Goal: Transaction & Acquisition: Purchase product/service

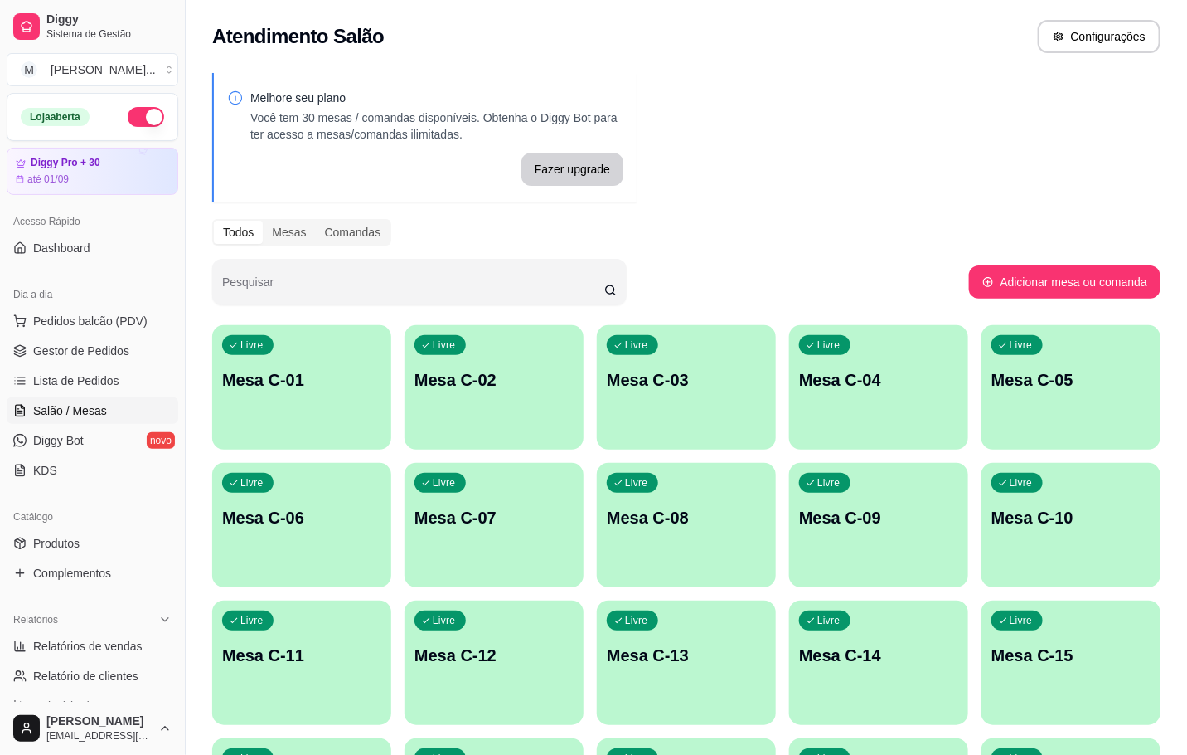
click at [309, 378] on p "Mesa C-01" at bounding box center [301, 379] width 159 height 23
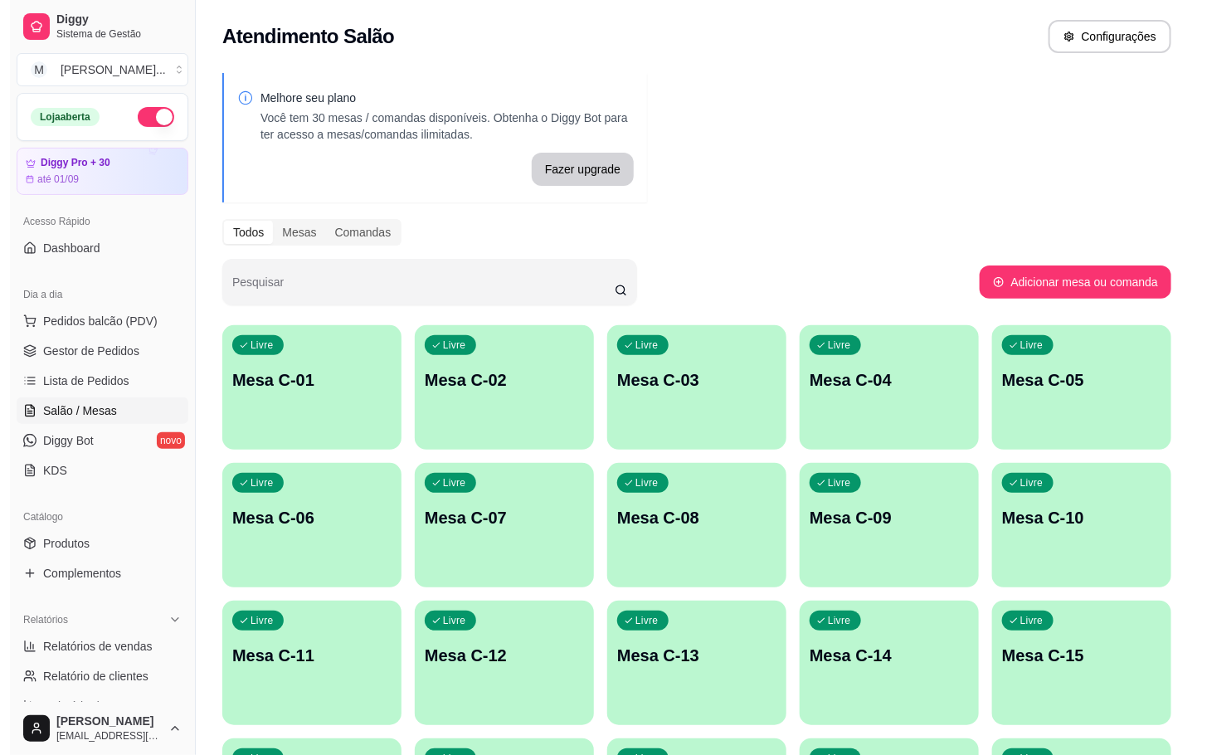
scroll to position [373, 0]
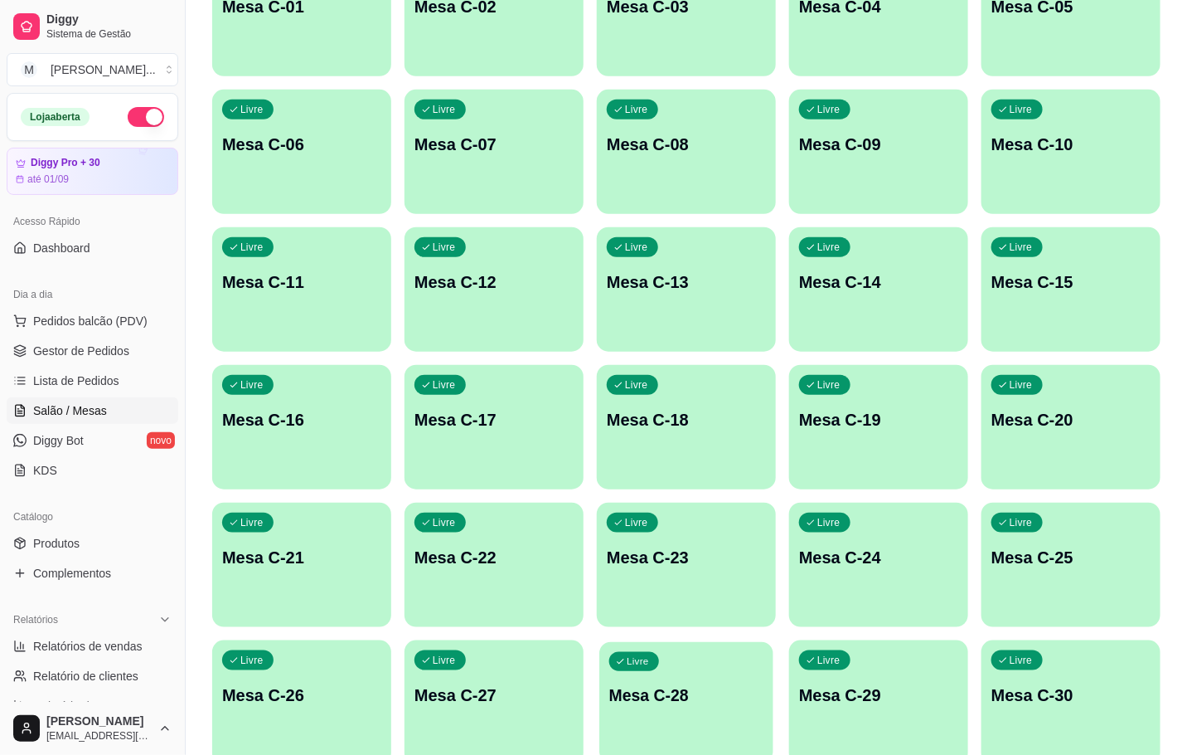
click at [702, 672] on div "Livre Mesa C-28" at bounding box center [687, 692] width 174 height 101
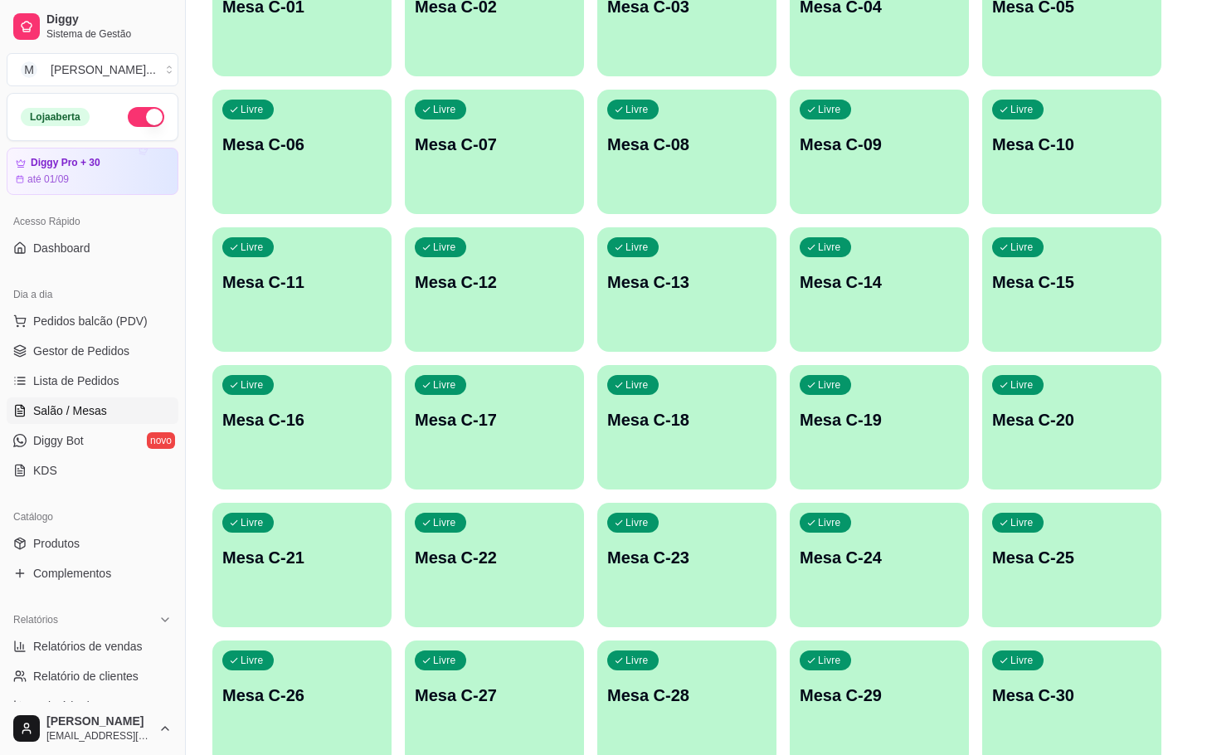
click at [836, 434] on button "Iniciar atendimento de mesa" at bounding box center [817, 428] width 169 height 33
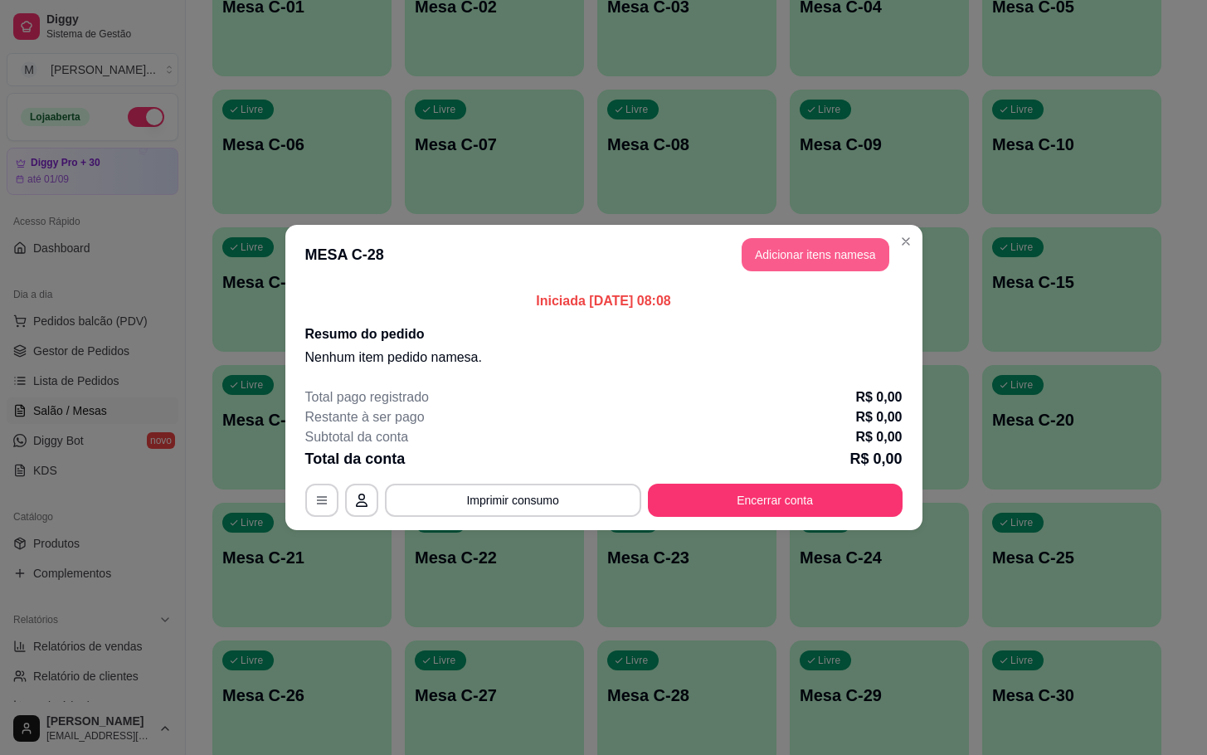
click at [807, 229] on header "MESA C-28 Adicionar itens na mesa" at bounding box center [603, 255] width 637 height 60
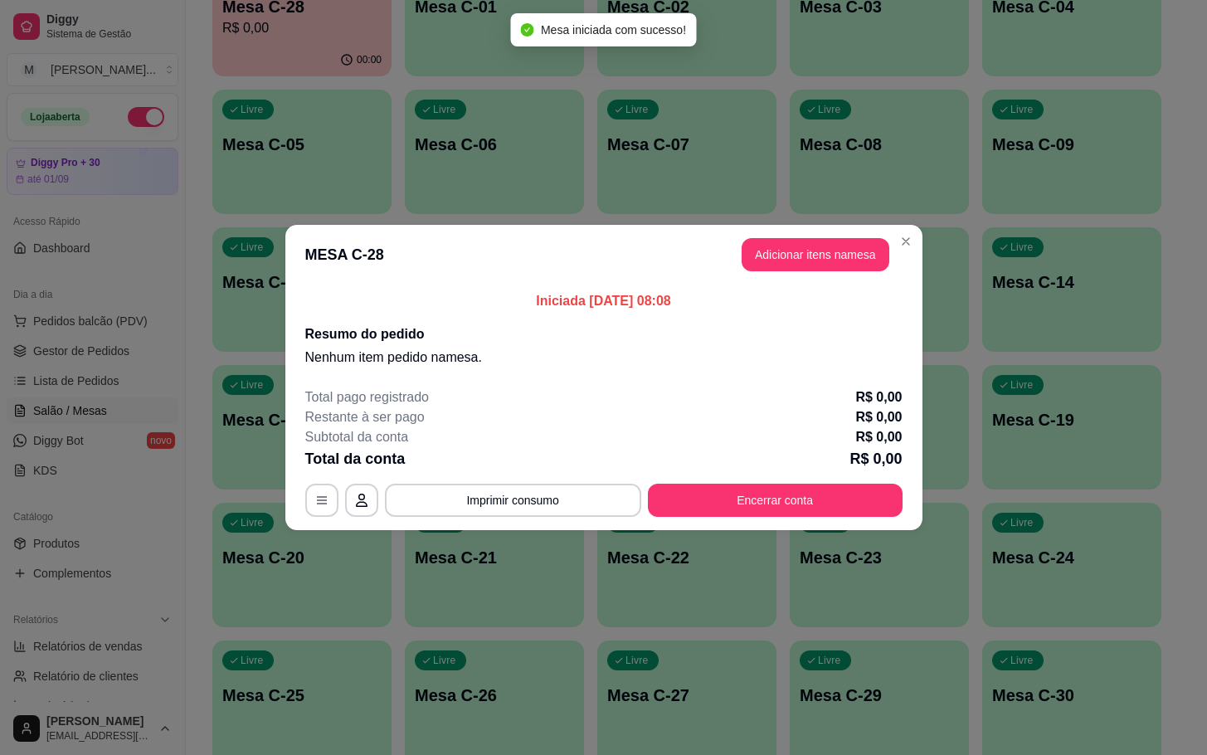
click at [807, 229] on header "MESA C-28 Adicionar itens na mesa" at bounding box center [603, 255] width 637 height 60
click at [806, 234] on header "MESA C-28 Adicionar itens na mesa" at bounding box center [603, 255] width 637 height 60
click at [782, 249] on button "Adicionar itens na mesa" at bounding box center [815, 254] width 148 height 33
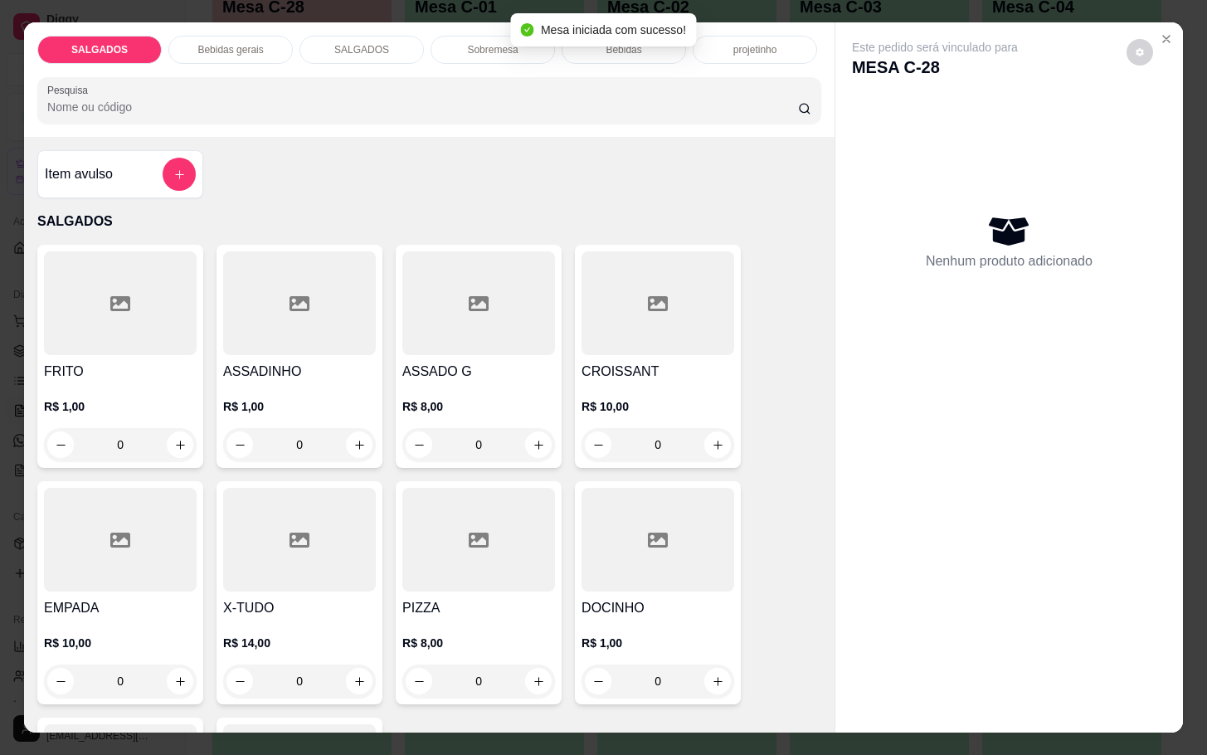
scroll to position [124, 0]
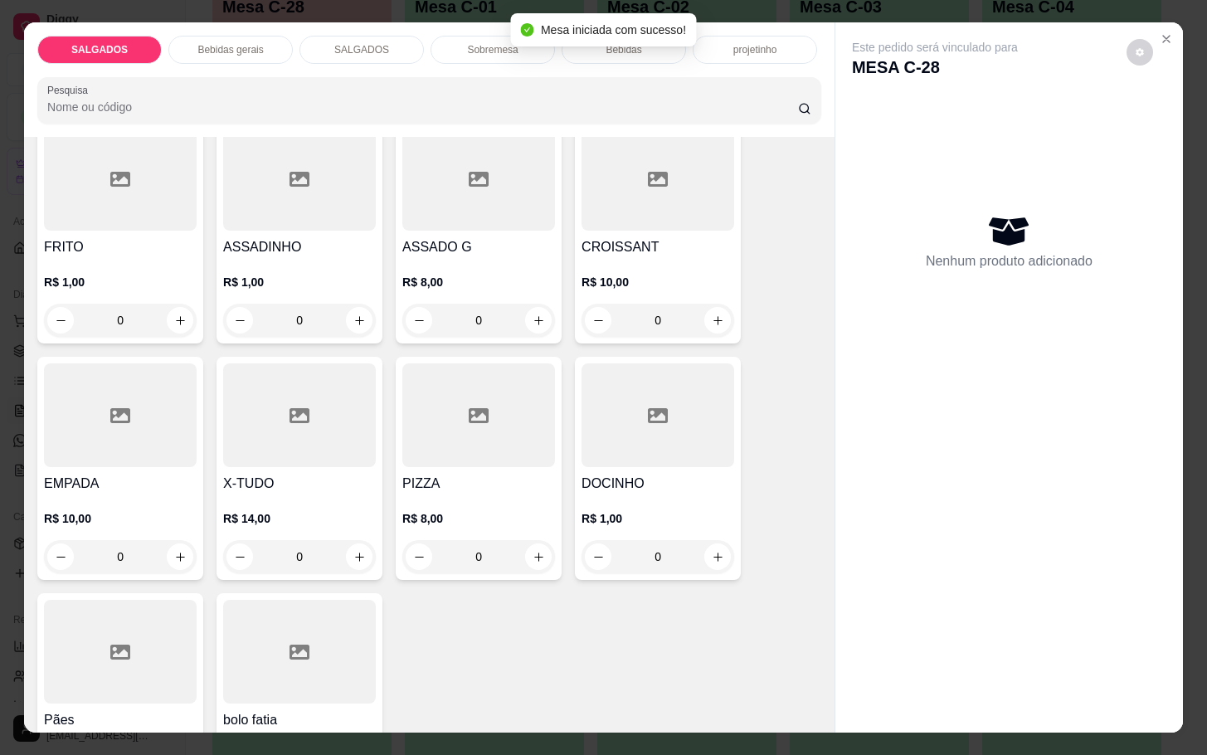
click at [110, 642] on icon at bounding box center [120, 652] width 20 height 20
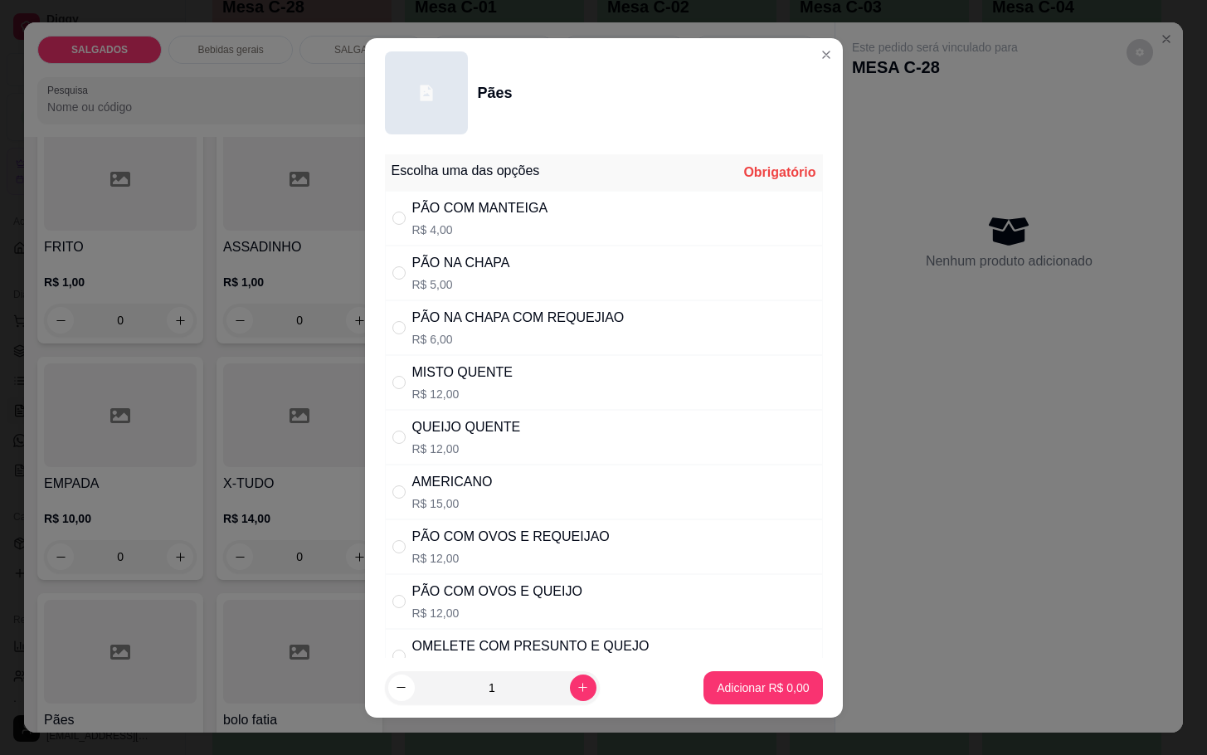
click at [469, 221] on p "R$ 4,00" at bounding box center [480, 229] width 136 height 17
click at [485, 284] on p "R$ 5,00" at bounding box center [461, 284] width 98 height 17
radio input "false"
radio input "true"
click at [716, 692] on p "Adicionar R$ 5,00" at bounding box center [762, 687] width 92 height 17
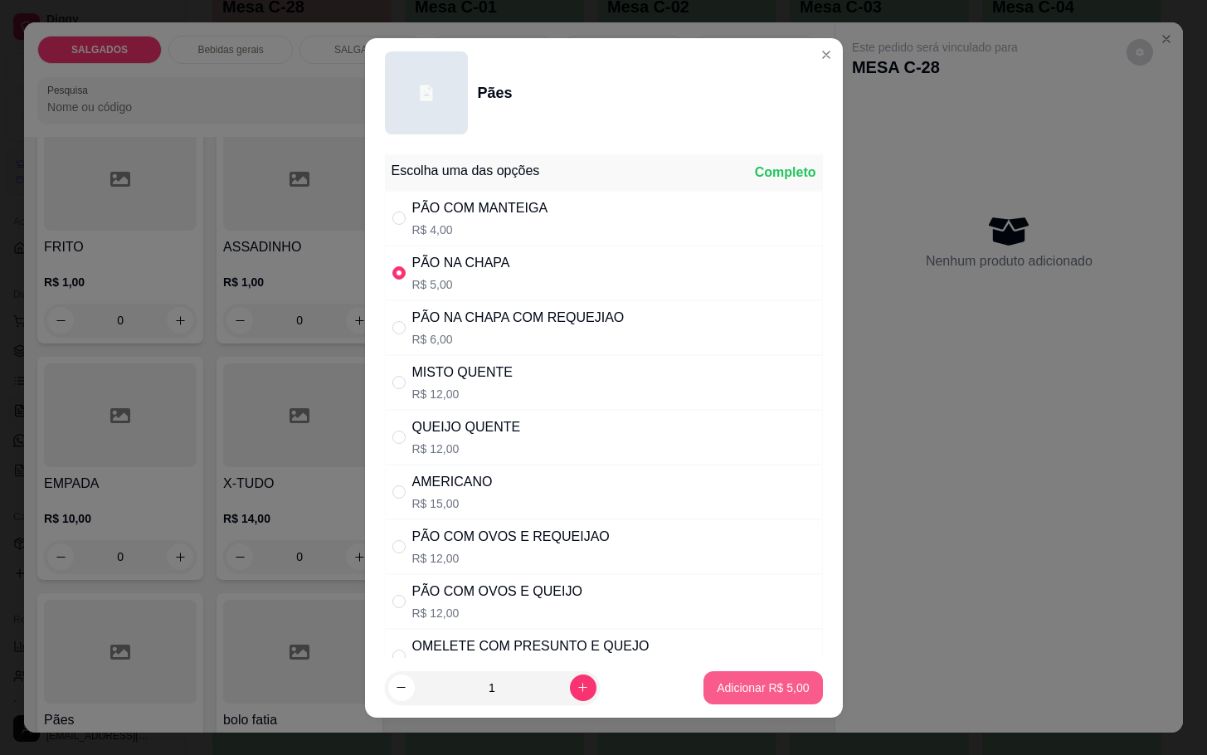
type input "1"
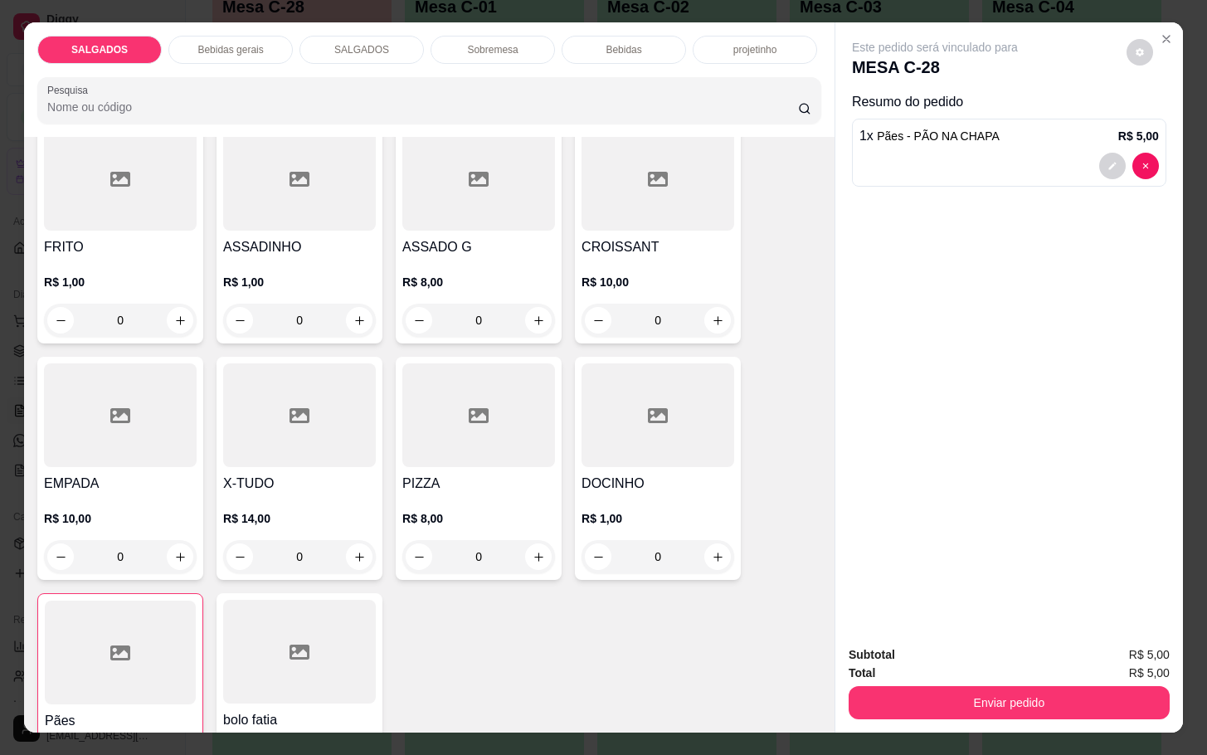
scroll to position [0, 0]
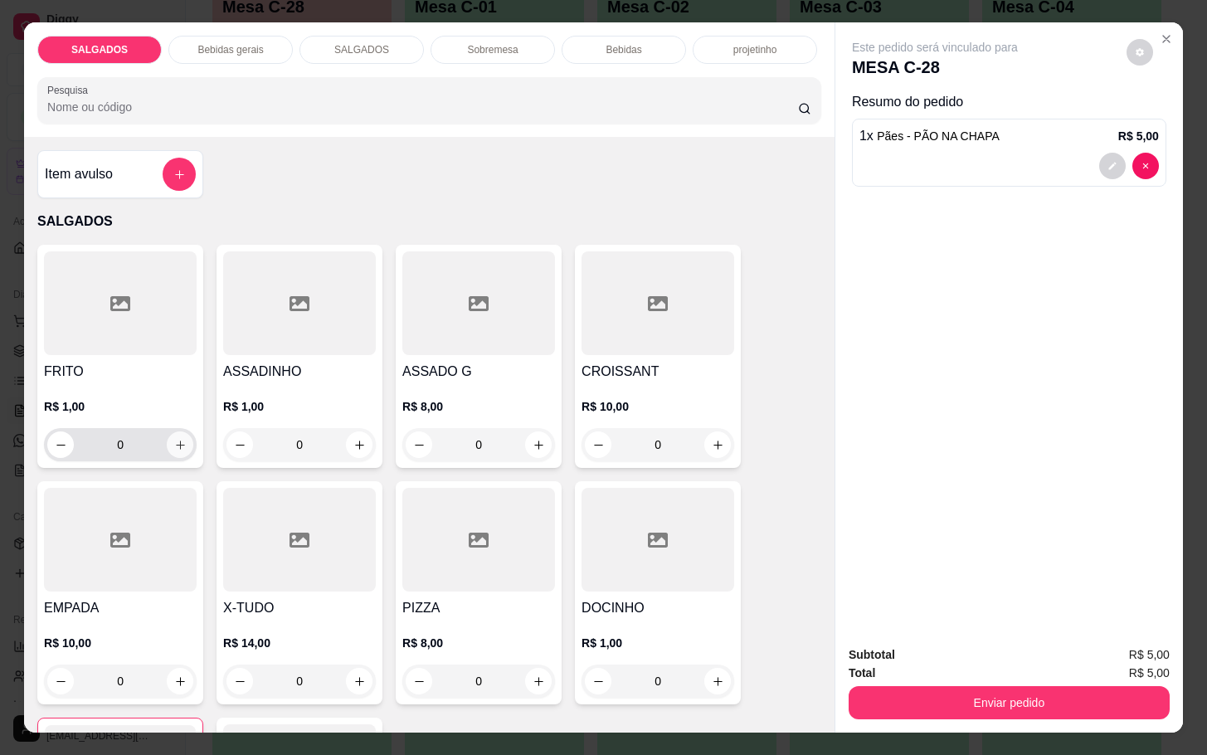
click at [174, 439] on icon "increase-product-quantity" at bounding box center [180, 445] width 12 height 12
click at [173, 439] on icon "increase-product-quantity" at bounding box center [179, 445] width 12 height 12
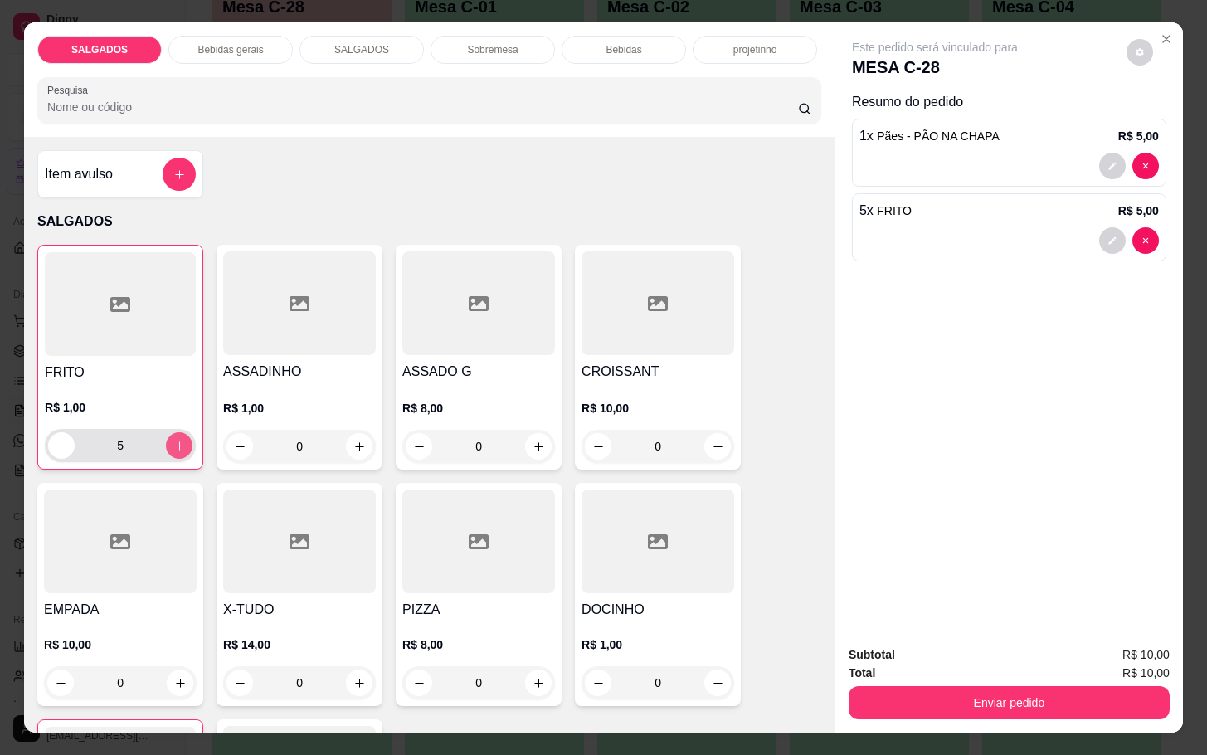
click at [173, 439] on icon "increase-product-quantity" at bounding box center [179, 445] width 12 height 12
type input "6"
click at [469, 302] on icon at bounding box center [479, 304] width 20 height 20
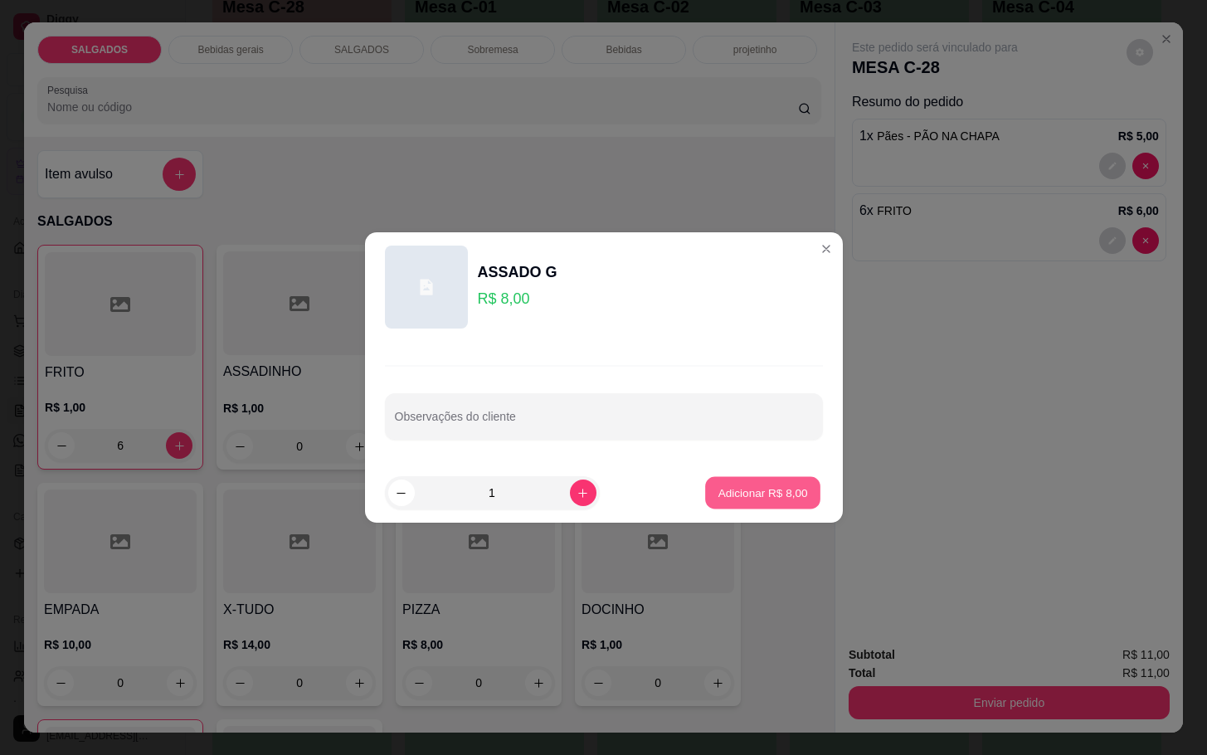
click at [718, 498] on p "Adicionar R$ 8,00" at bounding box center [763, 492] width 90 height 16
type input "1"
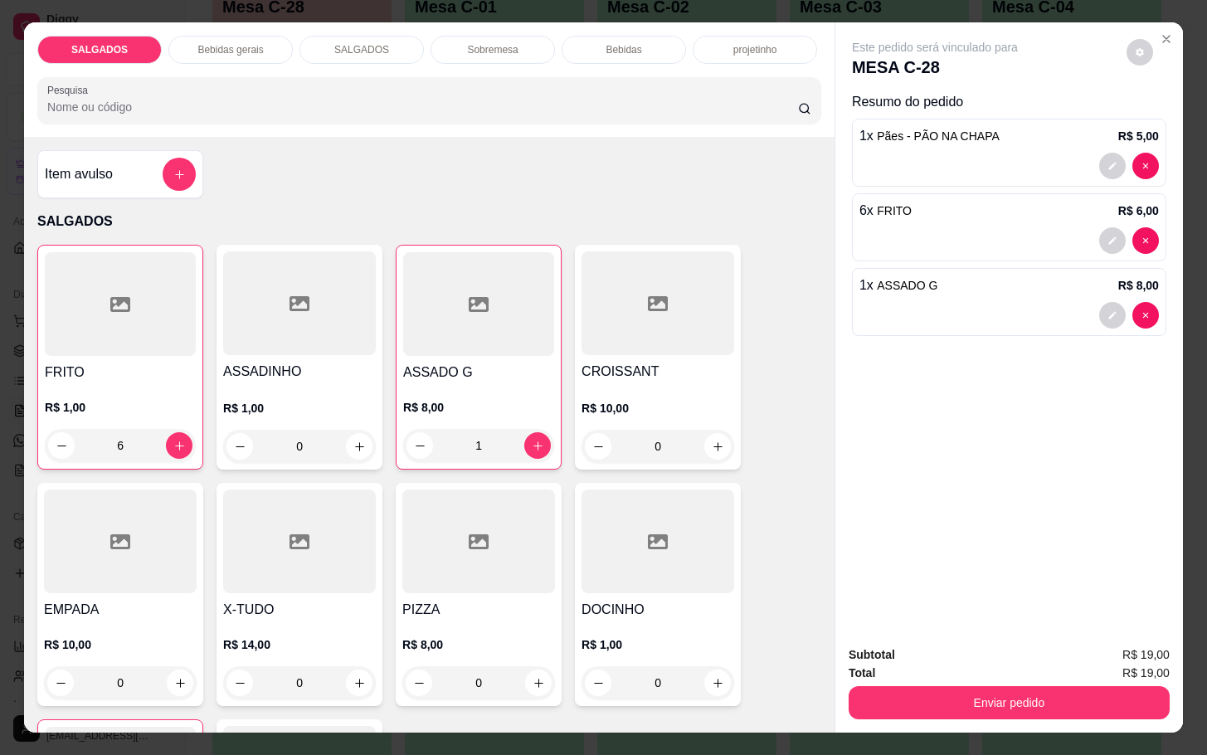
click at [252, 46] on p "Bebidas gerais" at bounding box center [230, 49] width 66 height 13
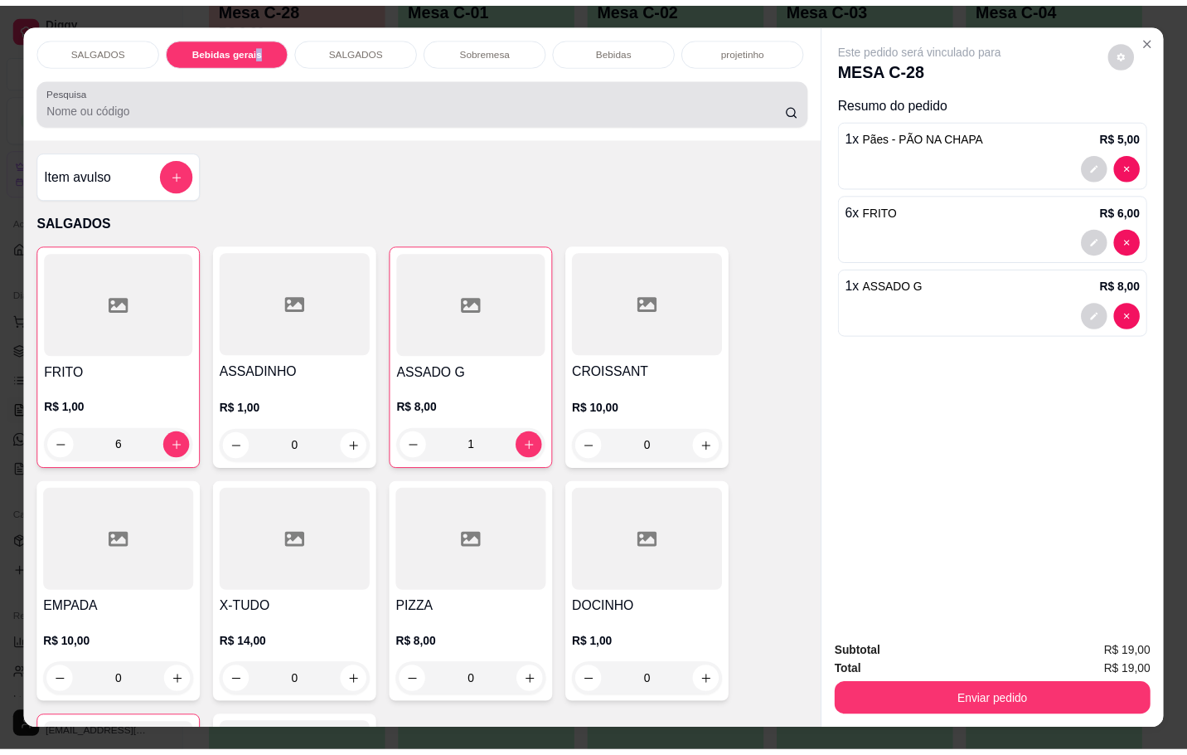
scroll to position [40, 0]
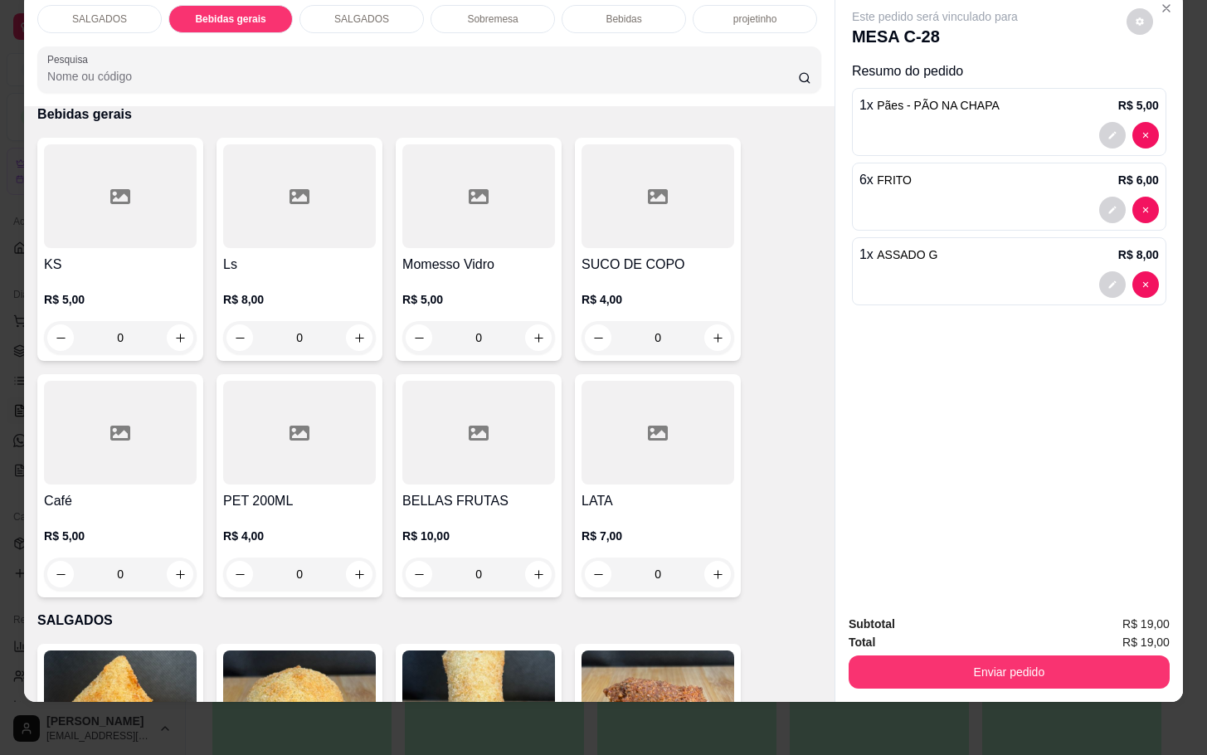
click at [51, 455] on div at bounding box center [120, 433] width 153 height 104
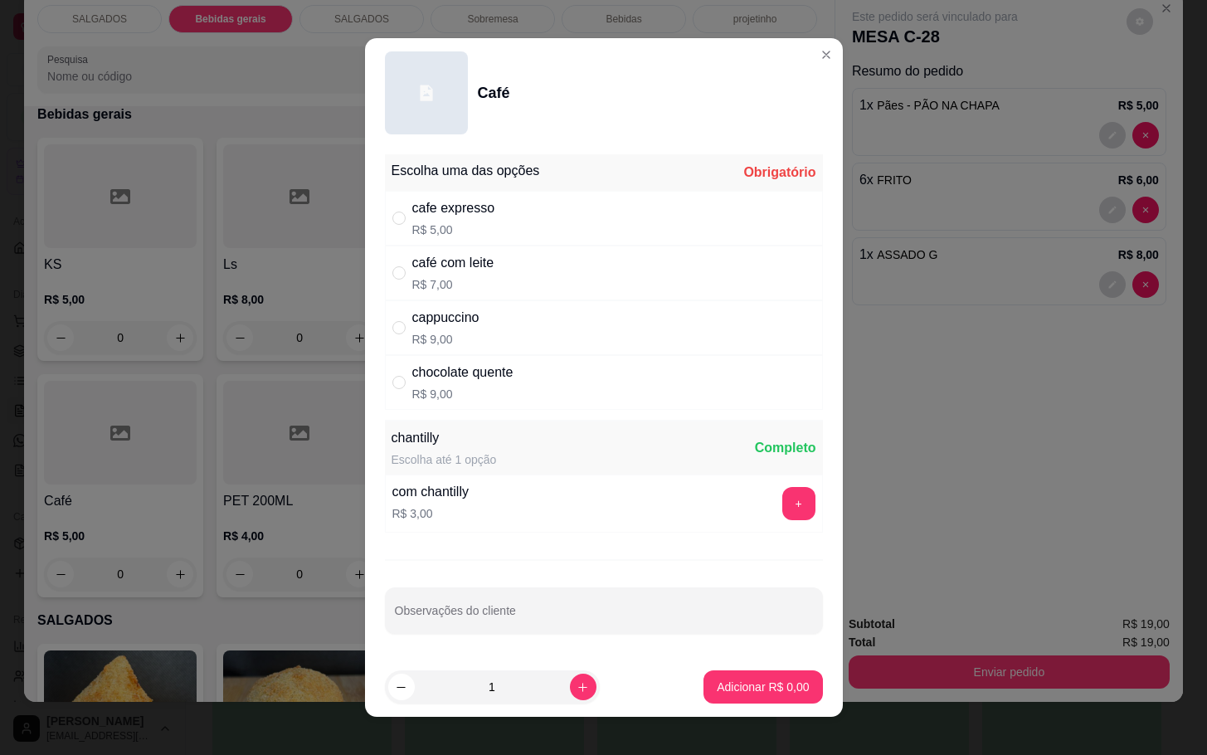
click at [545, 241] on div "cafe expresso R$ 5,00" at bounding box center [604, 218] width 438 height 55
radio input "true"
click at [570, 692] on button "increase-product-quantity" at bounding box center [583, 686] width 27 height 27
type input "2"
click at [729, 694] on p "Adicionar R$ 10,00" at bounding box center [759, 686] width 99 height 17
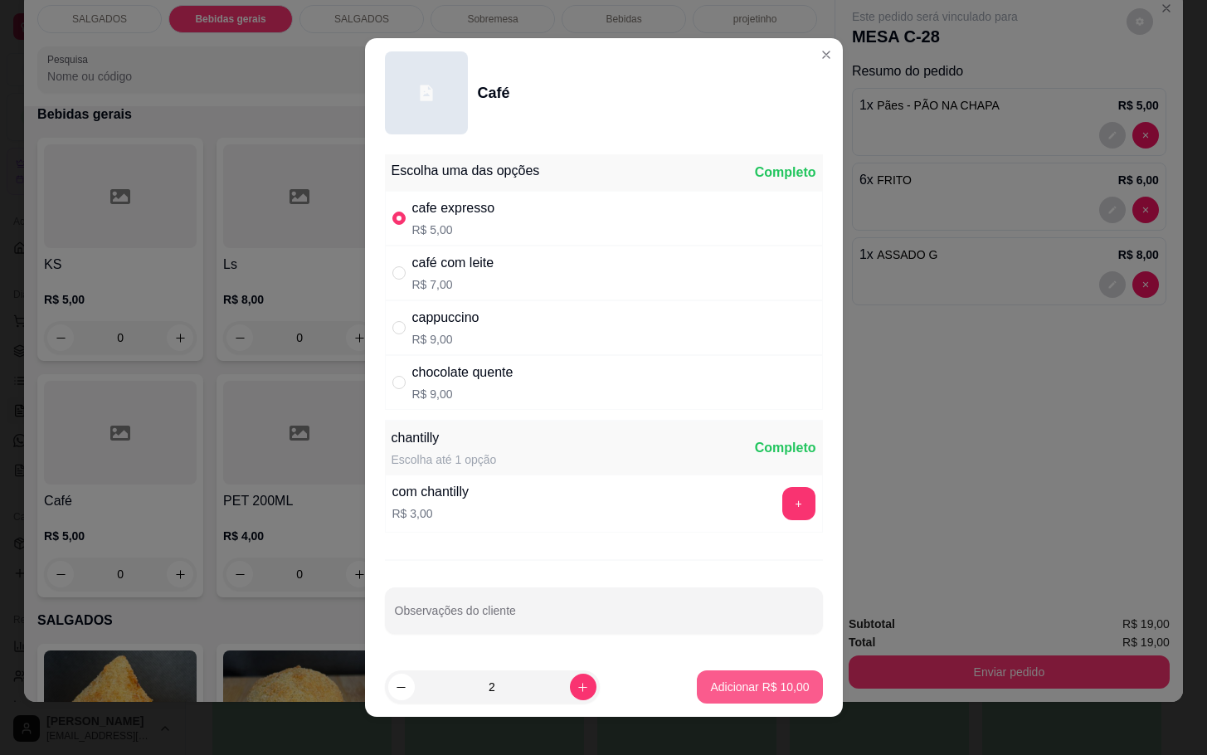
type input "2"
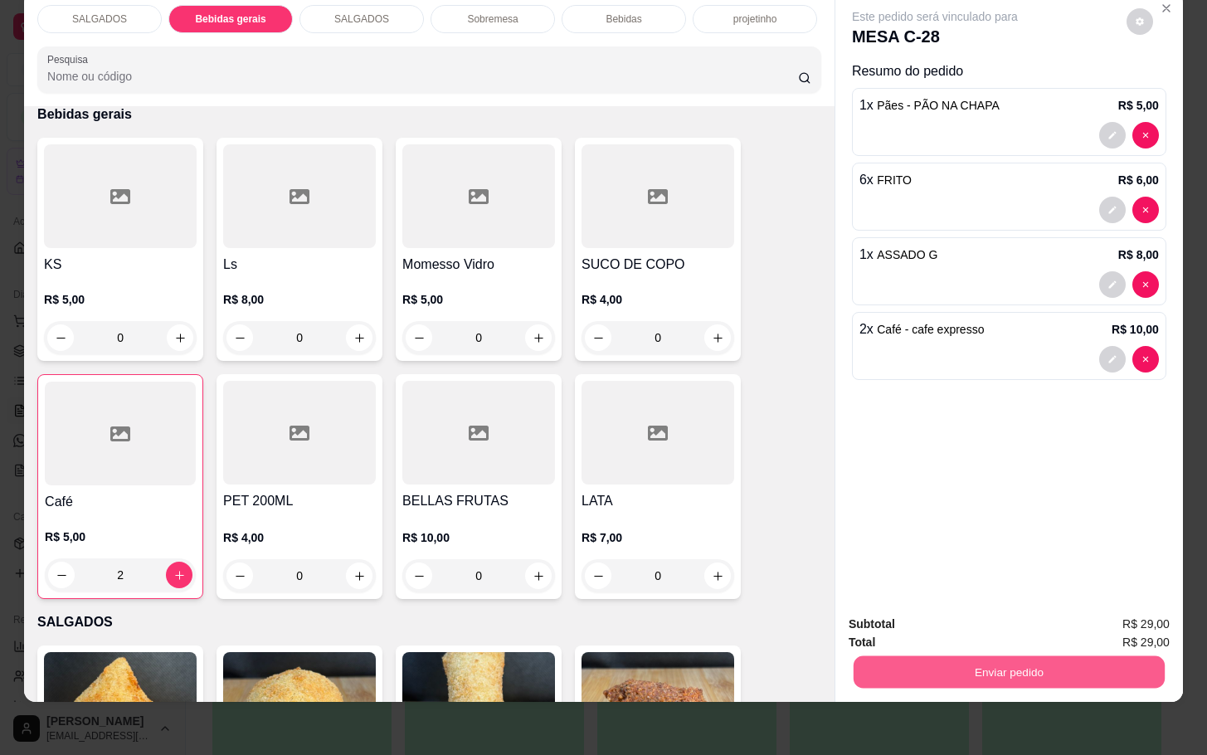
click at [1047, 658] on button "Enviar pedido" at bounding box center [1008, 671] width 311 height 32
click at [1013, 617] on button "Não registrar e enviar pedido" at bounding box center [951, 613] width 172 height 32
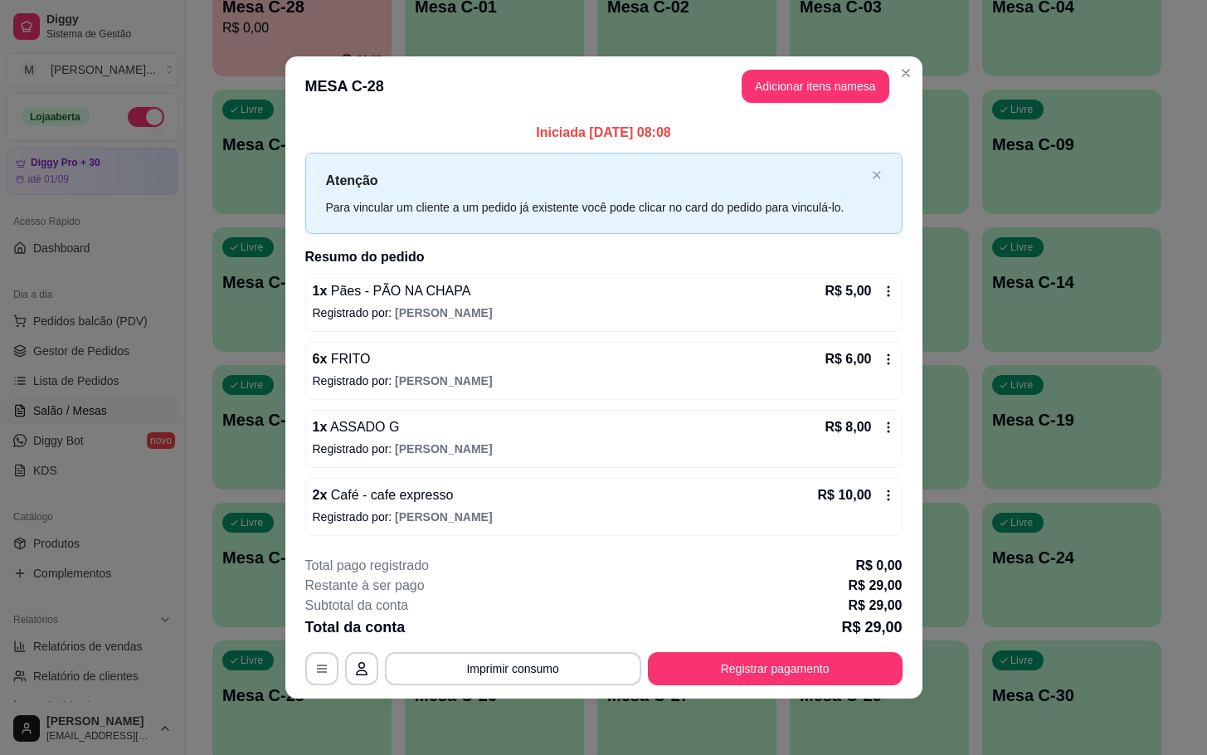
click at [749, 684] on button "Registrar pagamento" at bounding box center [775, 668] width 255 height 33
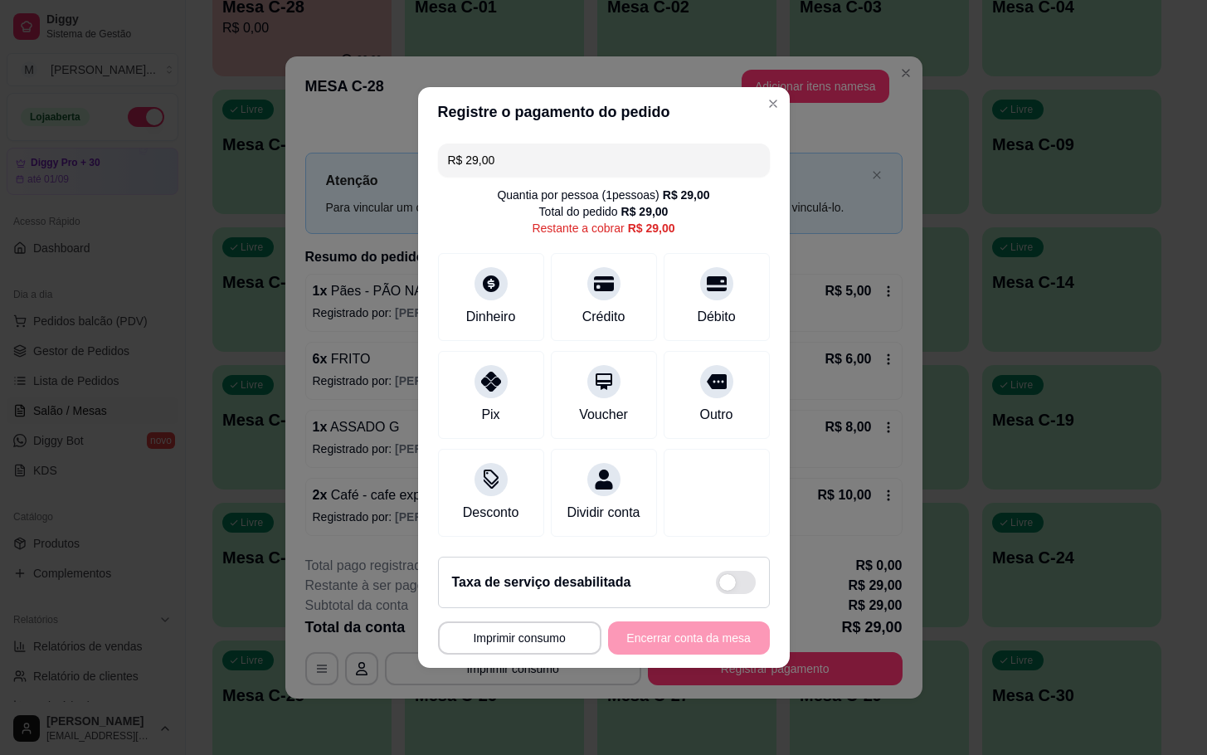
click at [774, 289] on section "**********" at bounding box center [603, 377] width 371 height 580
click at [717, 304] on div "Débito" at bounding box center [716, 315] width 42 height 22
type input "R$ 0,00"
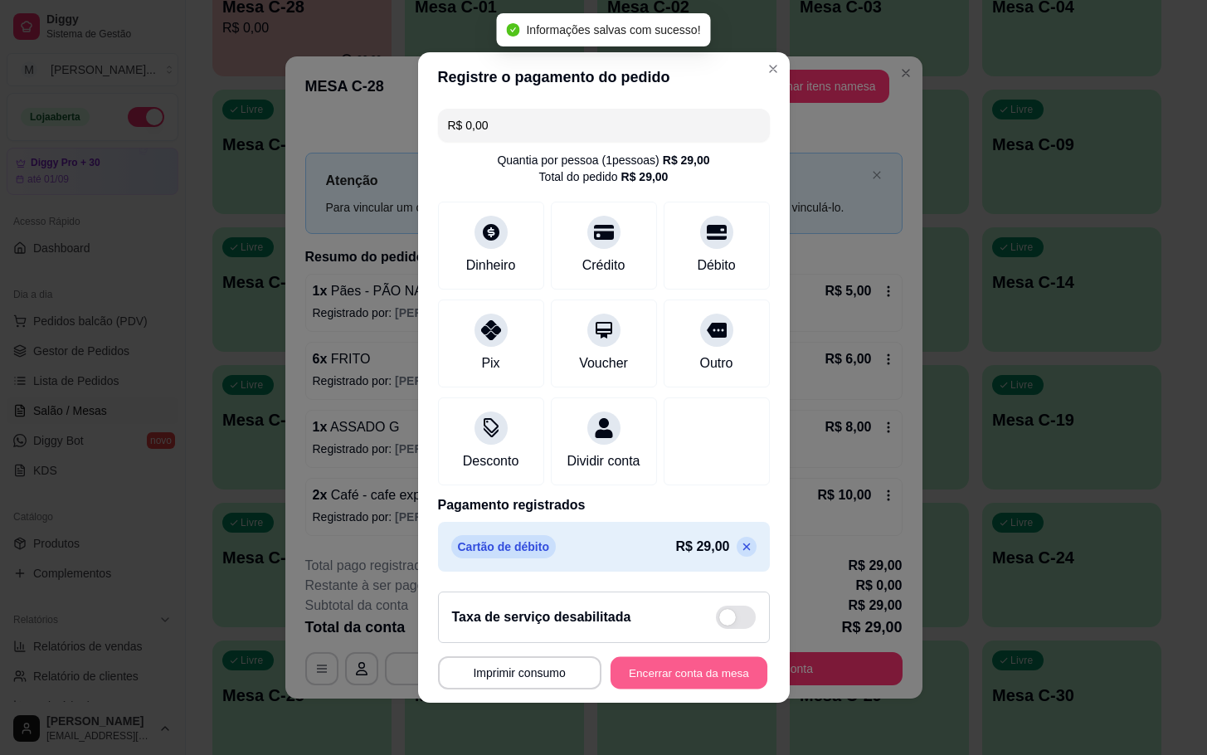
click at [692, 687] on button "Encerrar conta da mesa" at bounding box center [688, 673] width 157 height 32
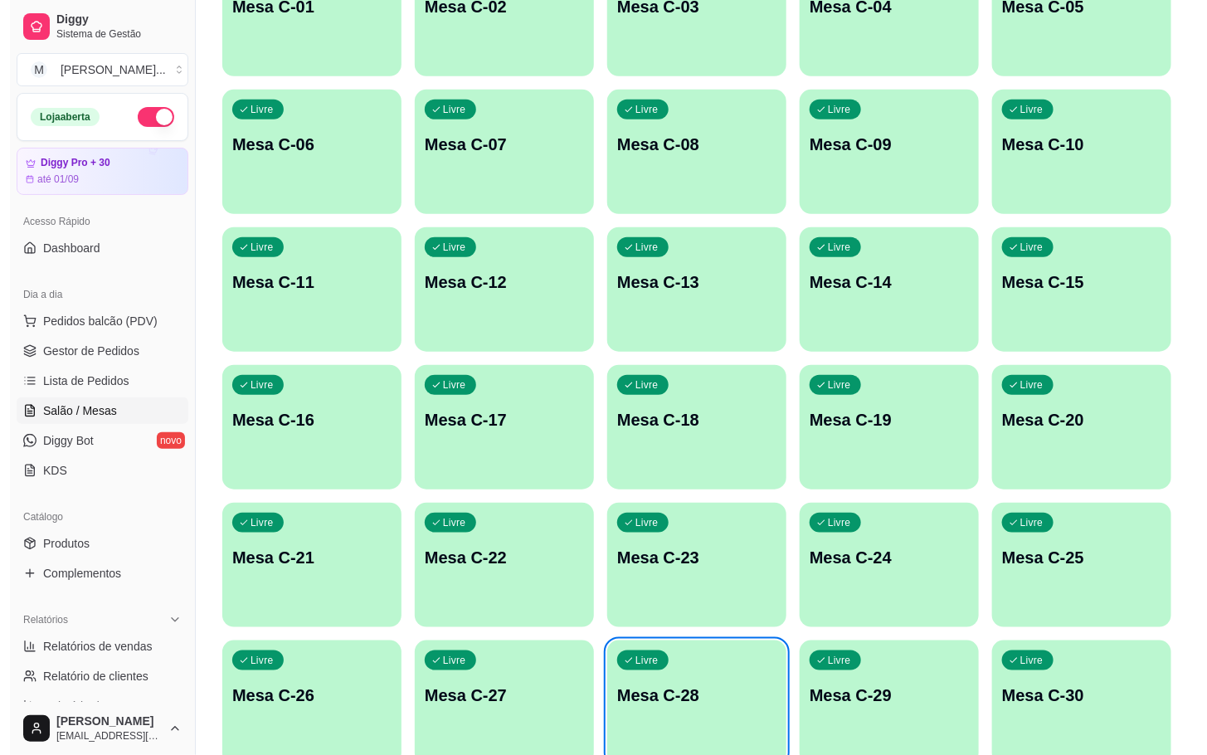
scroll to position [450, 0]
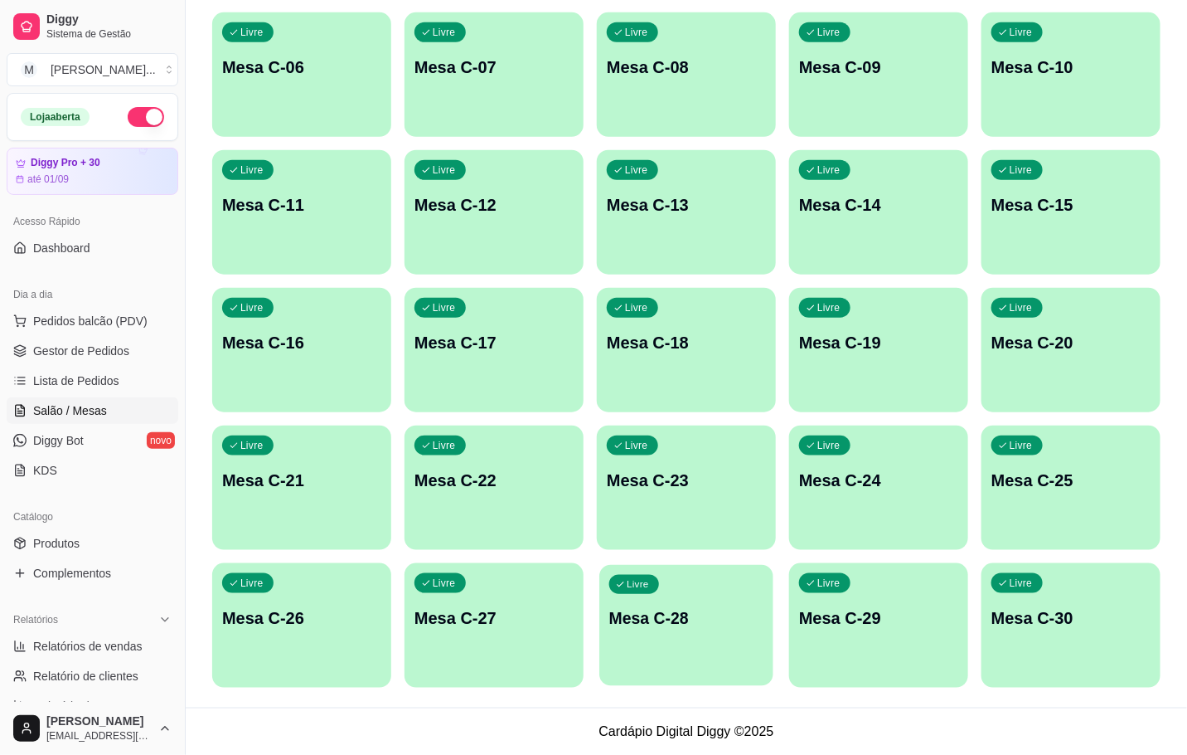
click at [759, 644] on div "Livre Mesa C-28" at bounding box center [687, 615] width 174 height 101
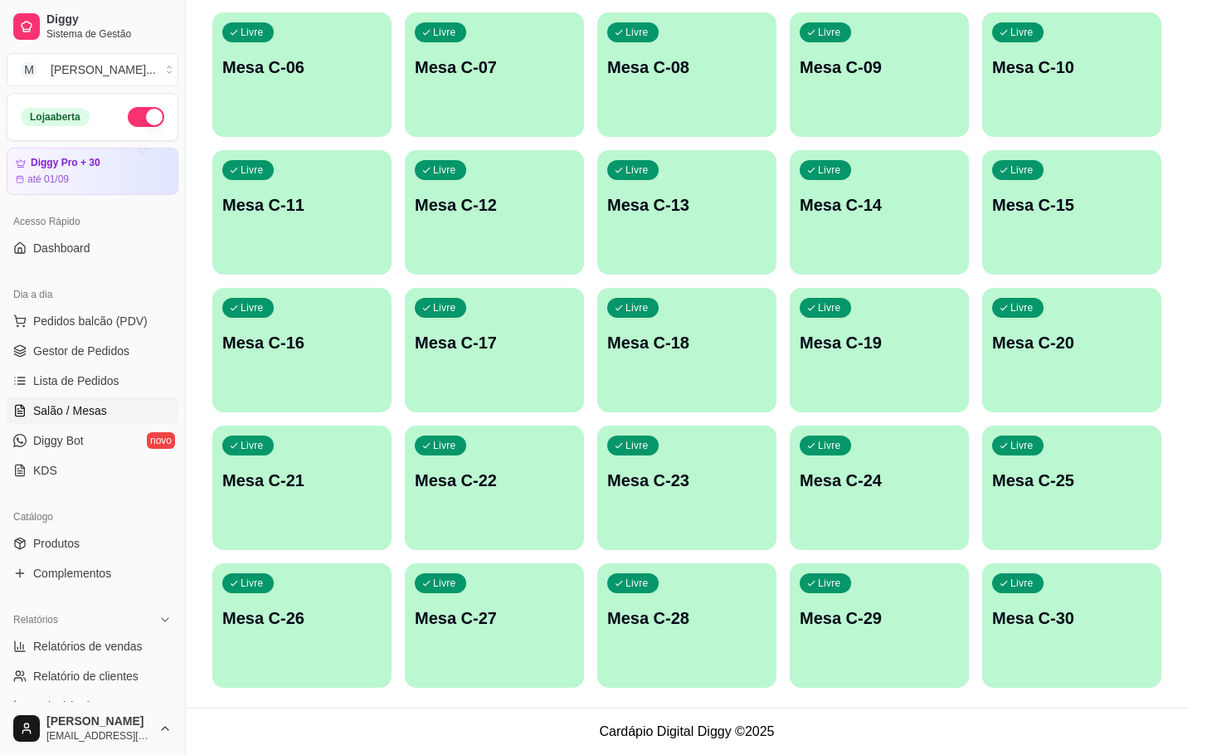
click at [872, 420] on button "Iniciar atendimento de mesa" at bounding box center [817, 428] width 169 height 33
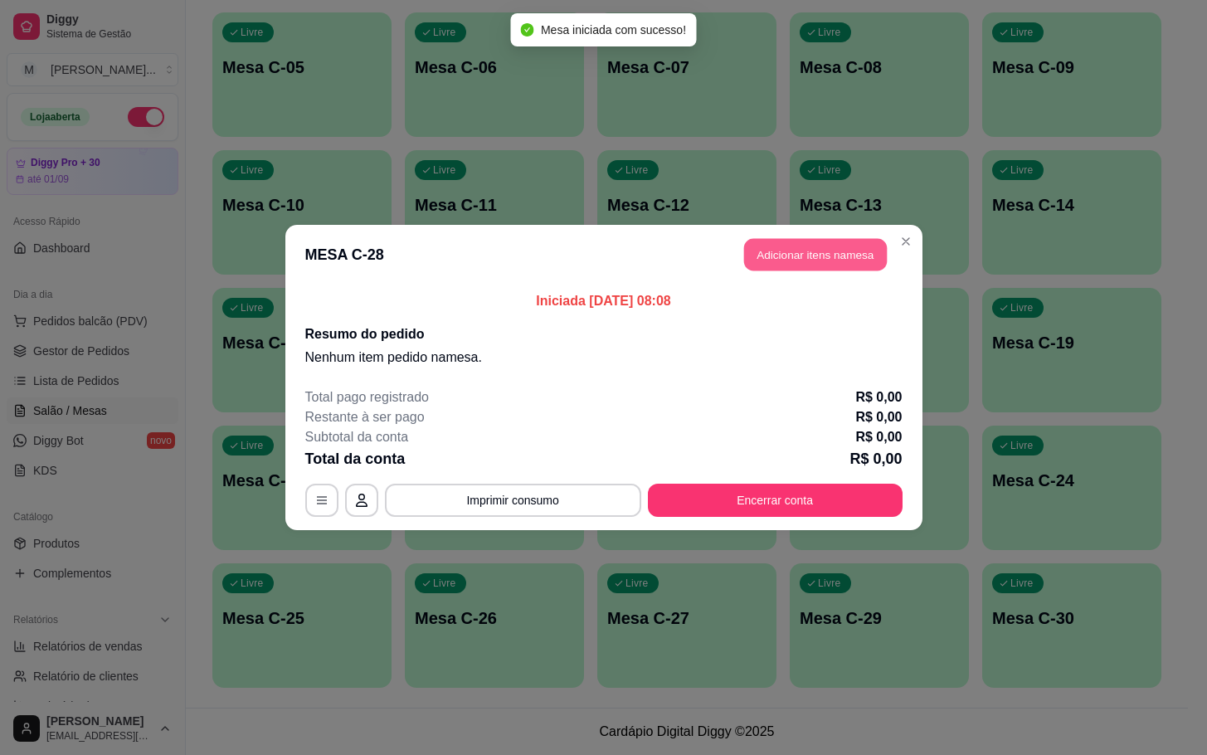
click at [784, 259] on button "Adicionar itens na mesa" at bounding box center [815, 255] width 143 height 32
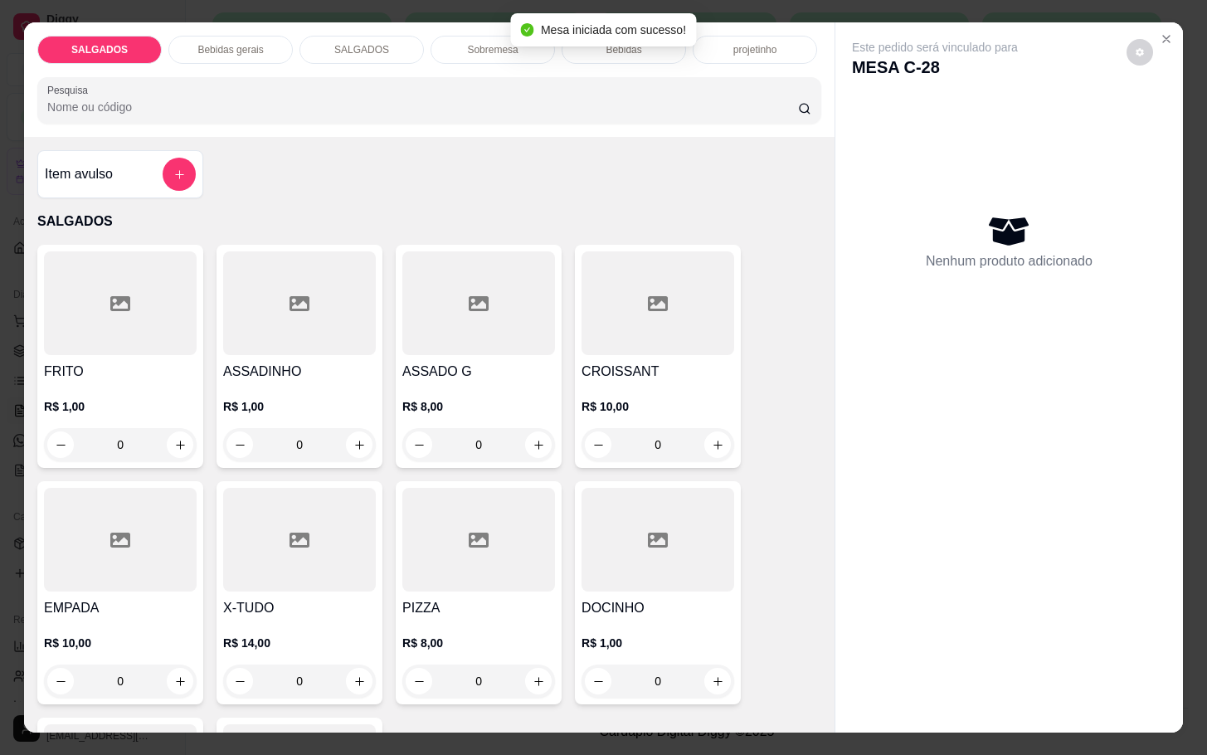
click at [159, 308] on div at bounding box center [120, 303] width 153 height 104
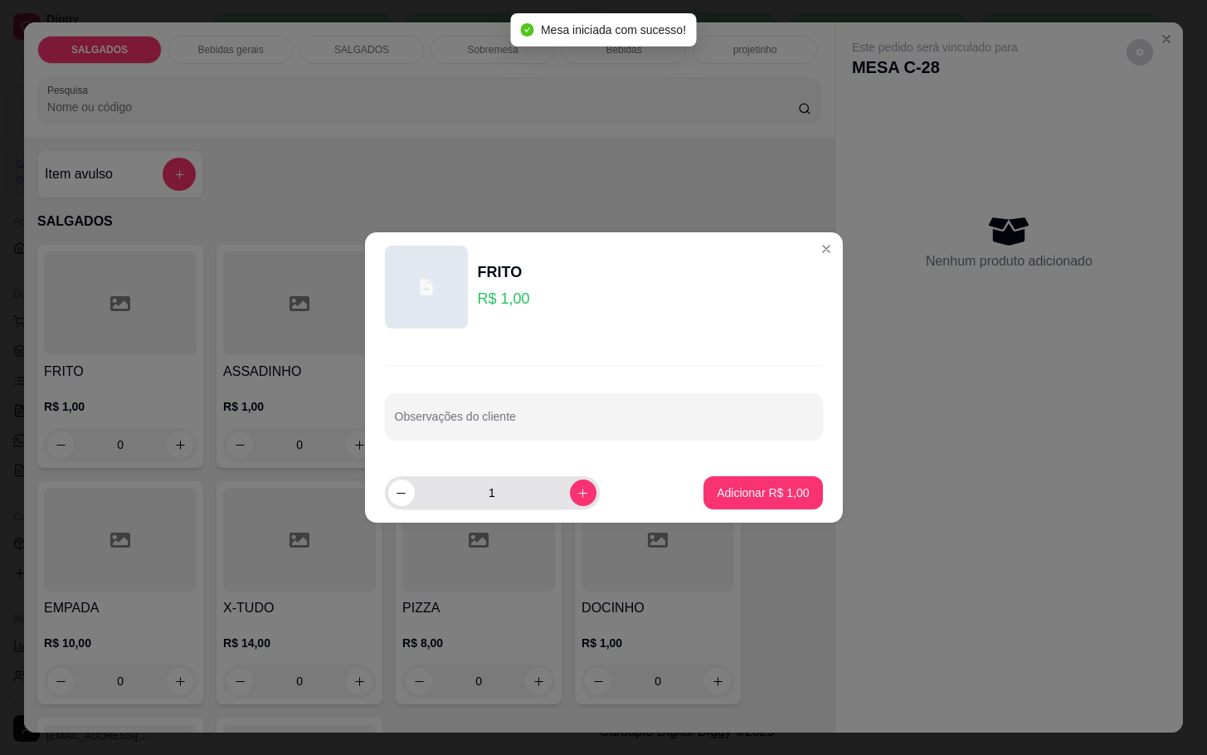
click at [570, 507] on div "1" at bounding box center [492, 492] width 208 height 33
click at [576, 493] on icon "increase-product-quantity" at bounding box center [582, 493] width 12 height 12
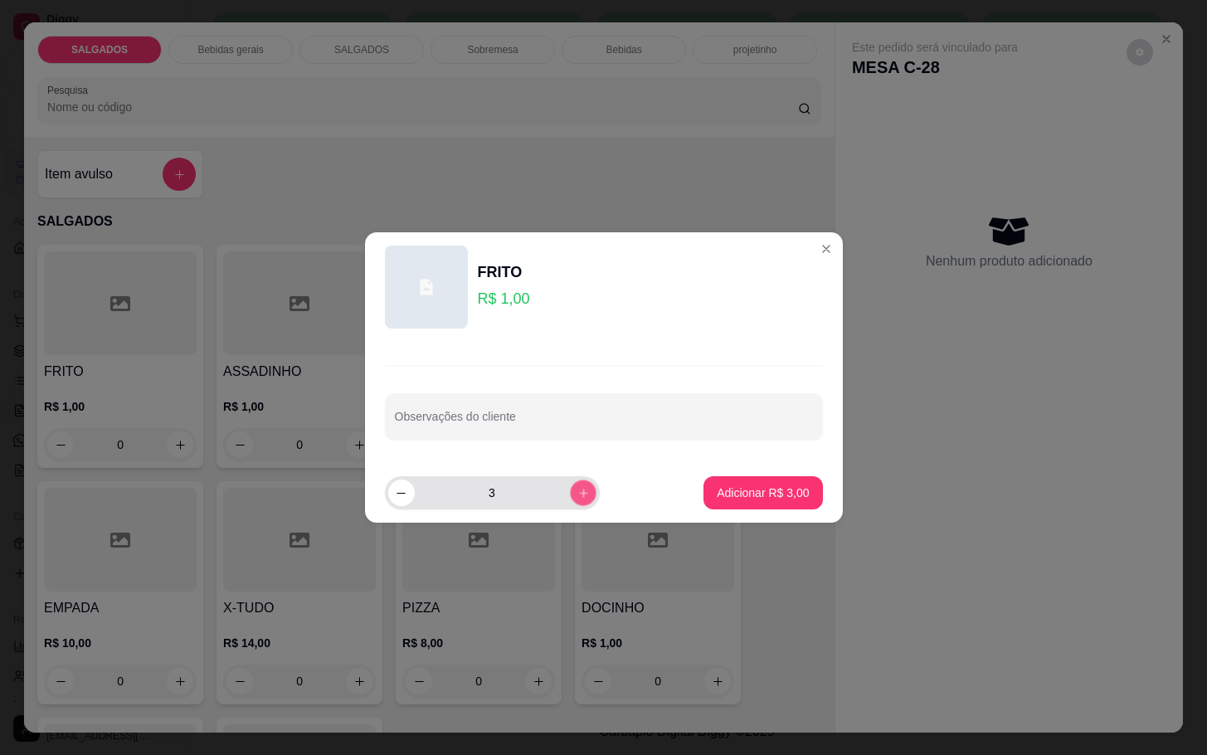
click at [576, 493] on icon "increase-product-quantity" at bounding box center [582, 493] width 12 height 12
type input "7"
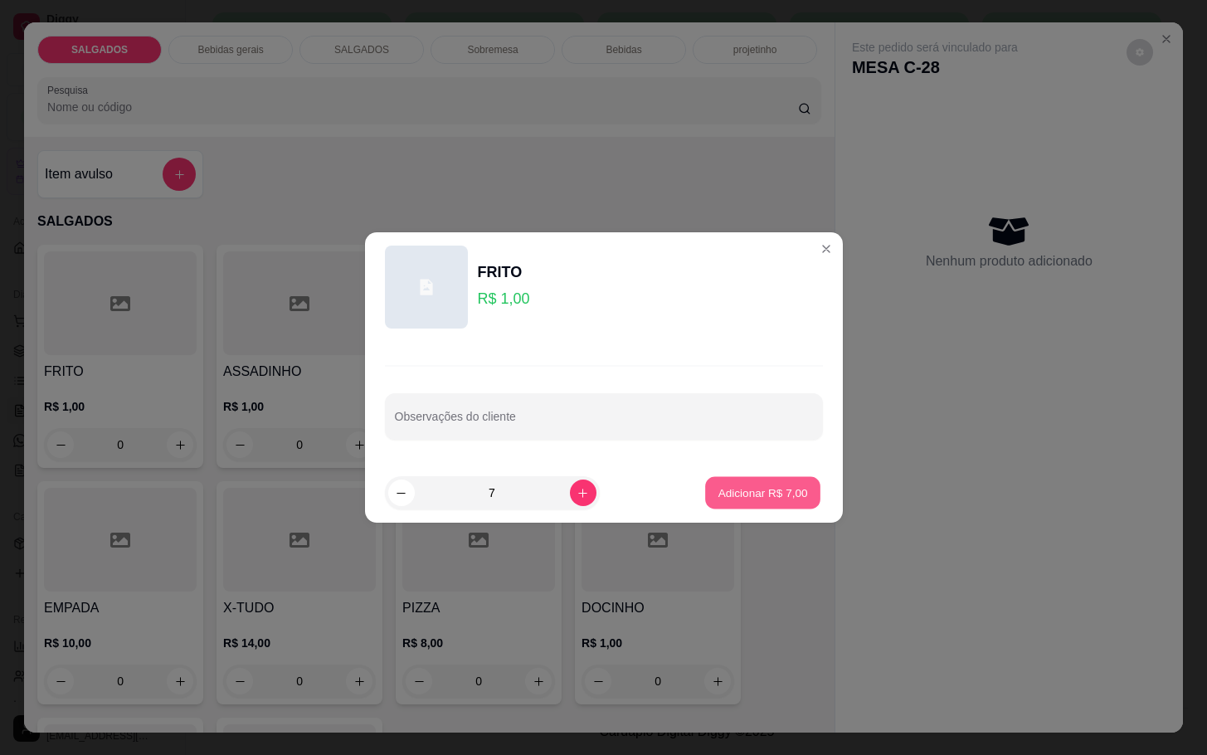
click at [764, 495] on p "Adicionar R$ 7,00" at bounding box center [763, 492] width 90 height 16
type input "7"
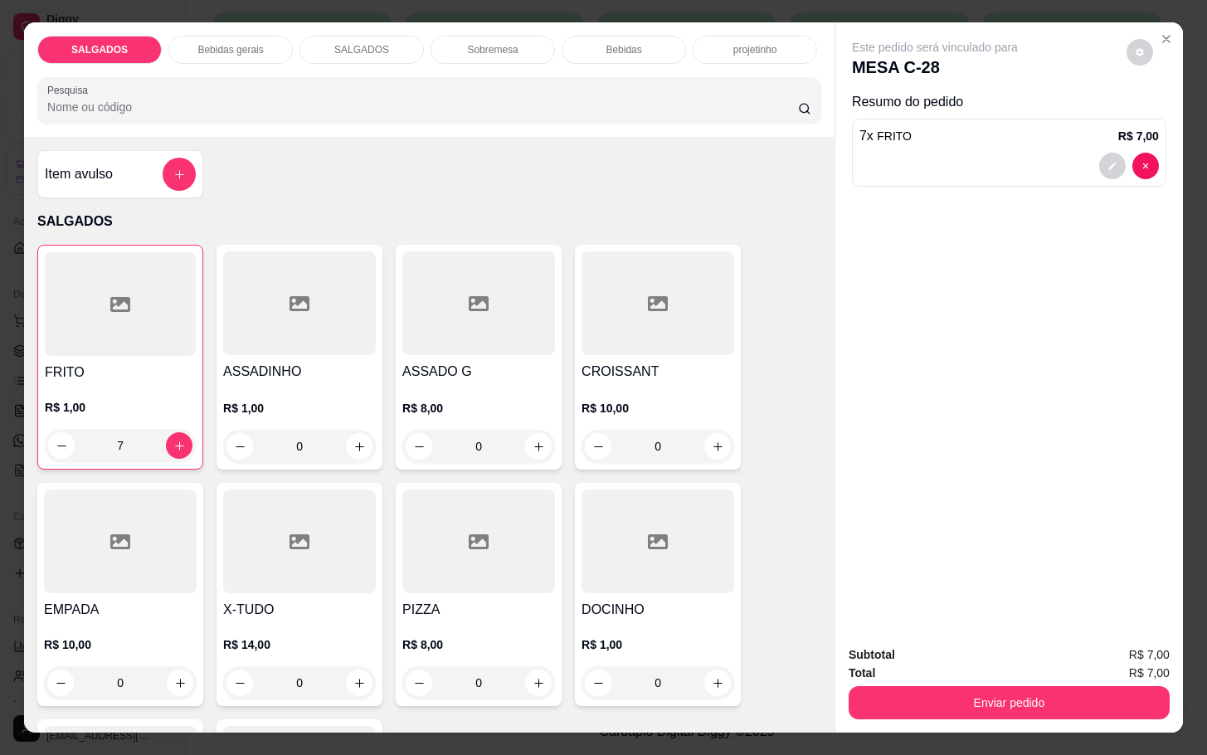
scroll to position [124, 0]
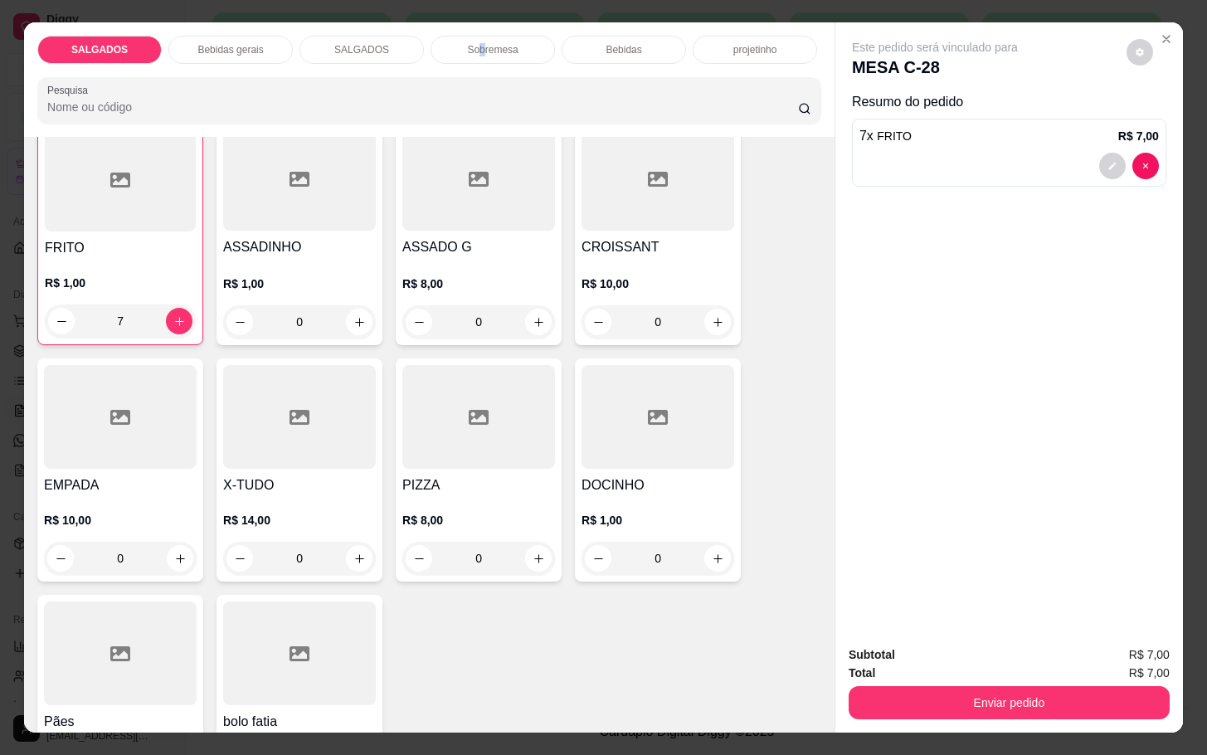
click at [476, 43] on p "Sobremesa" at bounding box center [492, 49] width 51 height 13
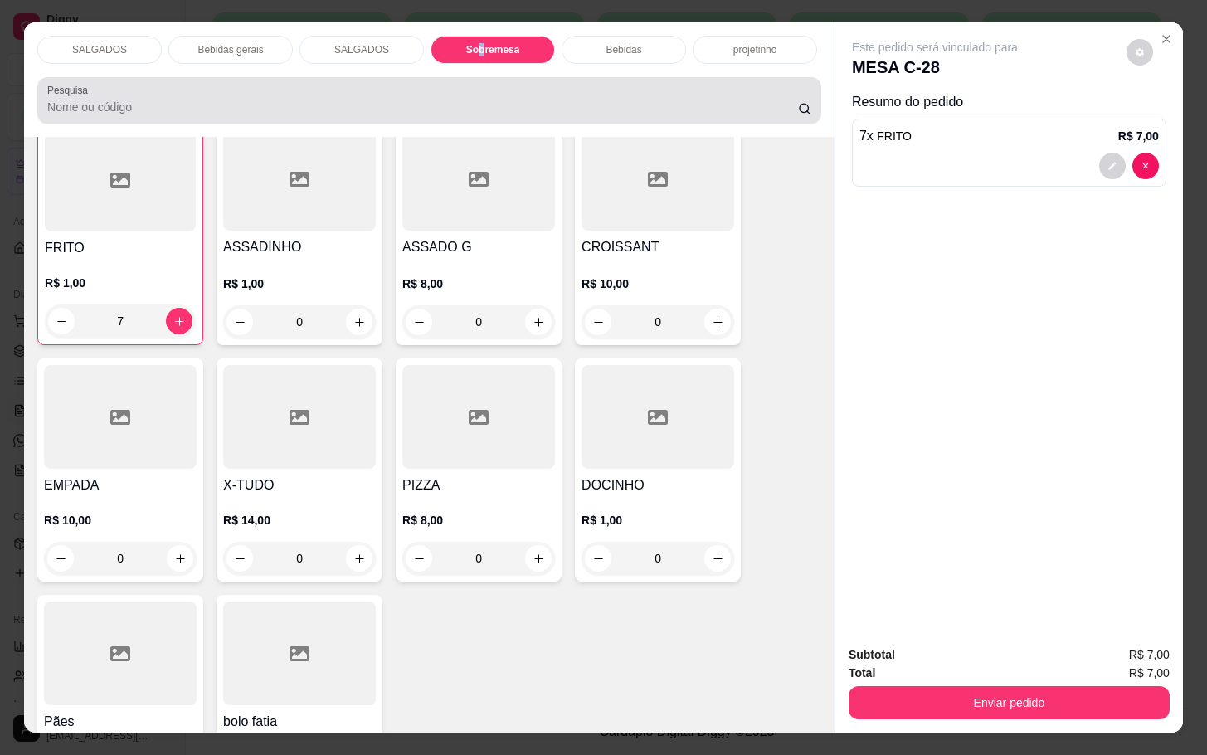
scroll to position [40, 0]
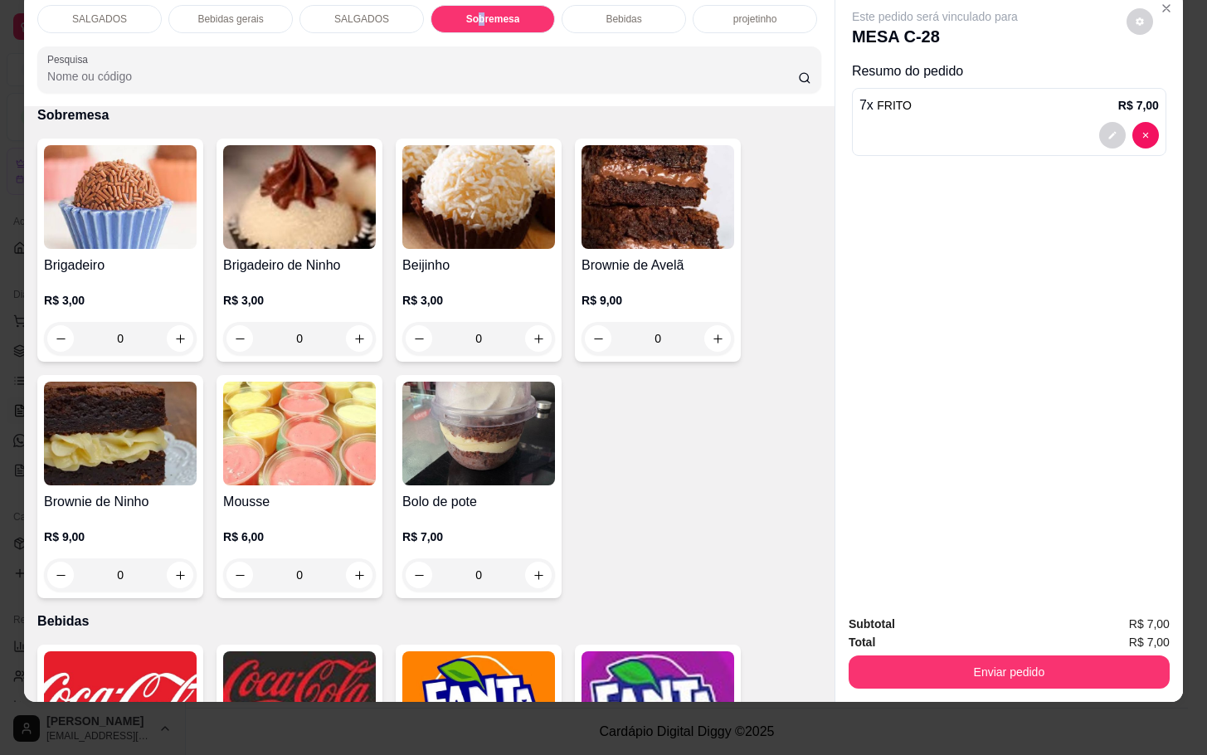
click at [353, 381] on img at bounding box center [299, 433] width 153 height 104
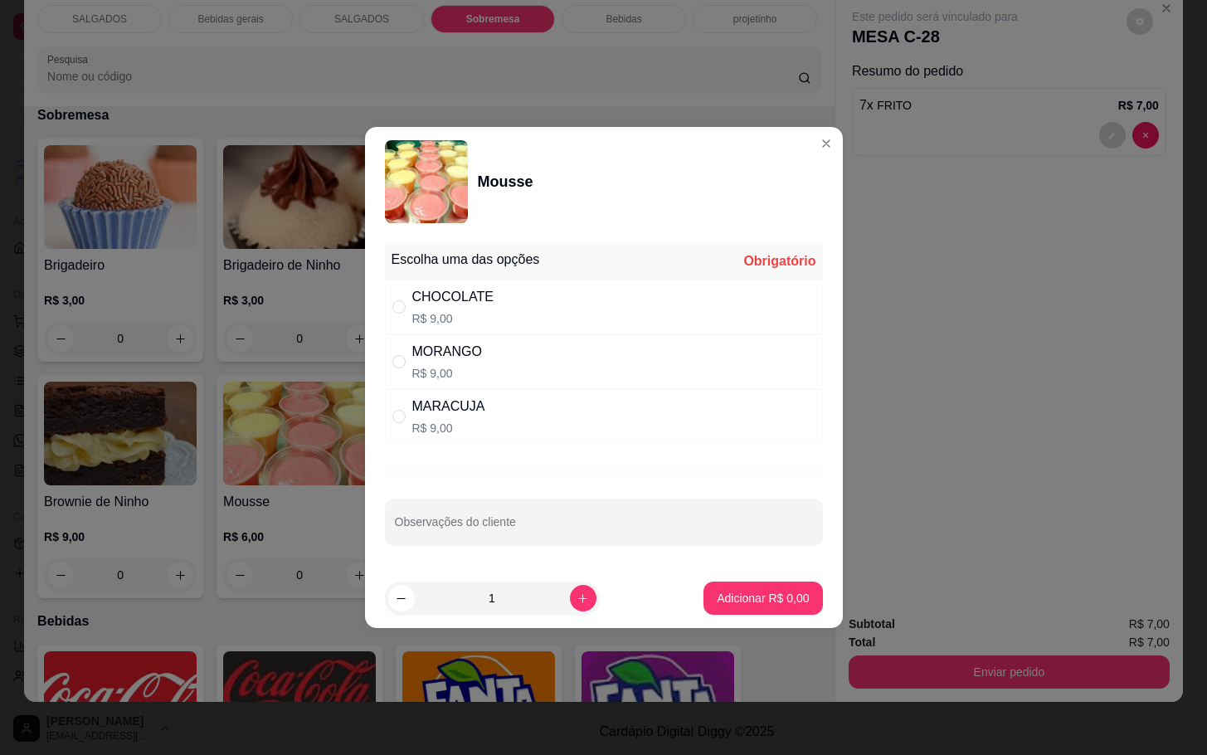
click at [583, 367] on div "MORANGO R$ 9,00" at bounding box center [604, 361] width 438 height 55
radio input "true"
drag, startPoint x: 756, startPoint y: 570, endPoint x: 697, endPoint y: 590, distance: 63.2
click at [762, 577] on footer "1 Adicionar R$ 9,00" at bounding box center [604, 598] width 478 height 60
click at [711, 585] on button "Adicionar R$ 9,00" at bounding box center [762, 598] width 115 height 32
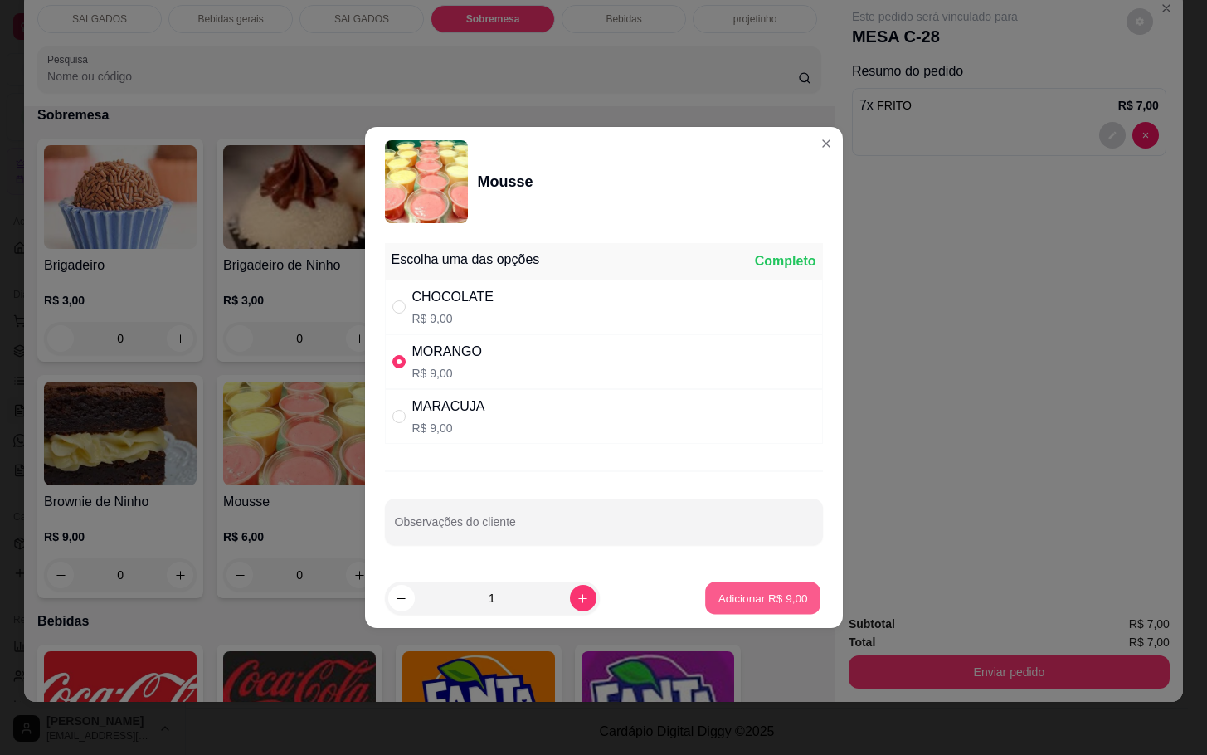
type input "1"
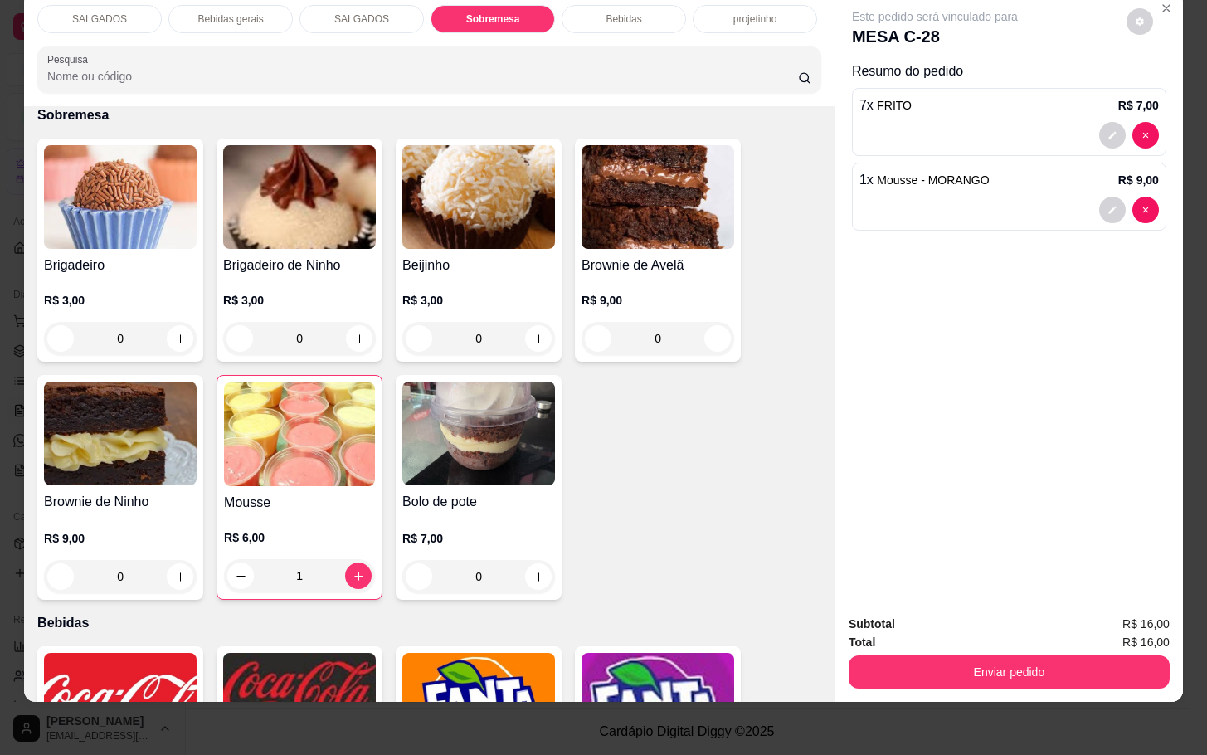
click at [245, 15] on div "Bebidas gerais" at bounding box center [230, 19] width 124 height 28
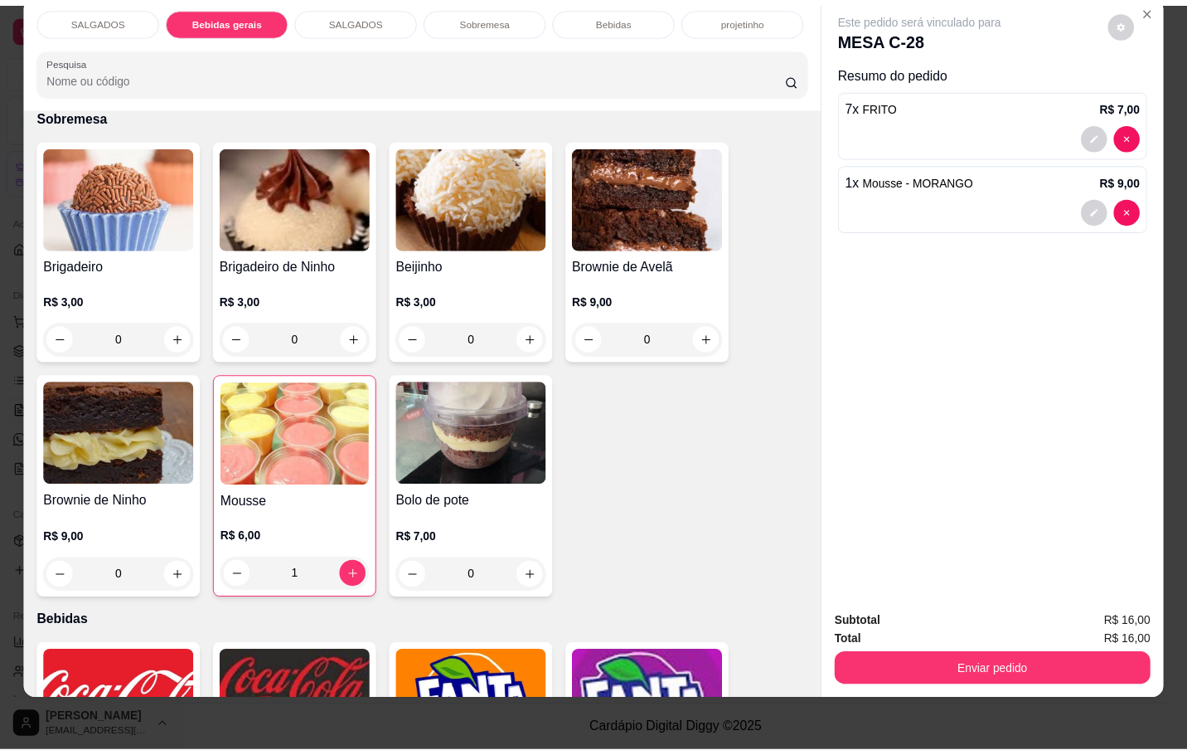
scroll to position [819, 0]
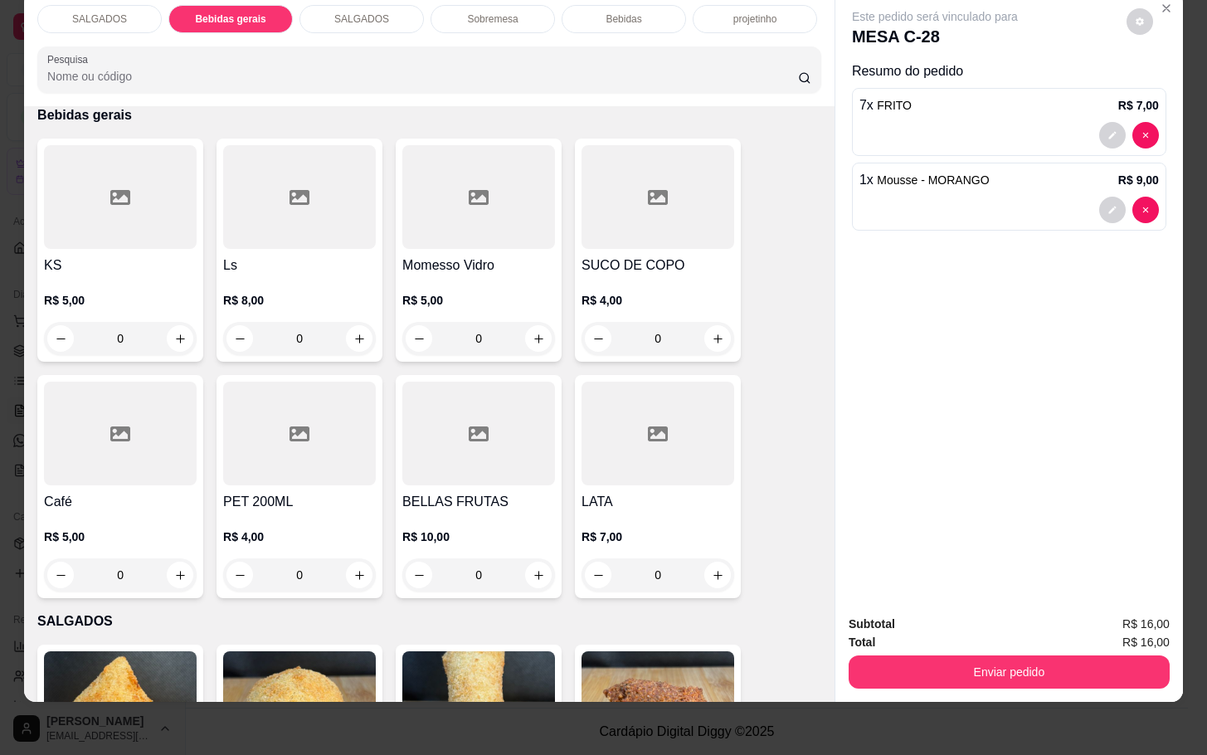
click at [622, 275] on div "R$ 4,00 0" at bounding box center [657, 315] width 153 height 80
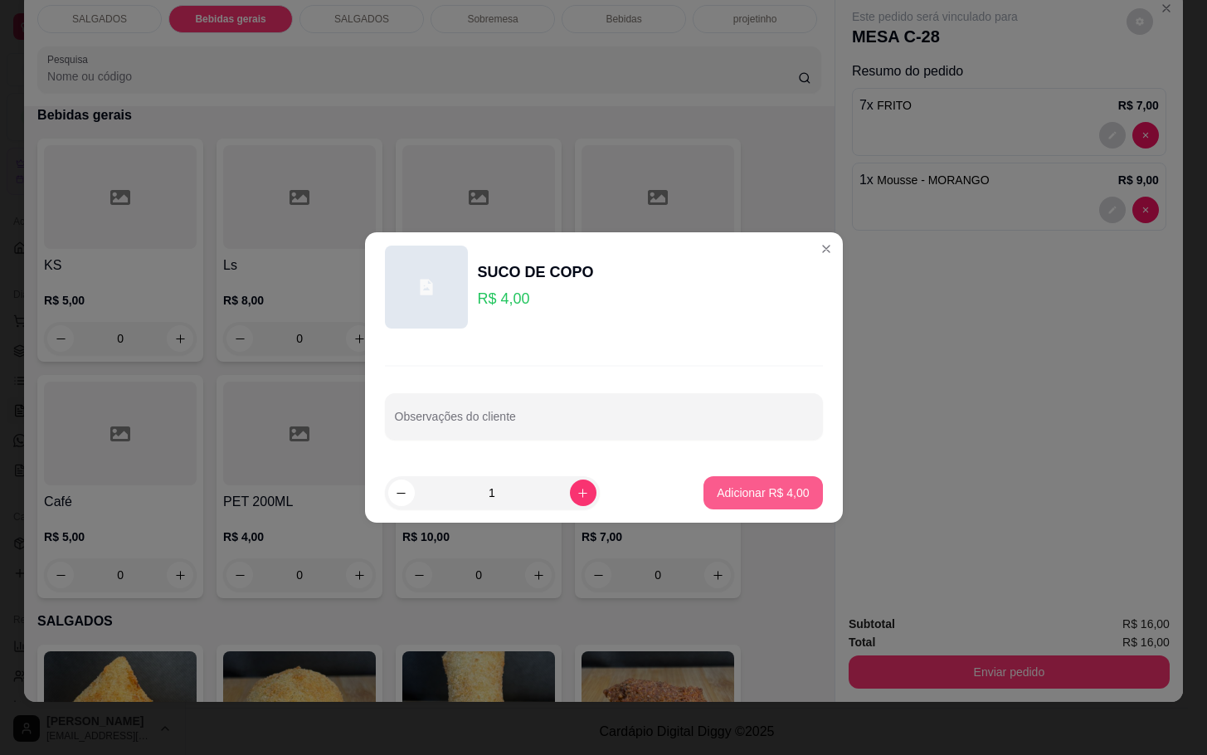
click at [754, 488] on p "Adicionar R$ 4,00" at bounding box center [762, 492] width 92 height 17
type input "1"
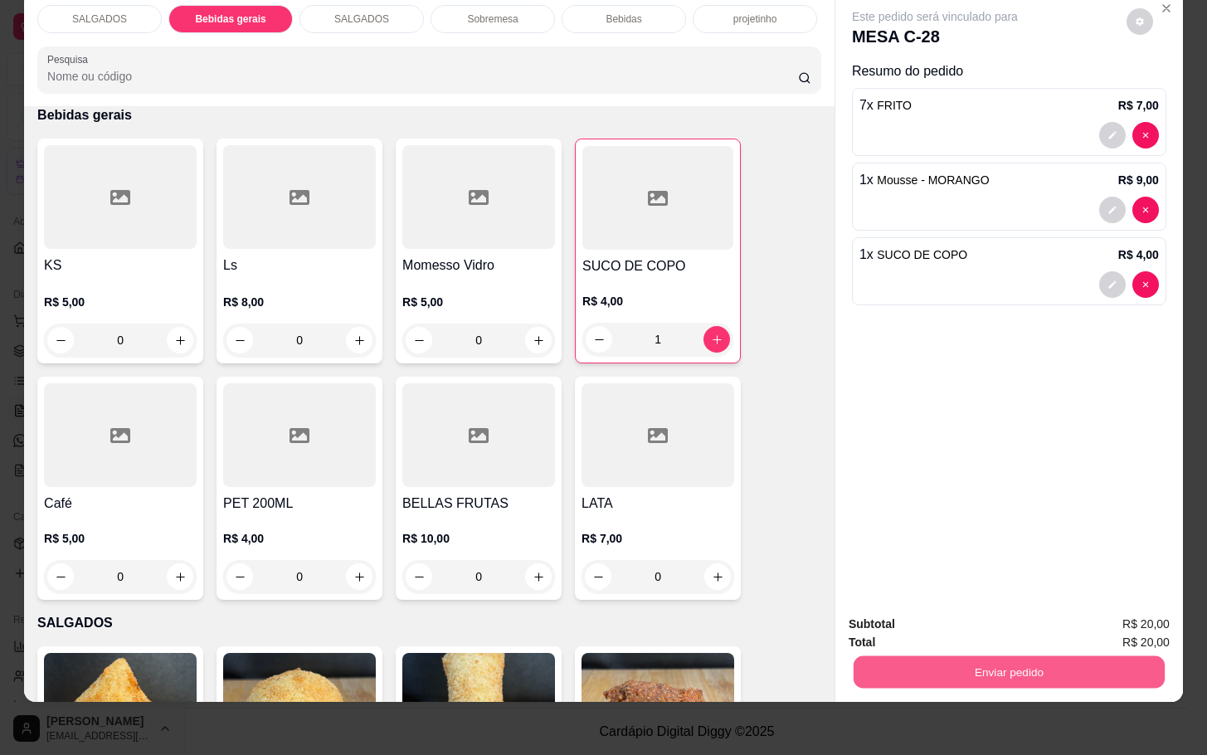
click at [946, 655] on button "Enviar pedido" at bounding box center [1008, 671] width 311 height 32
click at [940, 657] on button "Enviar pedido" at bounding box center [1008, 671] width 321 height 33
click at [951, 627] on button "Não registrar e enviar pedido" at bounding box center [951, 613] width 172 height 32
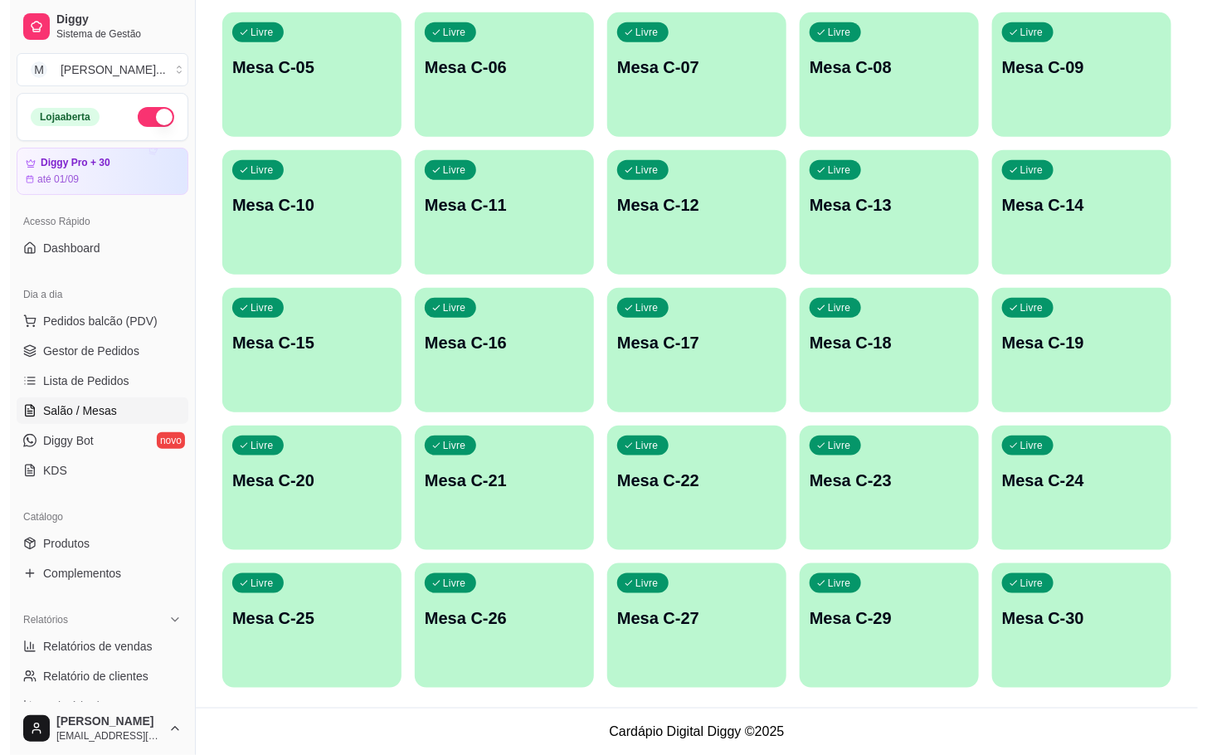
scroll to position [77, 0]
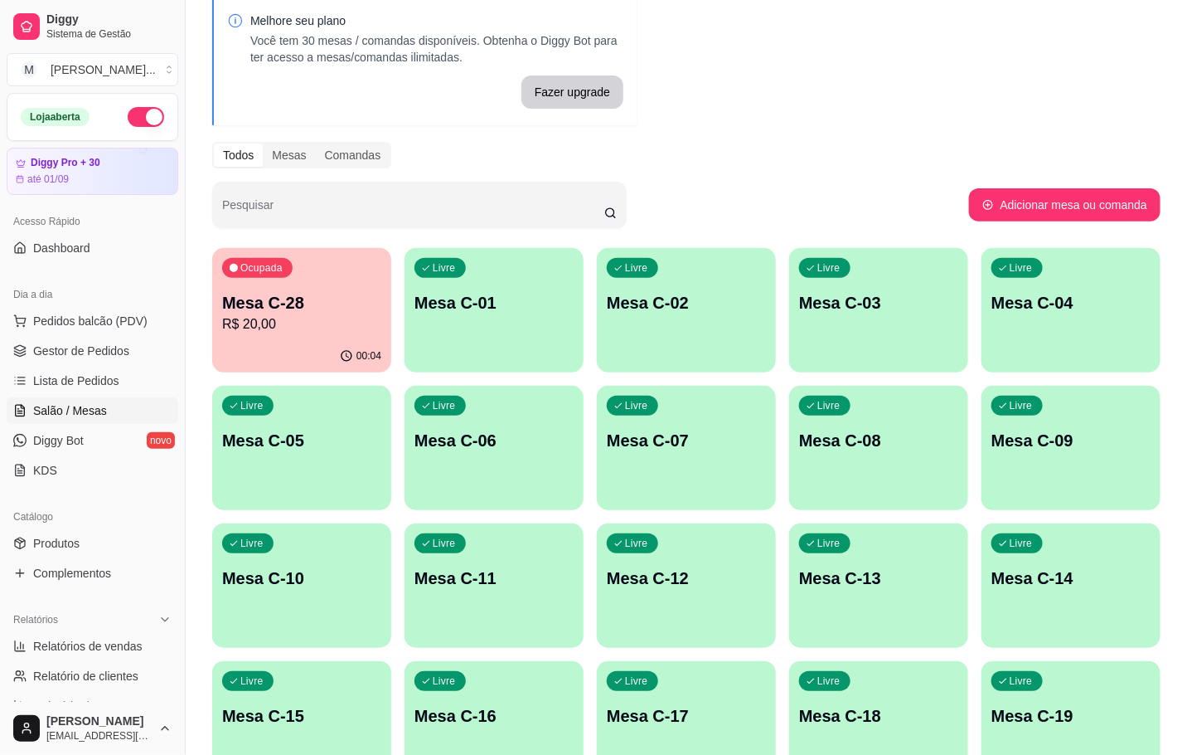
click at [817, 286] on div "Livre Mesa C-03" at bounding box center [878, 300] width 179 height 104
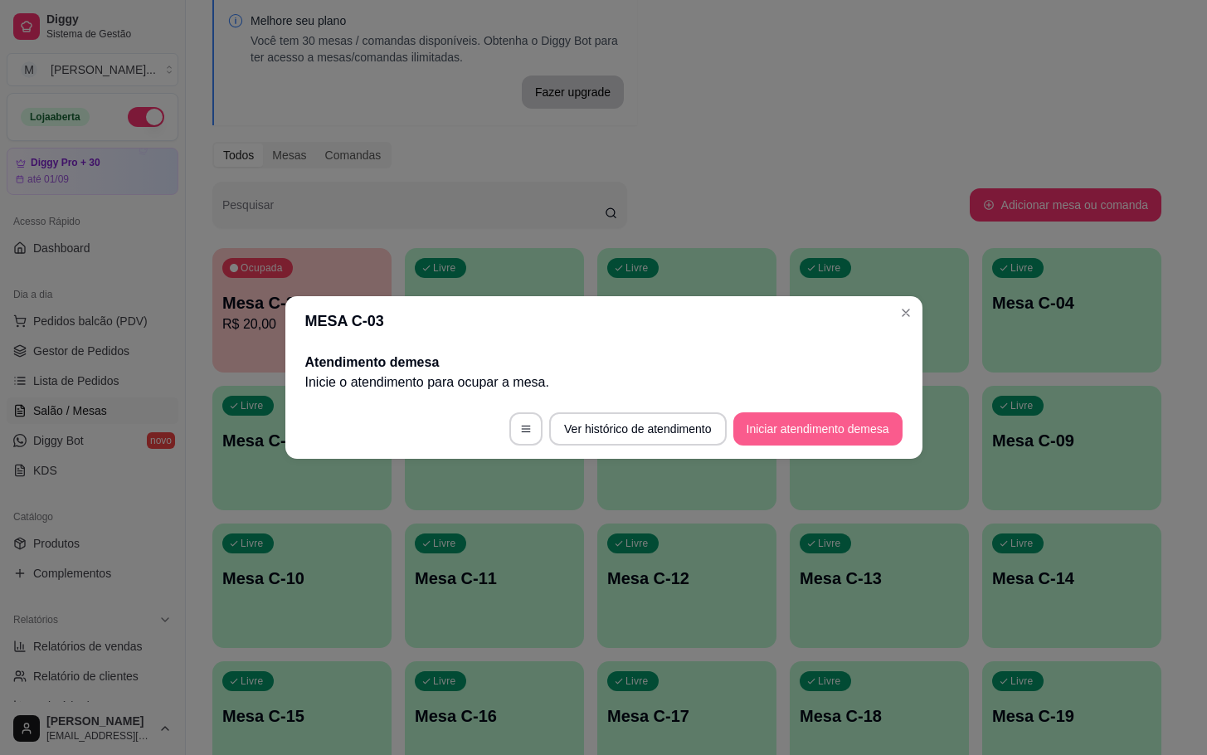
click at [786, 426] on button "Iniciar atendimento de mesa" at bounding box center [817, 428] width 169 height 33
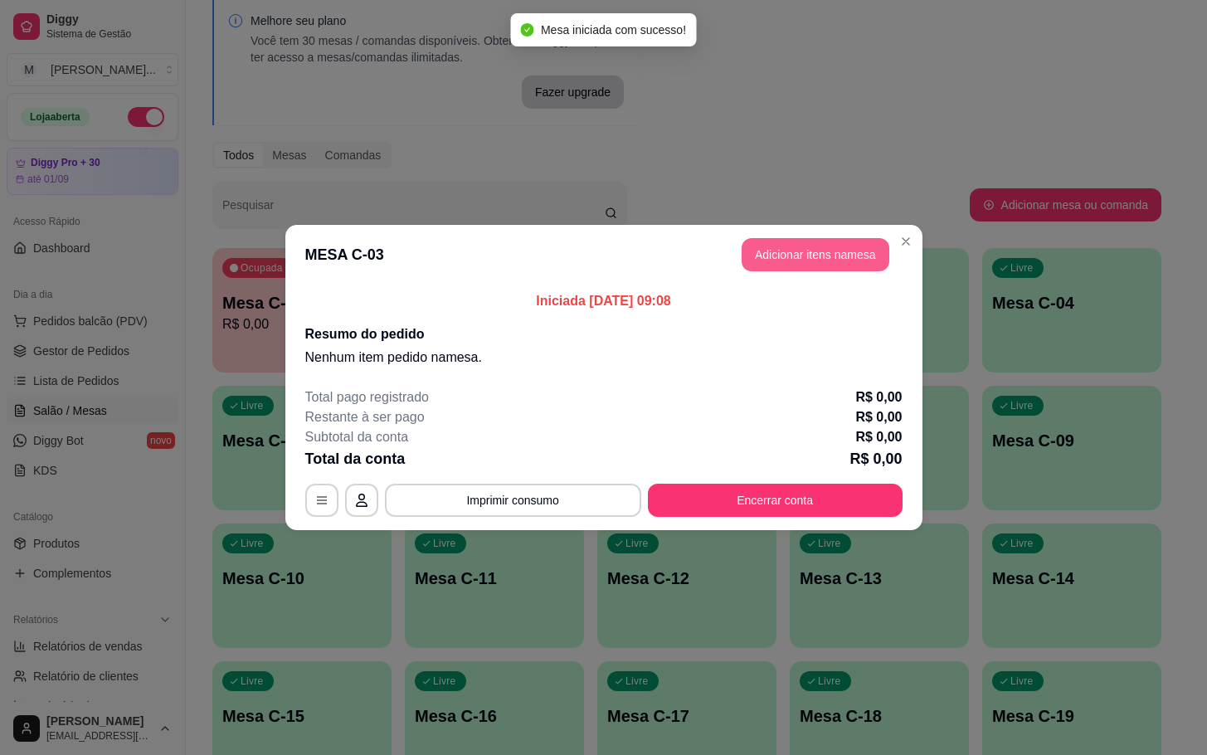
click at [796, 260] on button "Adicionar itens na mesa" at bounding box center [815, 254] width 148 height 33
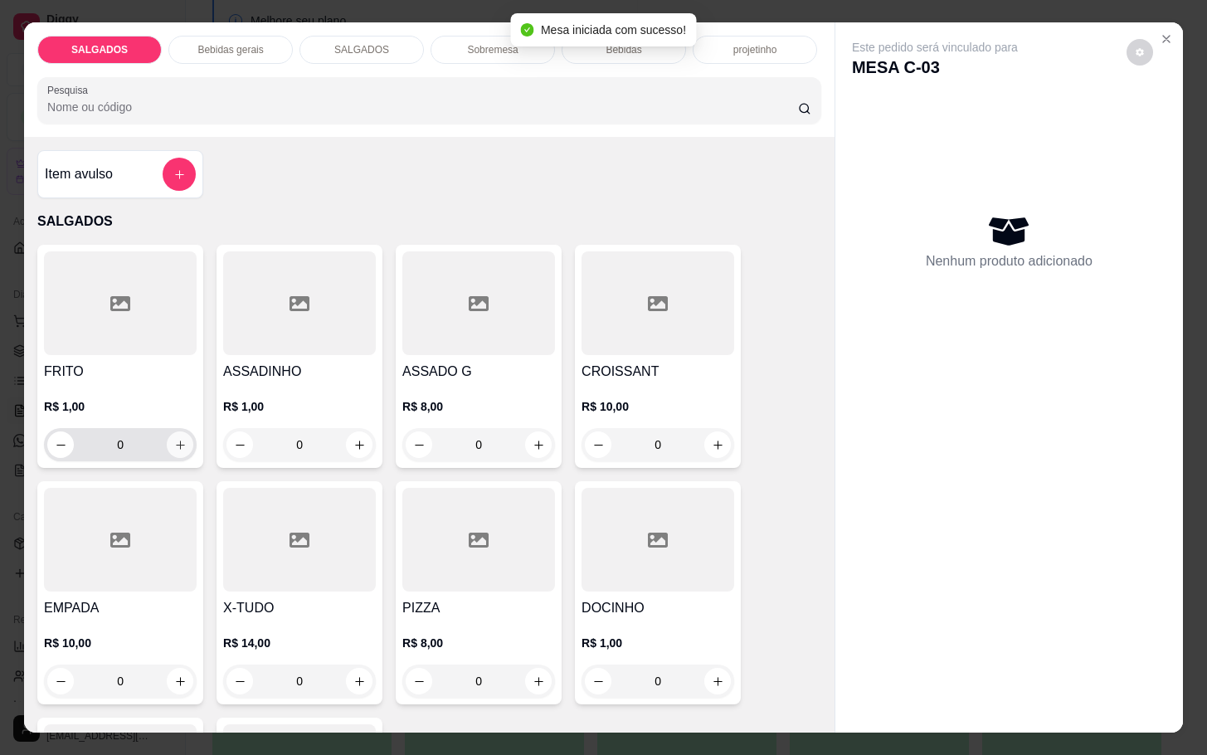
click at [167, 444] on button "increase-product-quantity" at bounding box center [180, 444] width 27 height 27
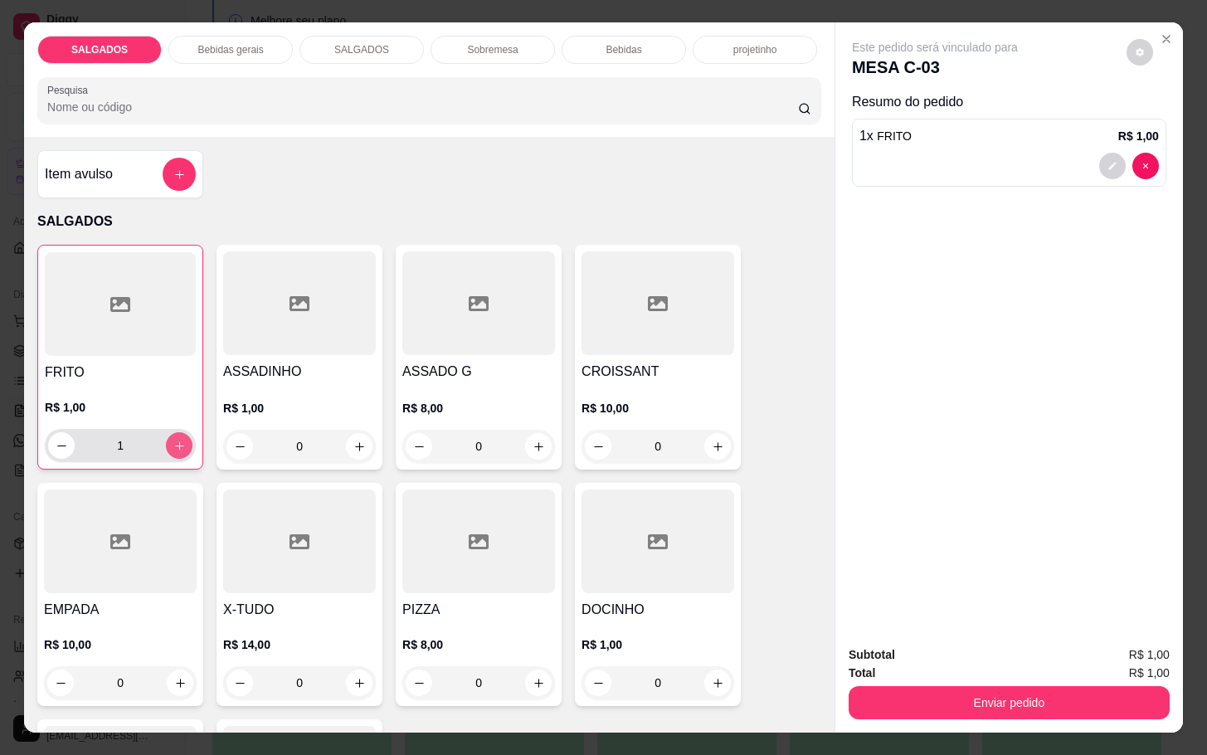
click at [173, 443] on icon "increase-product-quantity" at bounding box center [179, 445] width 12 height 12
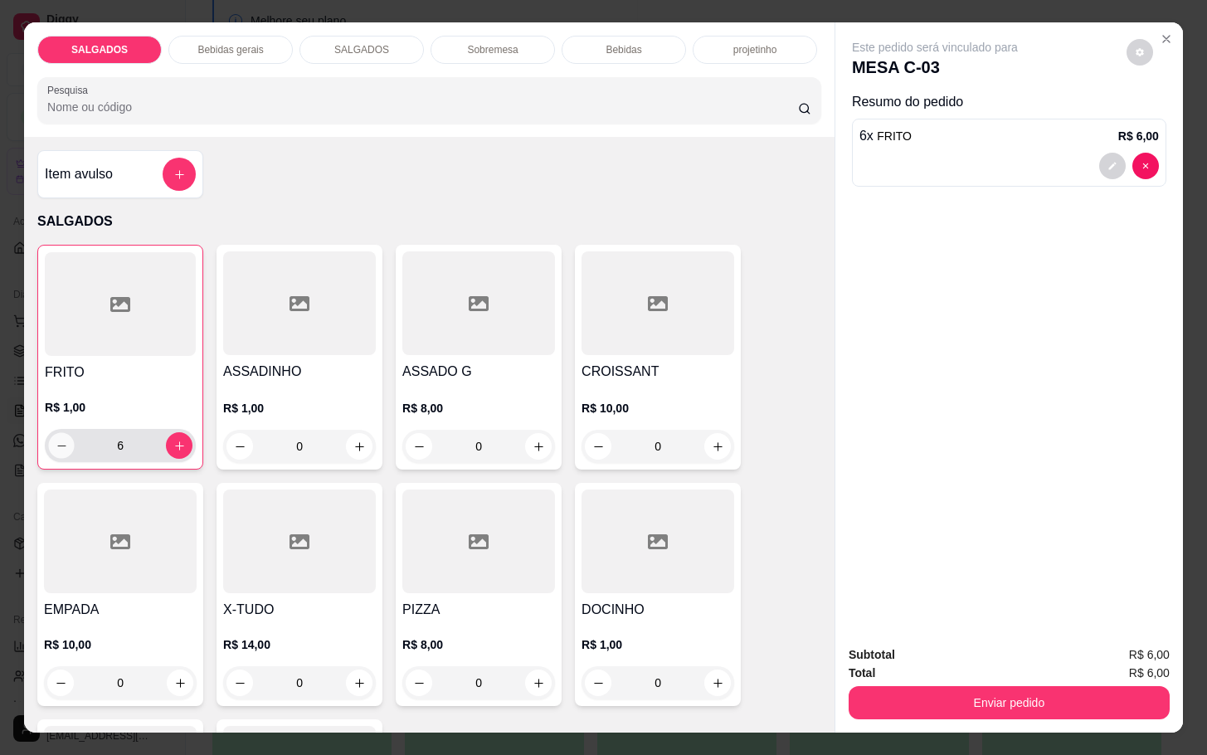
click at [56, 439] on icon "decrease-product-quantity" at bounding box center [62, 445] width 12 height 12
type input "5"
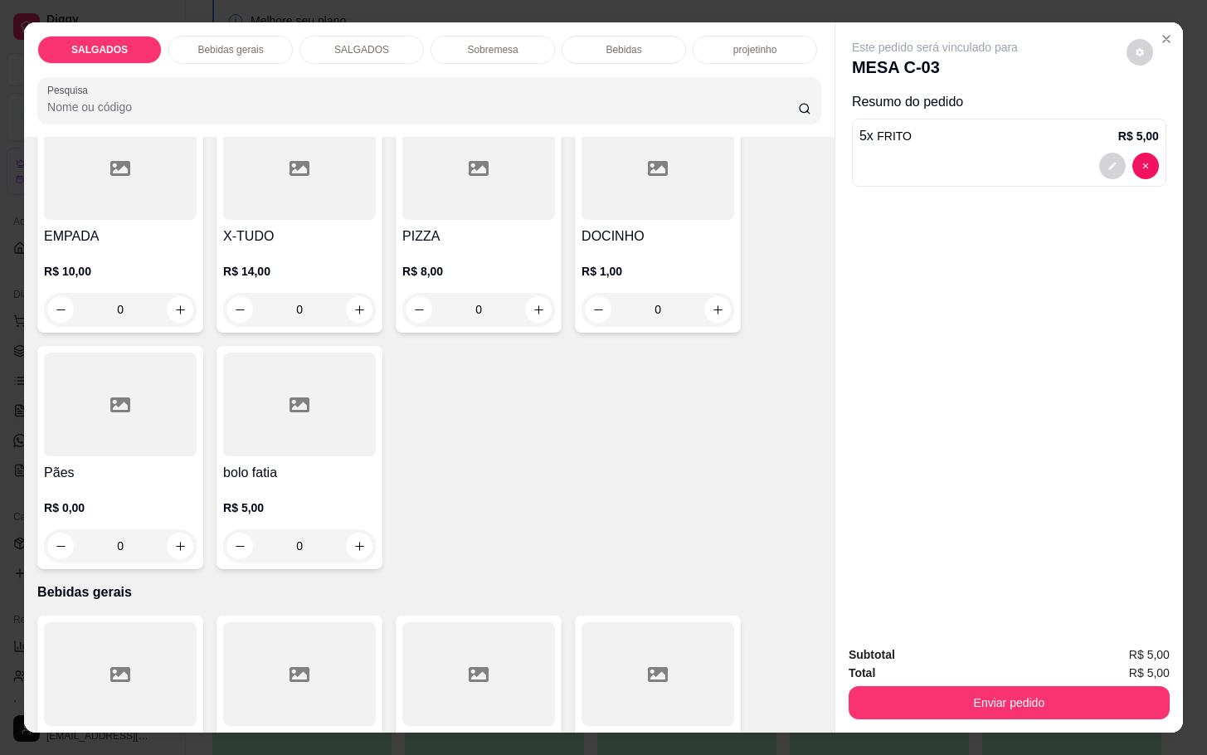
scroll to position [498, 0]
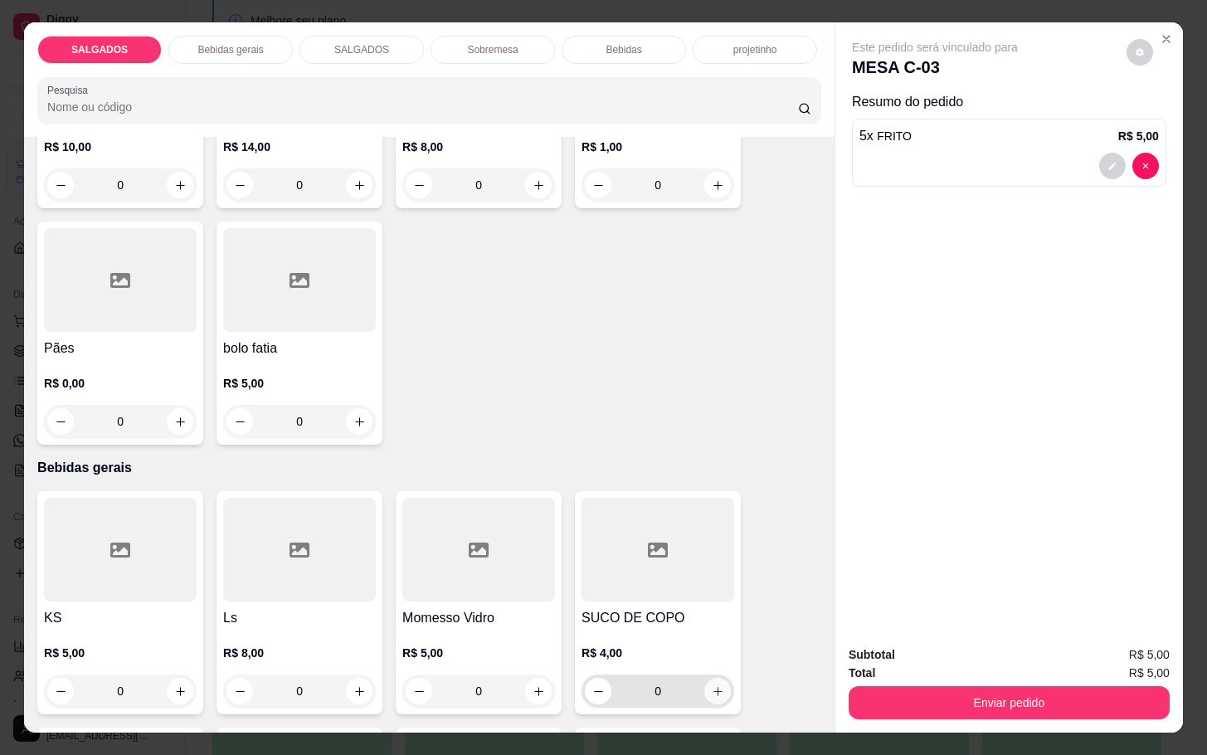
click at [704, 692] on button "increase-product-quantity" at bounding box center [717, 690] width 27 height 27
type input "1"
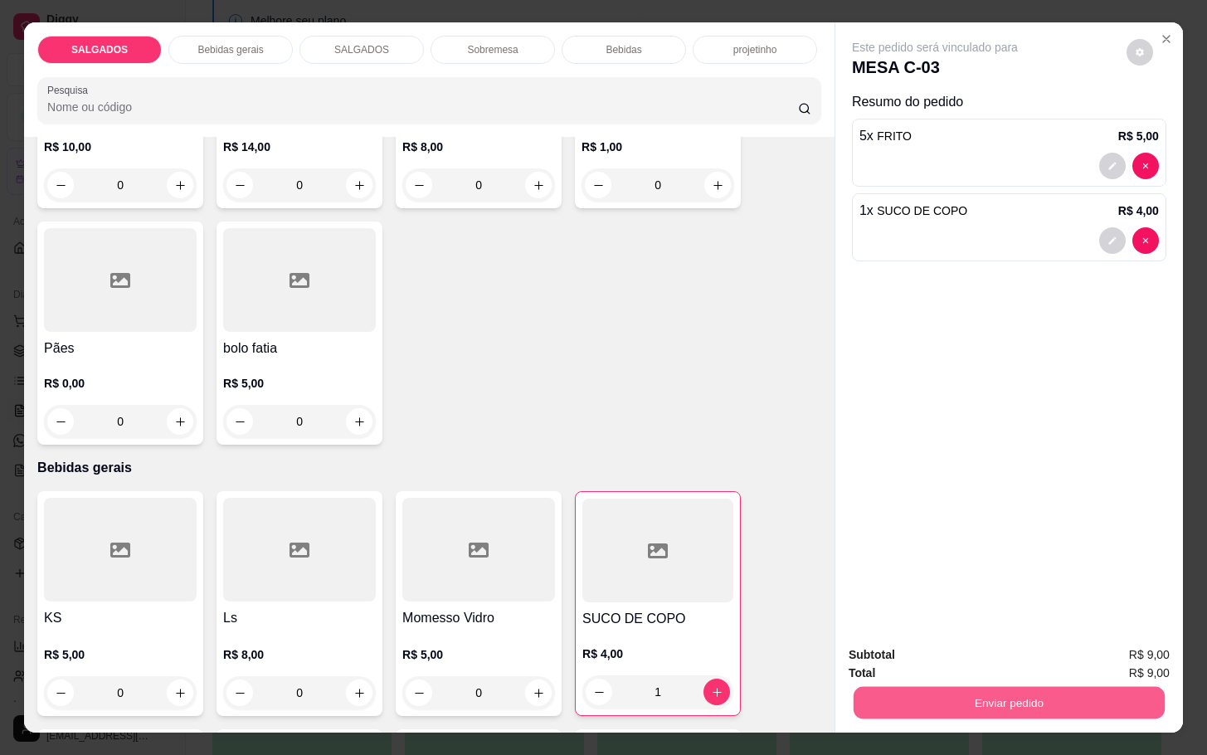
click at [1026, 699] on button "Enviar pedido" at bounding box center [1008, 702] width 311 height 32
click at [983, 663] on button "Não registrar e enviar pedido" at bounding box center [951, 653] width 172 height 32
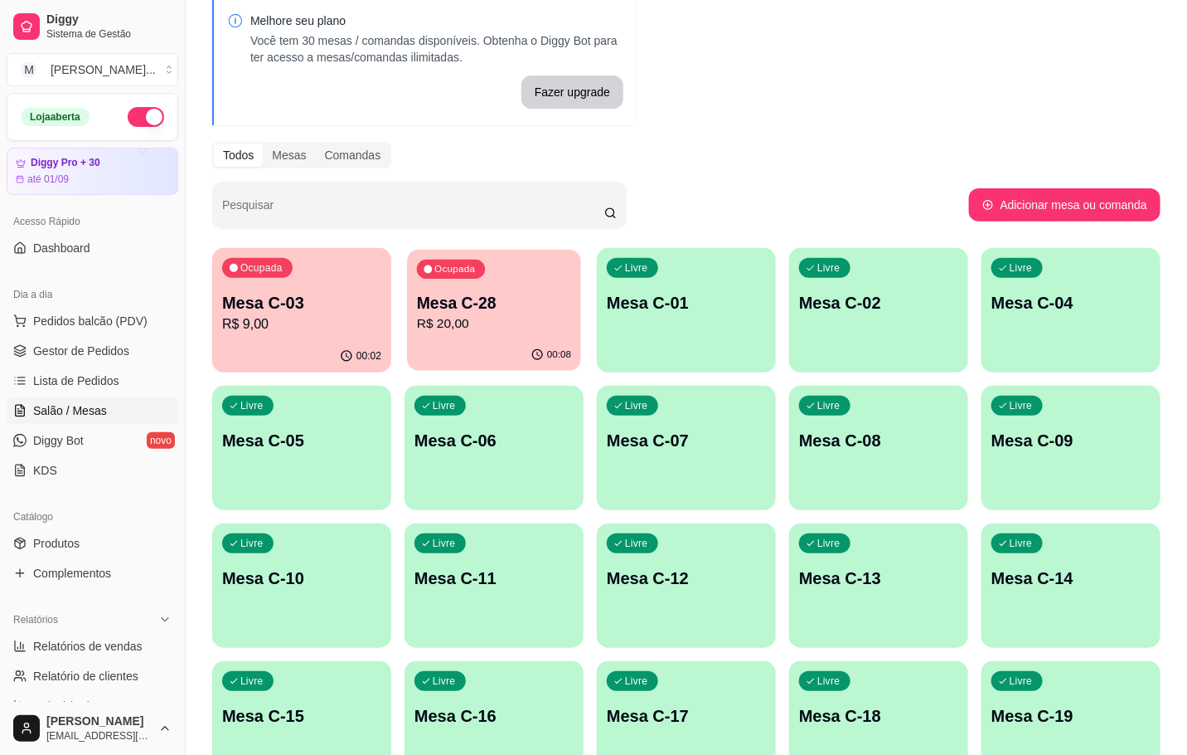
click at [503, 331] on p "R$ 20,00" at bounding box center [494, 323] width 154 height 19
click at [262, 333] on div "Ocupada Mesa C-03 R$ 9,00" at bounding box center [301, 294] width 179 height 92
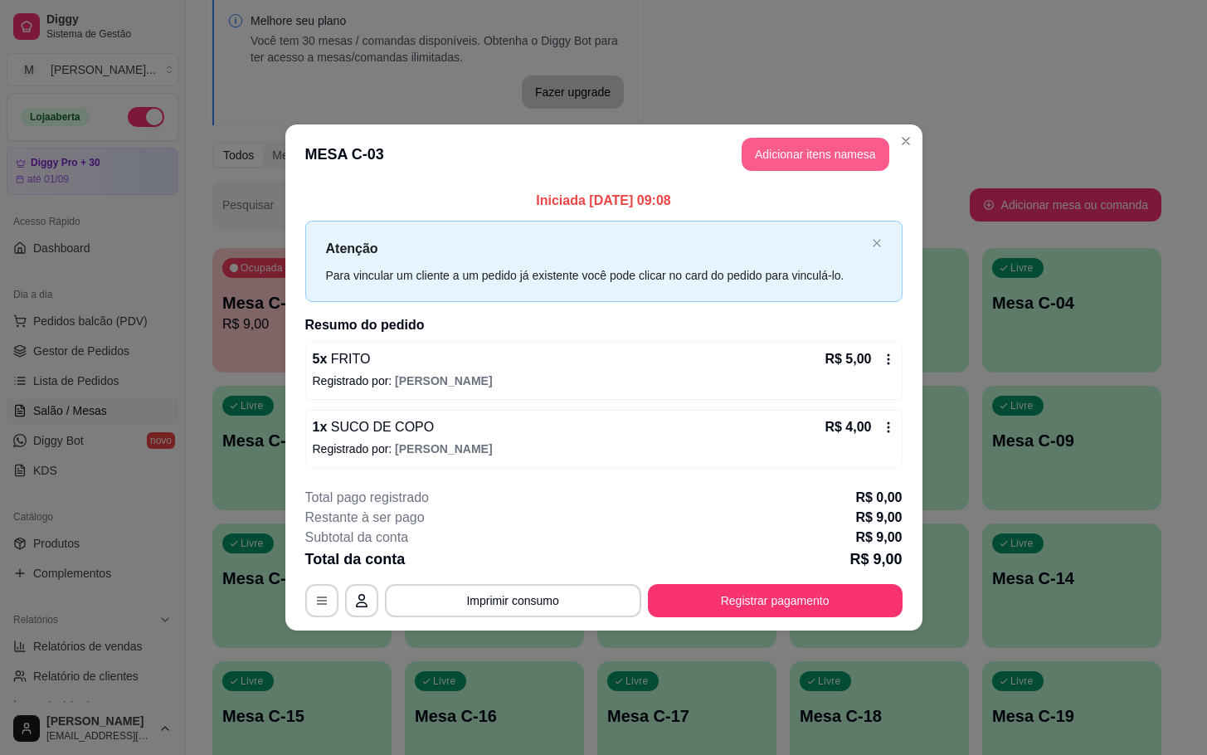
click at [779, 155] on button "Adicionar itens na mesa" at bounding box center [815, 154] width 148 height 33
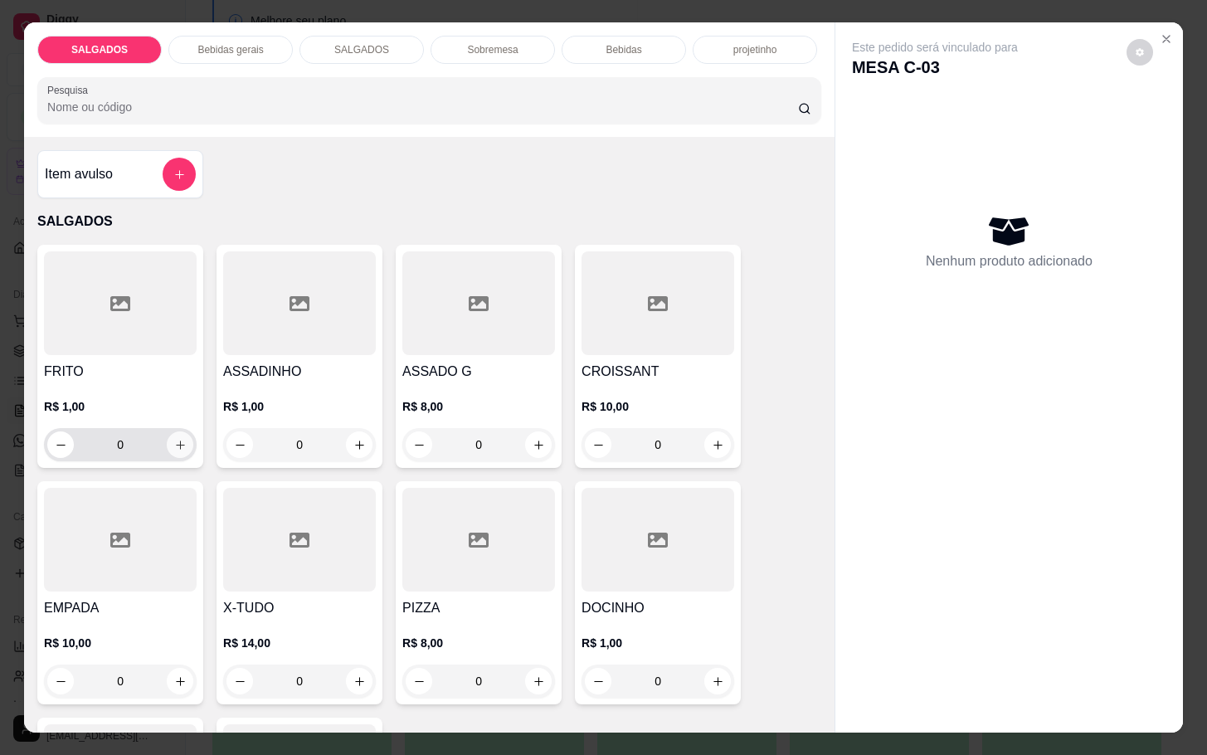
click at [174, 439] on icon "increase-product-quantity" at bounding box center [180, 445] width 12 height 12
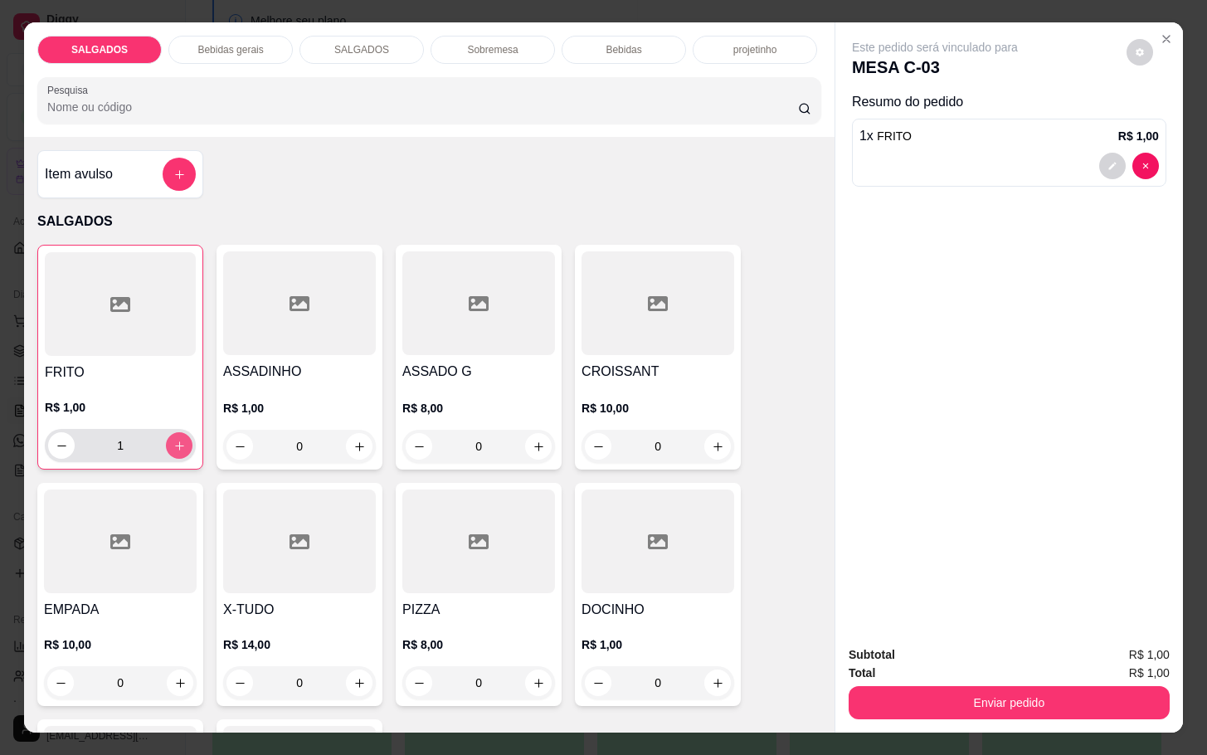
click at [173, 439] on icon "increase-product-quantity" at bounding box center [179, 445] width 12 height 12
type input "2"
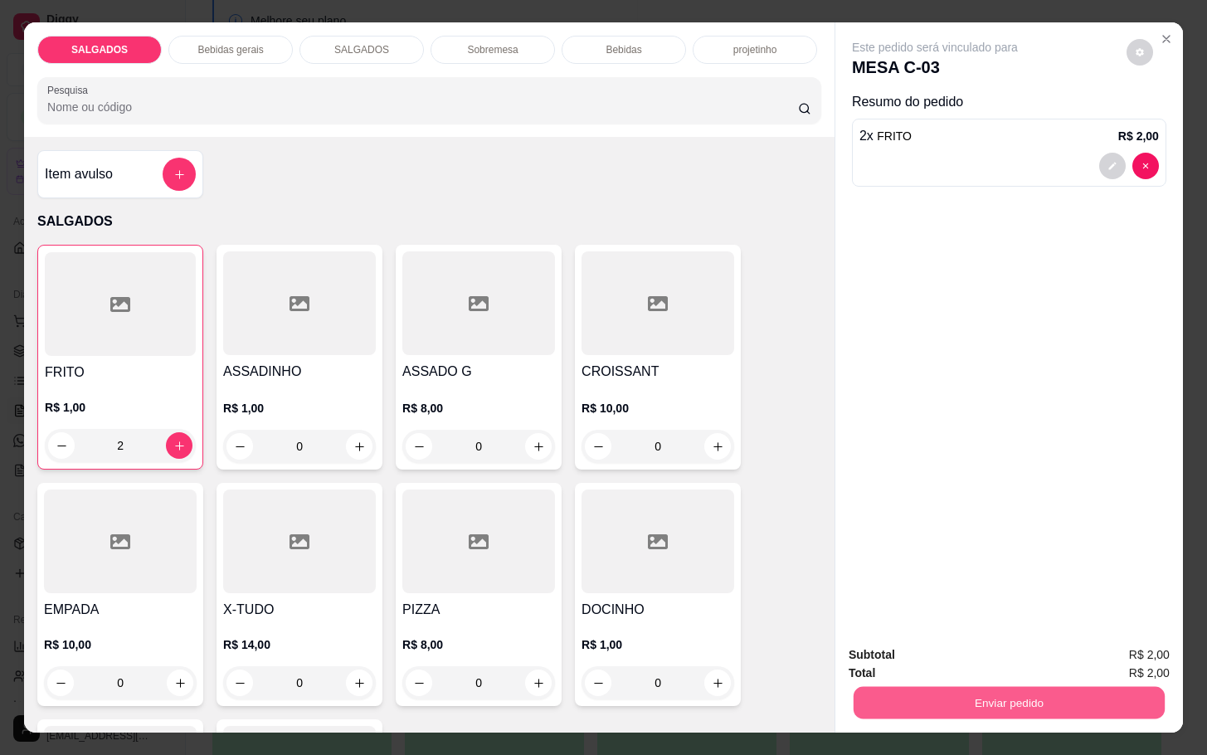
click at [966, 686] on button "Enviar pedido" at bounding box center [1008, 702] width 311 height 32
click at [936, 657] on button "Não registrar e enviar pedido" at bounding box center [951, 652] width 168 height 31
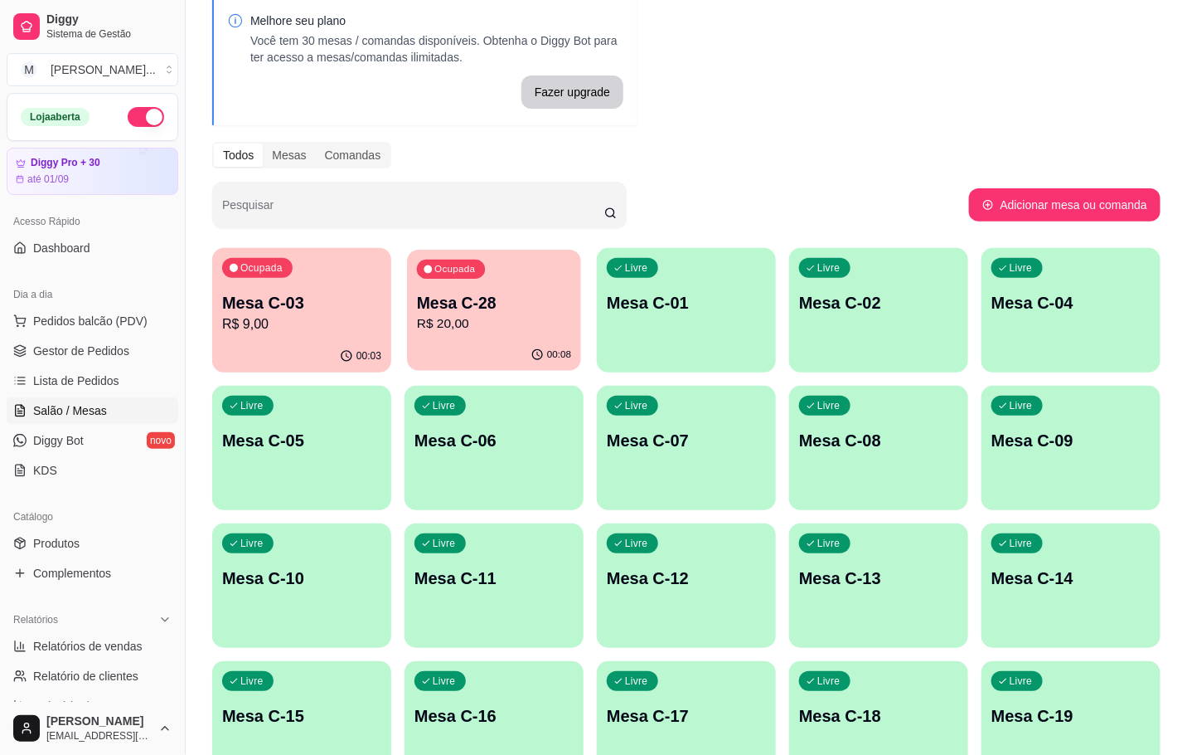
click at [490, 349] on div "00:08" at bounding box center [494, 355] width 174 height 32
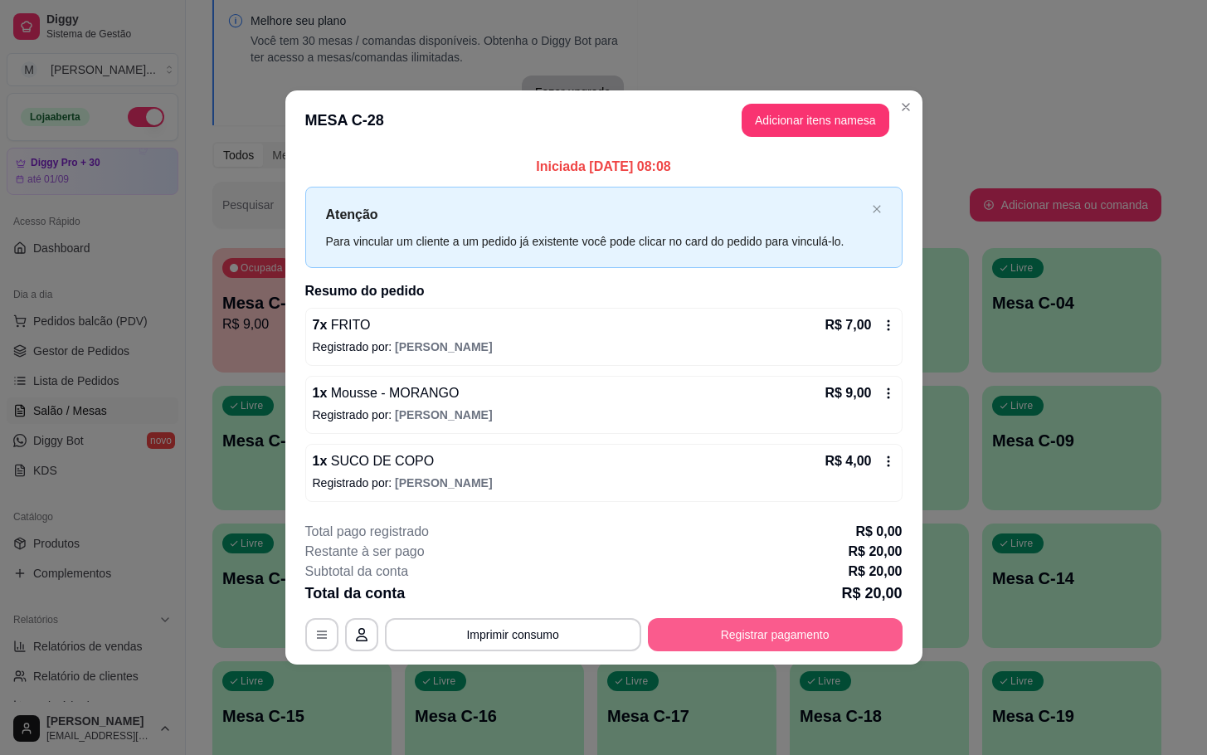
click at [736, 647] on button "Registrar pagamento" at bounding box center [775, 634] width 255 height 33
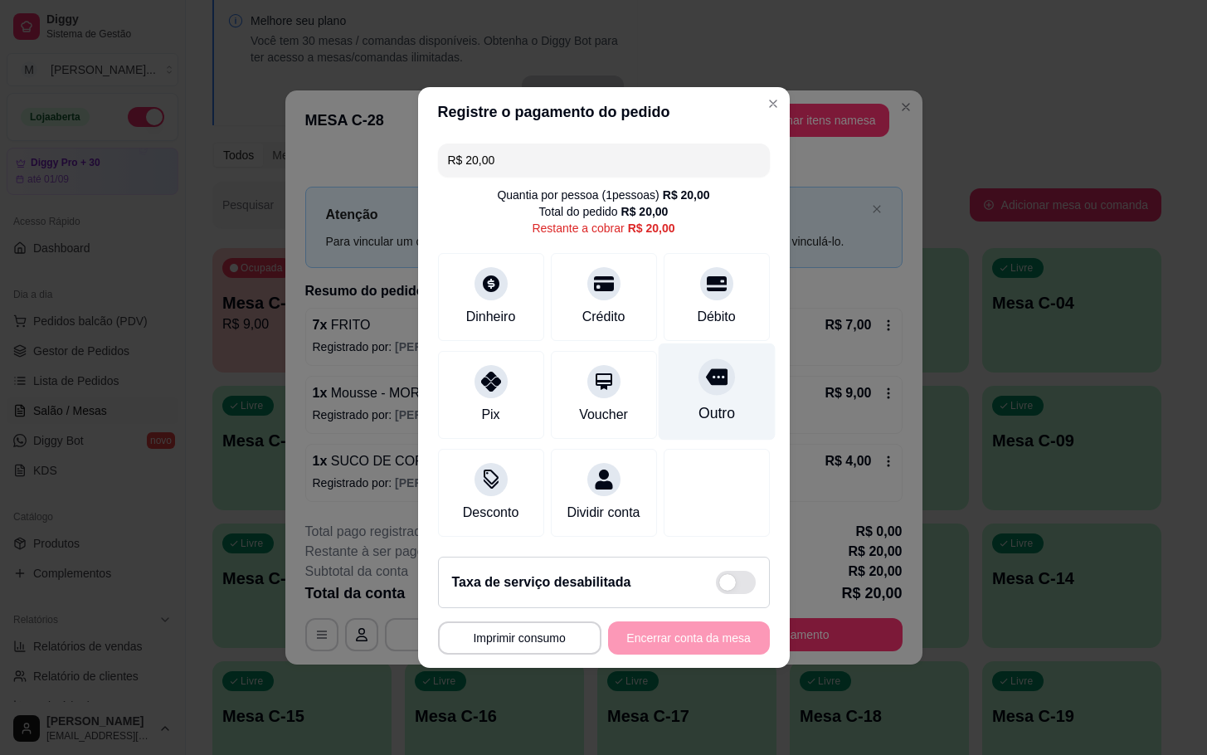
click at [735, 356] on div "Outro" at bounding box center [716, 391] width 117 height 97
type input "R$ 0,00"
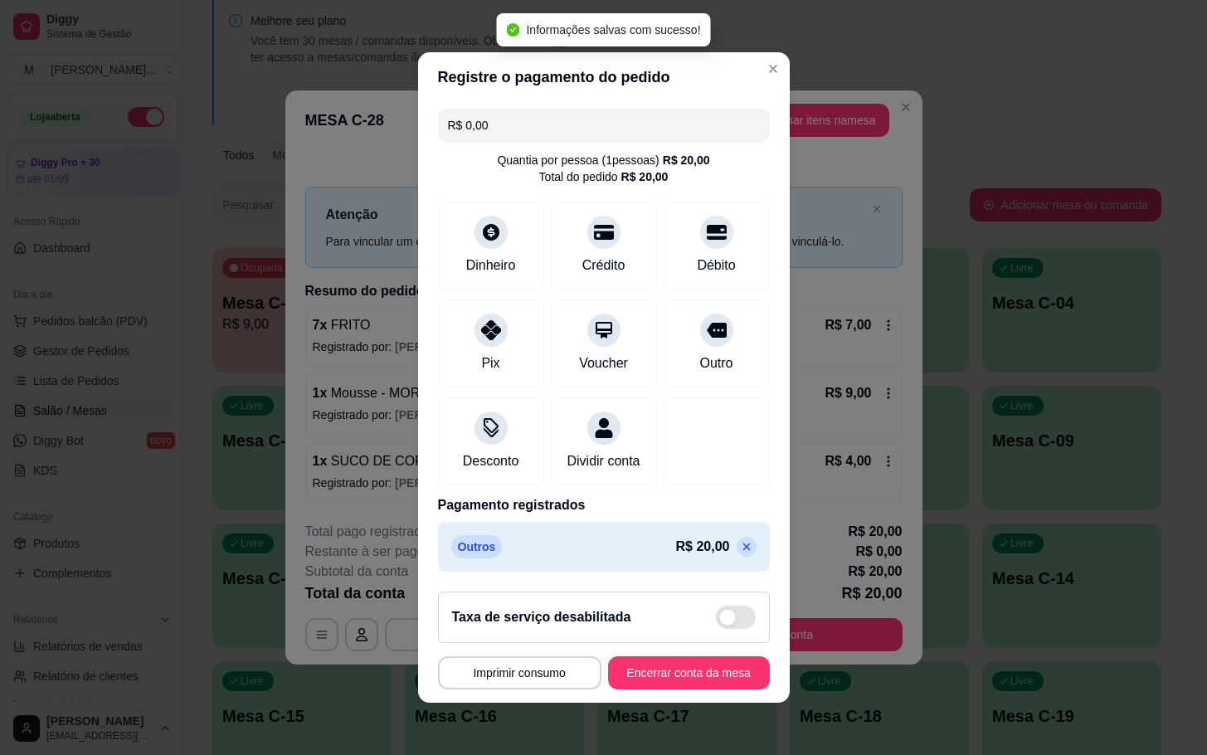
click at [665, 689] on button "Encerrar conta da mesa" at bounding box center [689, 672] width 162 height 33
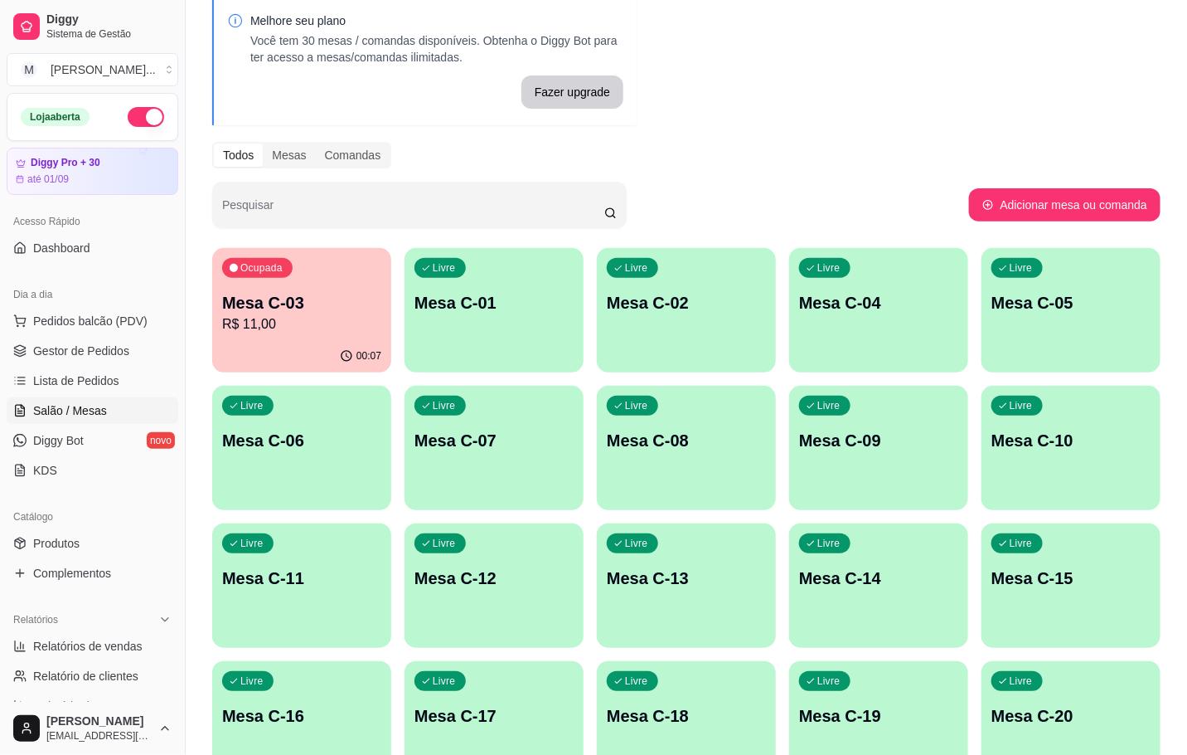
click at [304, 371] on div "00:07" at bounding box center [301, 356] width 179 height 32
click at [362, 361] on div "00:07" at bounding box center [302, 355] width 174 height 32
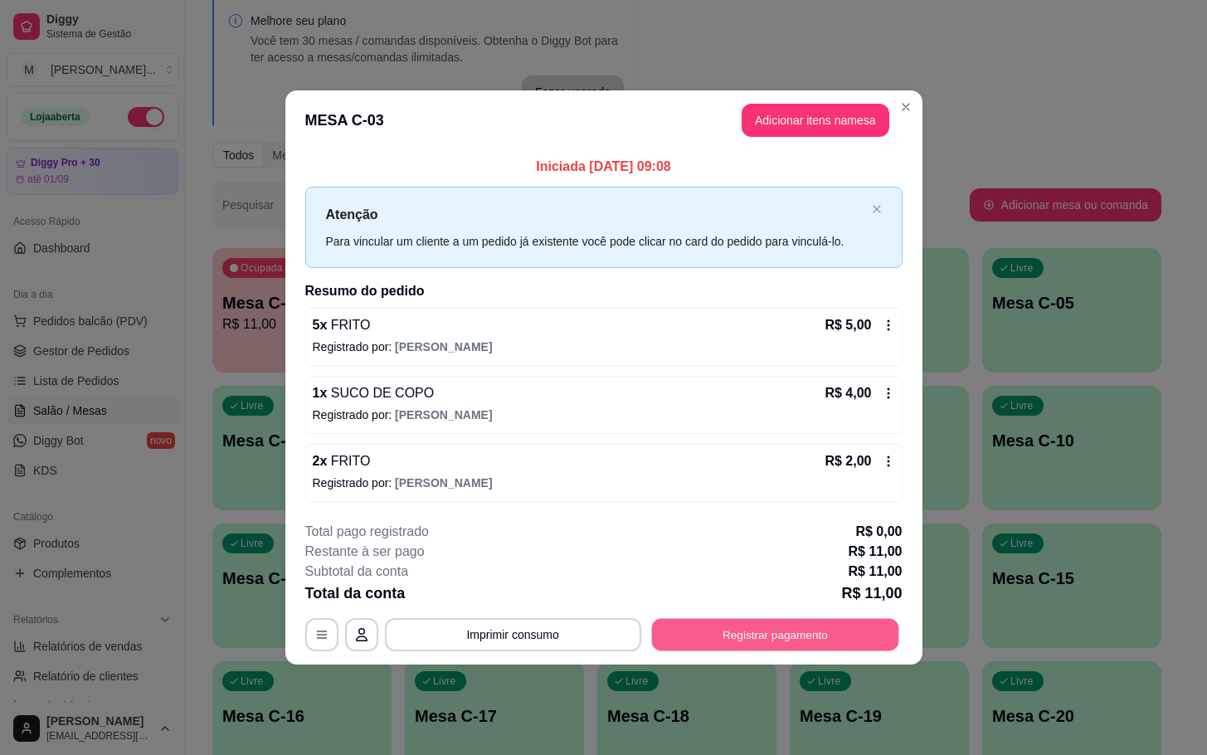
click at [822, 625] on button "Registrar pagamento" at bounding box center [774, 634] width 247 height 32
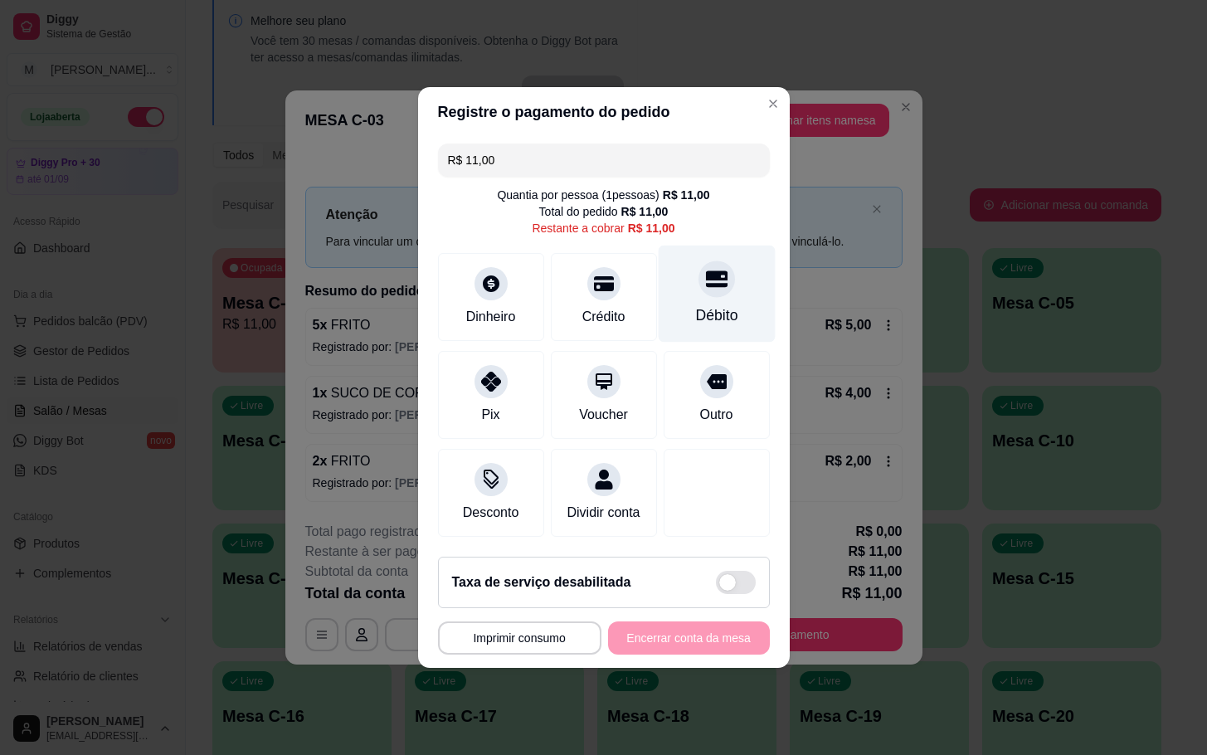
click at [705, 269] on icon at bounding box center [716, 279] width 22 height 22
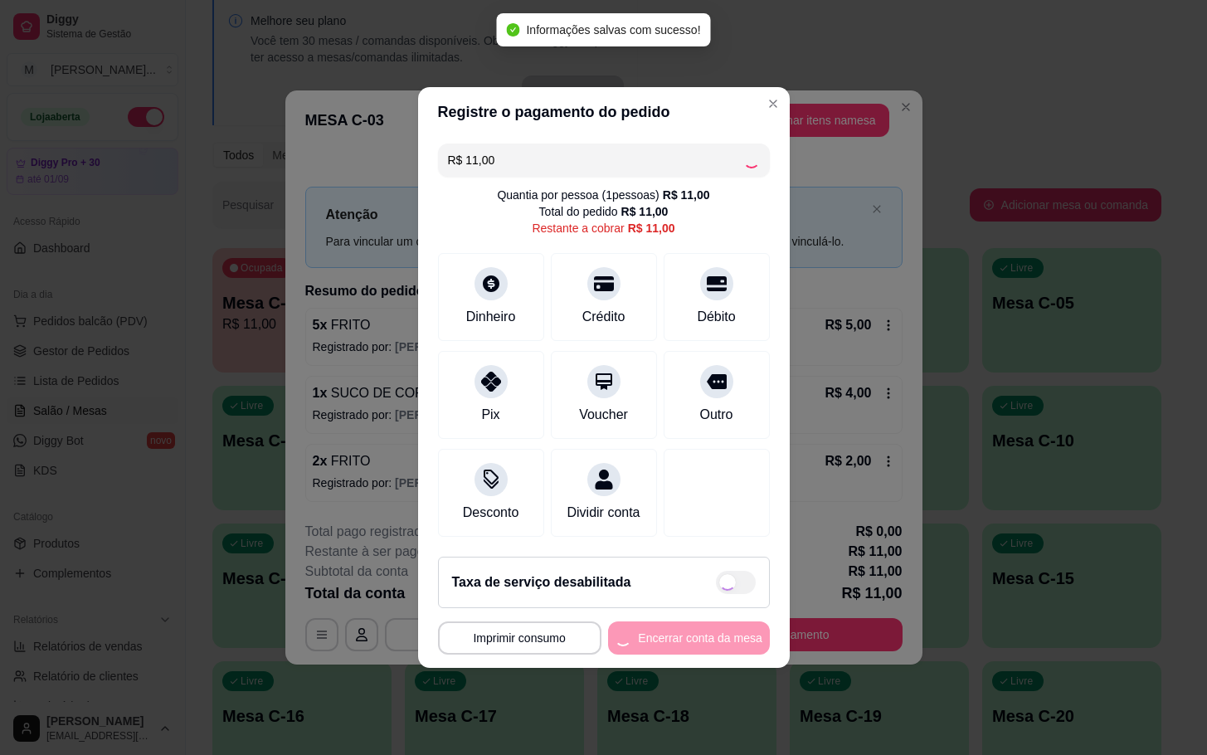
type input "R$ 0,00"
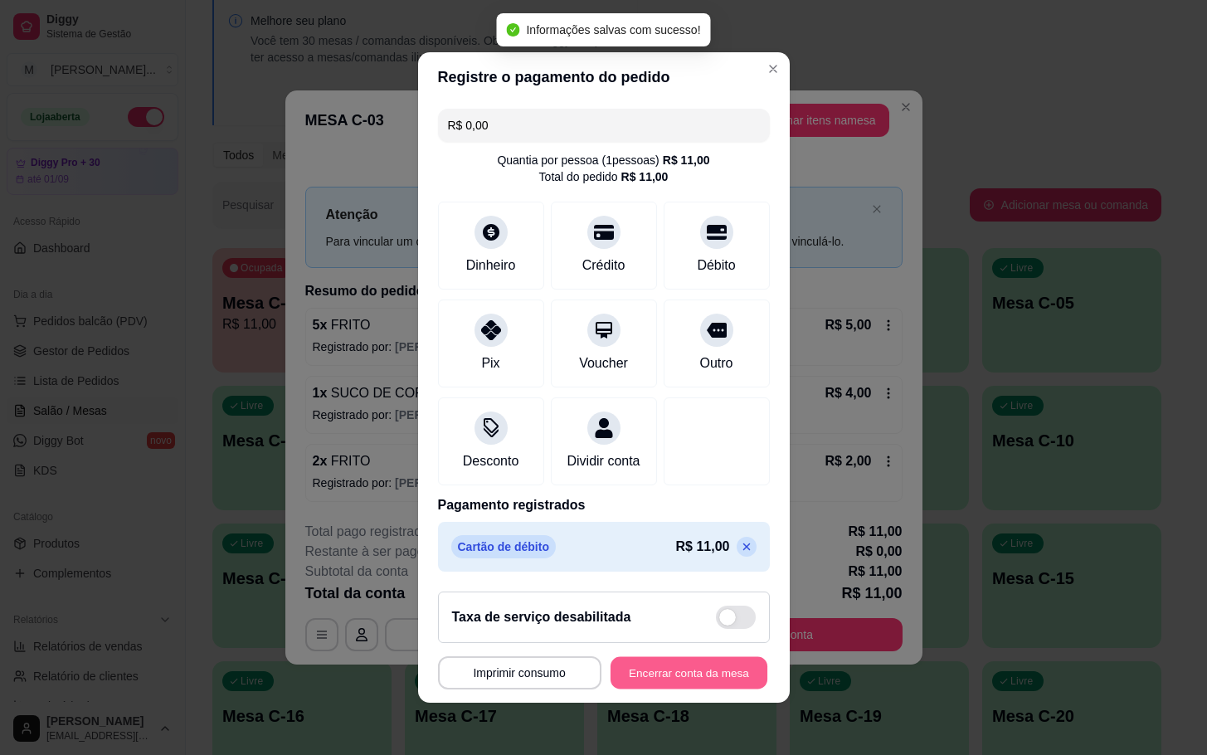
click at [689, 672] on button "Encerrar conta da mesa" at bounding box center [688, 673] width 157 height 32
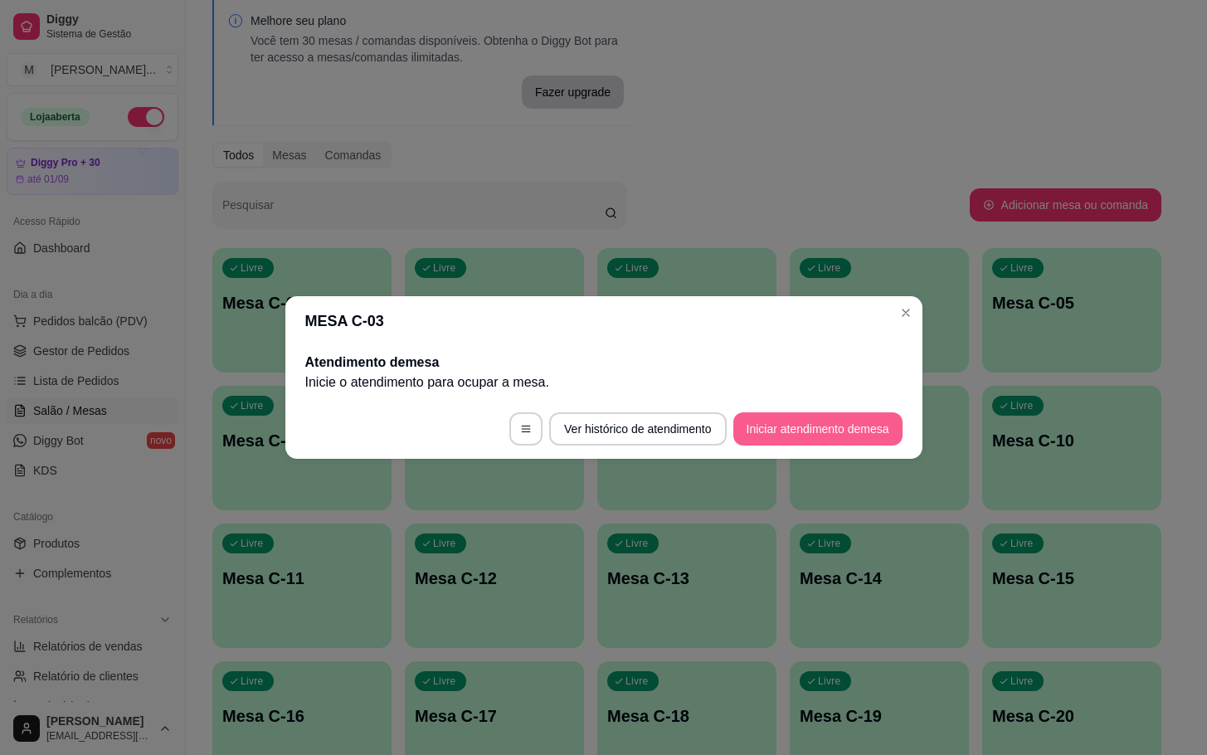
click at [779, 418] on button "Iniciar atendimento de mesa" at bounding box center [817, 428] width 169 height 33
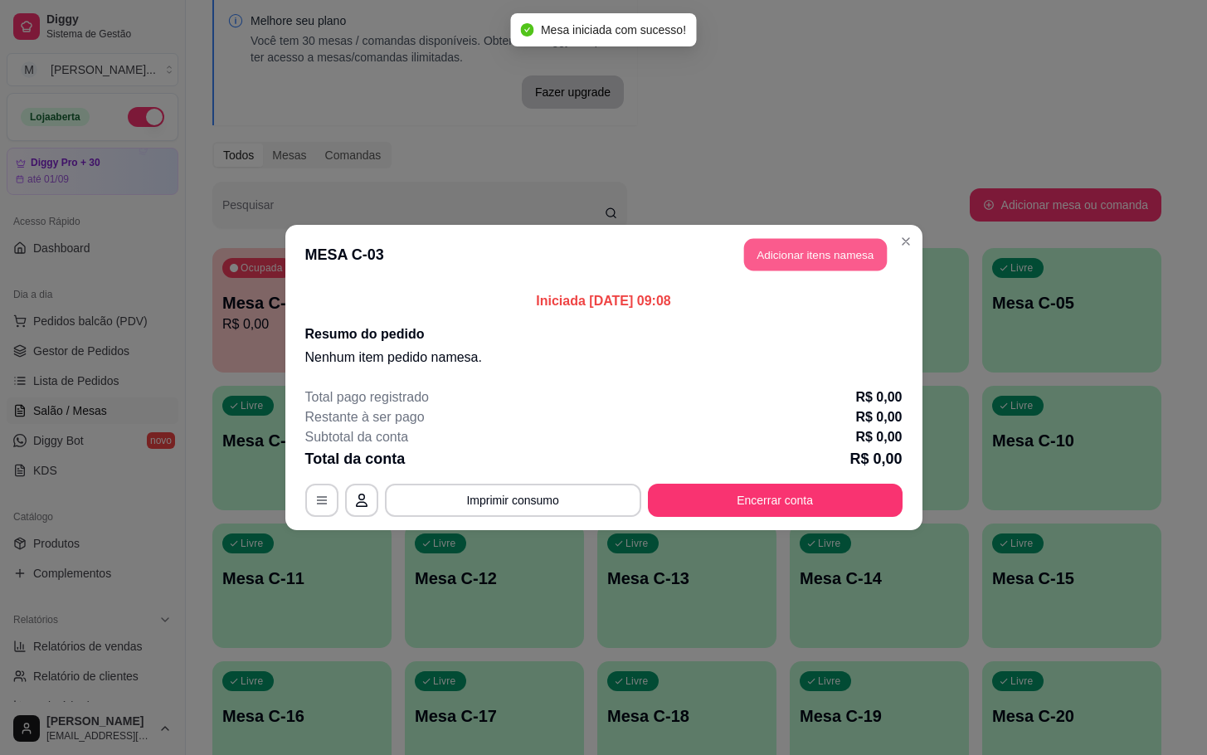
click at [818, 249] on button "Adicionar itens na mesa" at bounding box center [815, 255] width 143 height 32
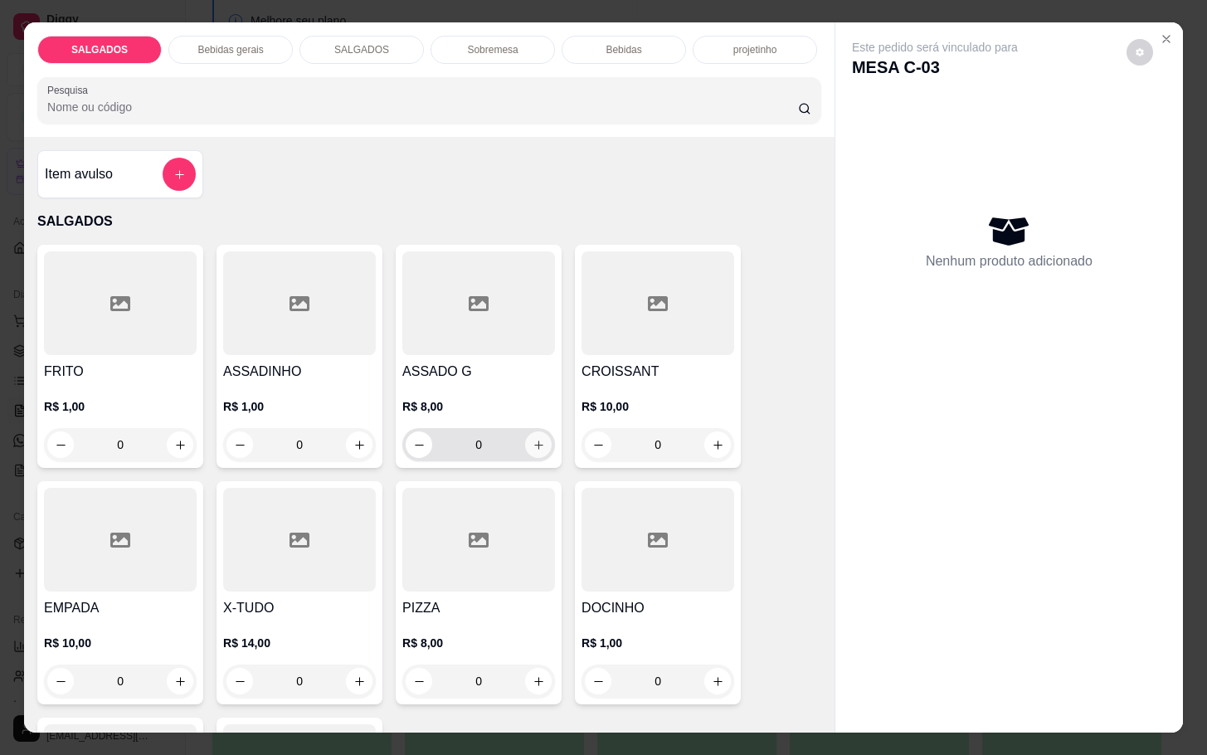
click at [525, 431] on button "increase-product-quantity" at bounding box center [538, 444] width 27 height 27
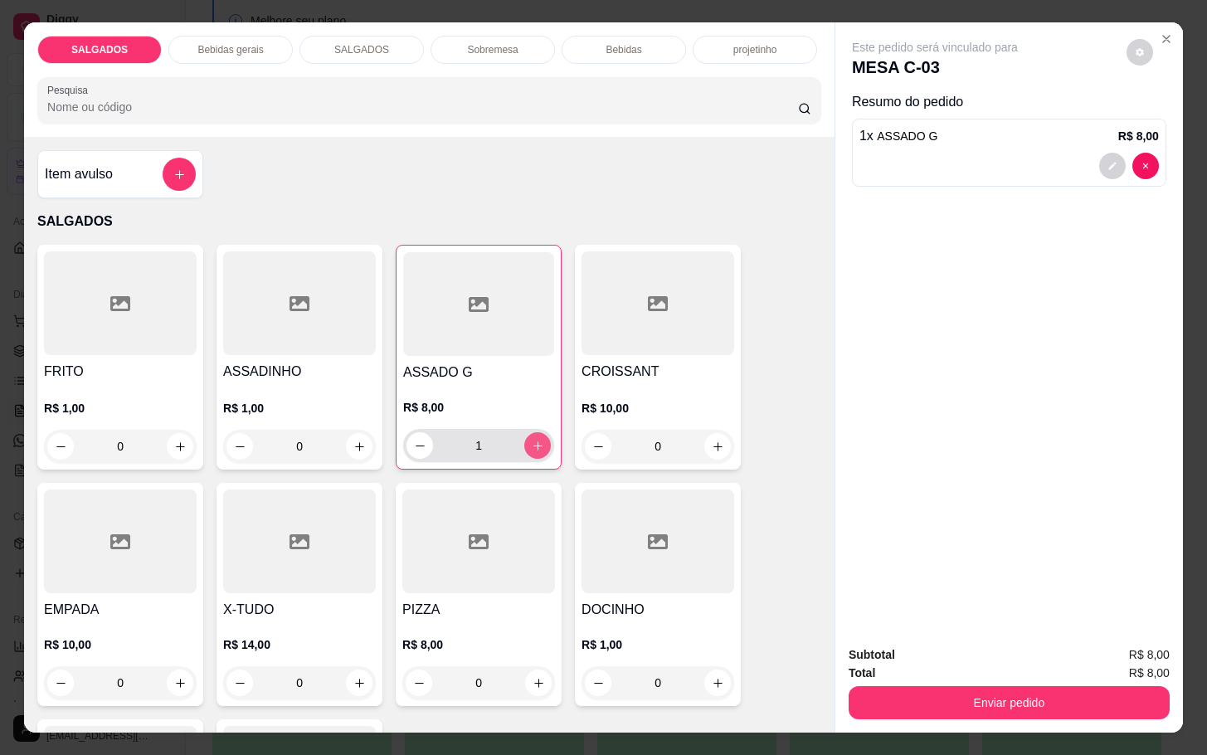
click at [524, 432] on button "increase-product-quantity" at bounding box center [537, 445] width 27 height 27
type input "2"
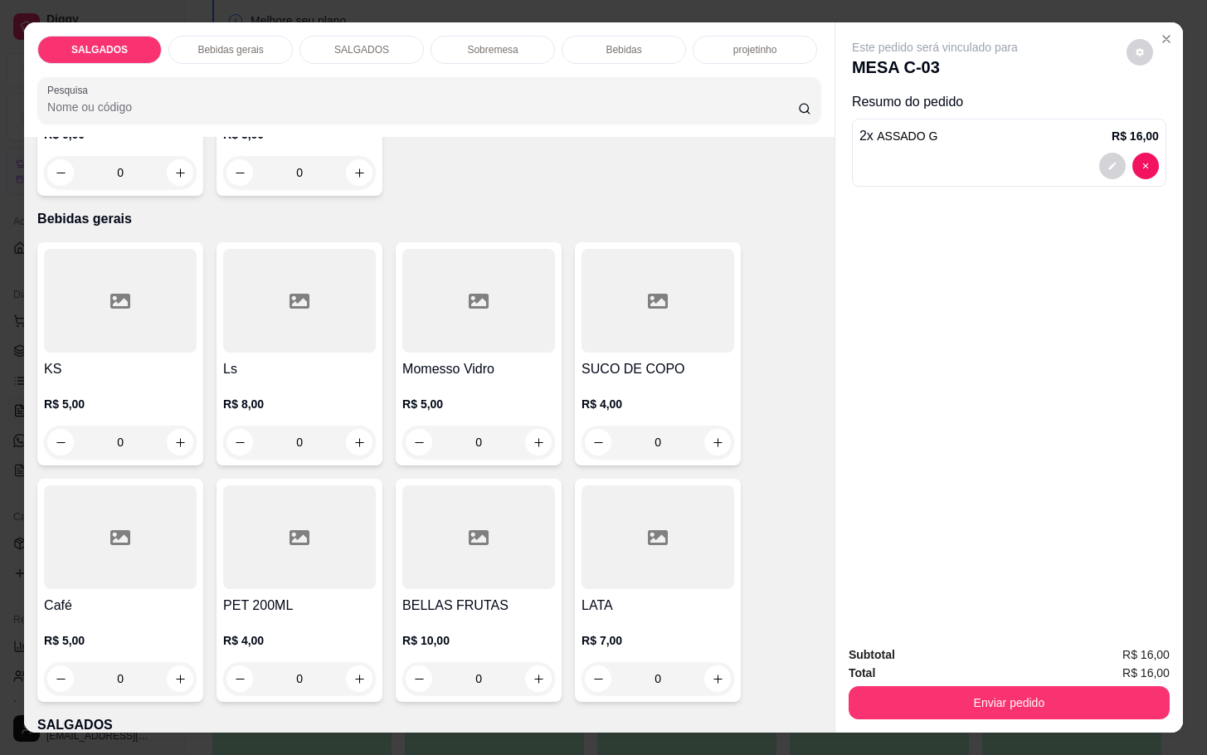
scroll to position [871, 0]
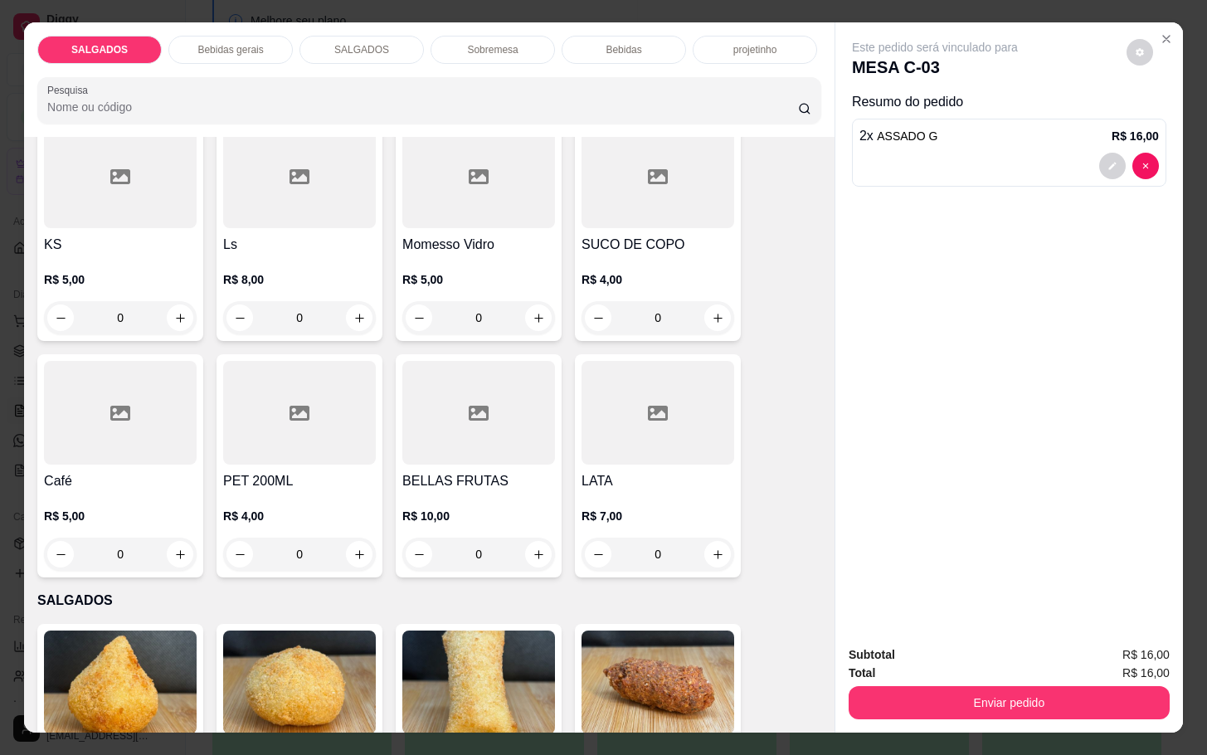
click at [63, 491] on div "R$ 5,00 0" at bounding box center [120, 531] width 153 height 80
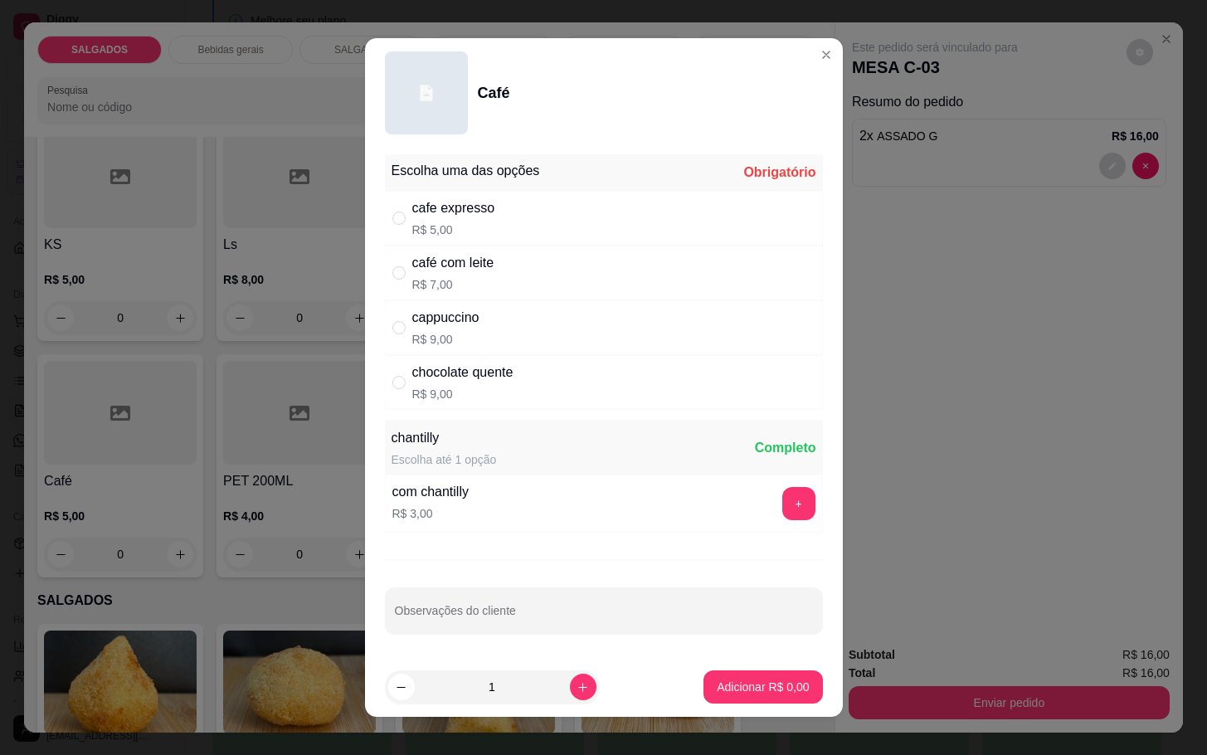
click at [476, 271] on div "café com leite" at bounding box center [453, 263] width 82 height 20
radio input "true"
click at [716, 689] on p "Adicionar R$ 7,00" at bounding box center [762, 686] width 92 height 17
type input "1"
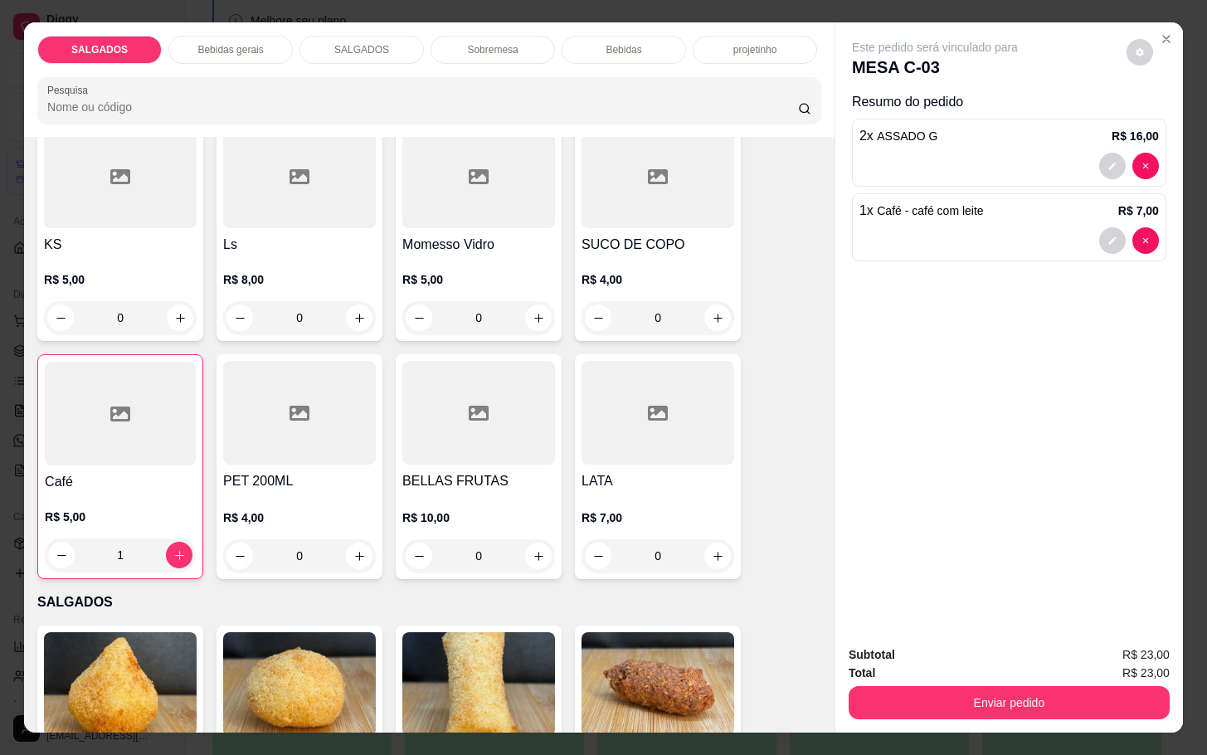
scroll to position [1119, 0]
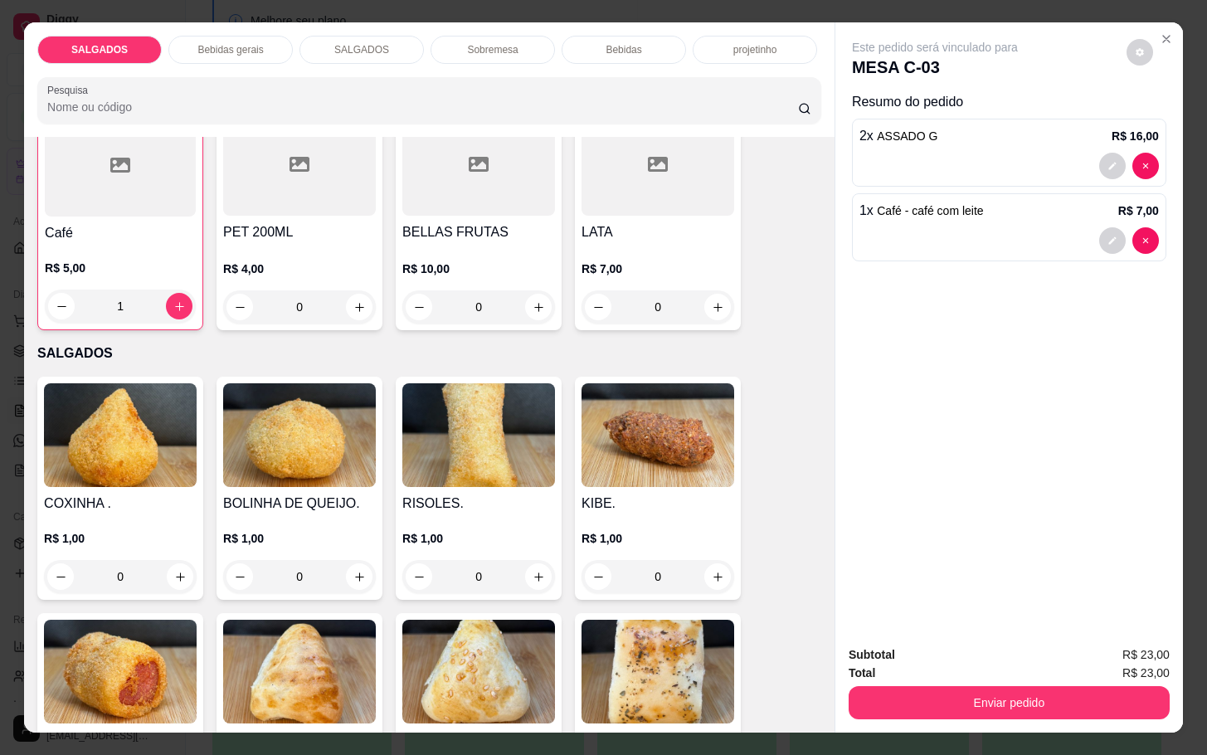
click at [461, 244] on div "R$ 10,00 0" at bounding box center [478, 284] width 153 height 80
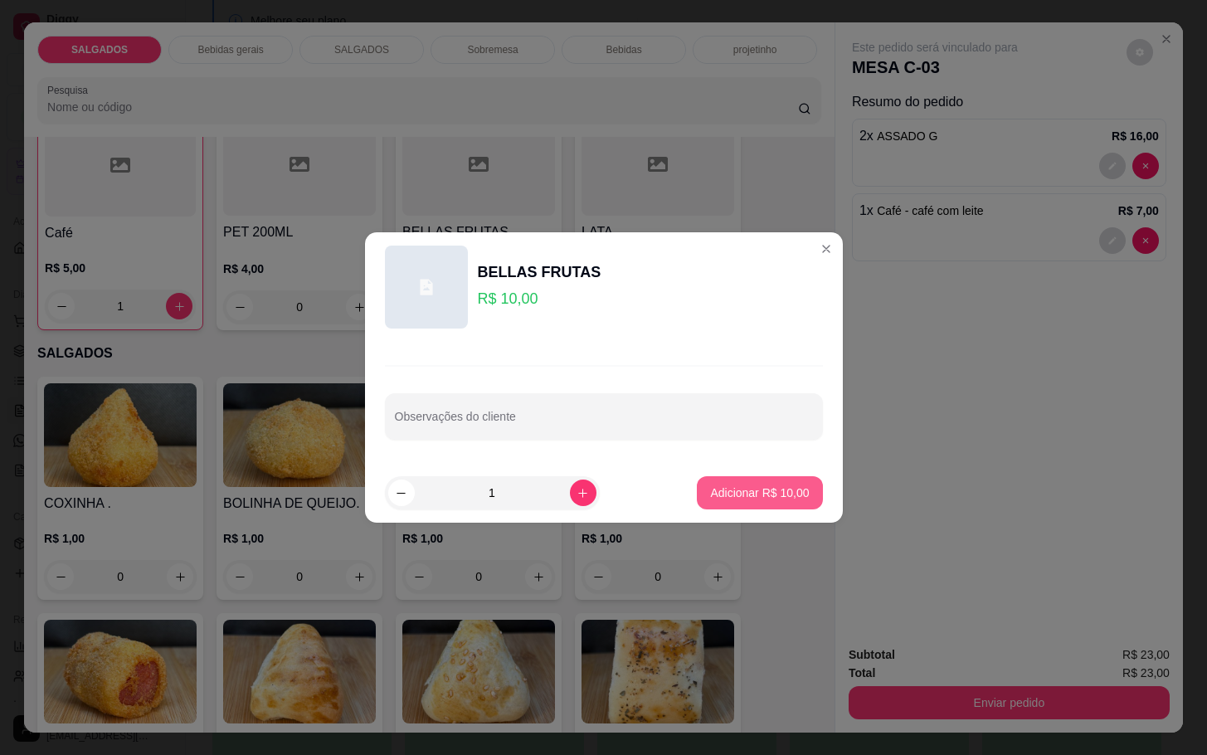
click at [761, 483] on button "Adicionar R$ 10,00" at bounding box center [759, 492] width 125 height 33
type input "1"
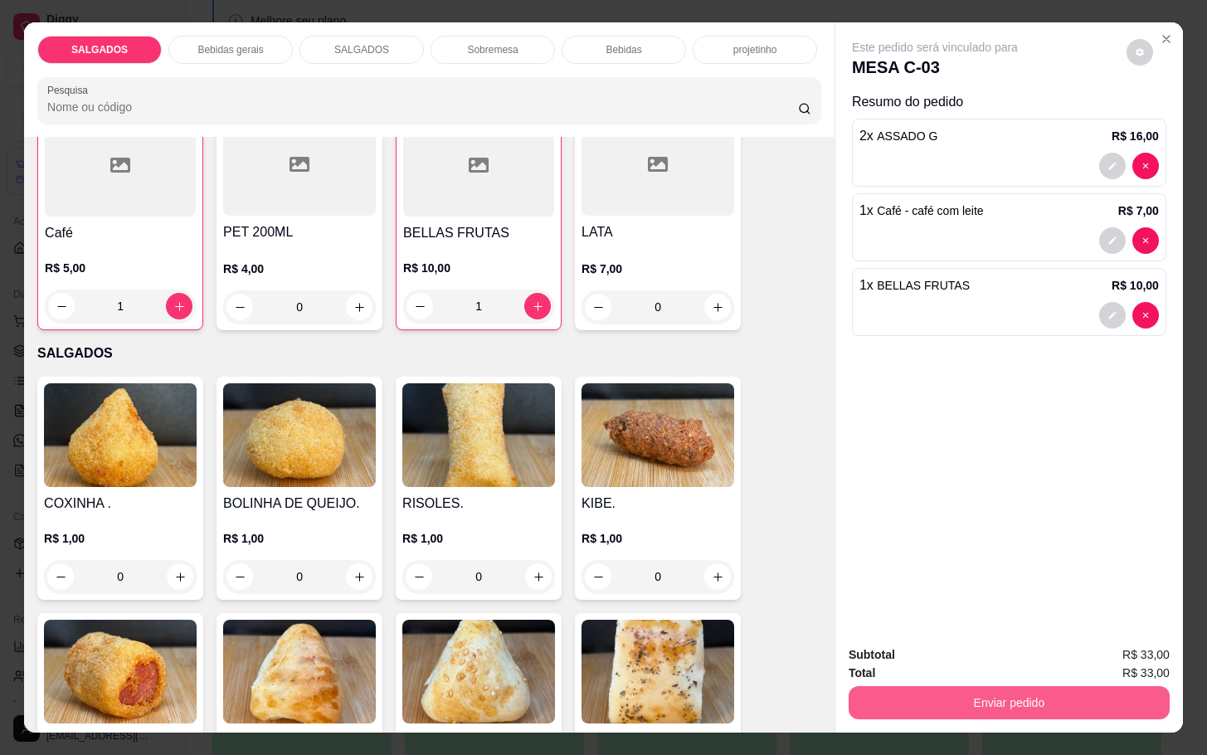
click at [961, 702] on button "Enviar pedido" at bounding box center [1008, 702] width 321 height 33
click at [938, 642] on button "Não registrar e enviar pedido" at bounding box center [951, 652] width 168 height 31
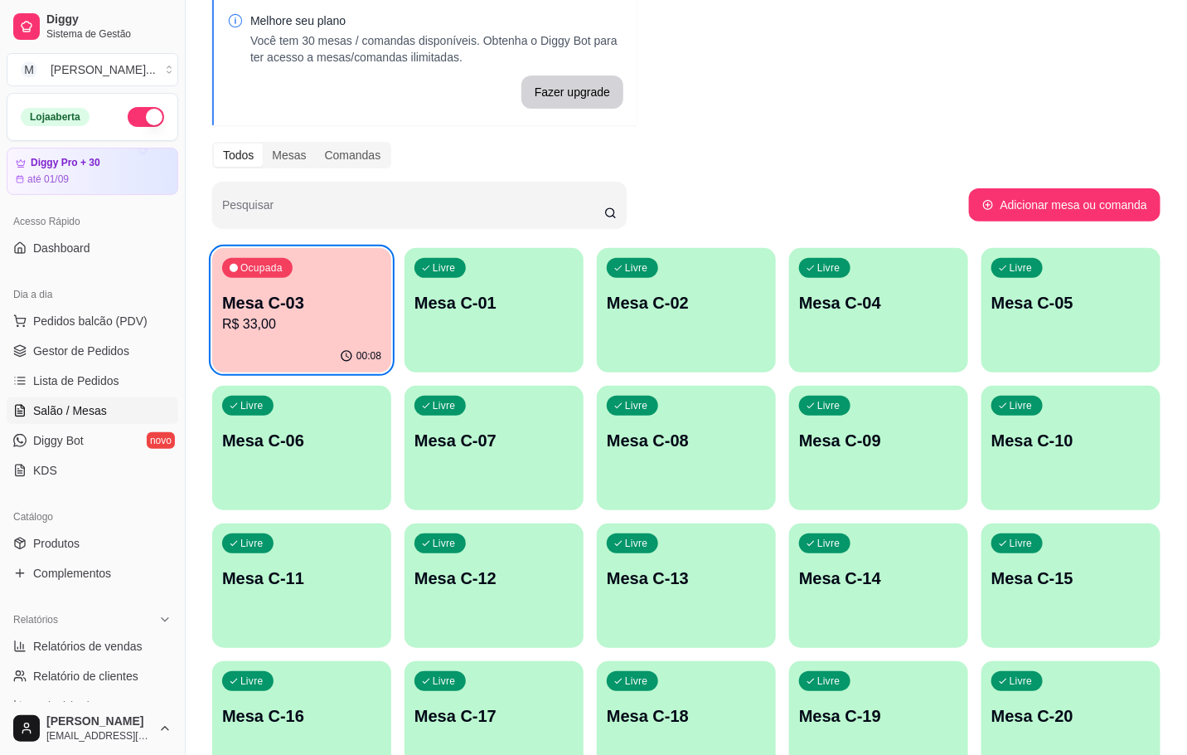
click at [690, 303] on p "Mesa C-02" at bounding box center [686, 302] width 159 height 23
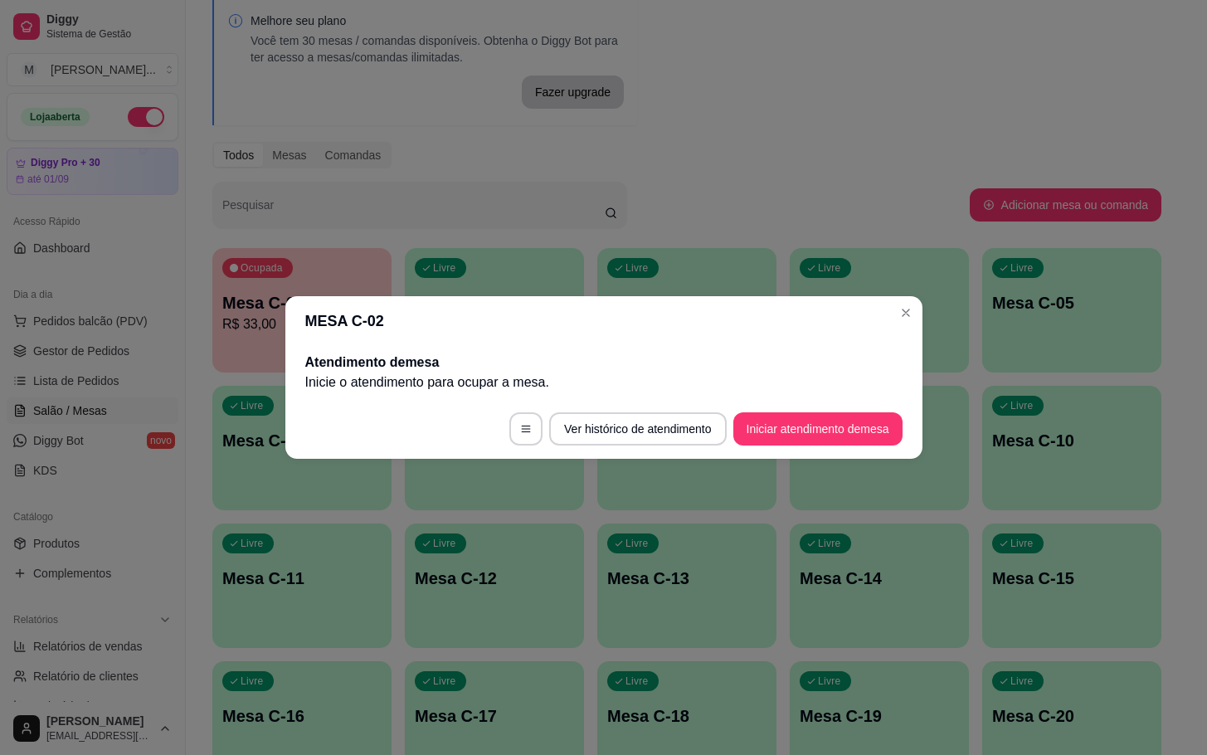
click at [816, 446] on footer "Ver histórico de atendimento Iniciar atendimento de mesa" at bounding box center [603, 429] width 637 height 60
click at [816, 431] on button "Iniciar atendimento de mesa" at bounding box center [817, 428] width 169 height 33
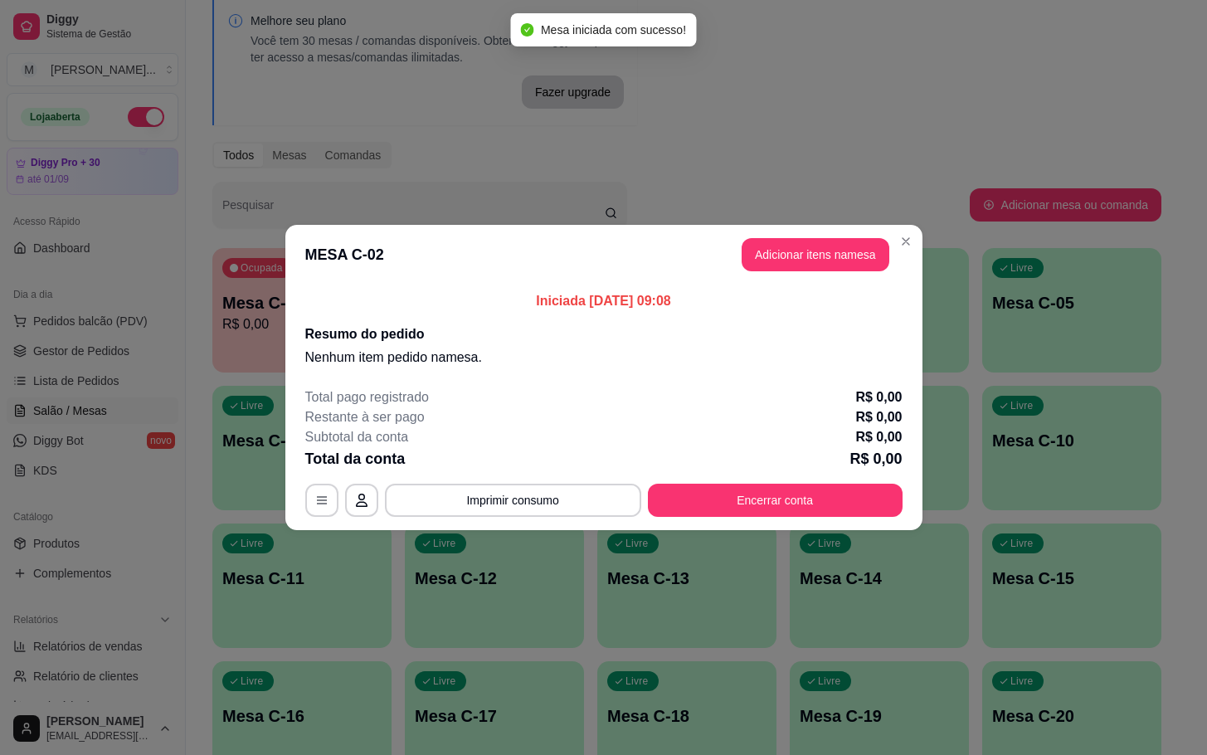
click at [884, 274] on header "MESA C-02 Adicionar itens na mesa" at bounding box center [603, 255] width 637 height 60
click at [846, 274] on header "MESA C-02 Adicionar itens na mesa" at bounding box center [603, 255] width 637 height 60
click at [797, 236] on header "MESA C-02 Adicionar itens na mesa" at bounding box center [603, 255] width 637 height 60
click at [781, 252] on button "Adicionar itens na mesa" at bounding box center [815, 254] width 148 height 33
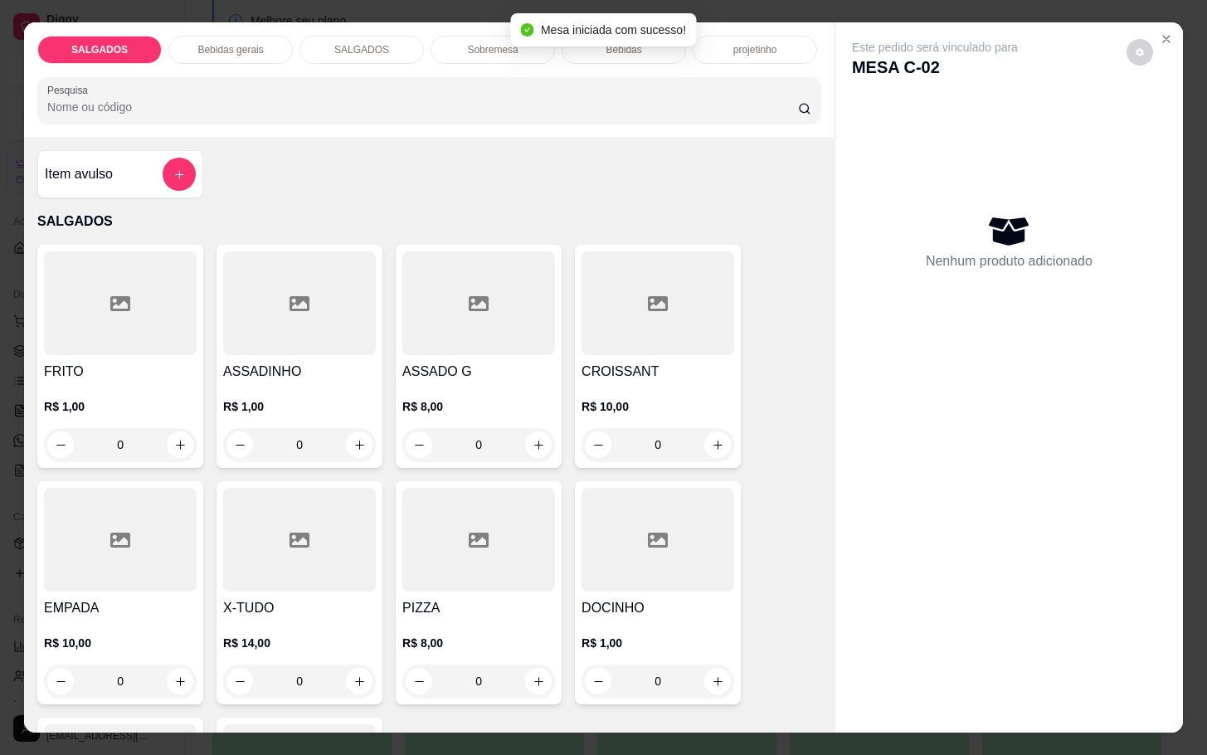
click at [177, 306] on div at bounding box center [120, 303] width 153 height 104
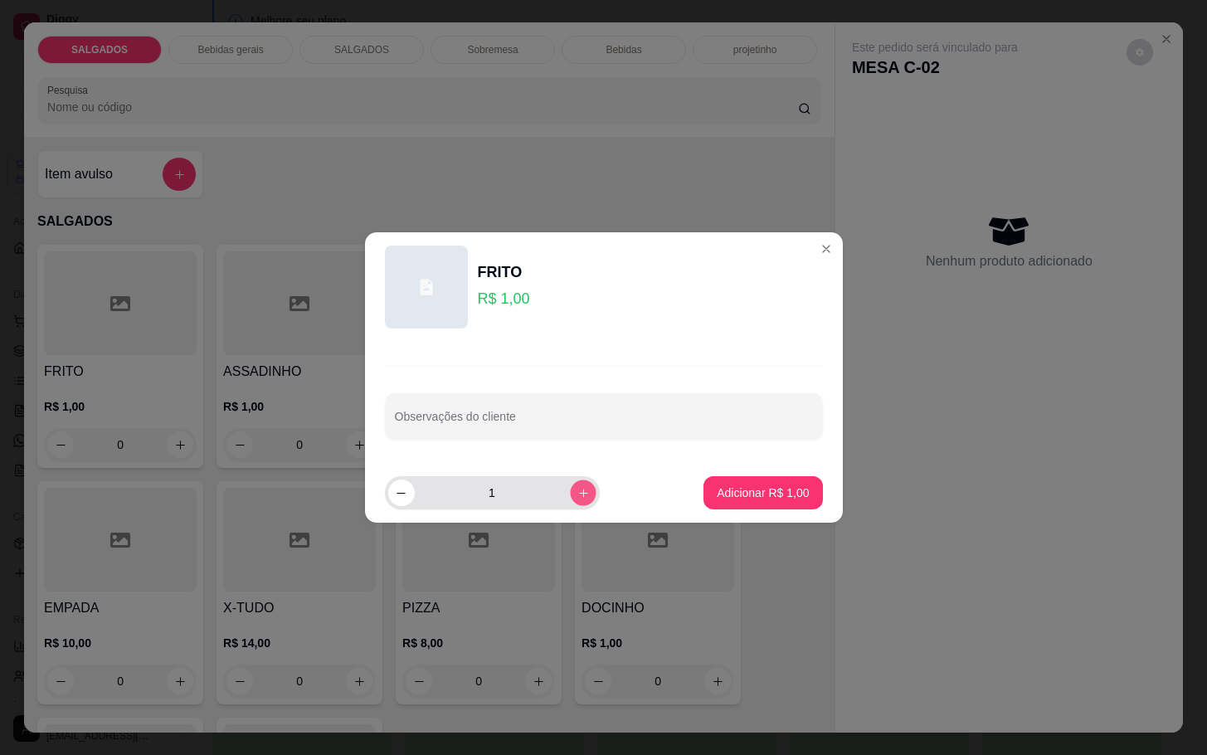
click at [576, 490] on icon "increase-product-quantity" at bounding box center [582, 493] width 12 height 12
click at [570, 485] on button "increase-product-quantity" at bounding box center [583, 492] width 26 height 26
click at [570, 485] on button "increase-product-quantity" at bounding box center [583, 492] width 27 height 27
click at [570, 485] on button "increase-product-quantity" at bounding box center [583, 492] width 26 height 26
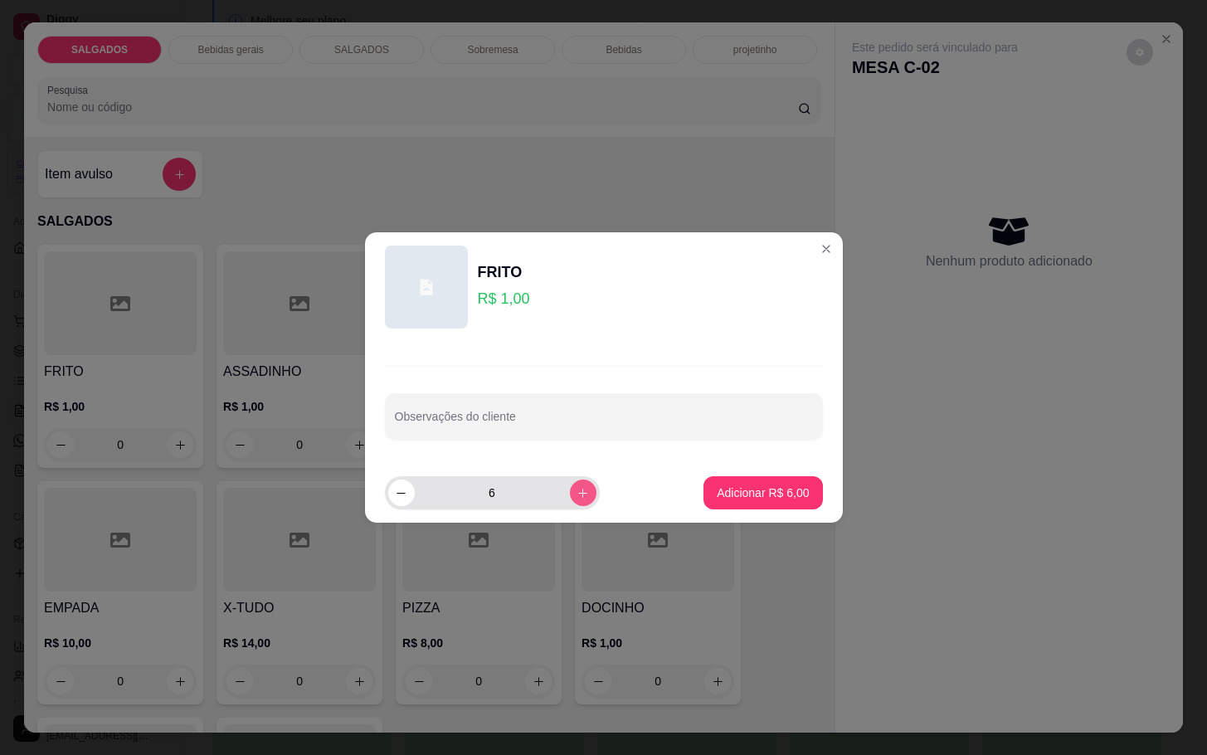
click at [570, 485] on button "increase-product-quantity" at bounding box center [583, 492] width 27 height 27
click at [570, 485] on button "increase-product-quantity" at bounding box center [583, 492] width 26 height 26
click at [576, 491] on icon "increase-product-quantity" at bounding box center [582, 493] width 12 height 12
type input "10"
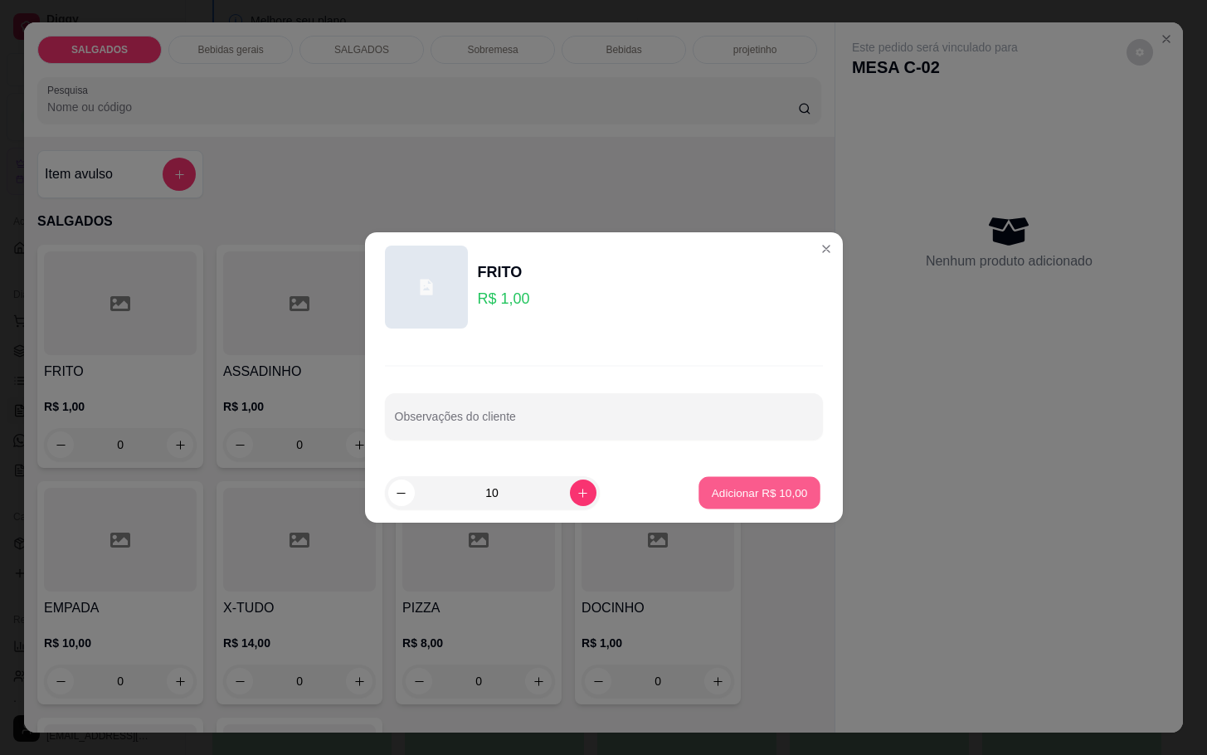
click at [711, 491] on p "Adicionar R$ 10,00" at bounding box center [759, 492] width 96 height 16
type input "10"
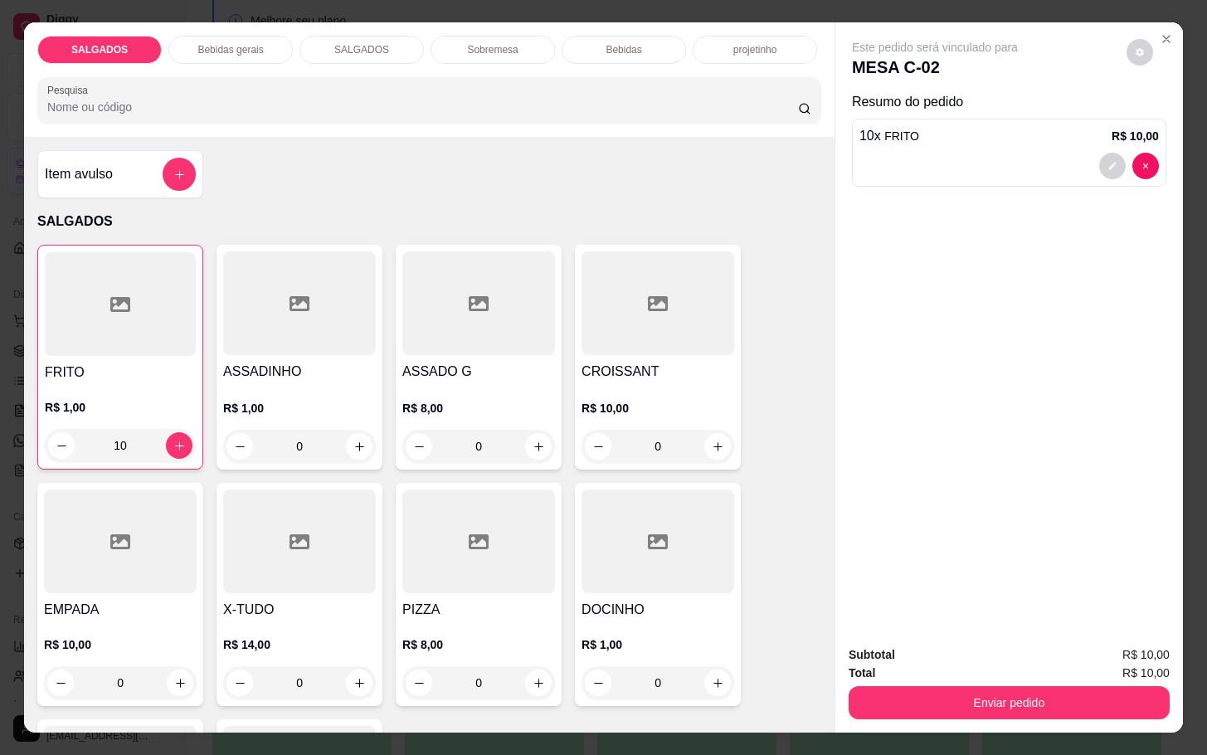
click at [245, 50] on div "Bebidas gerais" at bounding box center [230, 50] width 124 height 28
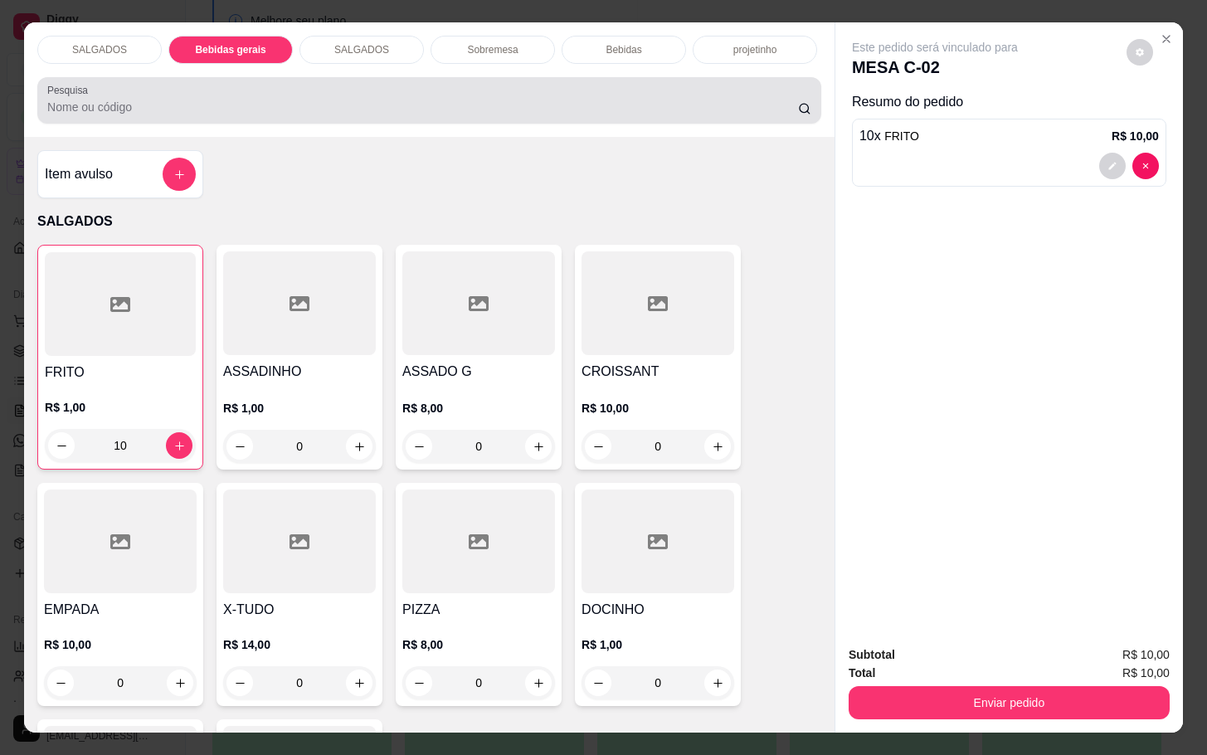
scroll to position [40, 0]
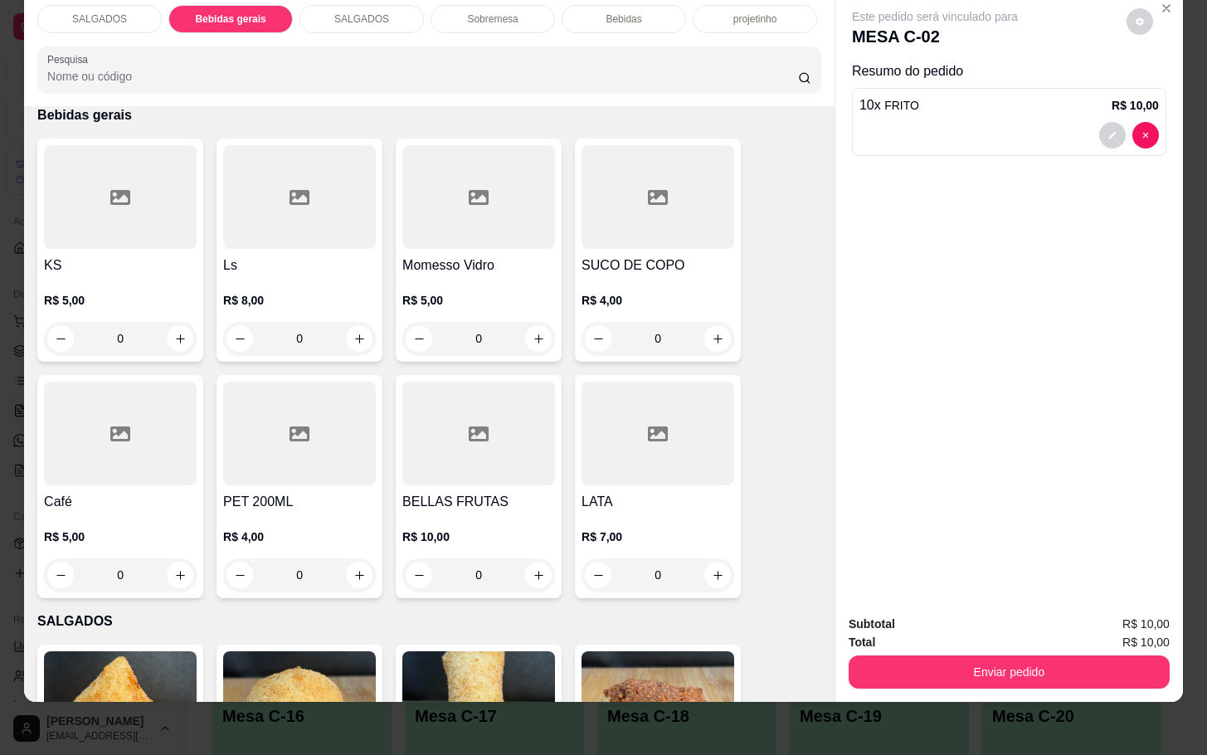
click at [605, 182] on div at bounding box center [657, 197] width 153 height 104
click at [716, 450] on div "Observações do cliente" at bounding box center [603, 402] width 478 height 121
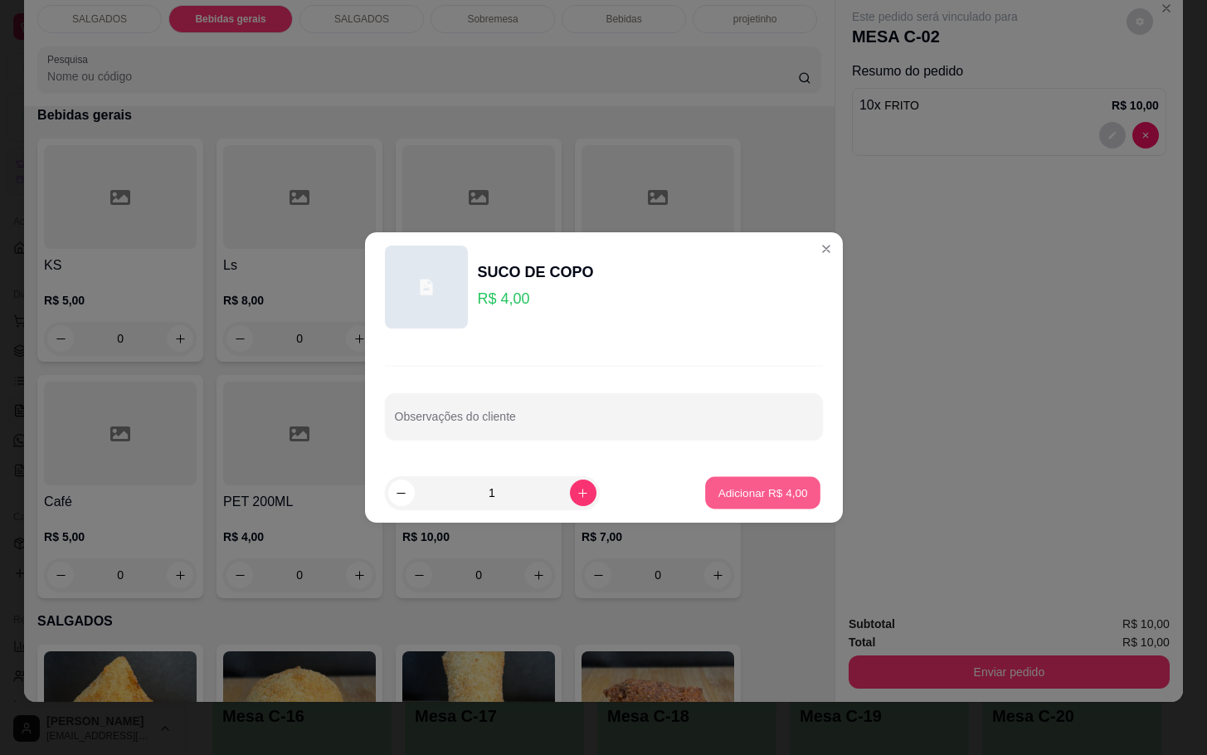
click at [726, 484] on p "Adicionar R$ 4,00" at bounding box center [763, 492] width 90 height 16
type input "1"
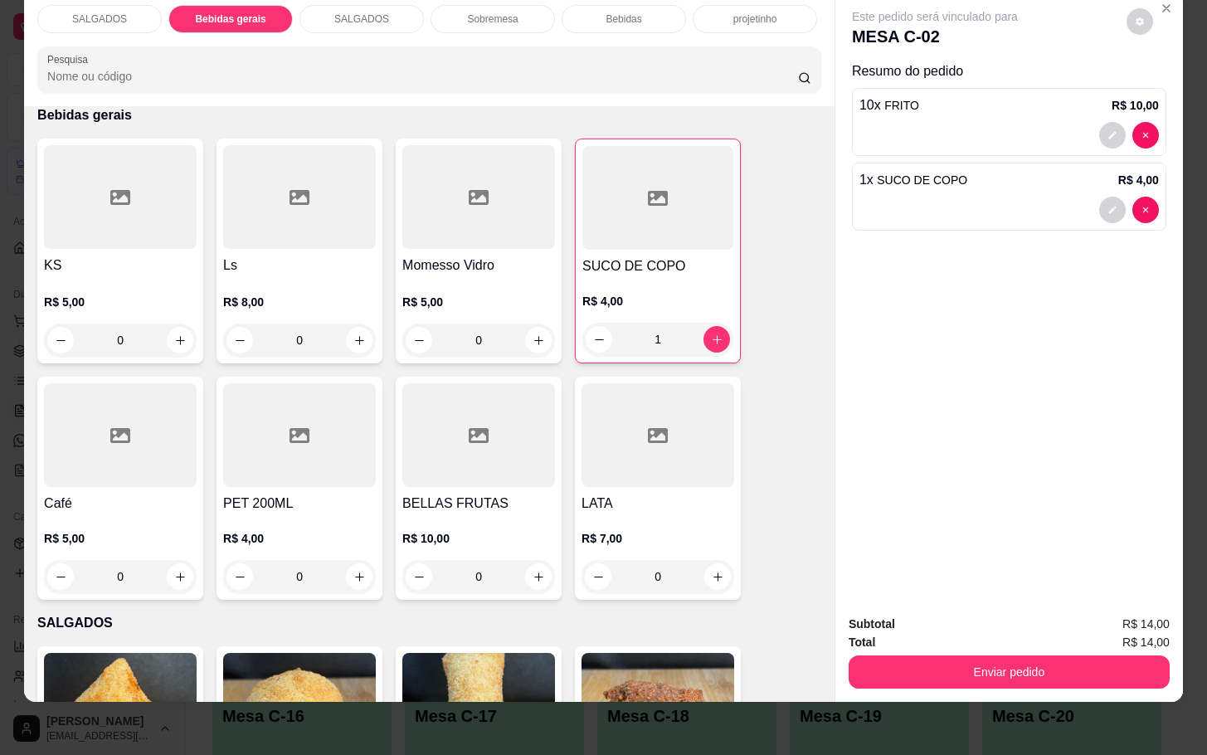
click at [1027, 633] on div "Total R$ 14,00" at bounding box center [1008, 642] width 321 height 18
click at [1020, 662] on button "Enviar pedido" at bounding box center [1008, 671] width 321 height 33
click at [1005, 623] on button "Não registrar e enviar pedido" at bounding box center [951, 613] width 172 height 32
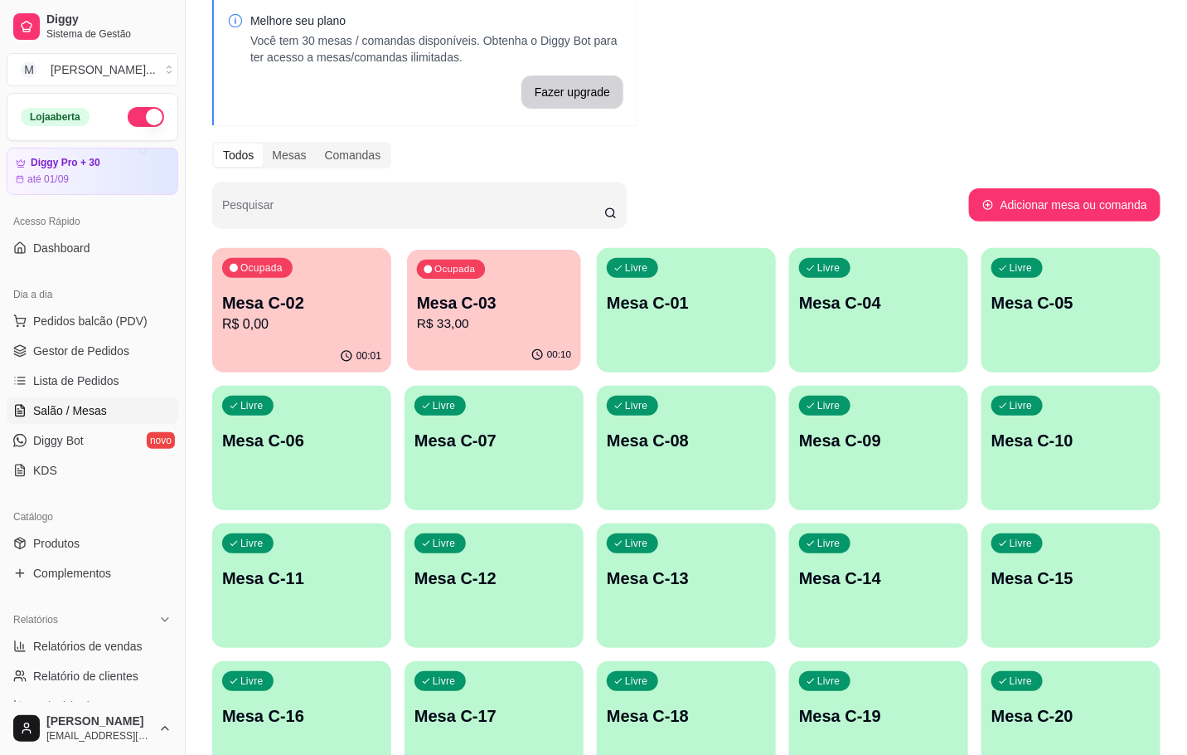
click at [473, 287] on div "Ocupada Mesa C-03 R$ 33,00" at bounding box center [494, 295] width 174 height 90
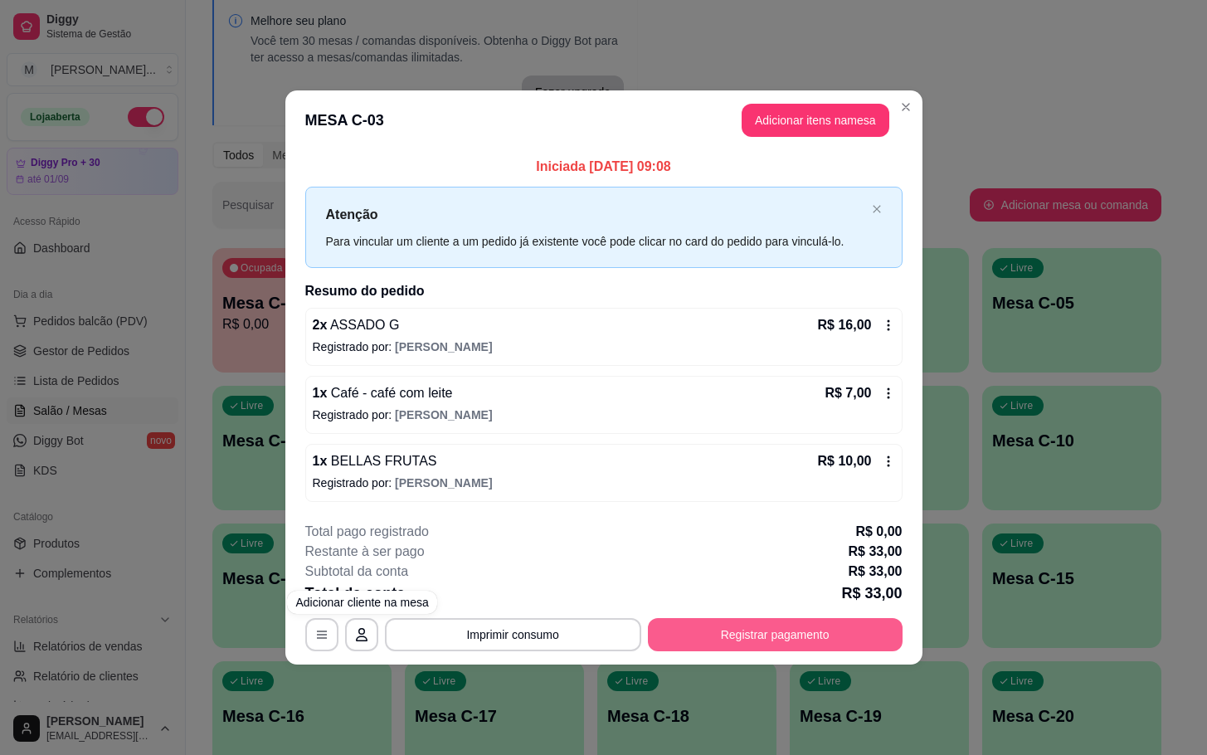
click at [770, 629] on button "Registrar pagamento" at bounding box center [775, 634] width 255 height 33
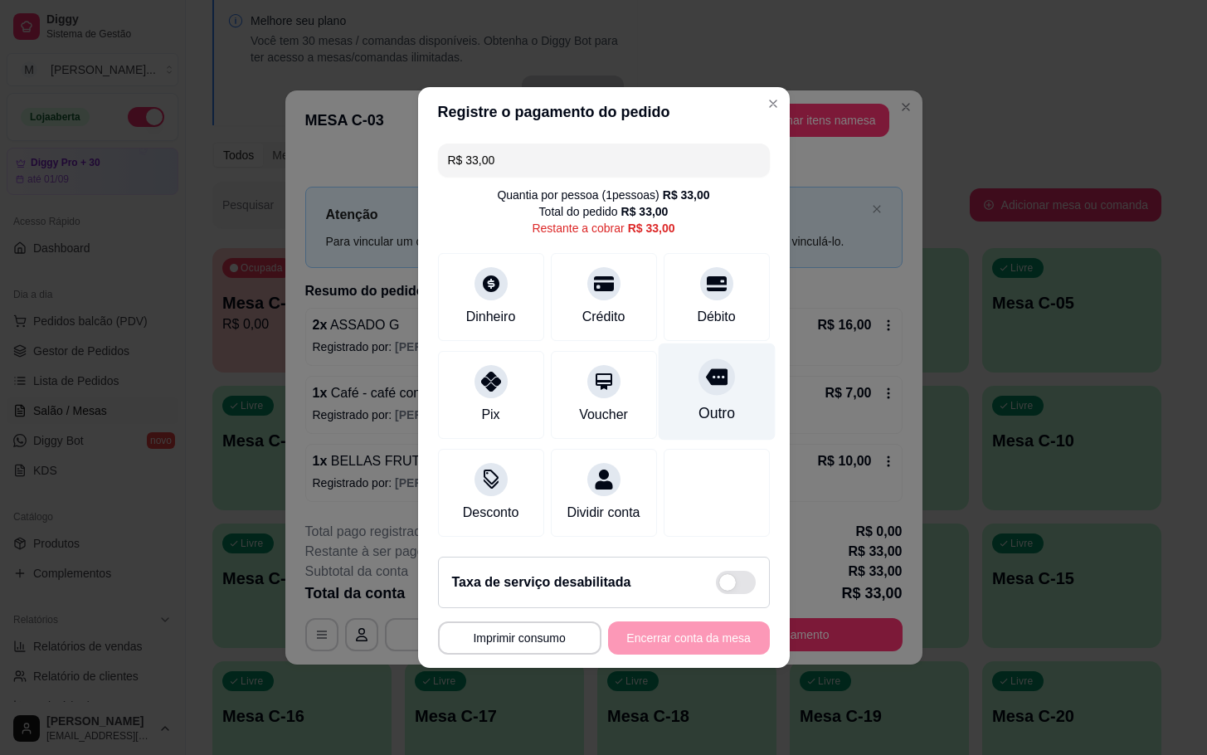
click at [705, 376] on icon at bounding box center [716, 377] width 22 height 22
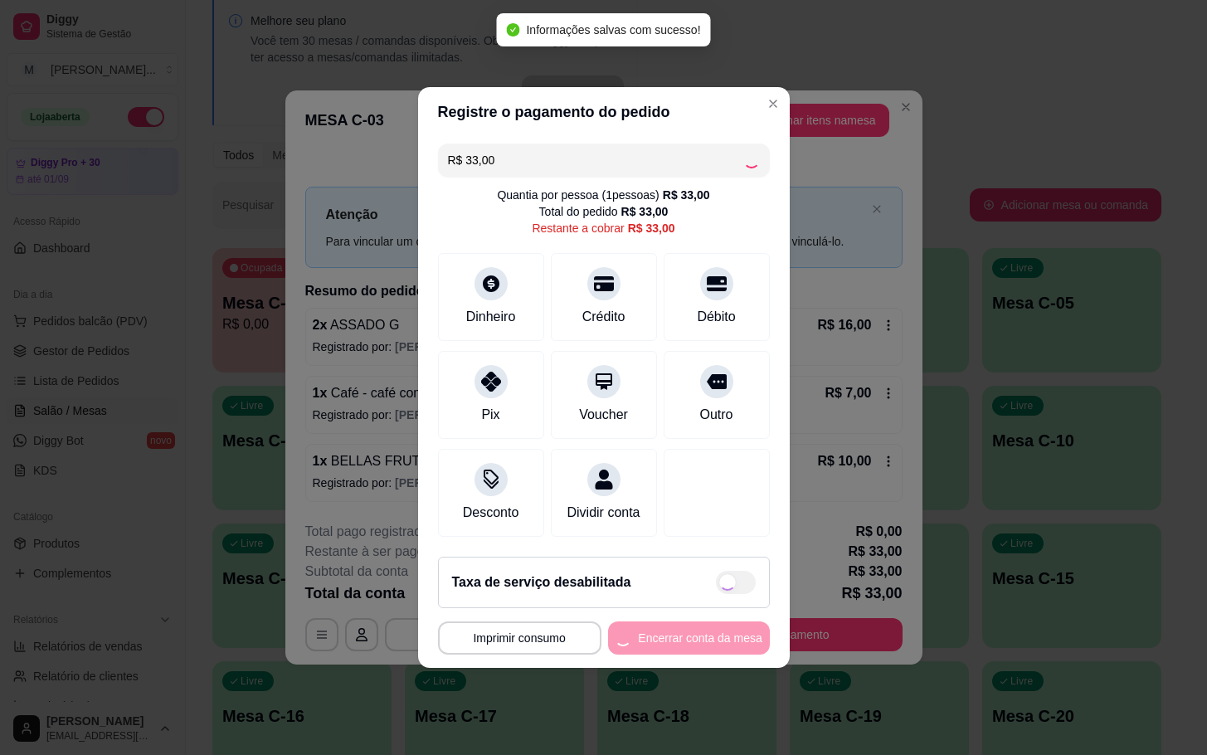
type input "R$ 0,00"
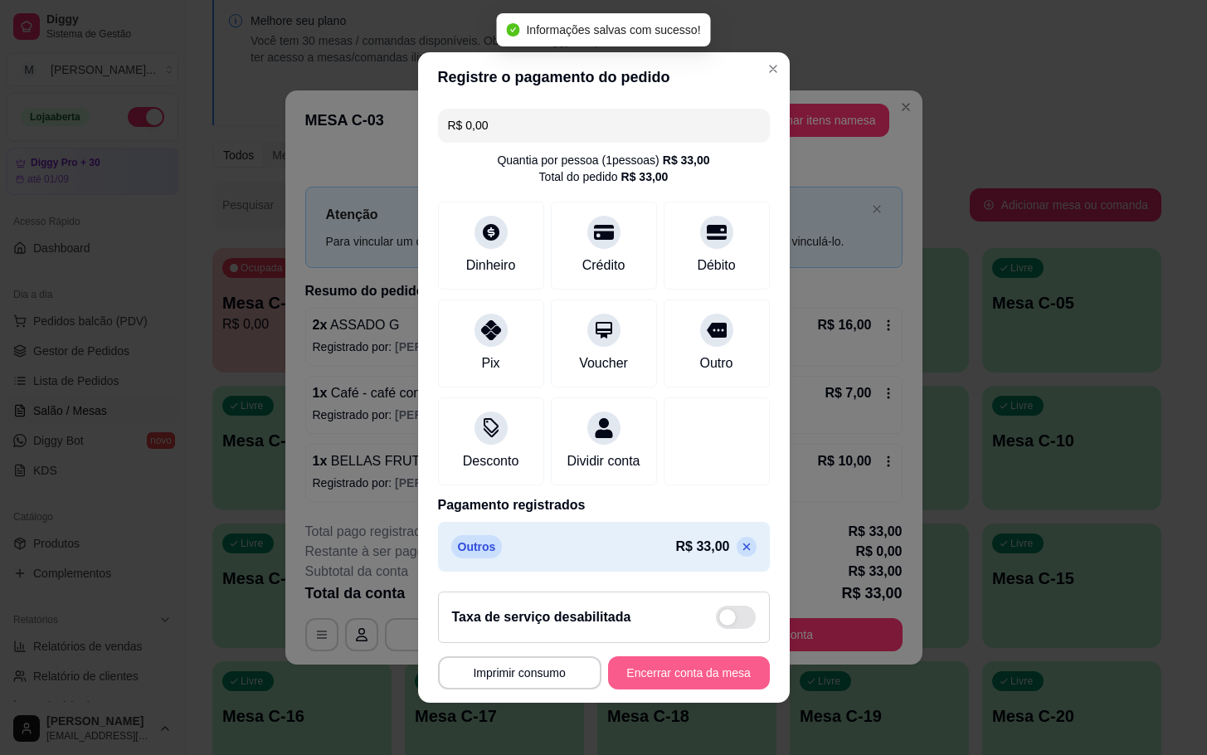
click at [658, 679] on button "Encerrar conta da mesa" at bounding box center [689, 672] width 162 height 33
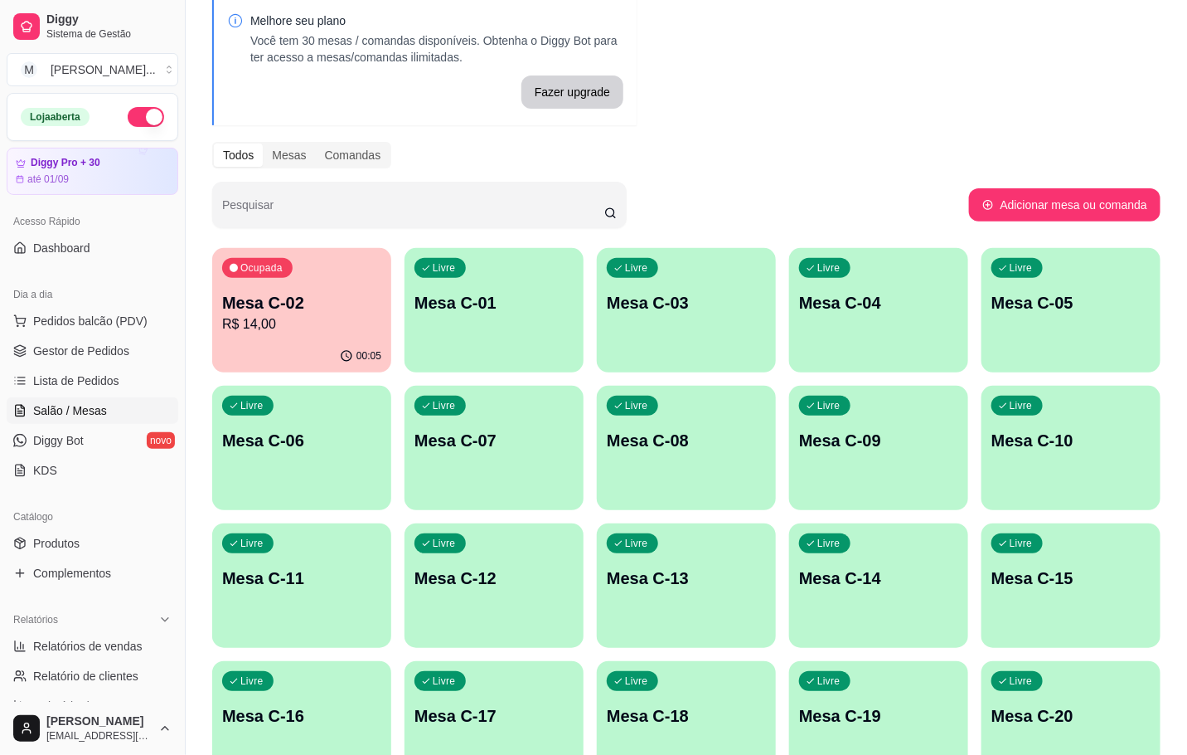
click at [279, 303] on p "Mesa C-02" at bounding box center [301, 302] width 159 height 23
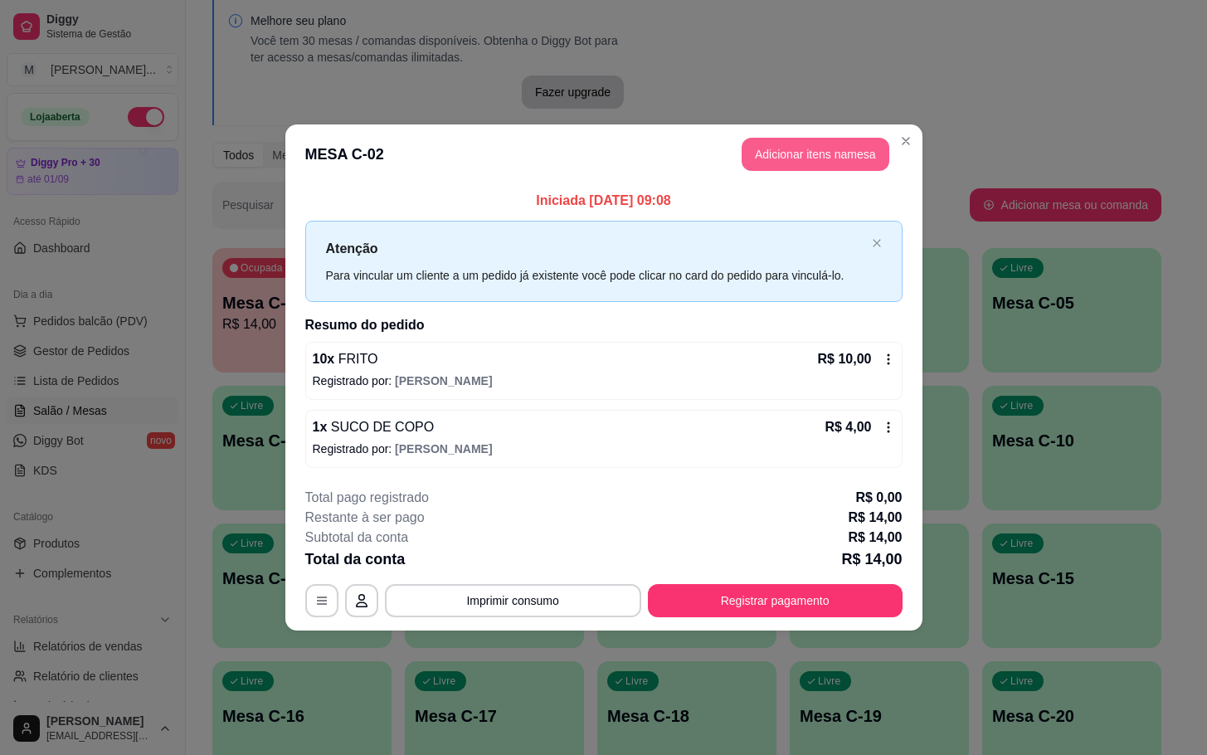
click at [854, 143] on button "Adicionar itens na mesa" at bounding box center [815, 154] width 148 height 33
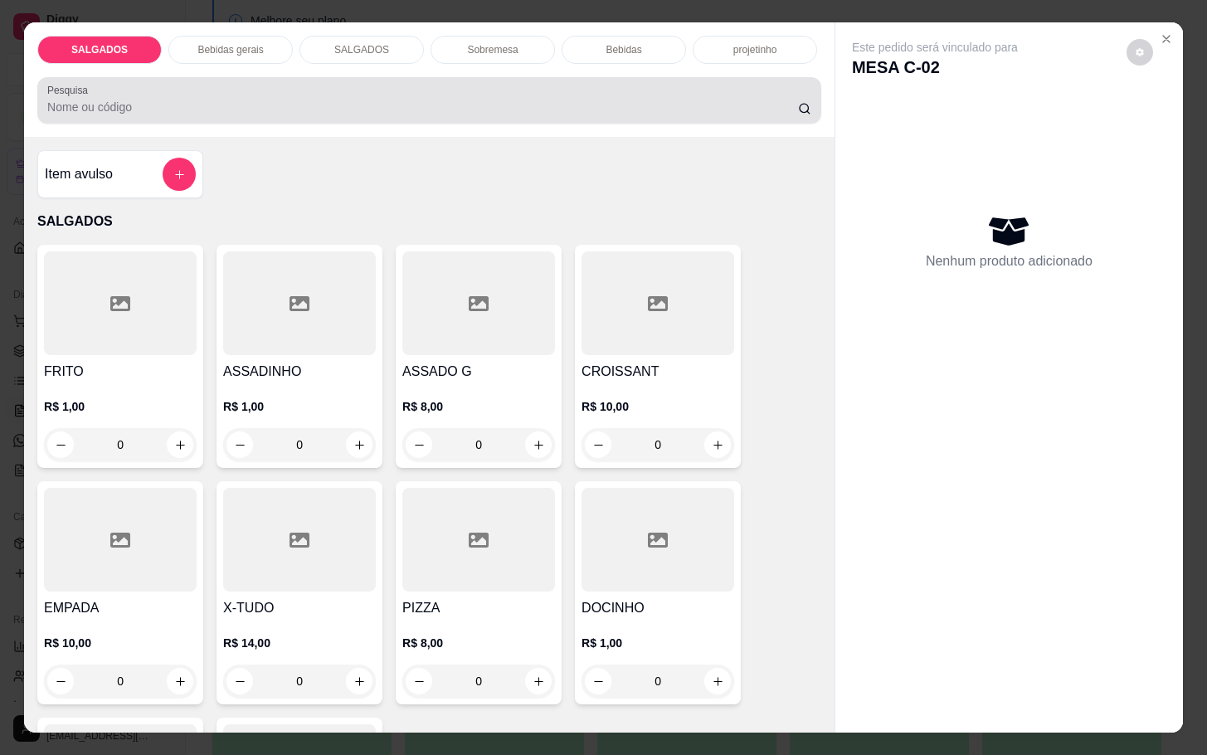
click at [271, 77] on div "Pesquisa" at bounding box center [429, 100] width 784 height 46
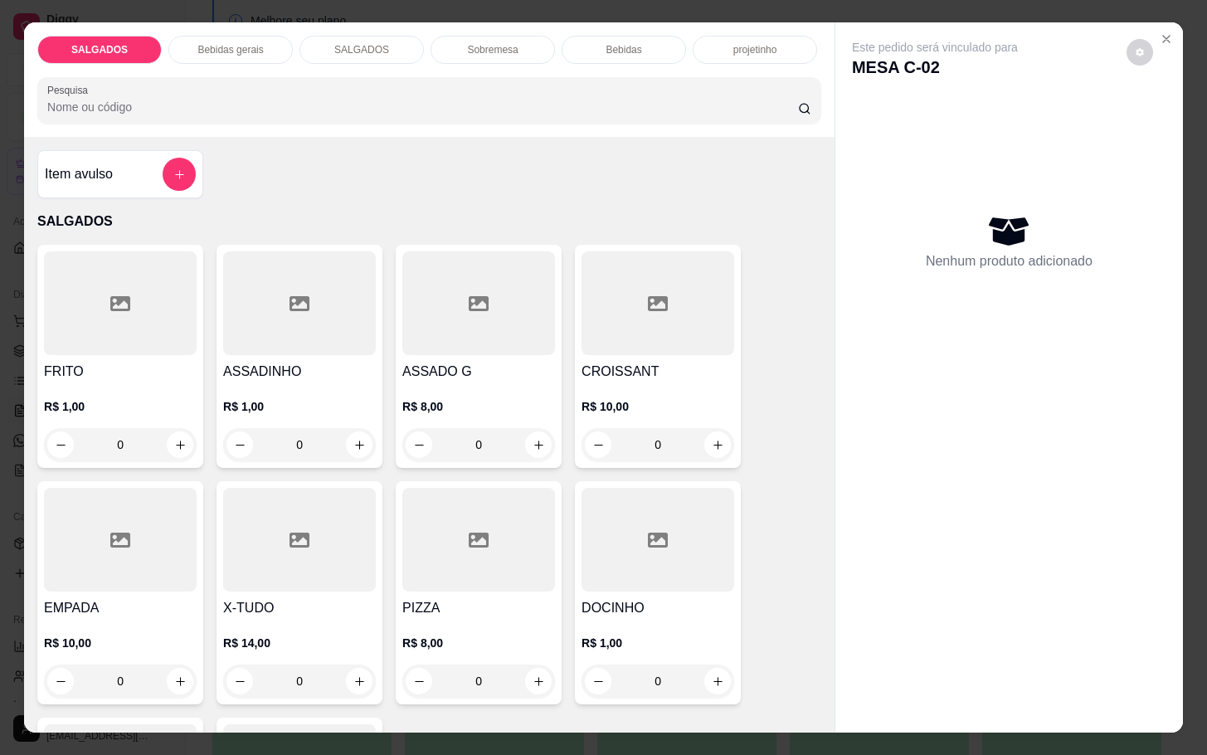
click at [628, 43] on p "Bebidas" at bounding box center [623, 49] width 36 height 13
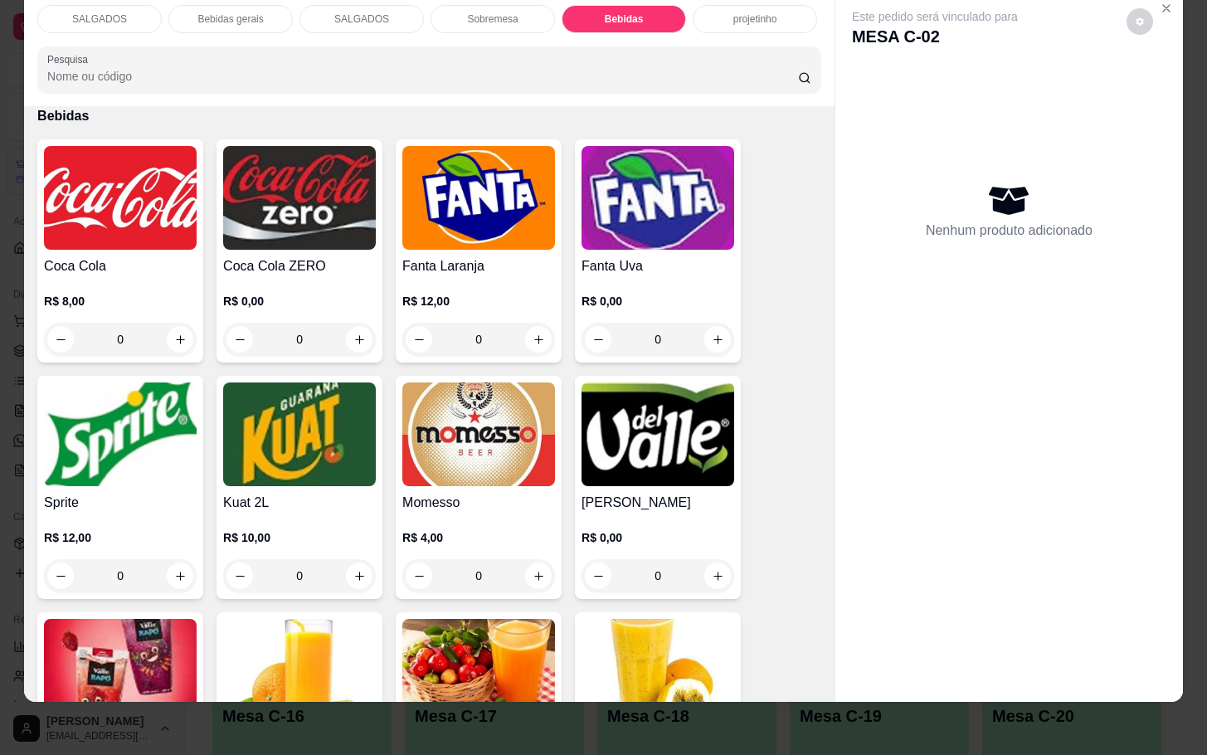
scroll to position [3456, 0]
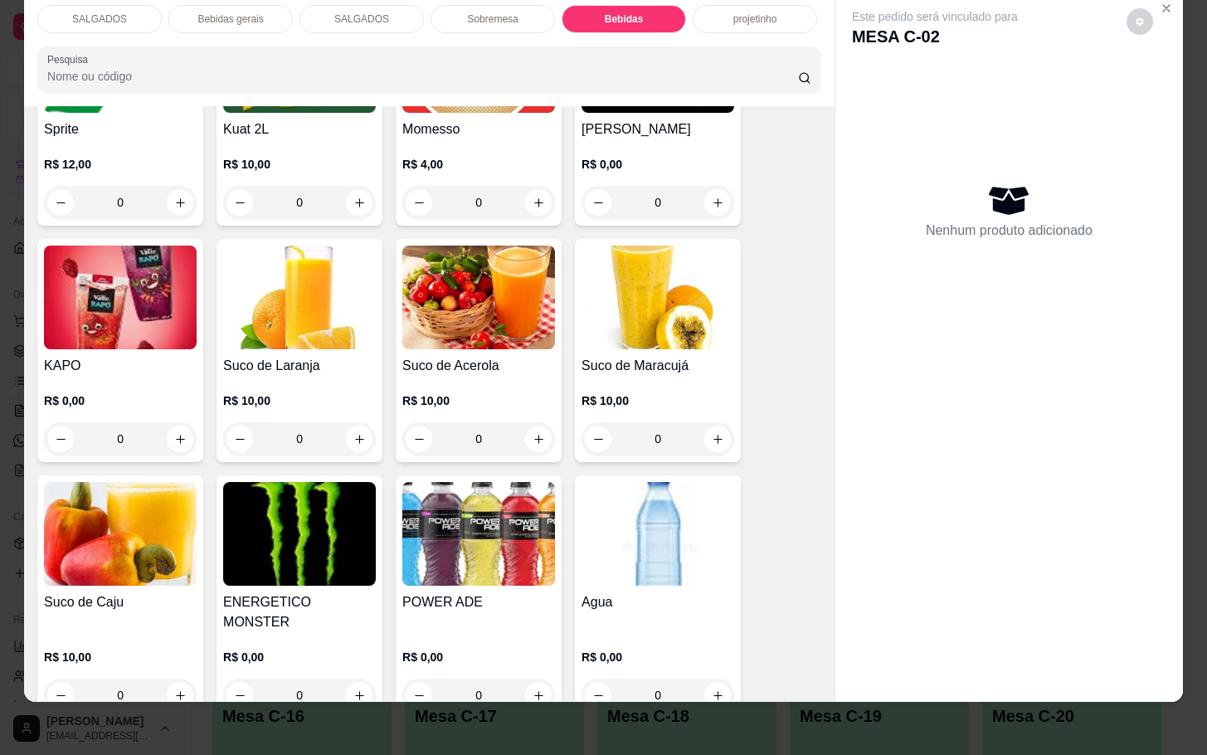
click at [731, 506] on div "Coca Cola R$ 8,00 0 Coca Cola ZERO R$ 0,00 0 Fanta Laranja R$ 12,00 0 Fanta Uva…" at bounding box center [429, 242] width 784 height 952
click at [706, 678] on div "0" at bounding box center [657, 694] width 153 height 33
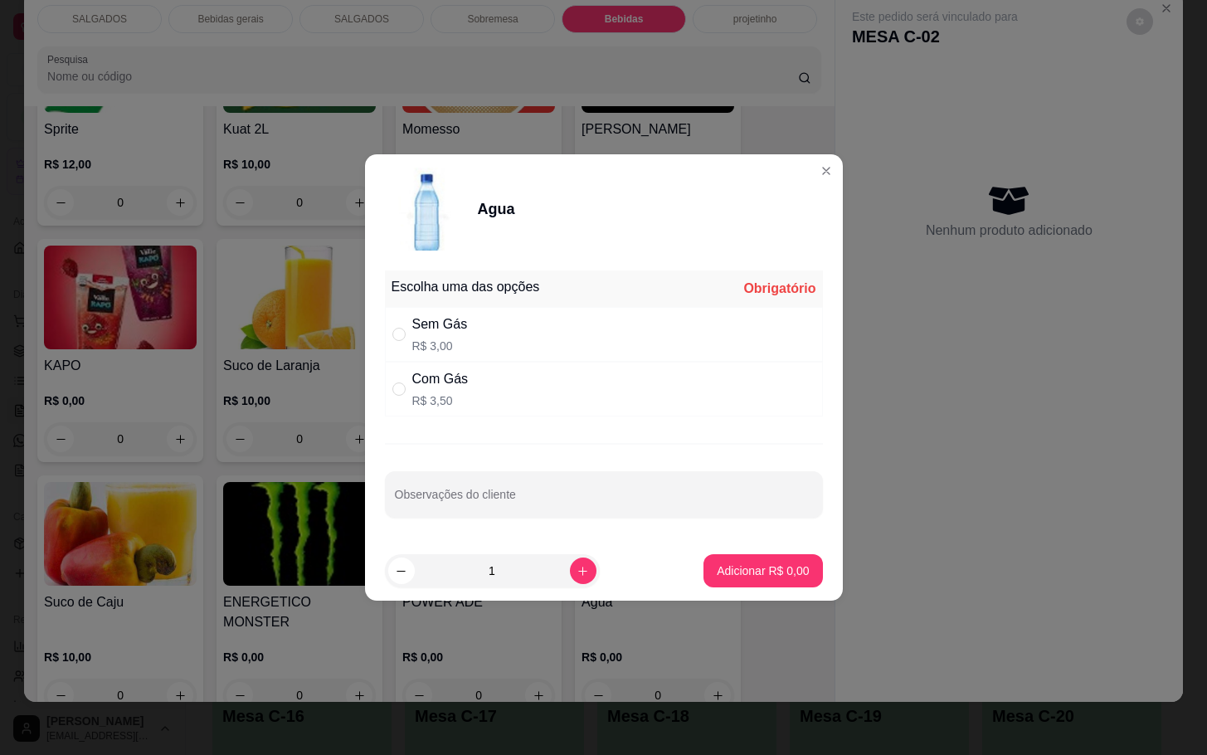
drag, startPoint x: 527, startPoint y: 326, endPoint x: 577, endPoint y: 354, distance: 57.2
click at [535, 326] on div "Sem Gás R$ 3,00" at bounding box center [604, 334] width 438 height 55
radio input "true"
click at [727, 560] on button "Adicionar R$ 3,00" at bounding box center [762, 570] width 119 height 33
type input "1"
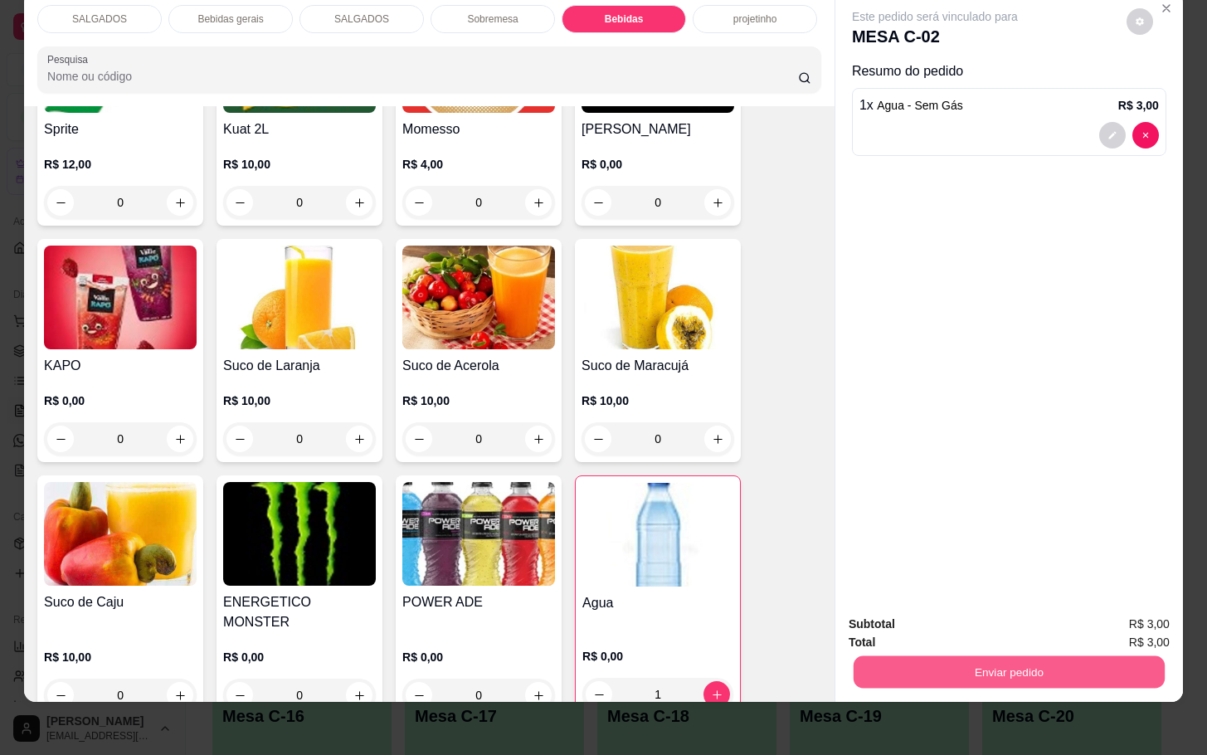
click at [1035, 664] on button "Enviar pedido" at bounding box center [1008, 671] width 311 height 32
click at [993, 602] on button "Não registrar e enviar pedido" at bounding box center [951, 613] width 172 height 32
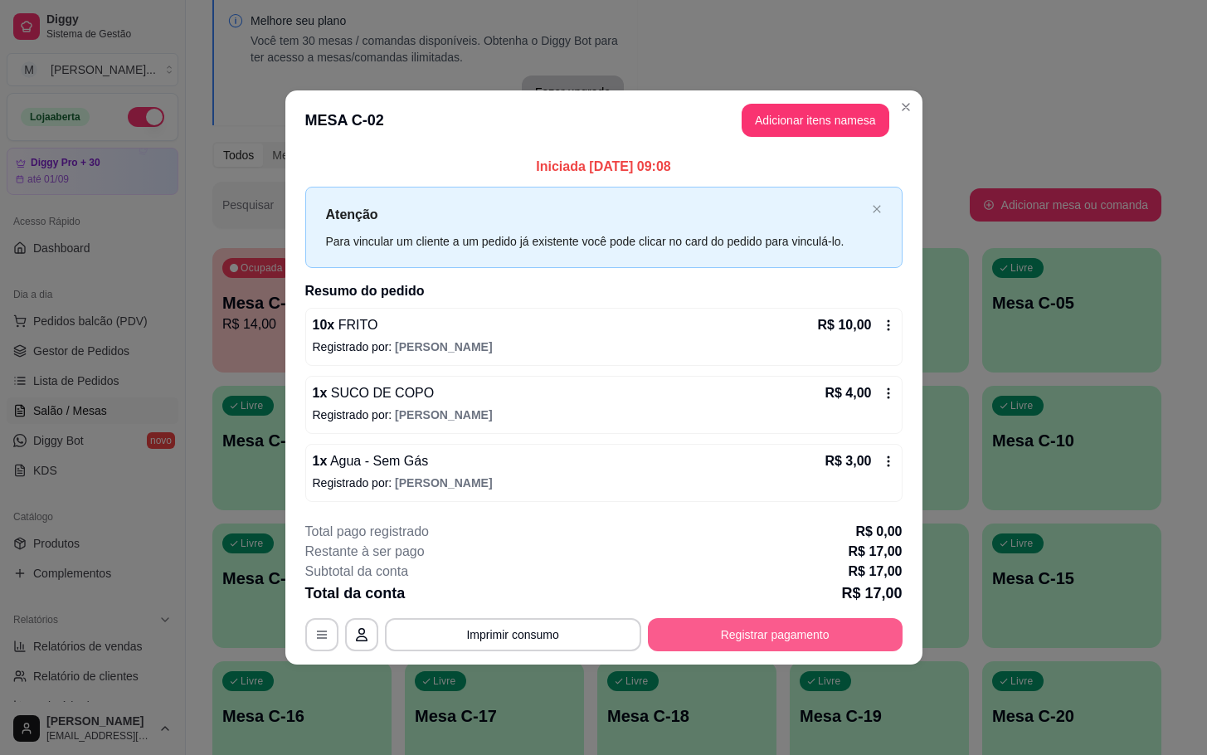
click at [777, 624] on button "Registrar pagamento" at bounding box center [775, 634] width 255 height 33
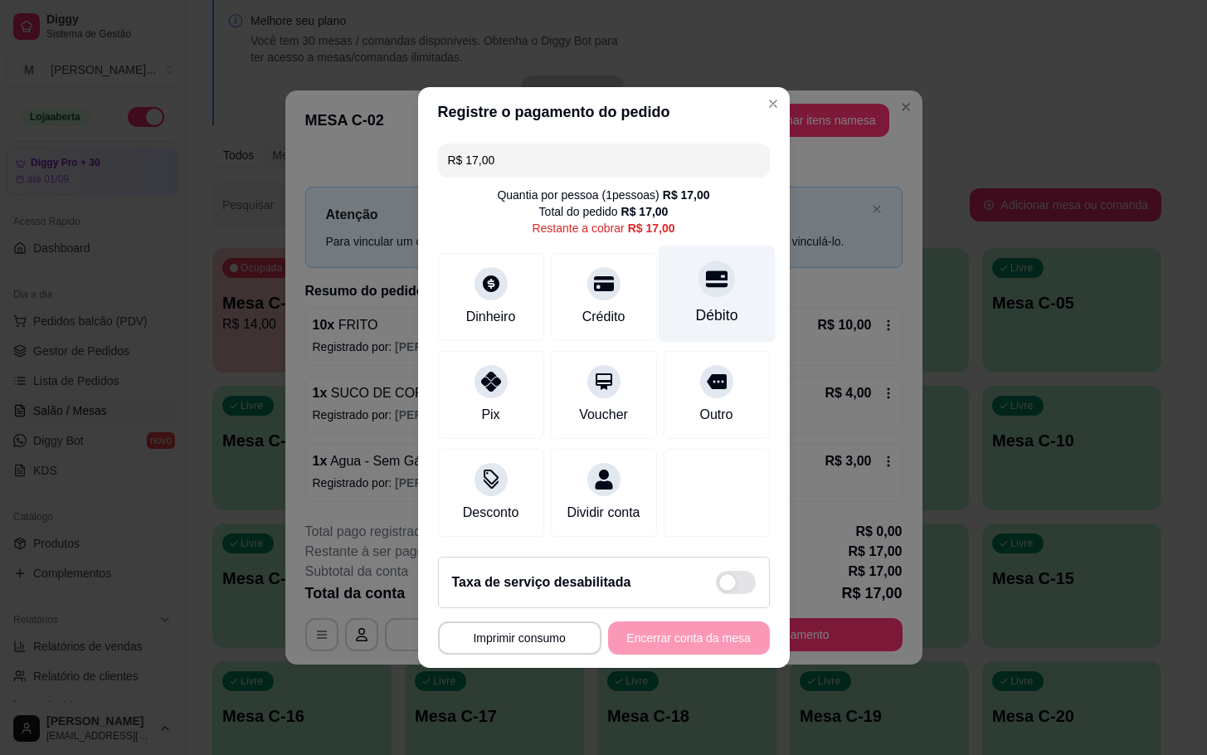
click at [705, 313] on div "Débito" at bounding box center [716, 315] width 42 height 22
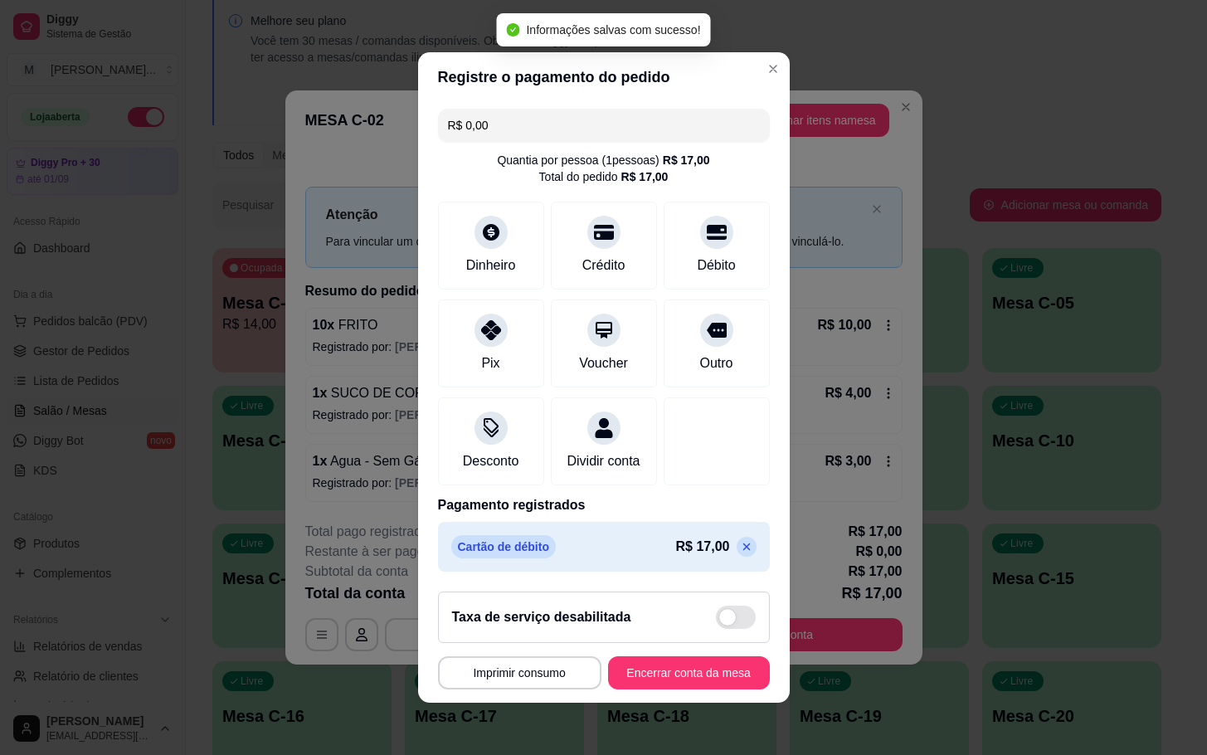
type input "R$ 0,00"
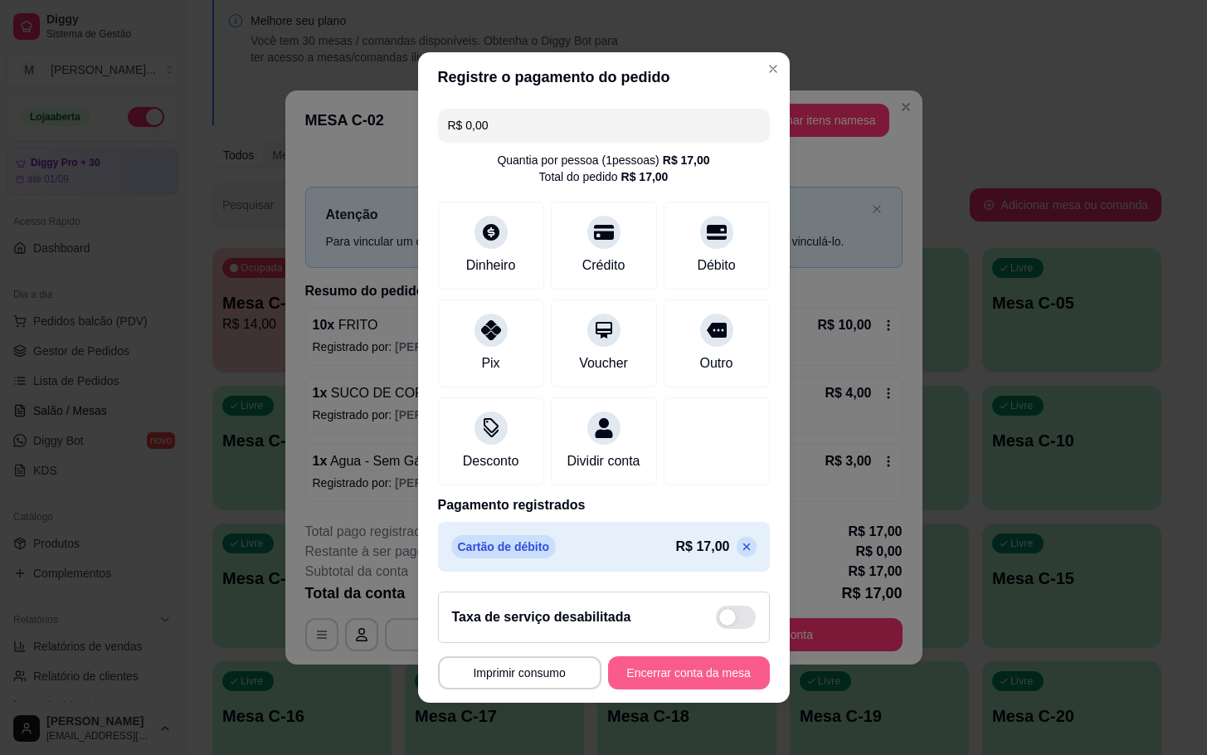
click at [609, 687] on button "Encerrar conta da mesa" at bounding box center [689, 672] width 162 height 33
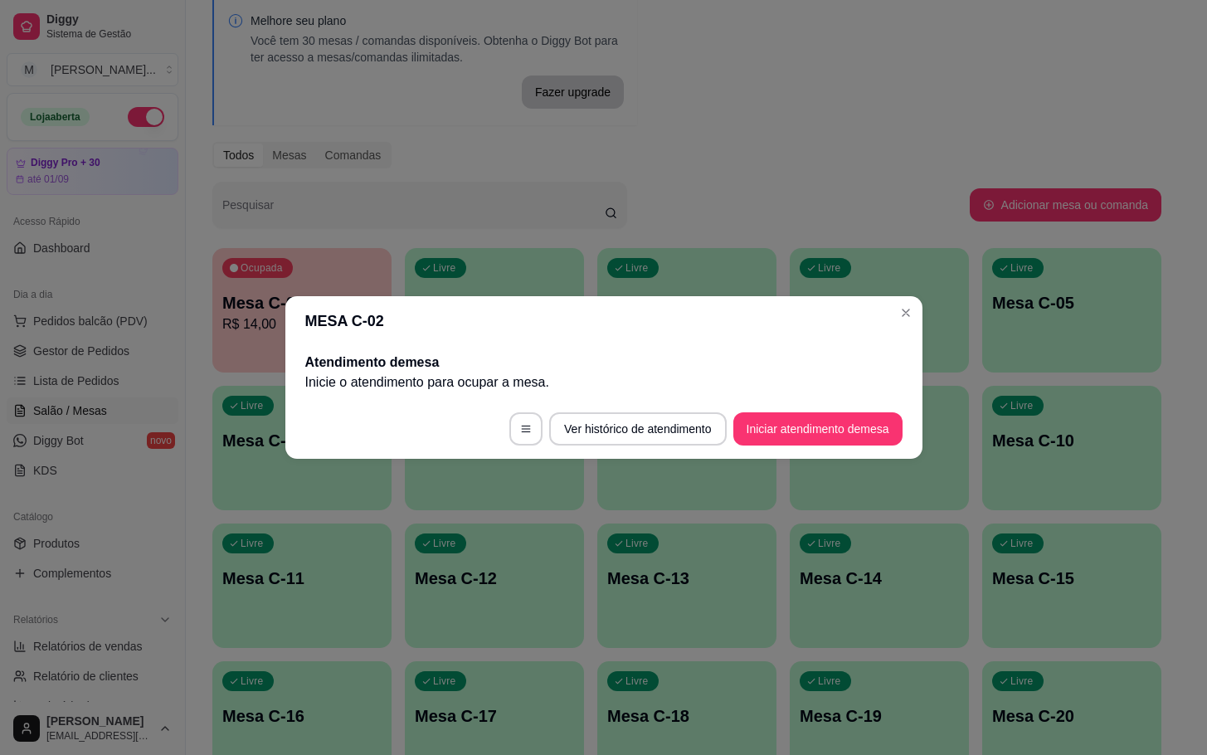
click at [993, 159] on div "Todos Mesas Comandas" at bounding box center [686, 155] width 949 height 27
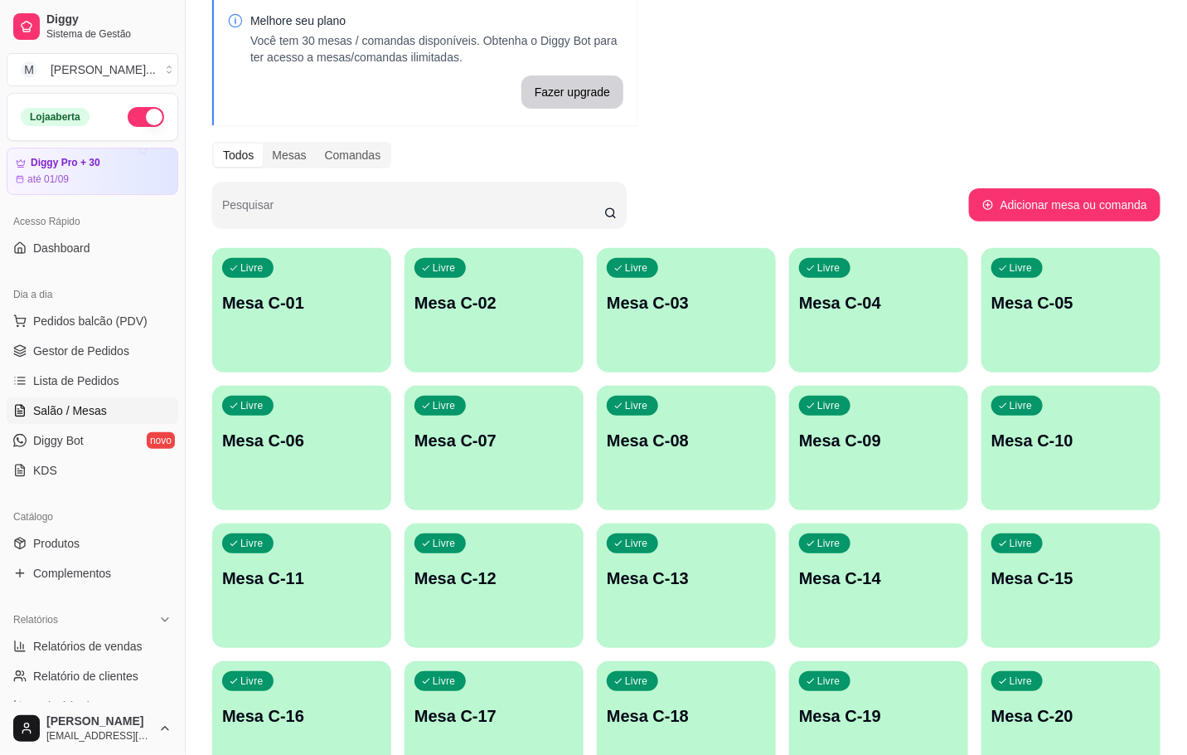
click at [511, 326] on div "Livre Mesa C-02" at bounding box center [494, 300] width 179 height 104
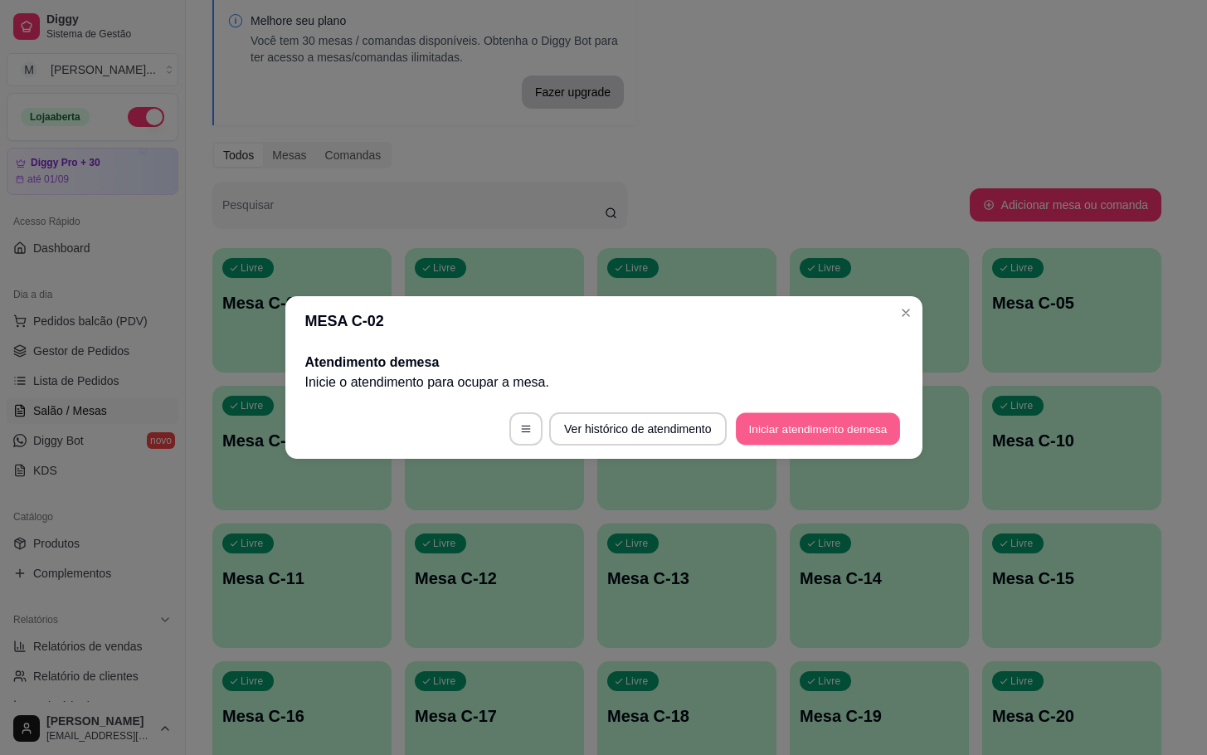
click at [822, 421] on button "Iniciar atendimento de mesa" at bounding box center [818, 429] width 164 height 32
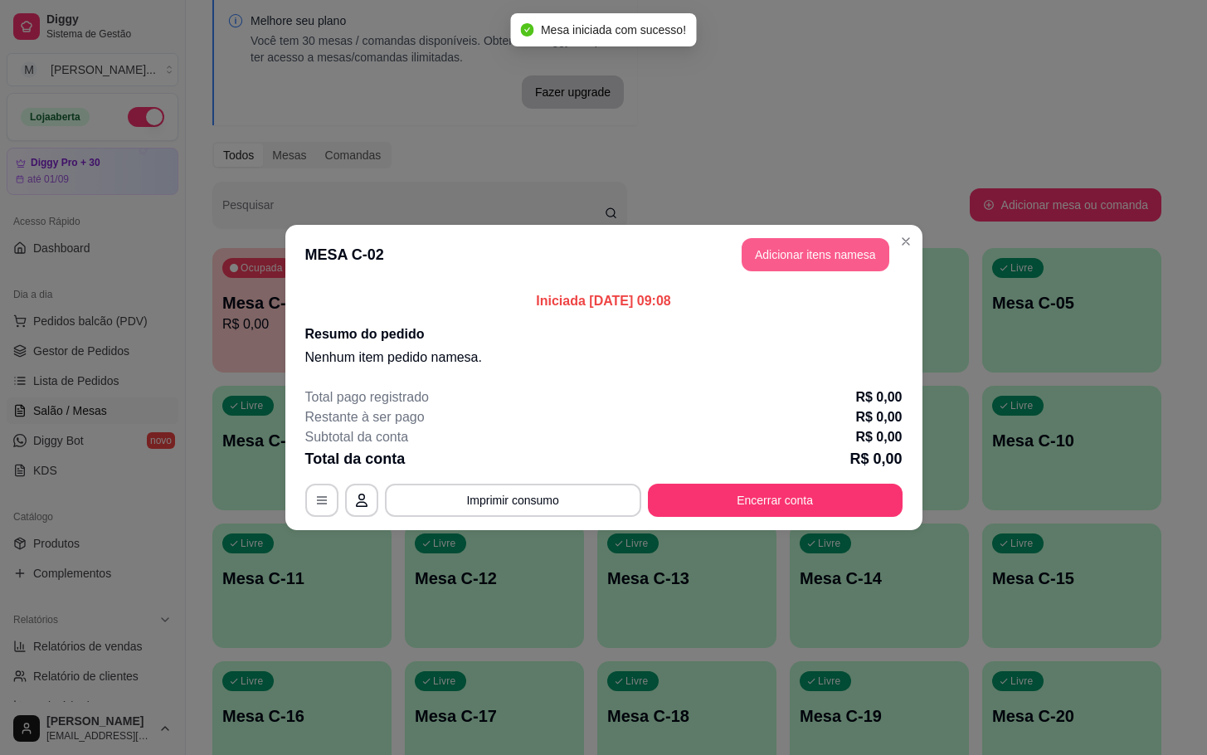
click at [822, 266] on button "Adicionar itens na mesa" at bounding box center [815, 254] width 148 height 33
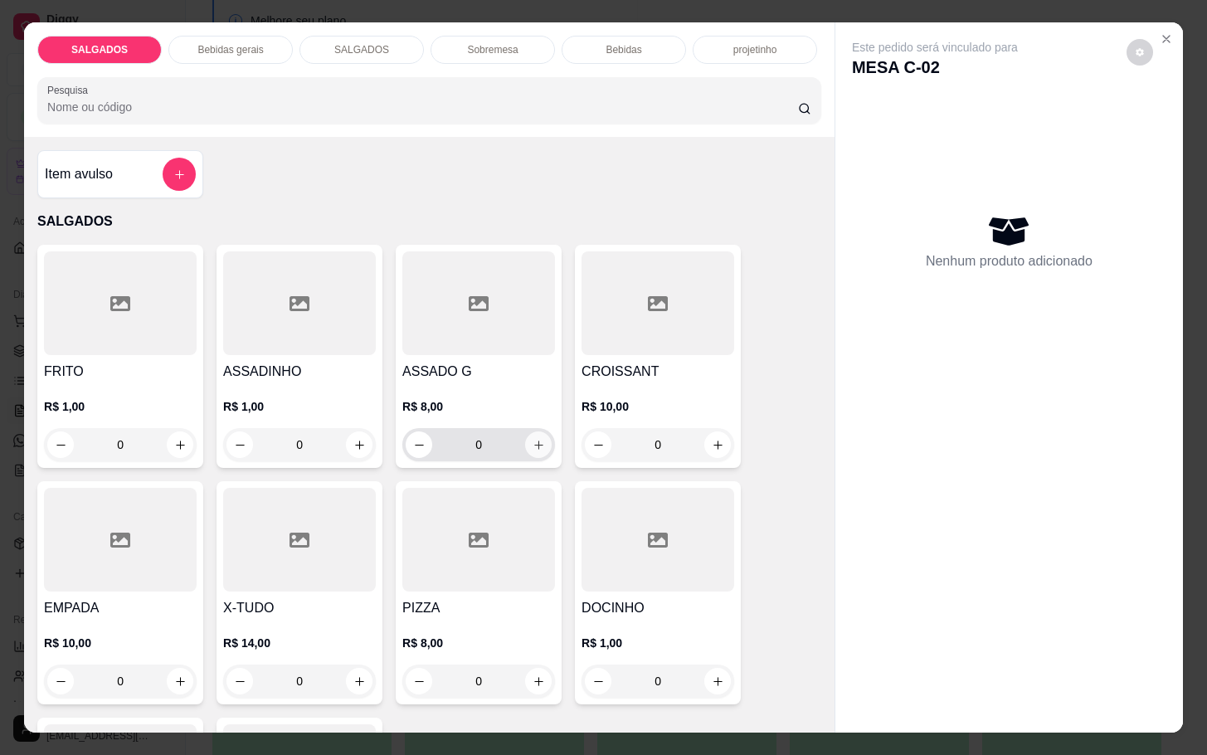
click at [525, 434] on button "increase-product-quantity" at bounding box center [538, 444] width 27 height 27
type input "1"
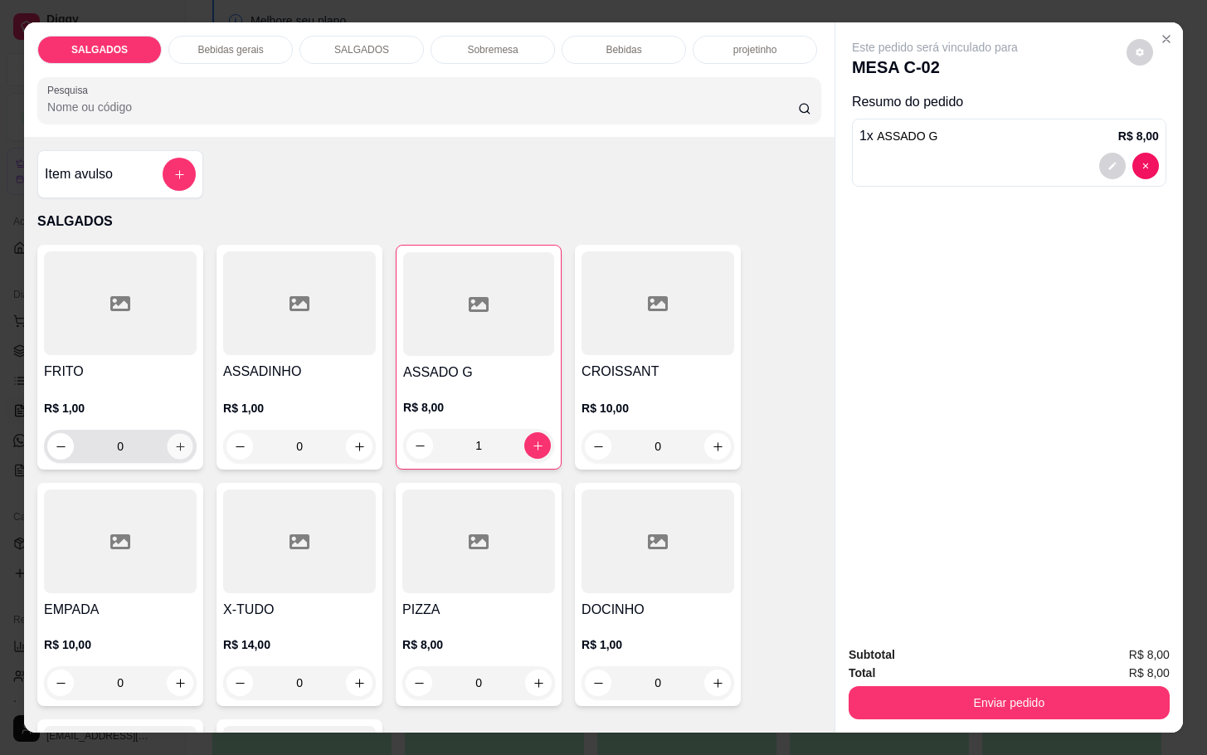
click at [179, 434] on button "increase-product-quantity" at bounding box center [181, 447] width 26 height 26
type input "2"
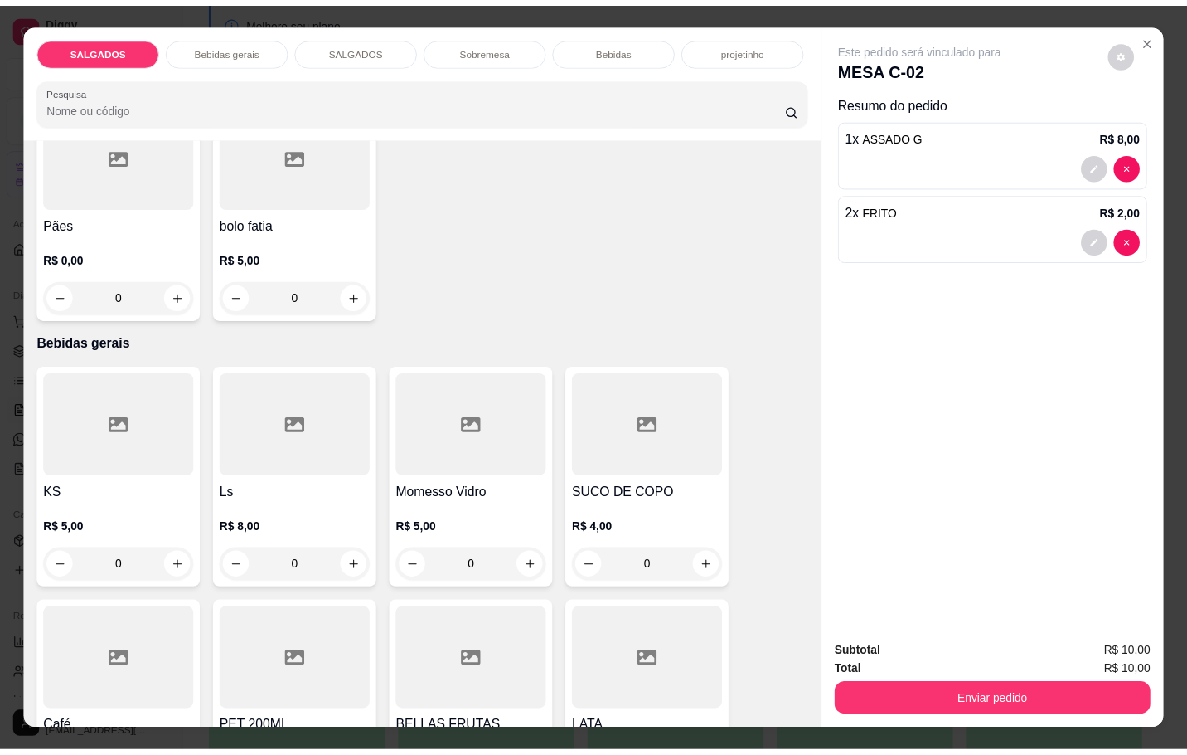
scroll to position [746, 0]
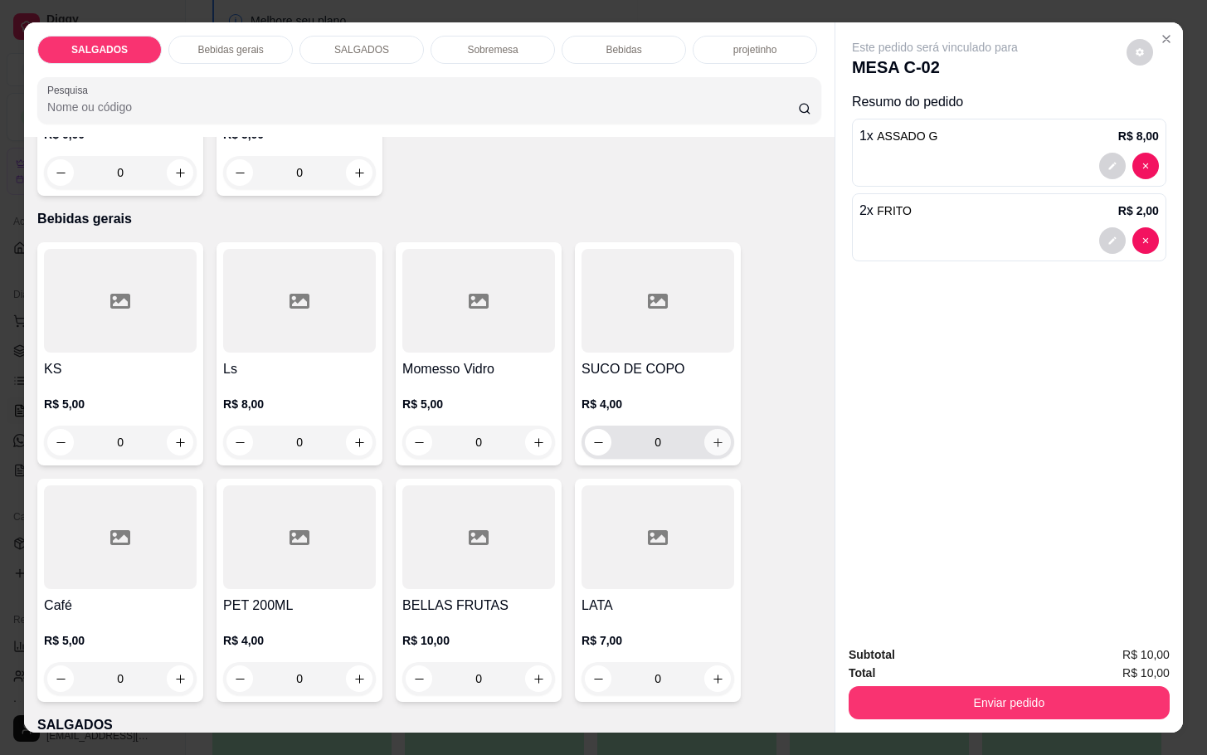
click at [710, 446] on button "increase-product-quantity" at bounding box center [717, 442] width 27 height 27
type input "1"
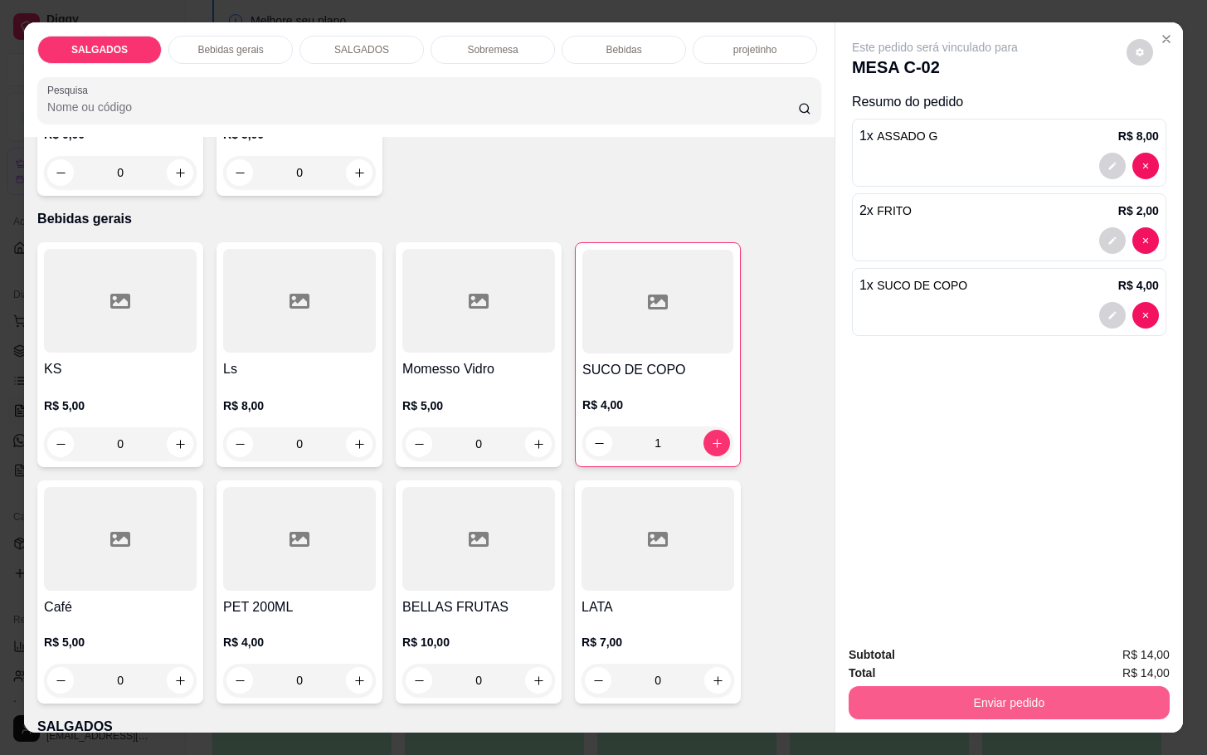
click at [976, 695] on button "Enviar pedido" at bounding box center [1008, 702] width 321 height 33
click at [978, 650] on button "Não registrar e enviar pedido" at bounding box center [951, 653] width 172 height 32
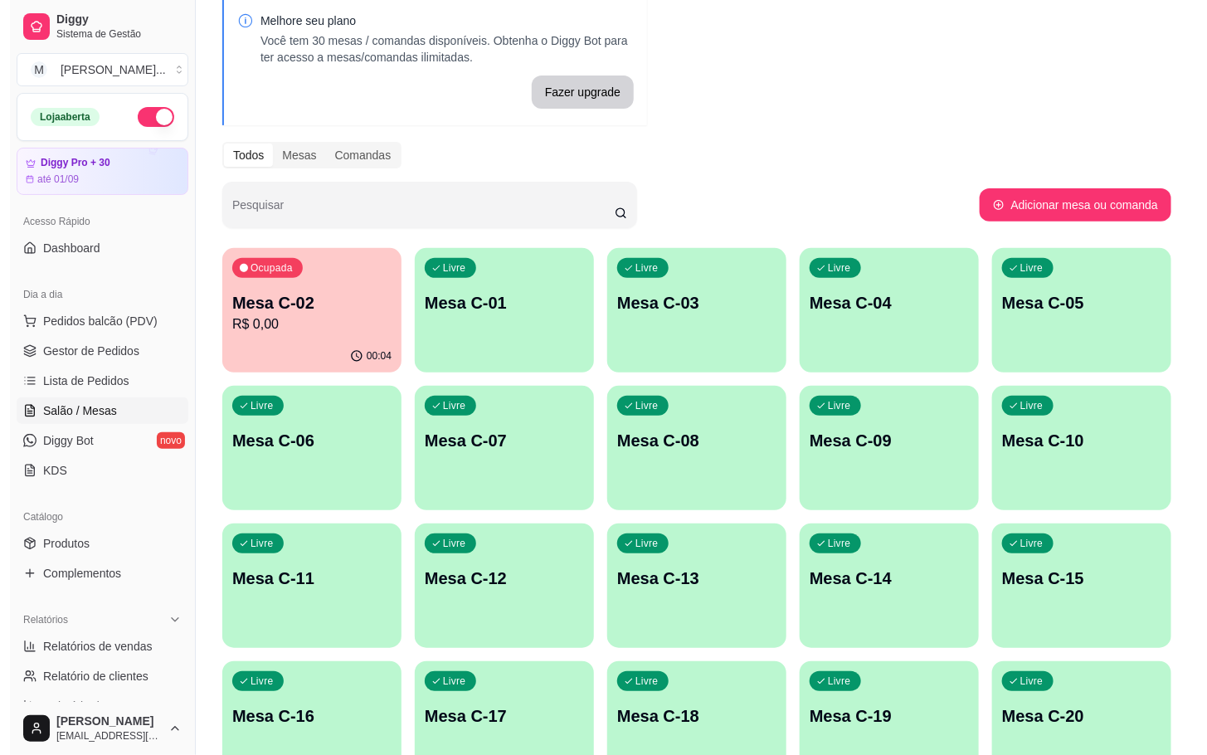
scroll to position [450, 0]
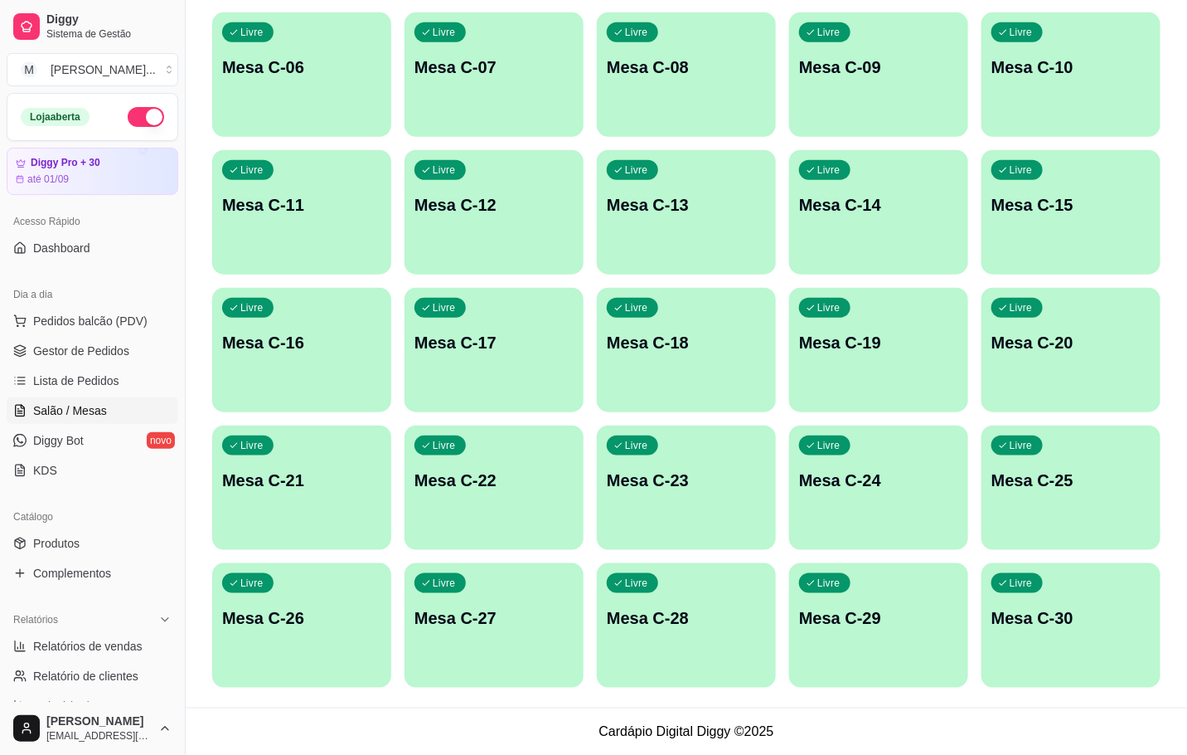
click at [490, 652] on div "Livre Mesa C-27" at bounding box center [494, 615] width 179 height 104
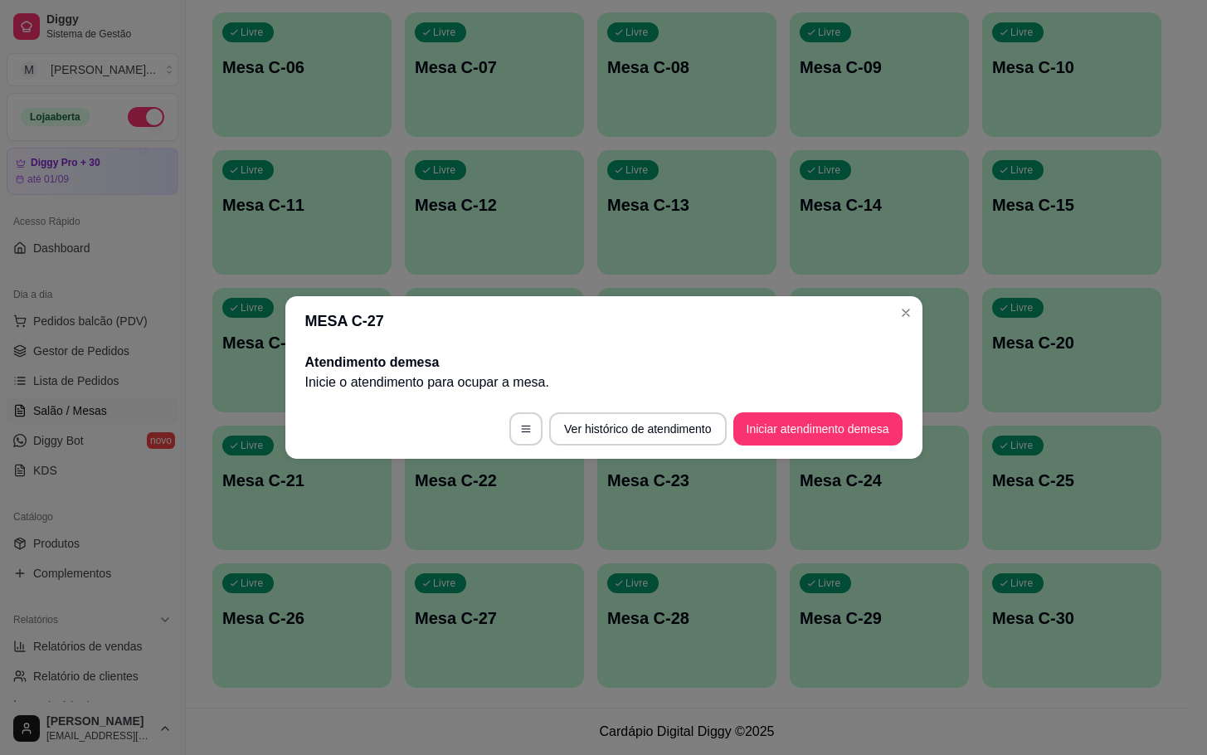
click at [826, 446] on footer "Ver histórico de atendimento Iniciar atendimento de mesa" at bounding box center [603, 429] width 637 height 60
click at [838, 434] on button "Iniciar atendimento de mesa" at bounding box center [817, 428] width 169 height 33
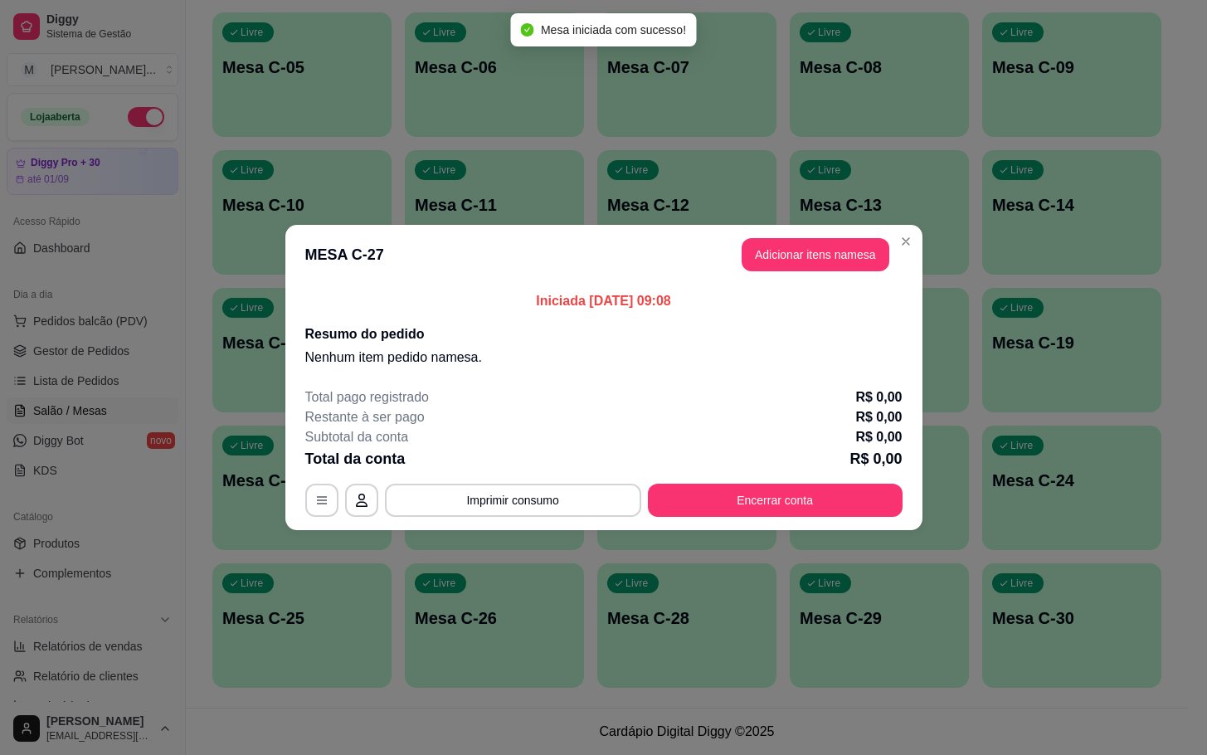
click at [872, 287] on div "Iniciada [DATE] 09:08 Resumo do pedido Nenhum item pedido na mesa ." at bounding box center [603, 329] width 637 height 90
click at [873, 279] on header "MESA C-27 Adicionar itens na mesa" at bounding box center [603, 255] width 637 height 60
click at [886, 245] on header "MESA C-27 Adicionar itens na mesa" at bounding box center [603, 255] width 637 height 60
click at [759, 249] on button "Adicionar itens na mesa" at bounding box center [815, 254] width 148 height 33
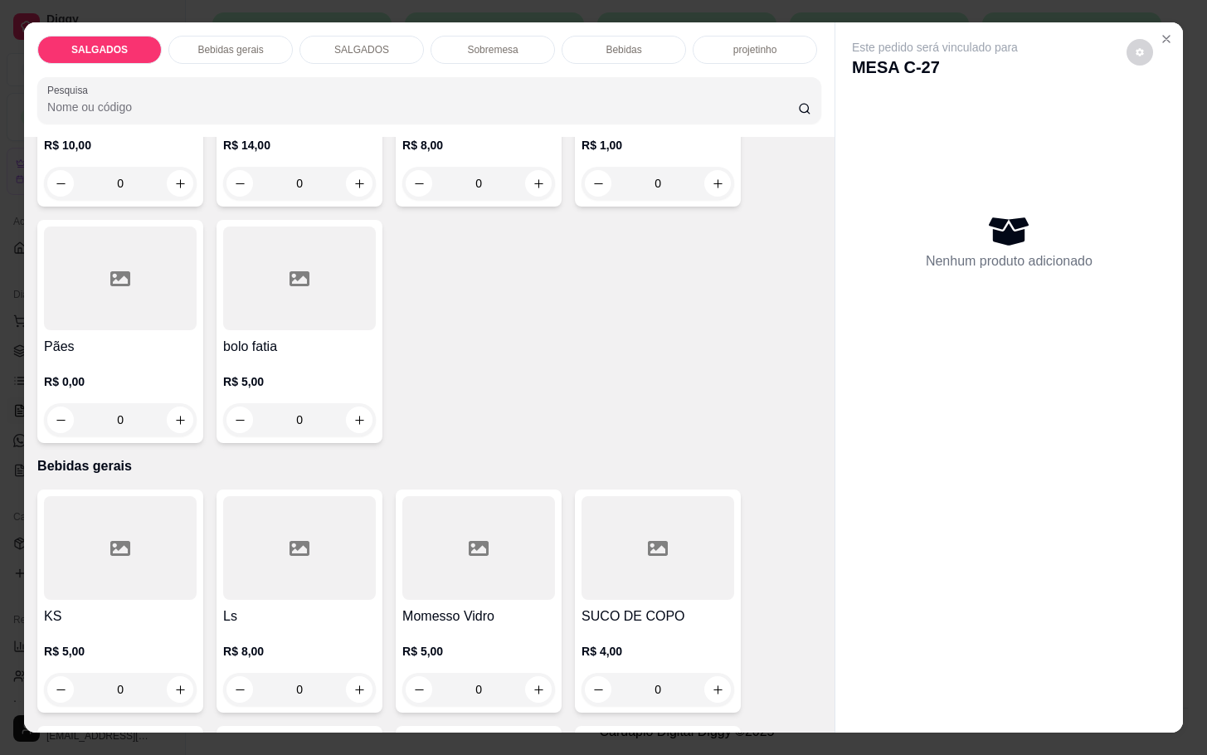
scroll to position [124, 0]
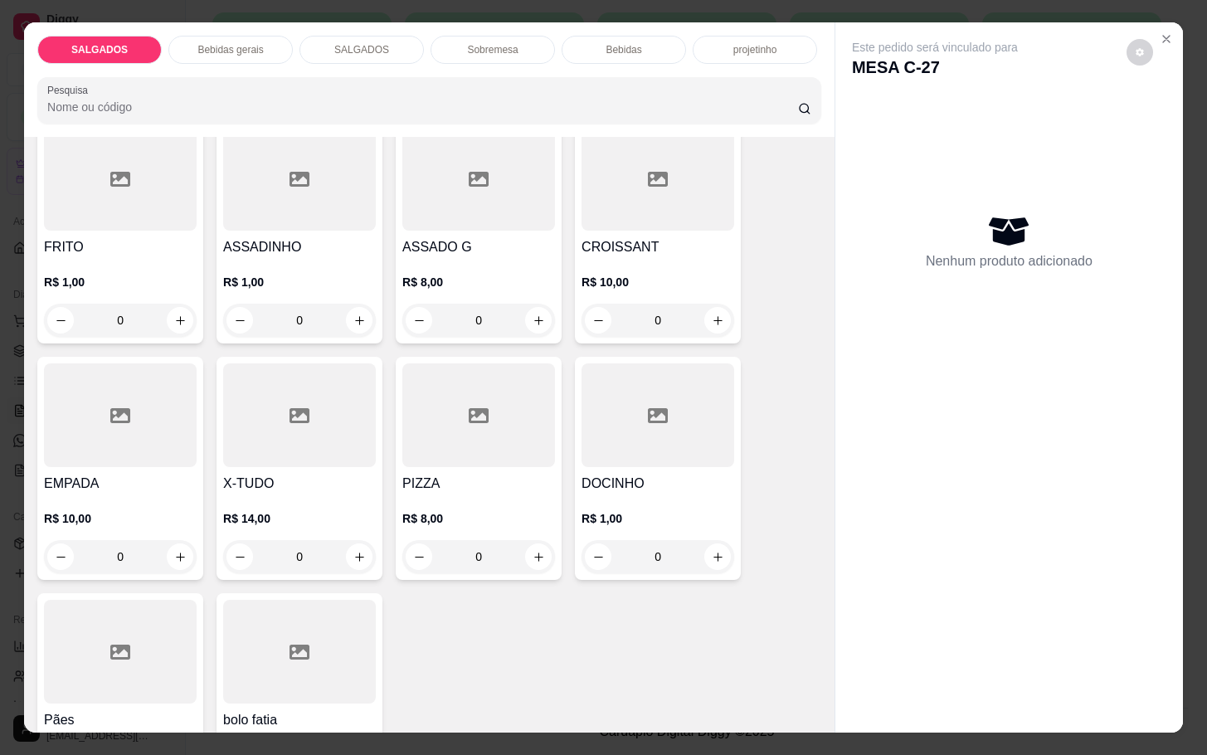
click at [237, 423] on div at bounding box center [299, 415] width 153 height 104
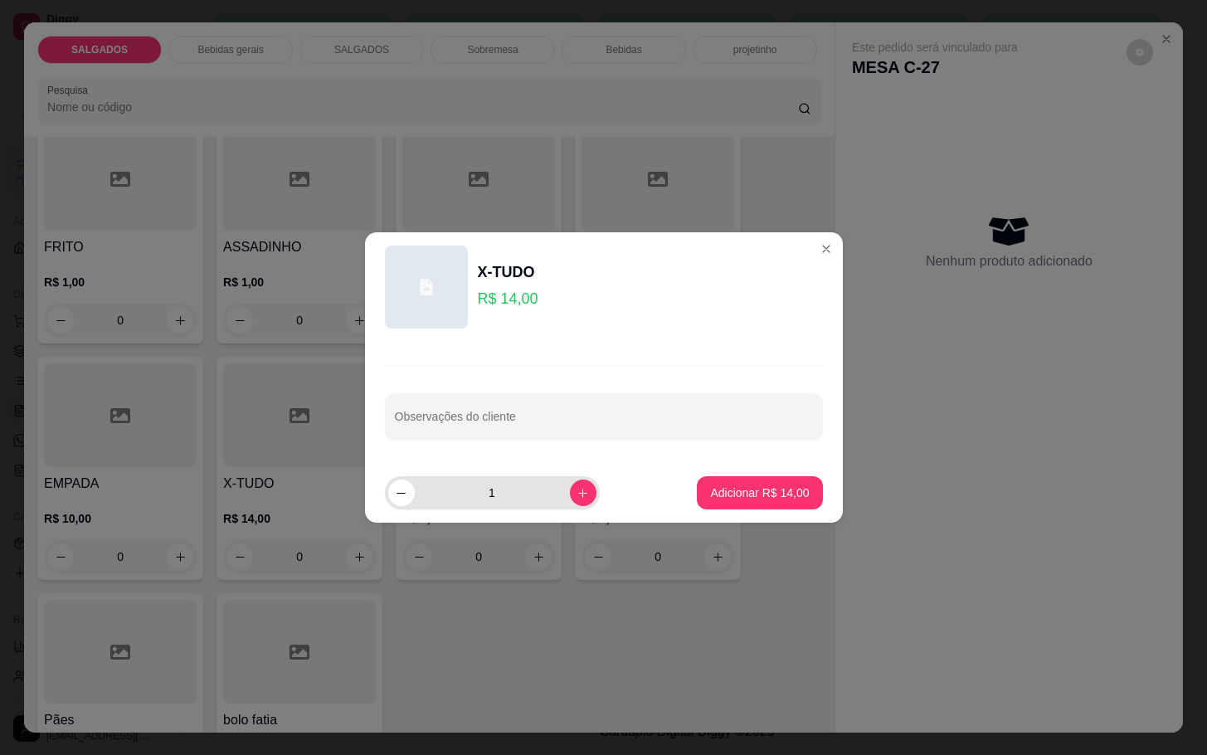
click at [576, 493] on icon "increase-product-quantity" at bounding box center [582, 493] width 12 height 12
type input "2"
click at [765, 490] on p "Adicionar R$ 28,00" at bounding box center [759, 492] width 96 height 16
type input "2"
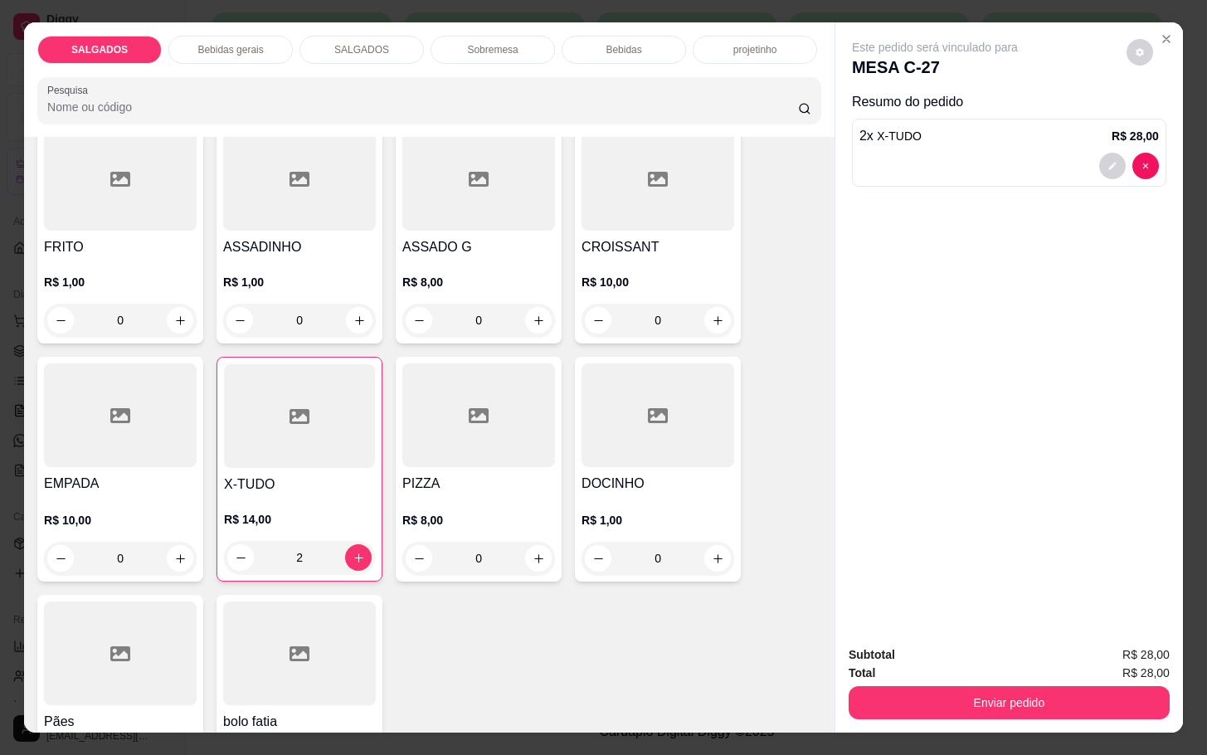
click at [229, 55] on div "Bebidas gerais" at bounding box center [230, 50] width 124 height 28
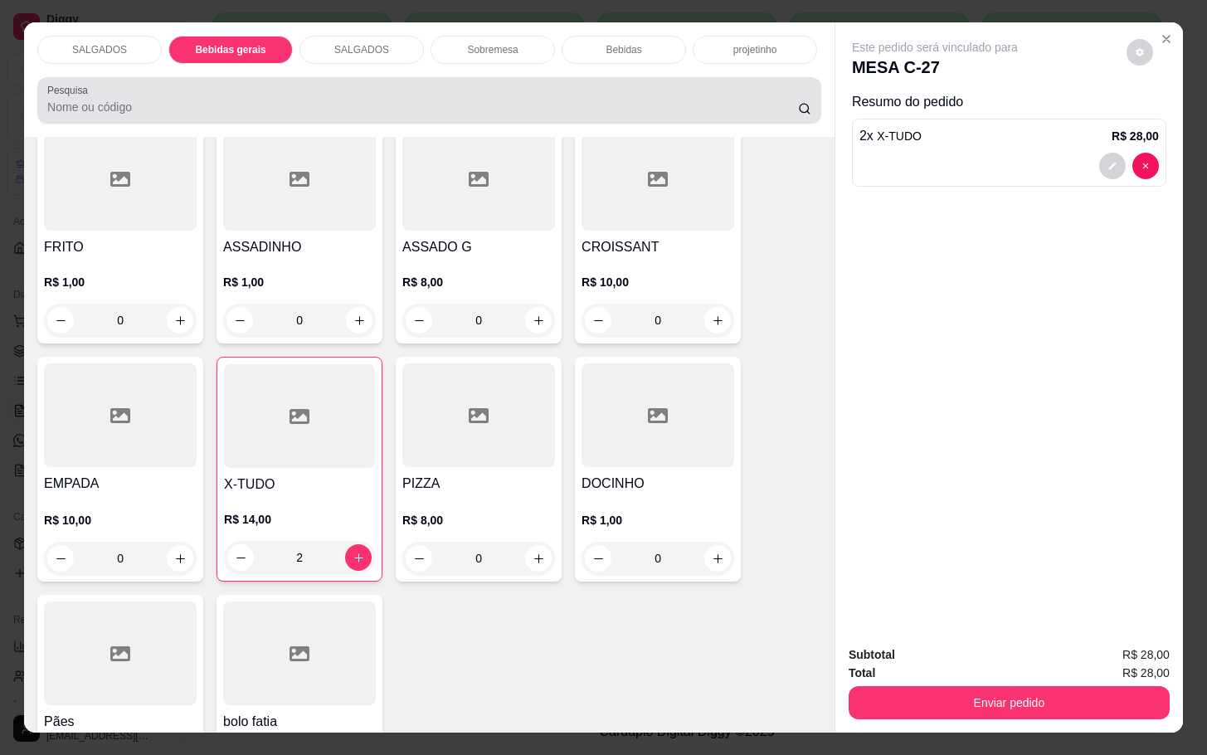
scroll to position [40, 0]
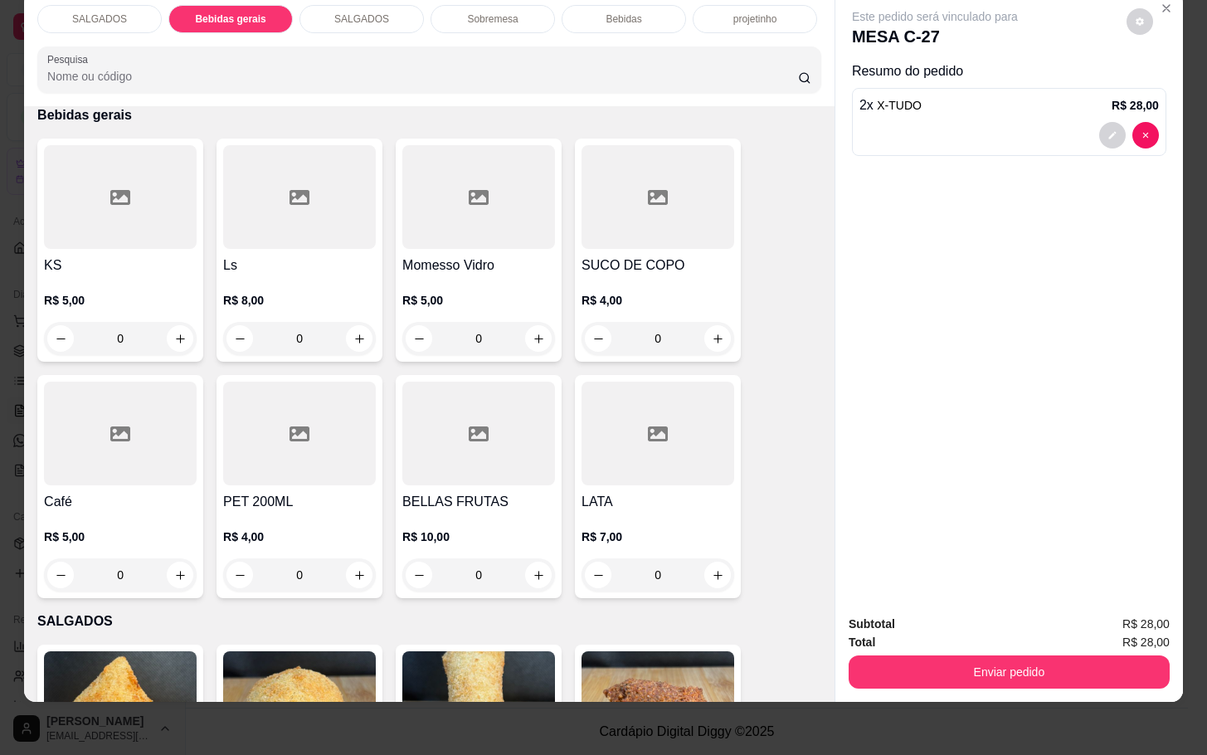
click at [512, 230] on div at bounding box center [478, 197] width 153 height 104
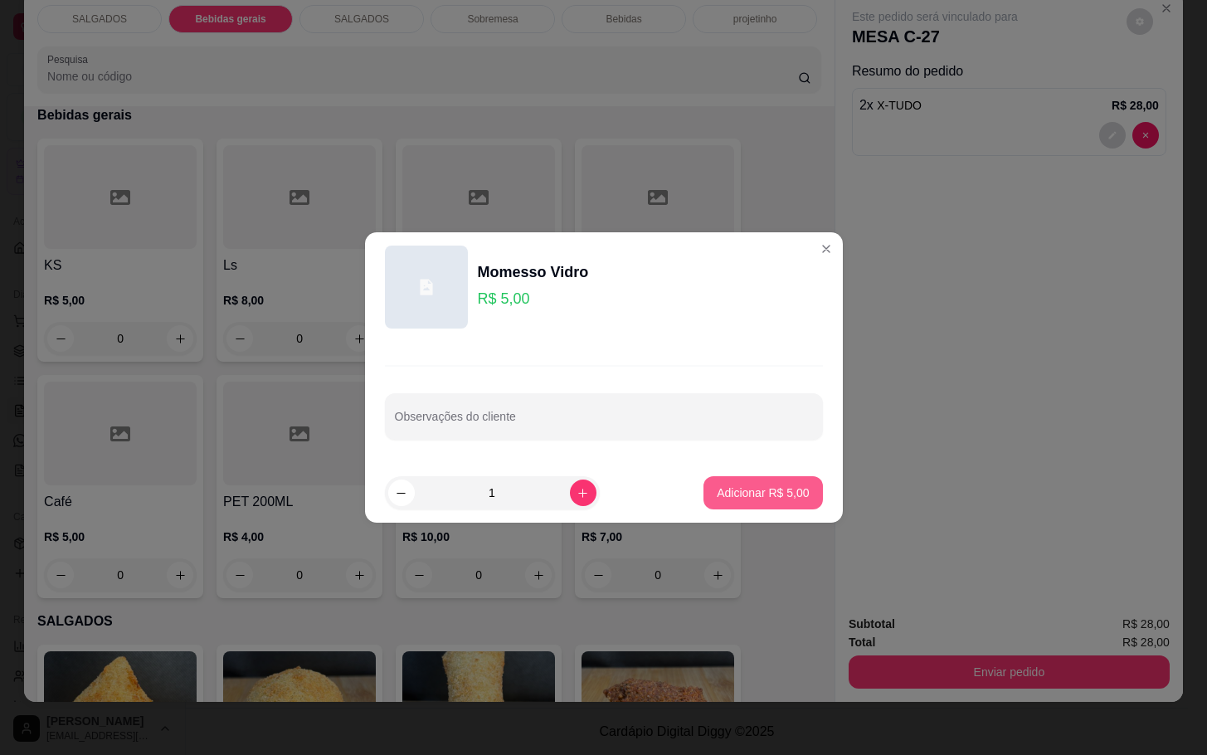
click at [716, 491] on p "Adicionar R$ 5,00" at bounding box center [762, 492] width 92 height 17
type input "1"
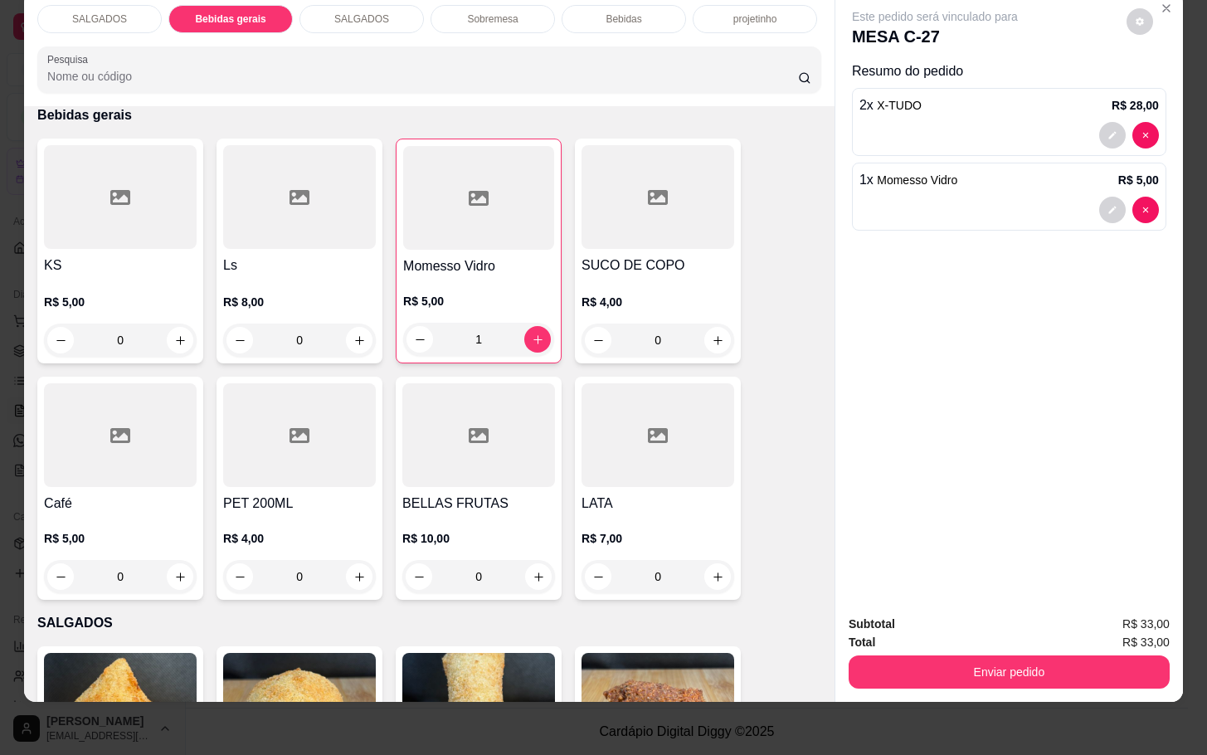
click at [77, 11] on div "SALGADOS" at bounding box center [99, 19] width 124 height 28
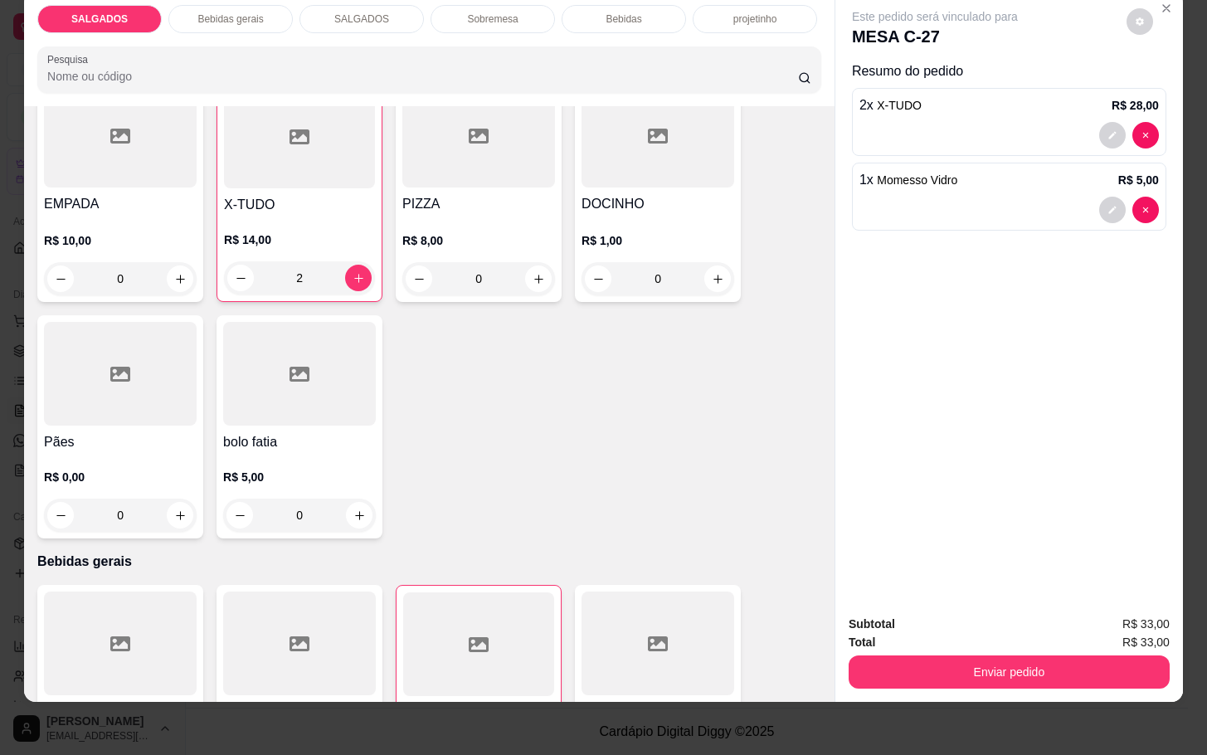
scroll to position [746, 0]
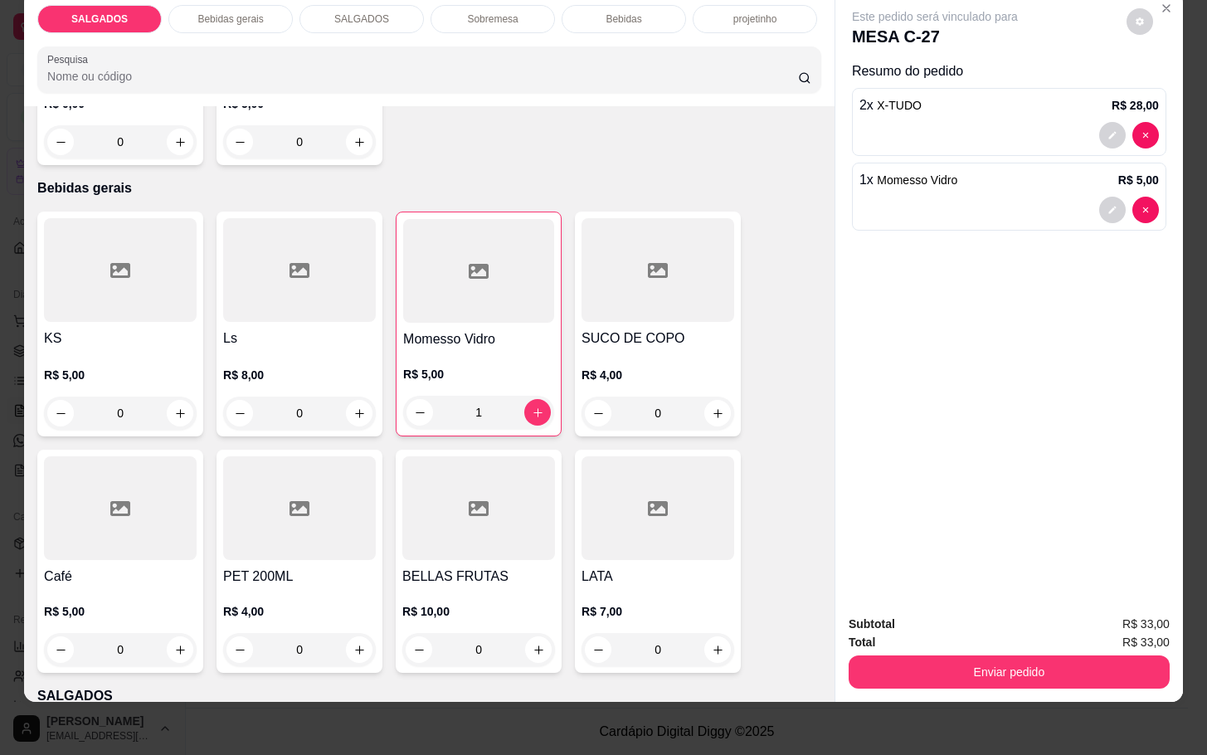
click at [624, 12] on div "Bebidas" at bounding box center [623, 19] width 124 height 28
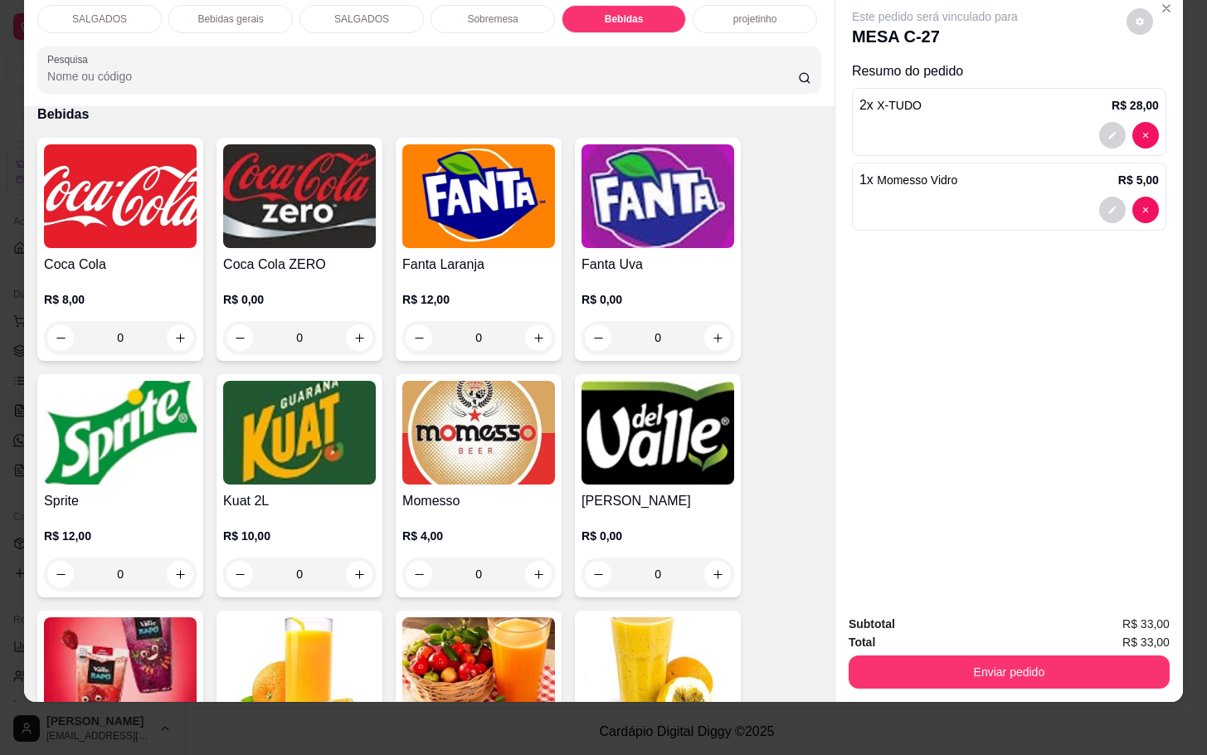
click at [200, 12] on p "Bebidas gerais" at bounding box center [230, 18] width 66 height 13
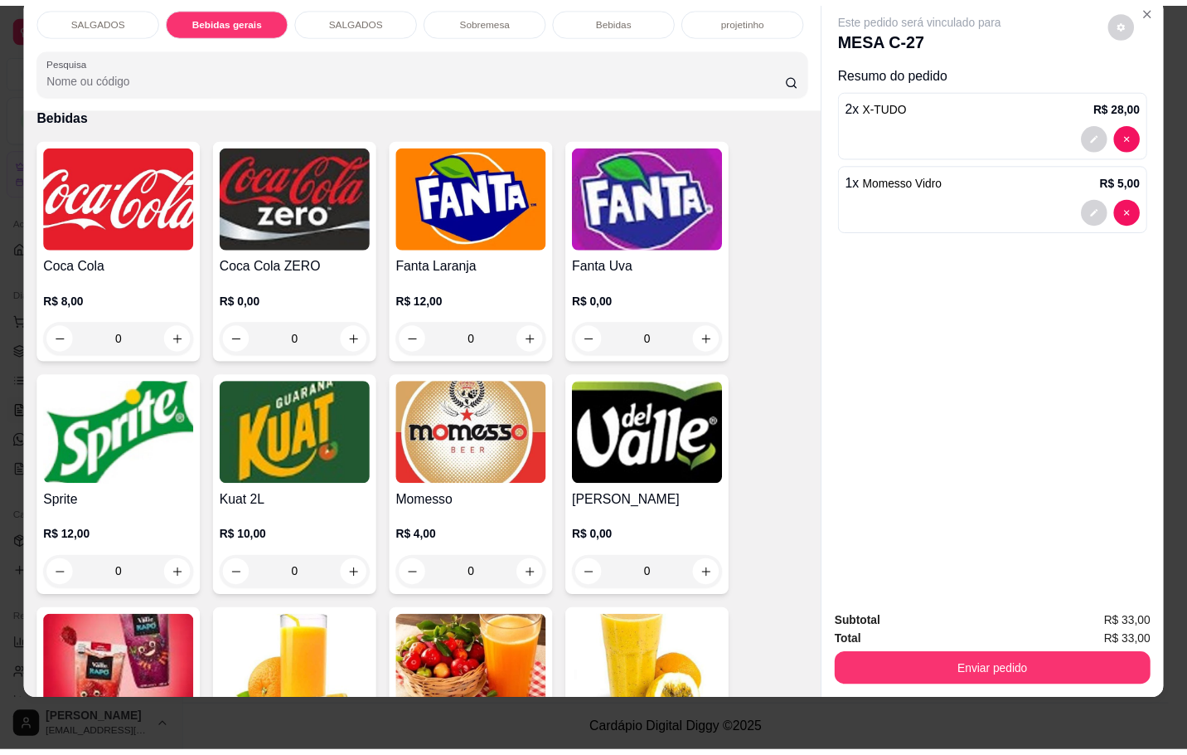
scroll to position [819, 0]
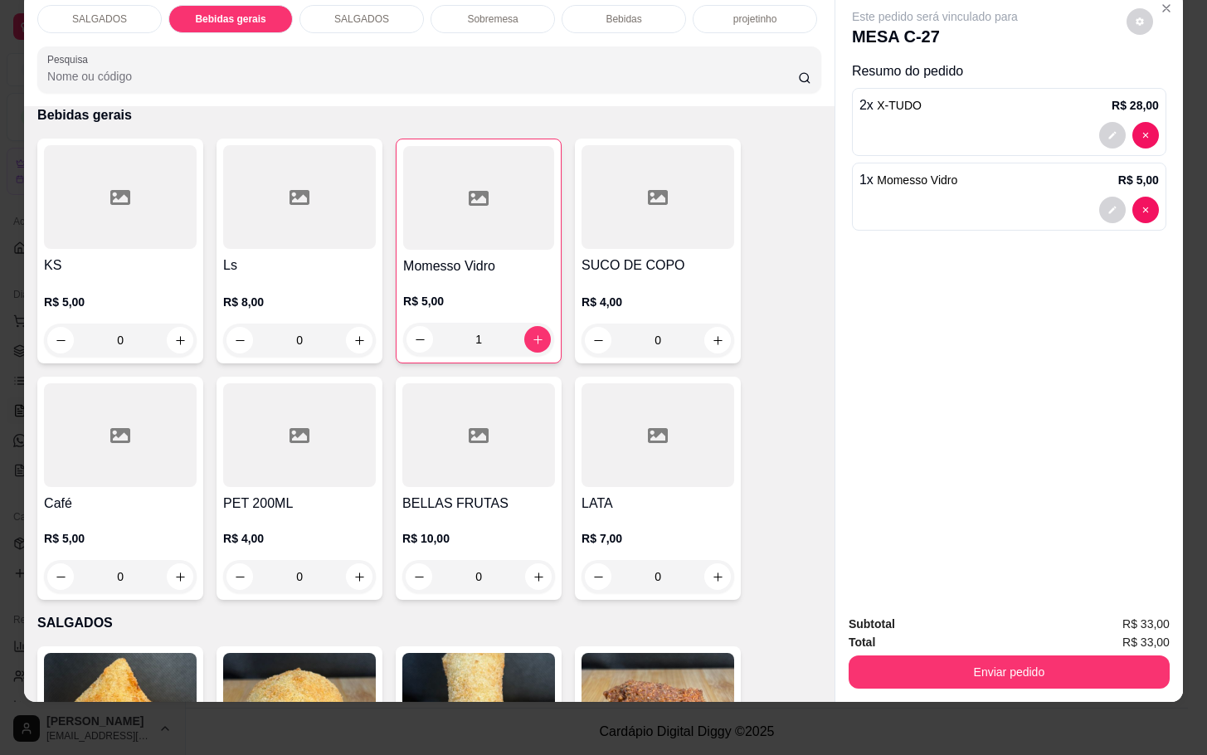
click at [82, 408] on div at bounding box center [120, 435] width 153 height 104
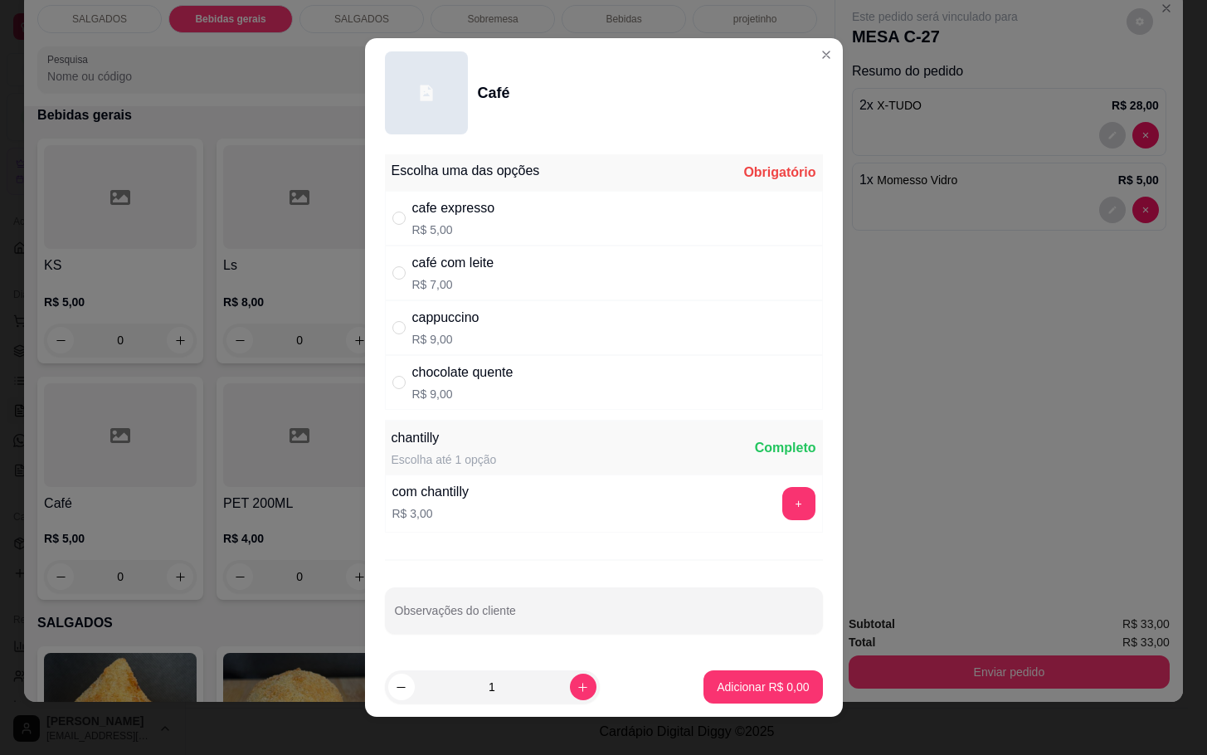
drag, startPoint x: 535, startPoint y: 287, endPoint x: 541, endPoint y: 294, distance: 9.5
click at [536, 287] on div "café com leite R$ 7,00" at bounding box center [604, 272] width 438 height 55
radio input "true"
click at [746, 674] on button "Adicionar R$ 7,00" at bounding box center [762, 686] width 119 height 33
type input "1"
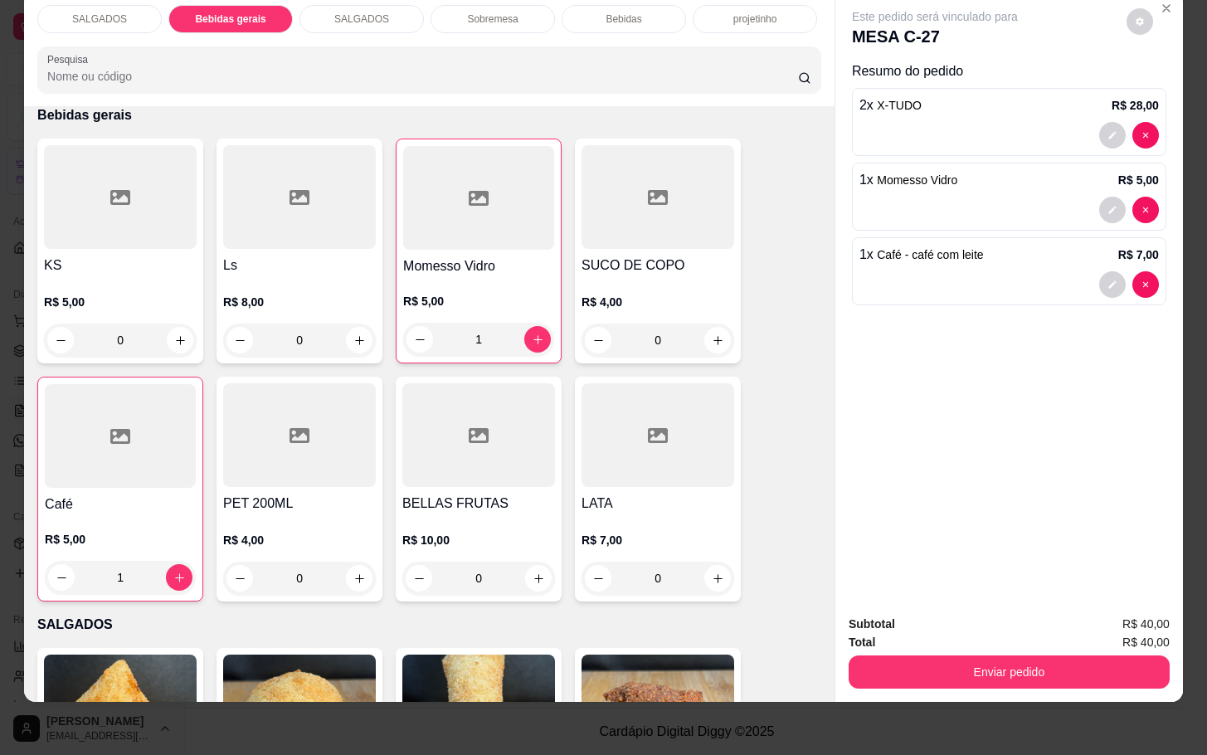
click at [993, 633] on div "Total R$ 40,00" at bounding box center [1008, 642] width 321 height 18
click at [970, 659] on button "Enviar pedido" at bounding box center [1008, 671] width 321 height 33
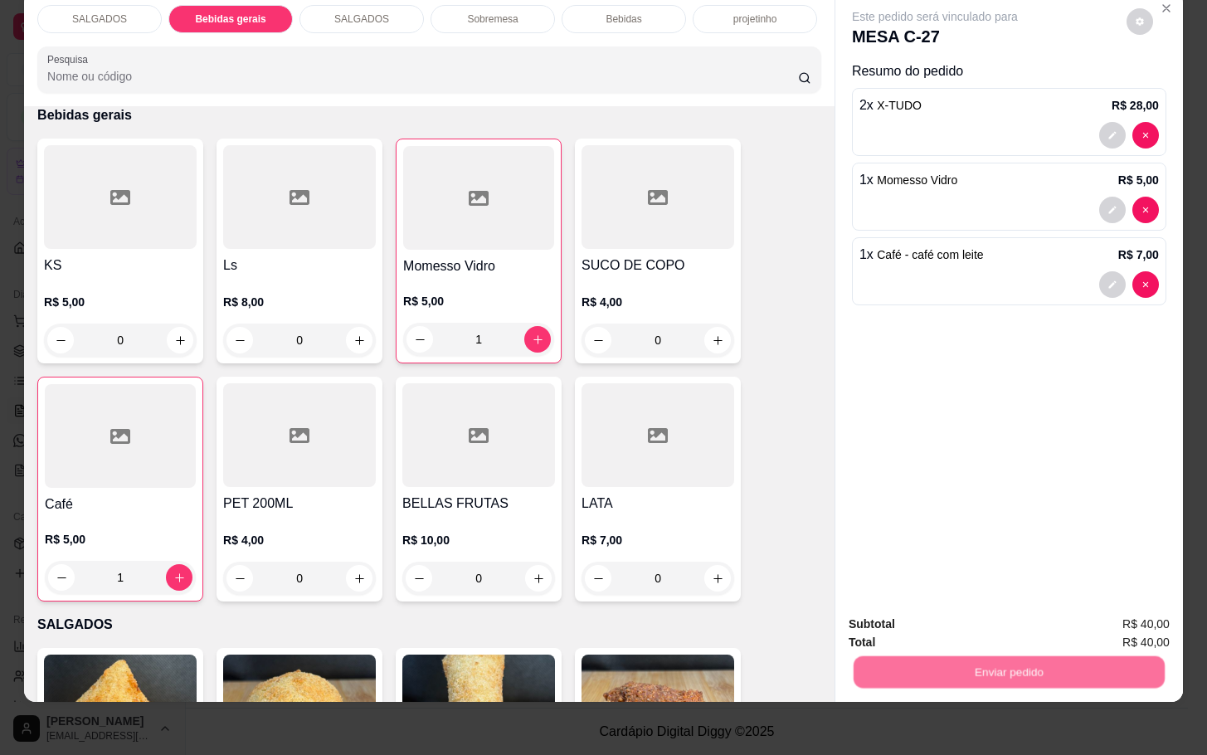
click at [949, 619] on button "Não registrar e enviar pedido" at bounding box center [951, 612] width 168 height 31
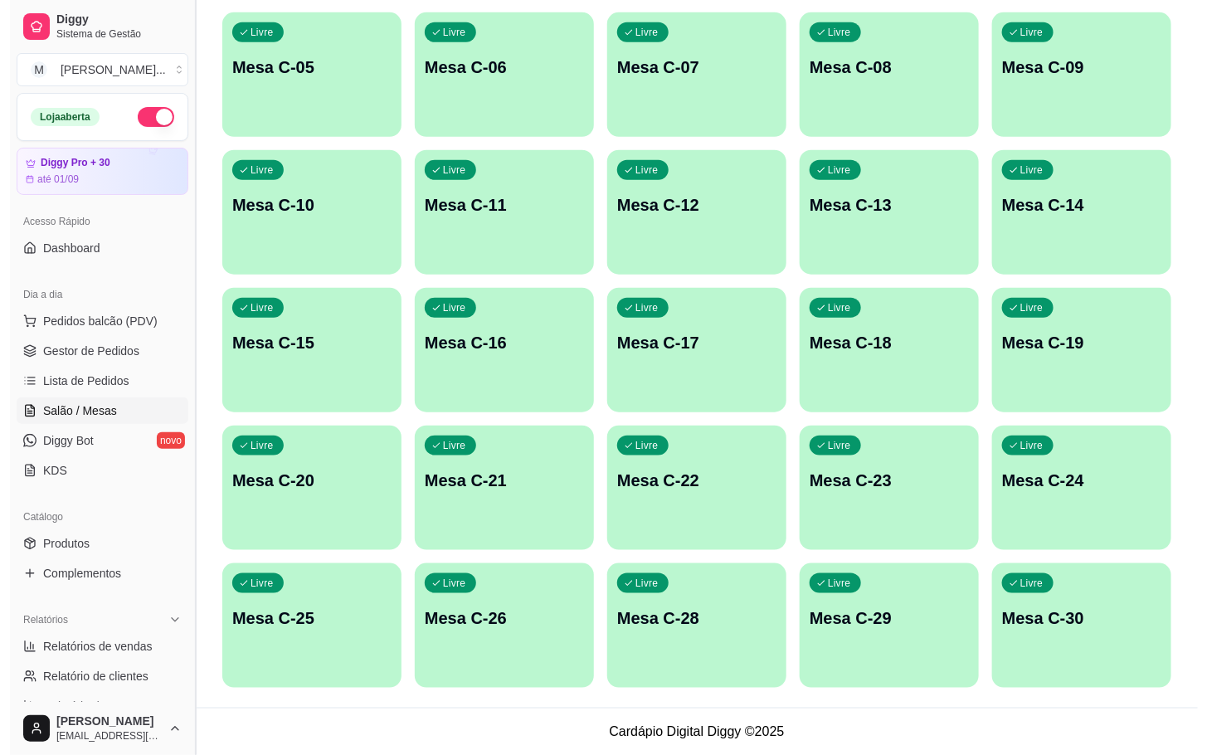
scroll to position [201, 0]
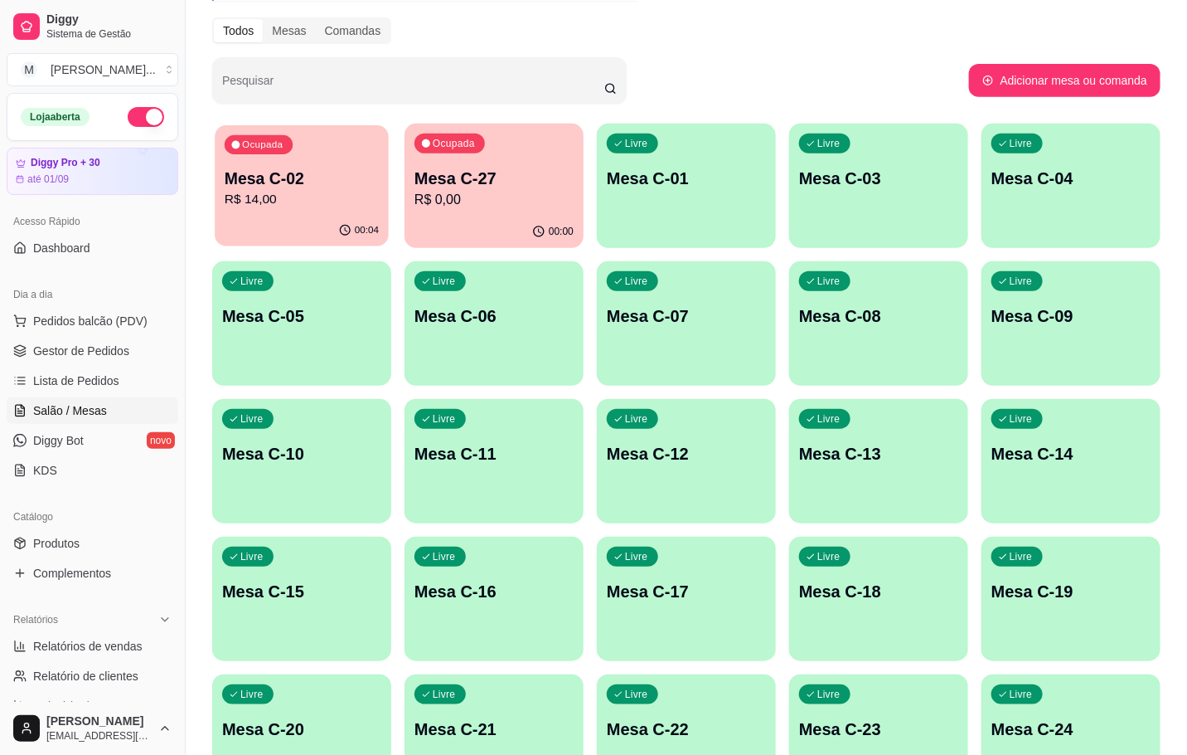
click at [324, 155] on div "Ocupada Mesa C-02 R$ 14,00" at bounding box center [302, 170] width 174 height 90
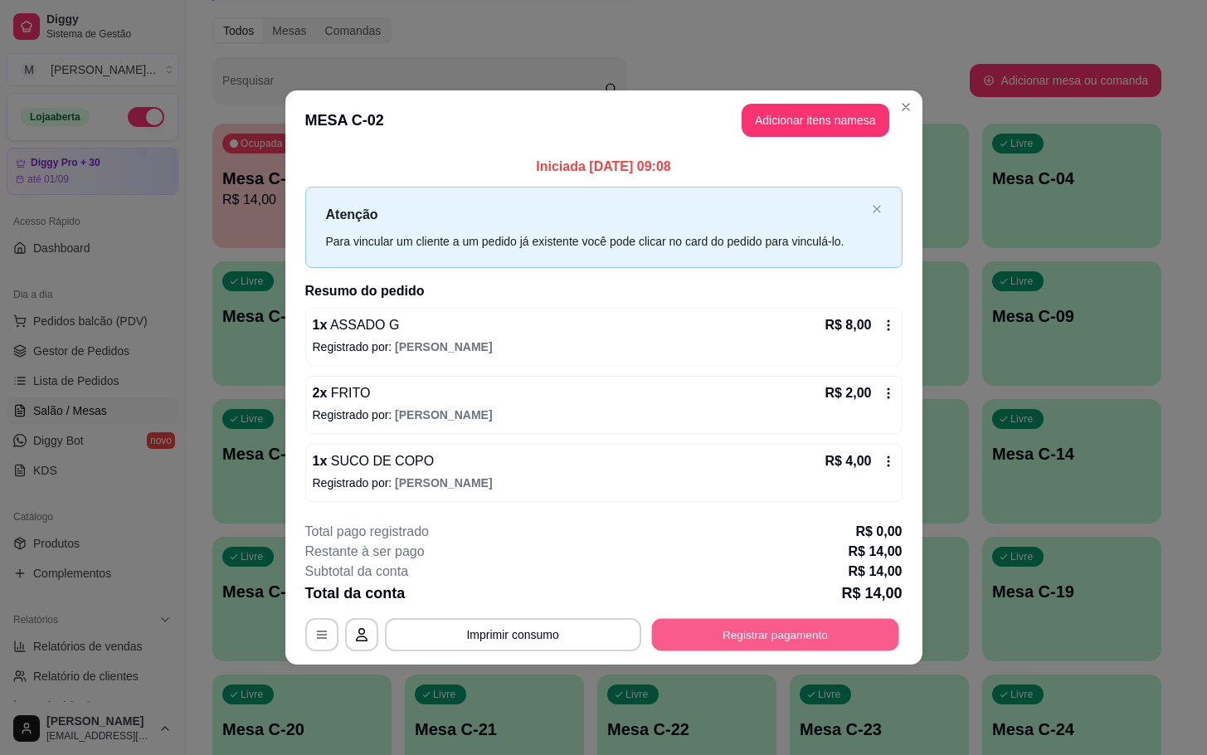
click at [727, 623] on button "Registrar pagamento" at bounding box center [774, 634] width 247 height 32
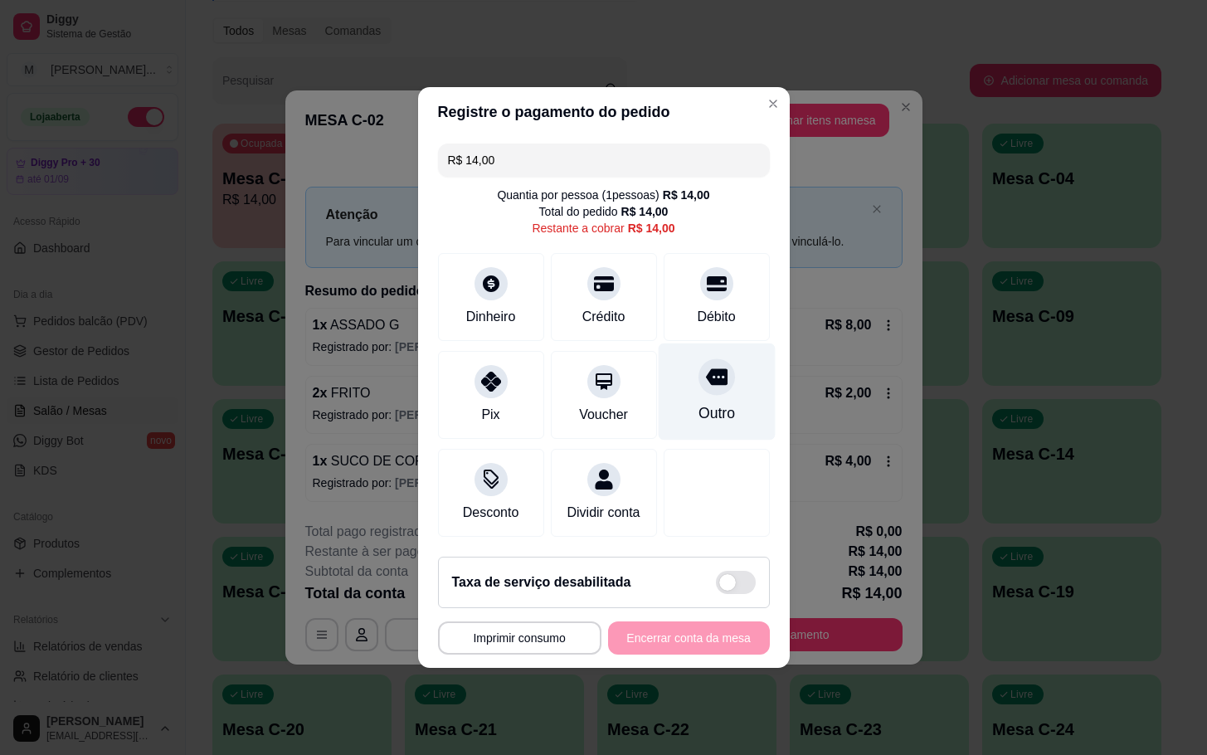
click at [705, 366] on icon at bounding box center [716, 377] width 22 height 22
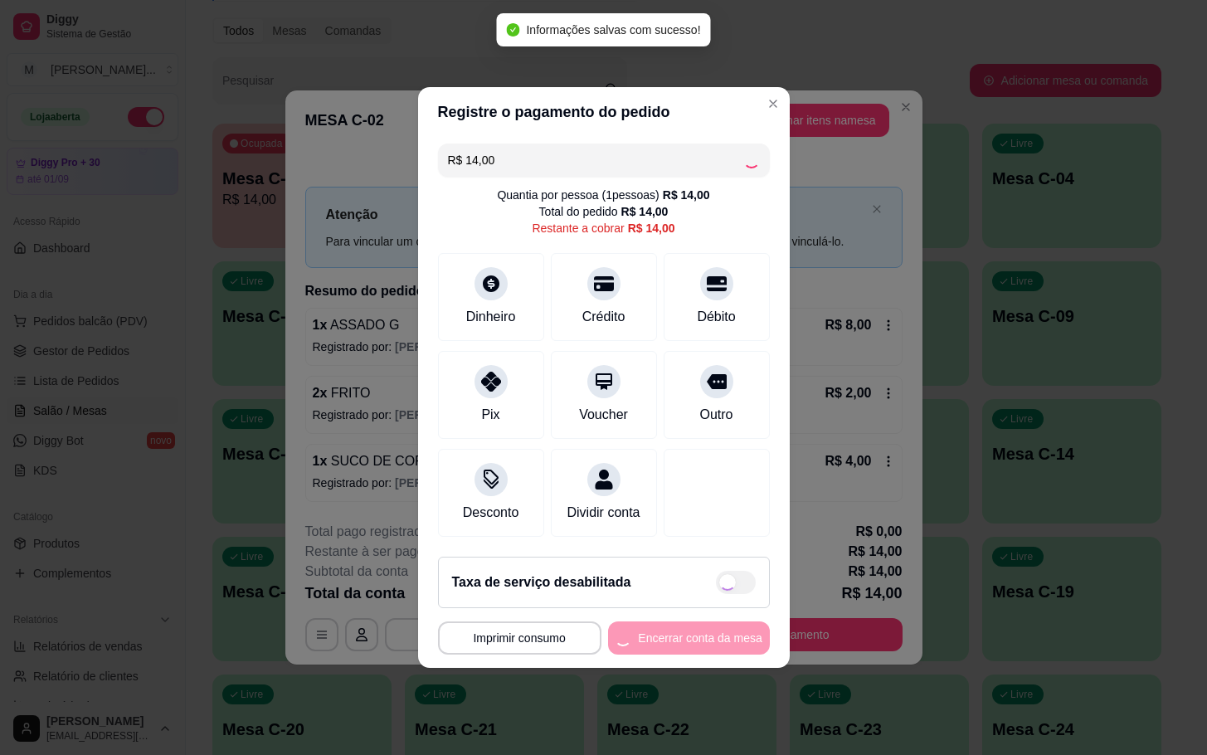
type input "R$ 0,00"
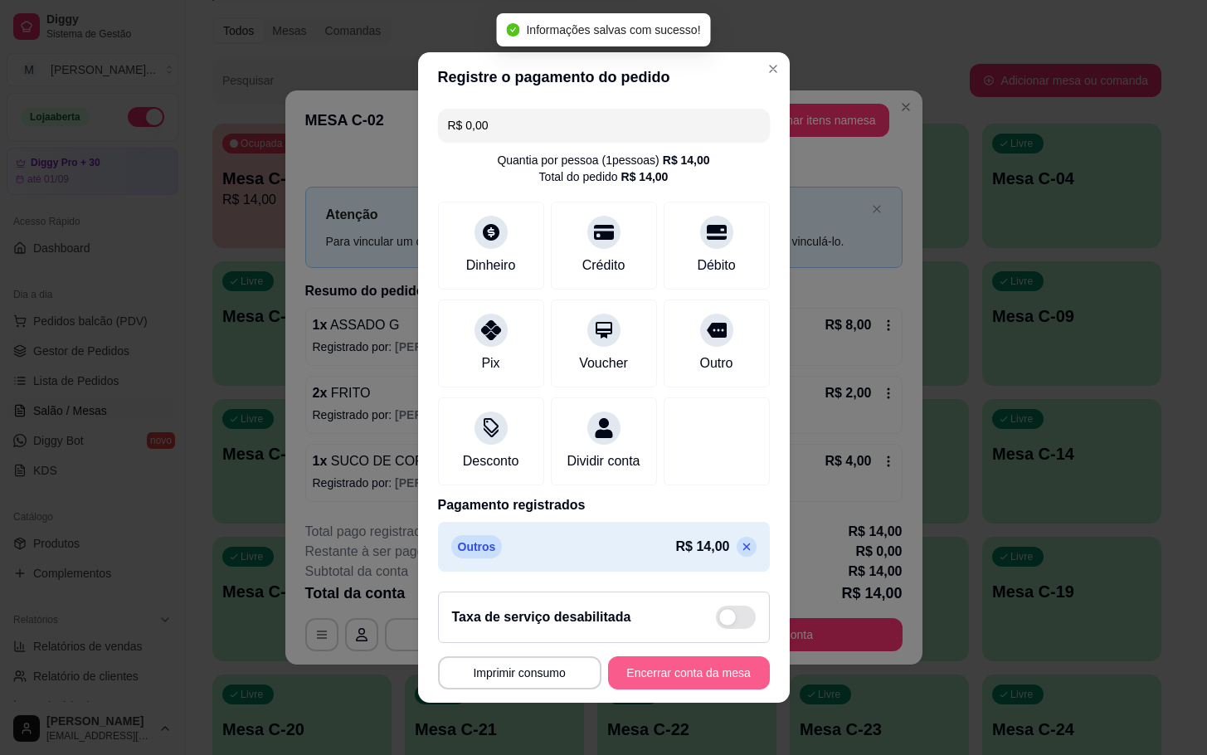
click at [692, 675] on button "Encerrar conta da mesa" at bounding box center [689, 672] width 162 height 33
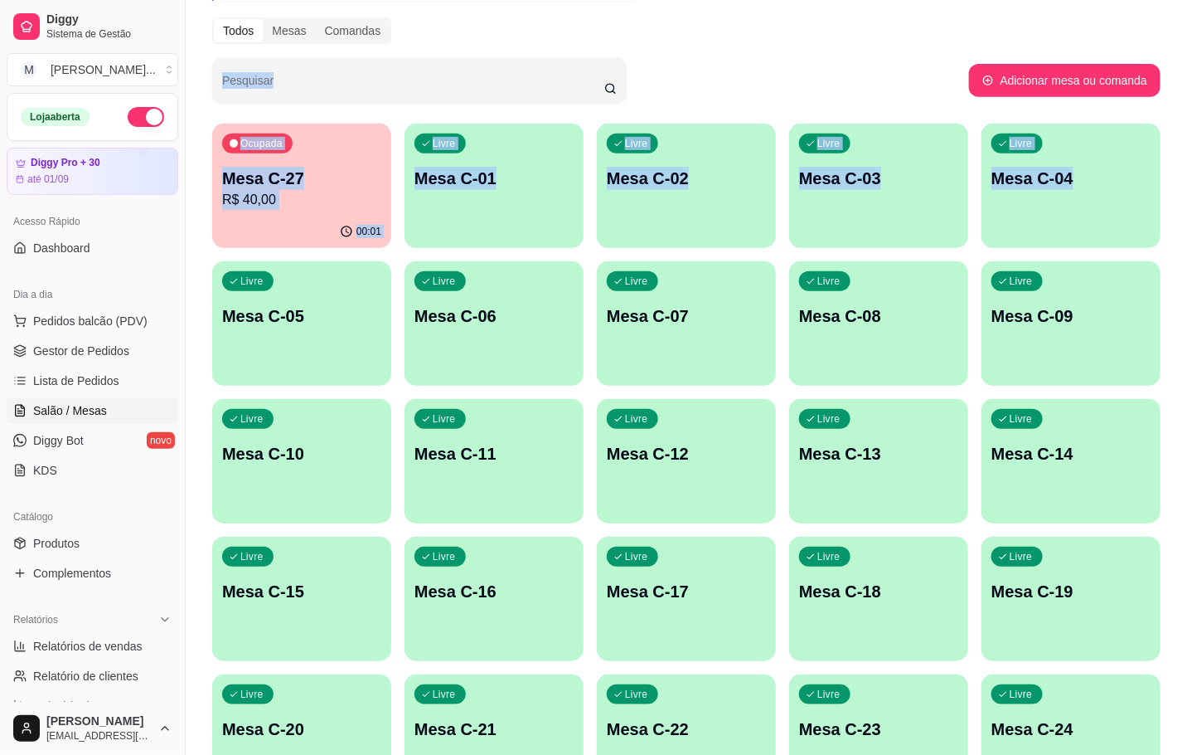
drag, startPoint x: 1075, startPoint y: 148, endPoint x: 1143, endPoint y: 284, distance: 151.7
click at [1128, 205] on div "Melhore seu plano Você tem 30 mesas / comandas disponíveis. Obtenha o Diggy Bot…" at bounding box center [687, 409] width 1002 height 1095
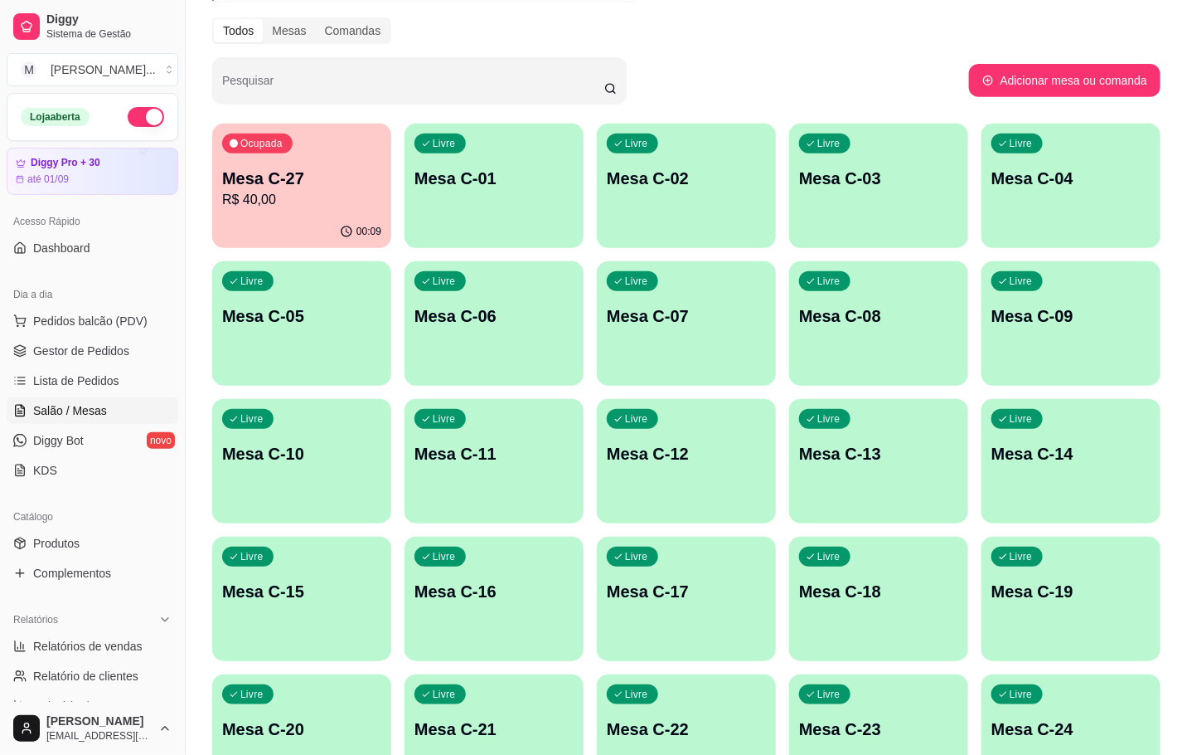
click at [781, 393] on div "Ocupada Mesa C-27 R$ 40,00 00:09 Livre Mesa C-01 Livre Mesa C-02 Livre Mesa C-0…" at bounding box center [686, 530] width 949 height 813
click at [633, 247] on div "button" at bounding box center [686, 238] width 179 height 20
click at [632, 145] on p "Livre" at bounding box center [636, 143] width 23 height 13
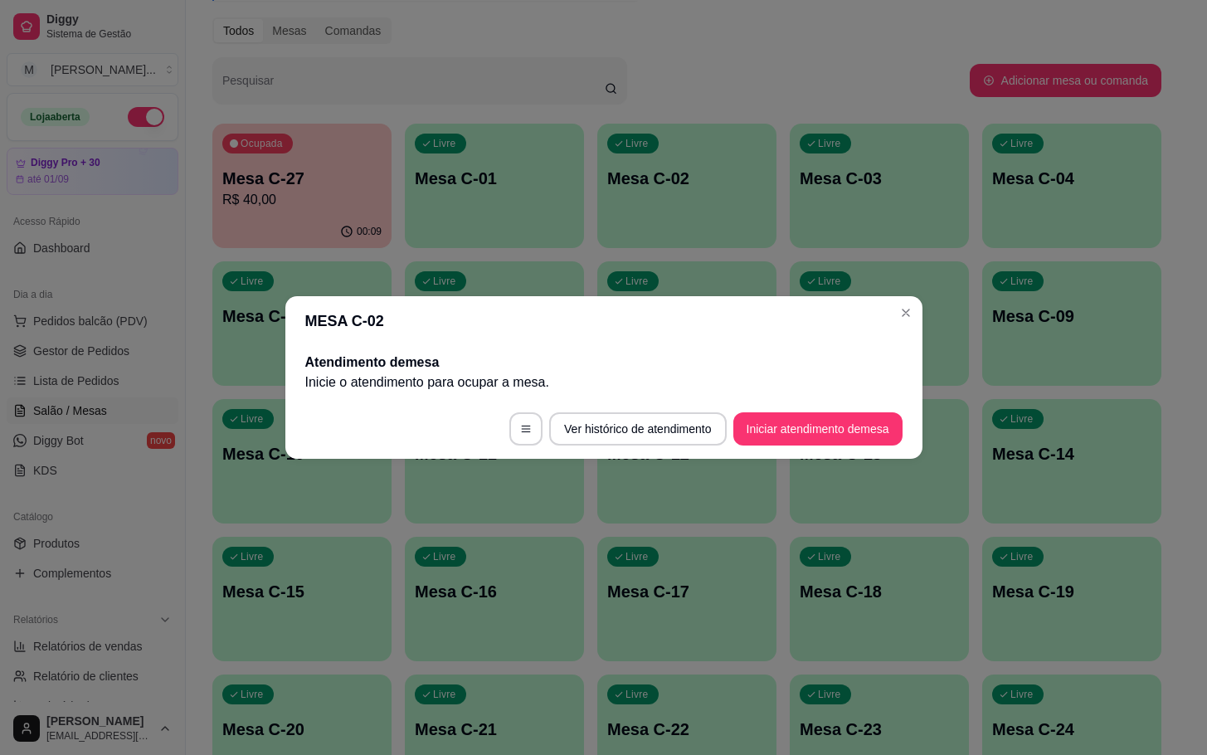
click at [871, 431] on button "Iniciar atendimento de mesa" at bounding box center [817, 428] width 169 height 33
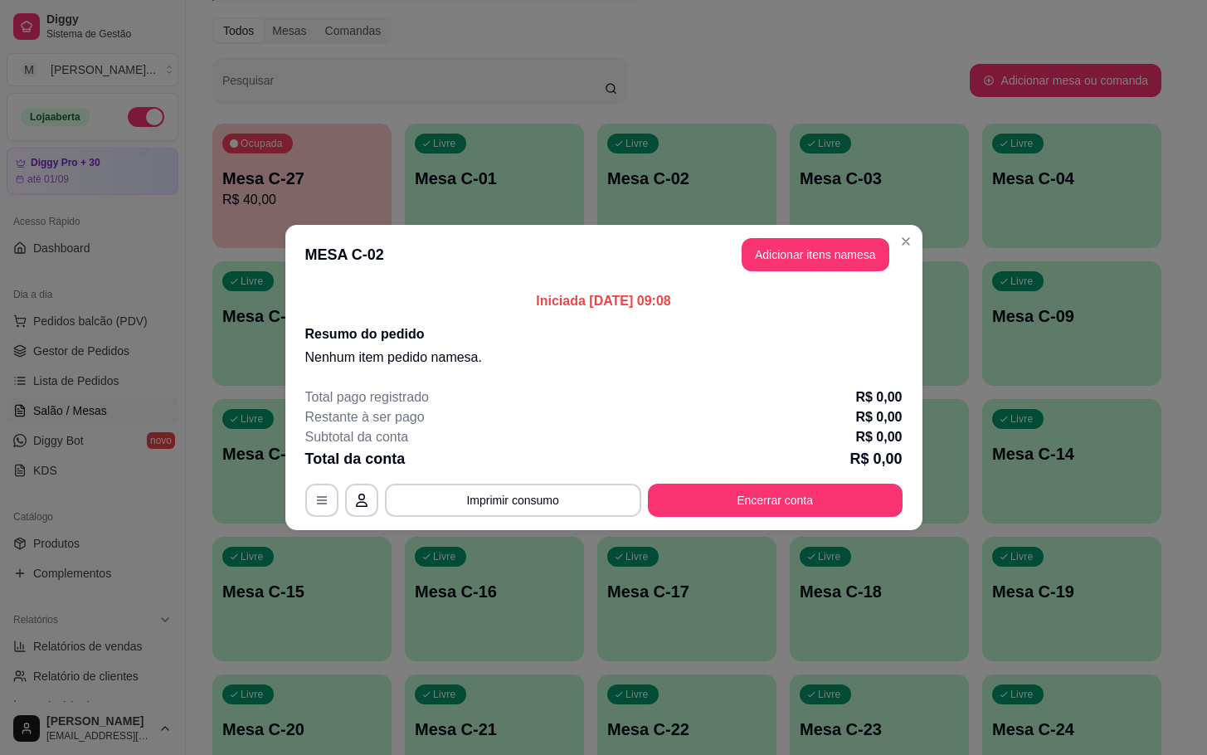
click at [836, 279] on header "MESA C-02 Adicionar itens na mesa" at bounding box center [603, 255] width 637 height 60
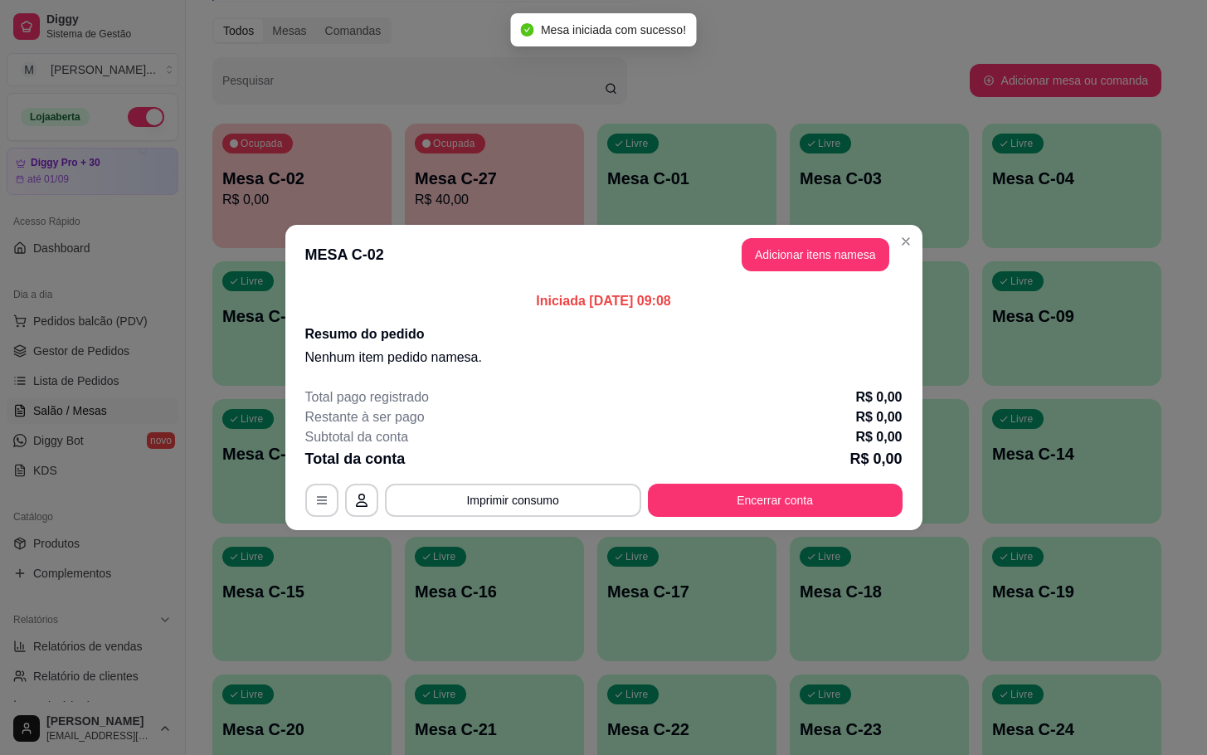
click at [838, 259] on button "Adicionar itens na mesa" at bounding box center [815, 254] width 148 height 33
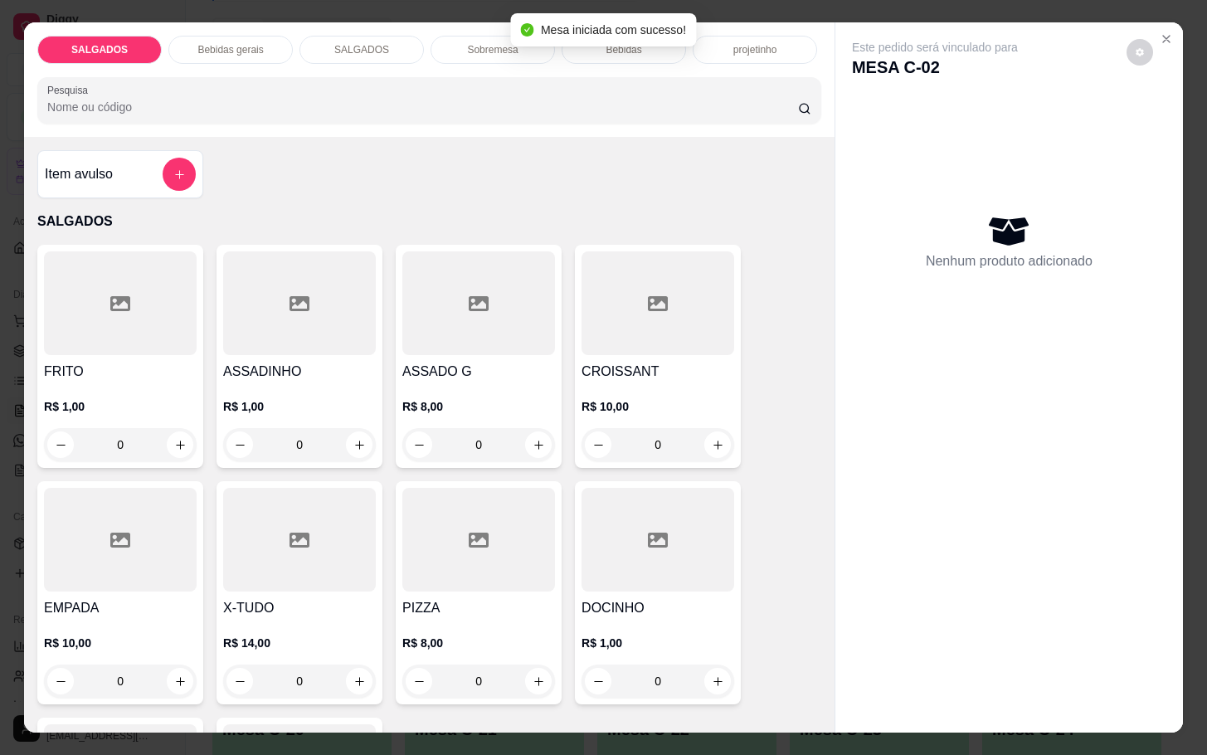
click at [177, 297] on div at bounding box center [120, 303] width 153 height 104
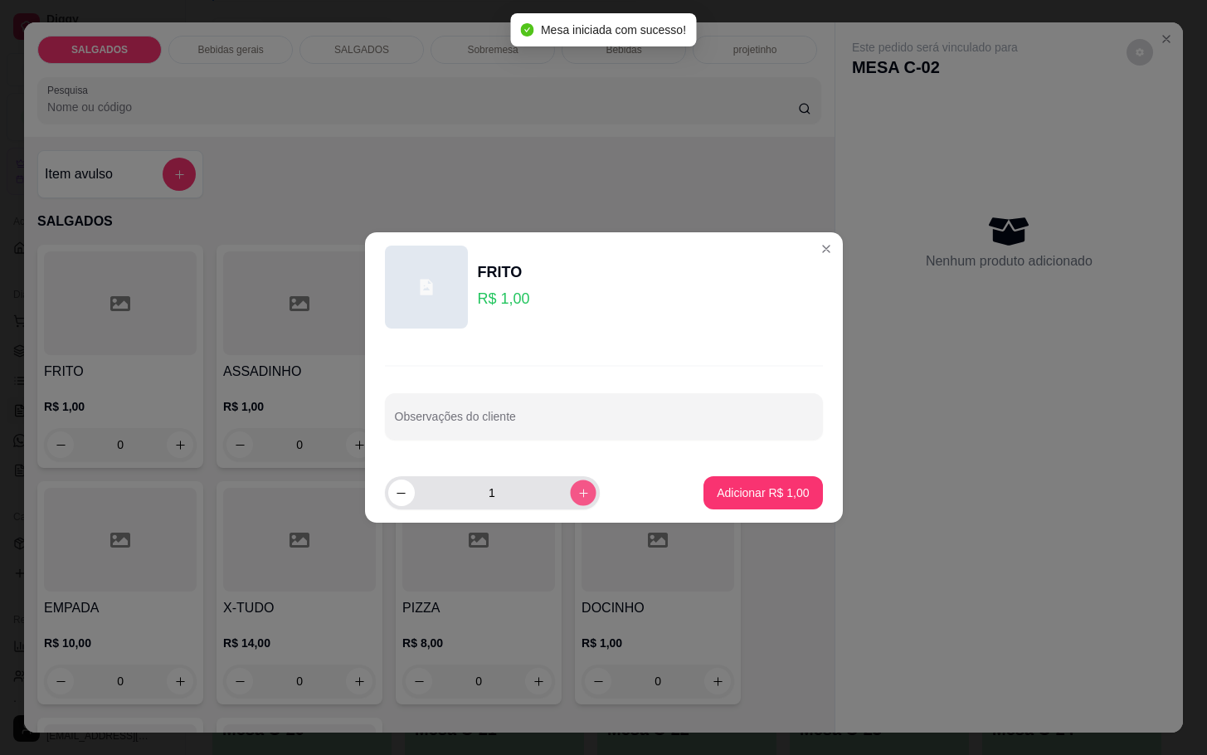
click at [576, 488] on icon "increase-product-quantity" at bounding box center [582, 493] width 12 height 12
click at [570, 485] on button "increase-product-quantity" at bounding box center [583, 492] width 26 height 26
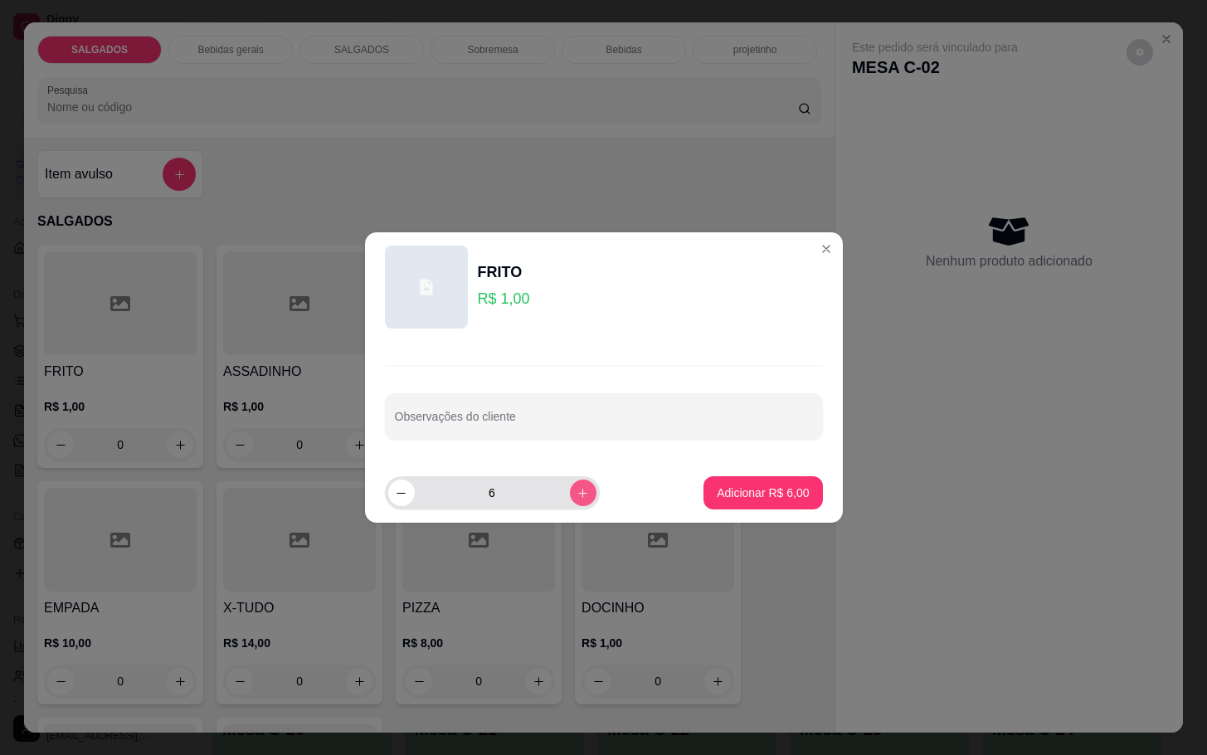
click at [570, 485] on button "increase-product-quantity" at bounding box center [583, 492] width 27 height 27
click at [570, 485] on button "increase-product-quantity" at bounding box center [583, 492] width 26 height 26
click at [572, 485] on button "increase-product-quantity" at bounding box center [583, 492] width 26 height 26
click at [570, 491] on button "increase-product-quantity" at bounding box center [583, 492] width 27 height 27
type input "10"
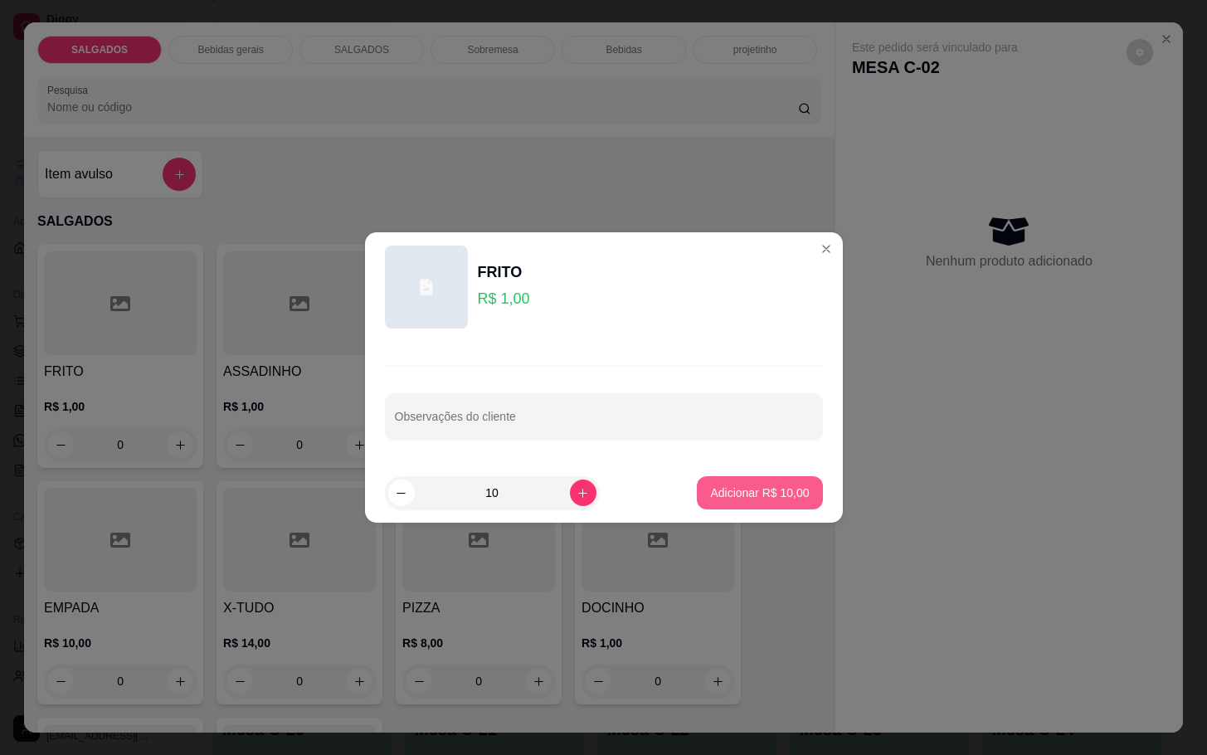
click at [702, 501] on button "Adicionar R$ 10,00" at bounding box center [759, 492] width 125 height 33
type input "10"
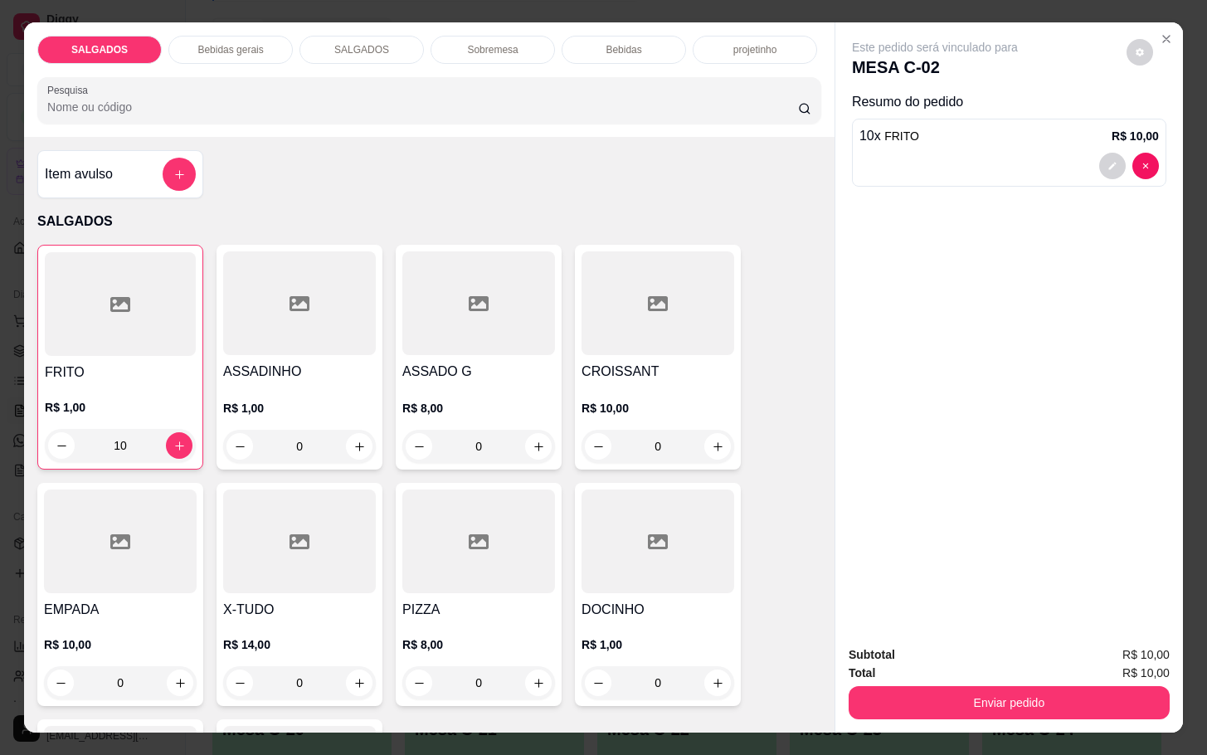
click at [605, 52] on div "Bebidas" at bounding box center [623, 50] width 124 height 28
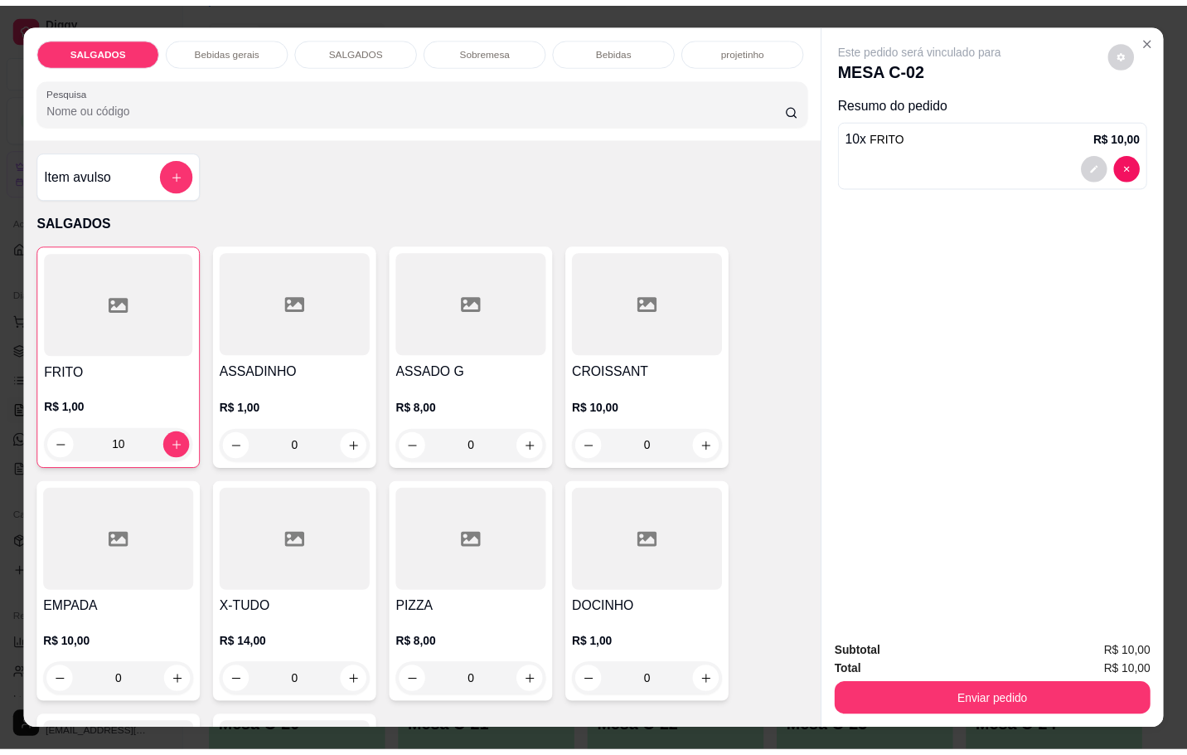
scroll to position [40, 0]
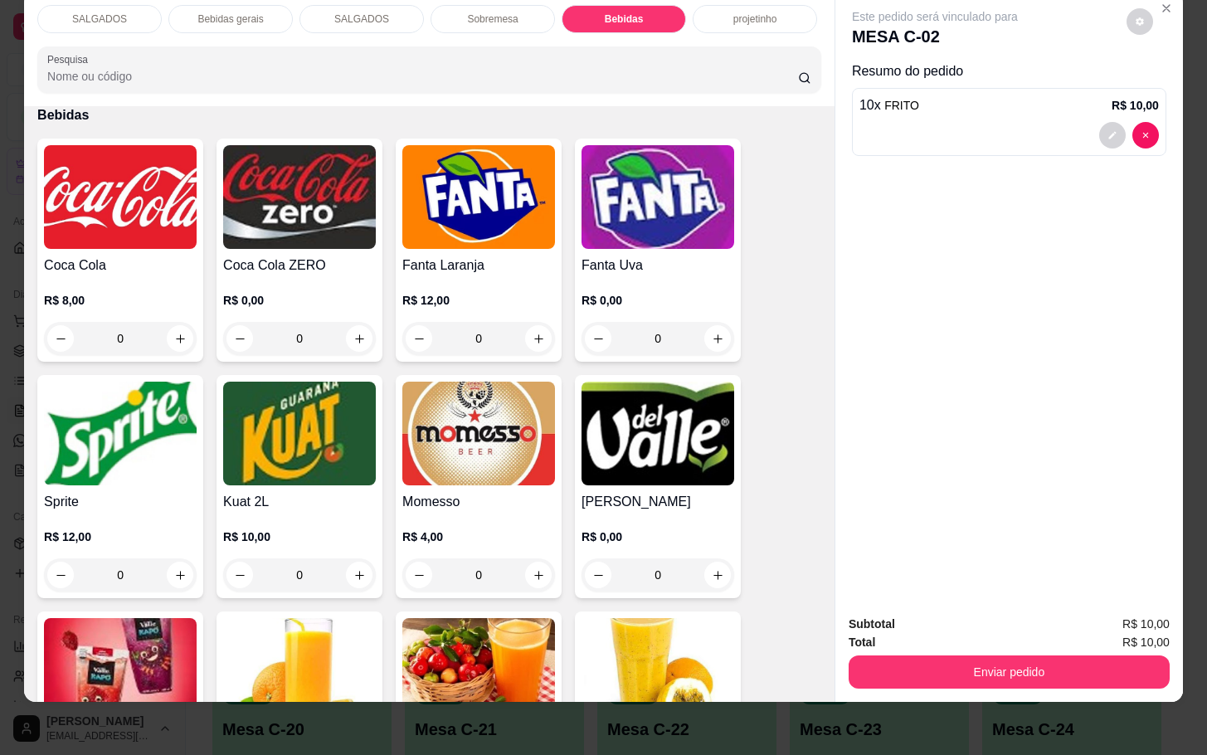
click at [216, 147] on div "Coca Cola ZERO R$ 0,00 0" at bounding box center [299, 249] width 166 height 223
click at [190, 147] on div "Coca Cola R$ 8,00 0" at bounding box center [120, 249] width 166 height 223
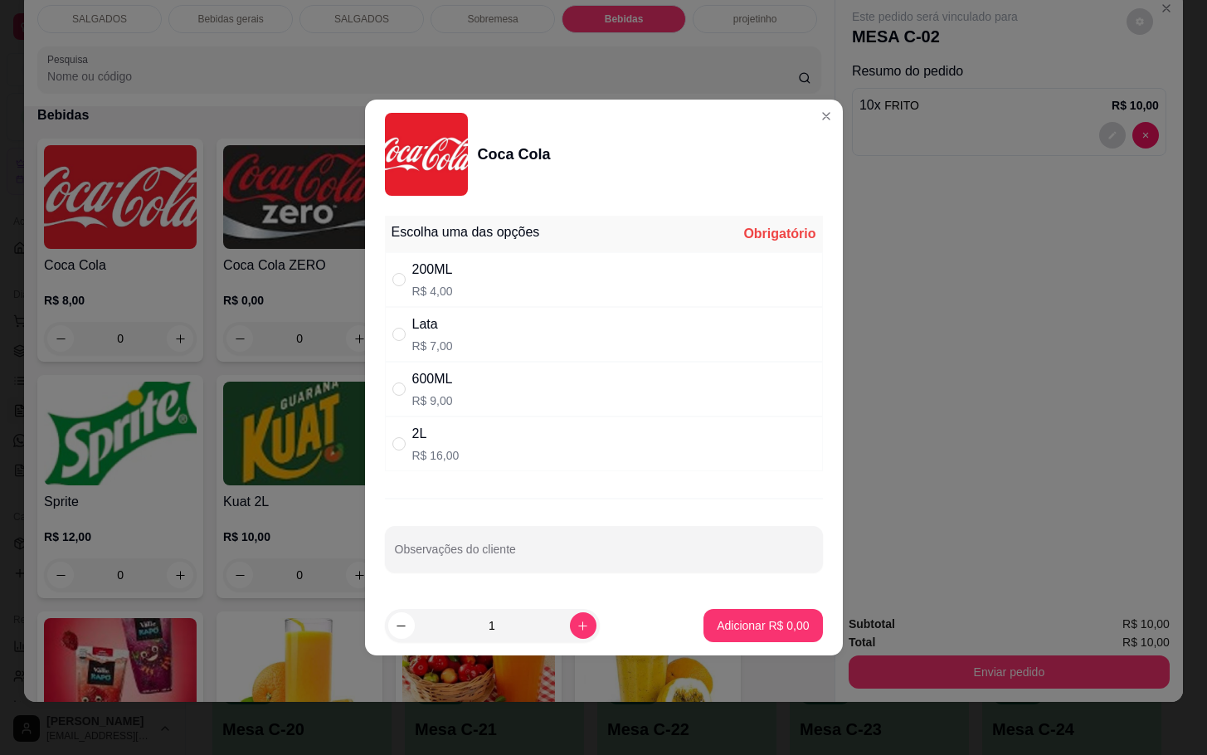
drag, startPoint x: 505, startPoint y: 396, endPoint x: 488, endPoint y: 495, distance: 100.1
click at [505, 399] on div "600ML R$ 9,00" at bounding box center [604, 389] width 438 height 55
radio input "true"
click at [757, 600] on footer "1 Adicionar R$ 9,00" at bounding box center [604, 625] width 478 height 60
click at [760, 608] on footer "1 Adicionar R$ 9,00" at bounding box center [604, 625] width 478 height 60
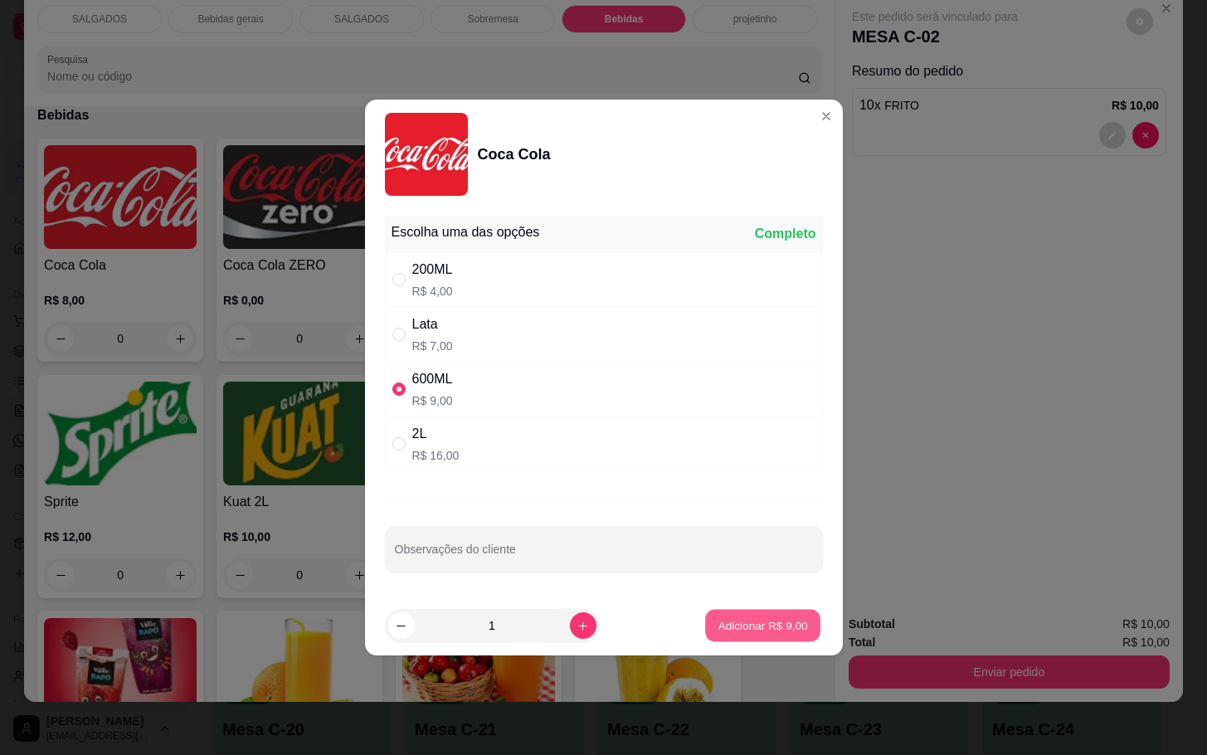
click at [760, 614] on button "Adicionar R$ 9,00" at bounding box center [762, 625] width 115 height 32
type input "1"
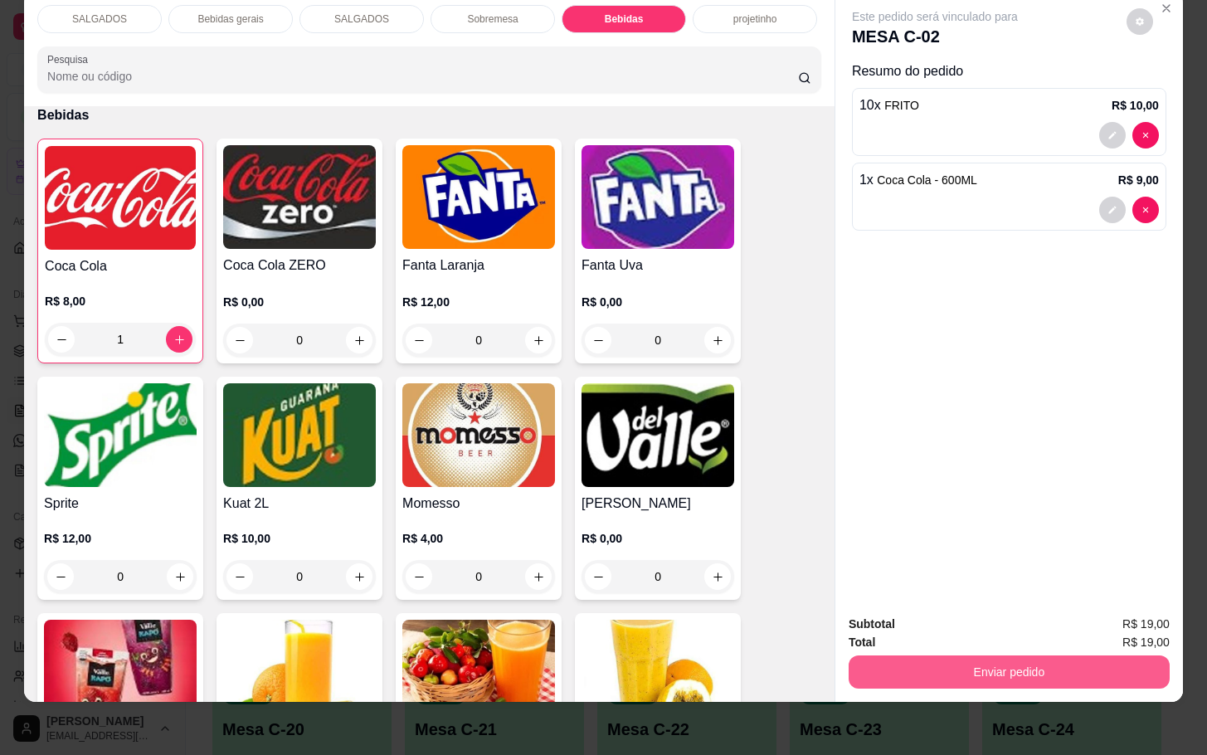
click at [1083, 655] on button "Enviar pedido" at bounding box center [1008, 671] width 321 height 33
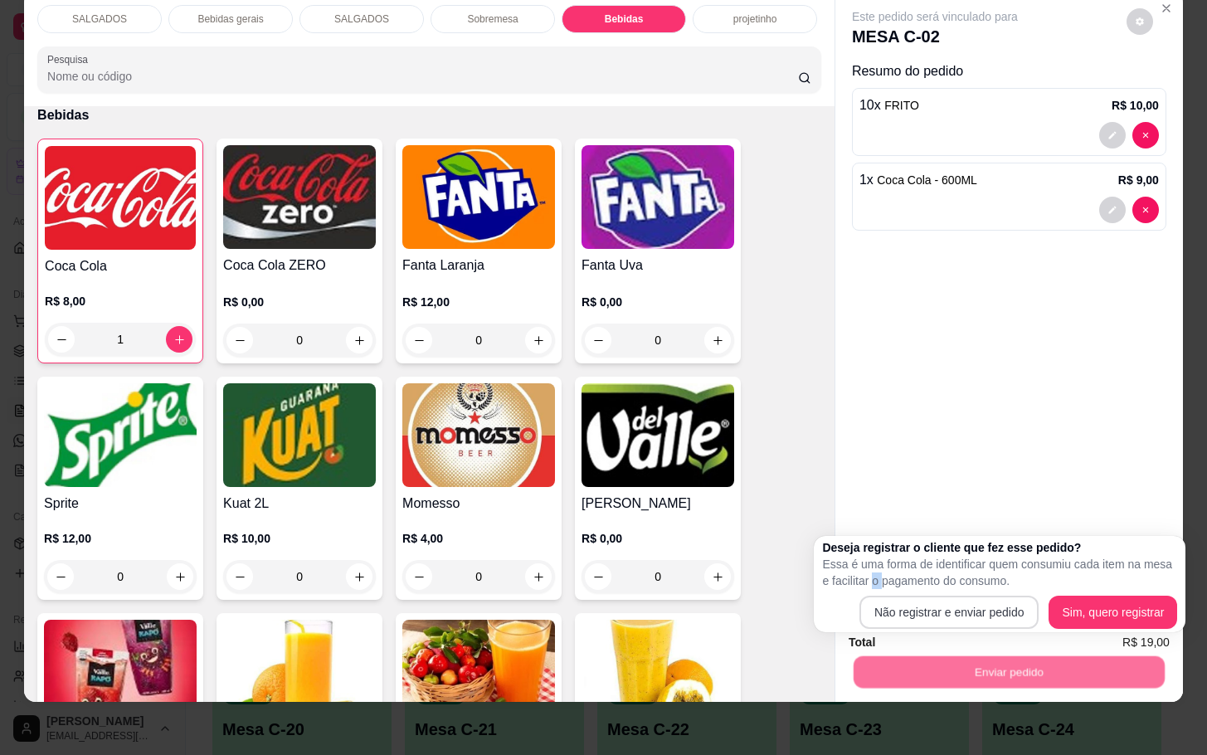
click at [873, 585] on p "Essa é uma forma de identificar quem consumiu cada item na mesa e facilitar o p…" at bounding box center [999, 572] width 355 height 33
click at [881, 590] on div "Deseja registrar o cliente que fez esse pedido? Essa é uma forma de identificar…" at bounding box center [999, 584] width 355 height 90
click at [886, 595] on button "Não registrar e enviar pedido" at bounding box center [949, 611] width 180 height 33
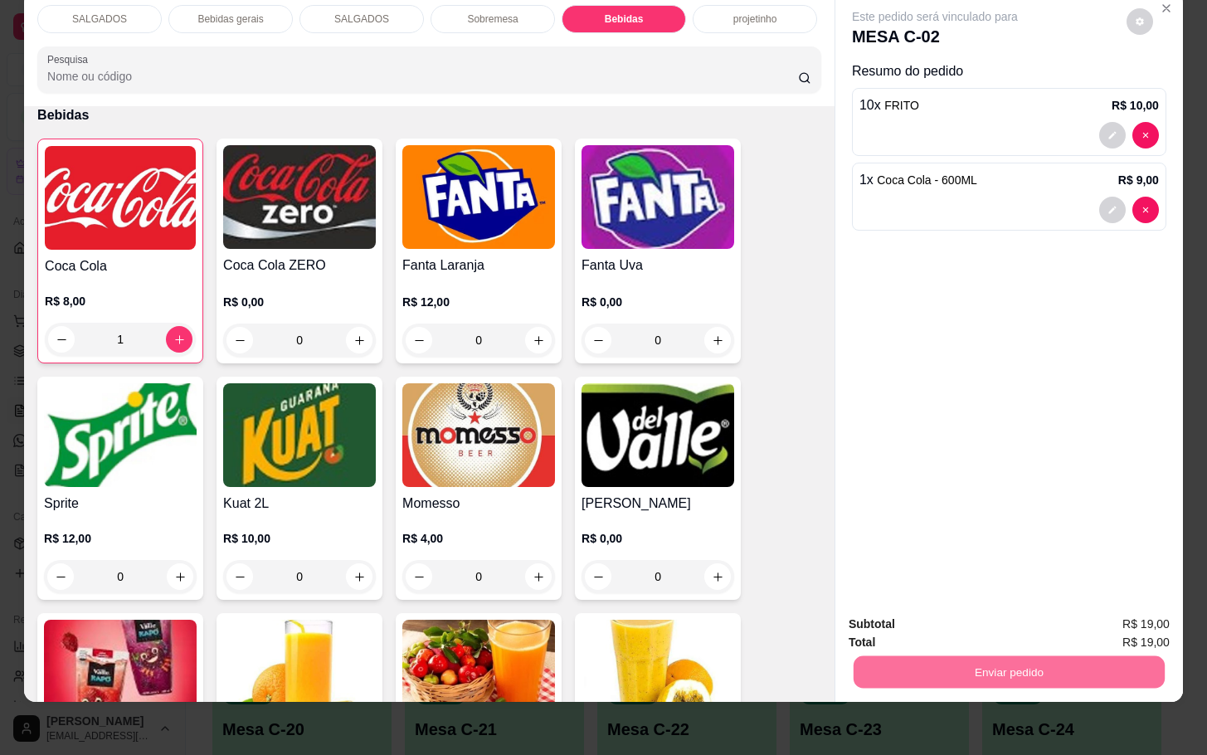
click at [884, 597] on button "Não registrar e enviar pedido" at bounding box center [951, 612] width 168 height 31
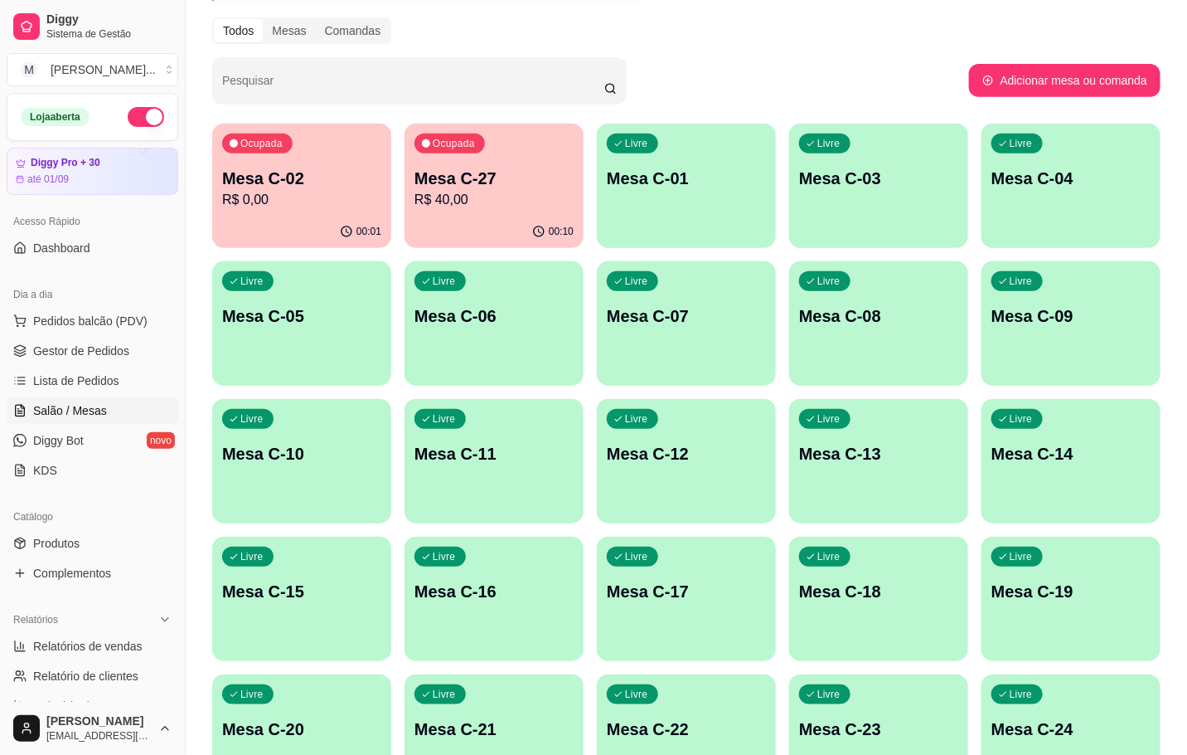
click at [445, 227] on div "00:10" at bounding box center [494, 232] width 179 height 32
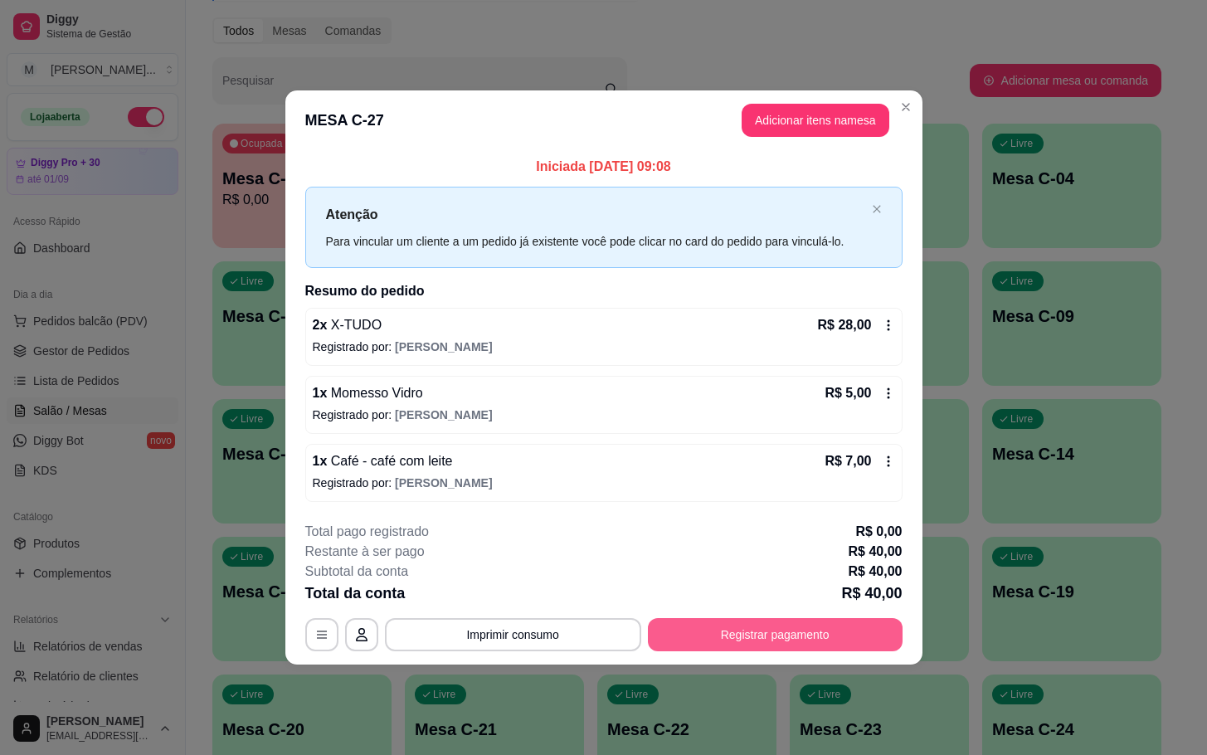
click at [794, 629] on button "Registrar pagamento" at bounding box center [775, 634] width 255 height 33
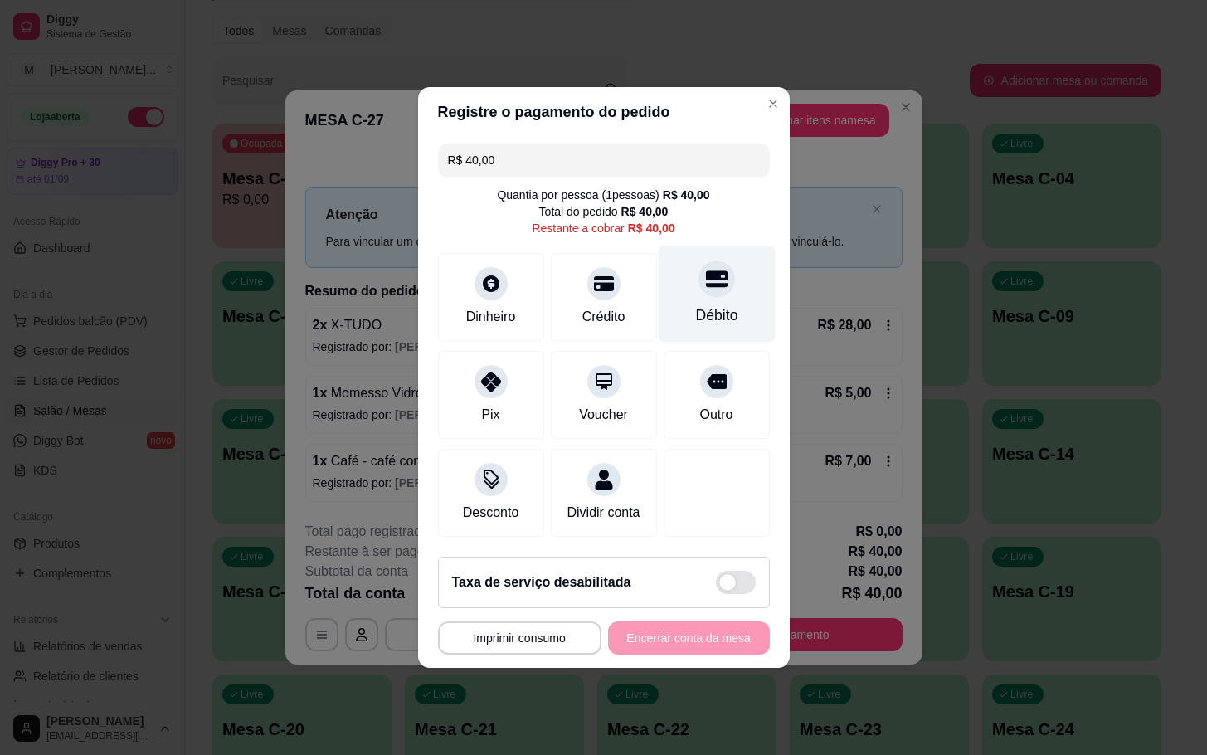
click at [677, 306] on div "Débito" at bounding box center [716, 293] width 117 height 97
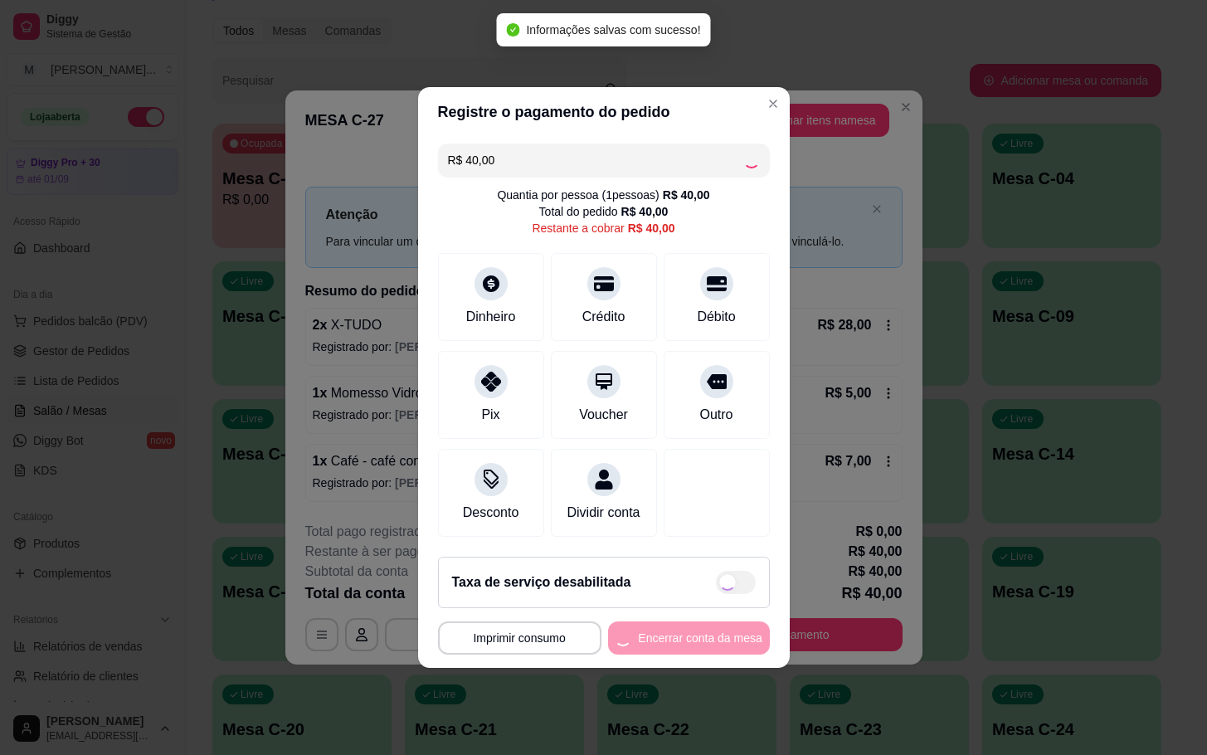
type input "R$ 0,00"
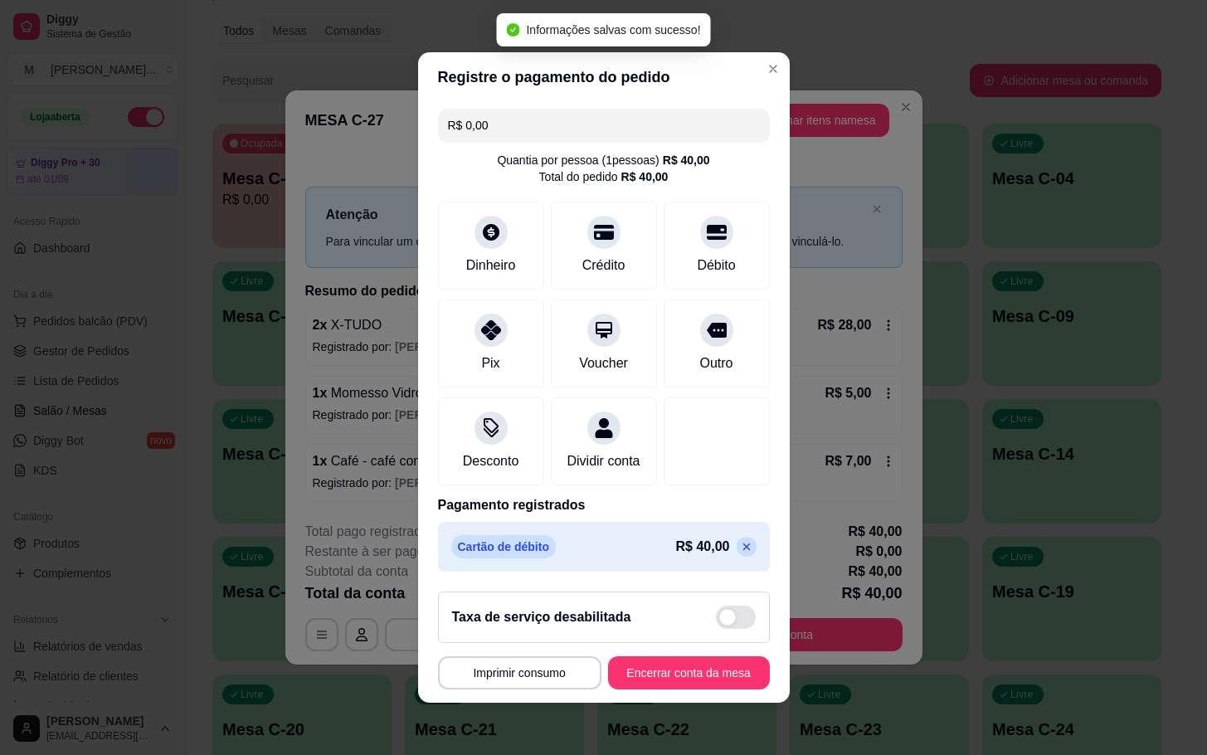
click at [682, 657] on footer "**********" at bounding box center [603, 640] width 371 height 124
click at [679, 702] on footer "**********" at bounding box center [603, 640] width 371 height 124
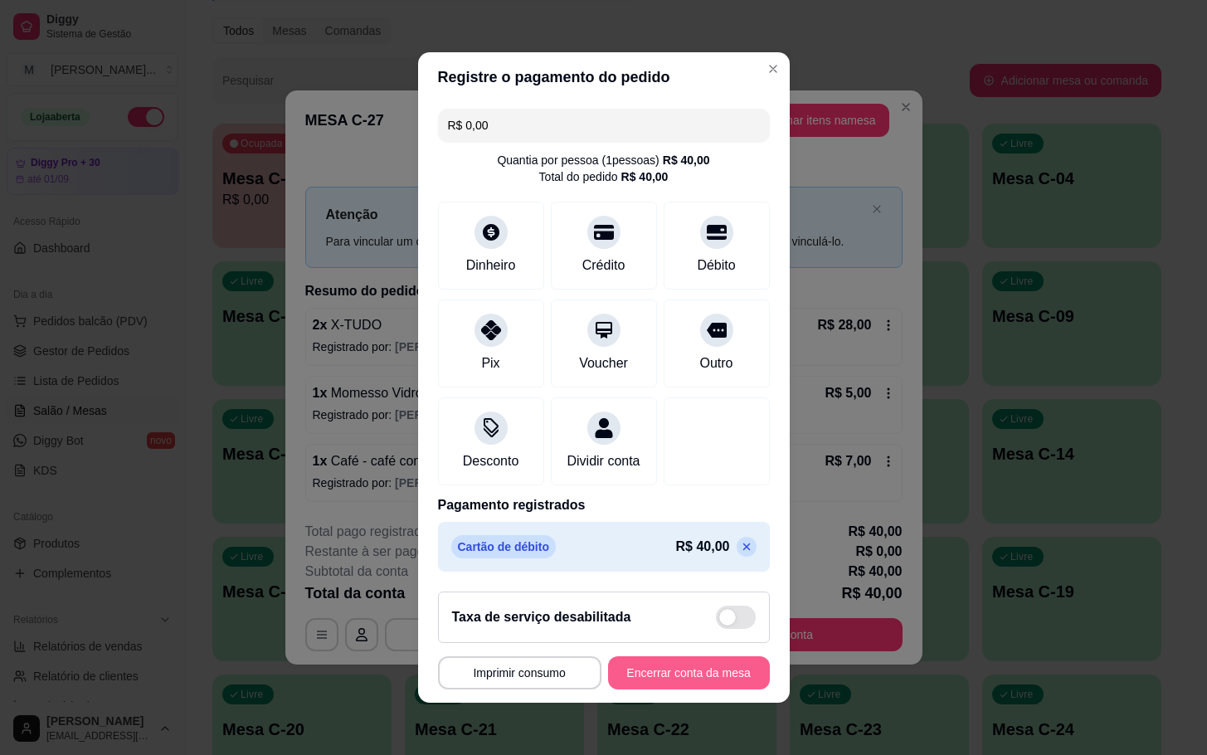
click at [672, 689] on button "Encerrar conta da mesa" at bounding box center [689, 672] width 162 height 33
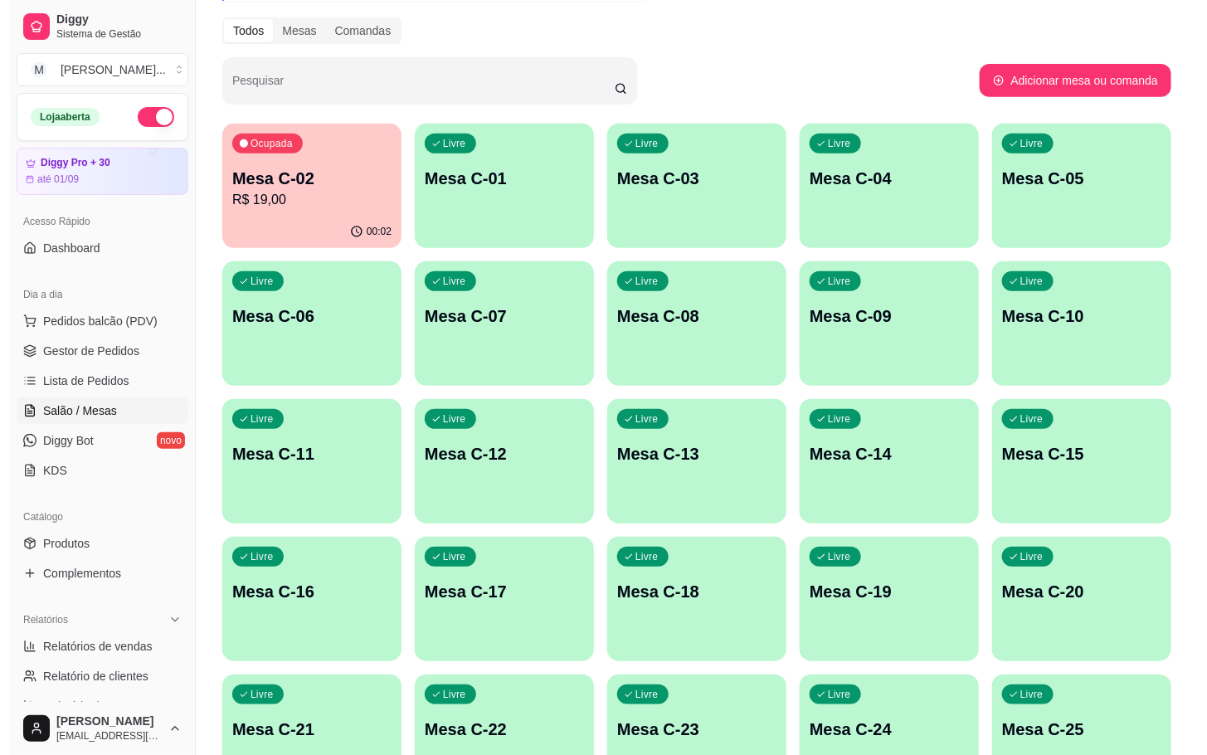
scroll to position [450, 0]
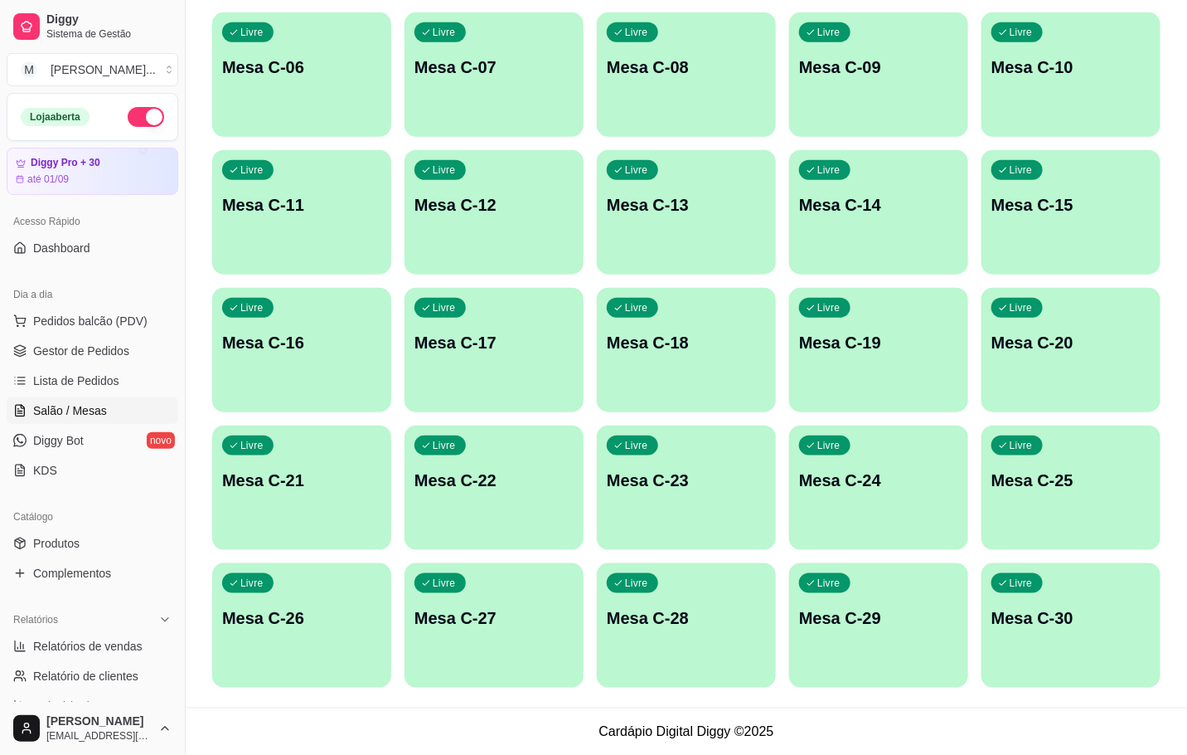
click at [460, 590] on div "Livre" at bounding box center [440, 583] width 51 height 20
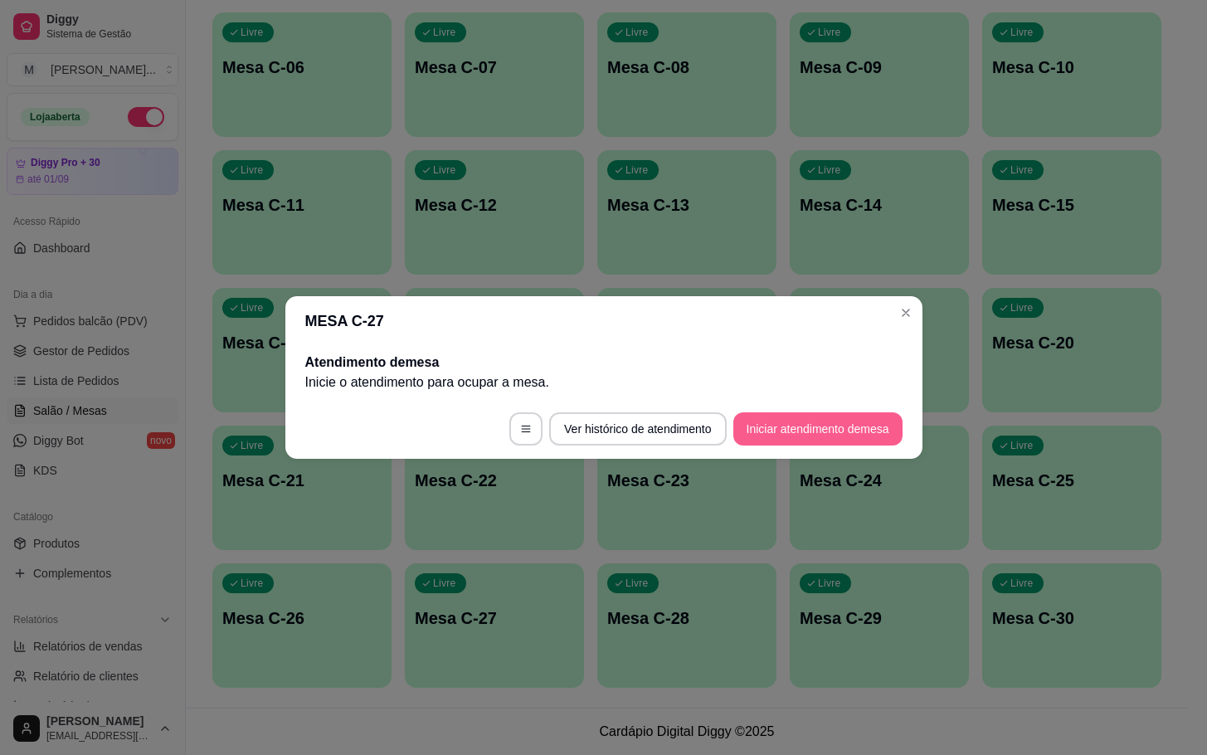
click at [849, 415] on button "Iniciar atendimento de mesa" at bounding box center [817, 428] width 169 height 33
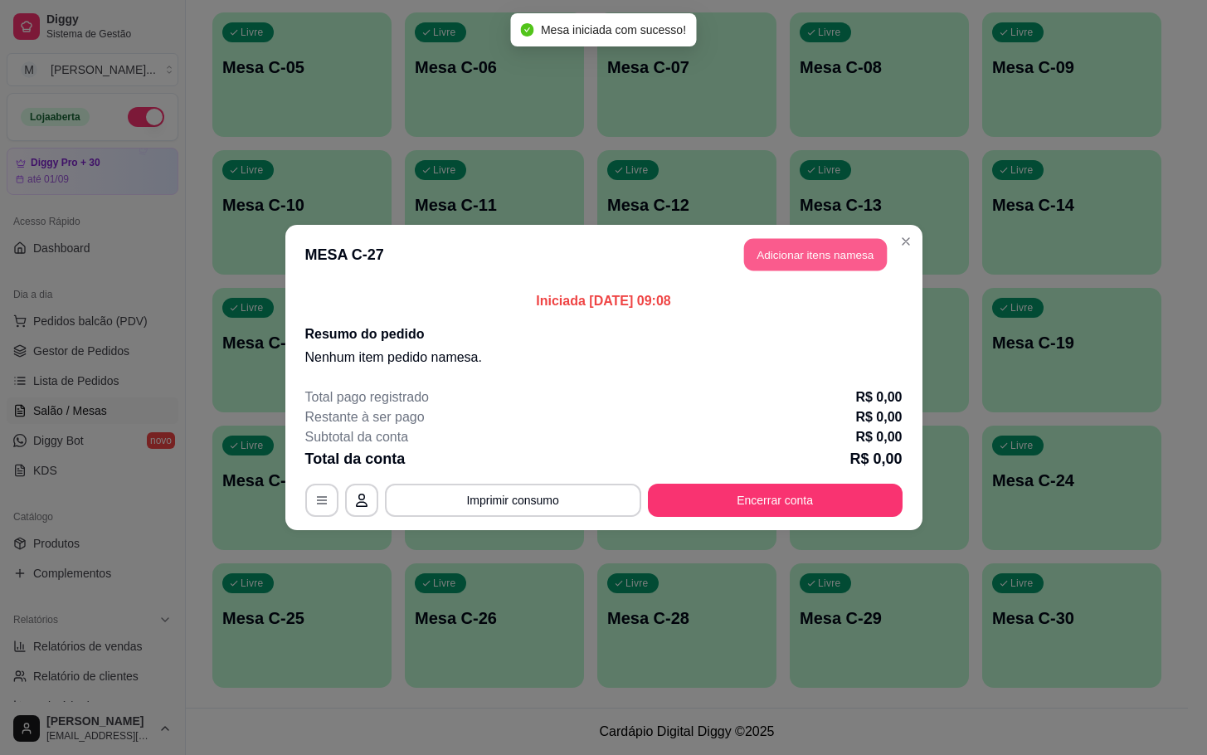
click at [787, 244] on button "Adicionar itens na mesa" at bounding box center [815, 255] width 143 height 32
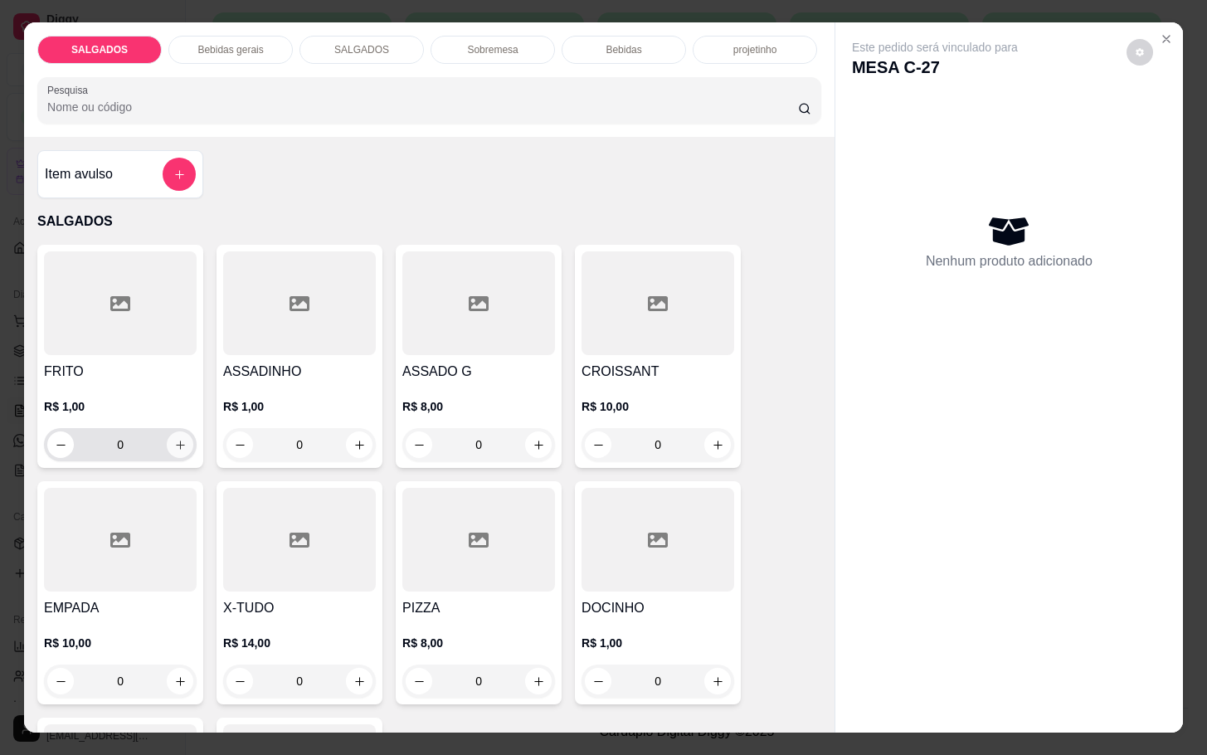
click at [182, 431] on button "increase-product-quantity" at bounding box center [180, 444] width 27 height 27
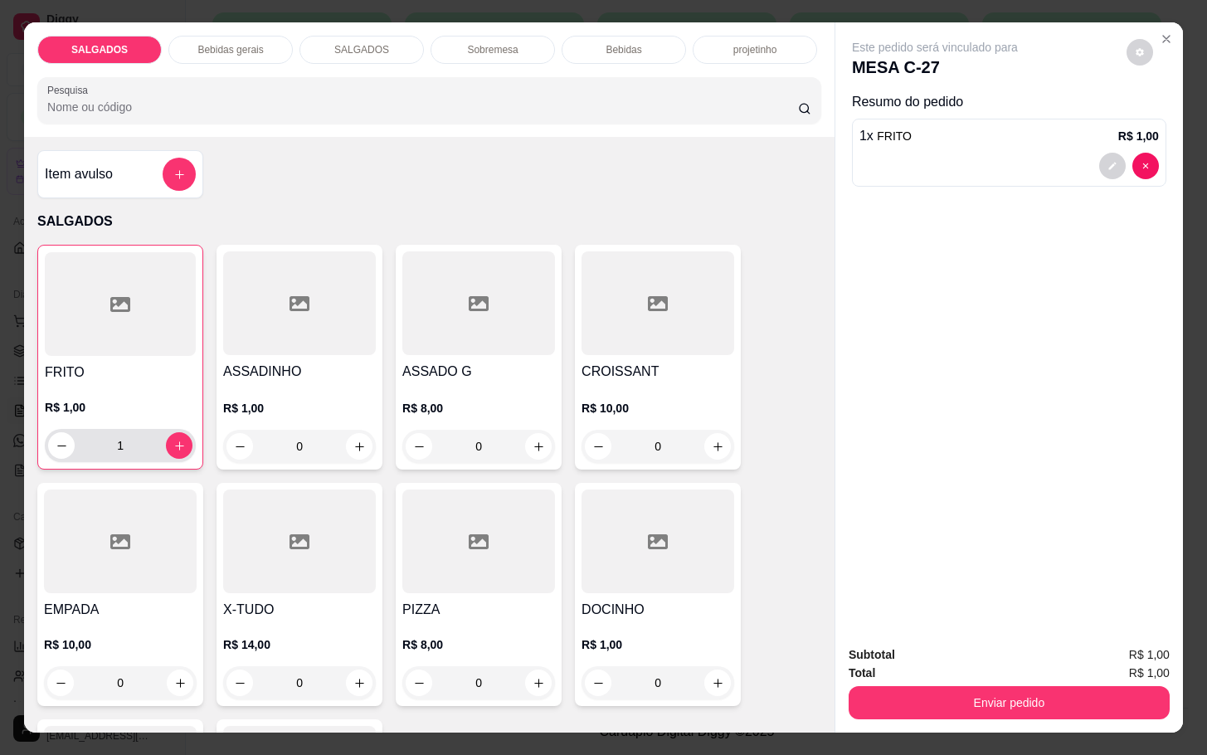
click at [182, 431] on div "1" at bounding box center [120, 445] width 151 height 33
click at [172, 448] on button "increase-product-quantity" at bounding box center [179, 445] width 27 height 27
click at [172, 448] on button "increase-product-quantity" at bounding box center [180, 446] width 26 height 26
click at [172, 448] on button "increase-product-quantity" at bounding box center [179, 445] width 27 height 27
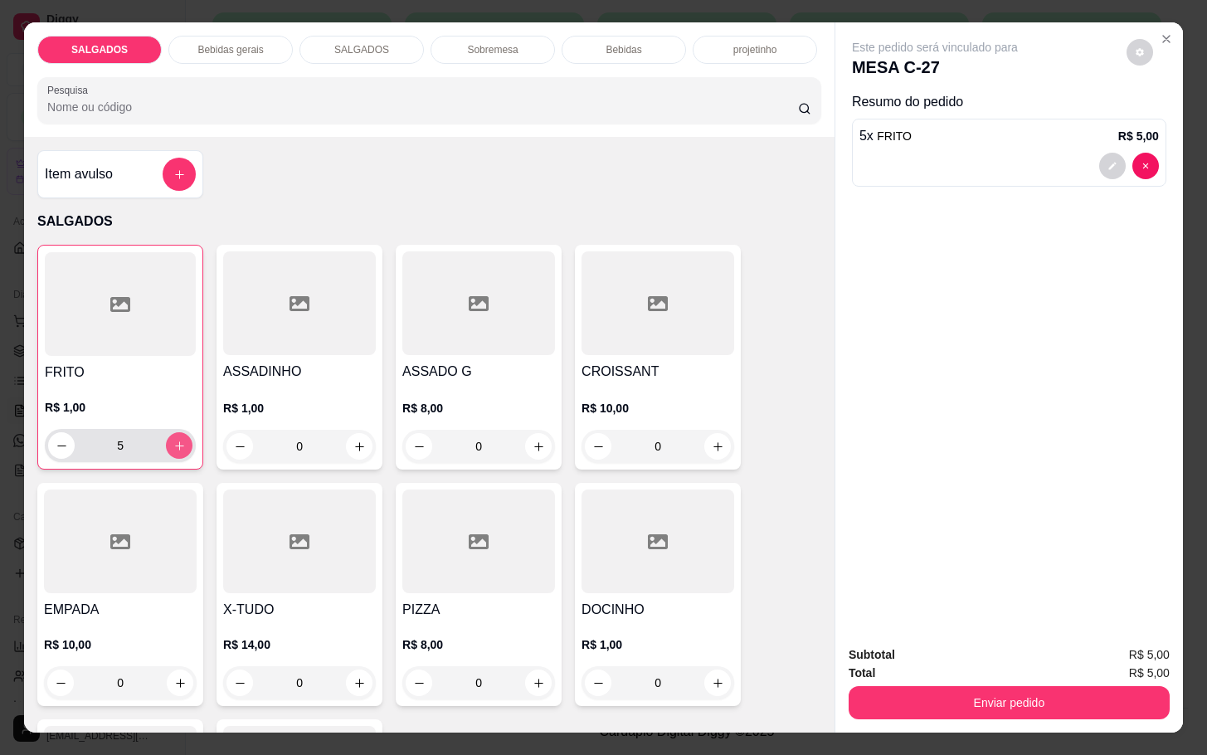
click at [172, 448] on button "increase-product-quantity" at bounding box center [179, 445] width 27 height 27
click at [172, 448] on button "increase-product-quantity" at bounding box center [180, 446] width 26 height 26
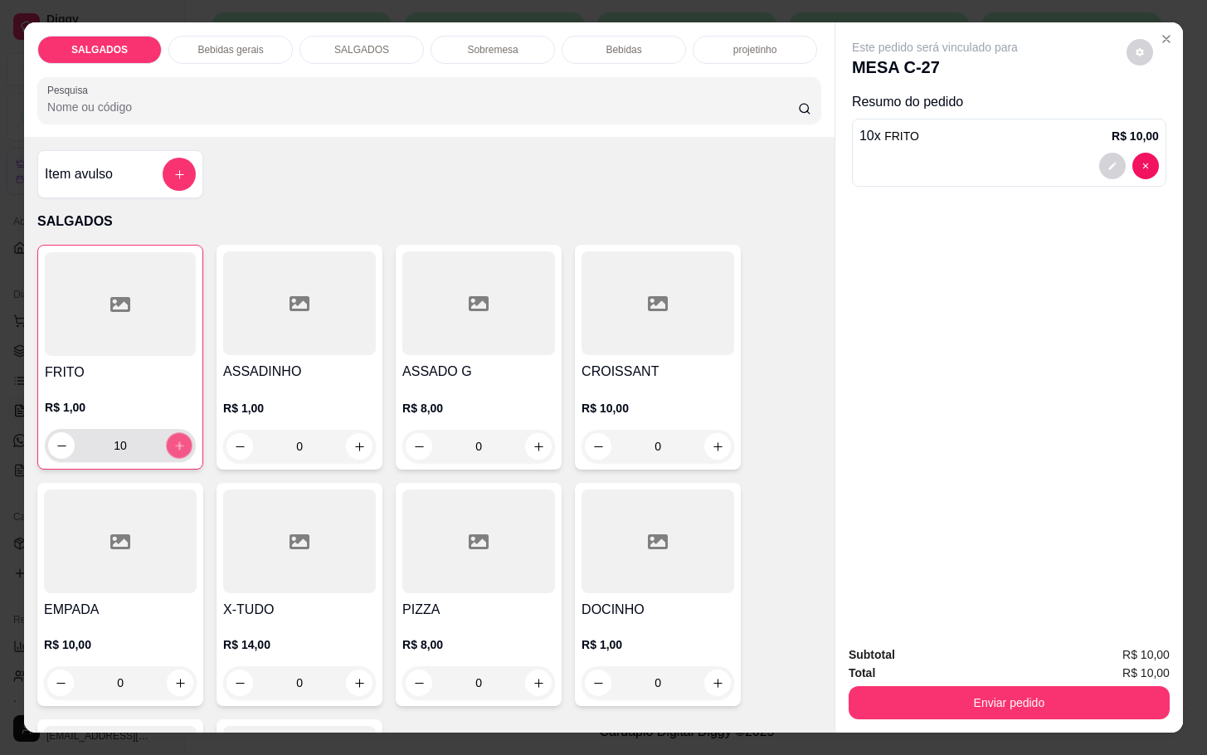
click at [172, 448] on button "increase-product-quantity" at bounding box center [180, 446] width 26 height 26
type input "12"
click at [526, 435] on button "increase-product-quantity" at bounding box center [539, 447] width 26 height 26
type input "1"
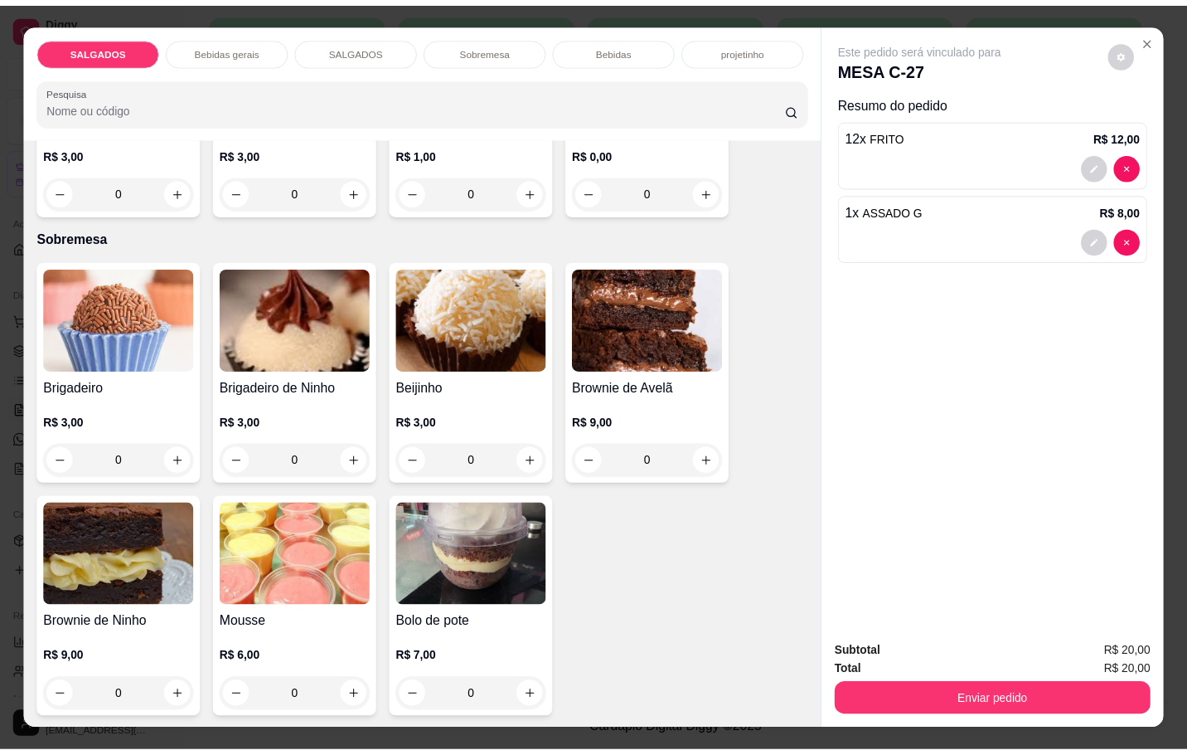
scroll to position [2861, 0]
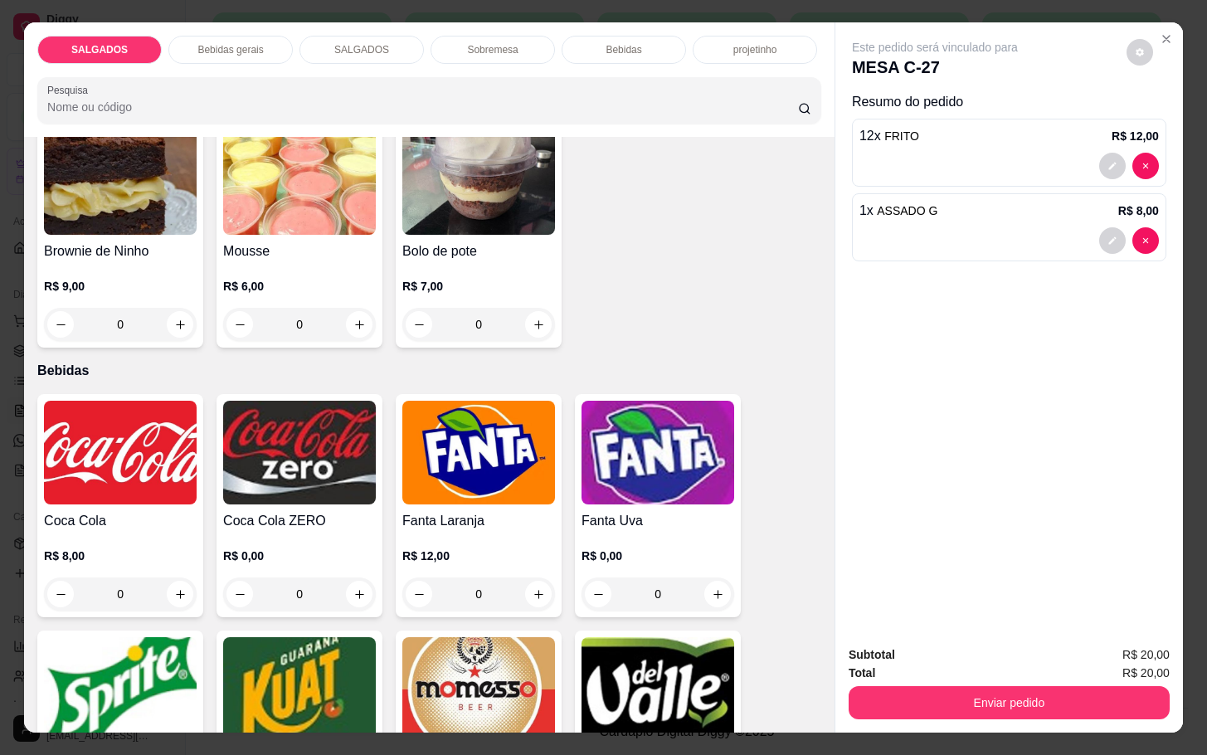
click at [112, 665] on img at bounding box center [120, 689] width 153 height 104
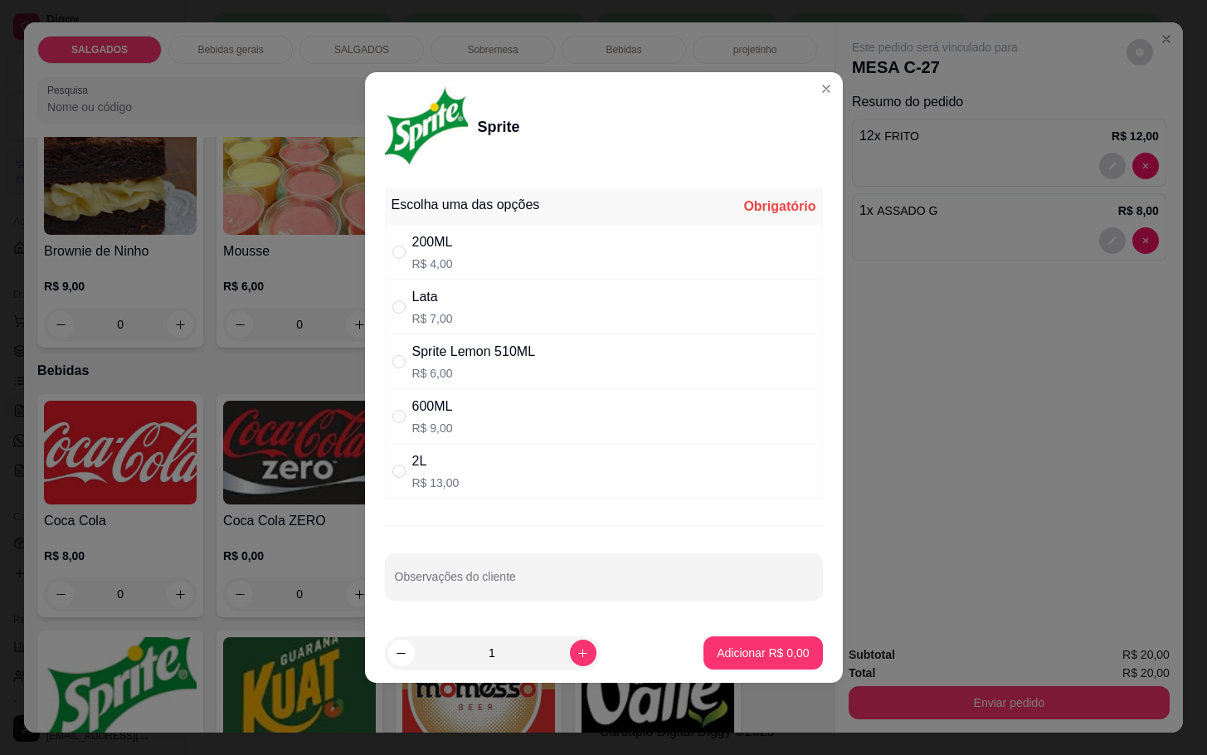
click at [459, 312] on div "Lata R$ 7,00" at bounding box center [604, 306] width 438 height 55
radio input "true"
click at [703, 663] on button "Adicionar R$ 7,00" at bounding box center [762, 652] width 119 height 33
type input "1"
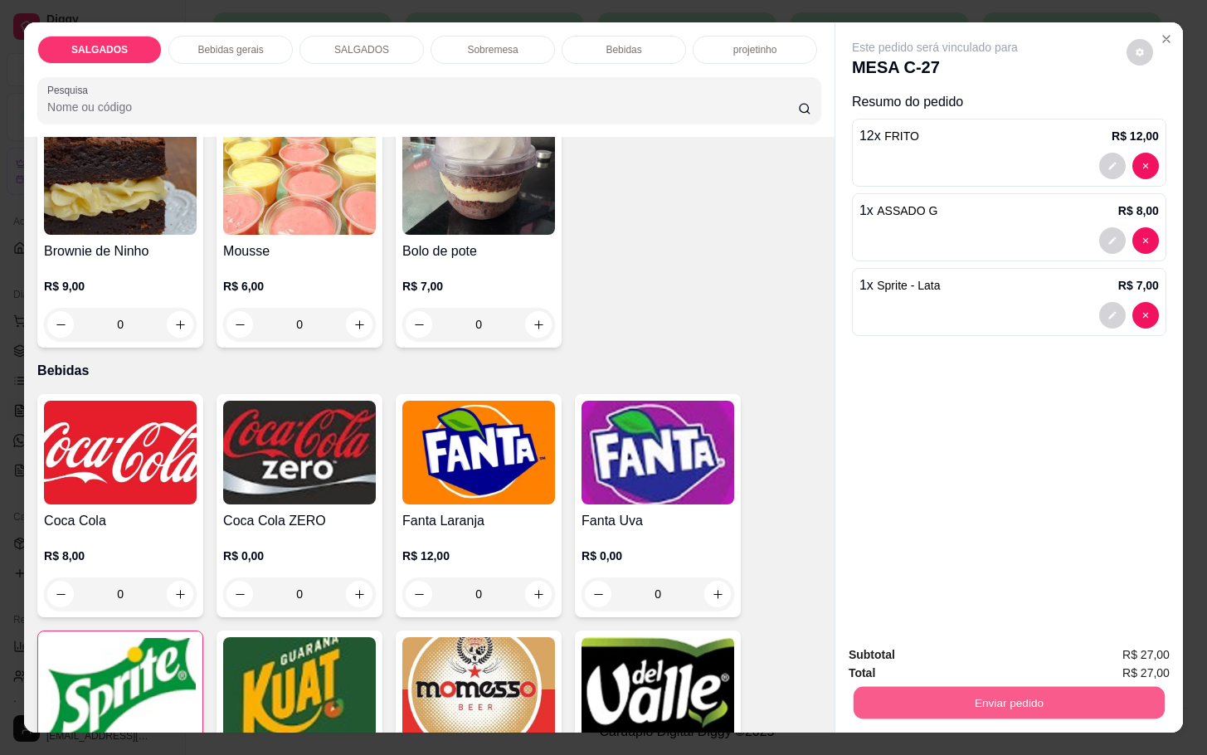
click at [961, 689] on button "Enviar pedido" at bounding box center [1008, 702] width 311 height 32
click at [906, 647] on button "Não registrar e enviar pedido" at bounding box center [951, 653] width 172 height 32
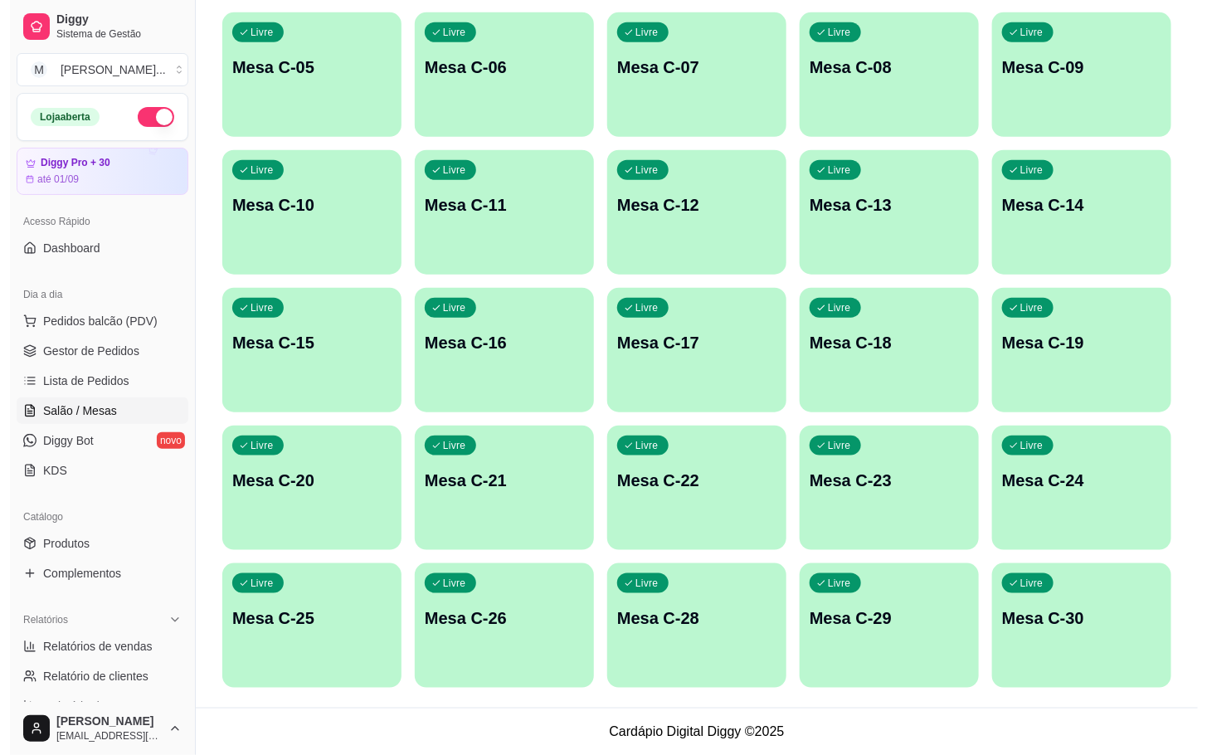
scroll to position [0, 0]
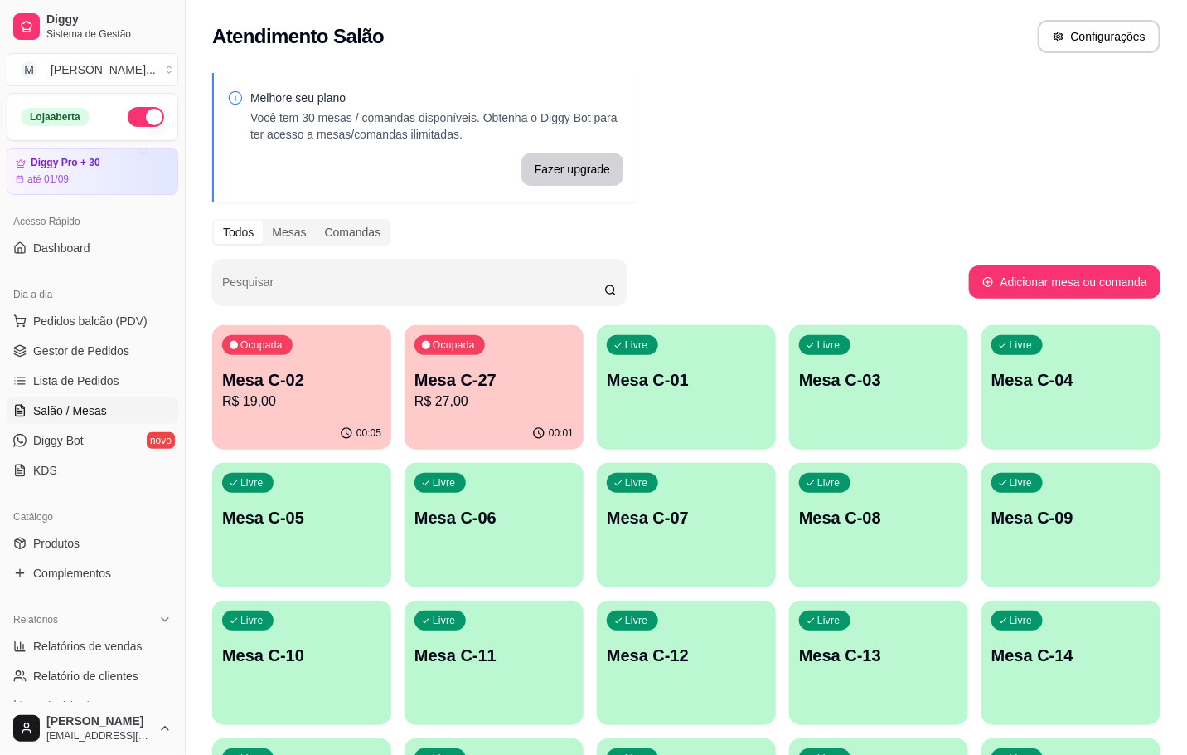
click at [261, 391] on p "R$ 19,00" at bounding box center [301, 401] width 159 height 20
click at [520, 376] on p "Mesa C-27" at bounding box center [494, 379] width 159 height 23
click at [461, 394] on p "R$ 27,00" at bounding box center [494, 400] width 154 height 19
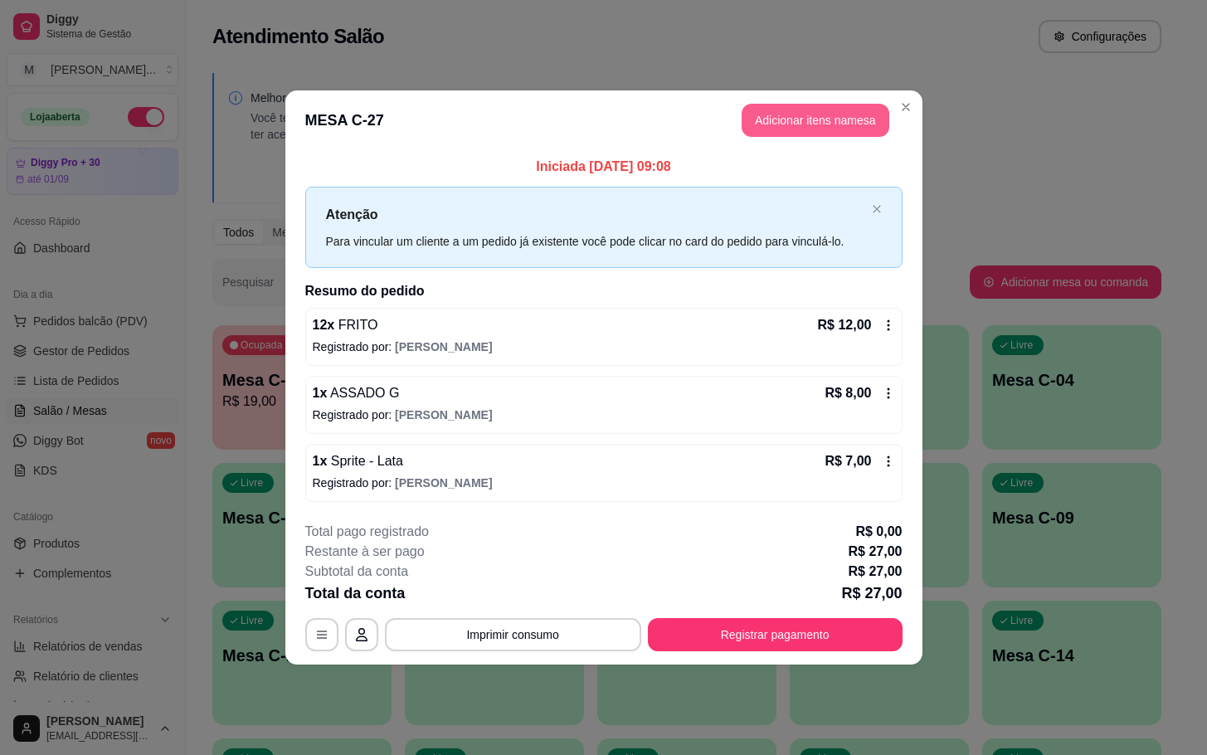
click at [831, 118] on button "Adicionar itens na mesa" at bounding box center [815, 120] width 148 height 33
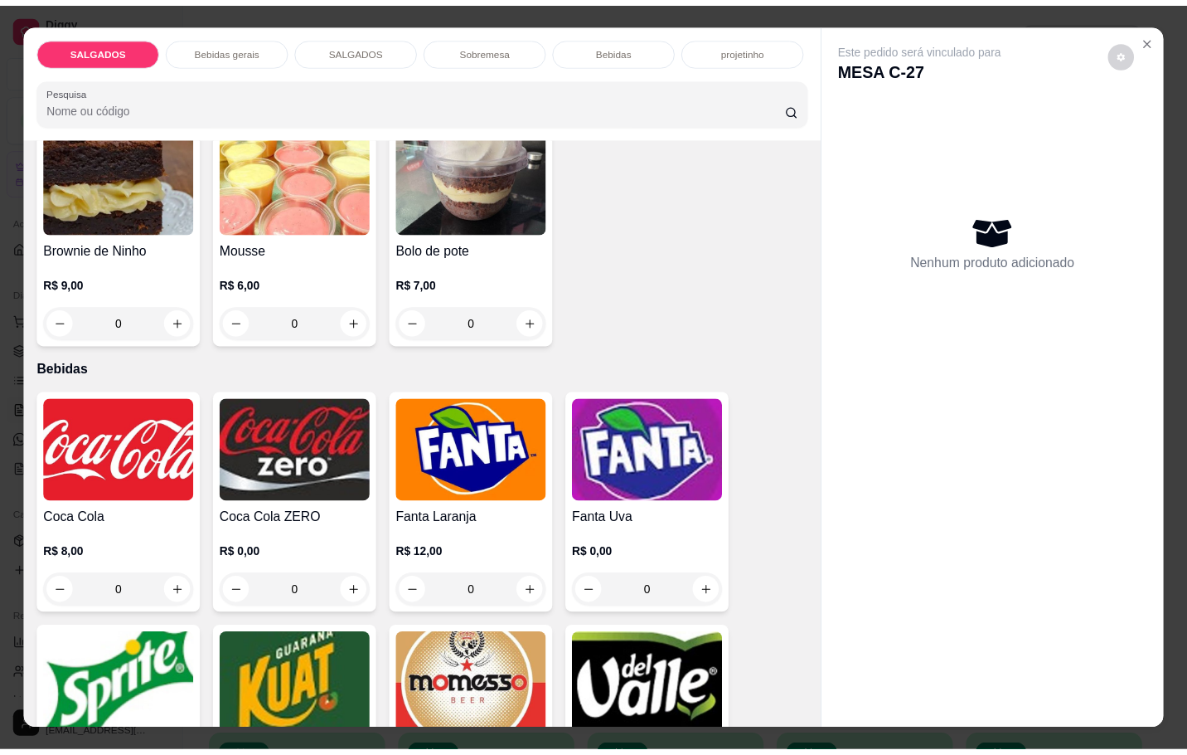
scroll to position [3110, 0]
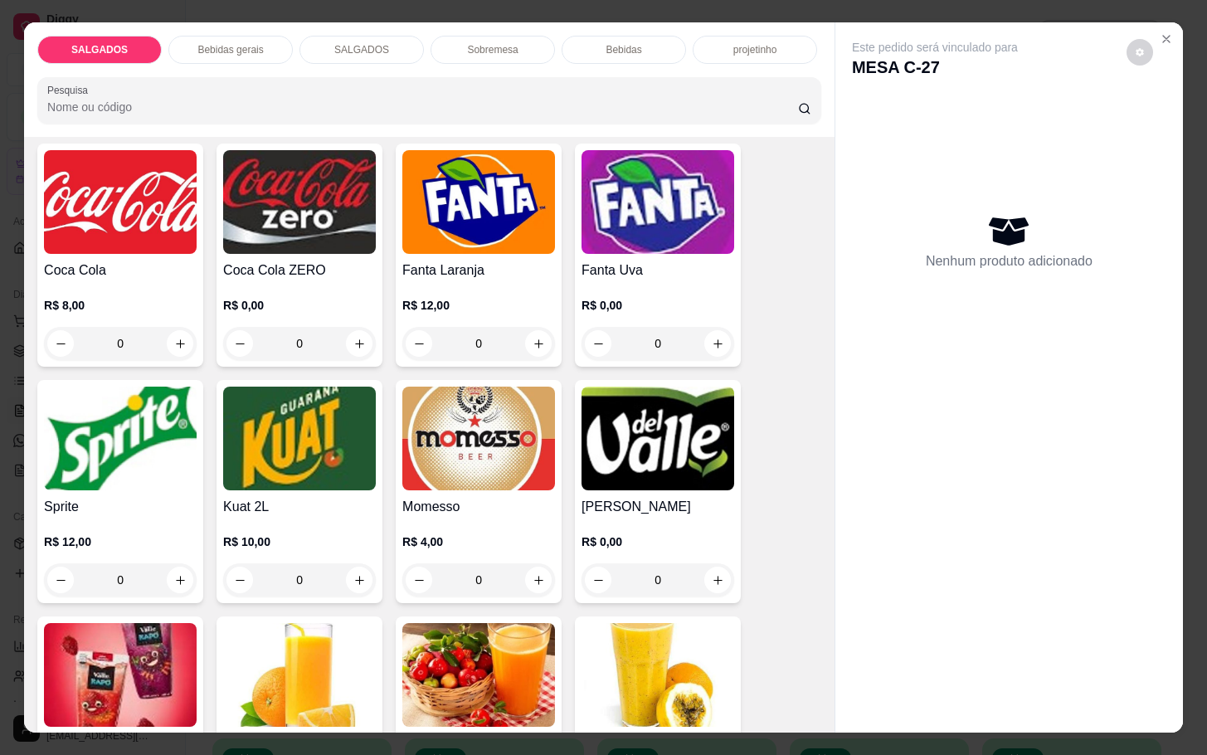
click at [85, 497] on h4 "Sprite" at bounding box center [120, 507] width 153 height 20
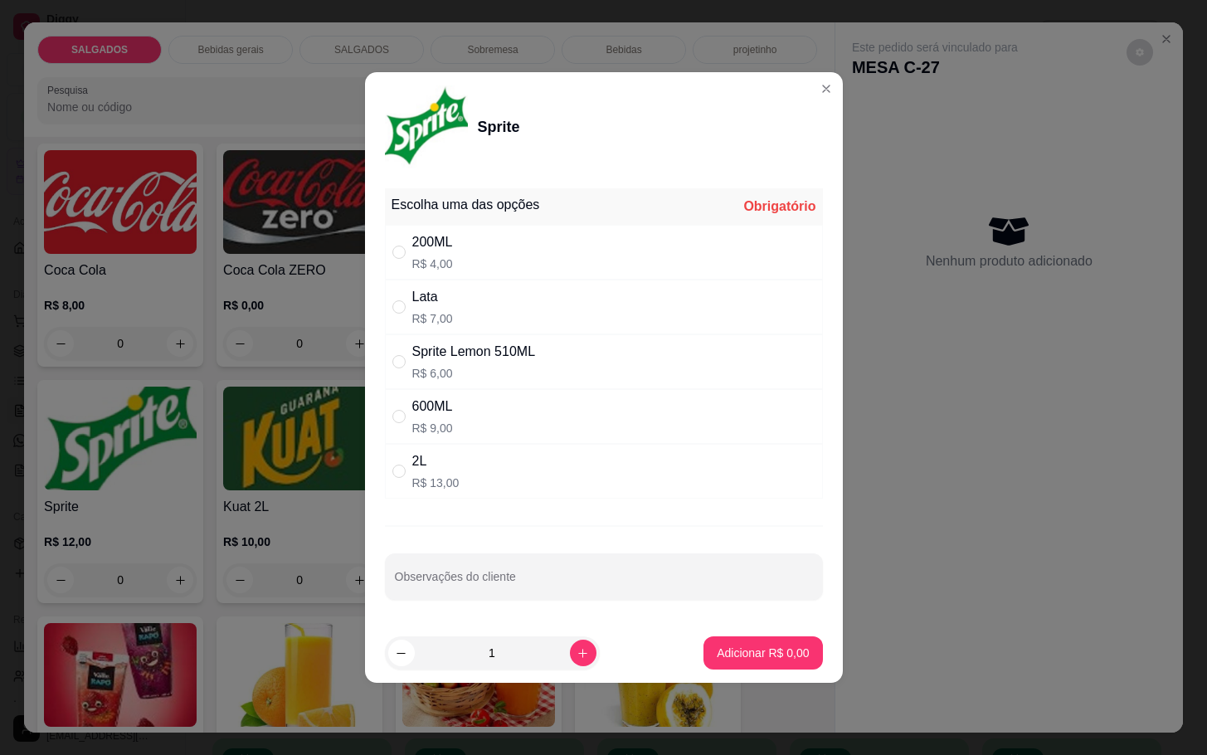
click at [449, 299] on div "Lata" at bounding box center [432, 297] width 41 height 20
radio input "true"
click at [735, 654] on p "Adicionar R$ 7,00" at bounding box center [762, 652] width 92 height 17
type input "1"
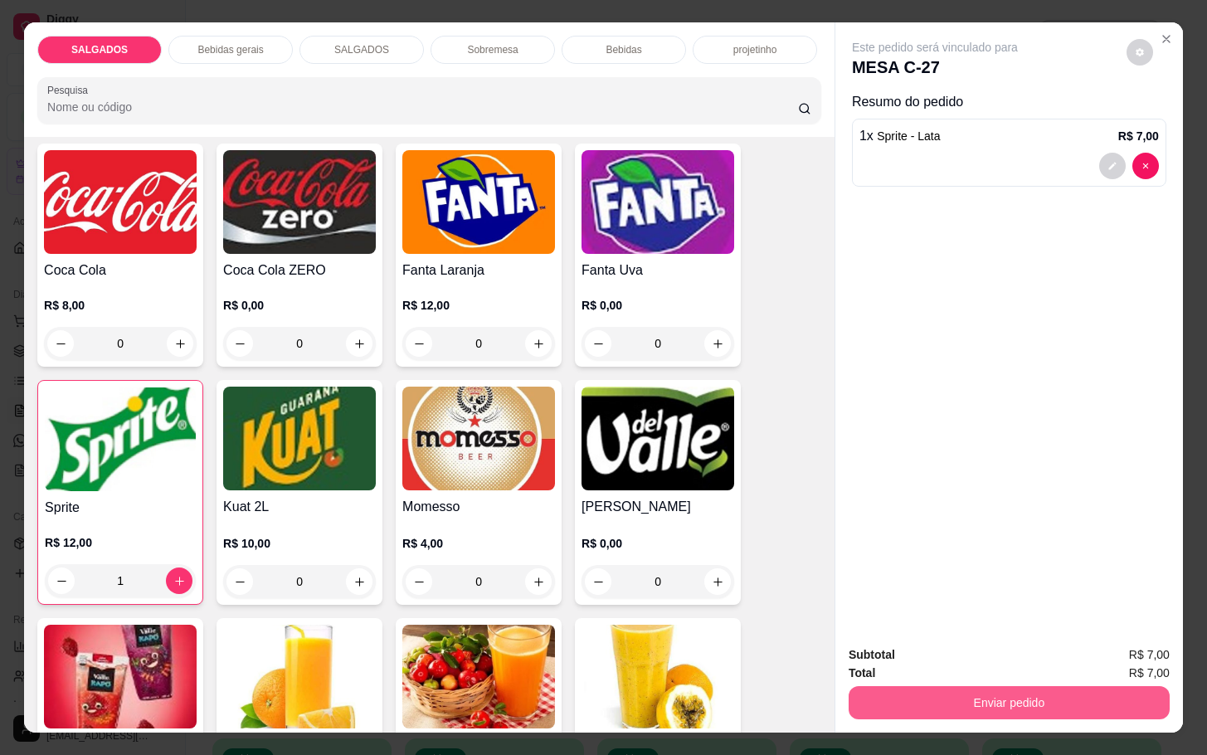
click at [901, 686] on button "Enviar pedido" at bounding box center [1008, 702] width 321 height 33
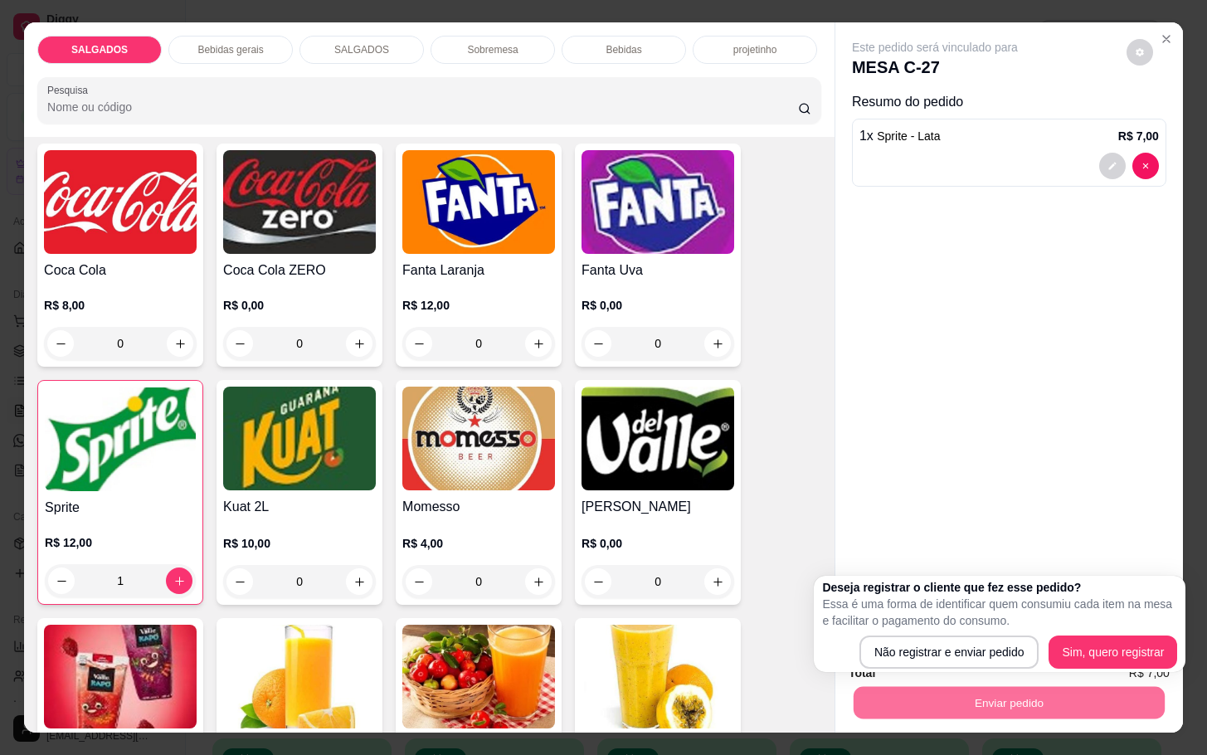
click at [888, 630] on div "Deseja registrar o cliente que fez esse pedido? Essa é uma forma de identificar…" at bounding box center [999, 624] width 355 height 90
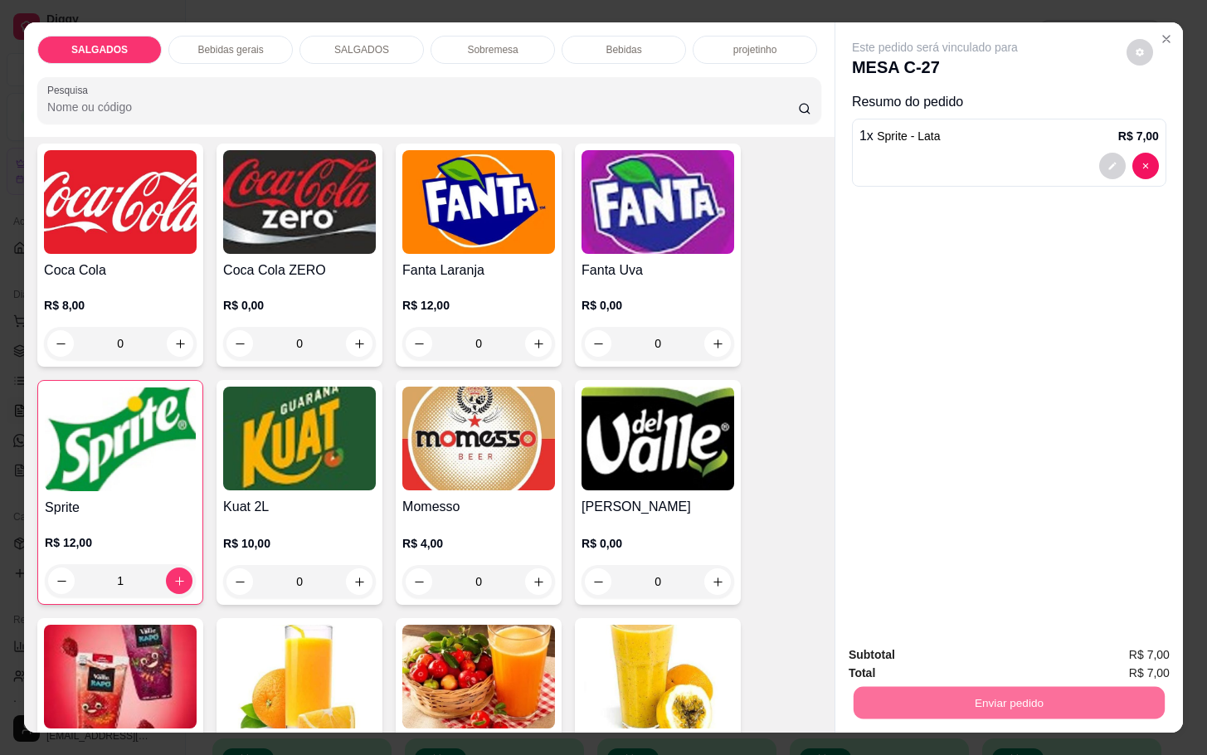
click at [883, 642] on button "Não registrar e enviar pedido" at bounding box center [951, 653] width 172 height 32
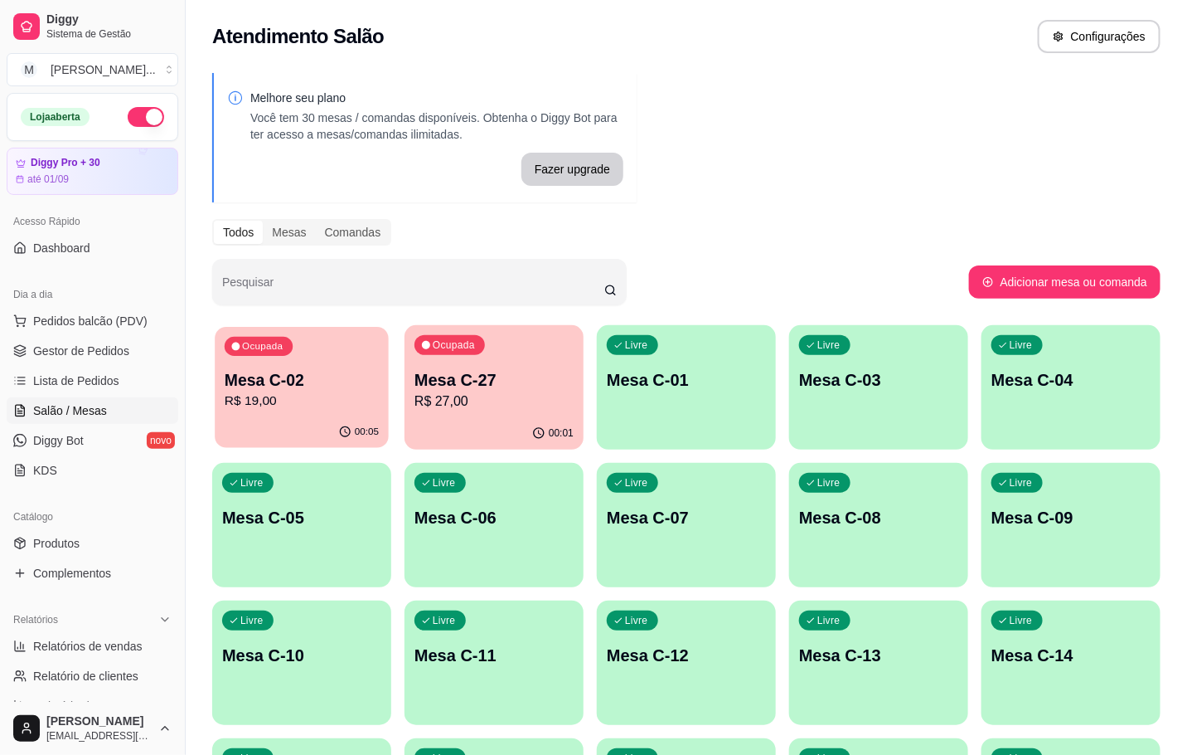
click at [353, 396] on p "R$ 19,00" at bounding box center [302, 400] width 154 height 19
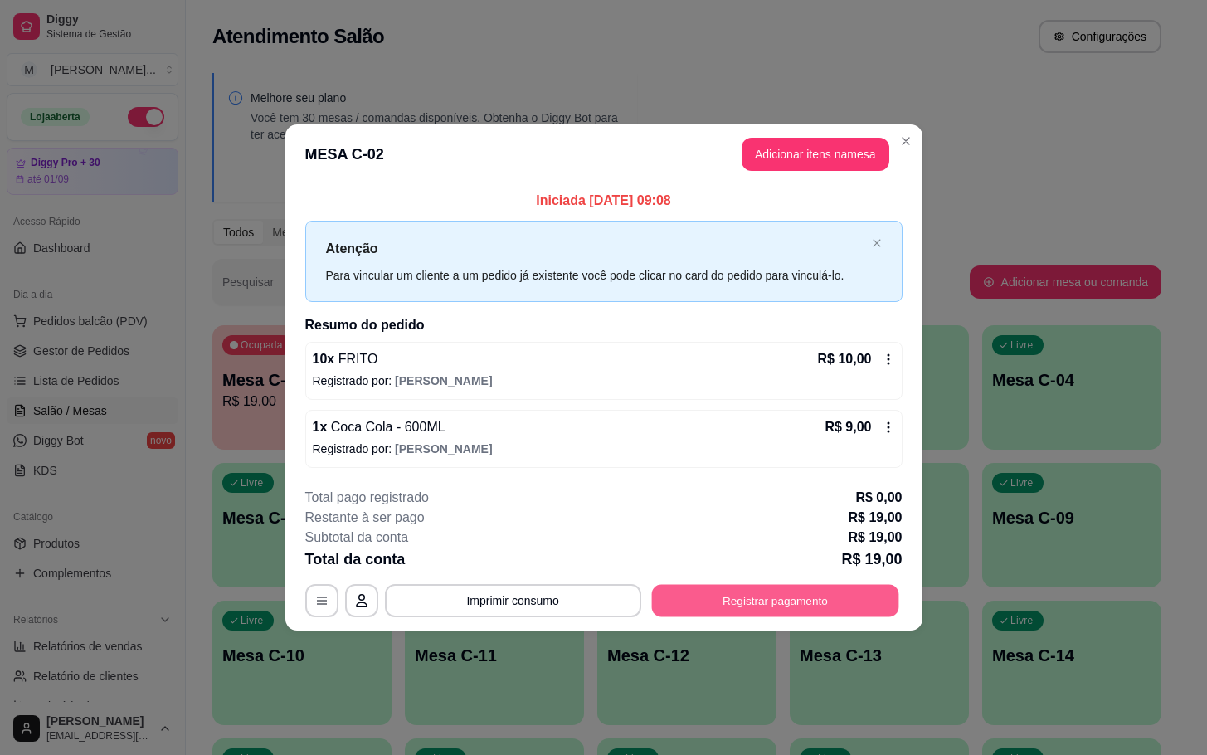
click at [740, 595] on button "Registrar pagamento" at bounding box center [774, 600] width 247 height 32
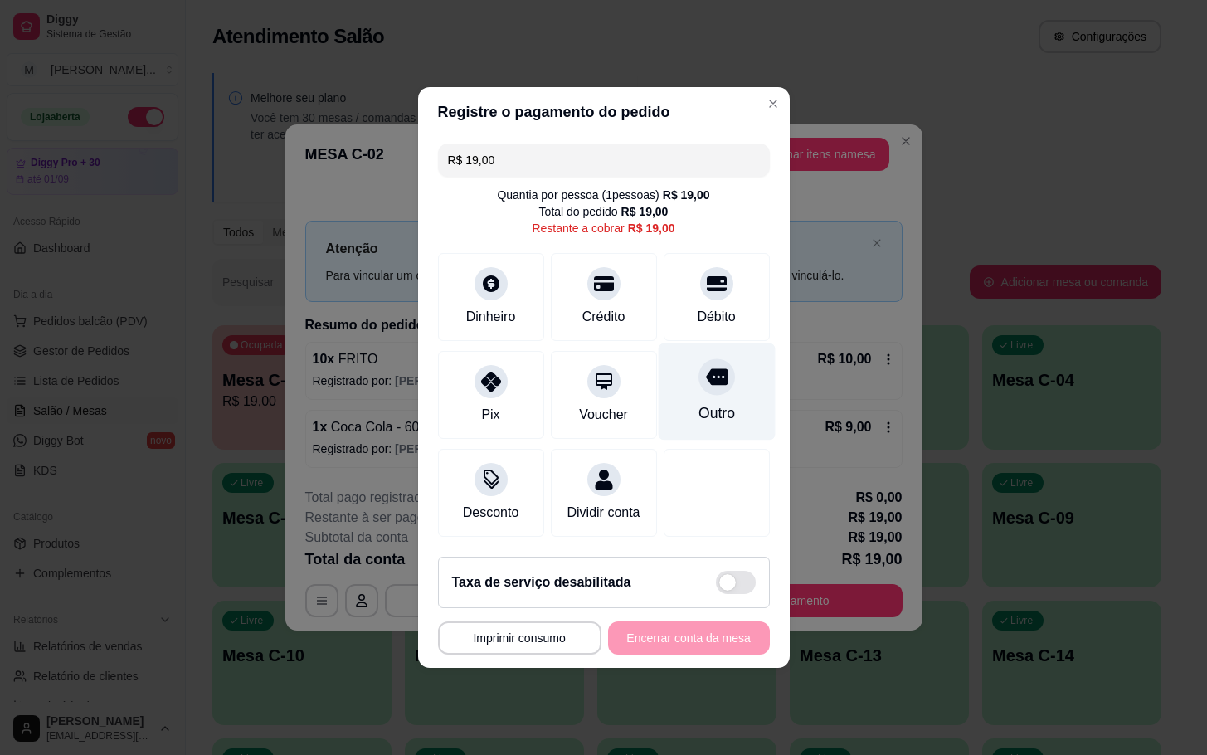
click at [697, 416] on div "Outro" at bounding box center [716, 391] width 117 height 97
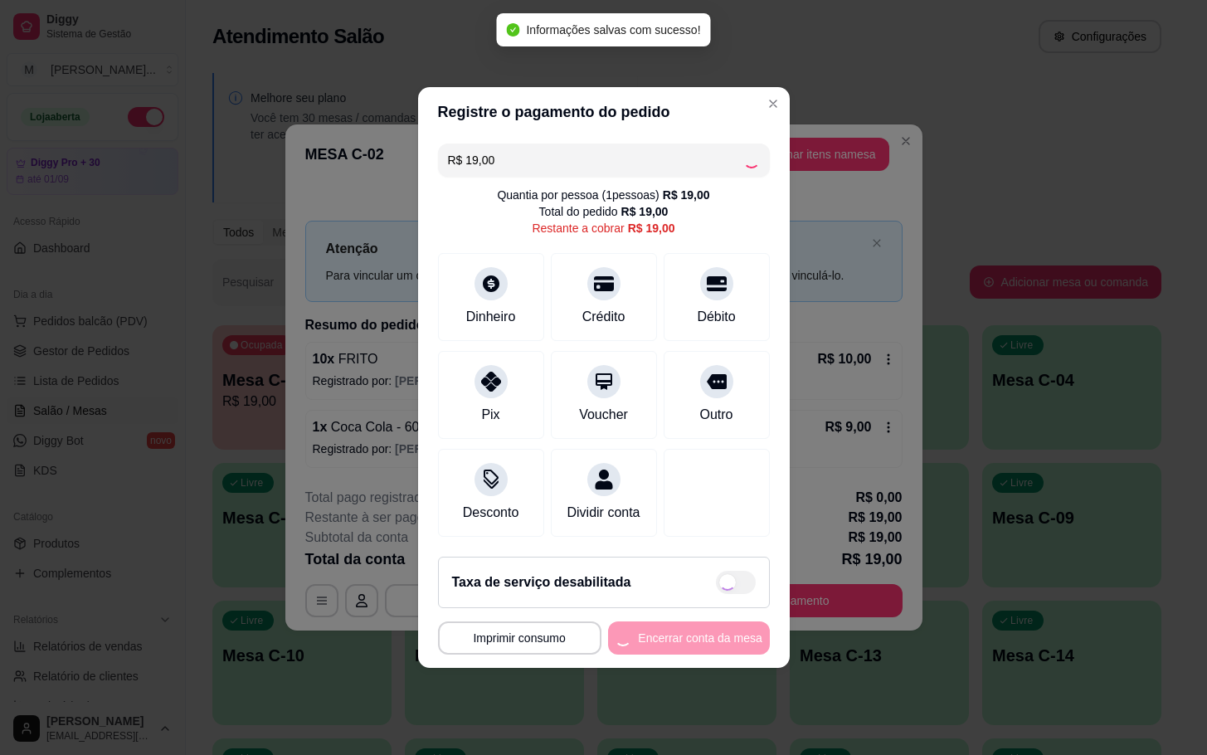
type input "R$ 0,00"
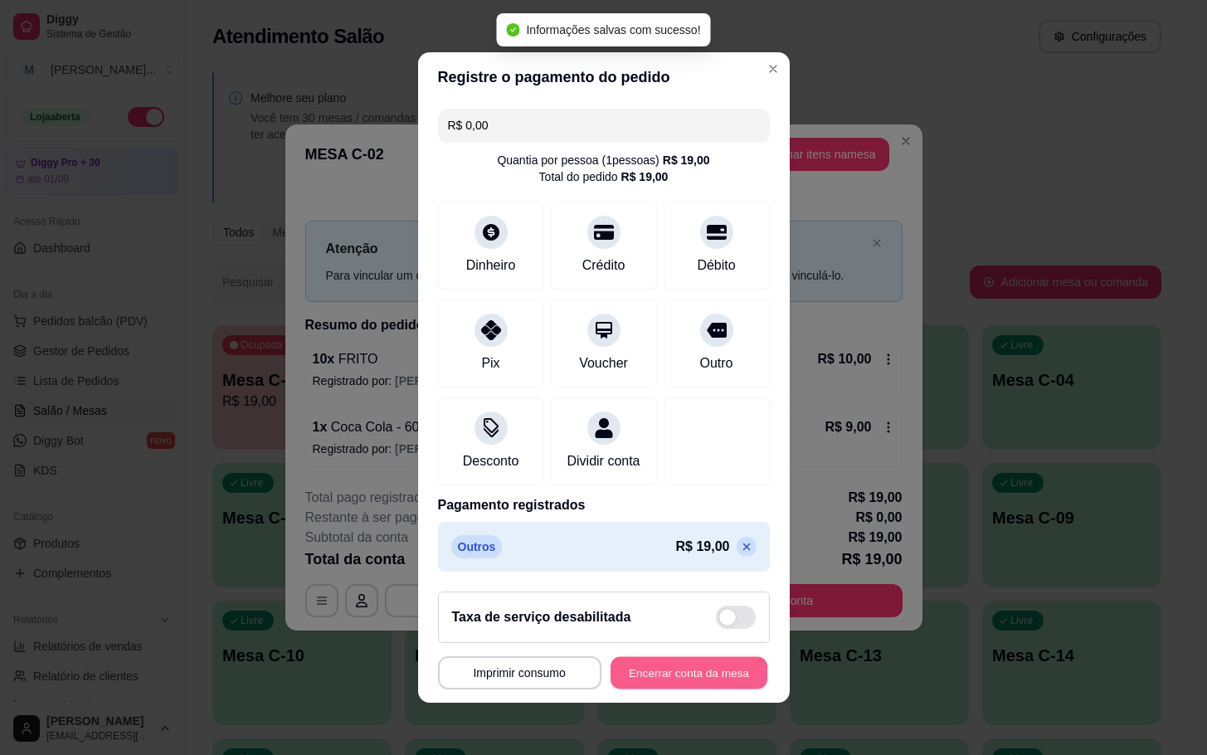
click at [679, 685] on button "Encerrar conta da mesa" at bounding box center [688, 673] width 157 height 32
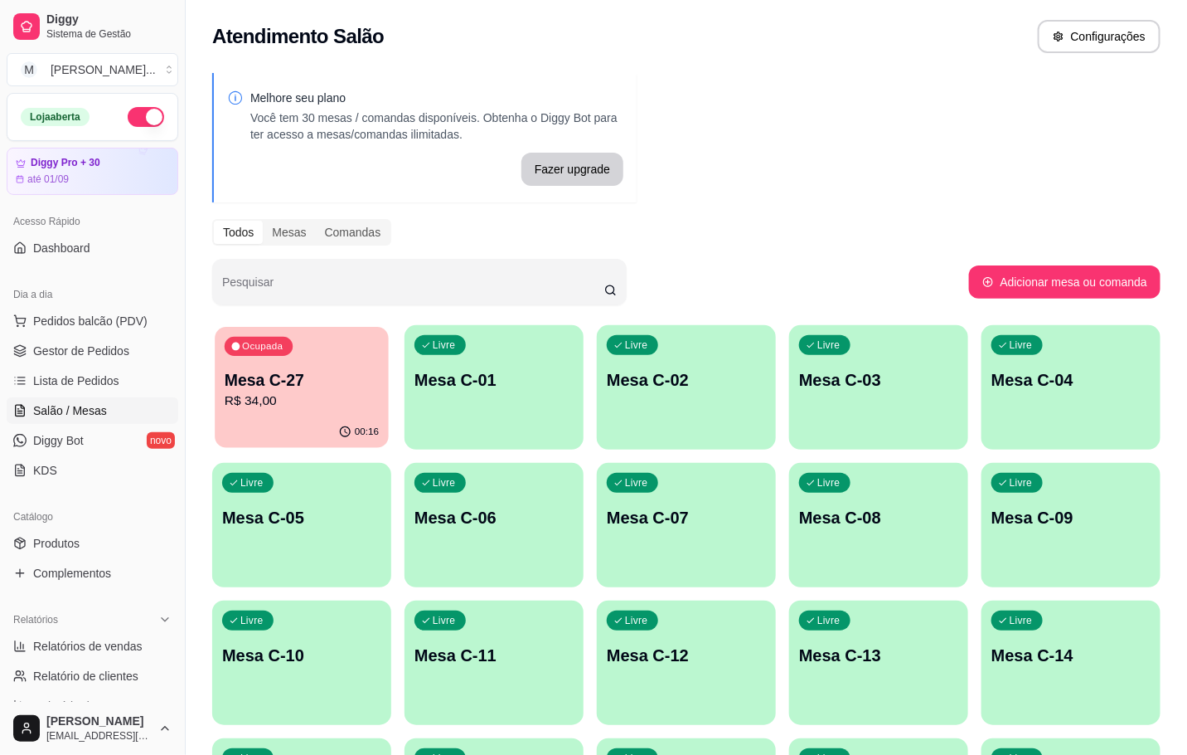
click at [279, 444] on div "00:16" at bounding box center [302, 432] width 174 height 32
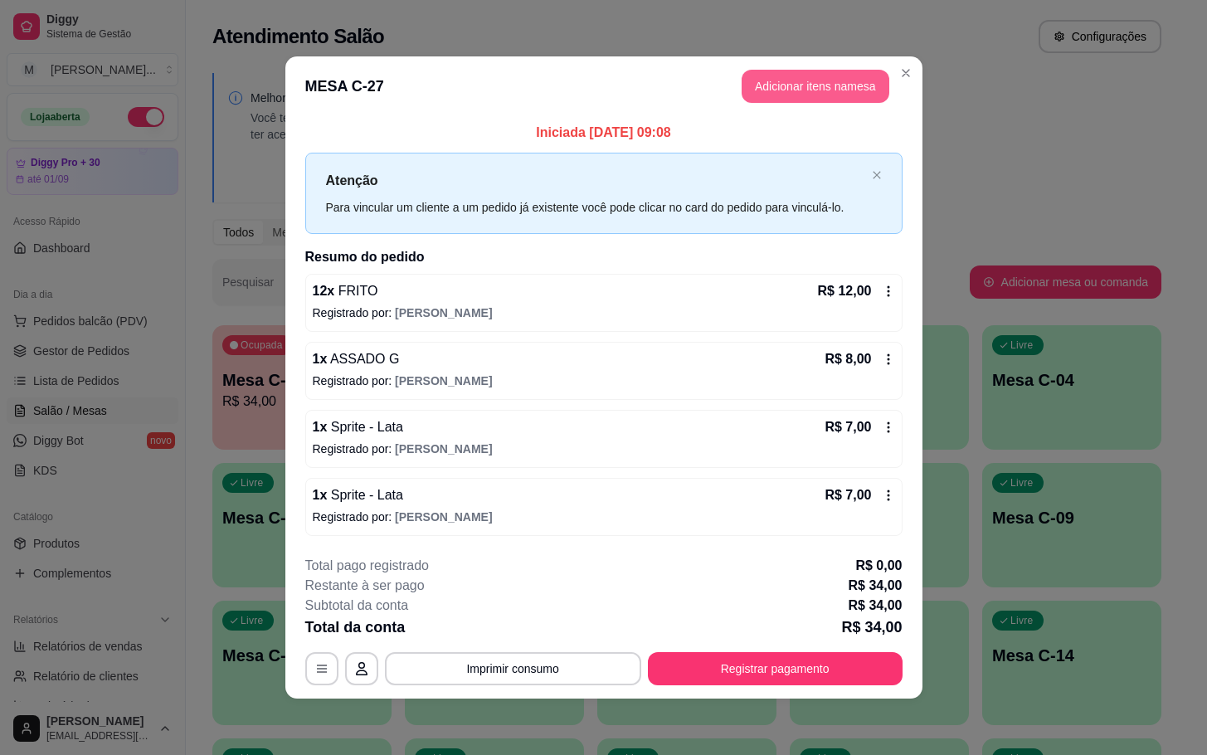
click at [779, 95] on button "Adicionar itens na mesa" at bounding box center [815, 86] width 148 height 33
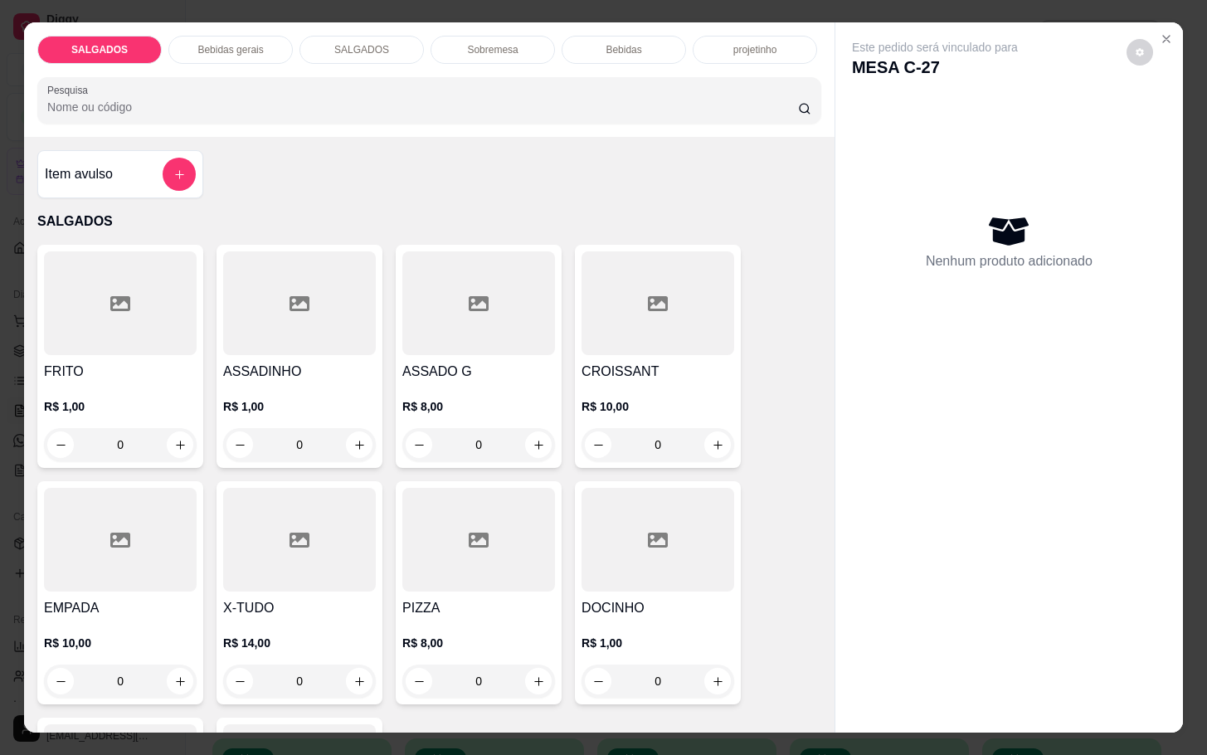
click at [473, 347] on div at bounding box center [478, 303] width 153 height 104
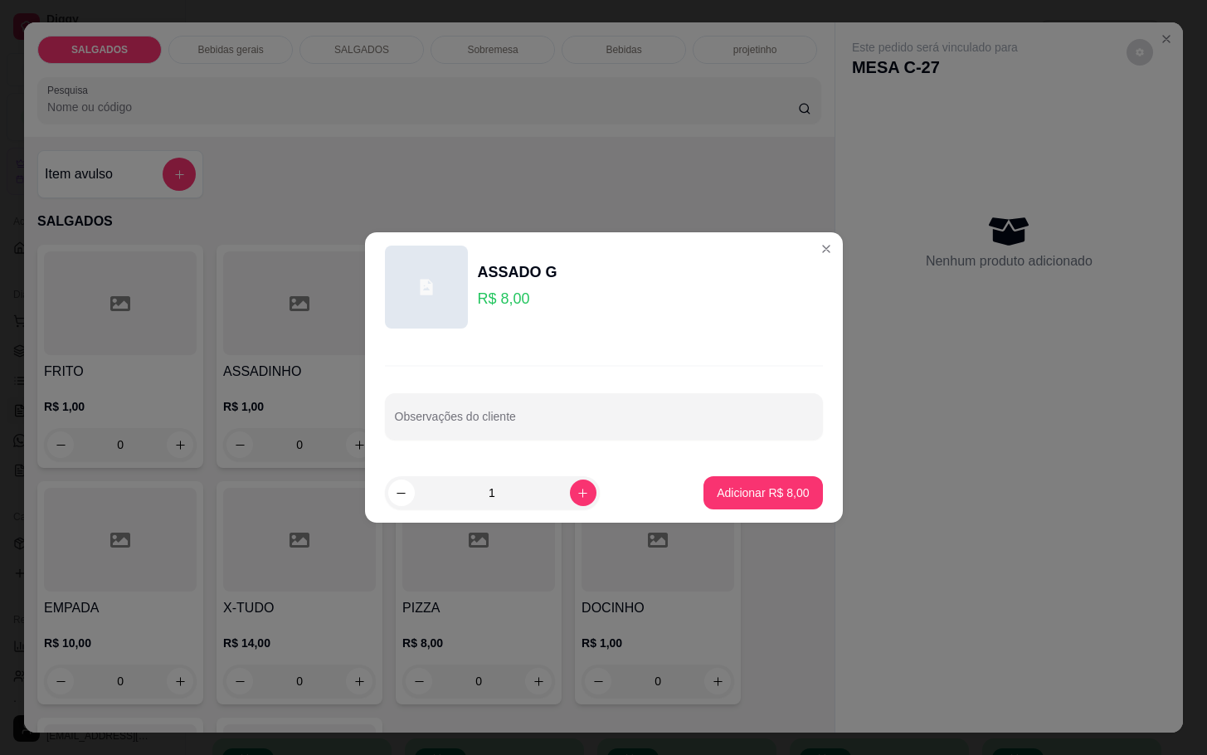
click at [765, 490] on p "Adicionar R$ 8,00" at bounding box center [762, 492] width 92 height 17
type input "1"
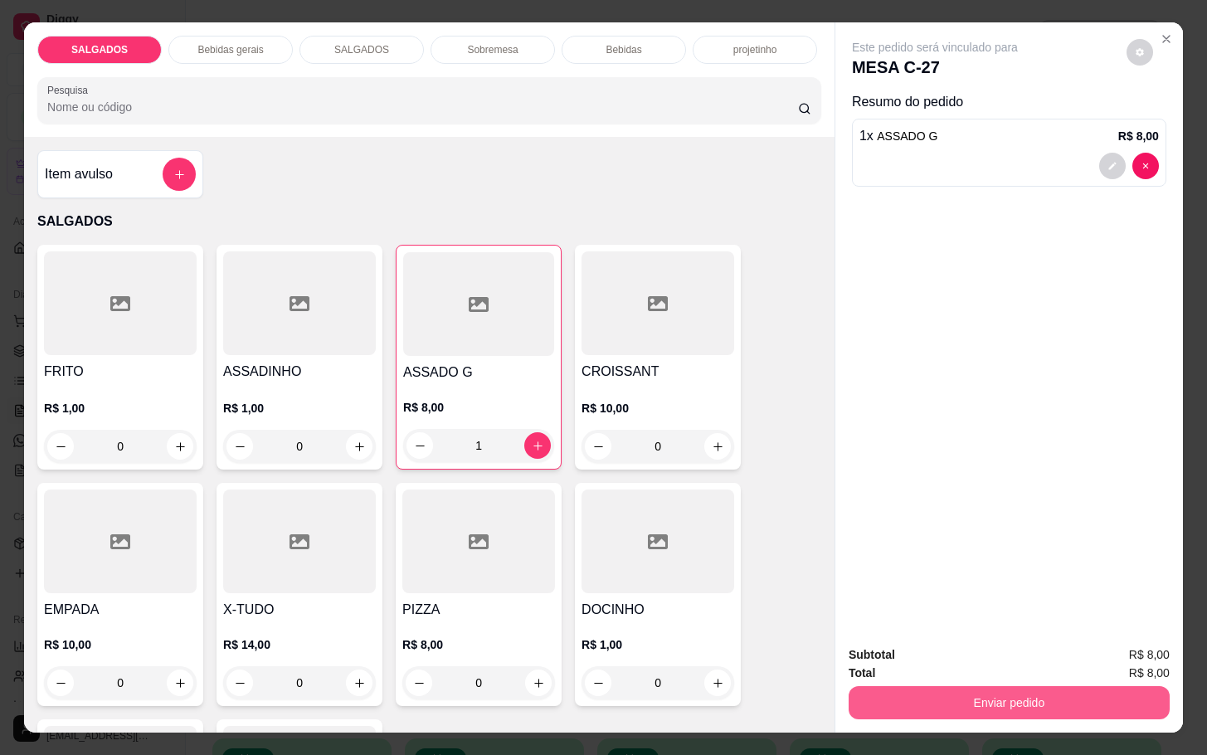
click at [986, 682] on div "Enviar pedido" at bounding box center [1008, 700] width 321 height 37
click at [959, 632] on div "Subtotal R$ 8,00 Total R$ 8,00 Enviar pedido" at bounding box center [1008, 682] width 347 height 100
drag, startPoint x: 963, startPoint y: 665, endPoint x: 963, endPoint y: 674, distance: 9.1
click at [963, 667] on div "Total R$ 8,00" at bounding box center [1008, 672] width 321 height 18
click at [968, 686] on button "Enviar pedido" at bounding box center [1008, 702] width 311 height 32
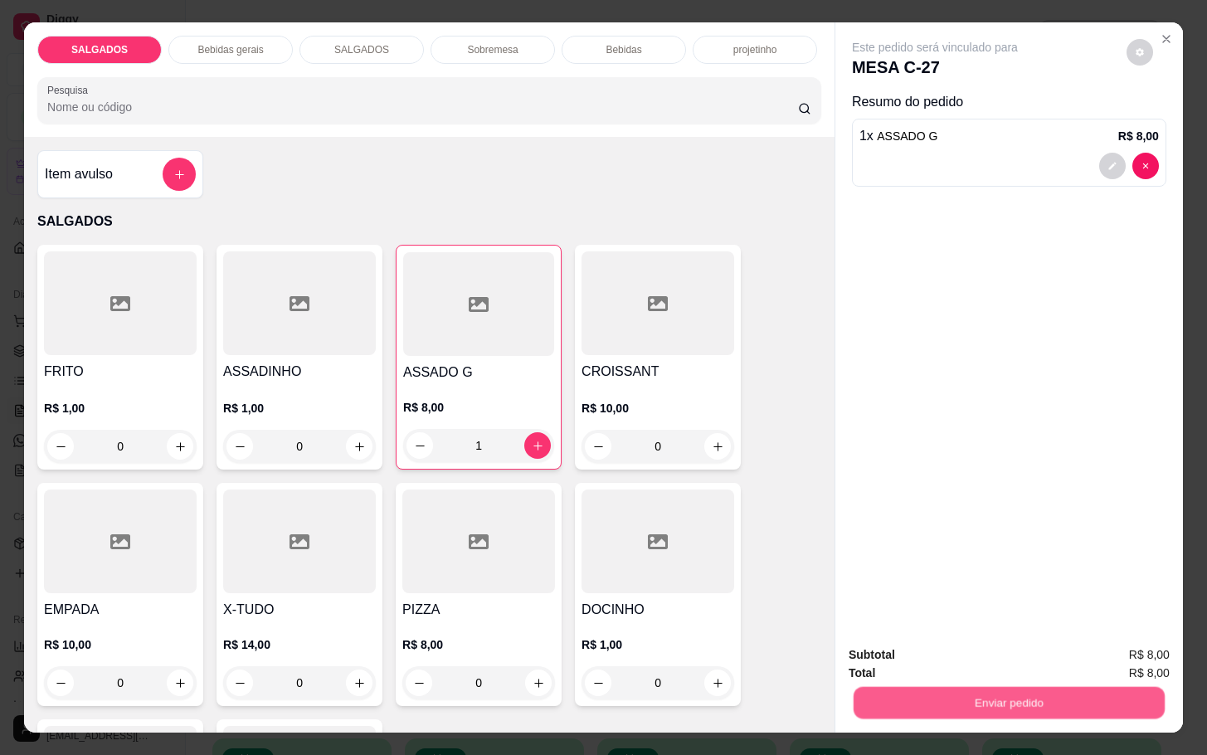
click at [971, 668] on button "Não registrar e enviar pedido" at bounding box center [951, 653] width 172 height 32
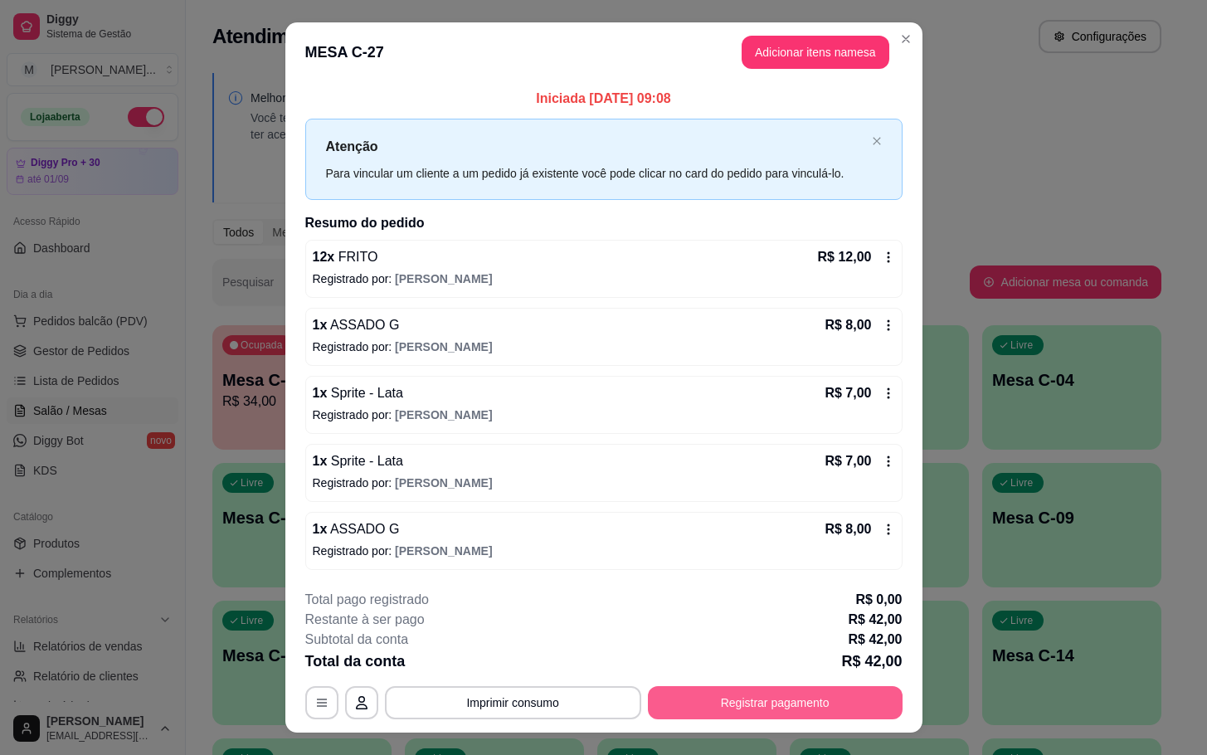
click at [828, 700] on button "Registrar pagamento" at bounding box center [775, 702] width 255 height 33
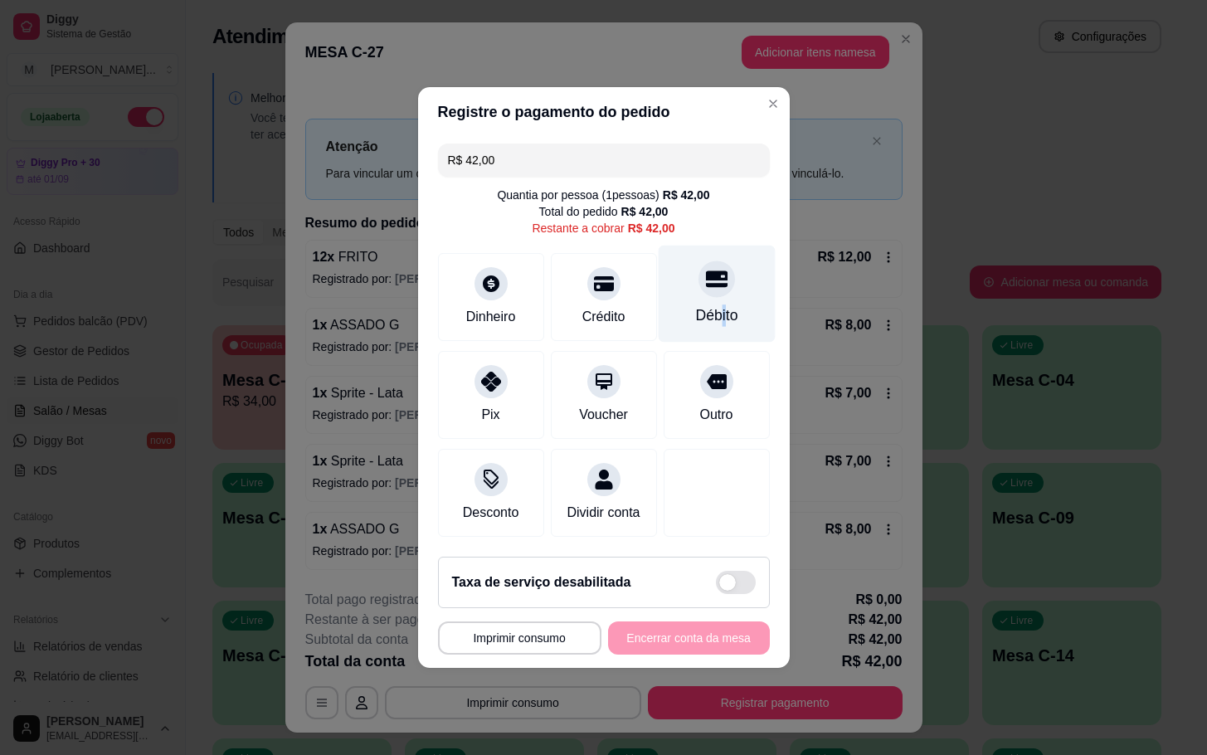
click at [707, 304] on div "Débito" at bounding box center [716, 315] width 42 height 22
type input "R$ 0,00"
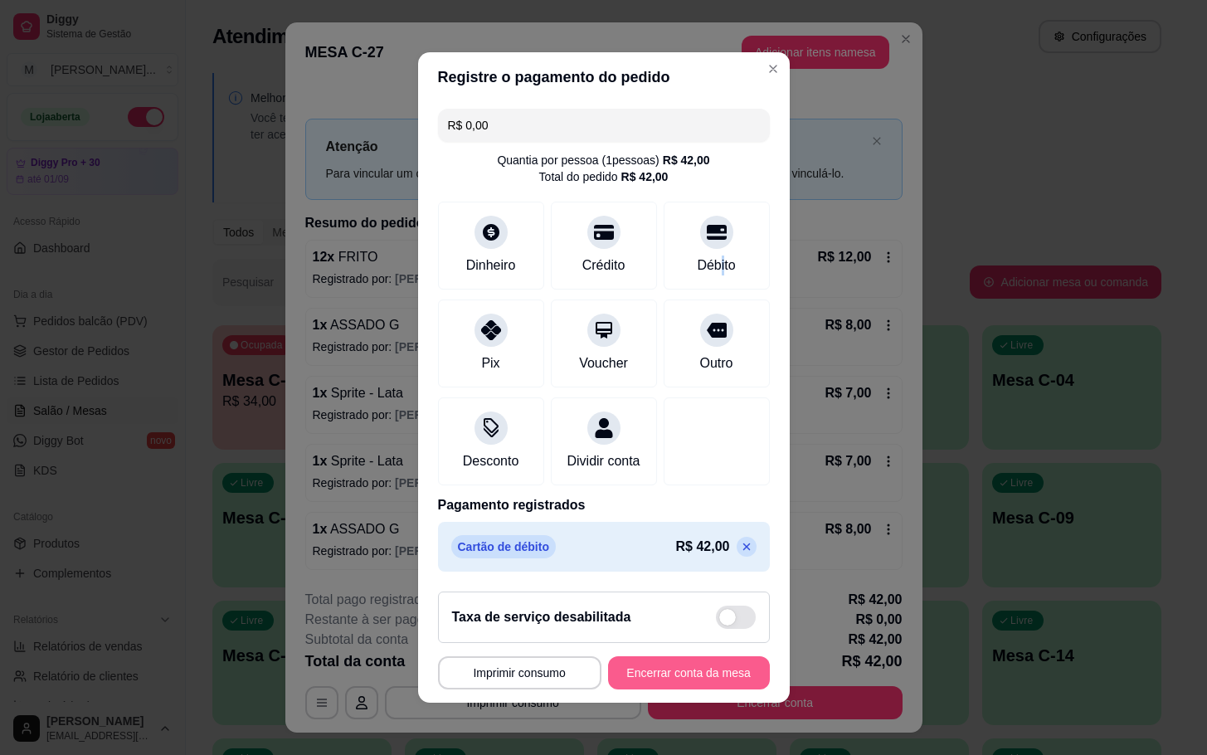
click at [677, 689] on button "Encerrar conta da mesa" at bounding box center [689, 672] width 162 height 33
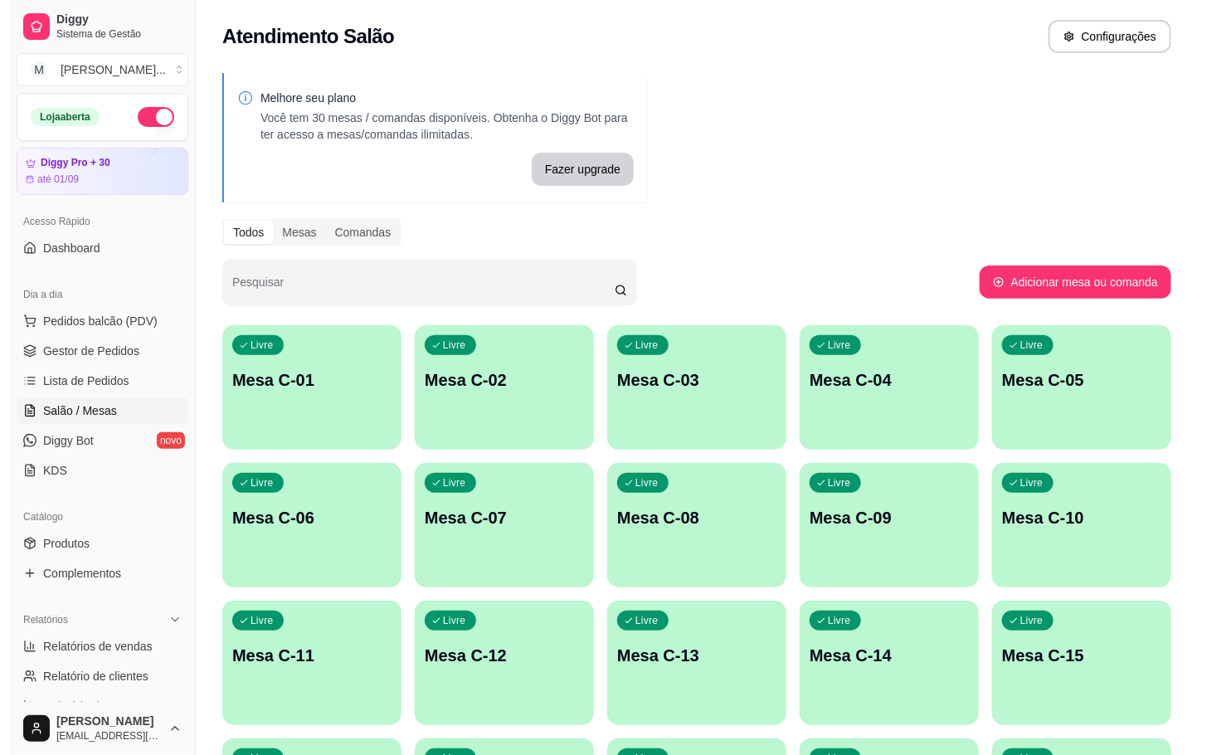
scroll to position [373, 0]
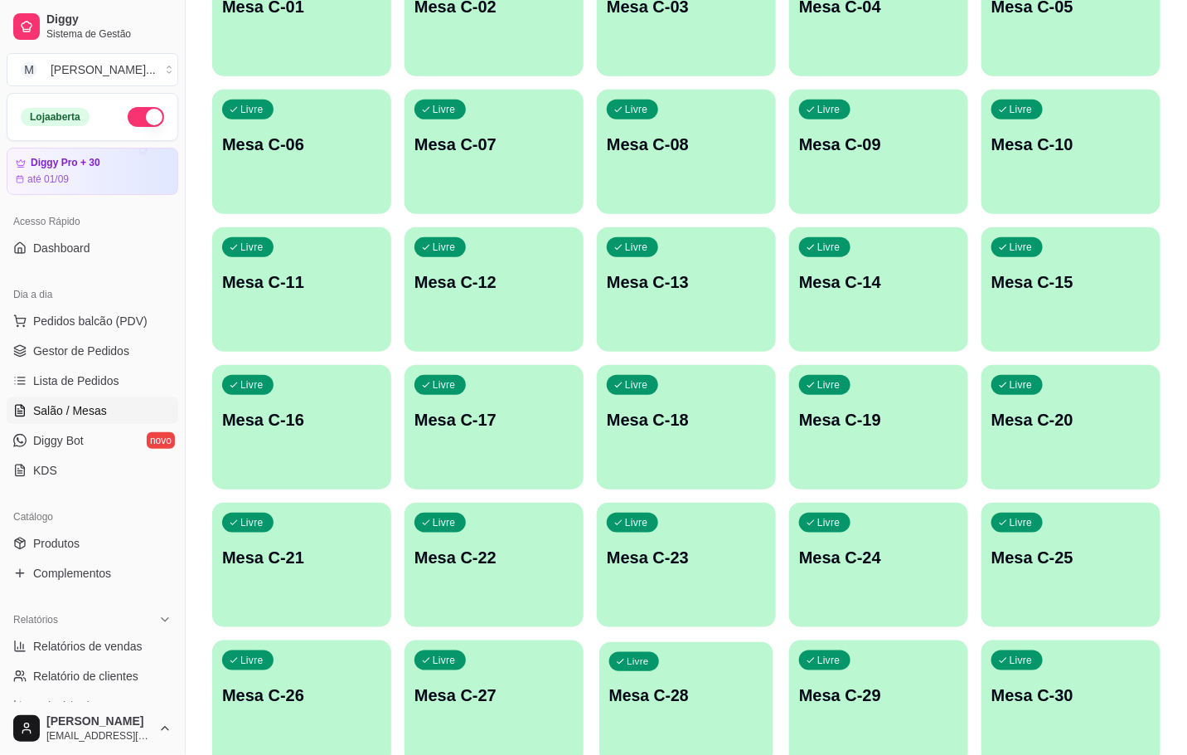
click at [699, 677] on div "Livre Mesa C-28" at bounding box center [687, 692] width 174 height 101
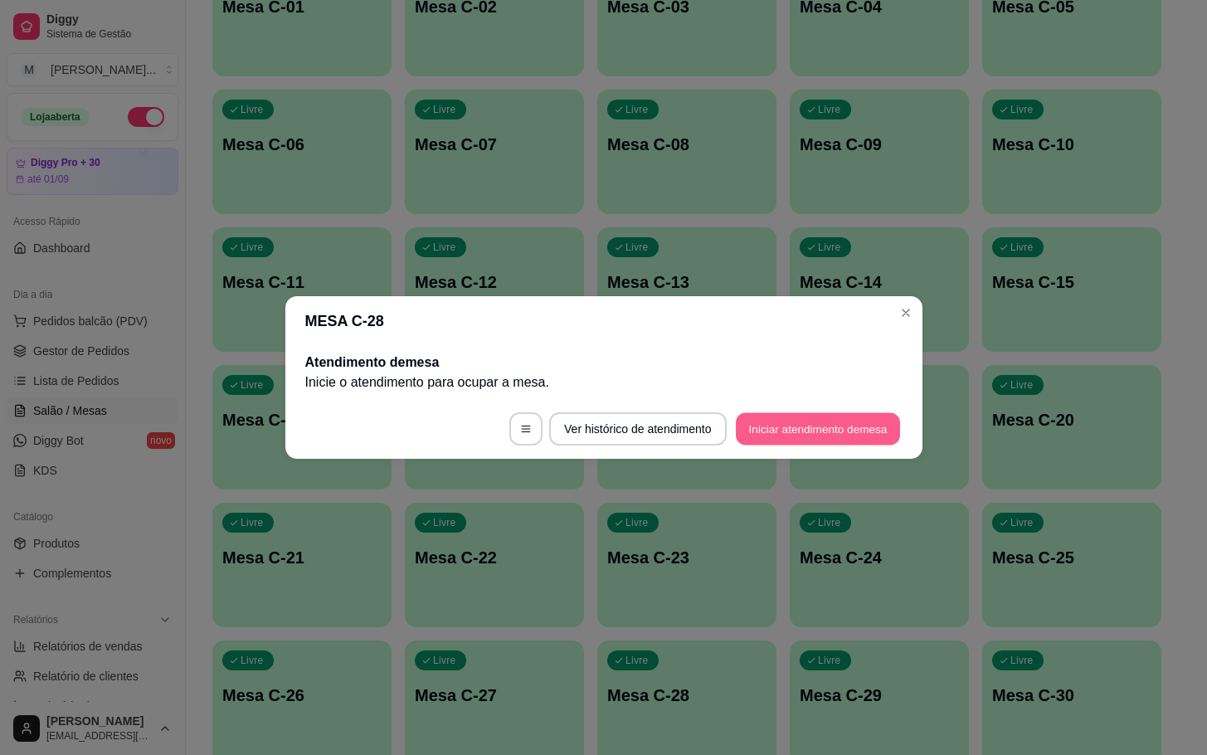
click at [848, 420] on button "Iniciar atendimento de mesa" at bounding box center [818, 429] width 164 height 32
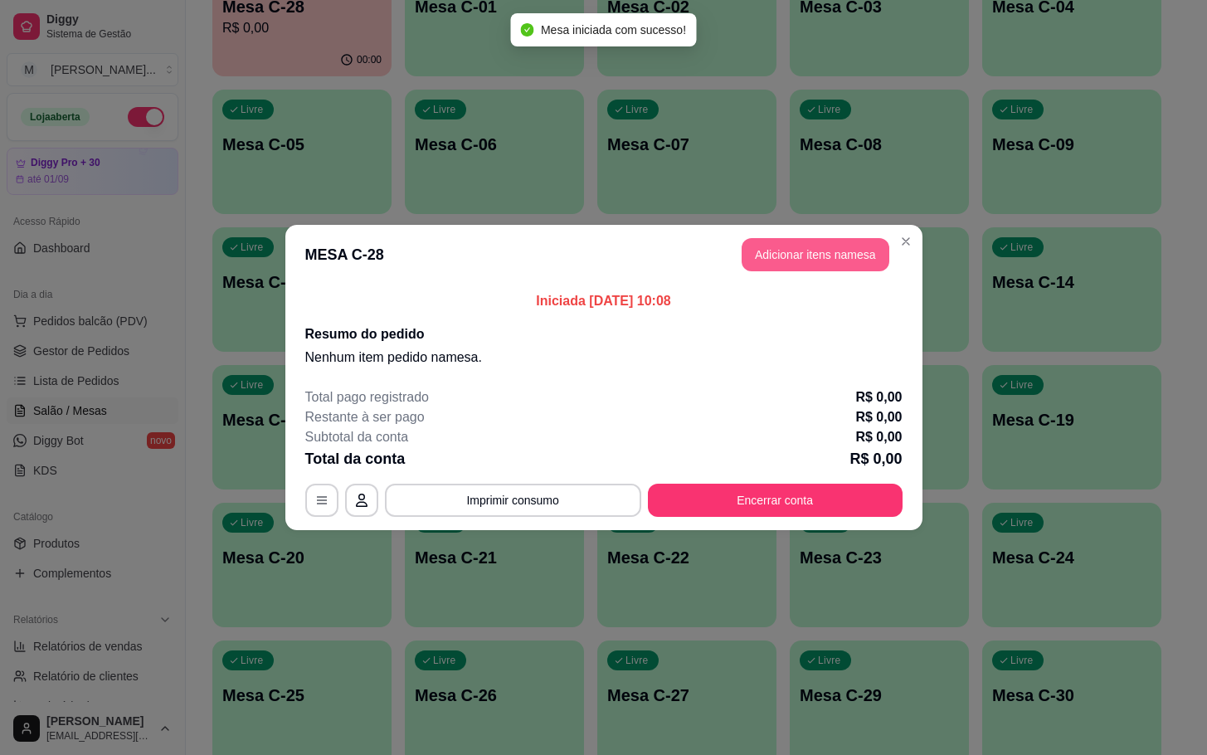
click at [819, 260] on button "Adicionar itens na mesa" at bounding box center [815, 254] width 148 height 33
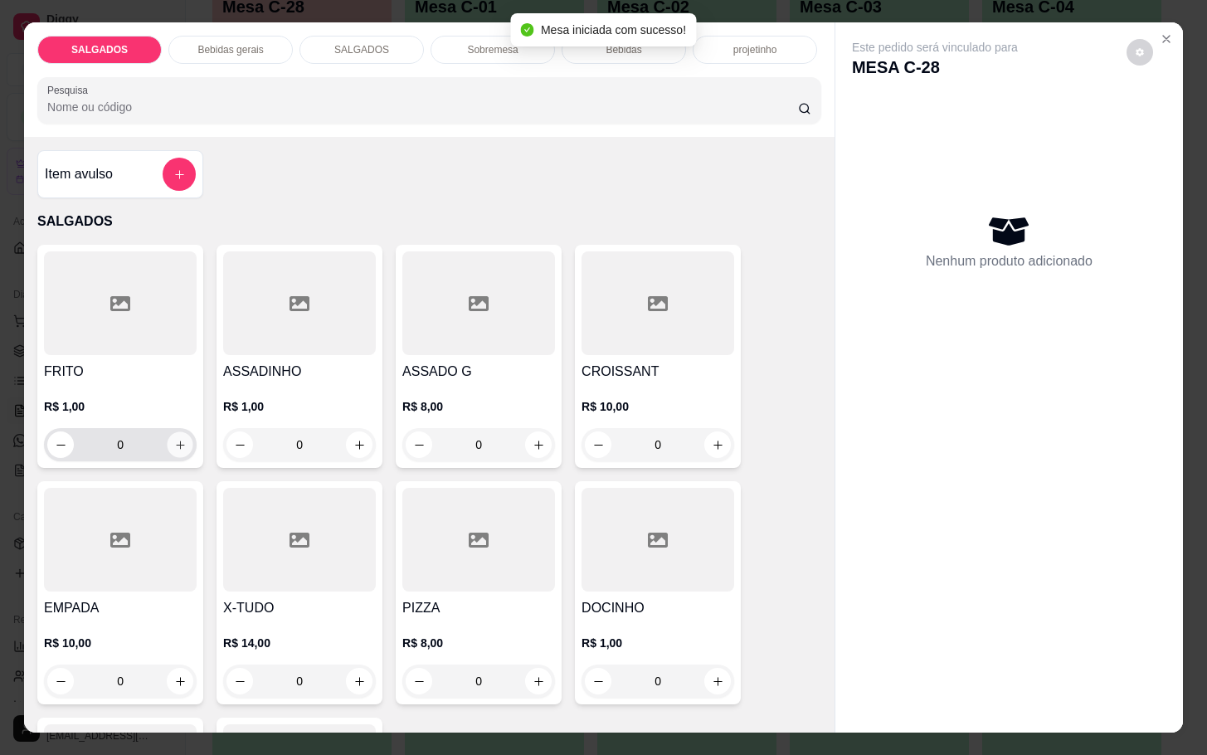
click at [174, 439] on icon "increase-product-quantity" at bounding box center [180, 445] width 12 height 12
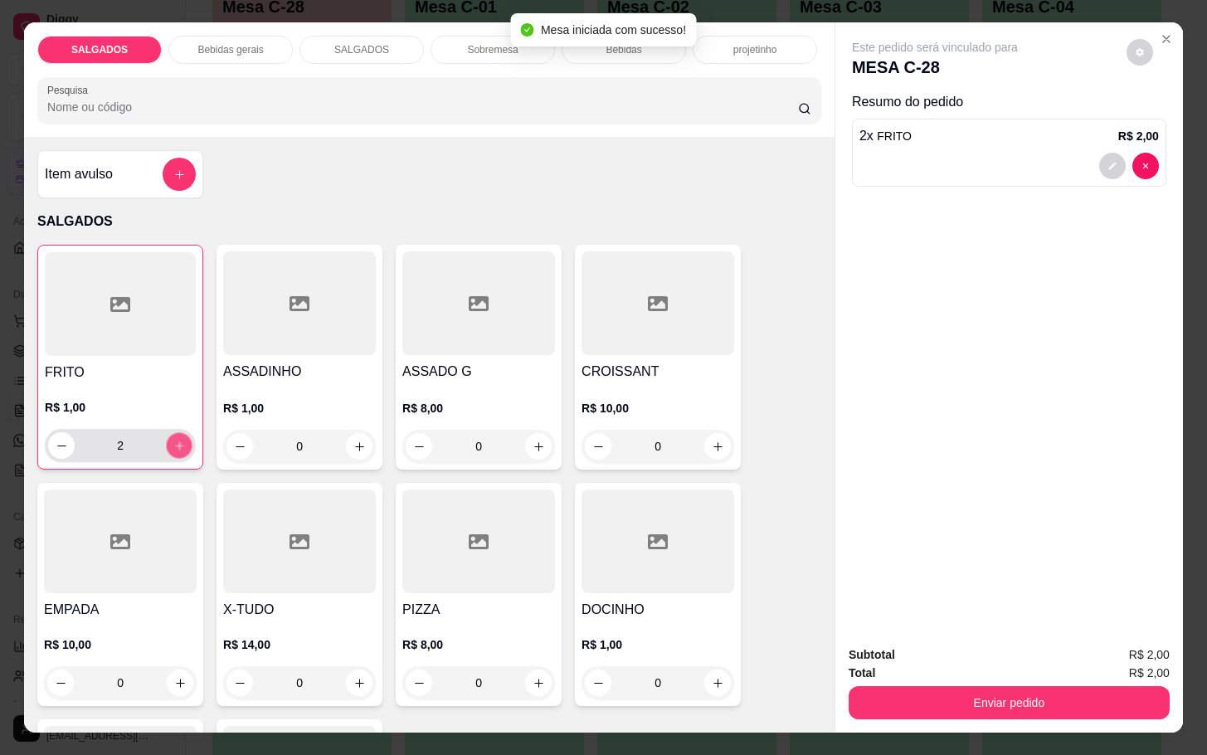
click at [173, 439] on icon "increase-product-quantity" at bounding box center [179, 445] width 12 height 12
click at [175, 439] on icon "increase-product-quantity" at bounding box center [179, 445] width 12 height 12
click at [177, 439] on button "increase-product-quantity" at bounding box center [180, 446] width 26 height 26
click at [177, 439] on button "increase-product-quantity" at bounding box center [179, 445] width 27 height 27
click at [175, 439] on icon "increase-product-quantity" at bounding box center [179, 445] width 12 height 12
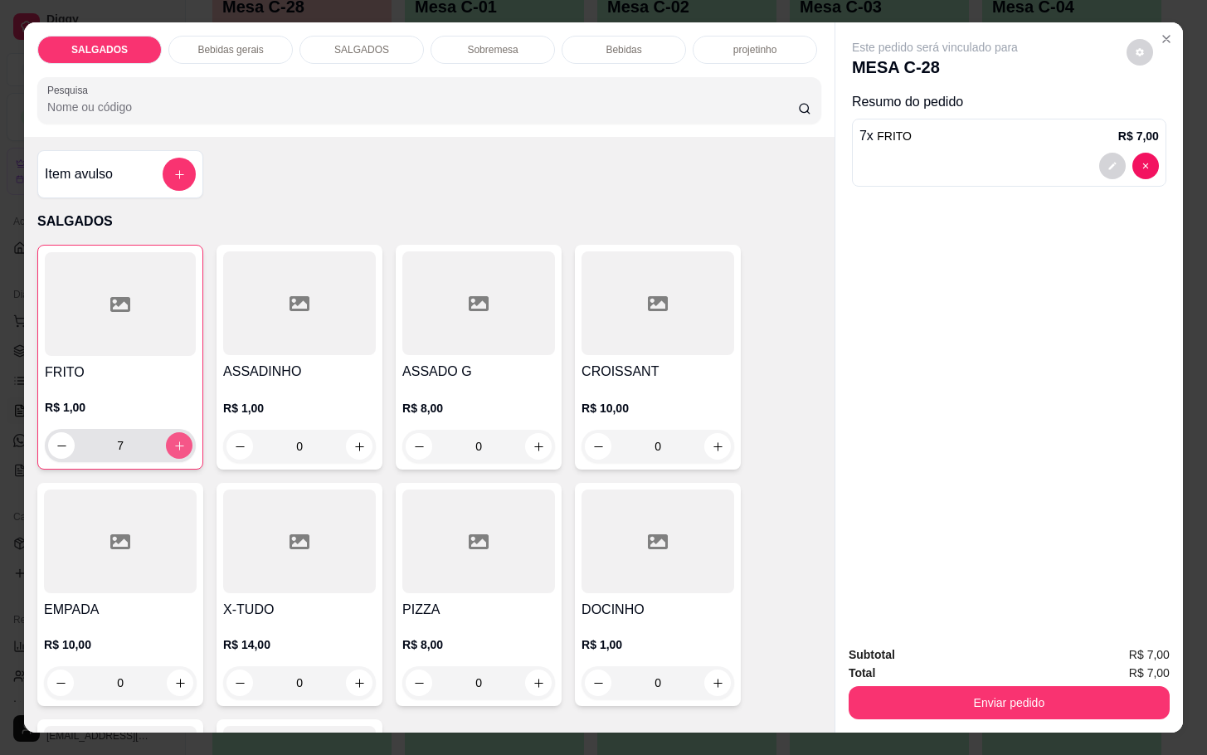
click at [175, 439] on icon "increase-product-quantity" at bounding box center [179, 445] width 12 height 12
click at [179, 439] on button "increase-product-quantity" at bounding box center [179, 445] width 27 height 27
type input "9"
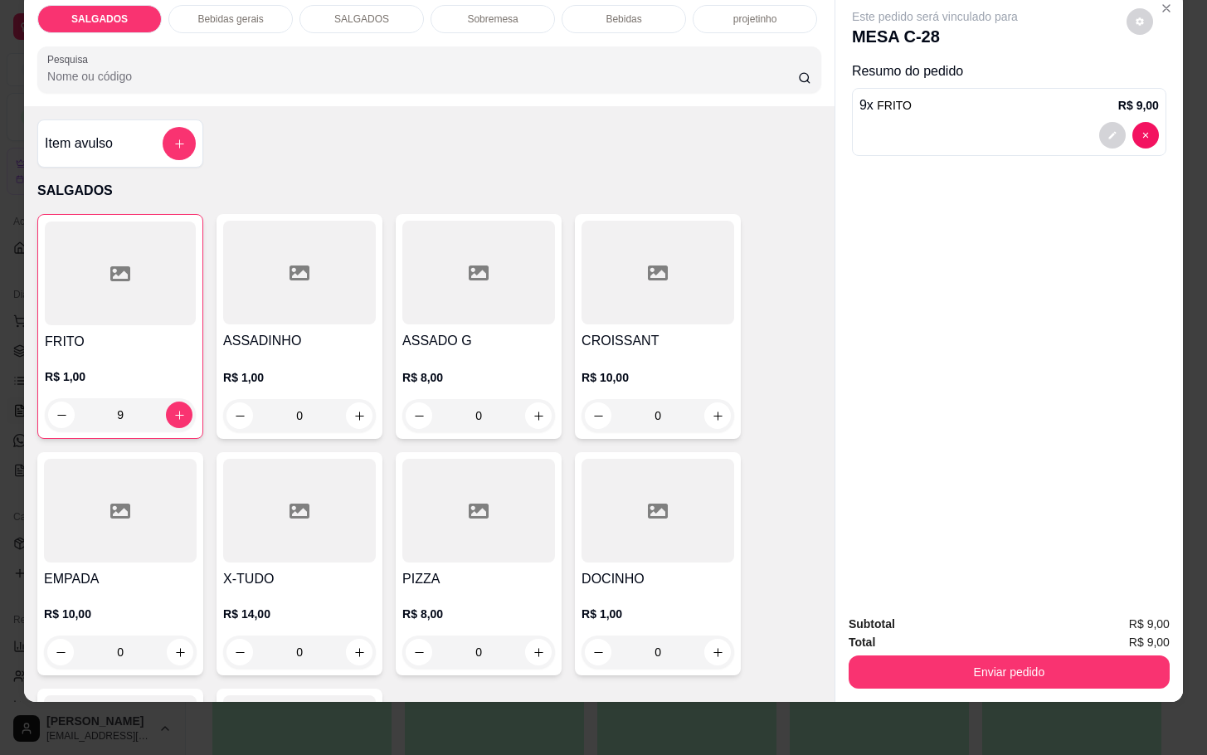
scroll to position [0, 0]
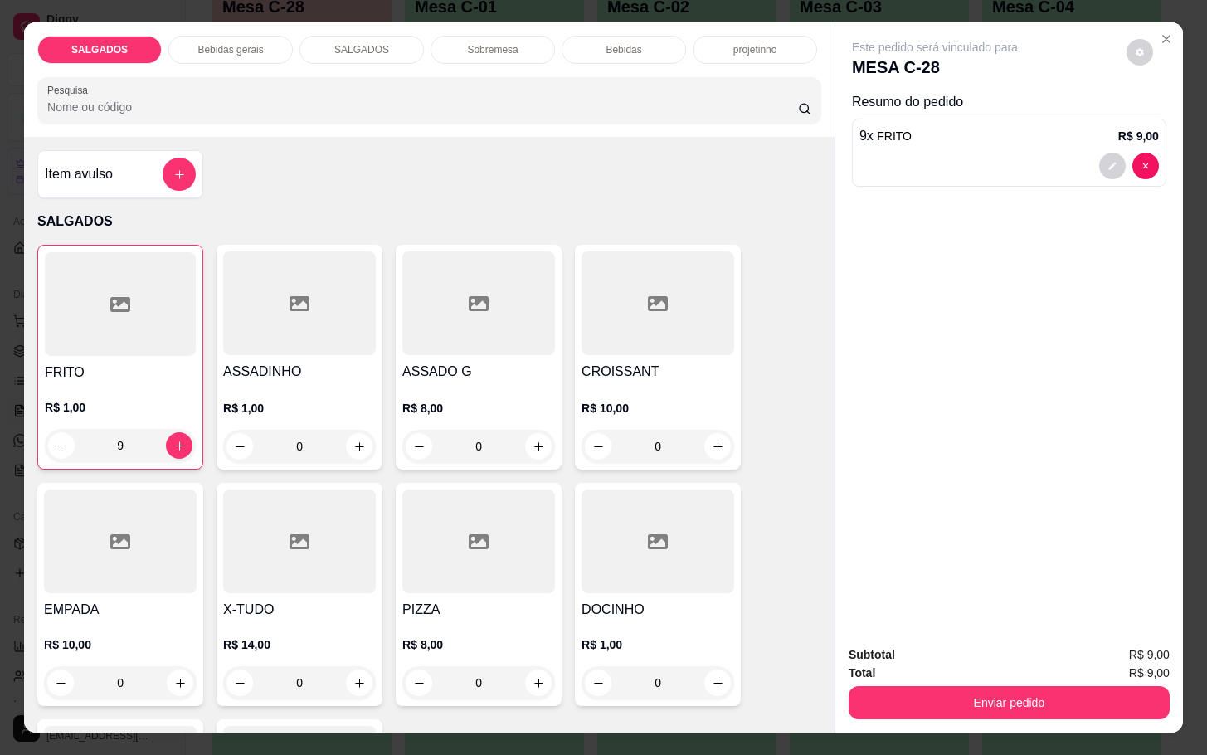
click at [254, 37] on div "Bebidas gerais" at bounding box center [230, 50] width 124 height 28
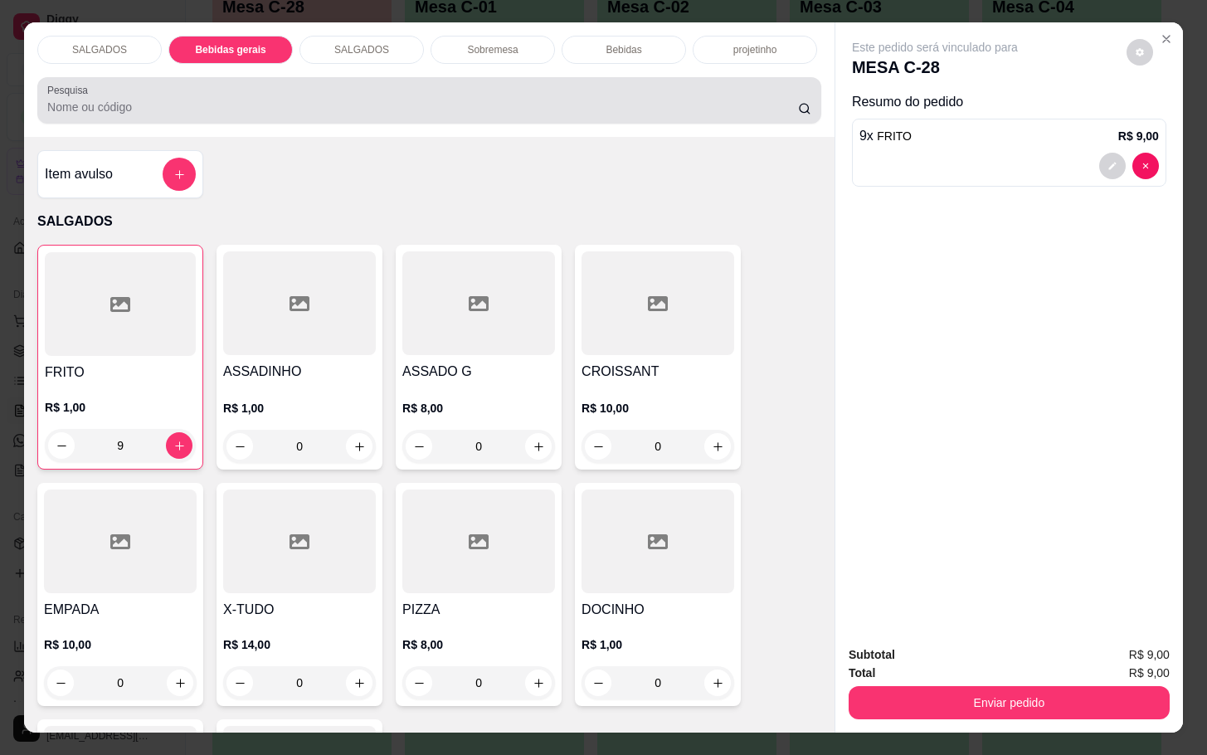
scroll to position [40, 0]
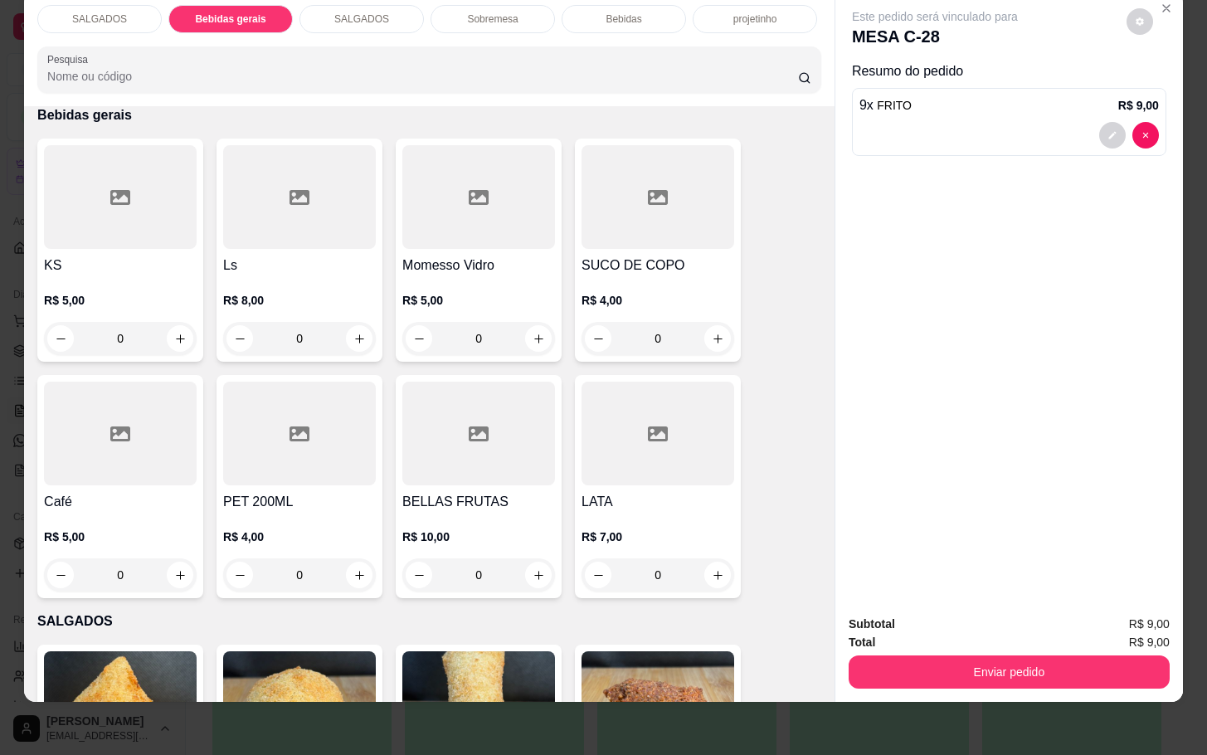
click at [469, 168] on div at bounding box center [478, 197] width 153 height 104
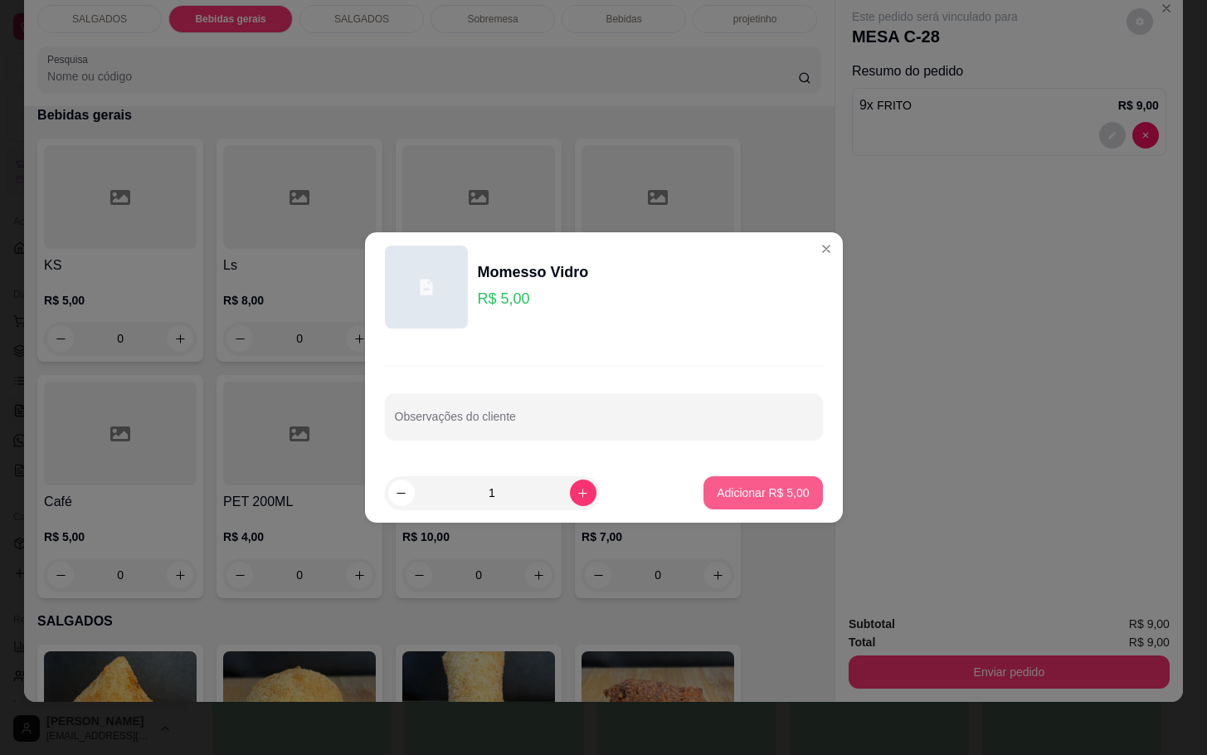
click at [712, 503] on button "Adicionar R$ 5,00" at bounding box center [762, 492] width 119 height 33
type input "1"
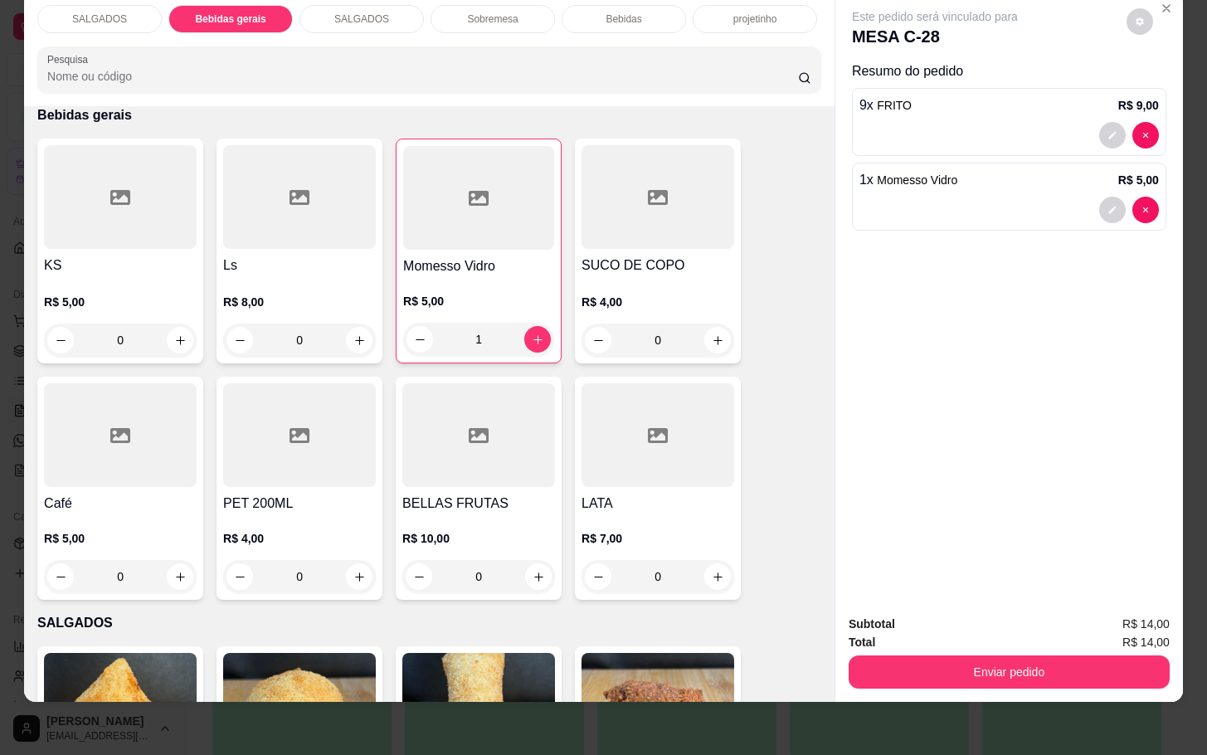
click at [128, 15] on div "SALGADOS" at bounding box center [99, 19] width 124 height 28
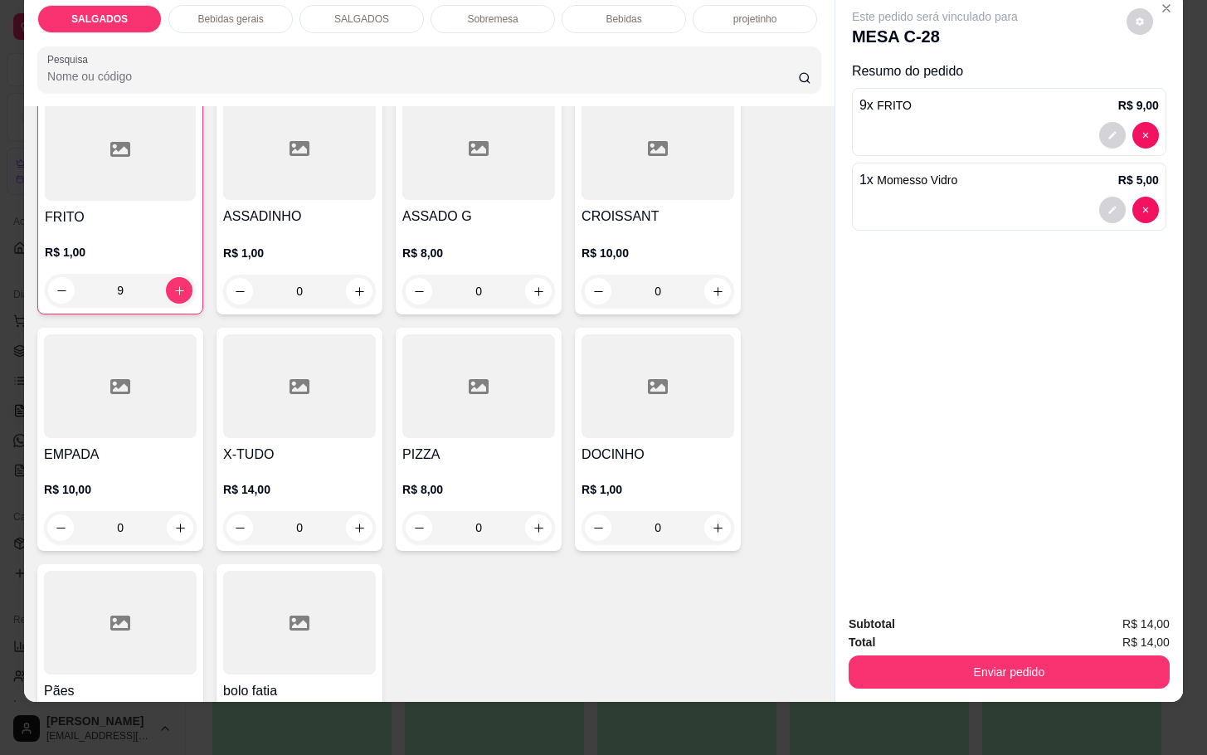
scroll to position [373, 0]
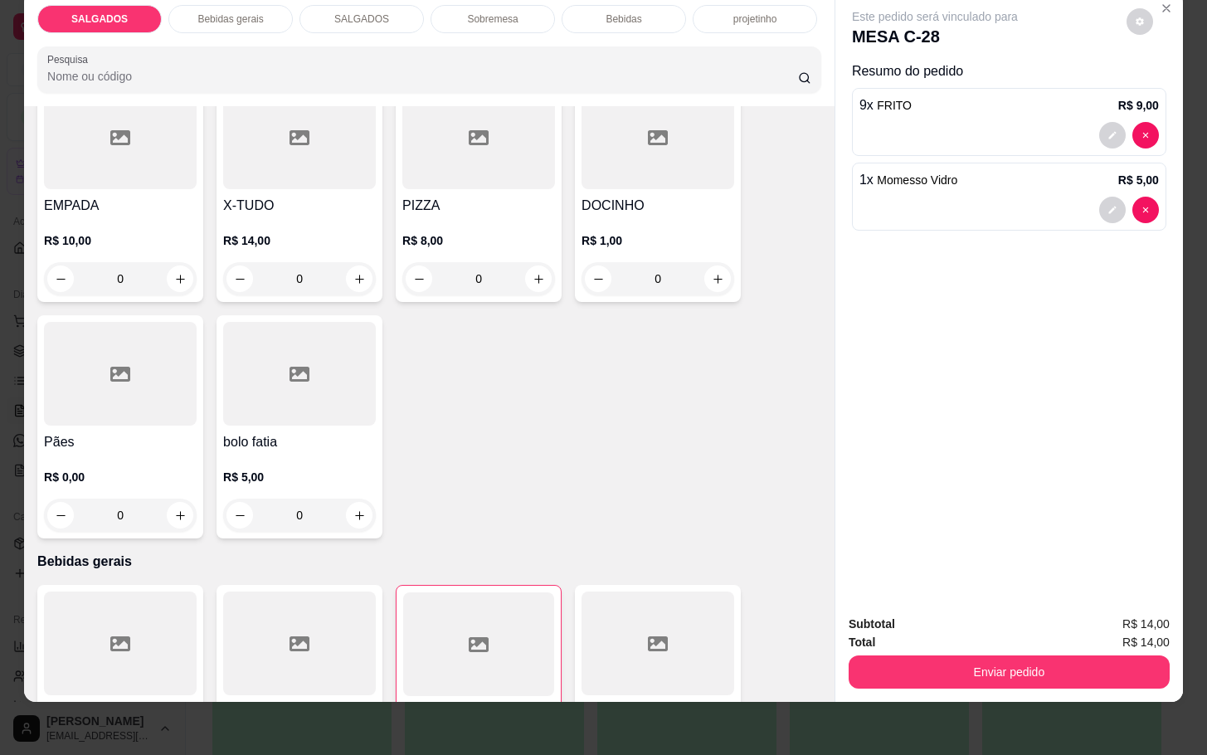
click at [503, 12] on p "Sobremesa" at bounding box center [492, 18] width 51 height 13
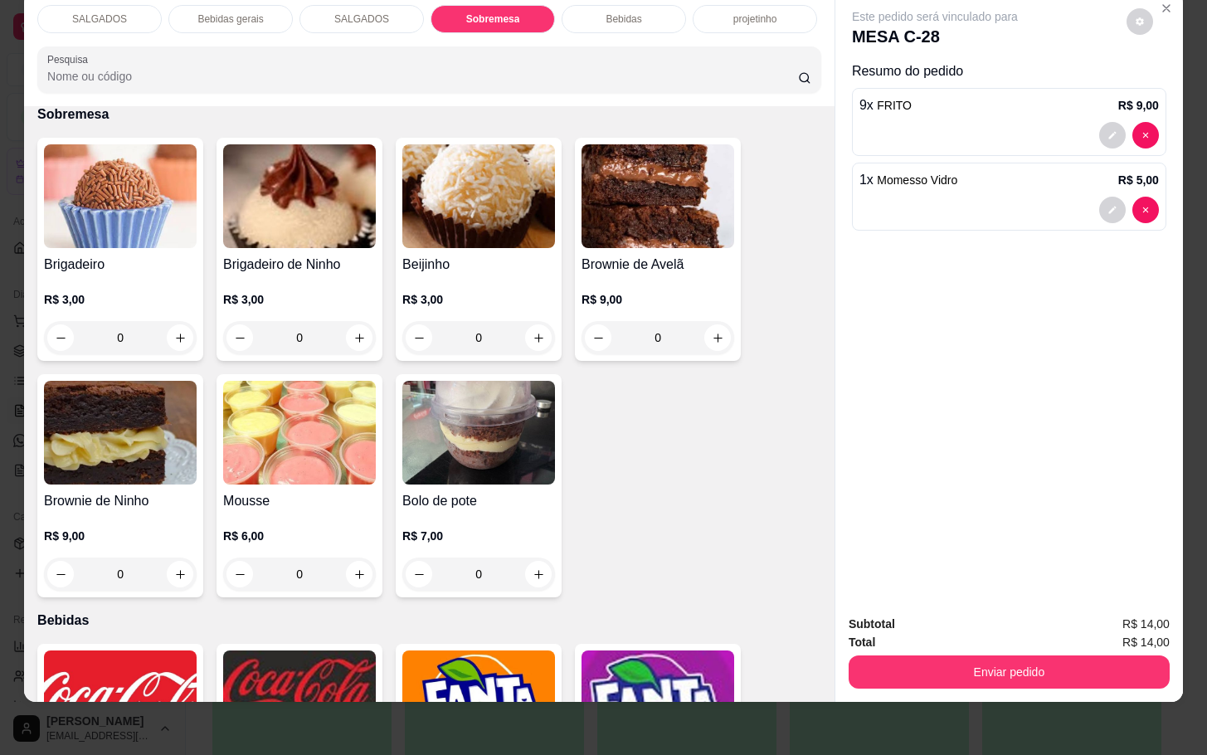
click at [461, 205] on img at bounding box center [478, 196] width 153 height 104
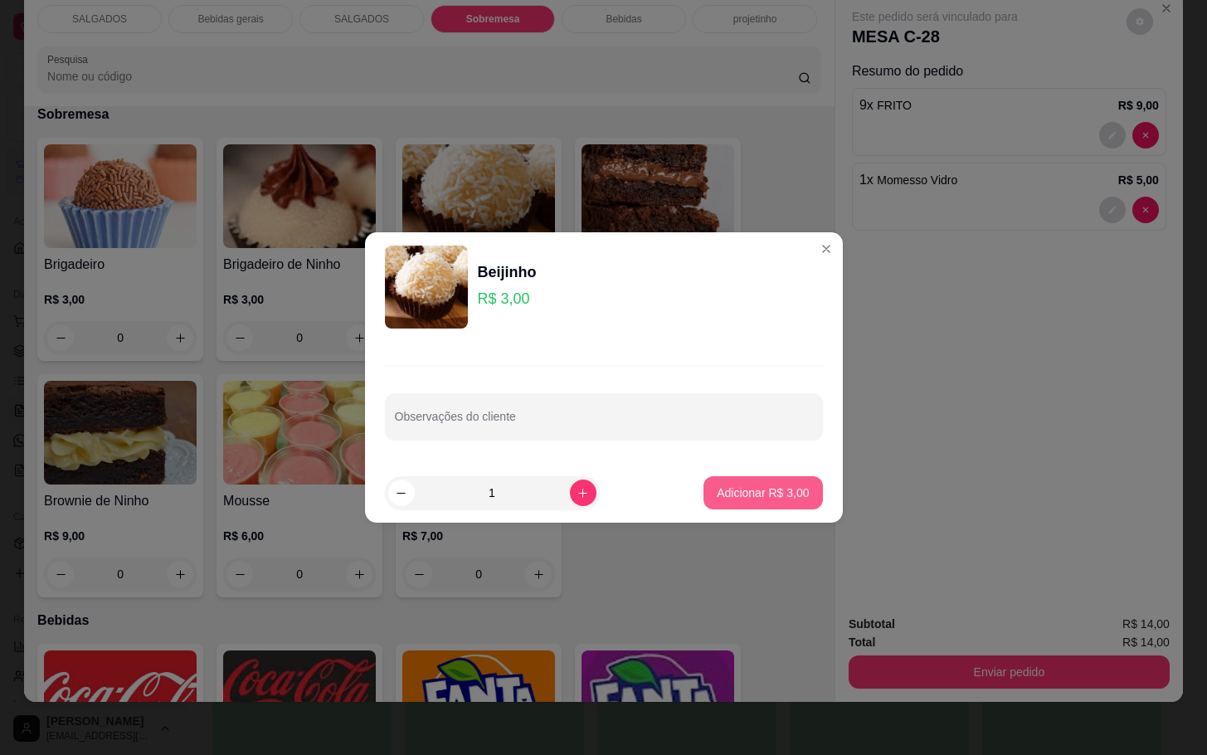
click at [704, 483] on button "Adicionar R$ 3,00" at bounding box center [762, 492] width 119 height 33
type input "1"
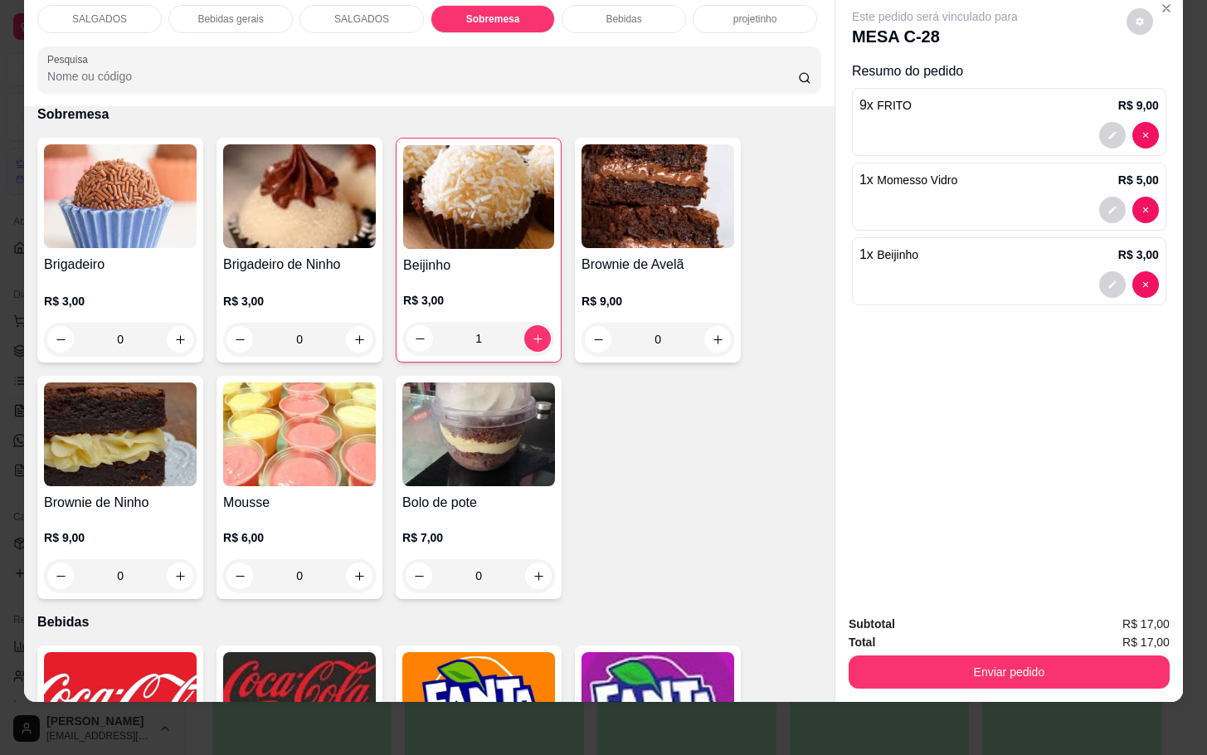
click at [944, 659] on button "Enviar pedido" at bounding box center [1008, 671] width 321 height 33
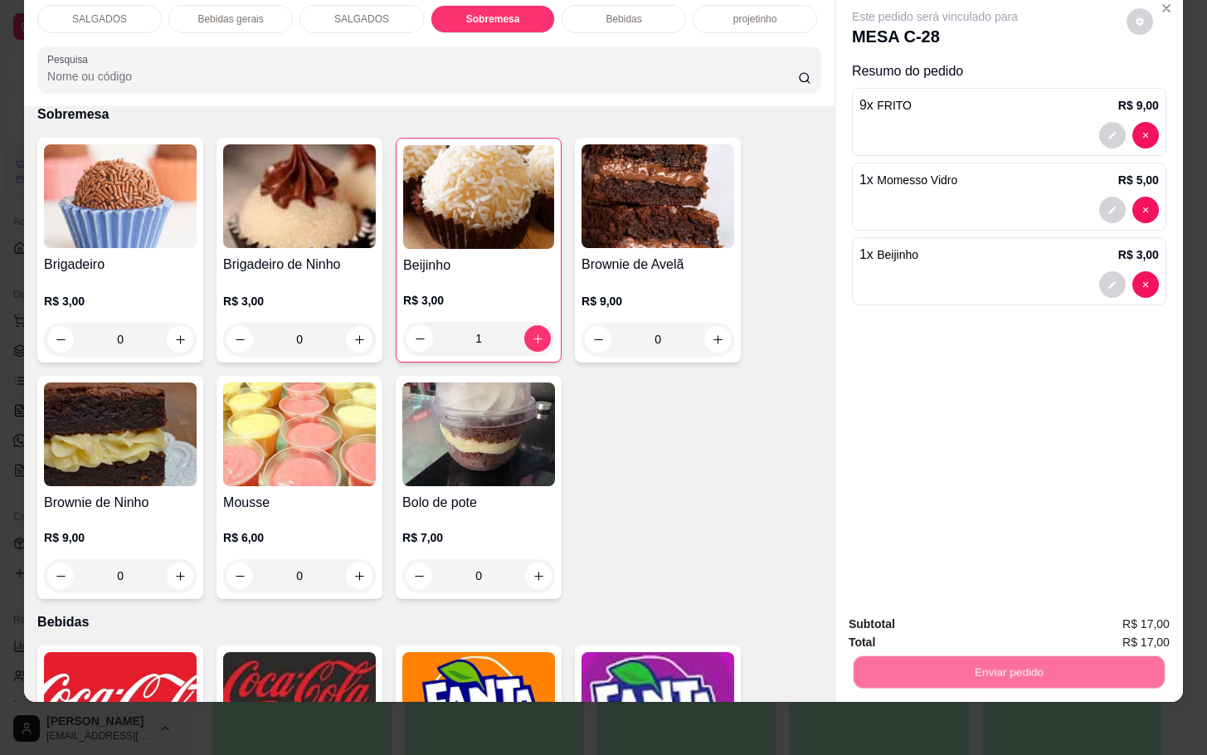
click at [933, 608] on button "Não registrar e enviar pedido" at bounding box center [951, 612] width 168 height 31
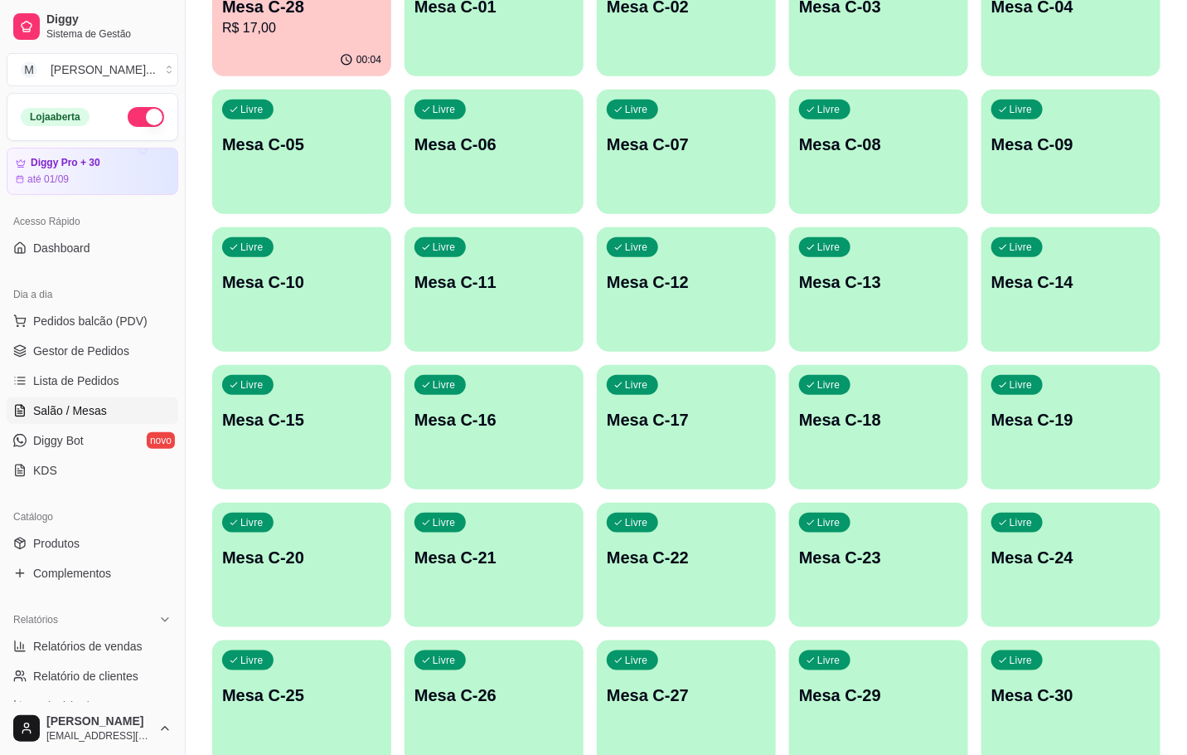
click at [667, 47] on div "Livre Mesa C-02" at bounding box center [686, 4] width 179 height 104
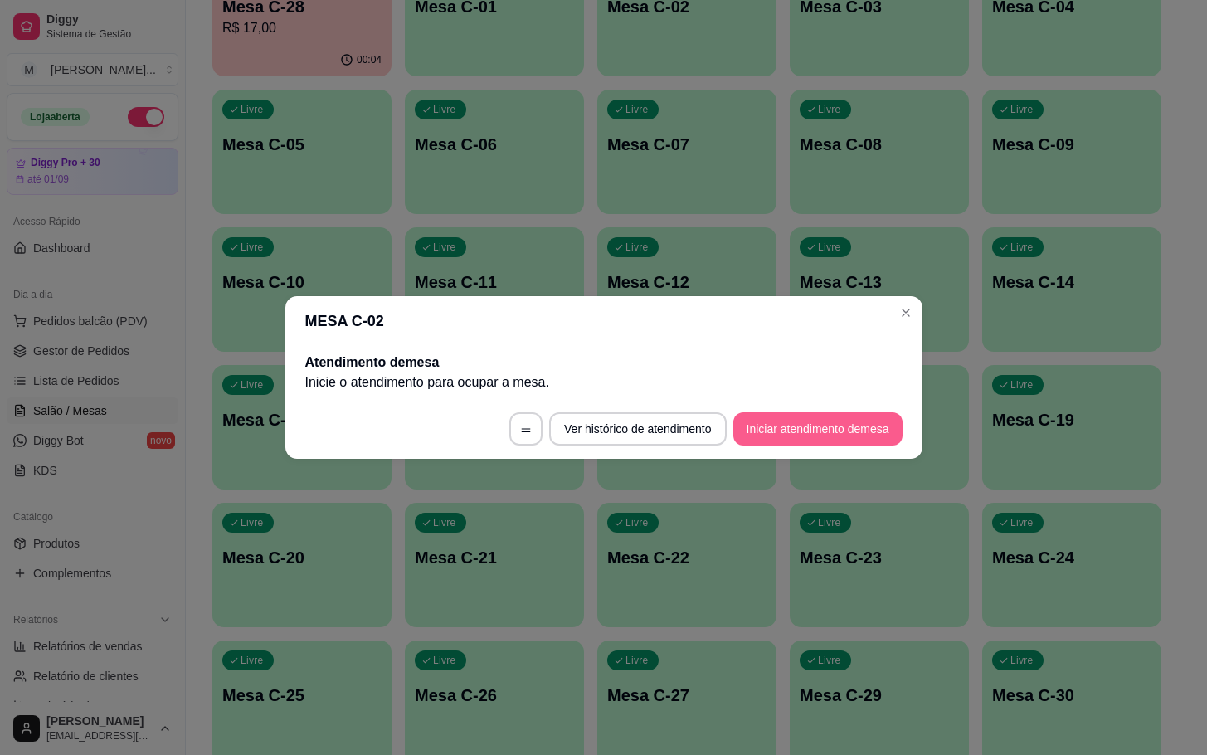
click at [770, 438] on button "Iniciar atendimento de mesa" at bounding box center [817, 428] width 169 height 33
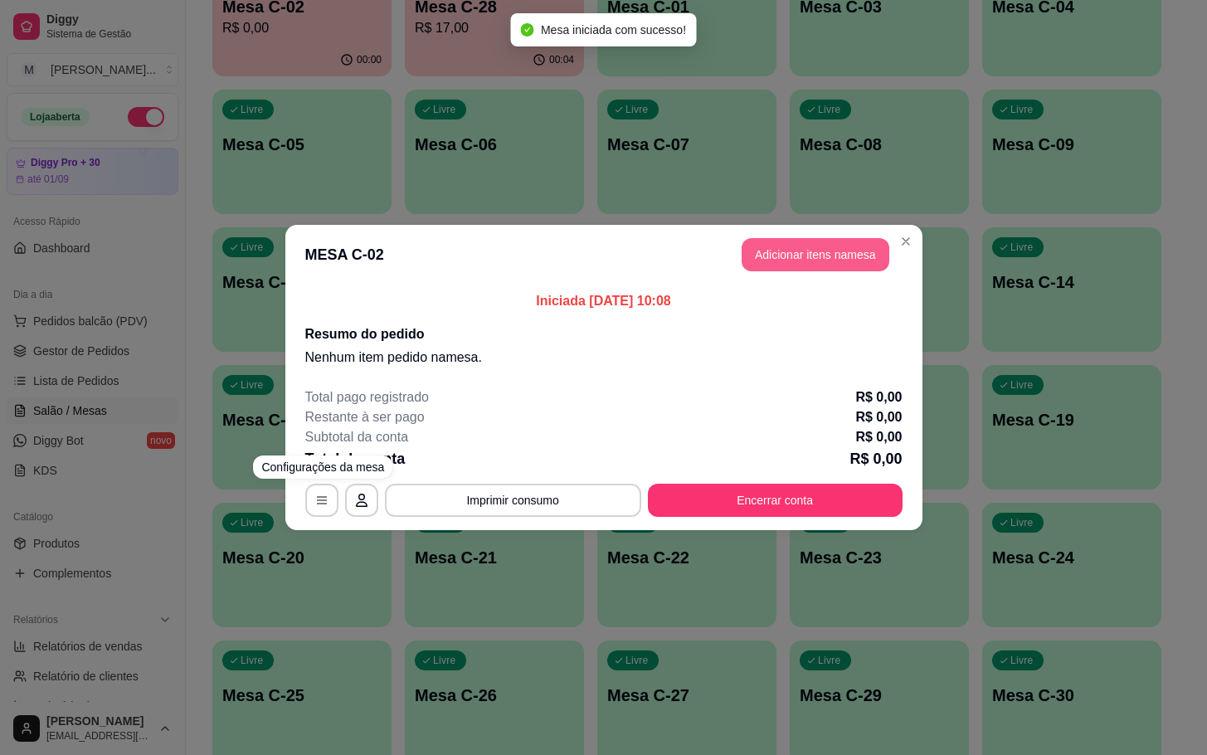
click at [777, 262] on button "Adicionar itens na mesa" at bounding box center [815, 254] width 148 height 33
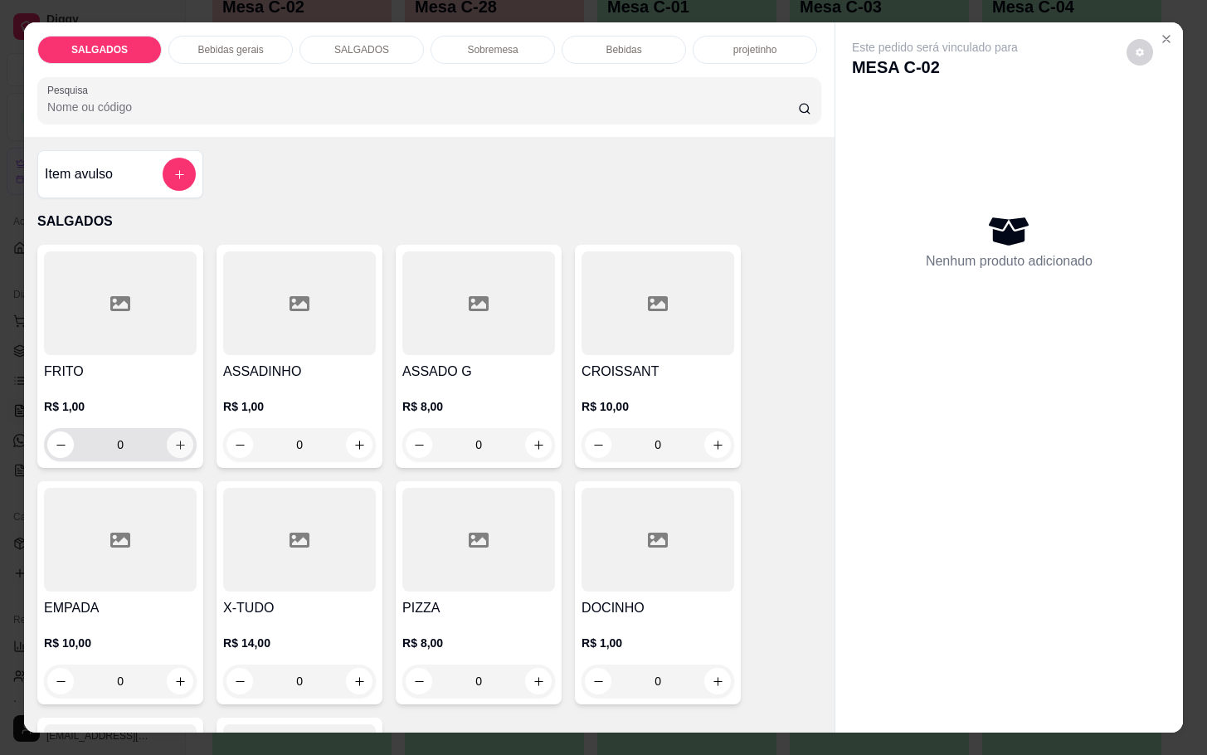
click at [174, 439] on icon "increase-product-quantity" at bounding box center [180, 445] width 12 height 12
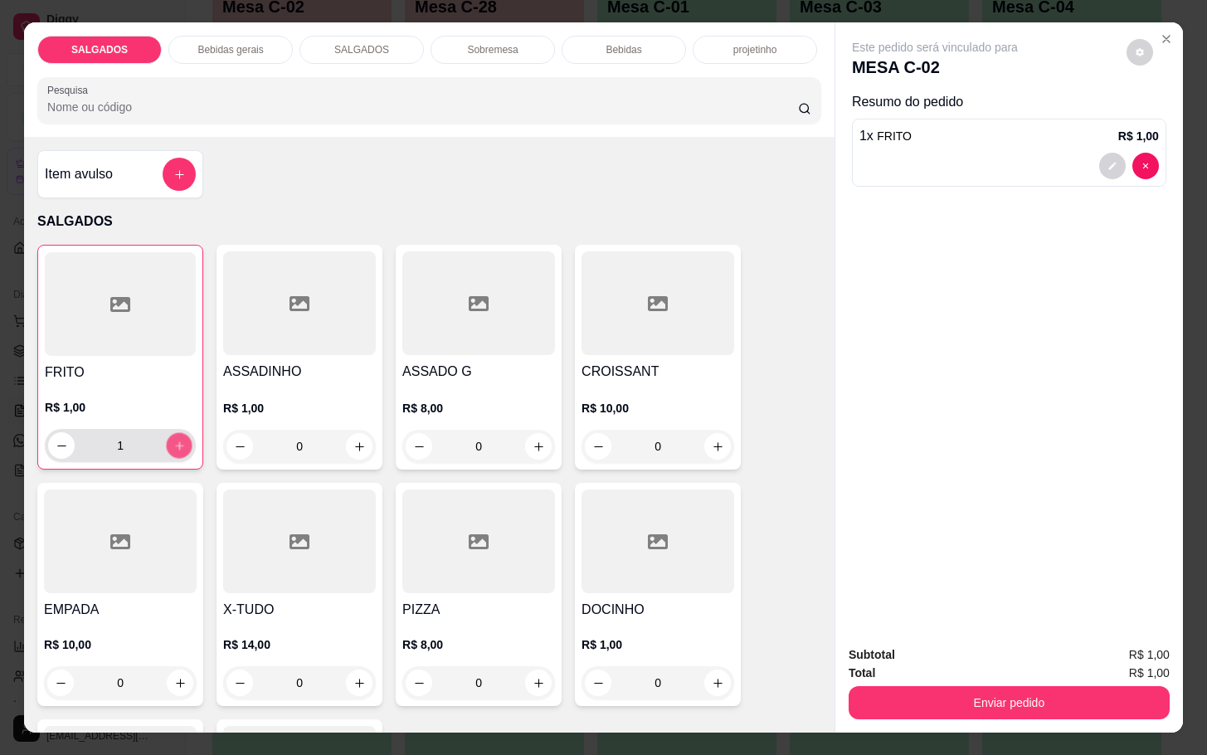
click at [173, 439] on icon "increase-product-quantity" at bounding box center [179, 445] width 12 height 12
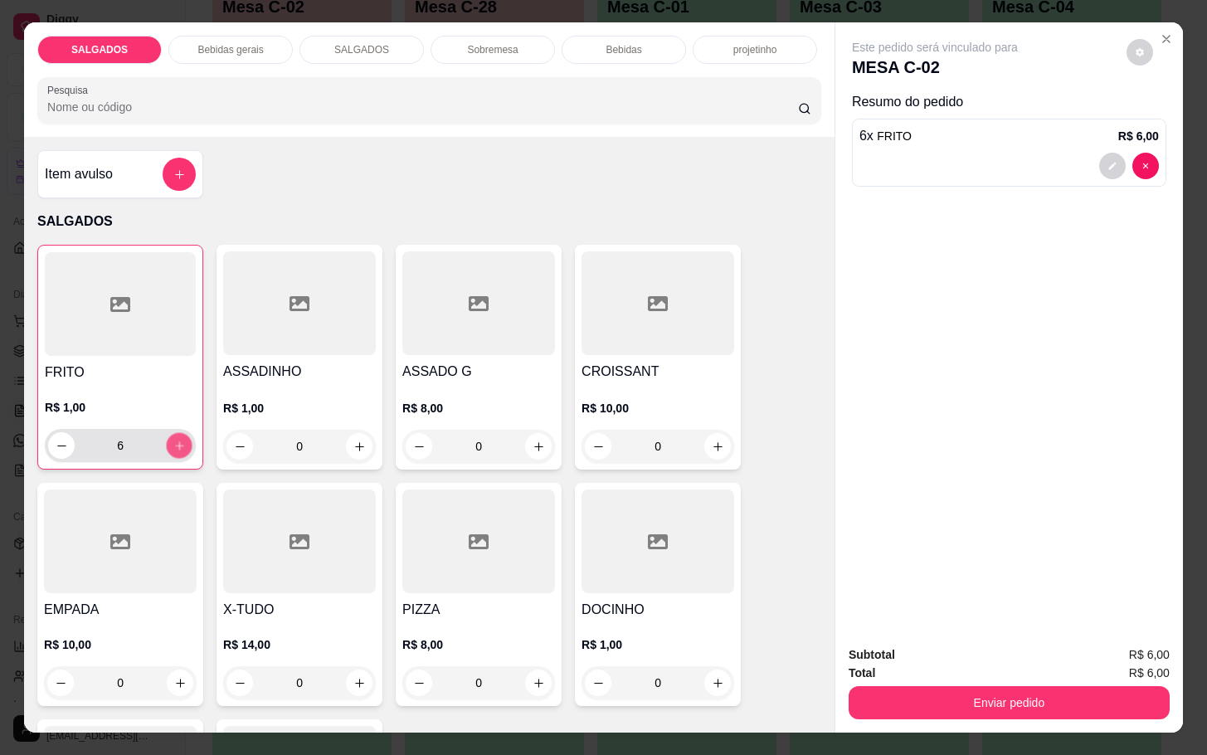
click at [173, 439] on icon "increase-product-quantity" at bounding box center [179, 445] width 12 height 12
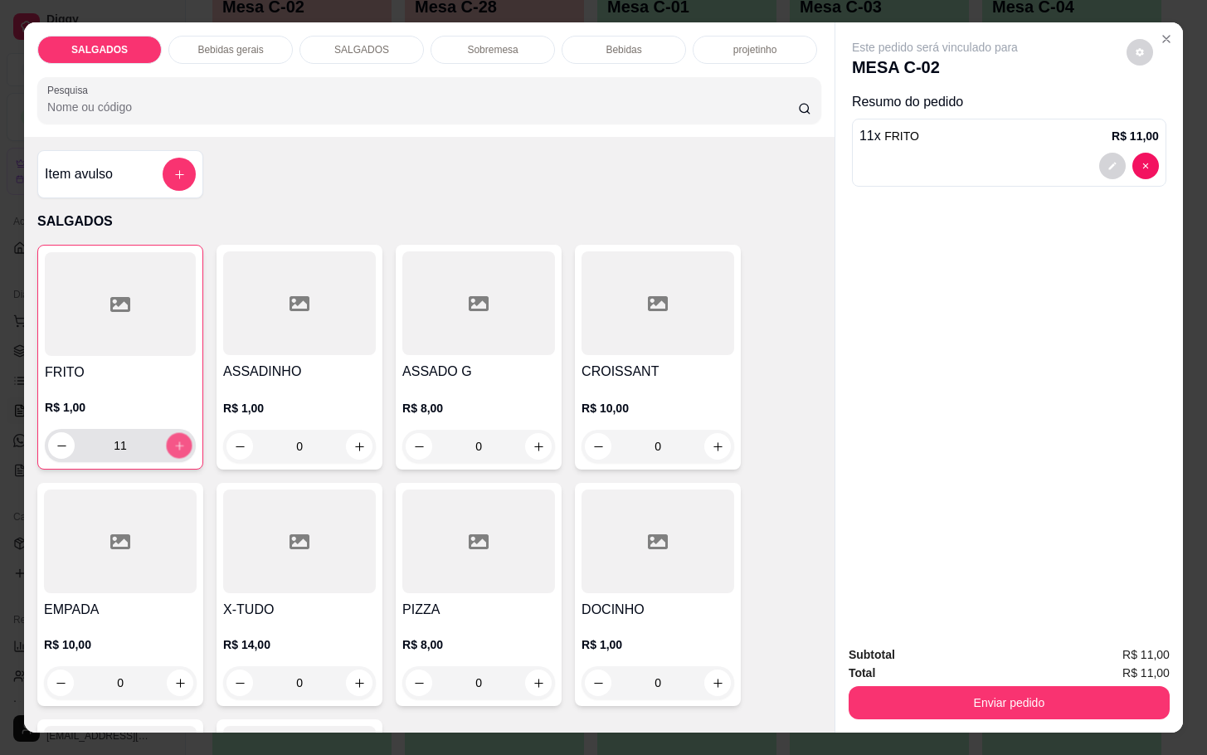
click at [173, 439] on icon "increase-product-quantity" at bounding box center [179, 445] width 12 height 12
type input "12"
click at [711, 677] on icon "increase-product-quantity" at bounding box center [717, 683] width 12 height 12
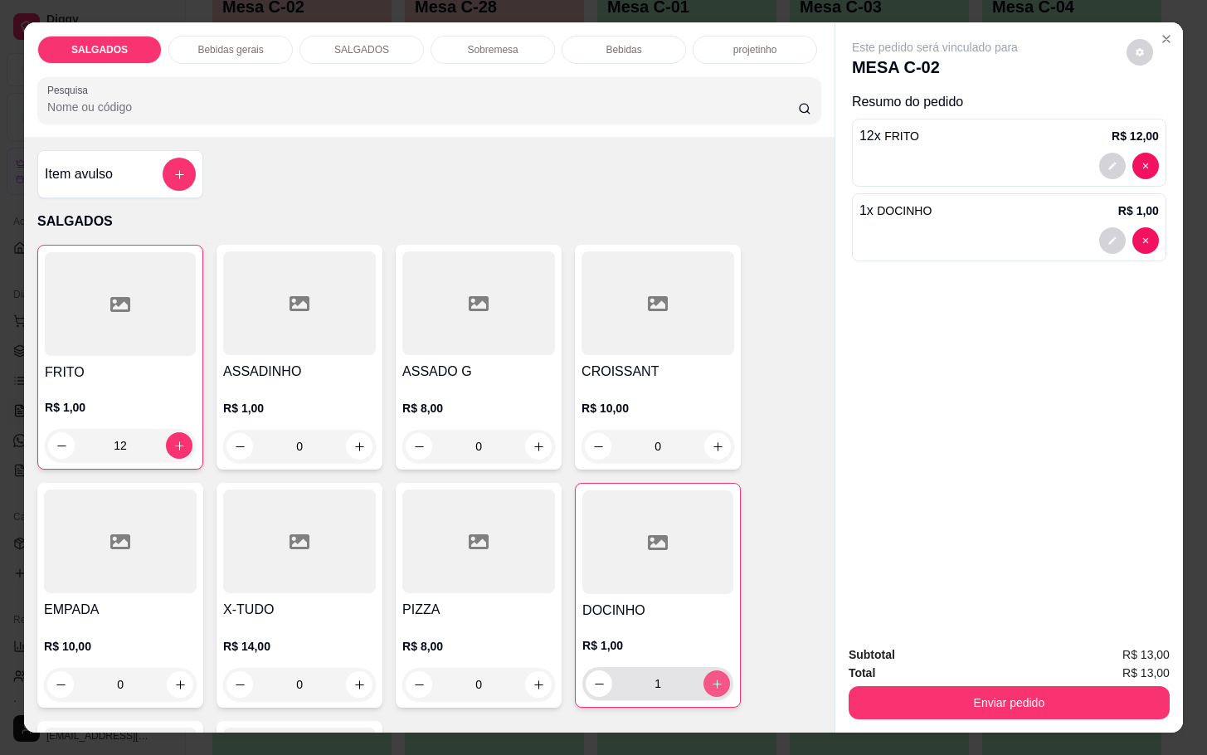
click at [711, 677] on icon "increase-product-quantity" at bounding box center [717, 683] width 12 height 12
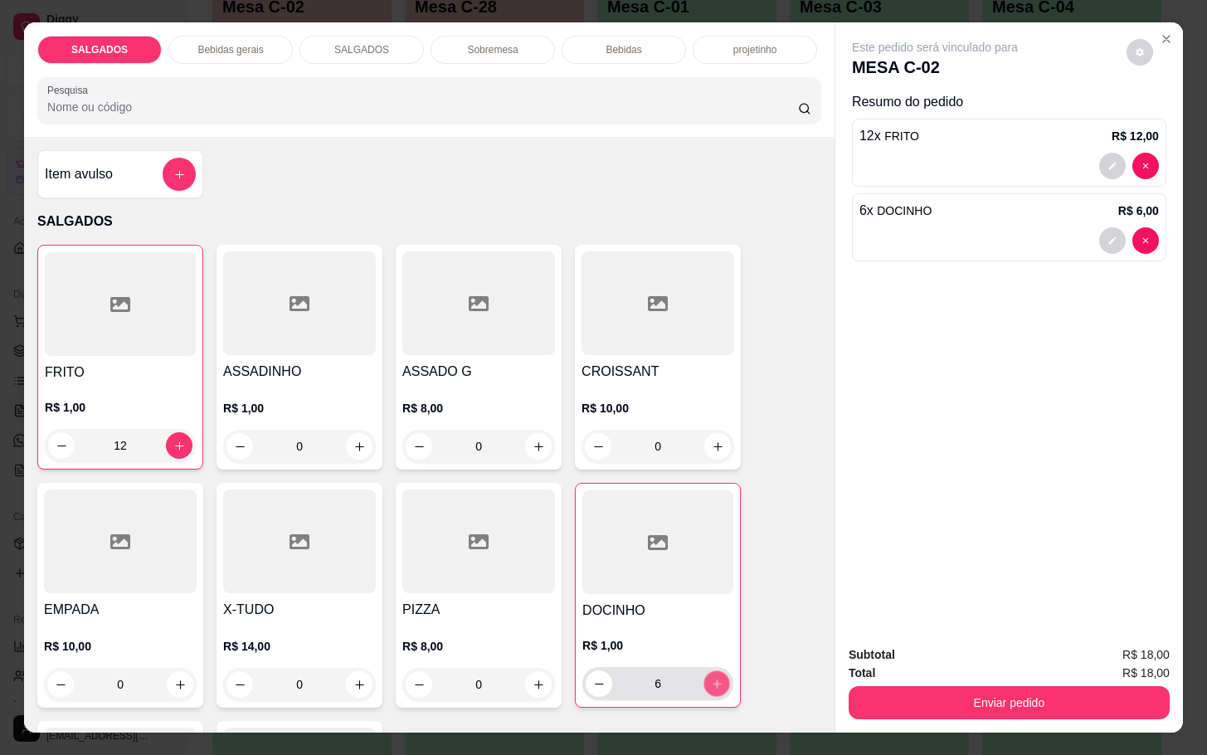
click at [711, 677] on icon "increase-product-quantity" at bounding box center [717, 683] width 12 height 12
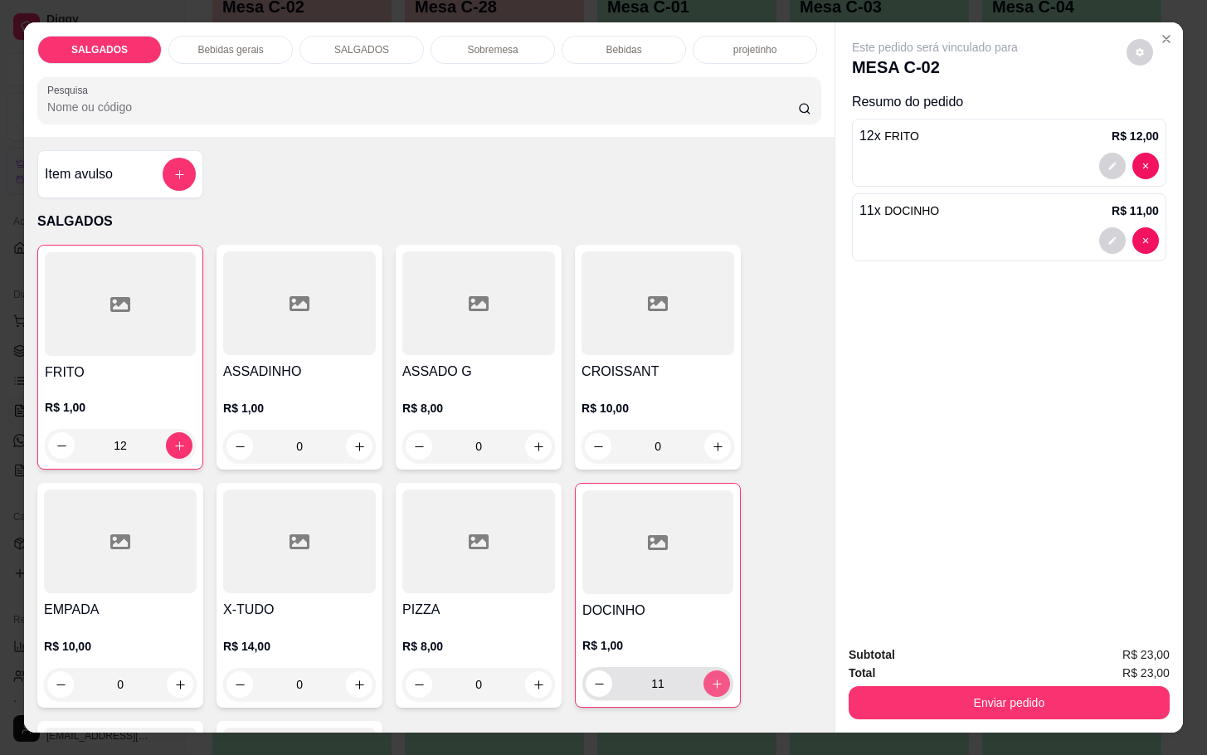
click at [711, 677] on icon "increase-product-quantity" at bounding box center [717, 683] width 12 height 12
type input "14"
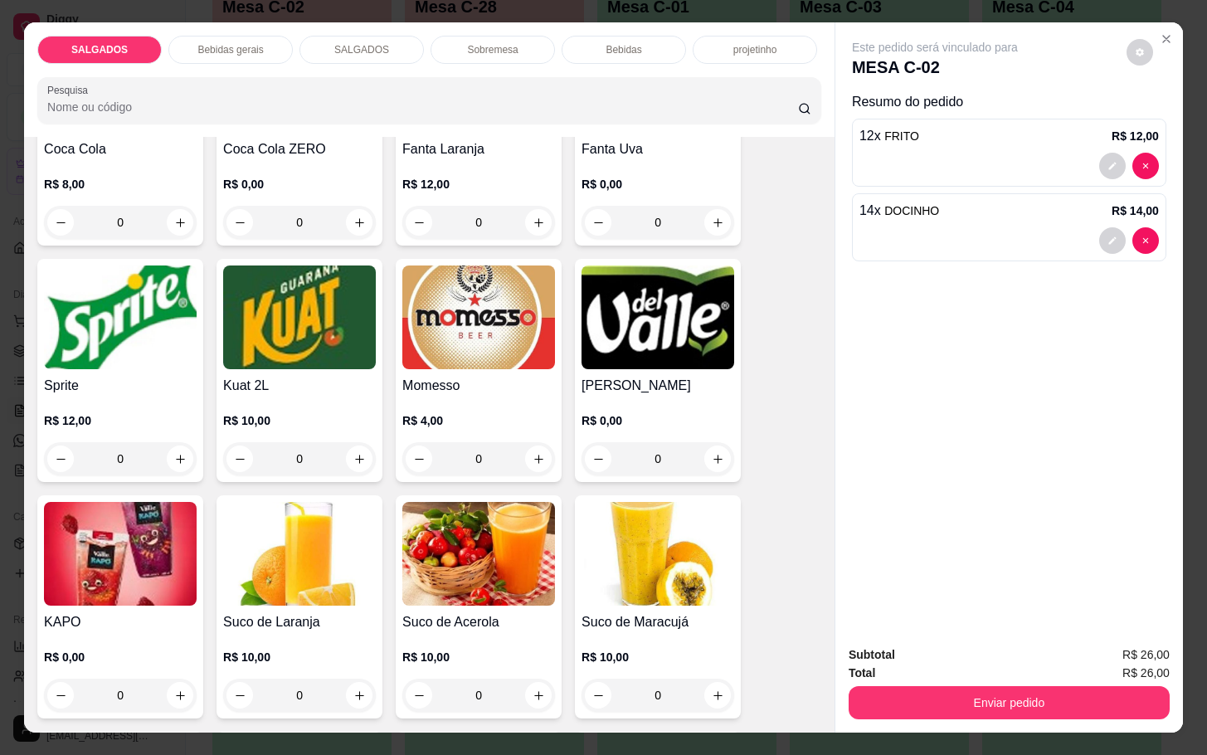
scroll to position [3358, 0]
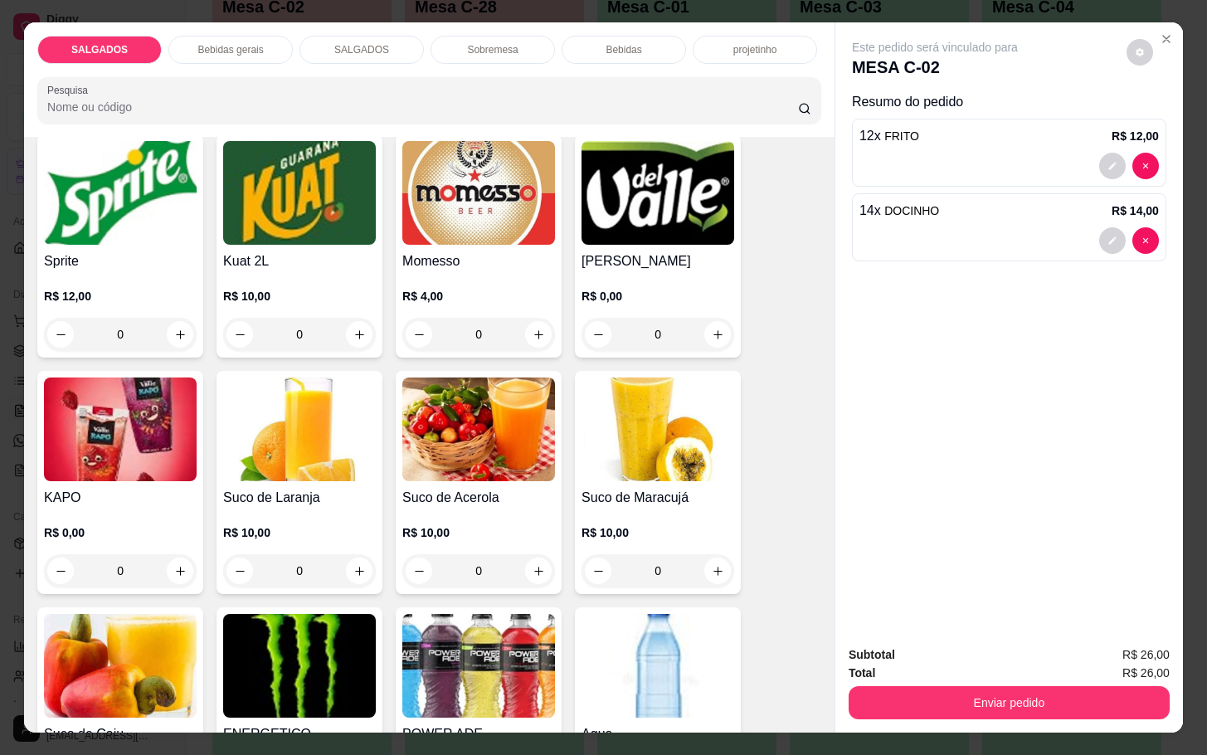
click at [175, 557] on div "0" at bounding box center [120, 570] width 153 height 33
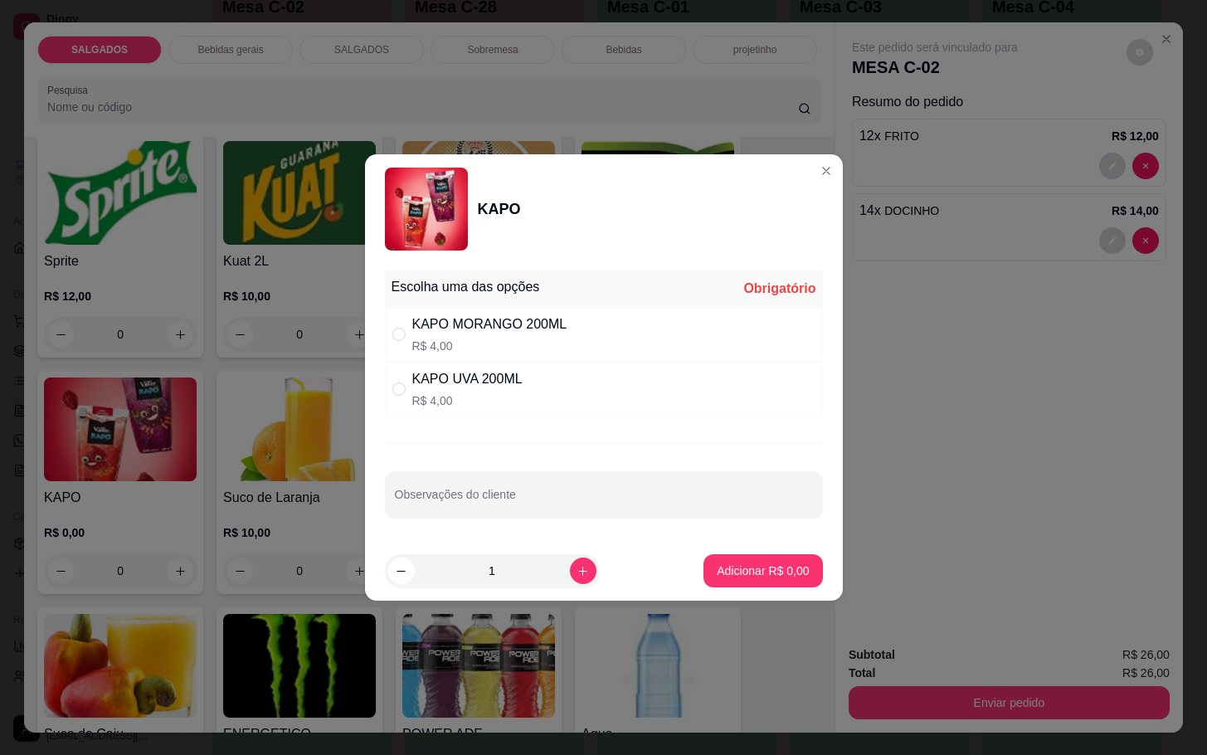
click at [500, 394] on p "R$ 4,00" at bounding box center [467, 400] width 110 height 17
radio input "true"
click at [576, 575] on icon "increase-product-quantity" at bounding box center [582, 571] width 12 height 12
type input "2"
click at [779, 583] on button "Adicionar R$ 8,00" at bounding box center [762, 571] width 115 height 32
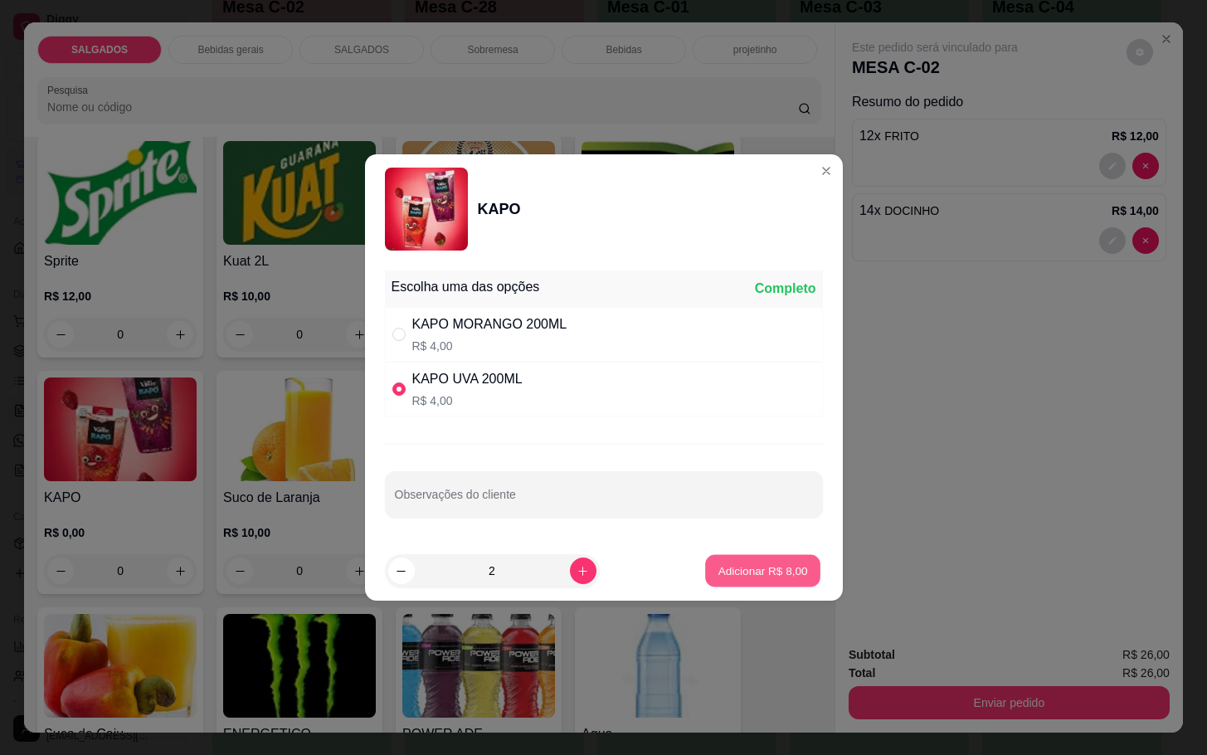
type input "2"
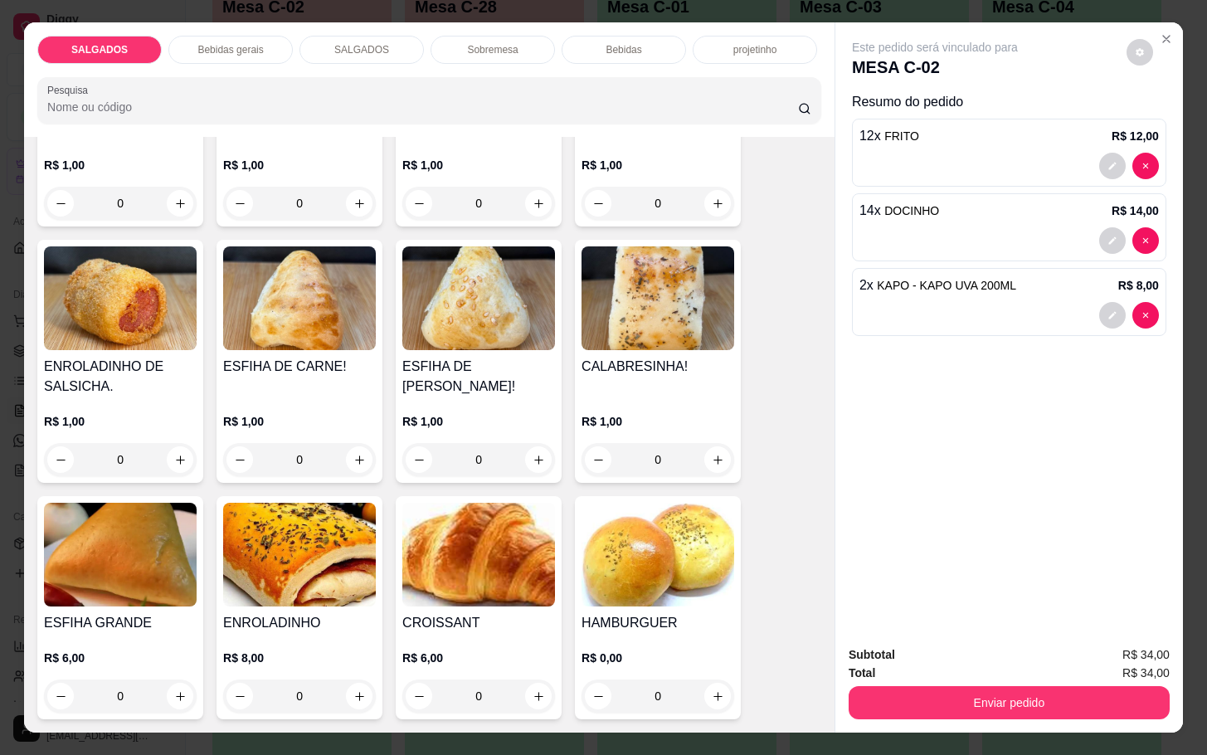
scroll to position [1119, 0]
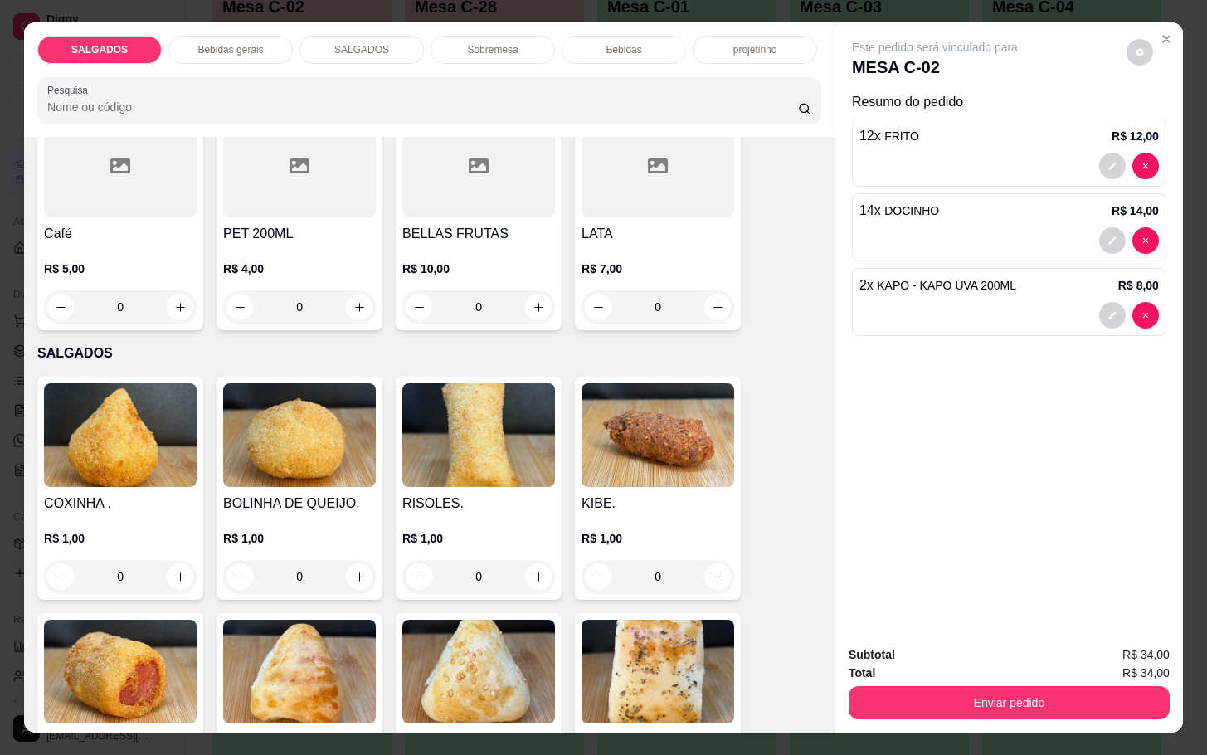
click at [119, 214] on div "Café R$ 5,00 0" at bounding box center [120, 218] width 166 height 223
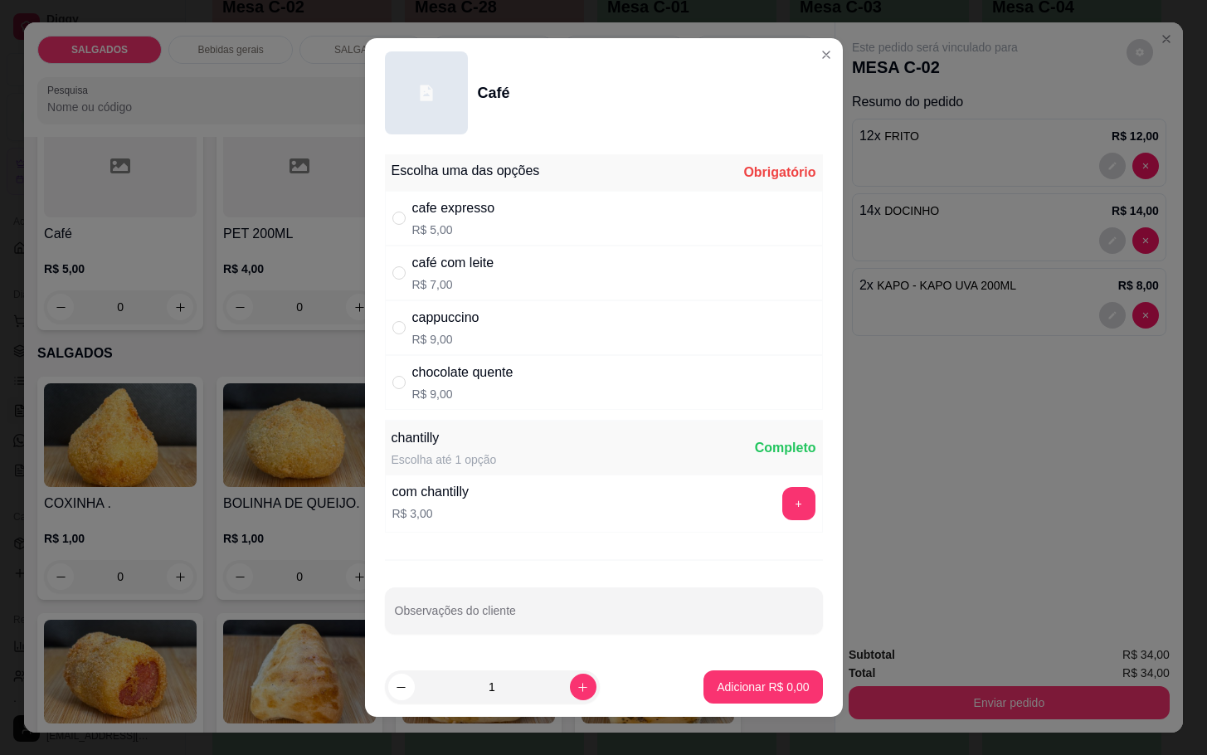
click at [473, 274] on div "café com leite R$ 7,00" at bounding box center [453, 273] width 82 height 40
radio input "true"
click at [716, 682] on p "Adicionar R$ 7,00" at bounding box center [762, 686] width 92 height 17
type input "1"
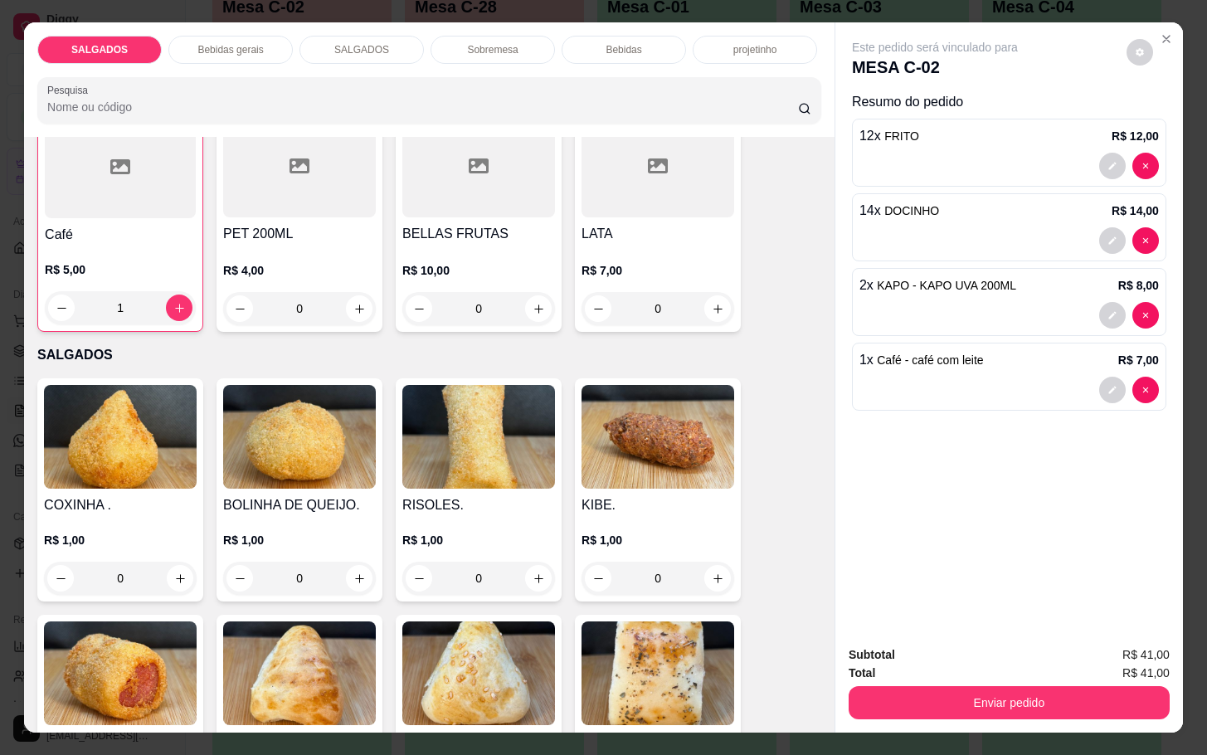
scroll to position [1120, 0]
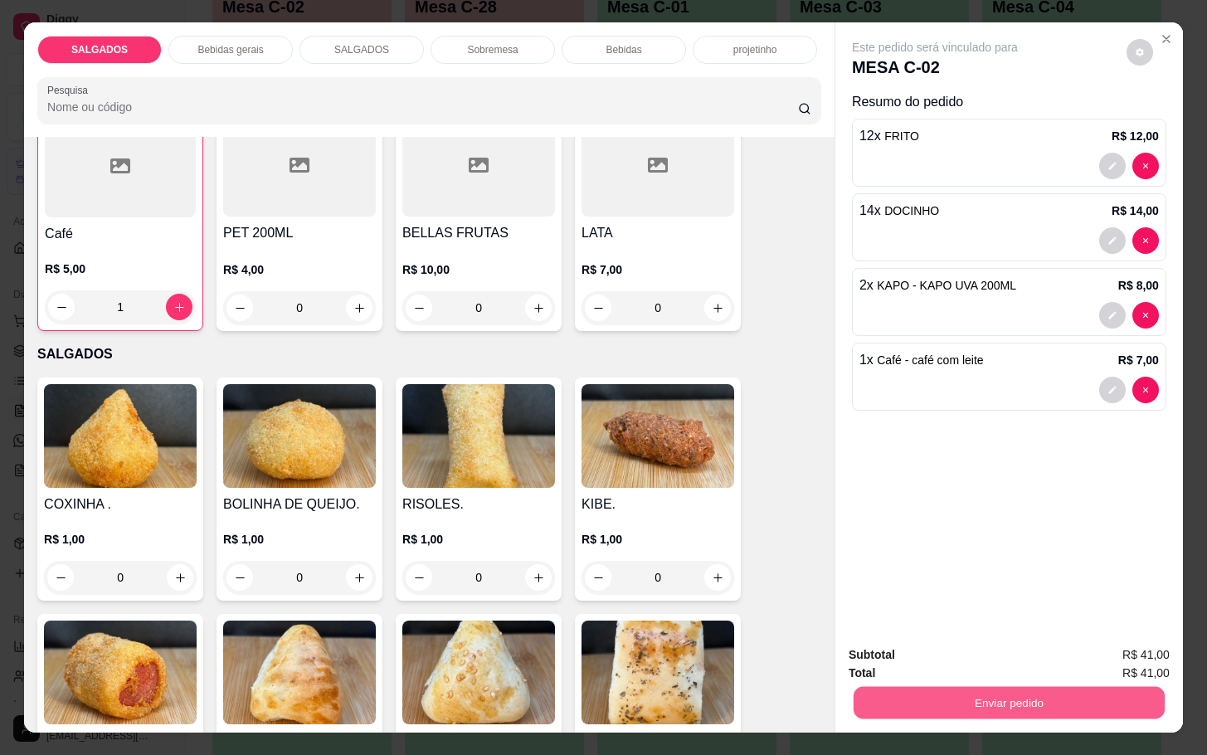
click at [891, 695] on button "Enviar pedido" at bounding box center [1008, 702] width 311 height 32
click at [886, 660] on button "Não registrar e enviar pedido" at bounding box center [951, 652] width 168 height 31
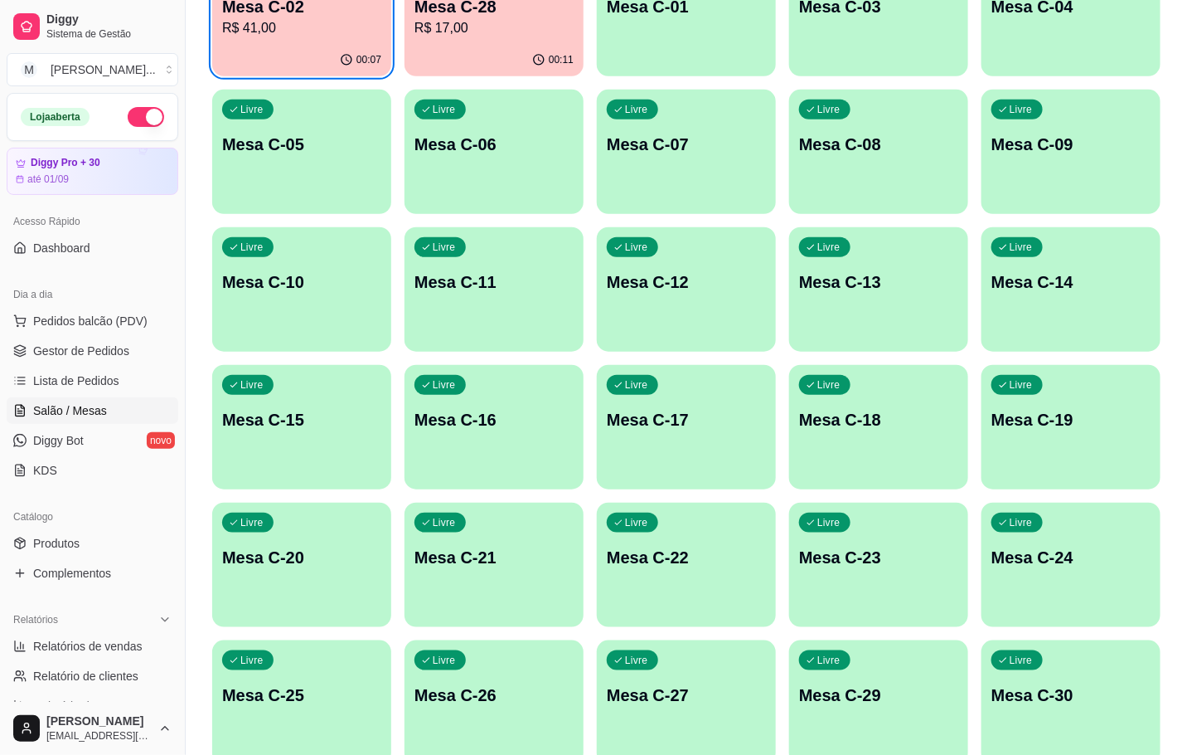
click at [533, 66] on div "00:11" at bounding box center [494, 60] width 179 height 32
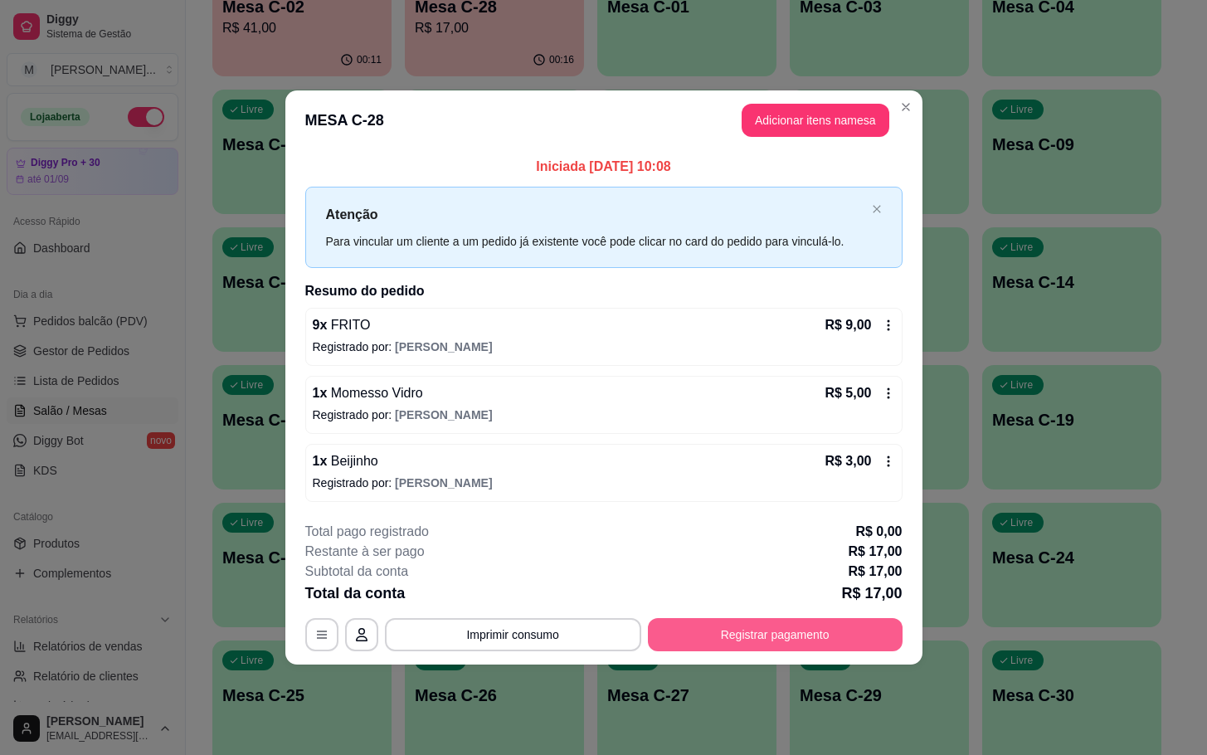
click at [804, 644] on button "Registrar pagamento" at bounding box center [775, 634] width 255 height 33
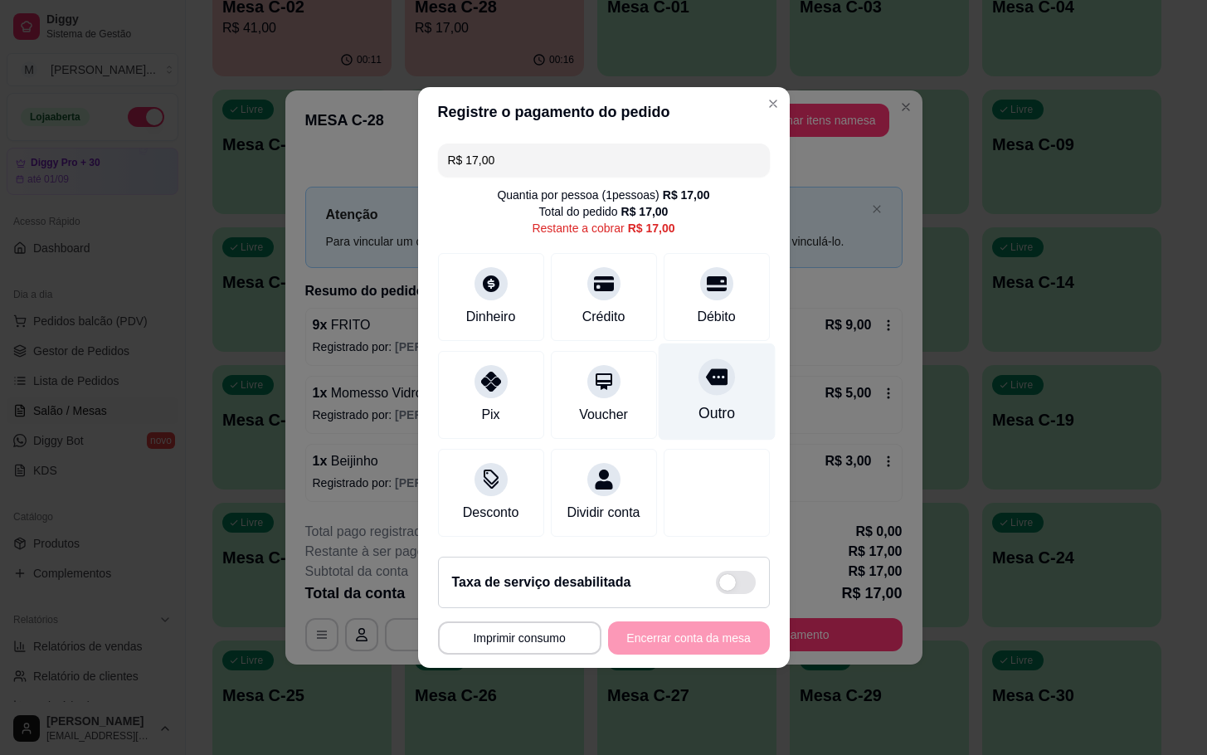
click at [732, 415] on div "Outro" at bounding box center [716, 391] width 117 height 97
type input "R$ 0,00"
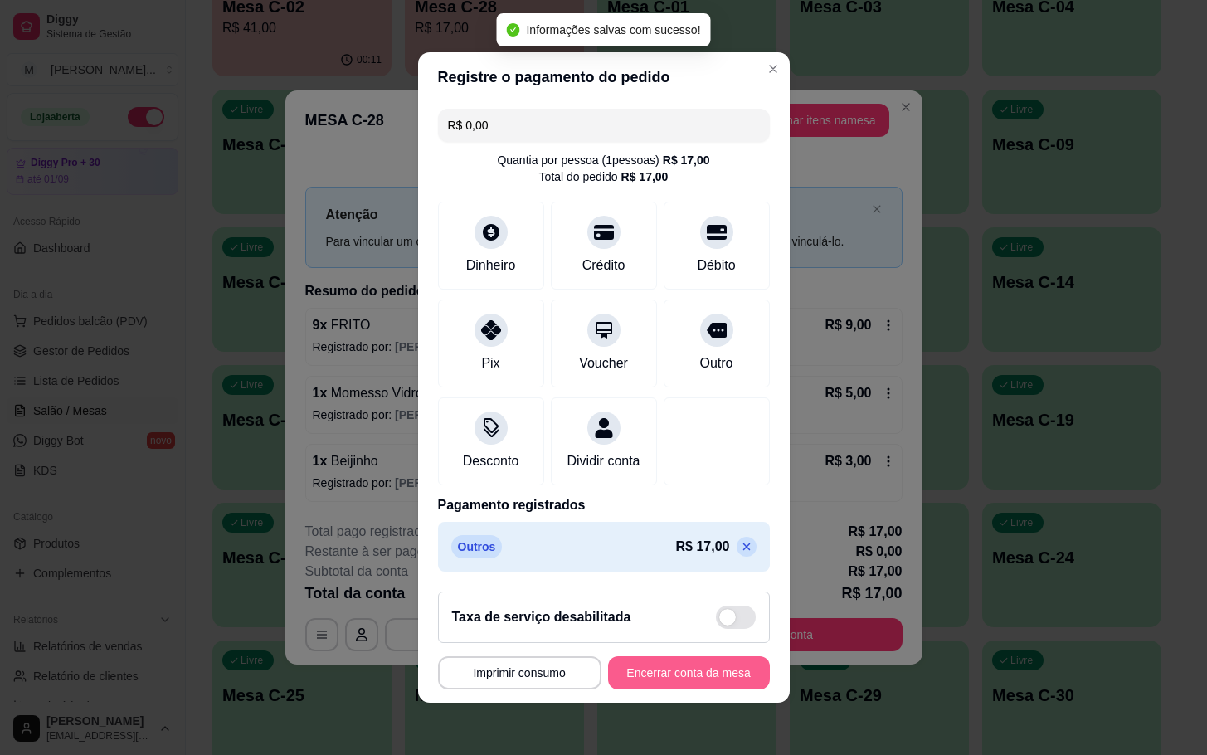
click at [650, 675] on button "Encerrar conta da mesa" at bounding box center [689, 672] width 162 height 33
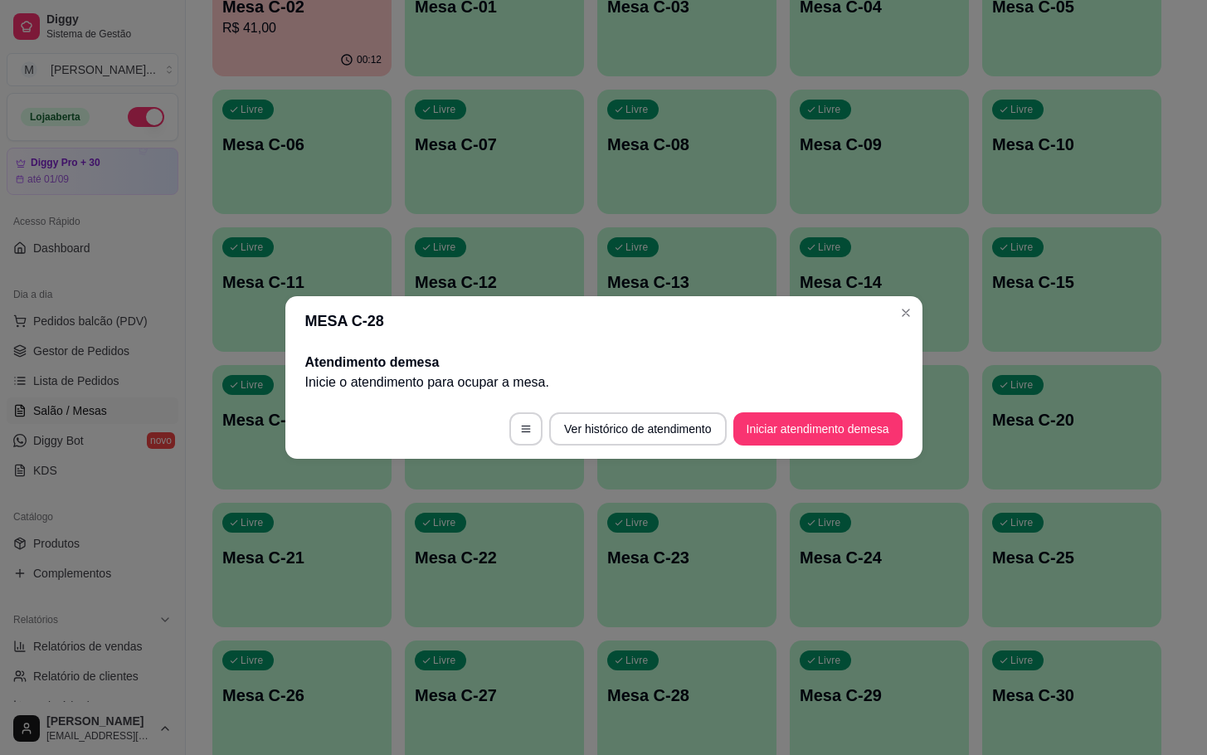
click at [317, 441] on footer "Ver histórico de atendimento Iniciar atendimento de mesa" at bounding box center [603, 429] width 637 height 60
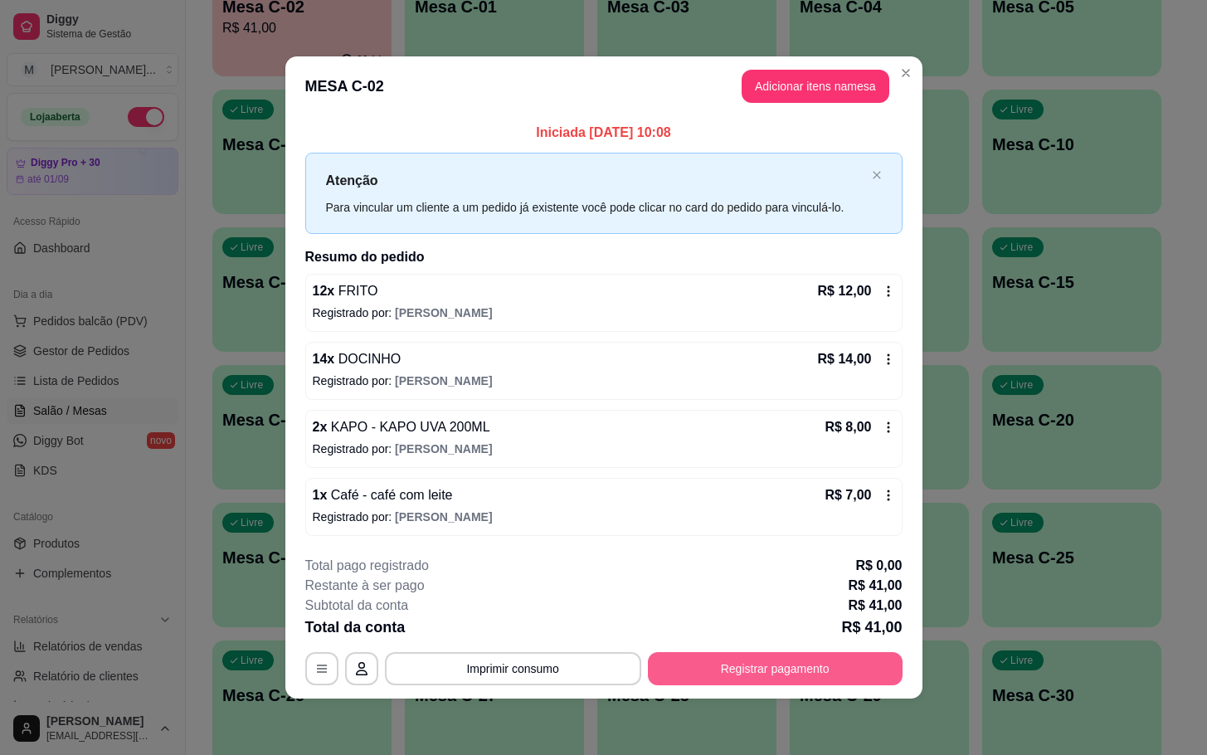
click at [851, 672] on button "Registrar pagamento" at bounding box center [775, 668] width 255 height 33
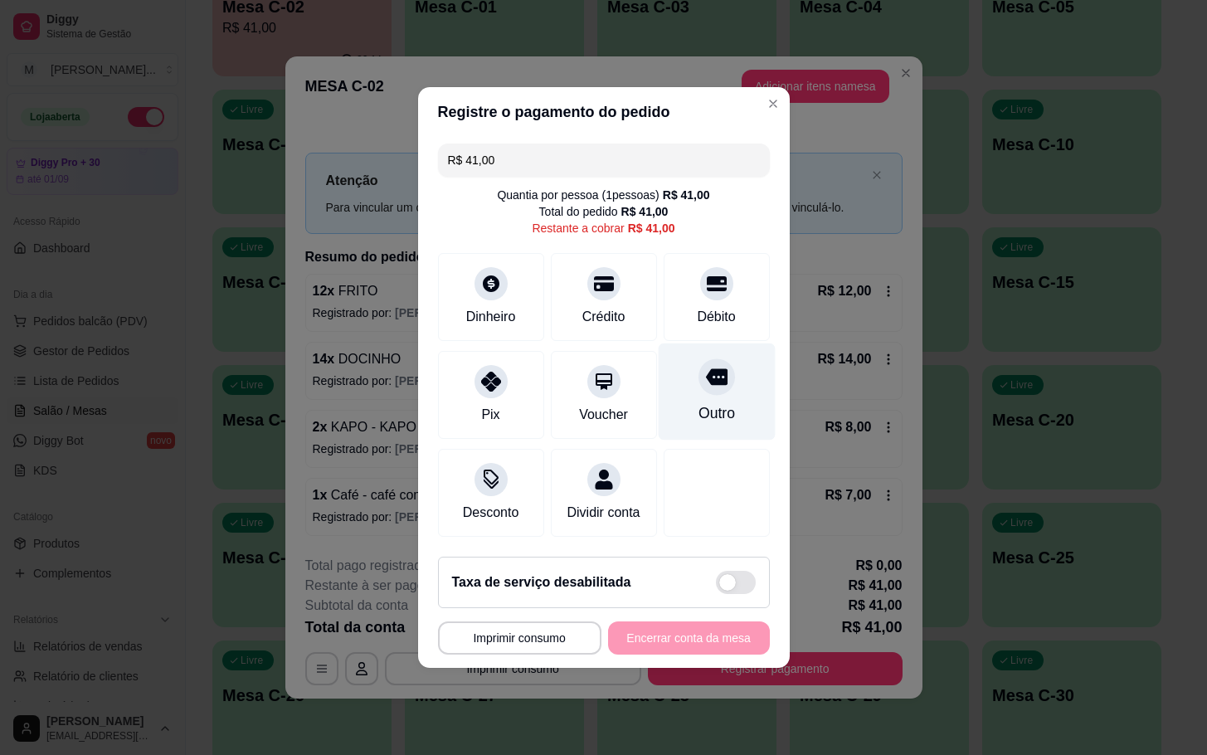
click at [659, 413] on div "Outro" at bounding box center [716, 391] width 117 height 97
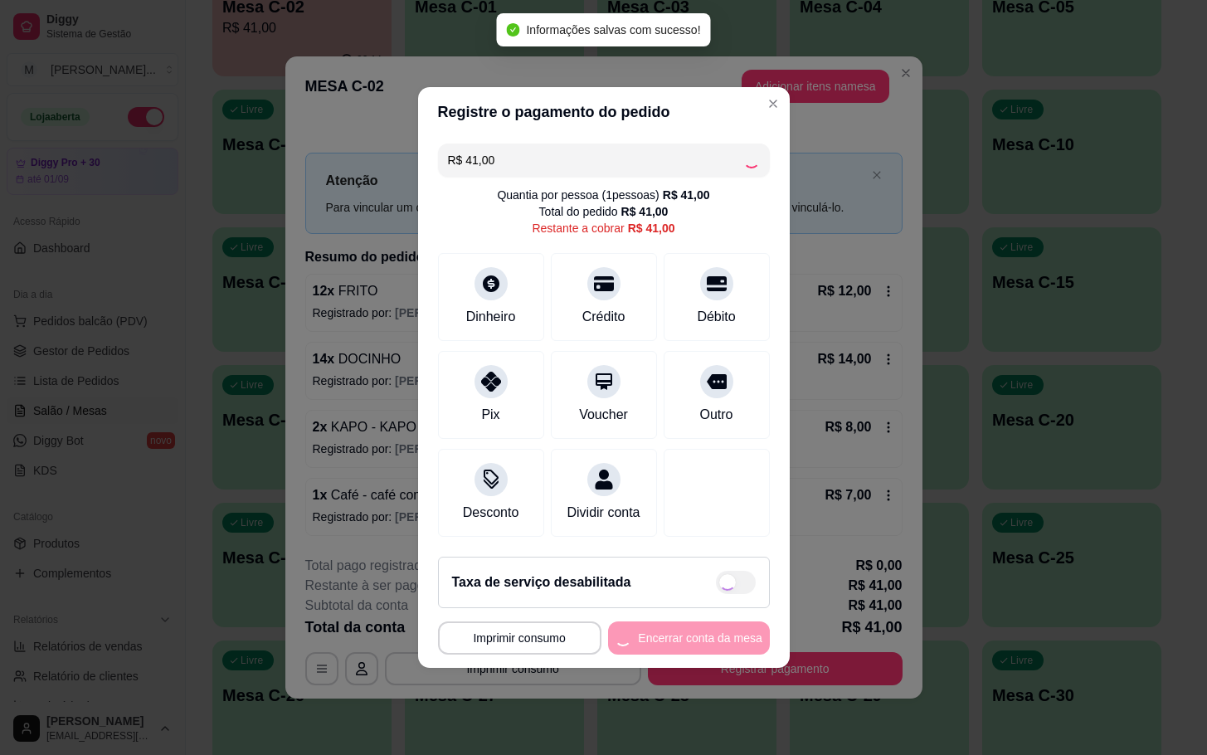
type input "R$ 0,00"
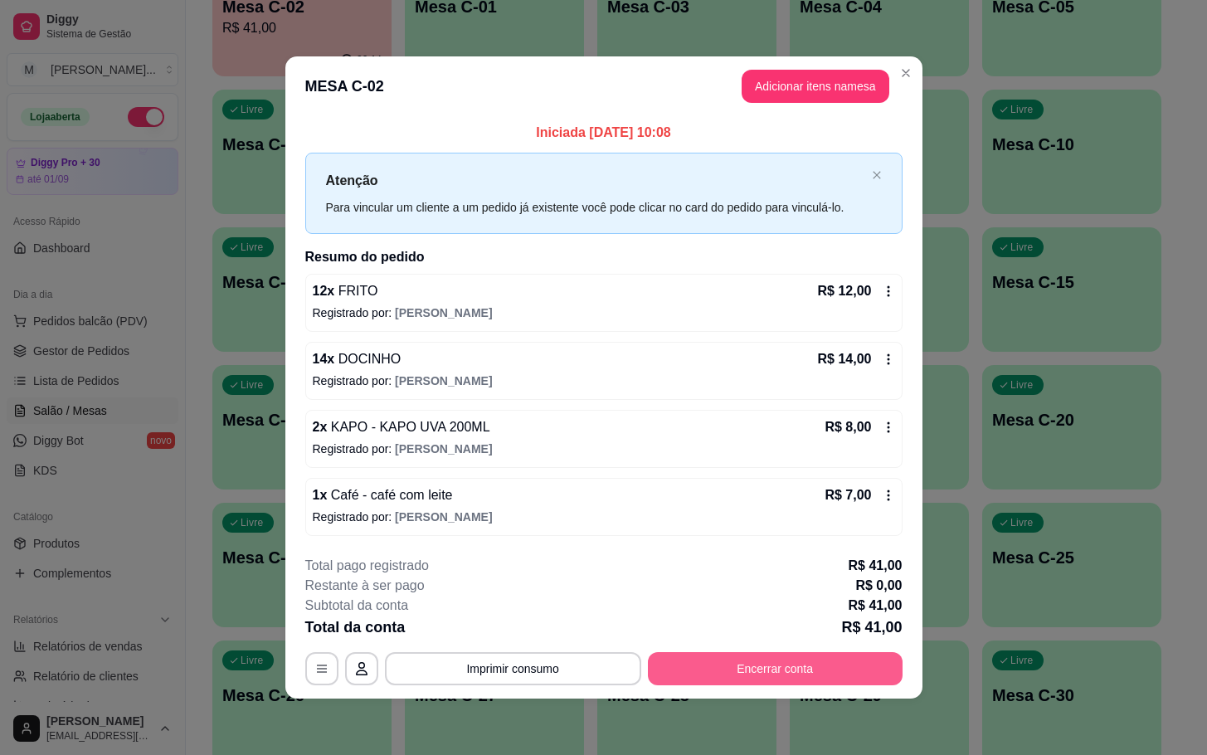
click at [751, 655] on button "Encerrar conta" at bounding box center [775, 668] width 255 height 33
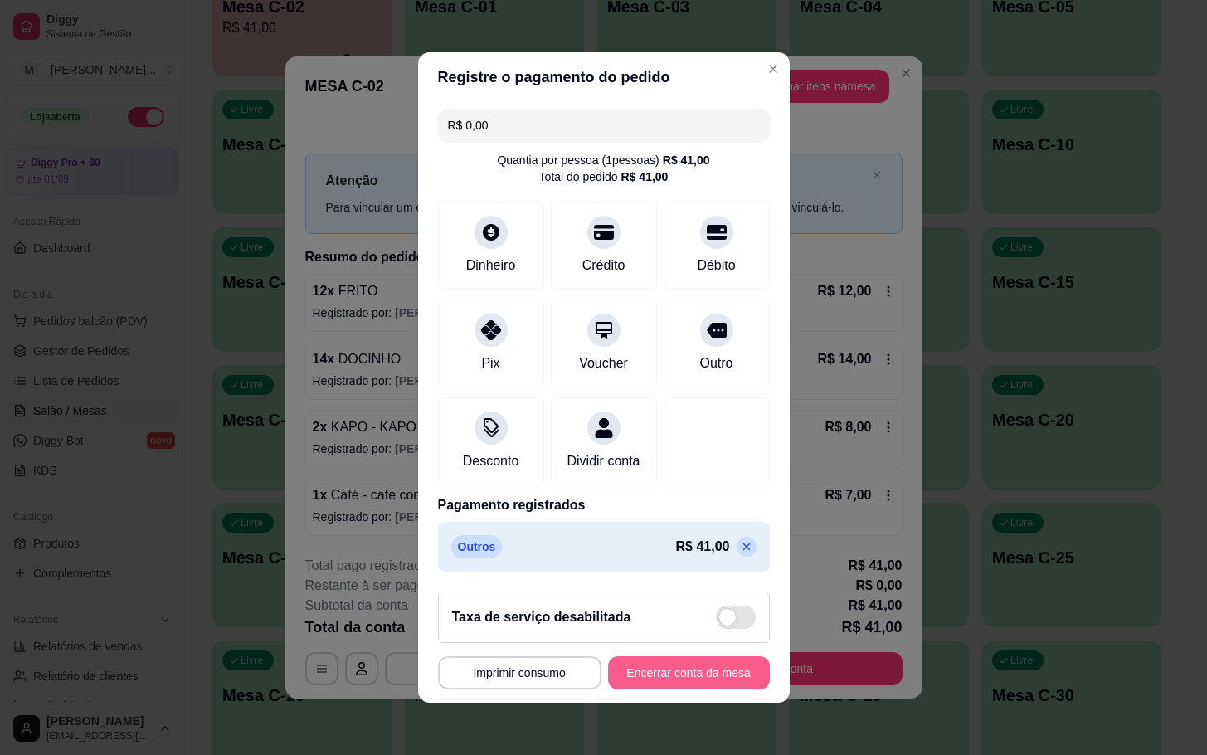
click at [705, 667] on button "Encerrar conta da mesa" at bounding box center [689, 672] width 162 height 33
click at [677, 702] on footer "**********" at bounding box center [603, 640] width 371 height 124
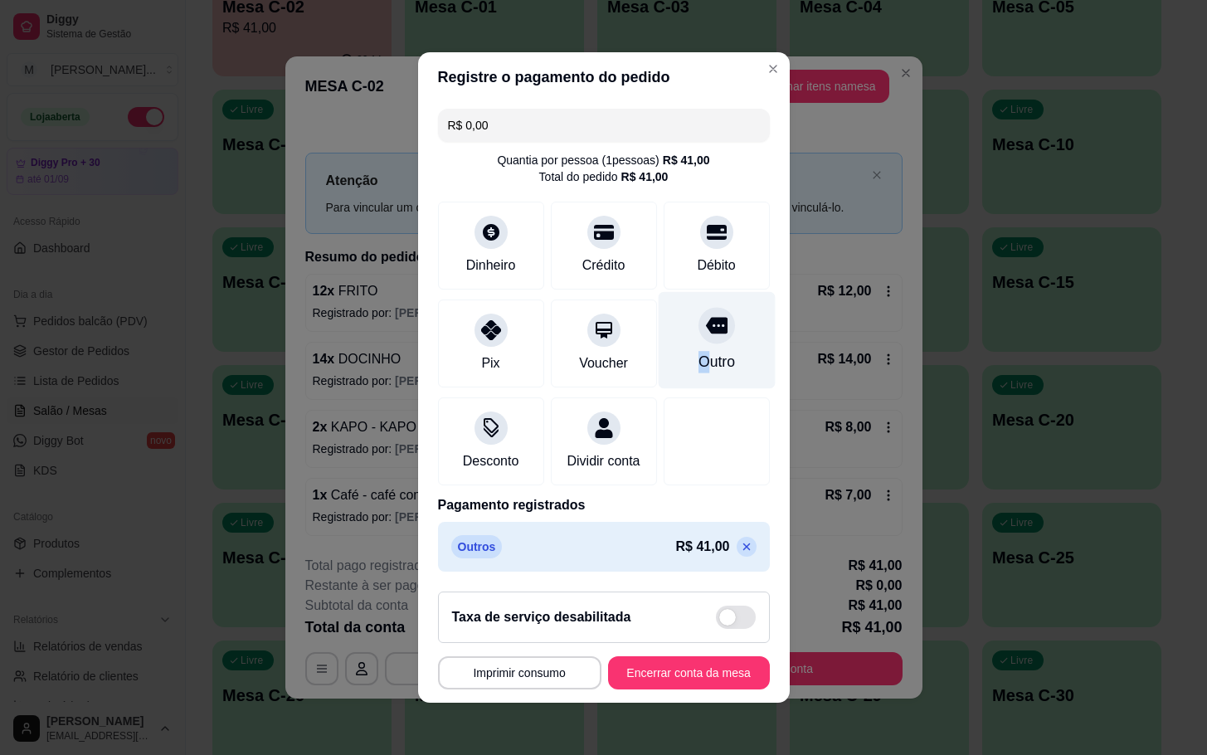
click at [679, 349] on div "Outro" at bounding box center [716, 340] width 117 height 97
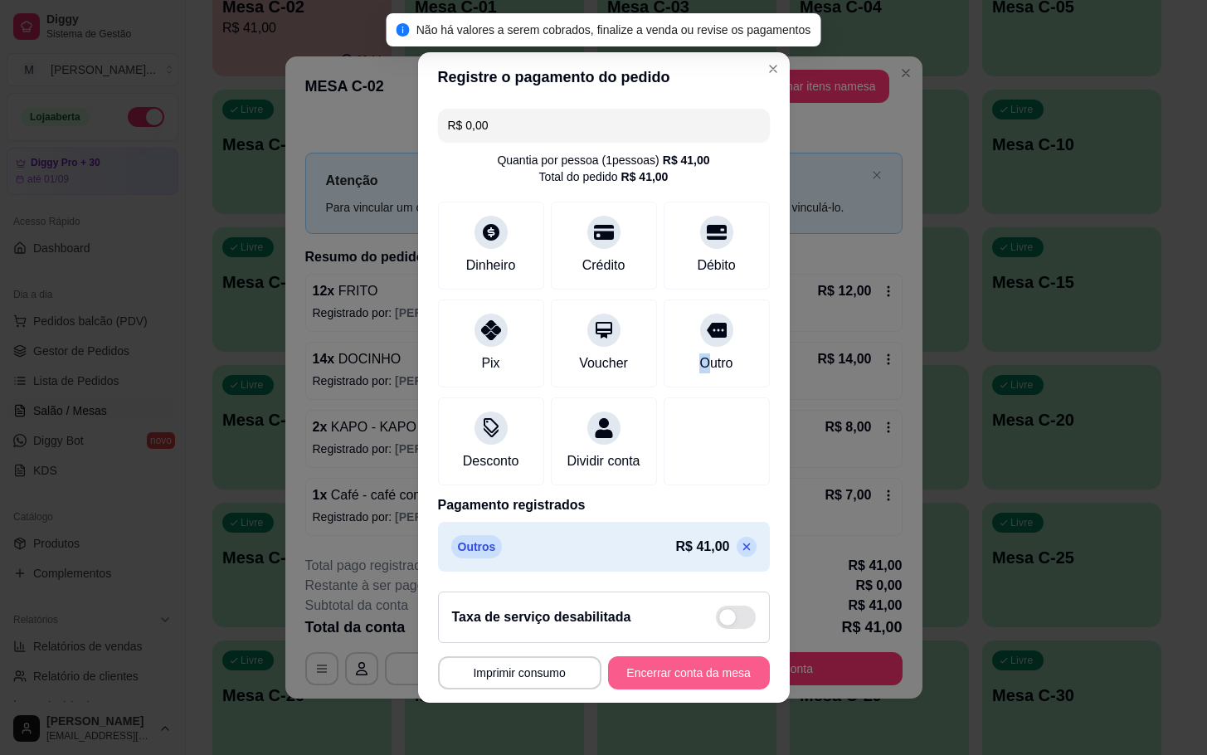
click at [702, 682] on button "Encerrar conta da mesa" at bounding box center [689, 672] width 162 height 33
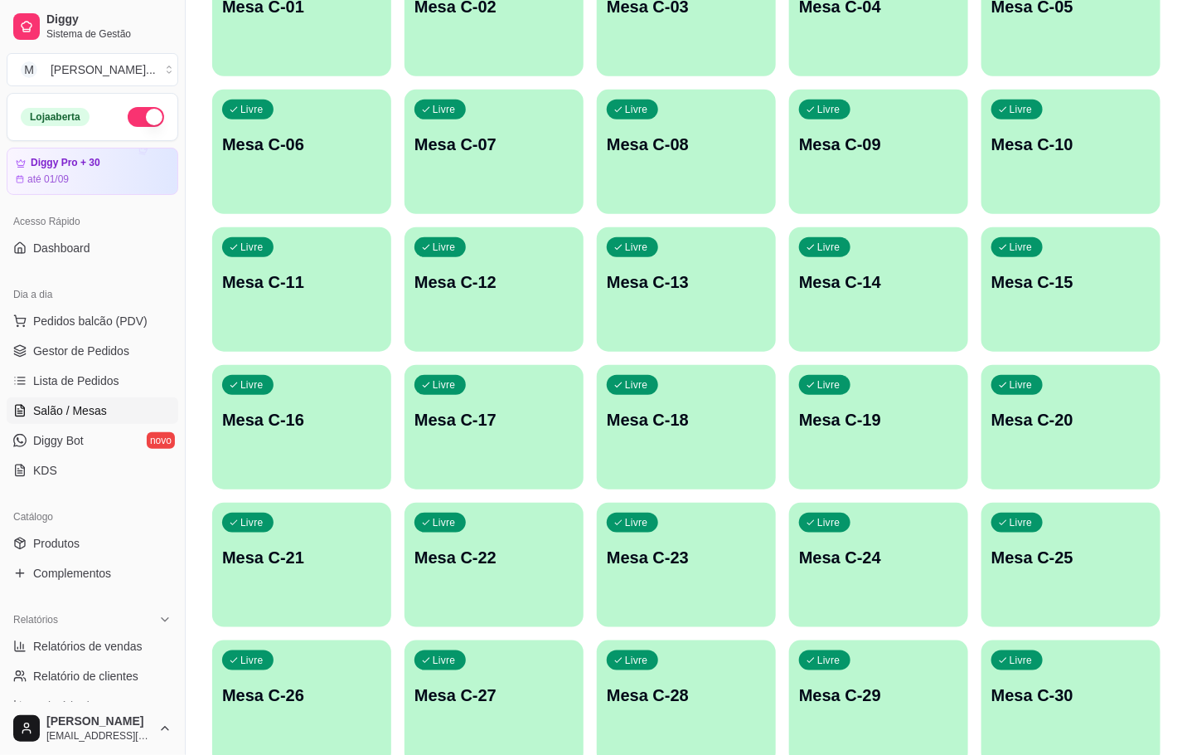
click at [542, 58] on div "button" at bounding box center [494, 66] width 179 height 20
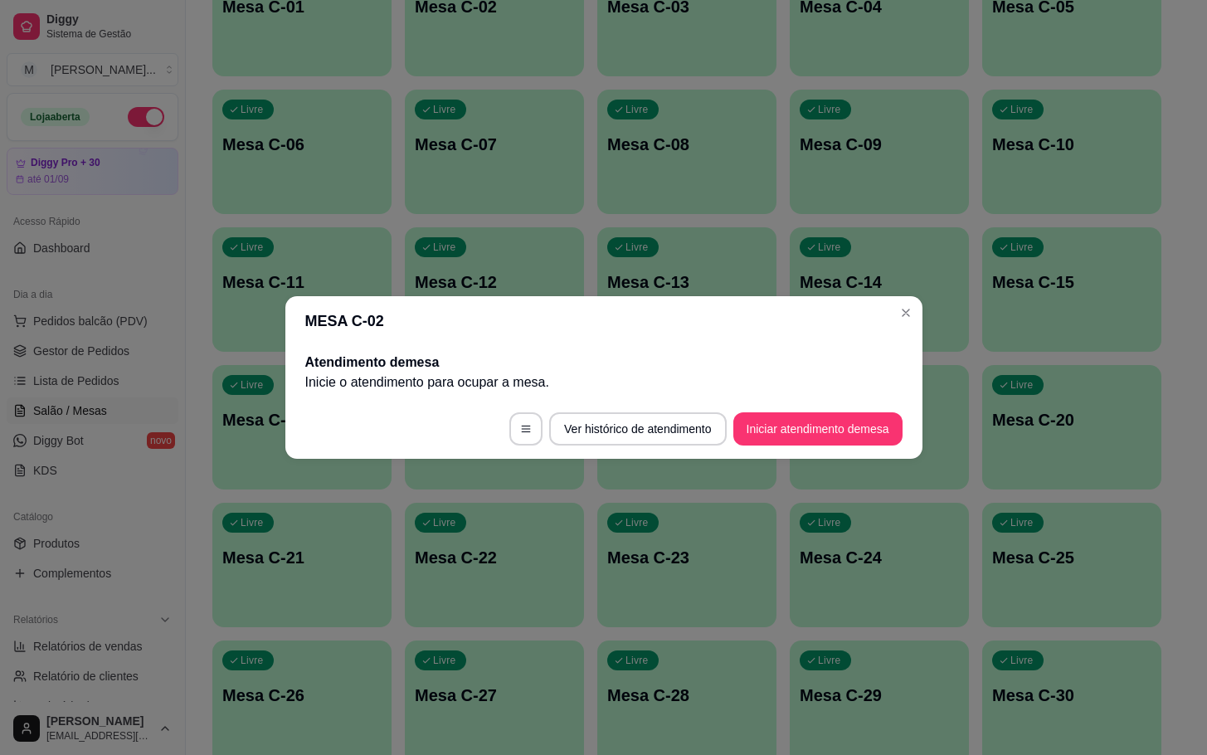
click at [779, 454] on footer "Ver histórico de atendimento Iniciar atendimento de mesa" at bounding box center [603, 429] width 637 height 60
click at [799, 415] on button "Iniciar atendimento de mesa" at bounding box center [817, 428] width 169 height 33
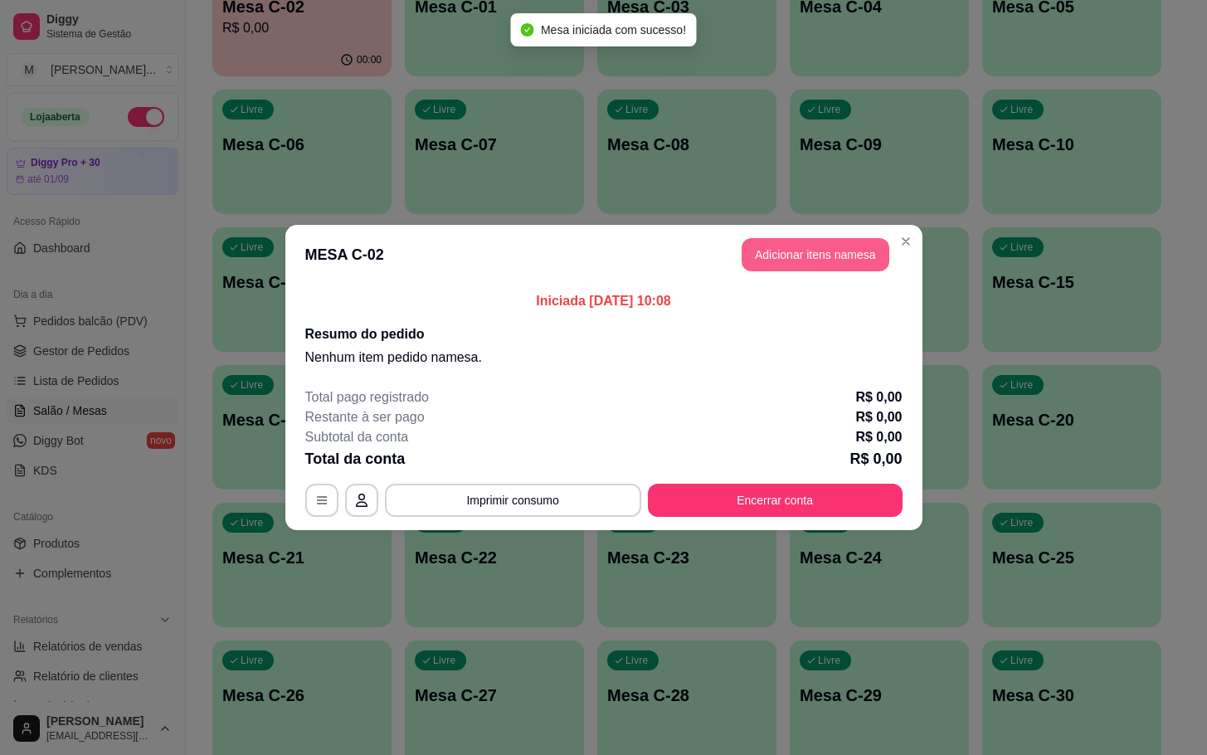
click at [747, 252] on button "Adicionar itens na mesa" at bounding box center [815, 254] width 148 height 33
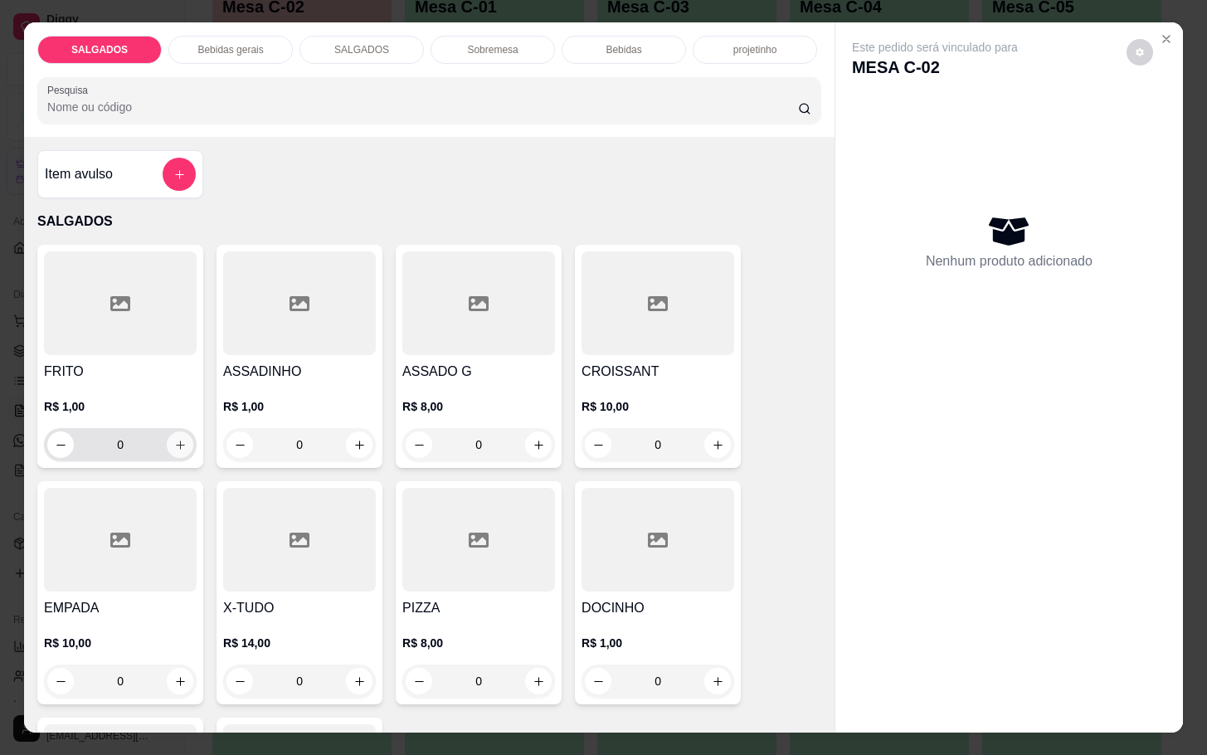
click at [169, 446] on button "increase-product-quantity" at bounding box center [180, 444] width 27 height 27
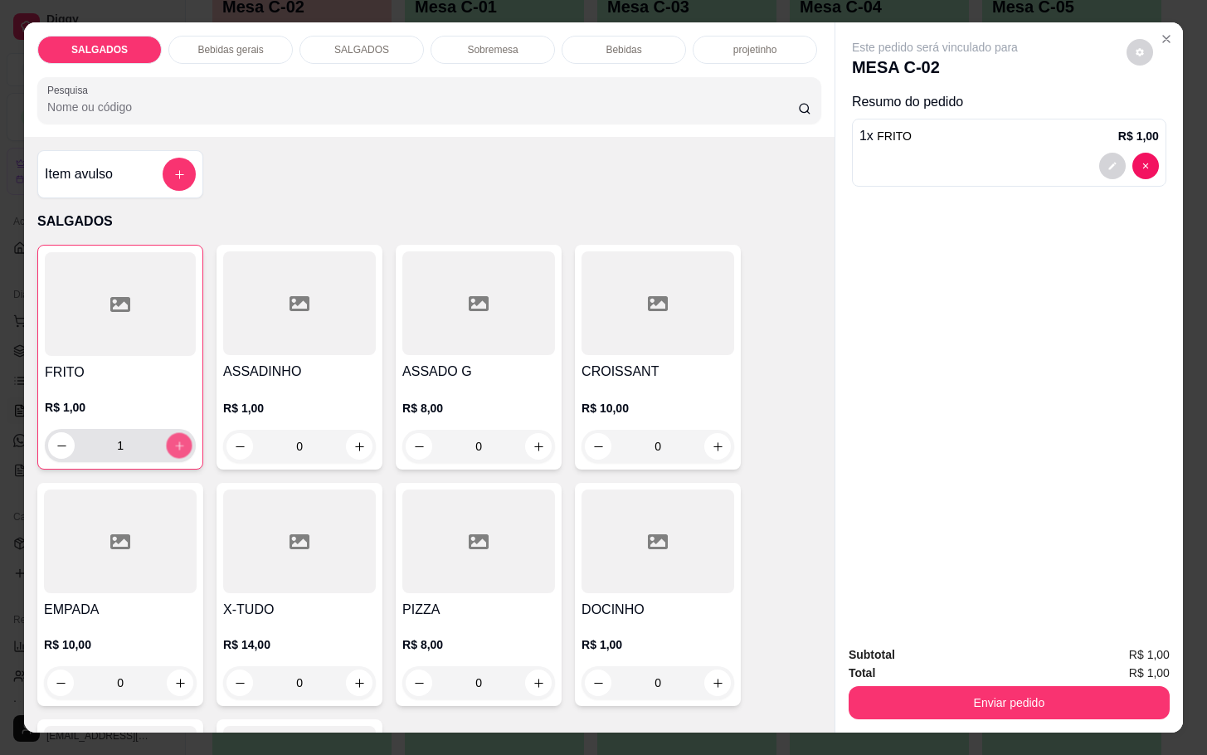
click at [169, 446] on button "increase-product-quantity" at bounding box center [180, 446] width 26 height 26
click at [172, 446] on button "increase-product-quantity" at bounding box center [180, 446] width 26 height 26
click at [172, 446] on button "increase-product-quantity" at bounding box center [179, 445] width 27 height 27
click at [174, 446] on button "increase-product-quantity" at bounding box center [180, 446] width 26 height 26
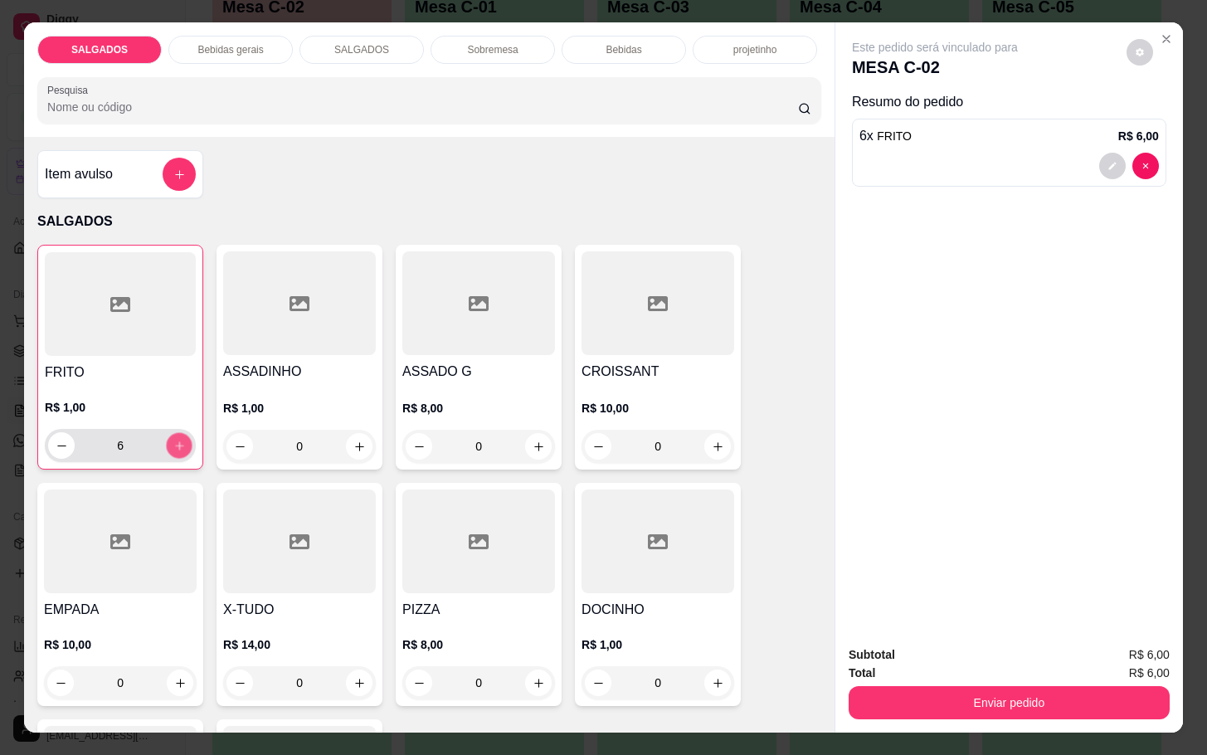
click at [174, 446] on button "increase-product-quantity" at bounding box center [180, 446] width 26 height 26
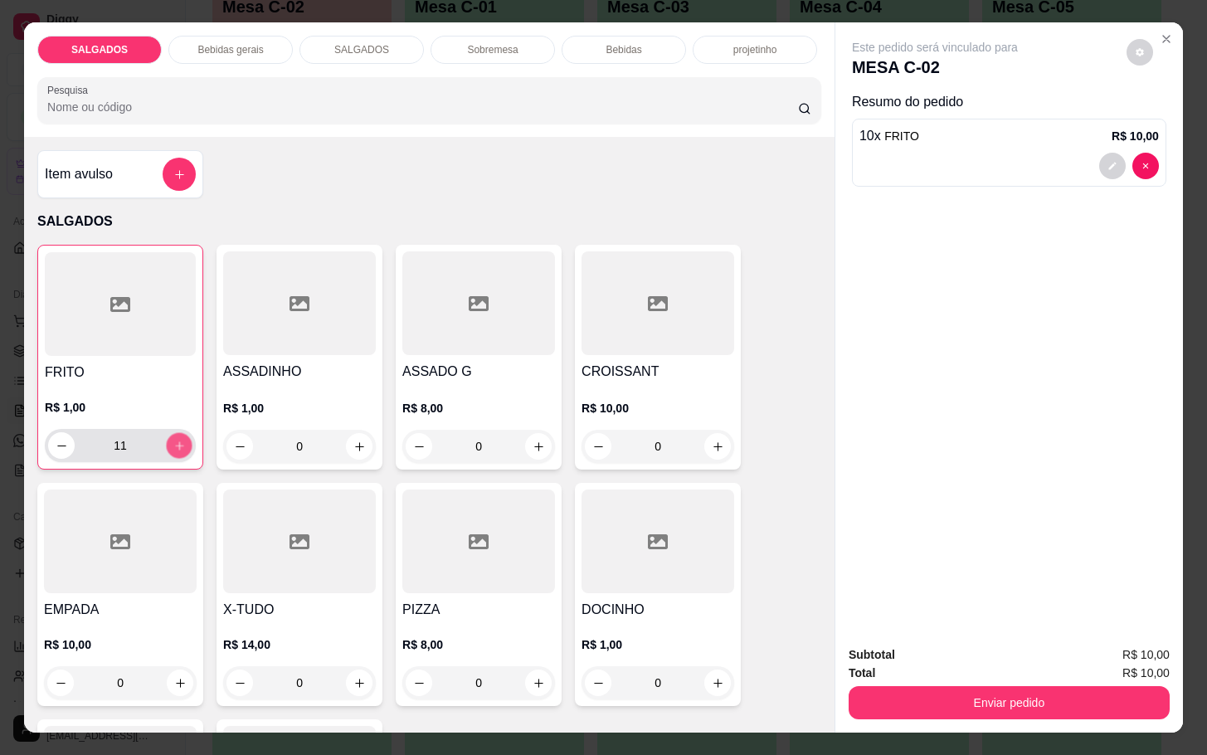
click at [174, 446] on button "increase-product-quantity" at bounding box center [180, 446] width 26 height 26
type input "13"
click at [241, 43] on p "Bebidas gerais" at bounding box center [230, 49] width 66 height 13
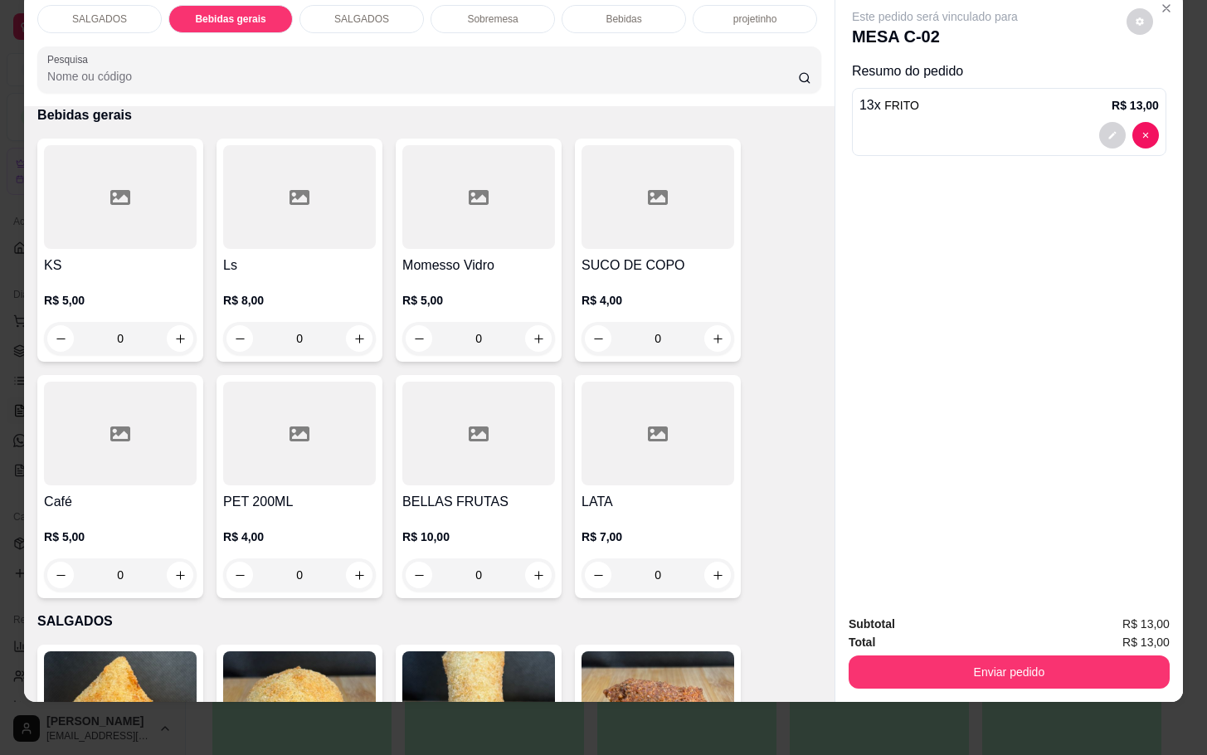
click at [67, 460] on div at bounding box center [120, 433] width 153 height 104
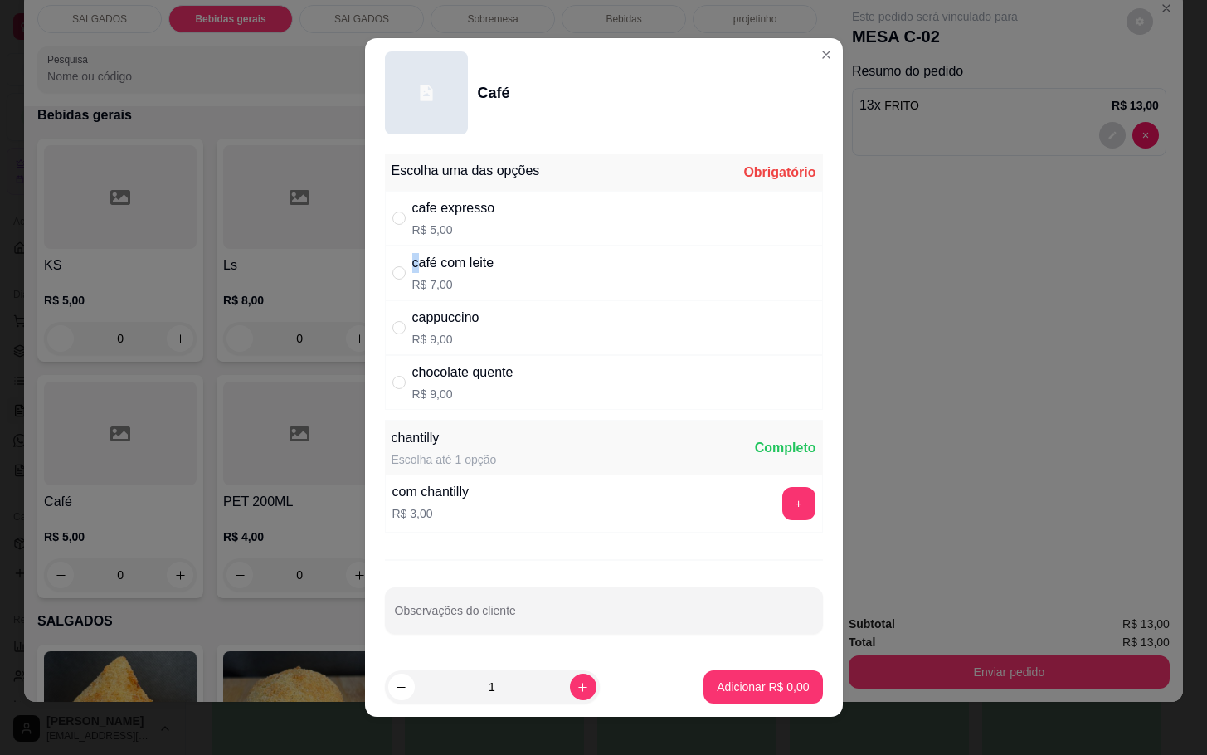
click at [413, 269] on div "café com leite" at bounding box center [453, 263] width 82 height 20
radio input "true"
click at [741, 692] on p "Adicionar R$ 7,00" at bounding box center [762, 686] width 92 height 17
type input "1"
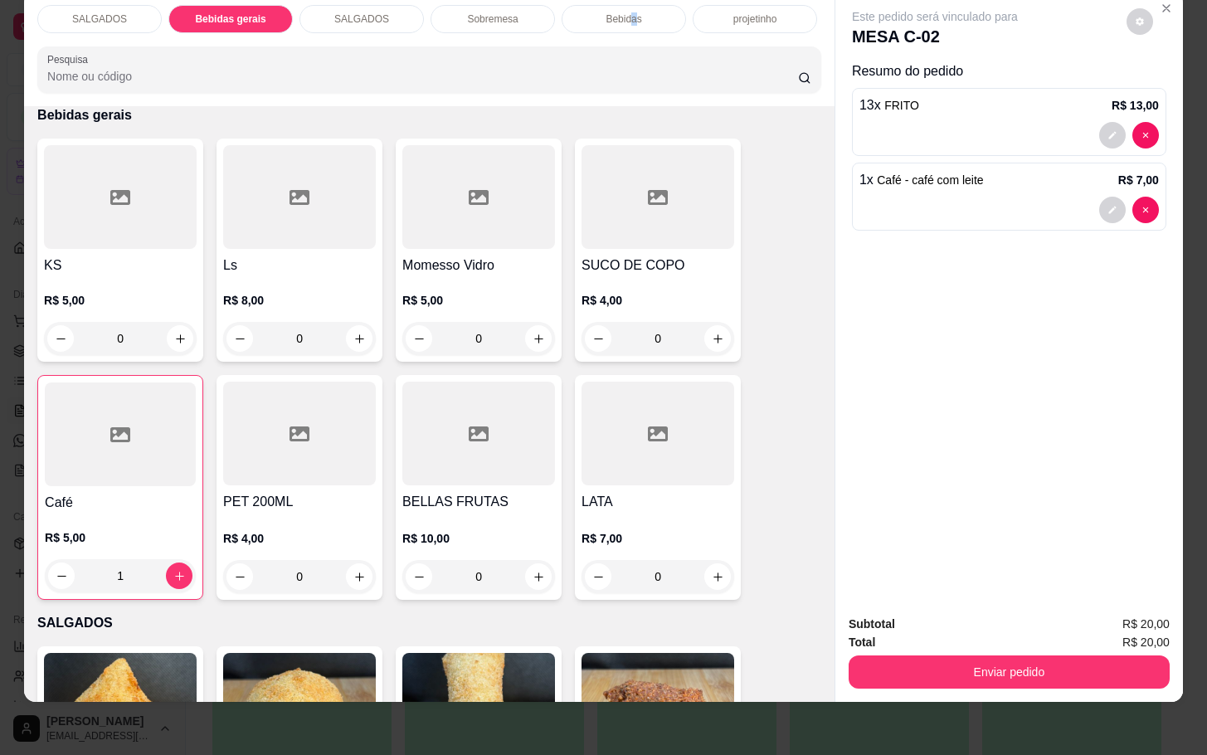
click at [628, 10] on div "SALGADOS Bebidas gerais SALGADOS Sobremesa Bebidas projetinho Pesquisa" at bounding box center [429, 49] width 810 height 114
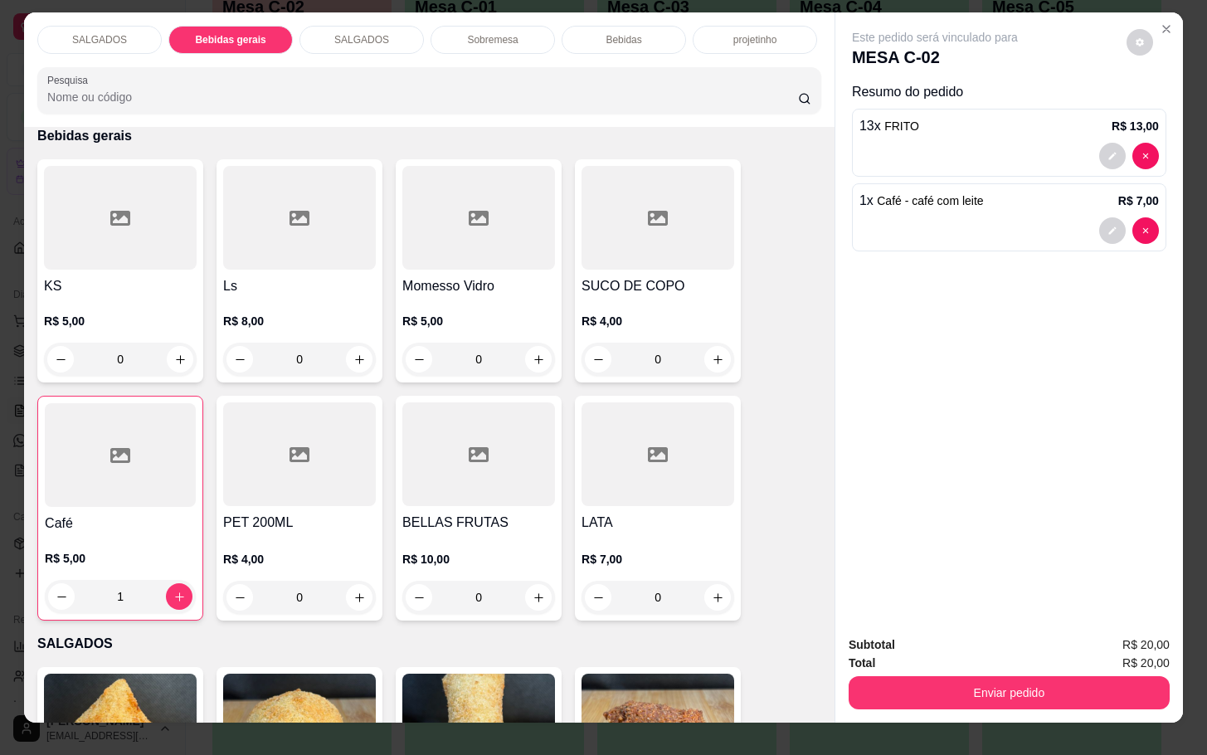
click at [595, 51] on div "SALGADOS Bebidas gerais SALGADOS Sobremesa Bebidas projetinho Pesquisa" at bounding box center [429, 69] width 810 height 114
click at [595, 26] on div "Bebidas" at bounding box center [623, 40] width 124 height 28
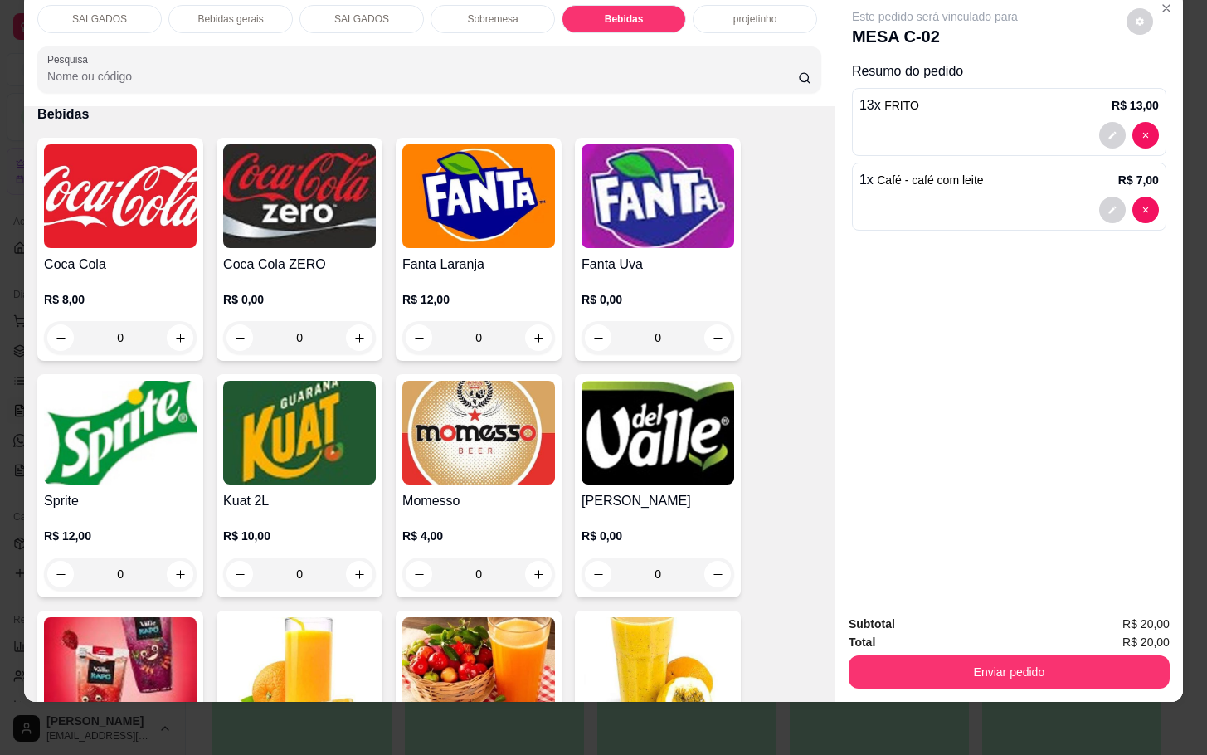
click at [115, 291] on p "R$ 8,00" at bounding box center [120, 299] width 153 height 17
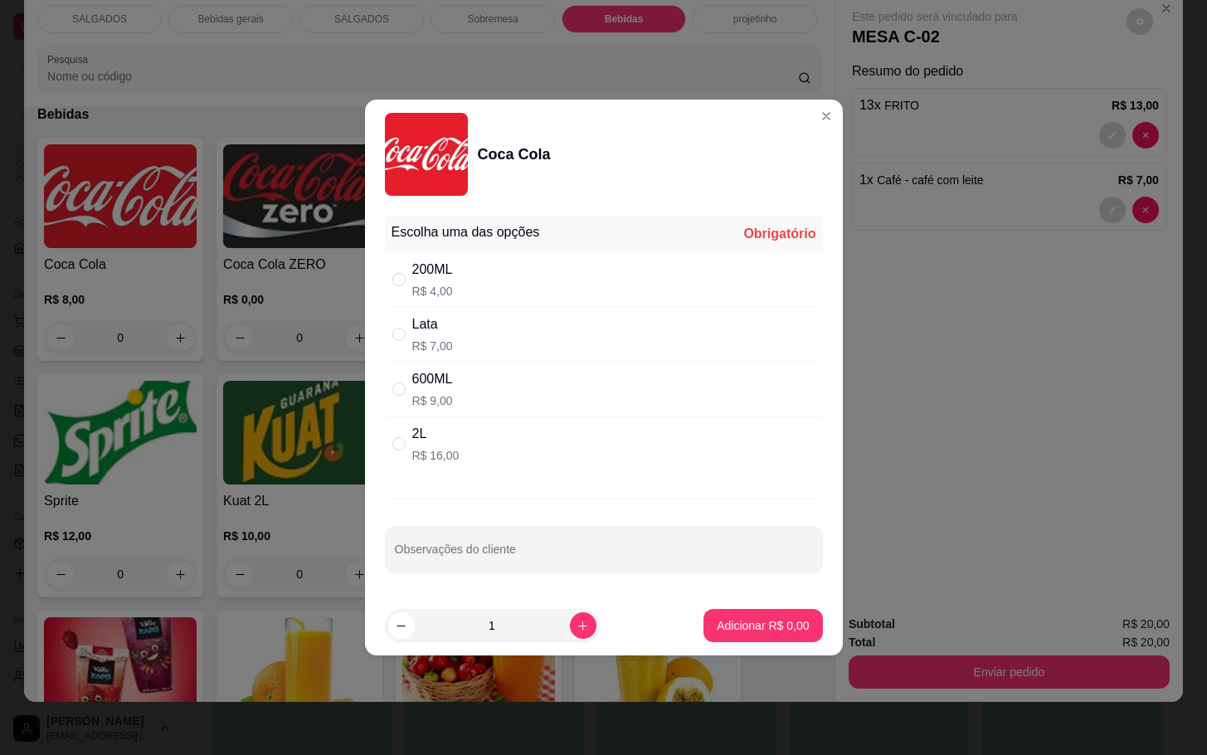
click at [588, 339] on div "Lata R$ 7,00" at bounding box center [604, 334] width 438 height 55
radio input "true"
click at [759, 624] on p "Adicionar R$ 7,00" at bounding box center [762, 625] width 92 height 17
type input "1"
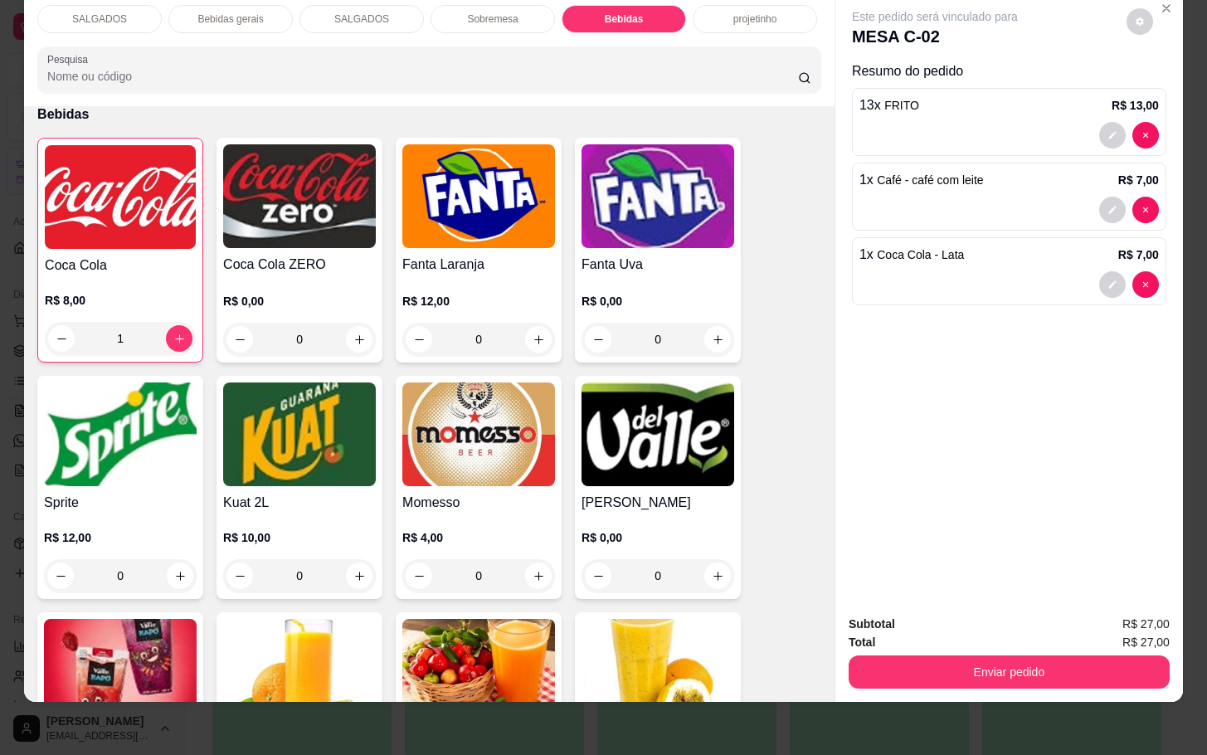
click at [169, 629] on img at bounding box center [120, 671] width 153 height 104
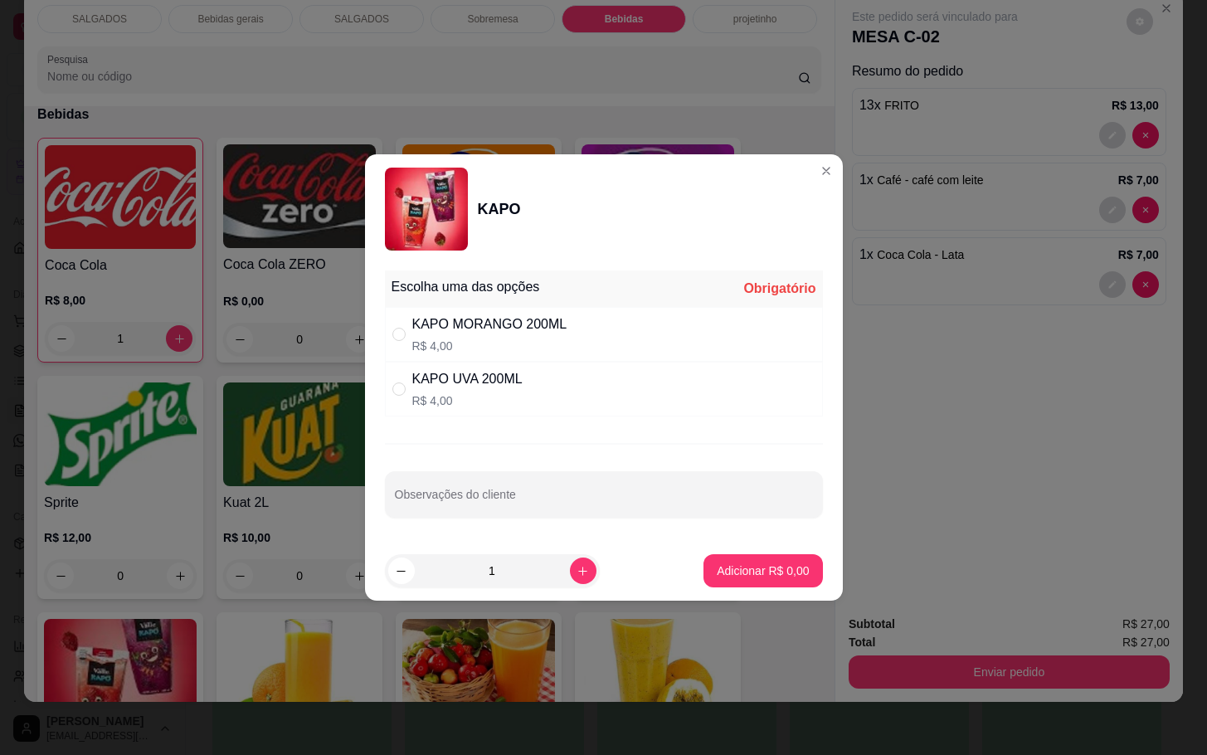
click at [498, 317] on div "KAPO MORANGO 200ML" at bounding box center [489, 324] width 155 height 20
radio input "true"
click at [741, 568] on p "Adicionar R$ 4,00" at bounding box center [762, 570] width 92 height 17
type input "1"
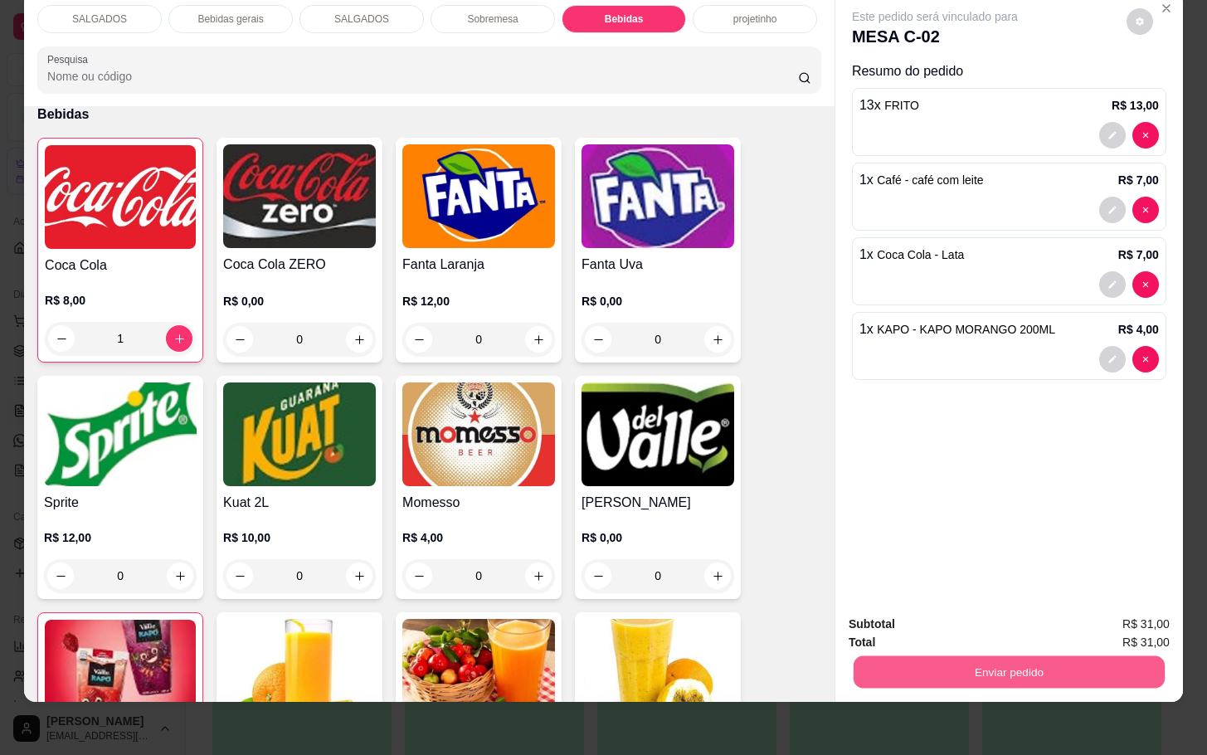
click at [1031, 655] on button "Enviar pedido" at bounding box center [1008, 671] width 311 height 32
click at [978, 624] on button "Não registrar e enviar pedido" at bounding box center [951, 612] width 168 height 31
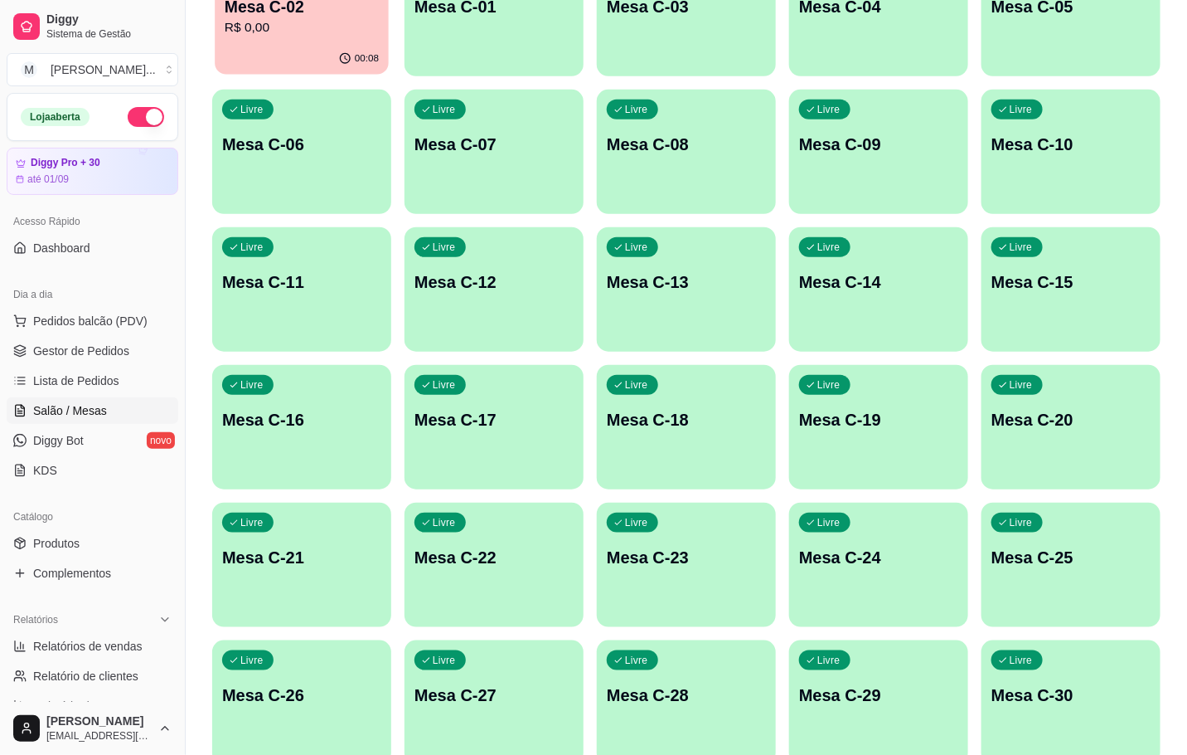
click at [347, 13] on p "Mesa C-02" at bounding box center [302, 7] width 154 height 22
click at [507, 692] on p "Mesa C-27" at bounding box center [494, 694] width 159 height 23
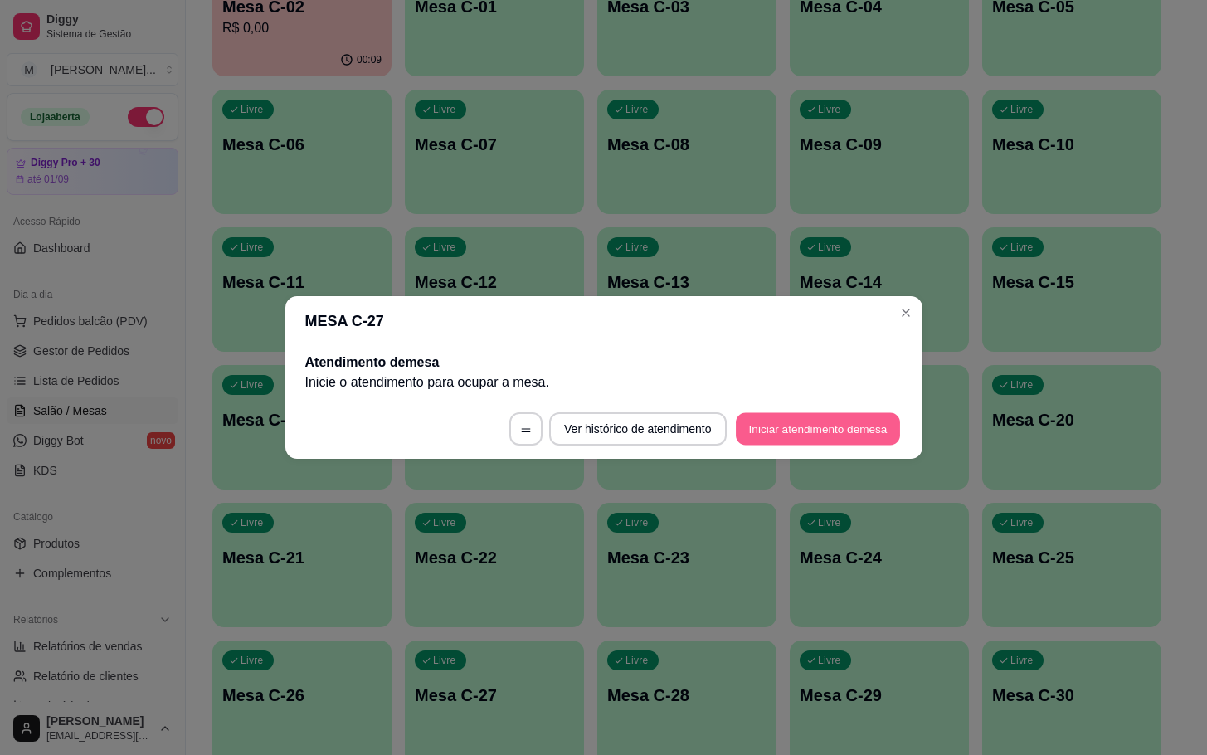
click at [832, 443] on button "Iniciar atendimento de mesa" at bounding box center [818, 429] width 164 height 32
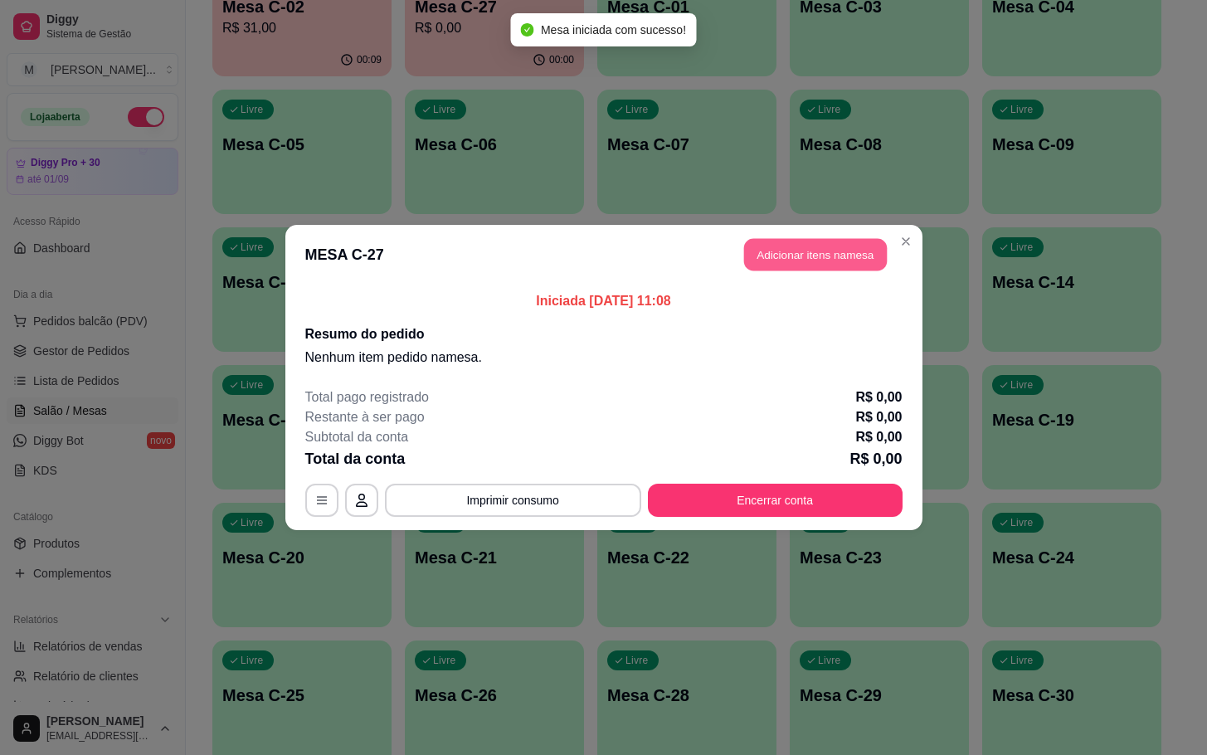
click at [822, 255] on button "Adicionar itens na mesa" at bounding box center [815, 255] width 143 height 32
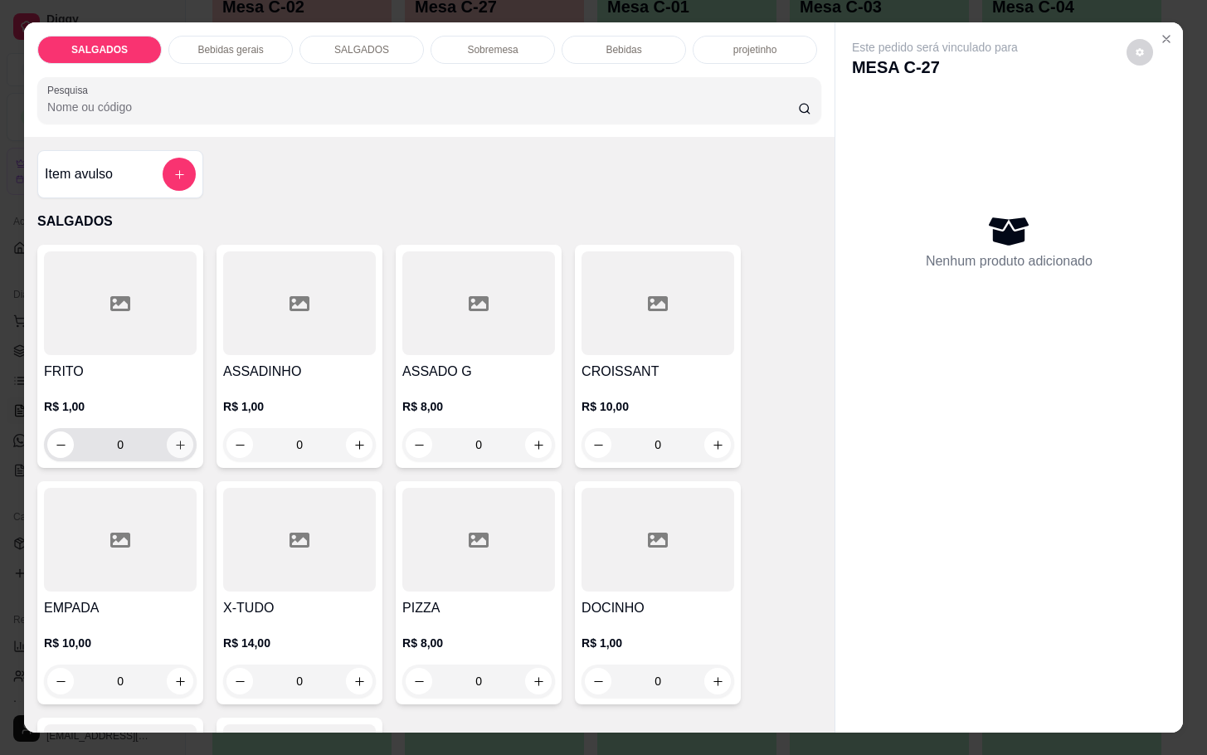
click at [167, 433] on button "increase-product-quantity" at bounding box center [180, 444] width 27 height 27
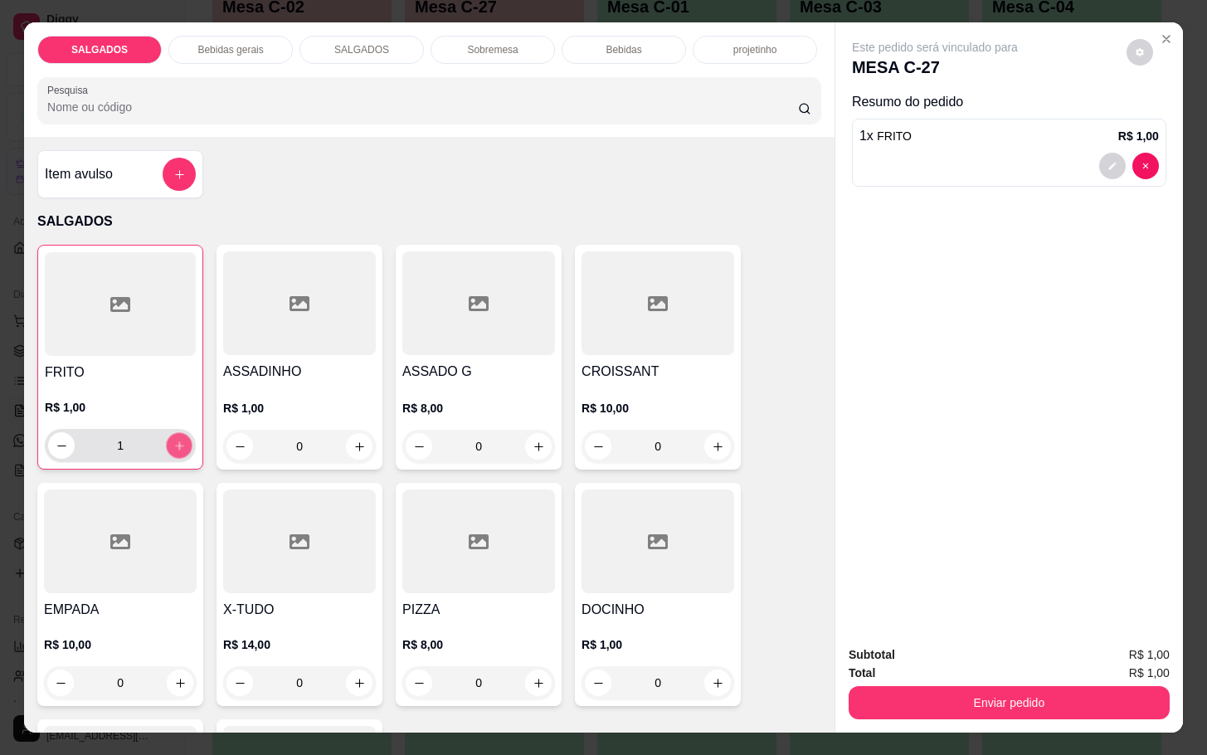
click at [167, 433] on button "increase-product-quantity" at bounding box center [180, 446] width 26 height 26
click at [173, 439] on icon "increase-product-quantity" at bounding box center [179, 445] width 12 height 12
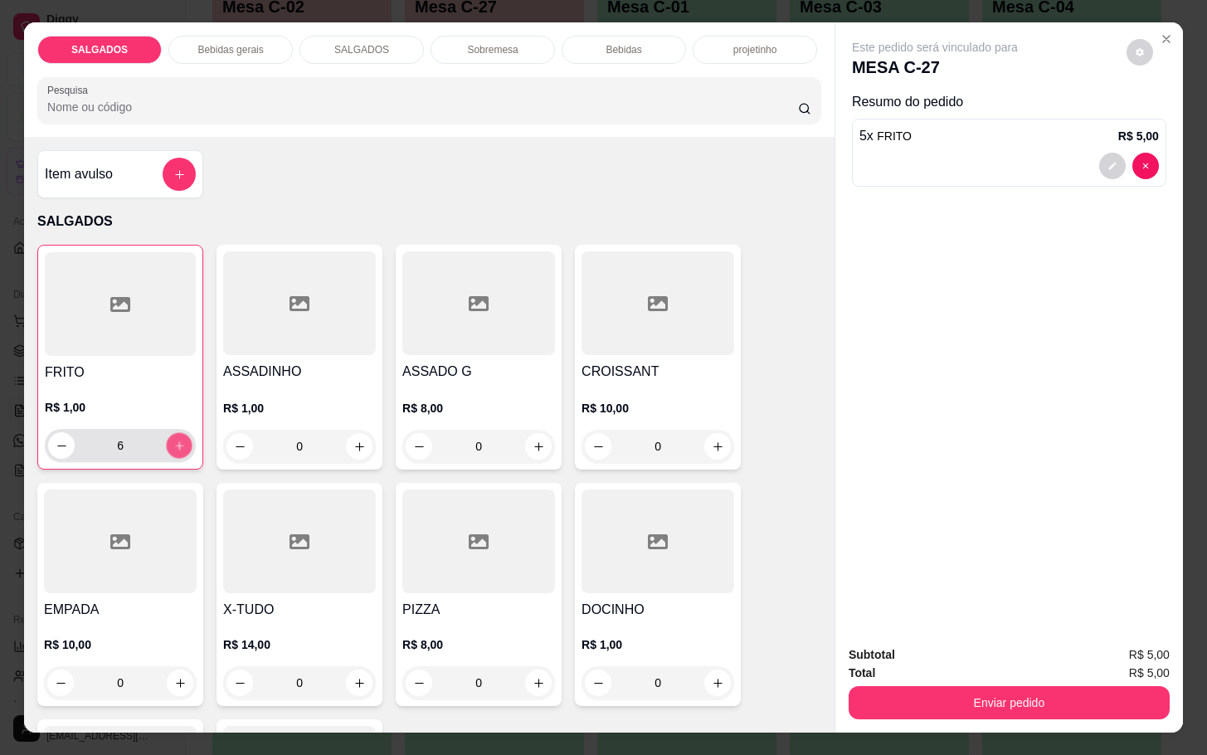
click at [173, 439] on icon "increase-product-quantity" at bounding box center [179, 445] width 12 height 12
type input "8"
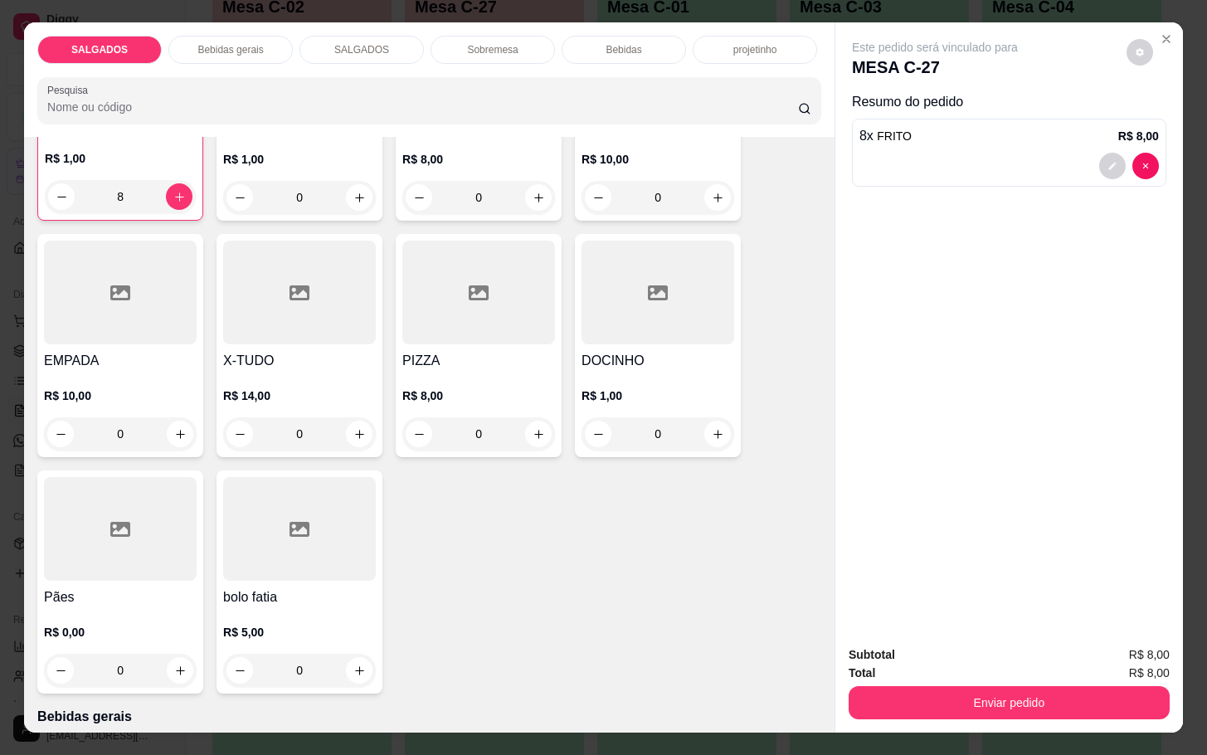
scroll to position [0, 0]
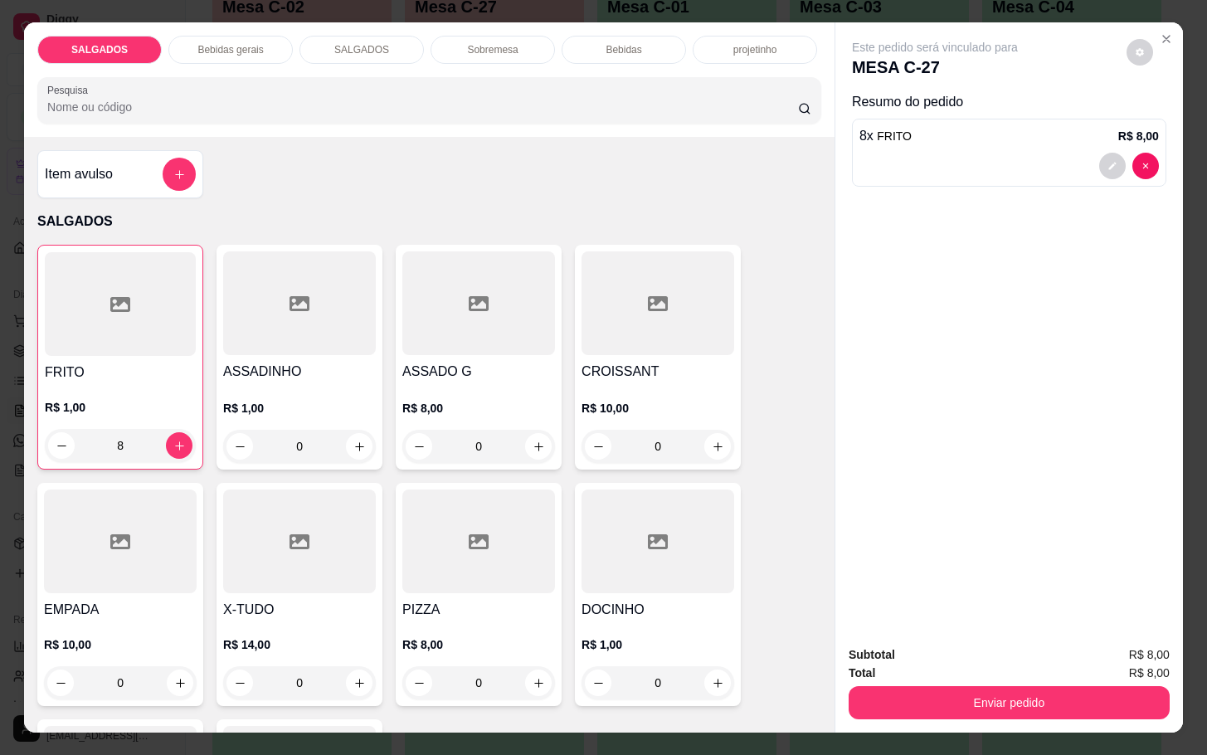
click at [423, 578] on div at bounding box center [478, 541] width 153 height 104
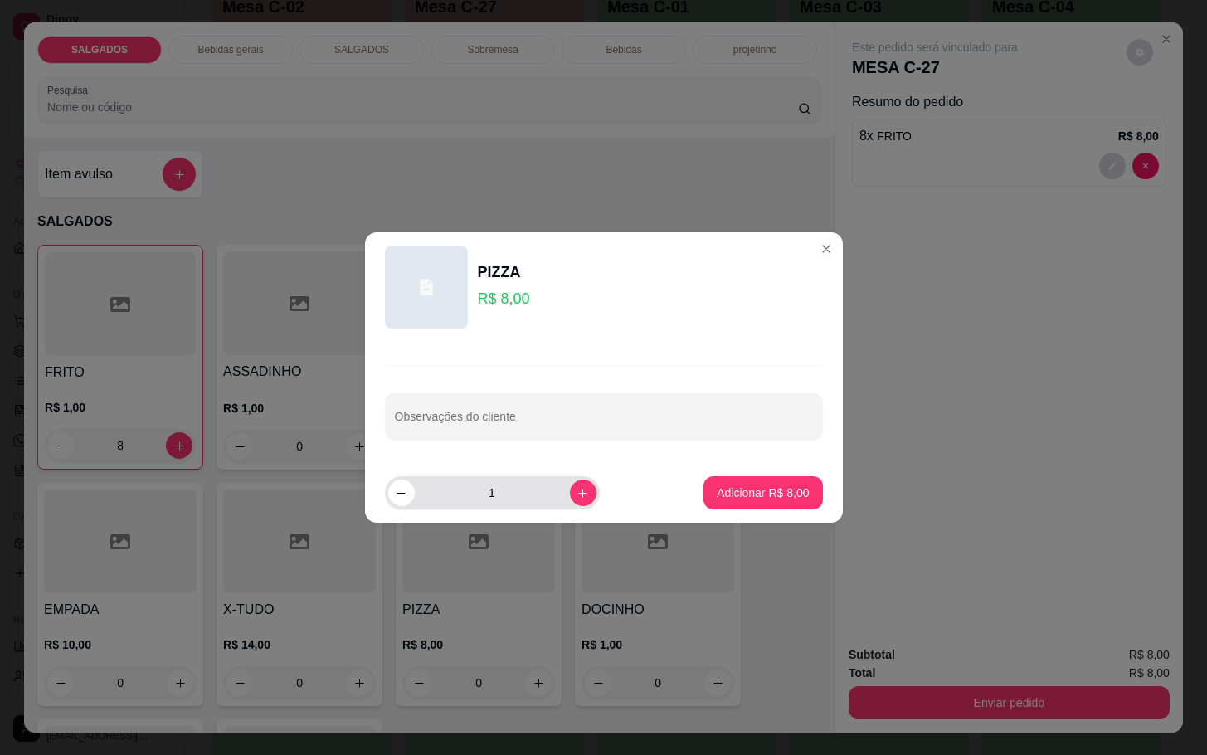
click at [568, 508] on div "1" at bounding box center [492, 492] width 208 height 33
click at [572, 471] on footer "1 Adicionar R$ 8,00" at bounding box center [604, 493] width 478 height 60
click at [577, 485] on button "increase-product-quantity" at bounding box center [583, 492] width 26 height 26
type input "2"
click at [776, 498] on p "Adicionar R$ 16,00" at bounding box center [759, 492] width 99 height 17
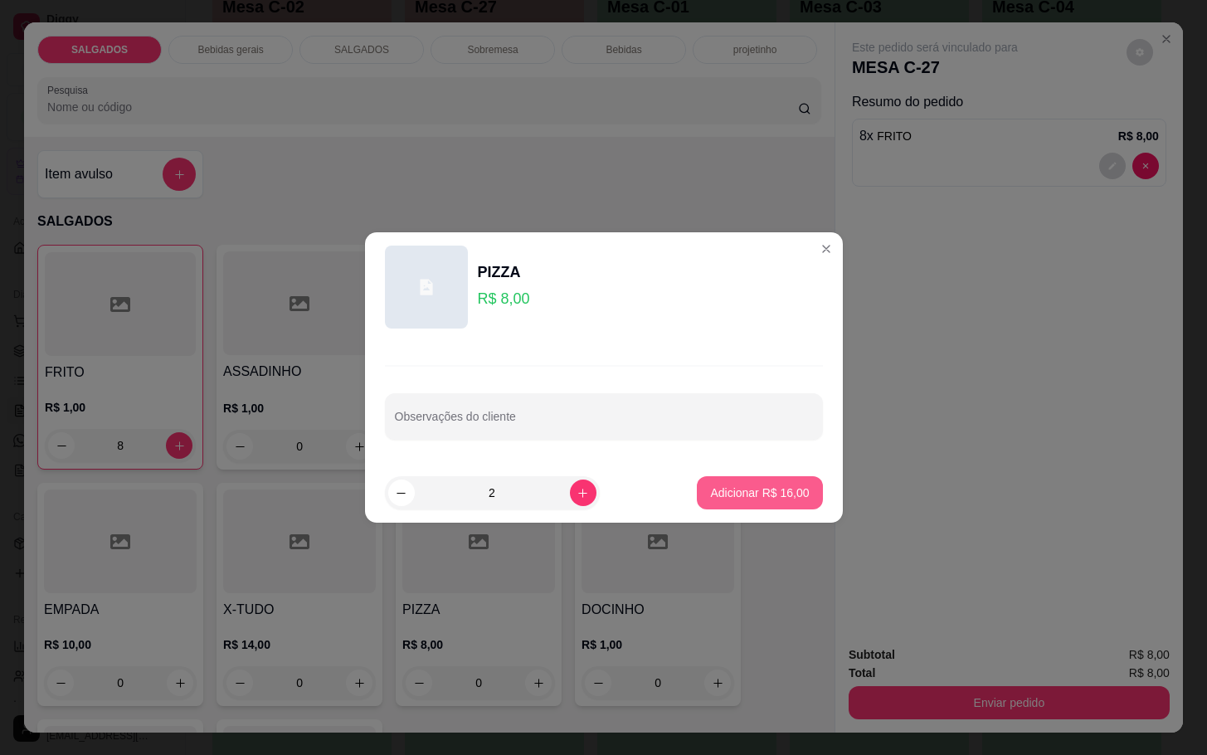
type input "2"
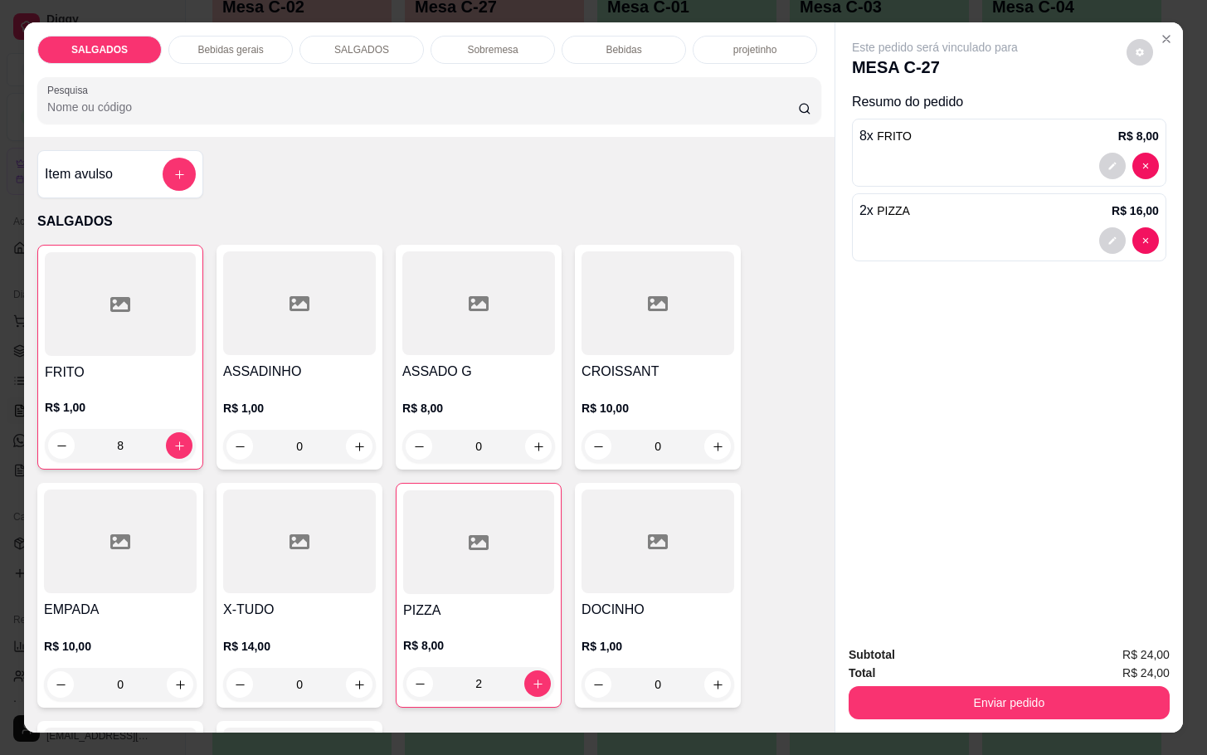
click at [237, 55] on div "Bebidas gerais" at bounding box center [230, 50] width 124 height 28
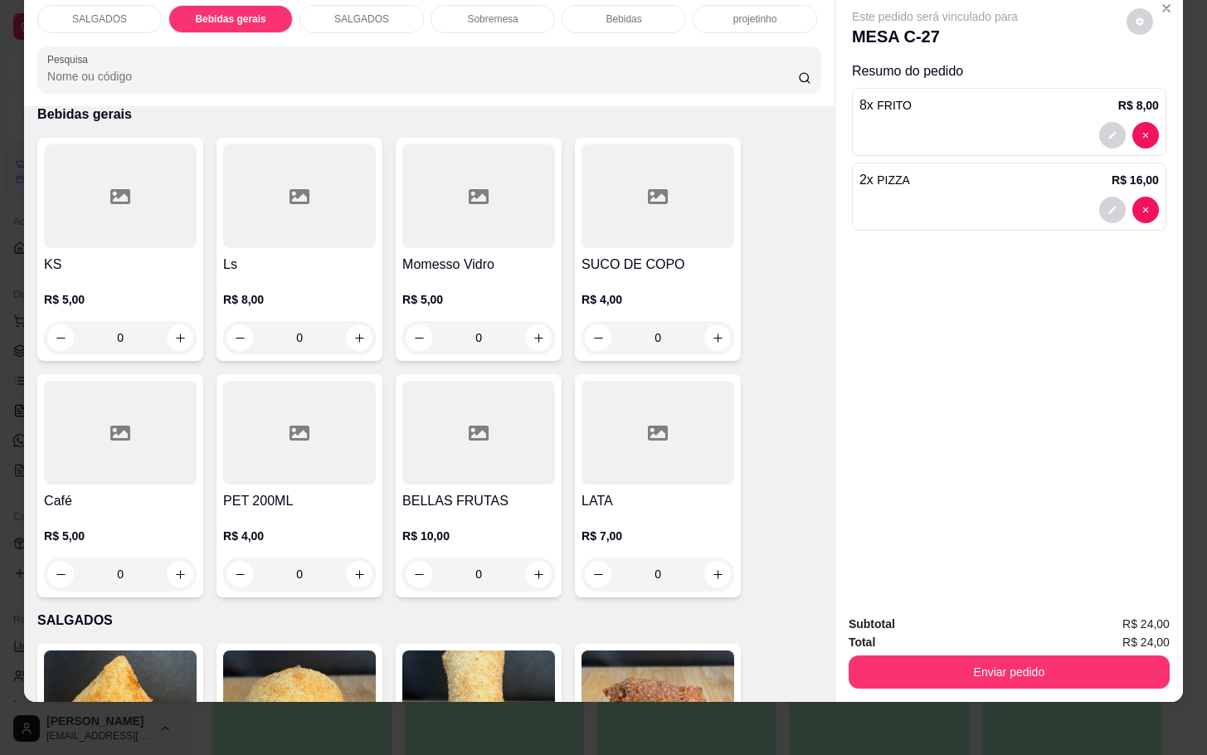
click at [709, 255] on h4 "SUCO DE COPO" at bounding box center [657, 265] width 153 height 20
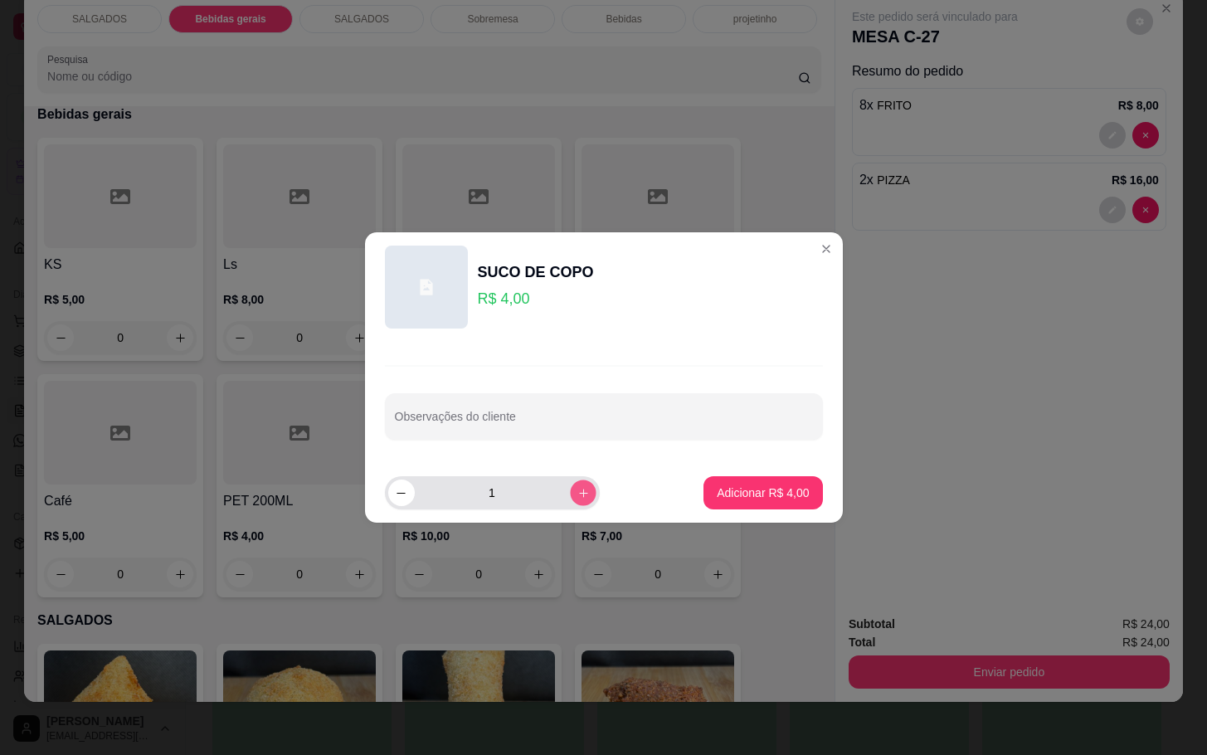
click at [576, 487] on icon "increase-product-quantity" at bounding box center [582, 493] width 12 height 12
type input "3"
click at [777, 503] on button "Adicionar R$ 12,00" at bounding box center [759, 492] width 125 height 33
type input "3"
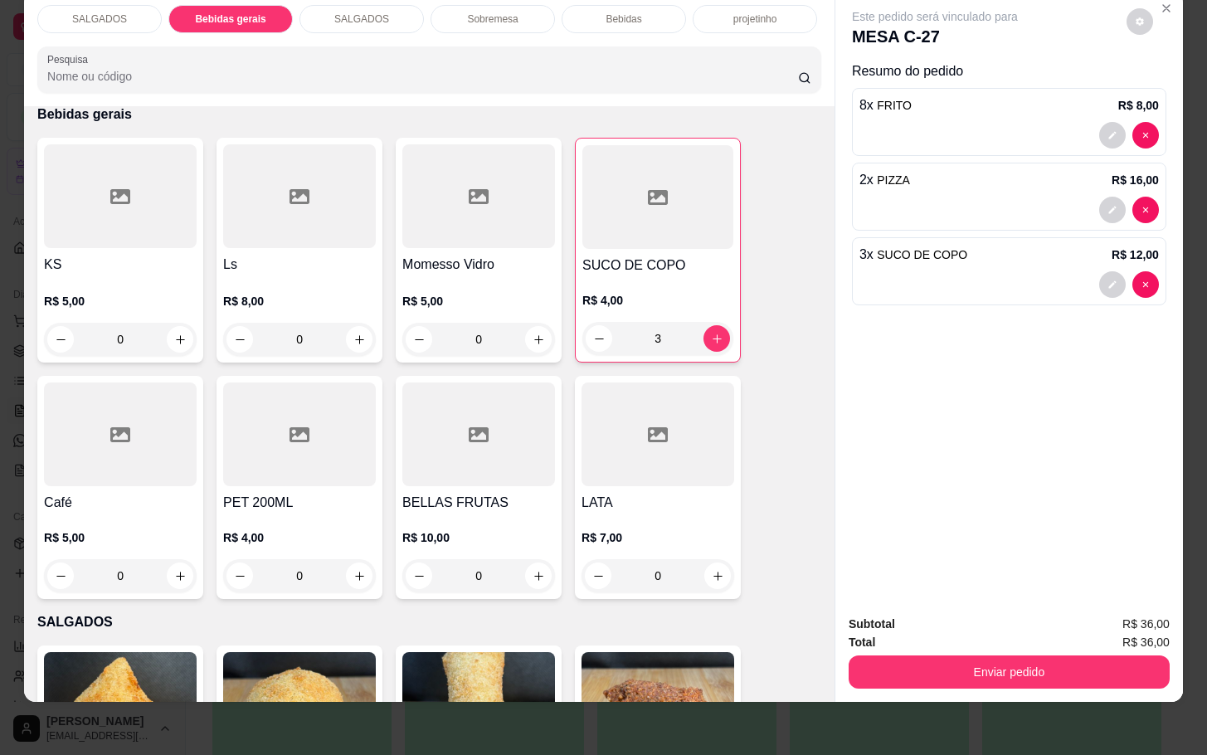
click at [1017, 682] on div "Subtotal R$ 36,00 Total R$ 36,00 Enviar pedido" at bounding box center [1008, 651] width 347 height 100
click at [1011, 663] on button "Enviar pedido" at bounding box center [1008, 671] width 321 height 33
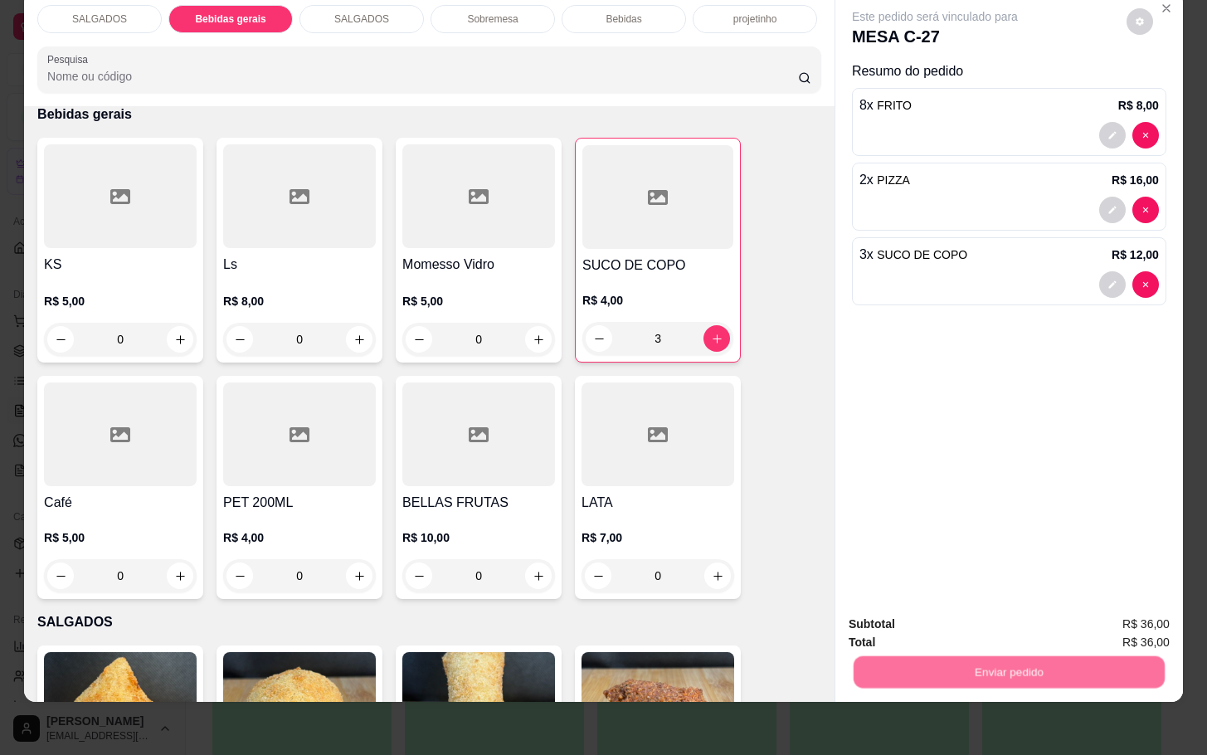
click at [998, 602] on button "Não registrar e enviar pedido" at bounding box center [951, 612] width 168 height 31
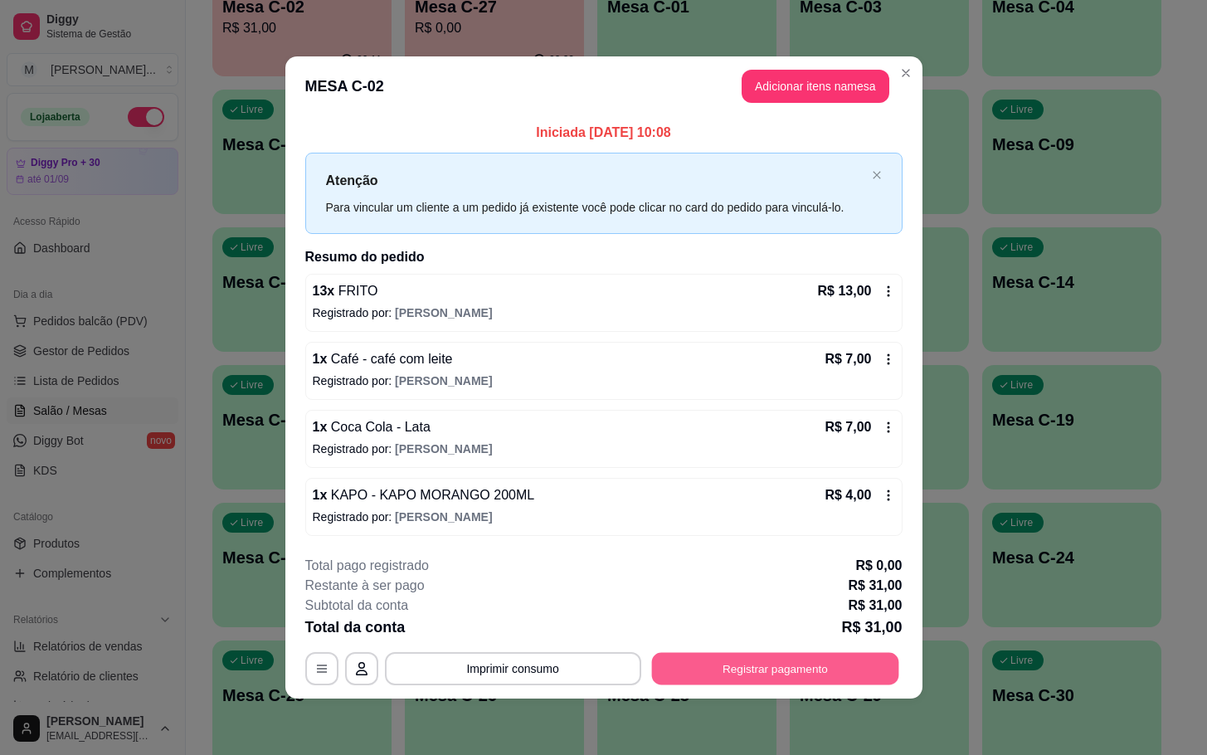
click at [737, 677] on button "Registrar pagamento" at bounding box center [774, 668] width 247 height 32
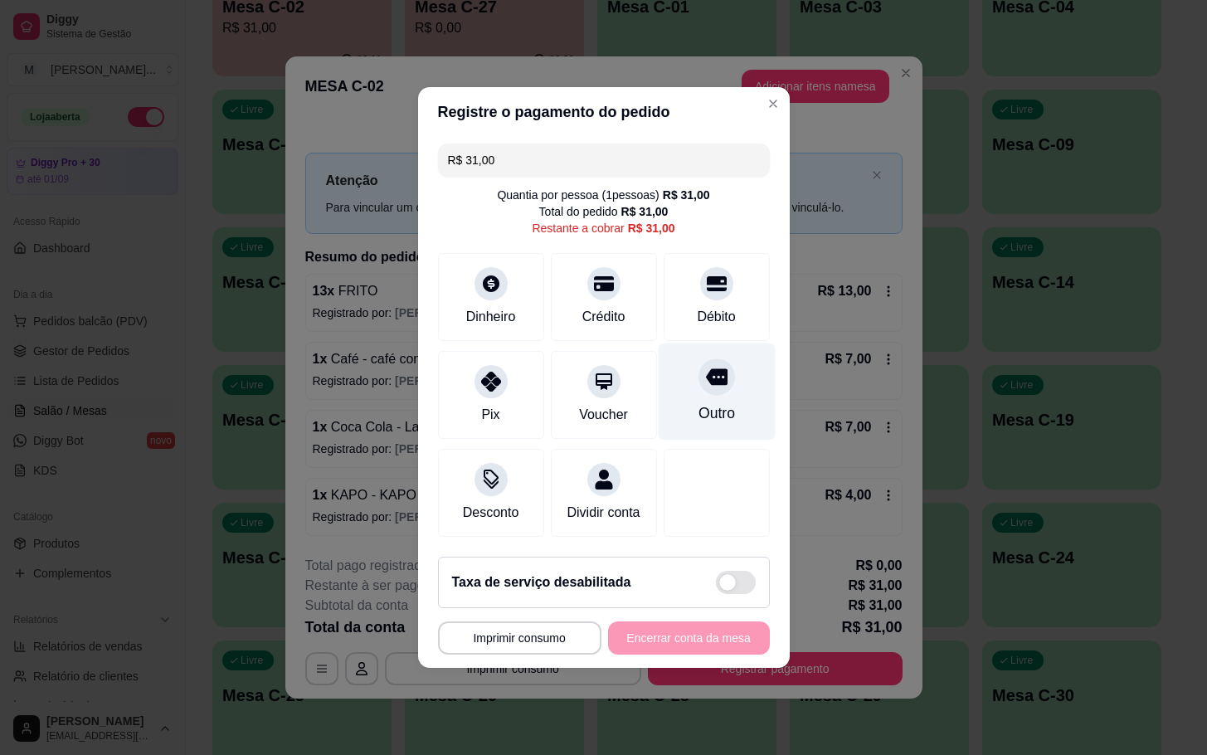
click at [675, 403] on div "Outro" at bounding box center [716, 391] width 117 height 97
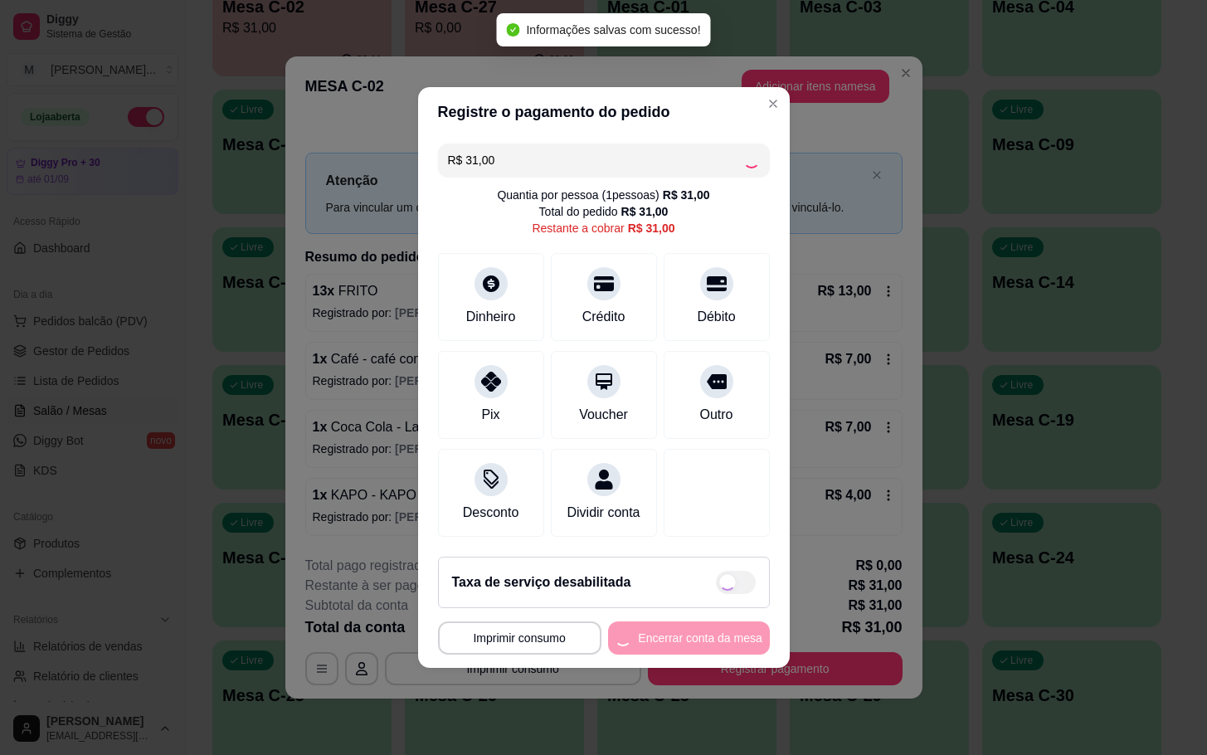
type input "R$ 0,00"
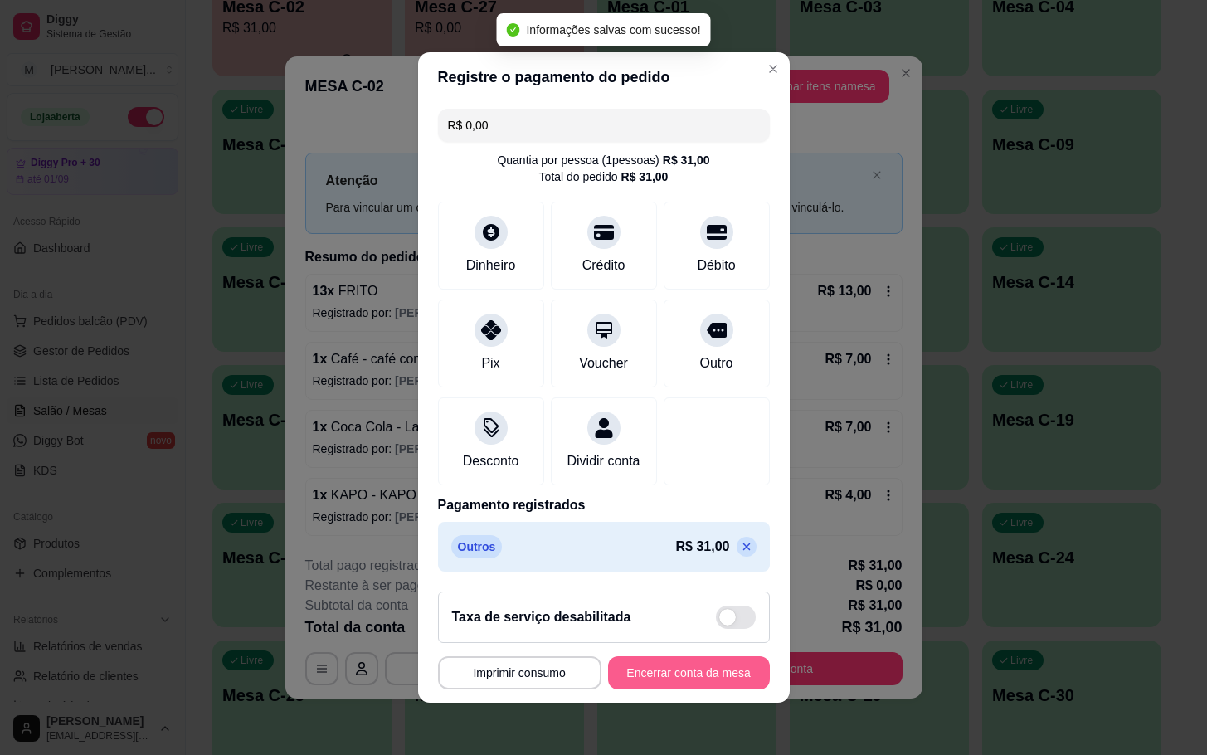
click at [649, 669] on button "Encerrar conta da mesa" at bounding box center [689, 672] width 162 height 33
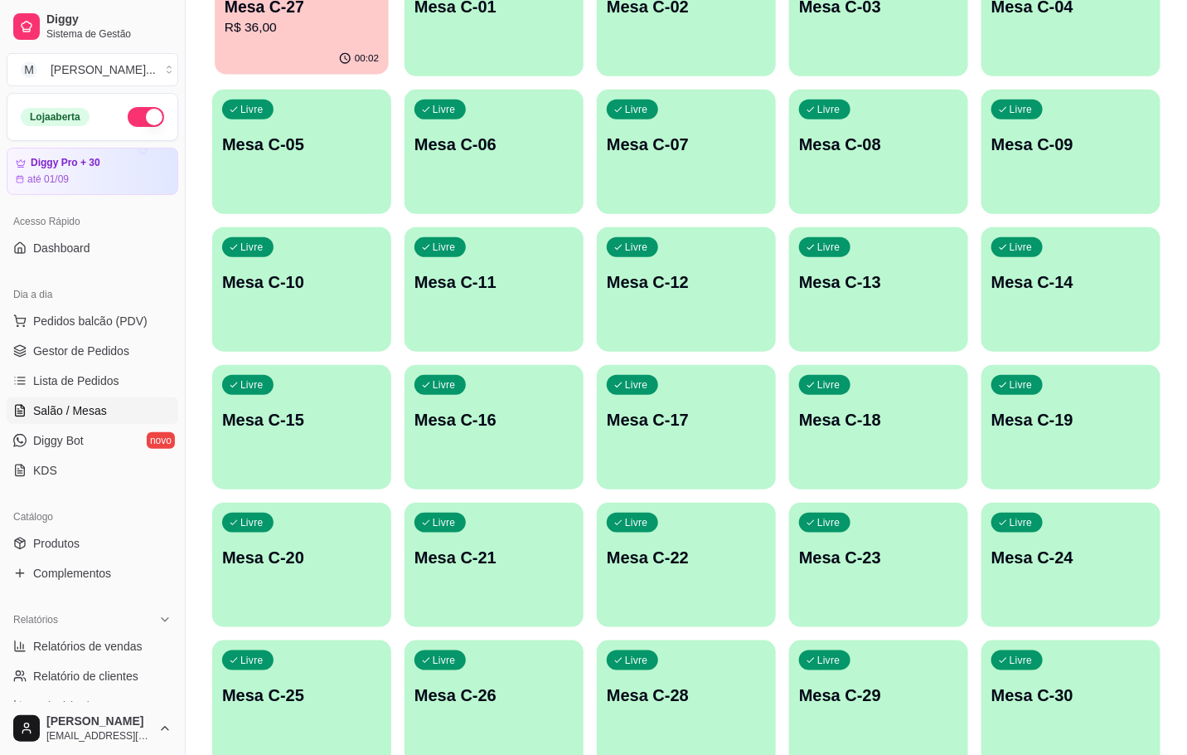
click at [348, 50] on div "00:02" at bounding box center [302, 59] width 174 height 32
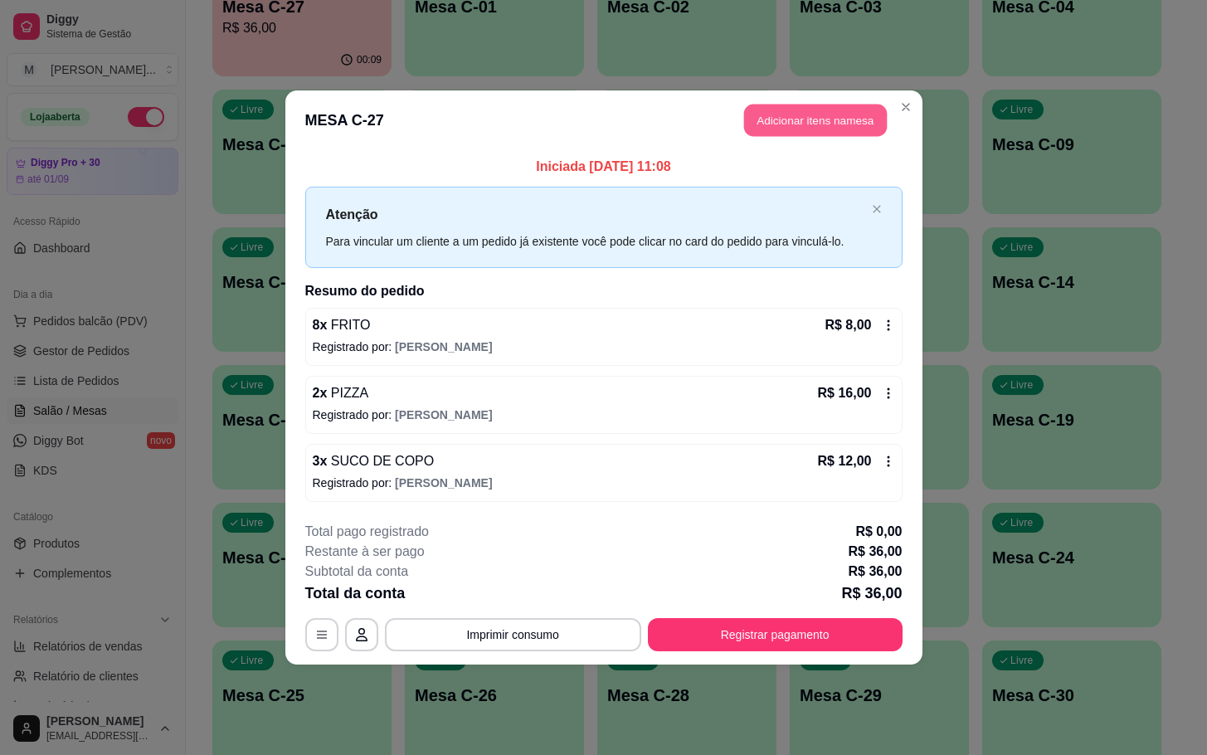
click at [821, 124] on button "Adicionar itens na mesa" at bounding box center [815, 120] width 143 height 32
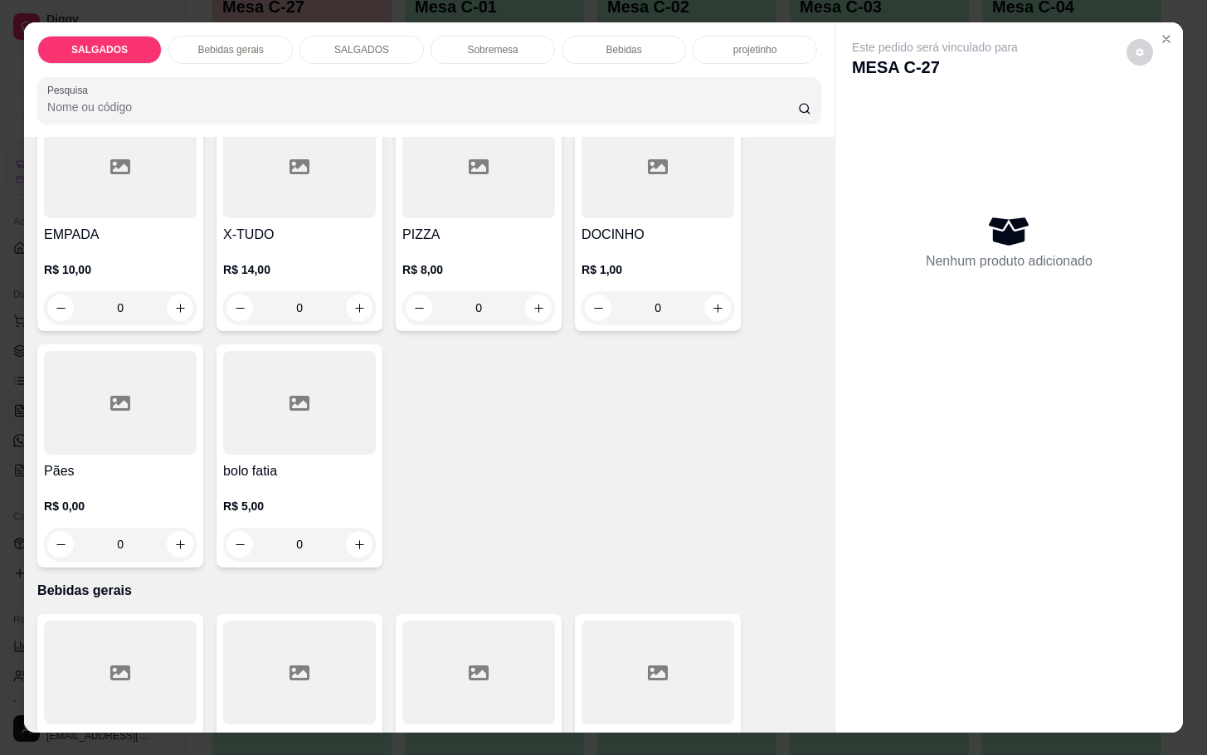
scroll to position [622, 0]
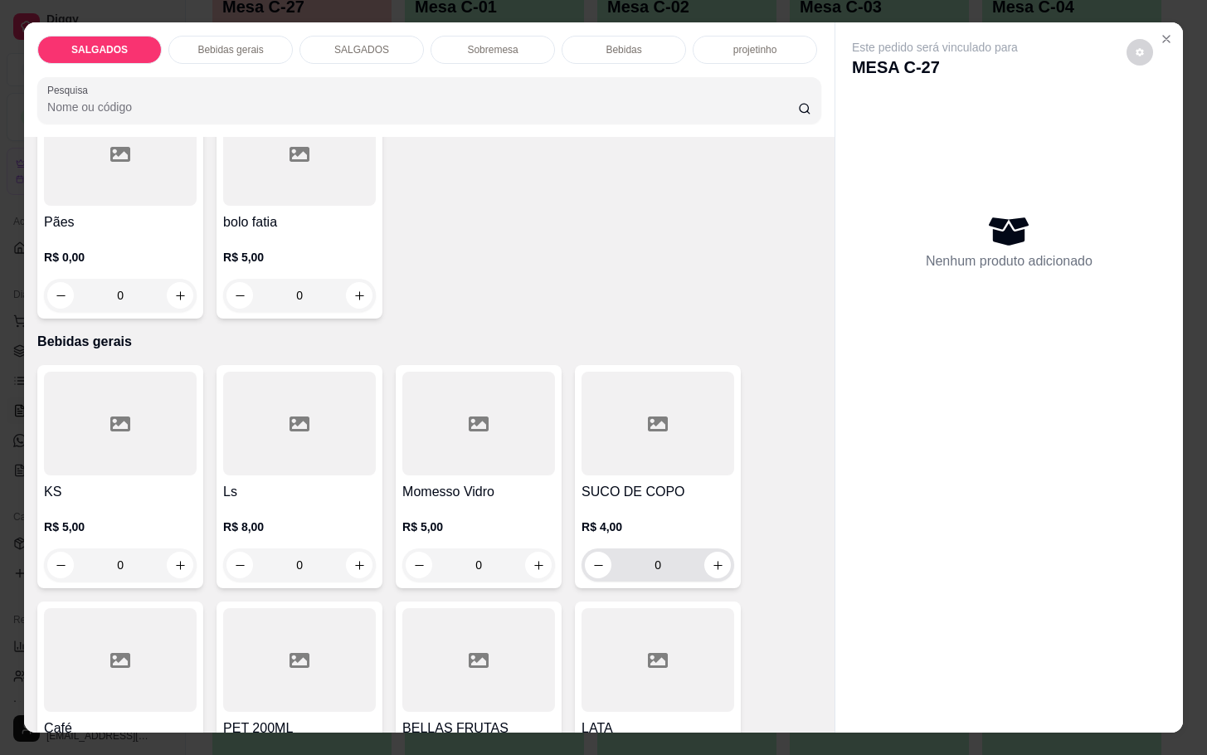
click at [726, 553] on div "SUCO DE COPO R$ 4,00 0" at bounding box center [658, 476] width 166 height 223
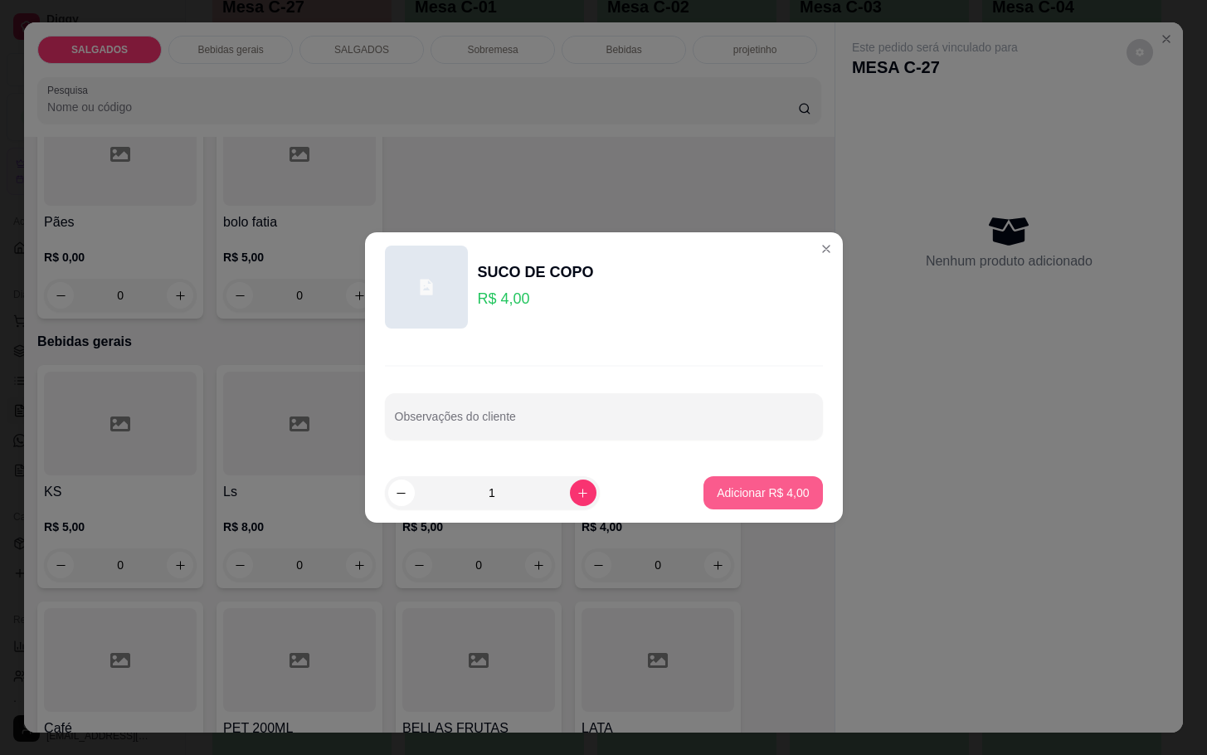
click at [736, 470] on footer "1 Adicionar R$ 4,00" at bounding box center [604, 493] width 478 height 60
click at [747, 510] on footer "1 Adicionar R$ 4,00" at bounding box center [604, 493] width 478 height 60
click at [744, 501] on button "Adicionar R$ 4,00" at bounding box center [762, 493] width 115 height 32
type input "1"
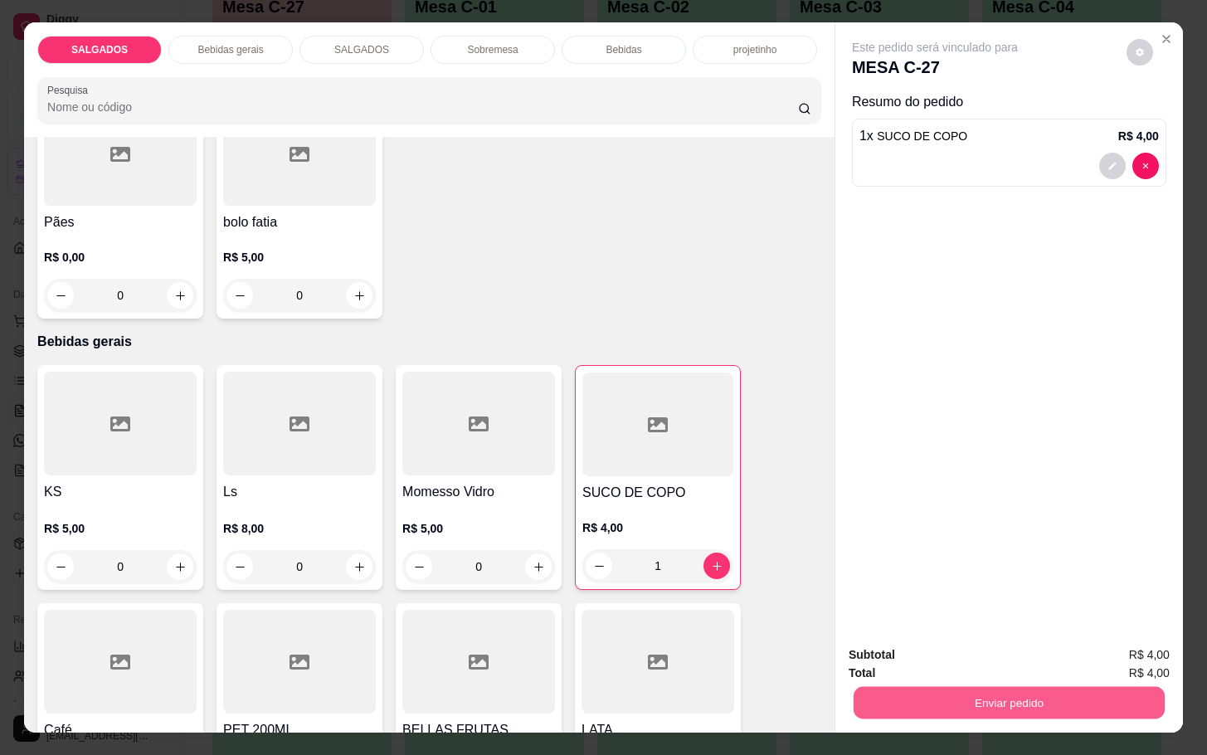
click at [940, 699] on button "Enviar pedido" at bounding box center [1008, 702] width 311 height 32
click at [916, 643] on button "Não registrar e enviar pedido" at bounding box center [951, 653] width 172 height 32
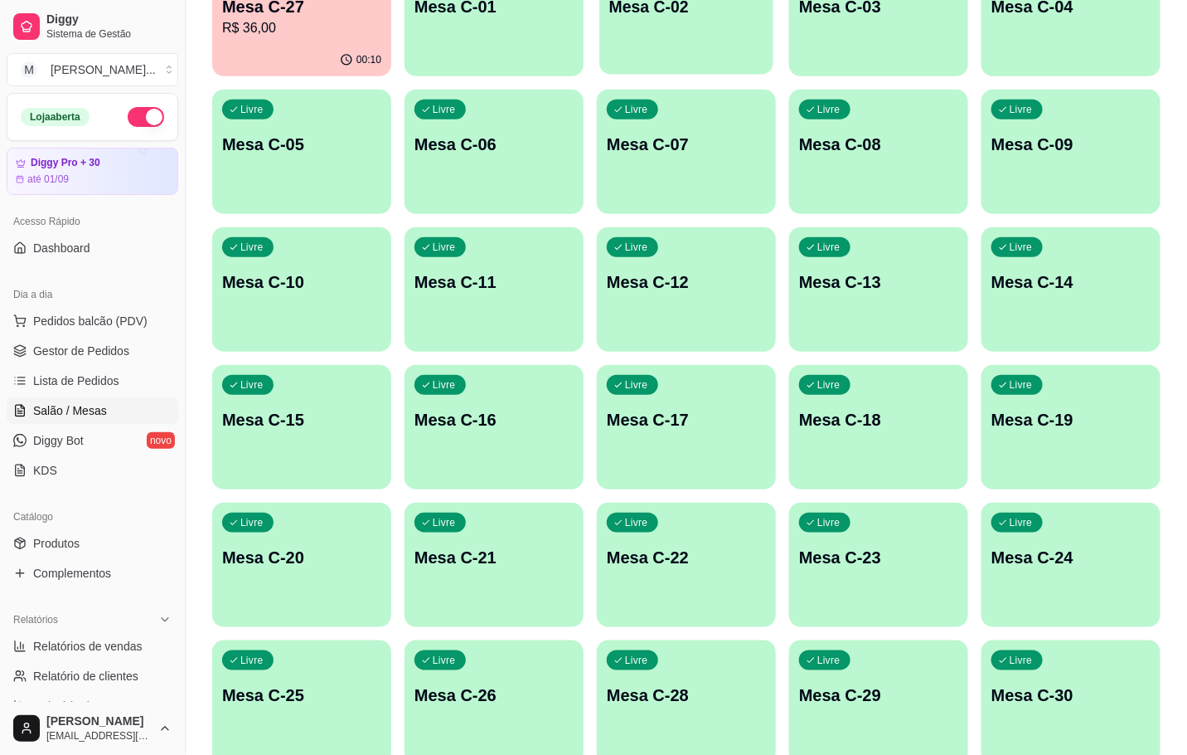
click at [612, 37] on div "Livre Mesa C-02" at bounding box center [687, 4] width 174 height 101
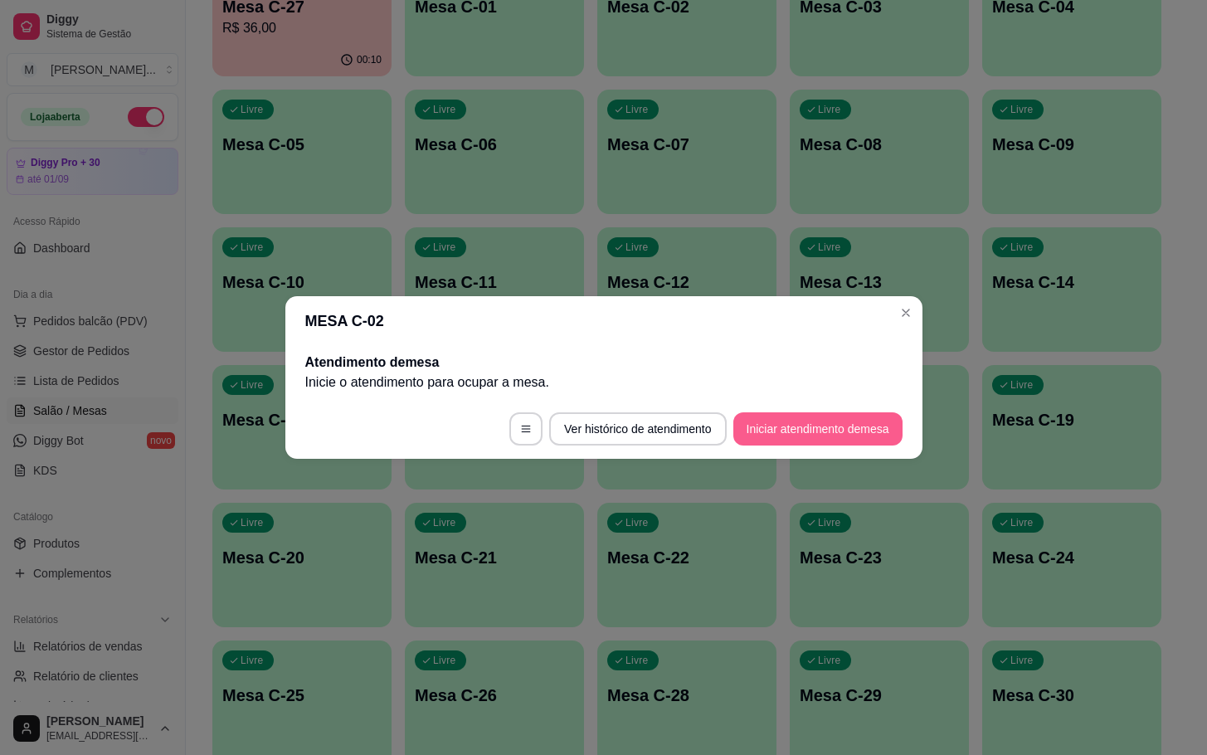
click at [848, 408] on footer "Ver histórico de atendimento Iniciar atendimento de mesa" at bounding box center [603, 429] width 637 height 60
click at [842, 425] on button "Iniciar atendimento de mesa" at bounding box center [817, 428] width 169 height 33
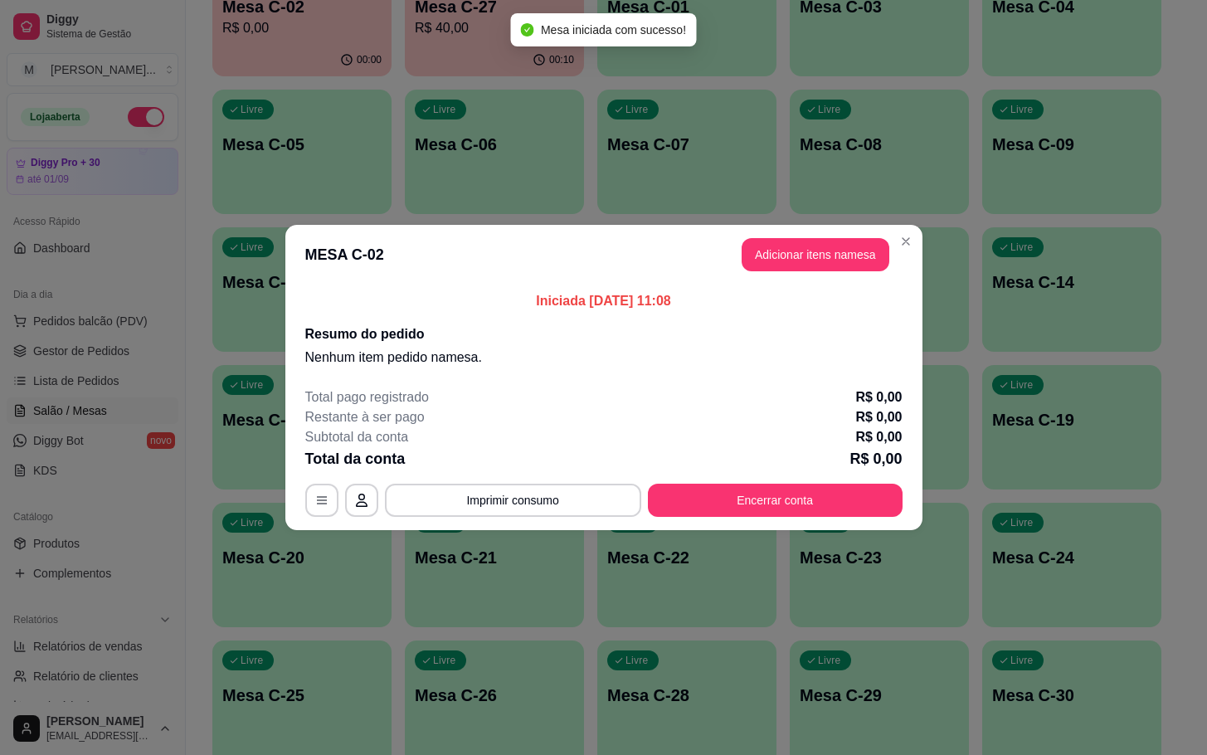
click at [839, 274] on header "MESA C-02 Adicionar itens na mesa" at bounding box center [603, 255] width 637 height 60
click at [843, 274] on header "MESA C-02 Adicionar itens na mesa" at bounding box center [603, 255] width 637 height 60
click at [842, 269] on button "Adicionar itens na mesa" at bounding box center [815, 254] width 148 height 33
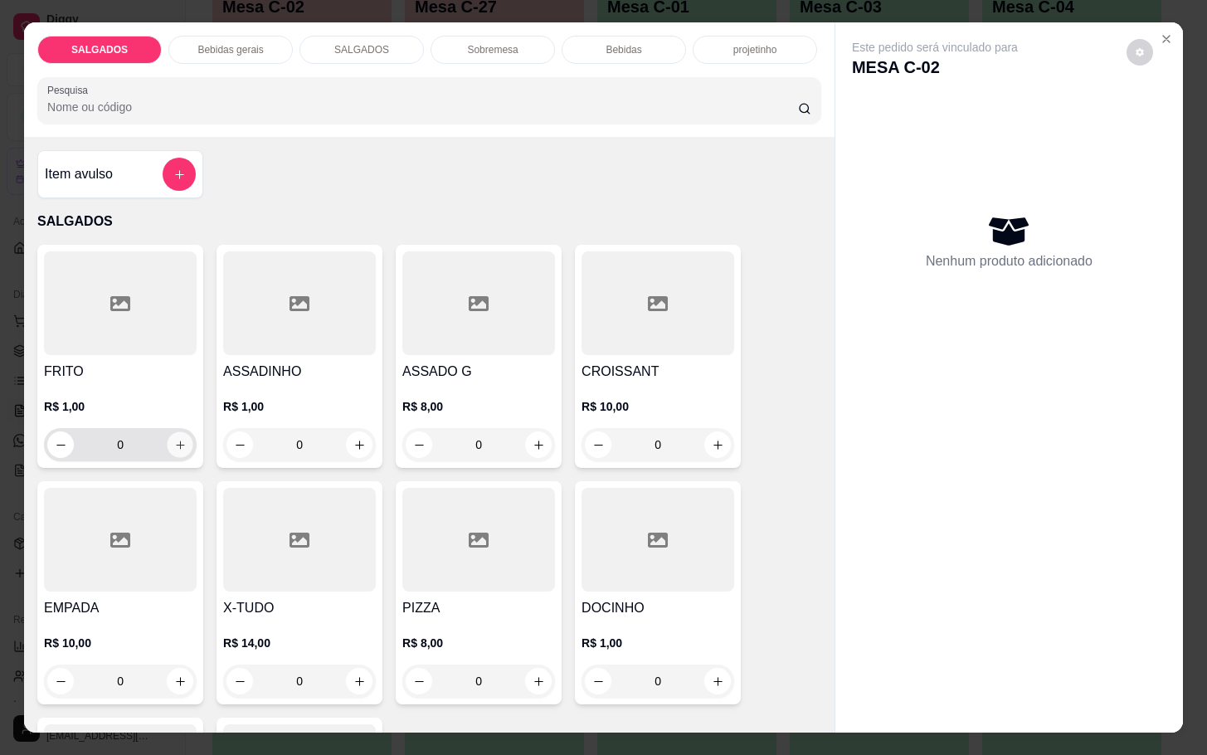
click at [174, 444] on button "increase-product-quantity" at bounding box center [181, 445] width 26 height 26
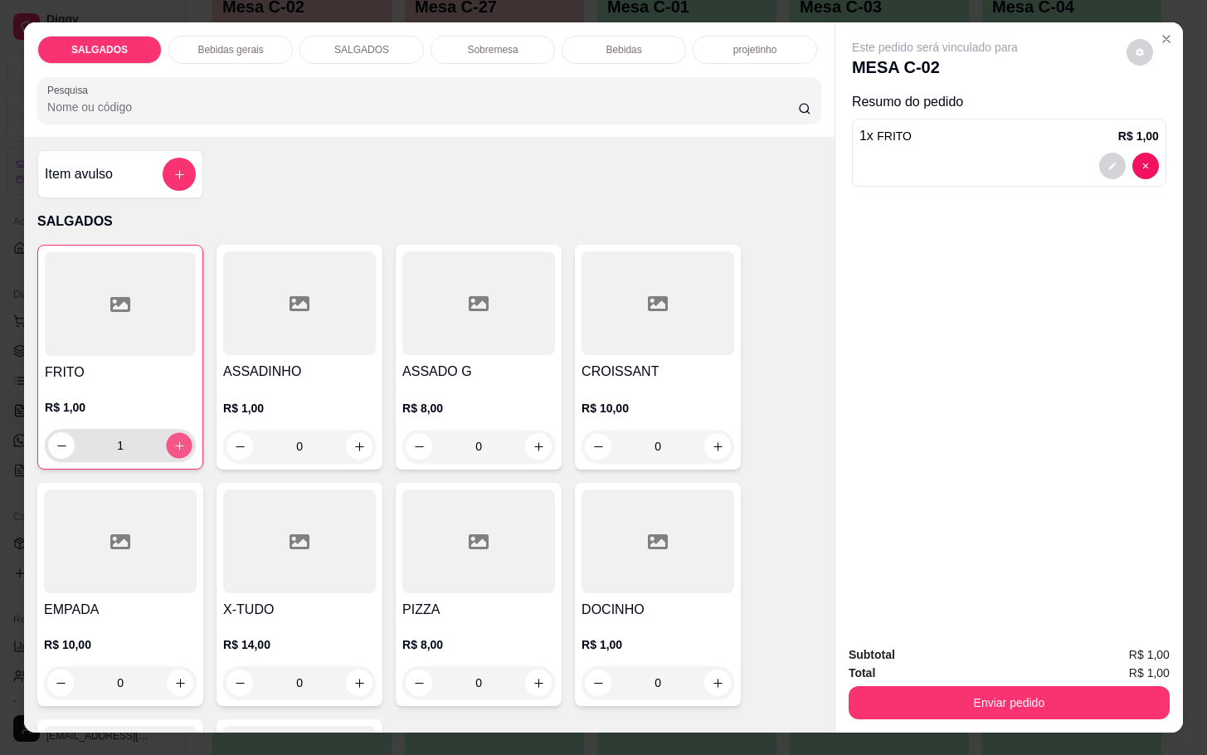
click at [175, 444] on icon "increase-product-quantity" at bounding box center [179, 445] width 12 height 12
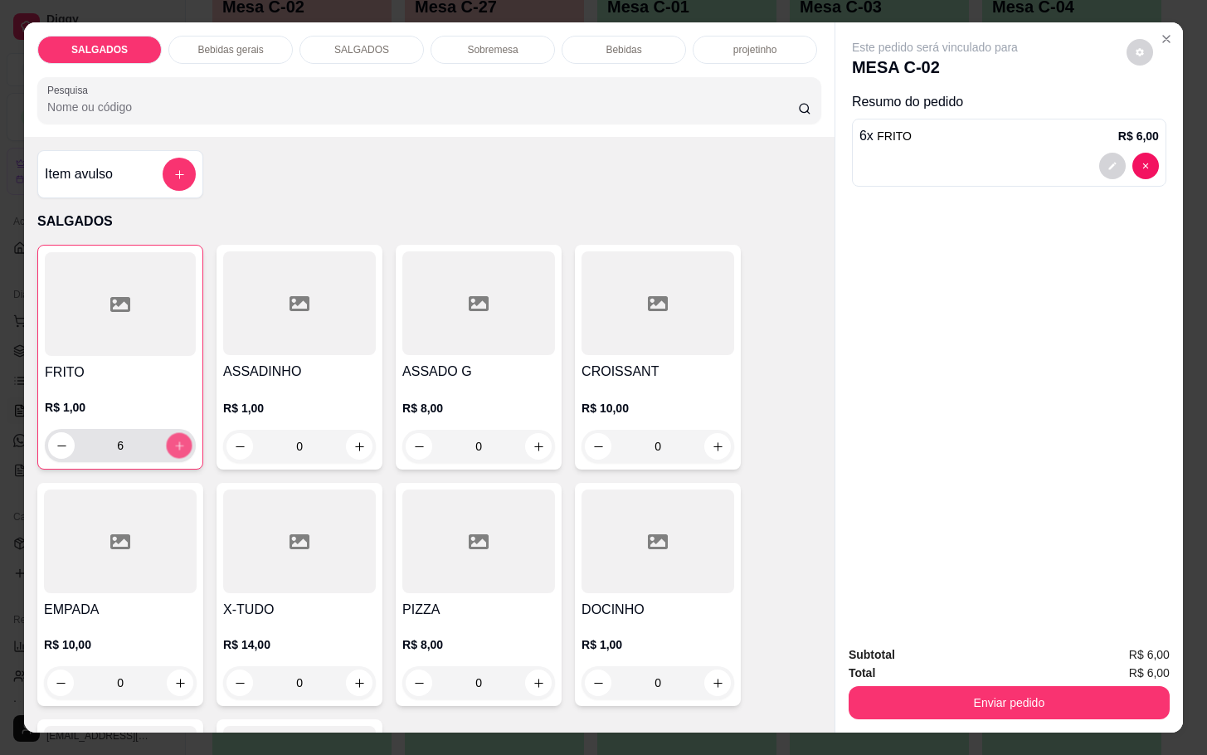
click at [175, 444] on icon "increase-product-quantity" at bounding box center [179, 445] width 12 height 12
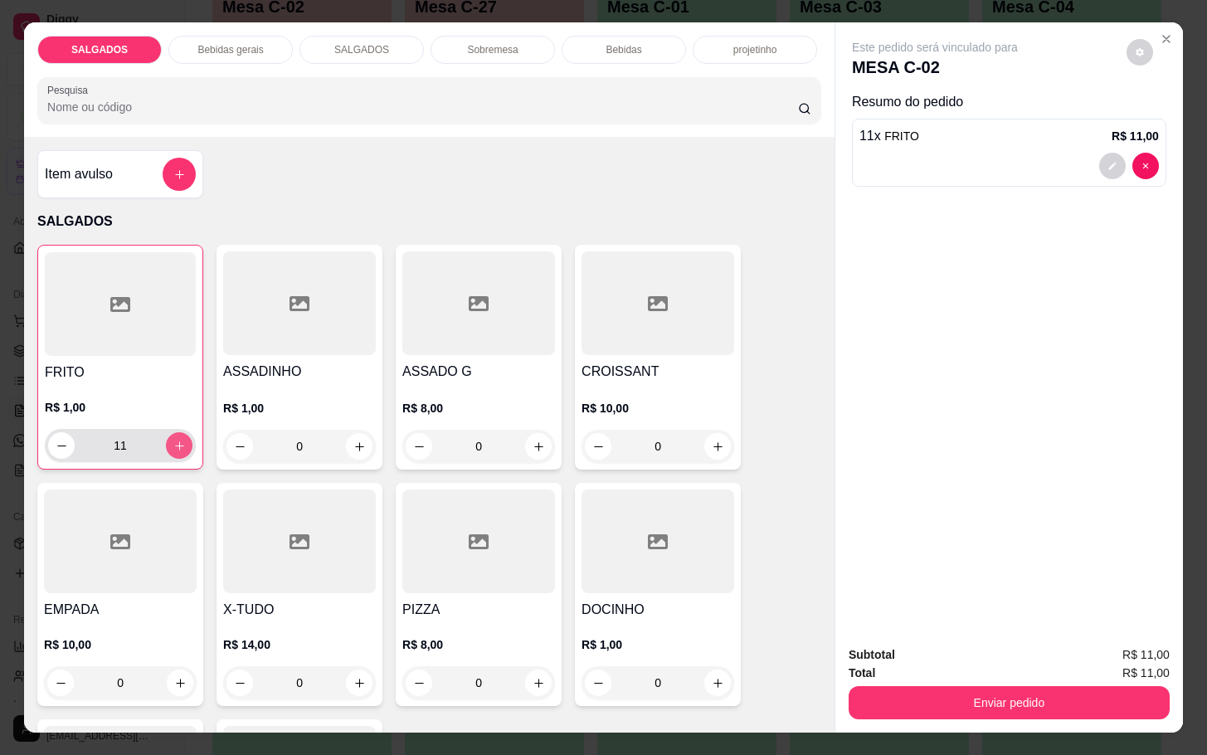
click at [166, 441] on button "increase-product-quantity" at bounding box center [179, 445] width 27 height 27
type input "12"
click at [608, 43] on p "Bebidas" at bounding box center [623, 49] width 36 height 13
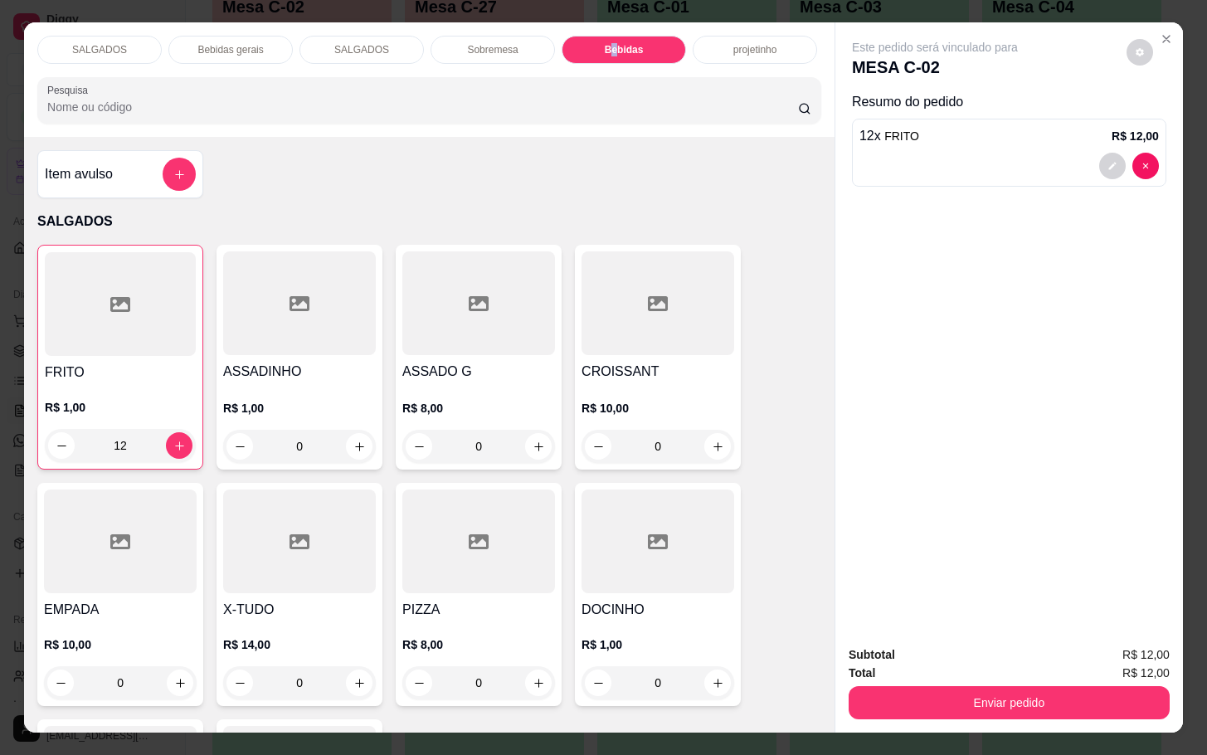
scroll to position [40, 0]
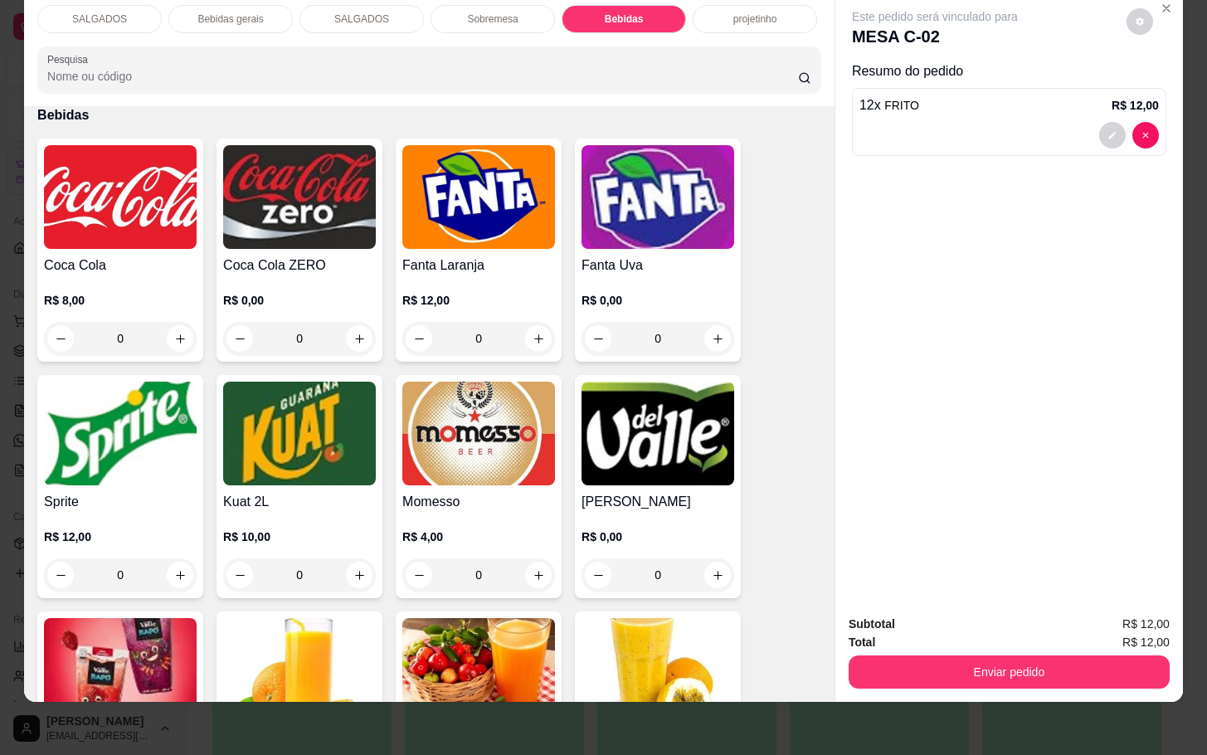
click at [164, 492] on h4 "Sprite" at bounding box center [120, 502] width 153 height 20
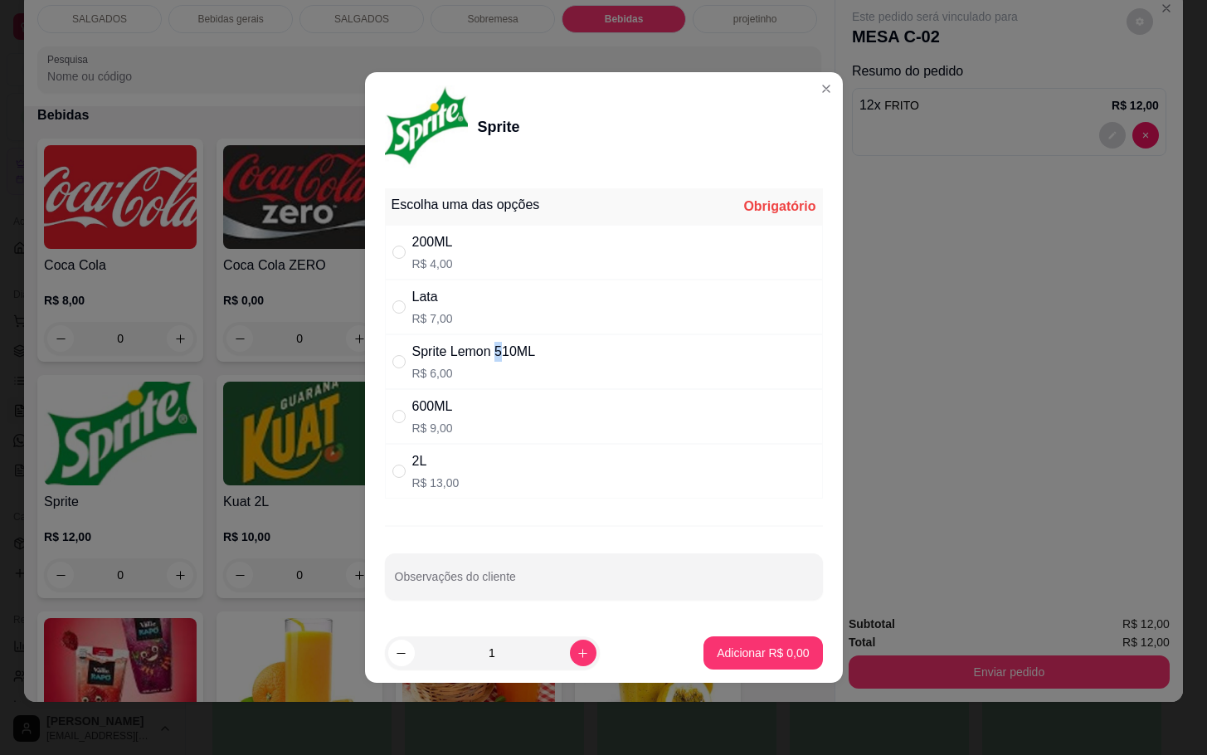
click at [500, 346] on div "Sprite Lemon 510ML" at bounding box center [474, 352] width 124 height 20
radio input "true"
click at [687, 318] on div "Lata R$ 7,00" at bounding box center [604, 306] width 438 height 55
radio input "true"
radio input "false"
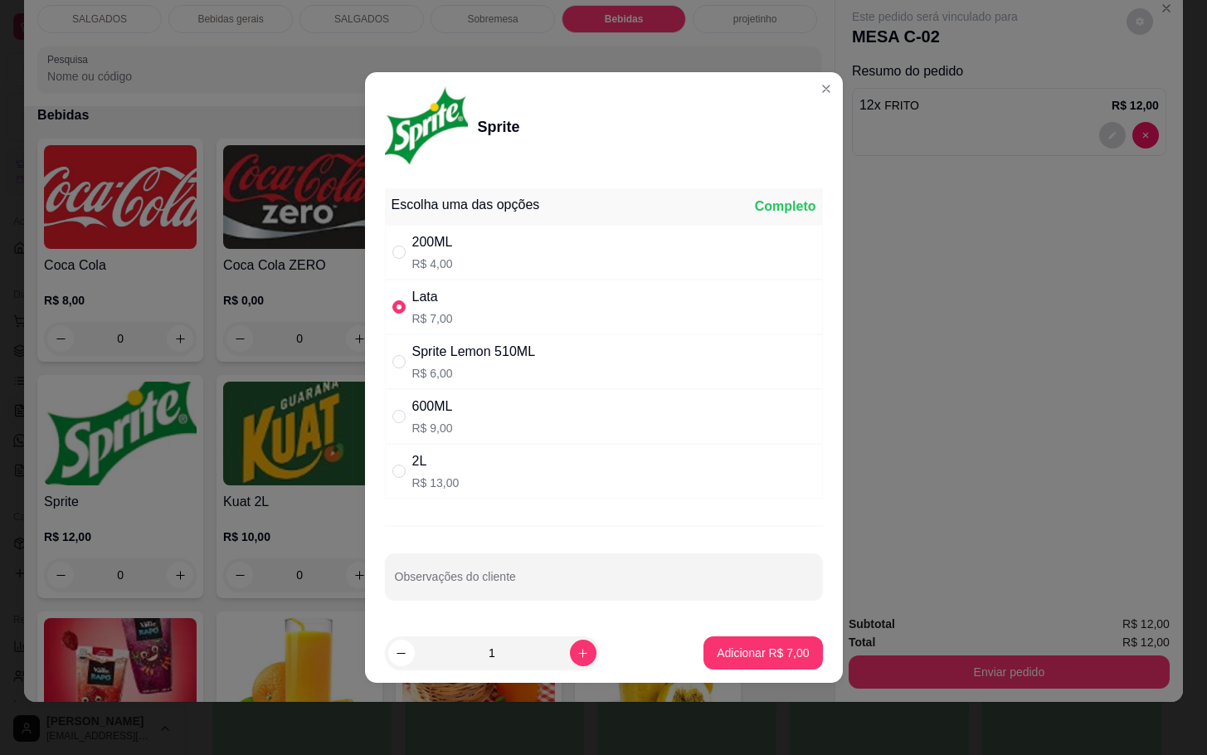
click at [744, 632] on footer "1 Adicionar R$ 7,00" at bounding box center [604, 653] width 478 height 60
click at [746, 645] on button "Adicionar R$ 7,00" at bounding box center [762, 652] width 119 height 33
type input "1"
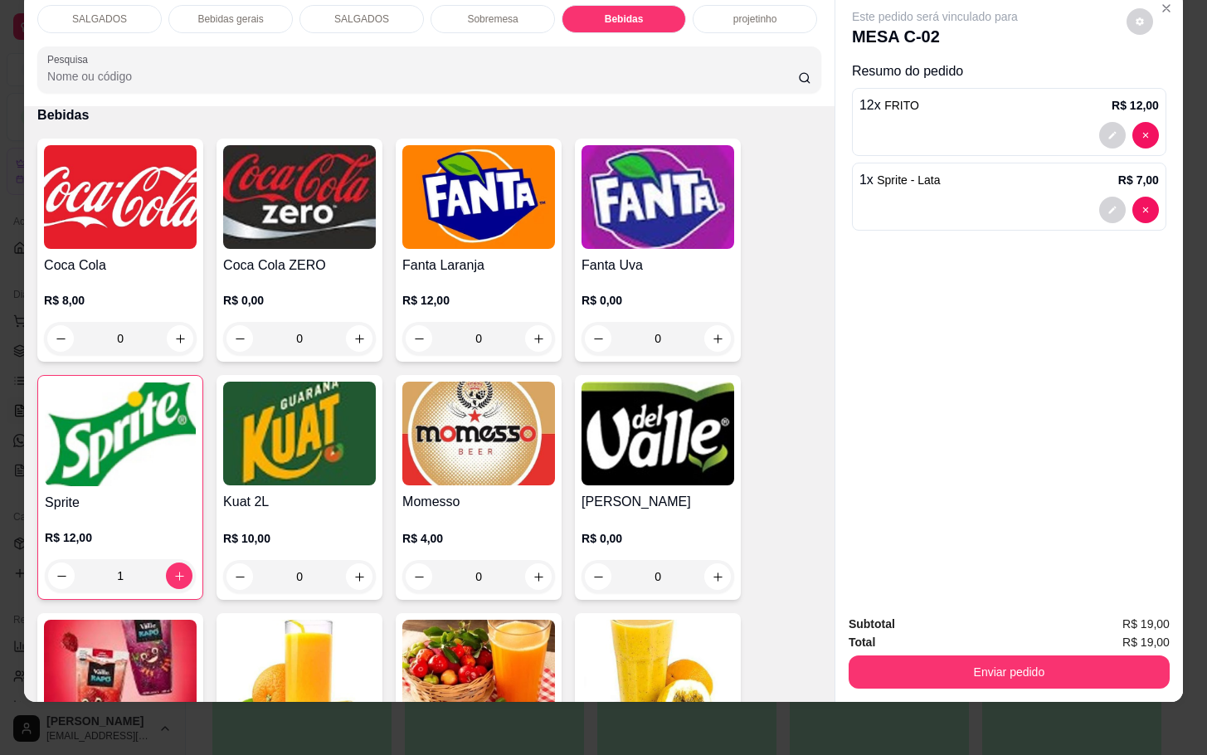
click at [653, 413] on img at bounding box center [657, 433] width 153 height 104
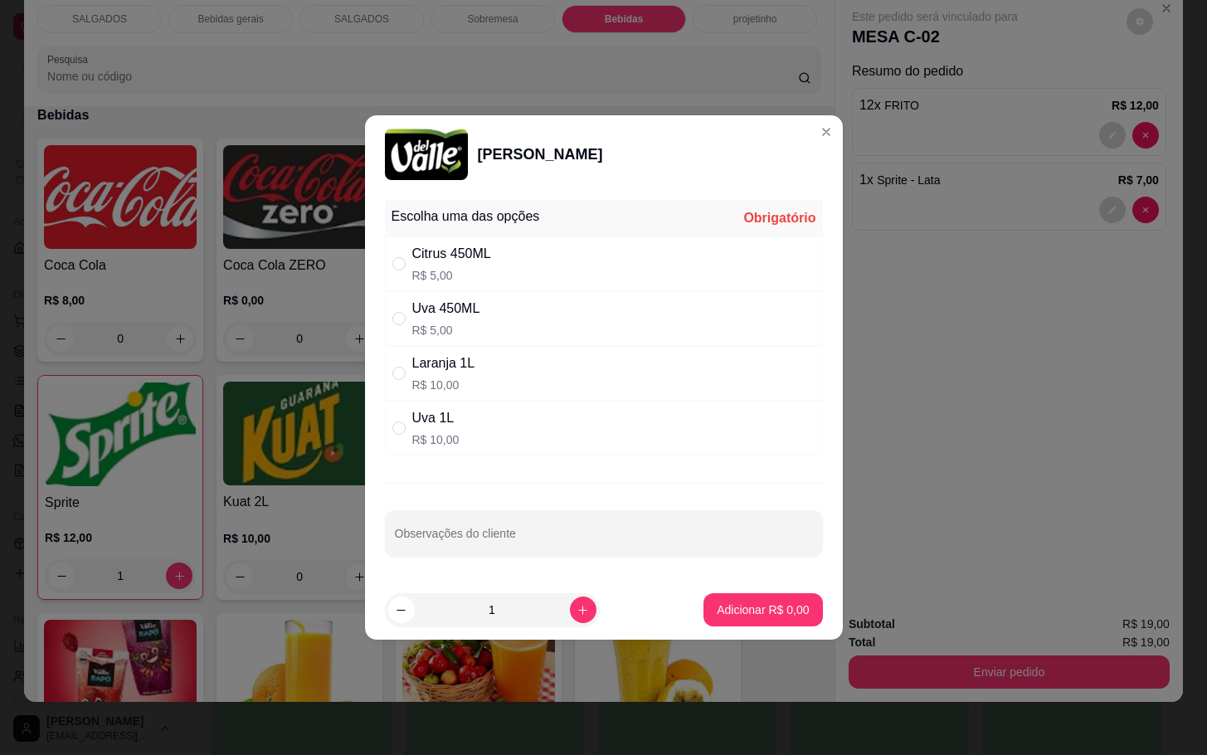
click at [628, 364] on div "Laranja 1L R$ 10,00" at bounding box center [604, 373] width 438 height 55
radio input "true"
drag, startPoint x: 644, startPoint y: 342, endPoint x: 633, endPoint y: 386, distance: 46.3
click at [645, 342] on div "Uva 450ML R$ 5,00" at bounding box center [604, 318] width 438 height 55
radio input "true"
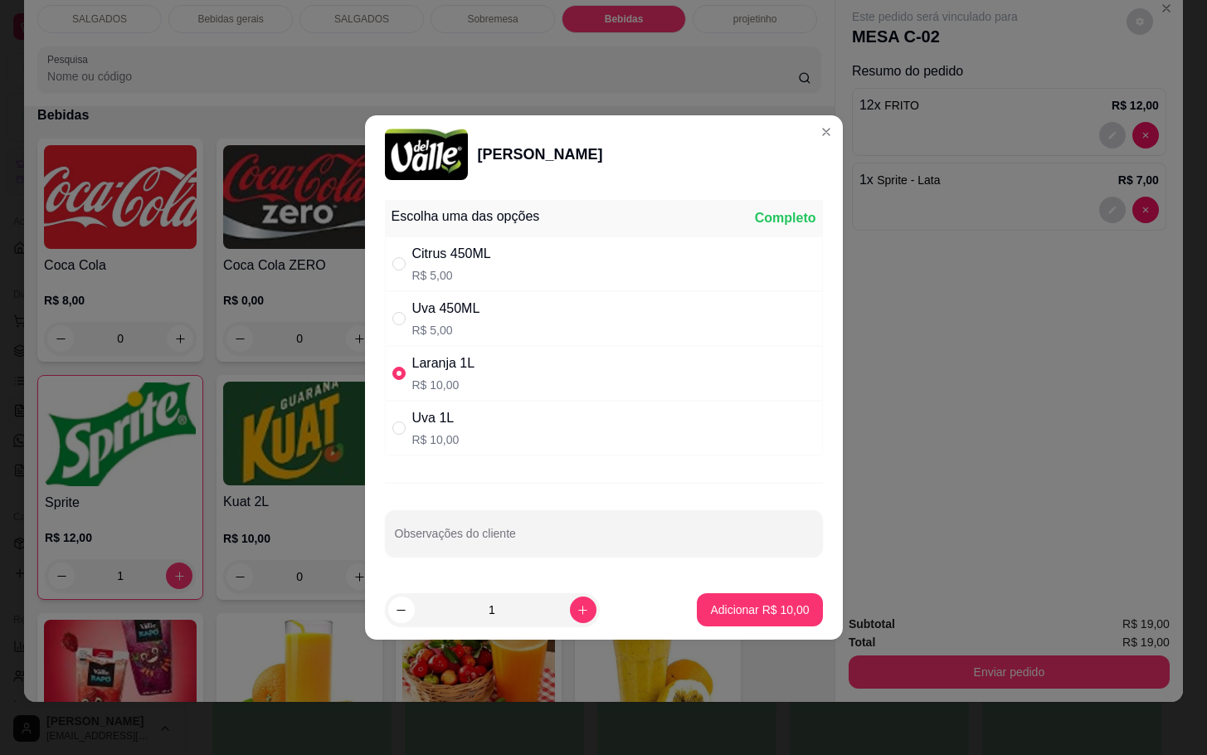
radio input "false"
click at [771, 618] on p "Adicionar R$ 5,00" at bounding box center [762, 609] width 92 height 17
type input "1"
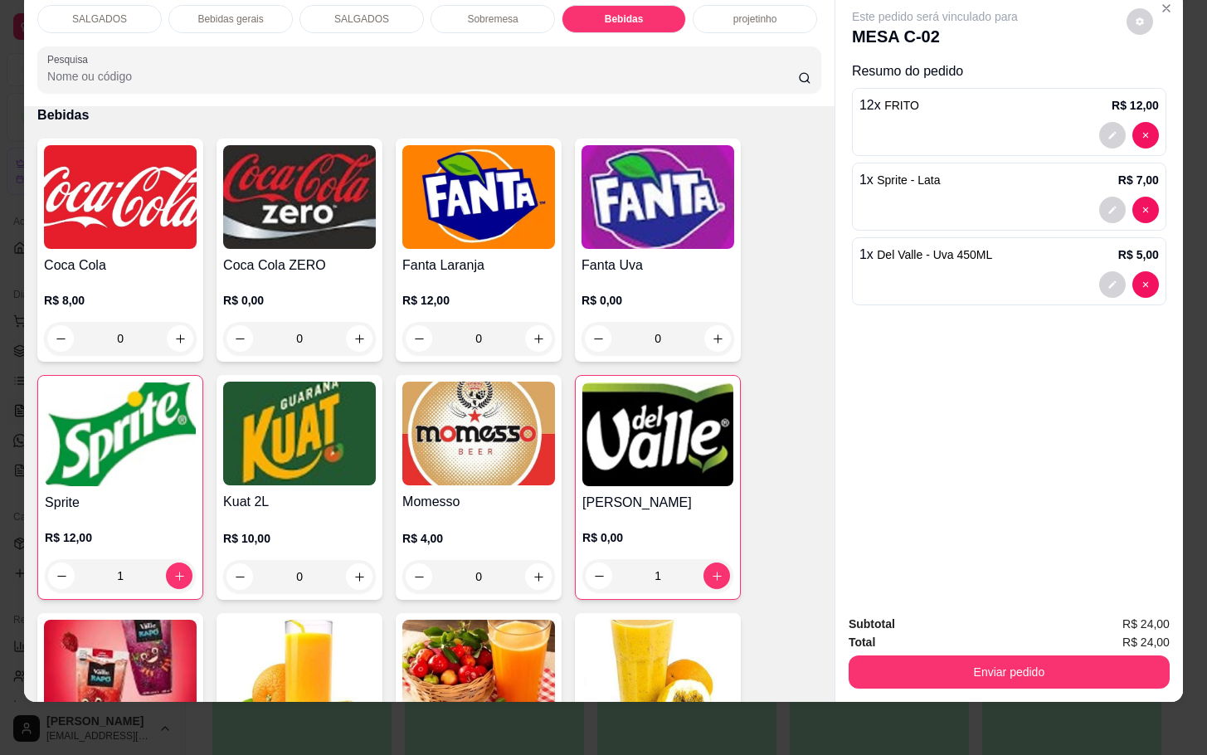
click at [886, 633] on div "Total R$ 24,00" at bounding box center [1008, 642] width 321 height 18
click at [894, 655] on button "Enviar pedido" at bounding box center [1008, 671] width 321 height 33
click at [896, 605] on button "Não registrar e enviar pedido" at bounding box center [951, 613] width 172 height 32
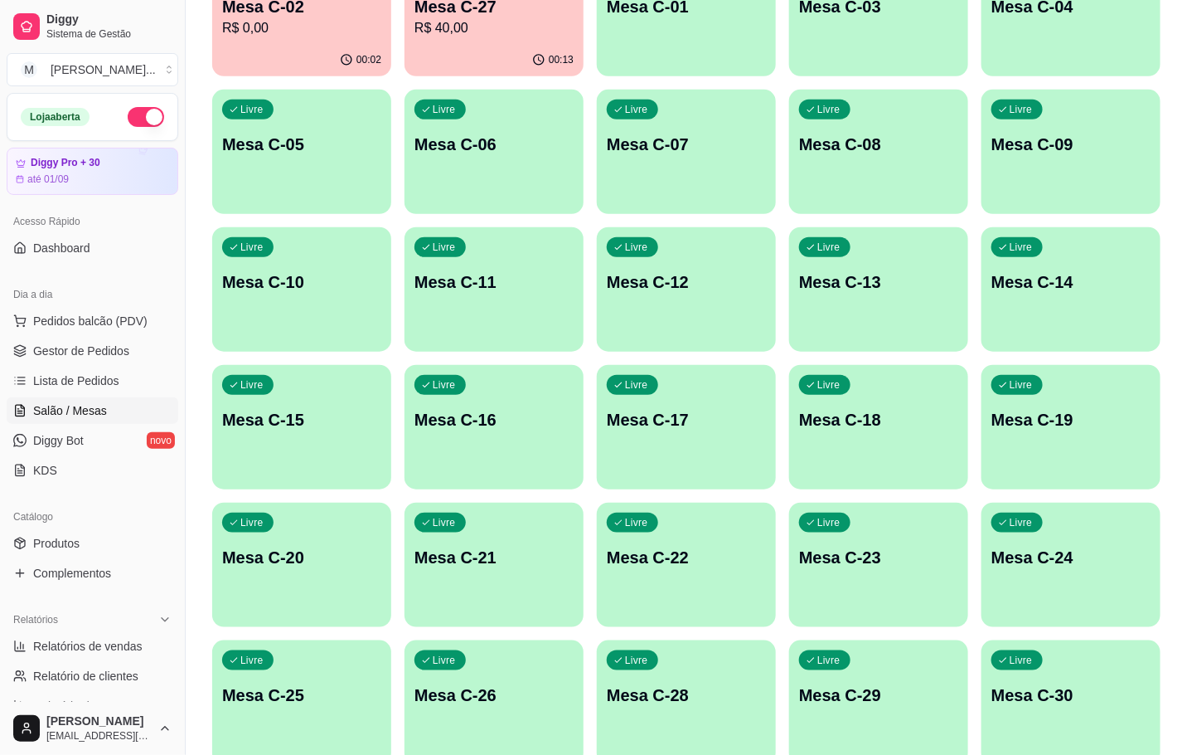
click at [695, 679] on div "Livre Mesa C-28" at bounding box center [686, 692] width 179 height 104
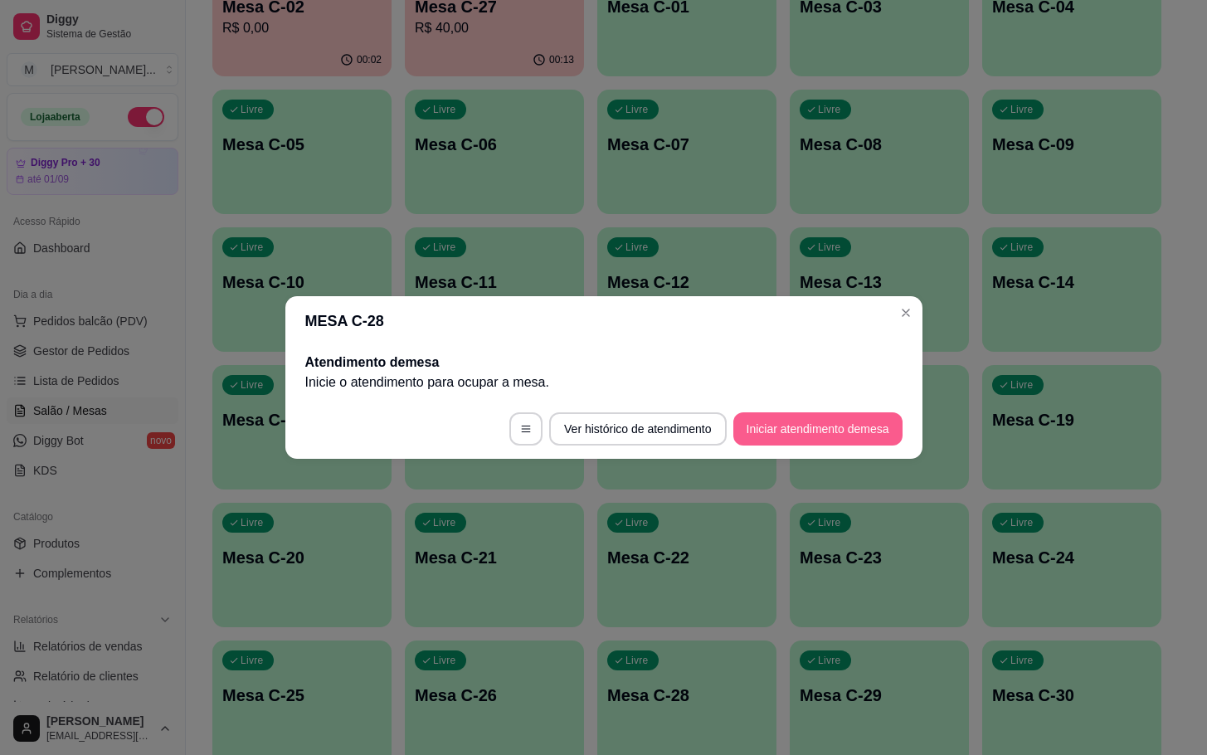
click at [756, 440] on button "Iniciar atendimento de mesa" at bounding box center [817, 428] width 169 height 33
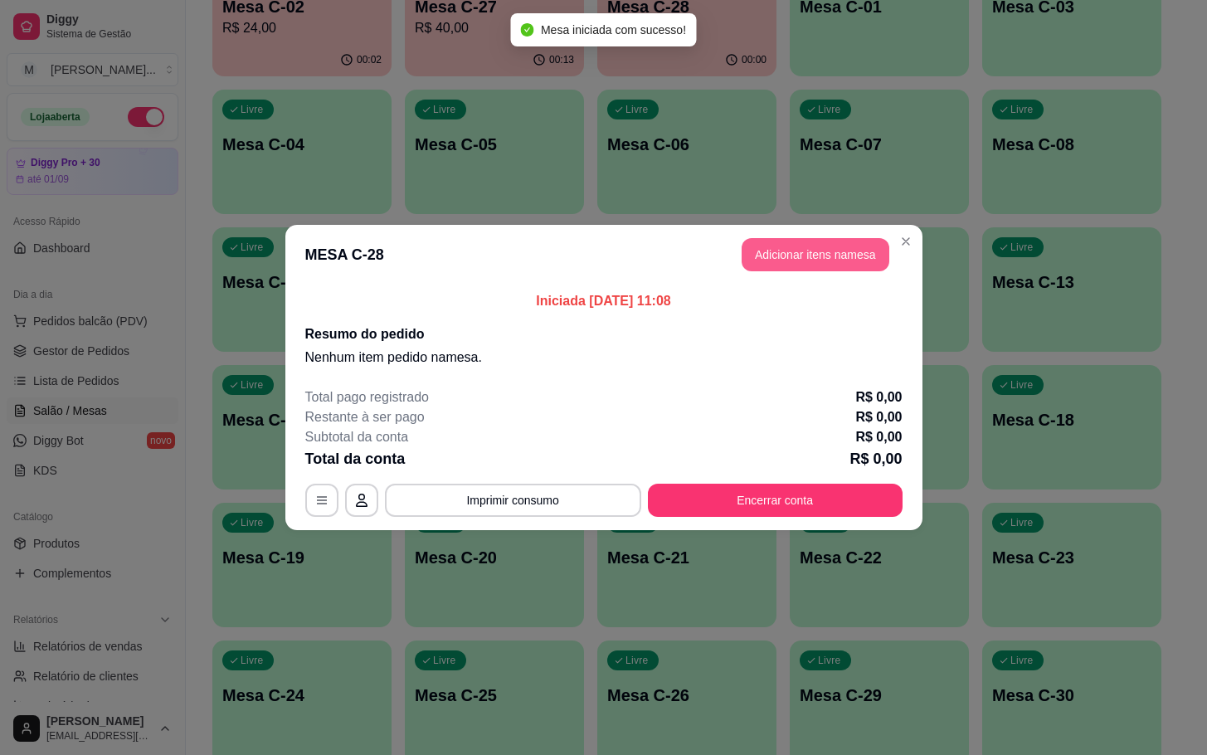
click at [819, 252] on button "Adicionar itens na mesa" at bounding box center [815, 254] width 148 height 33
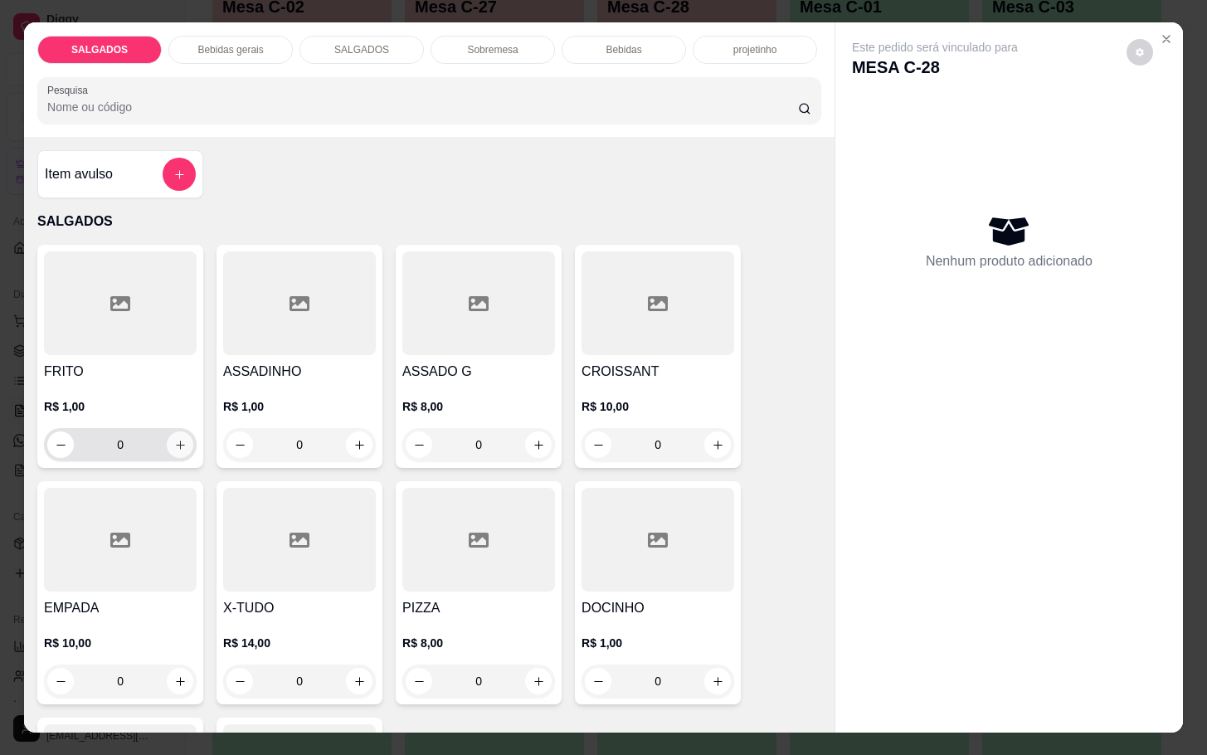
click at [167, 440] on button "increase-product-quantity" at bounding box center [180, 444] width 27 height 27
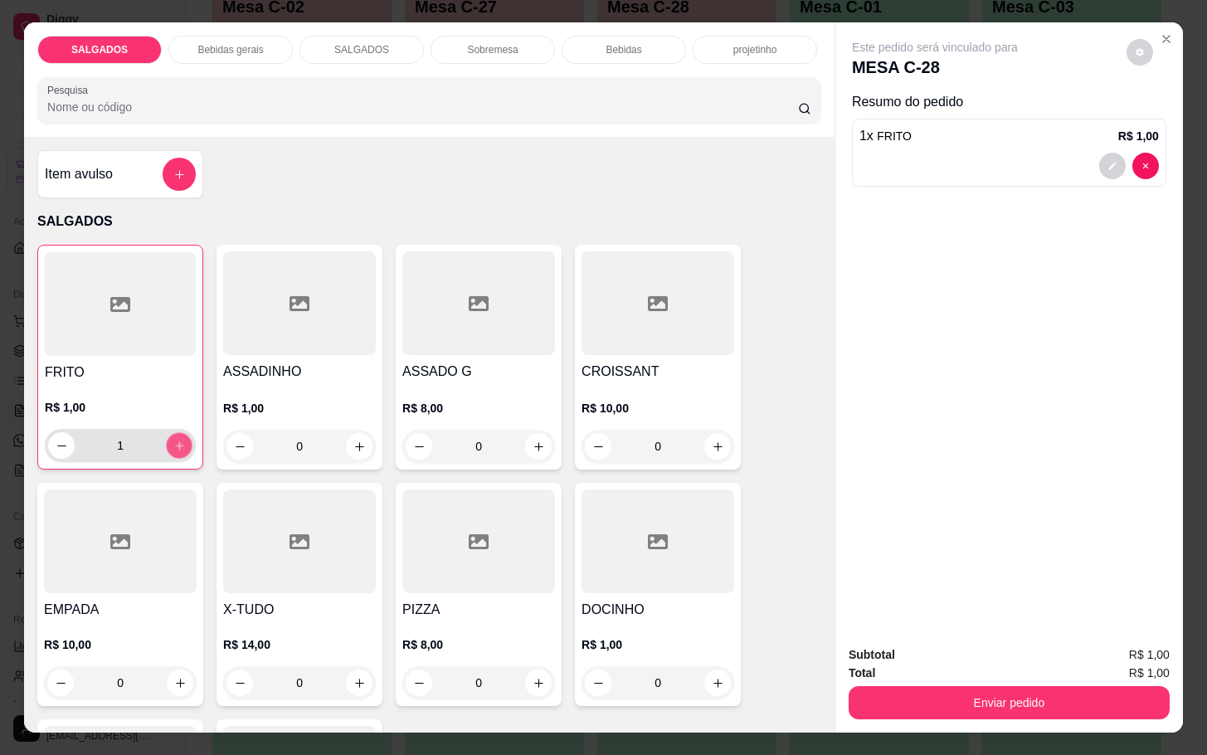
click at [167, 440] on button "increase-product-quantity" at bounding box center [180, 446] width 26 height 26
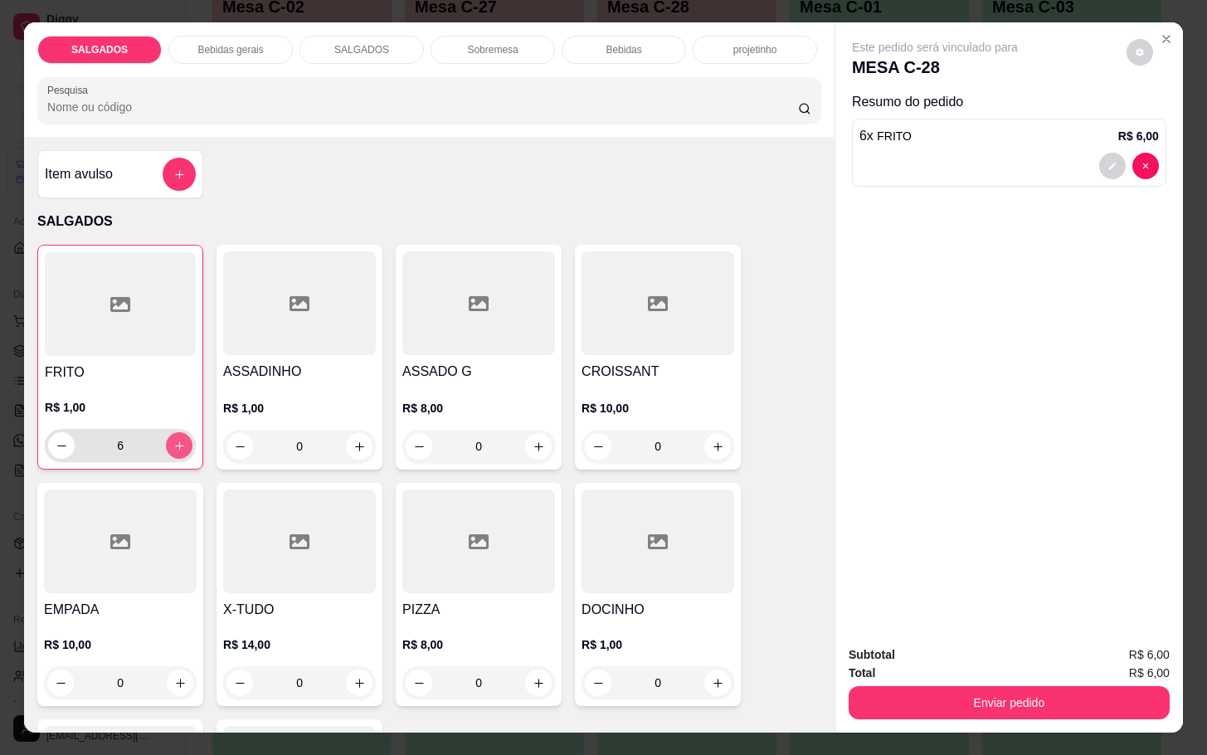
click at [166, 440] on button "increase-product-quantity" at bounding box center [179, 445] width 27 height 27
type input "7"
click at [353, 440] on icon "increase-product-quantity" at bounding box center [359, 446] width 12 height 12
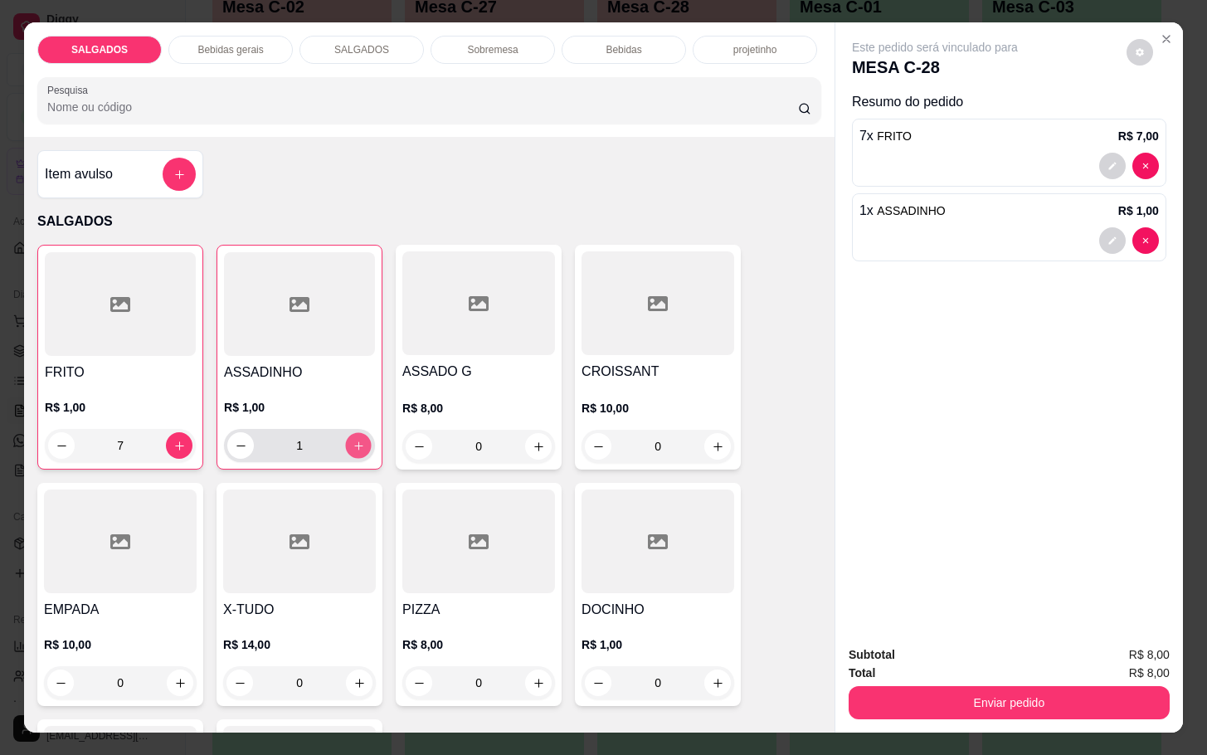
click at [352, 439] on icon "increase-product-quantity" at bounding box center [358, 445] width 12 height 12
type input "3"
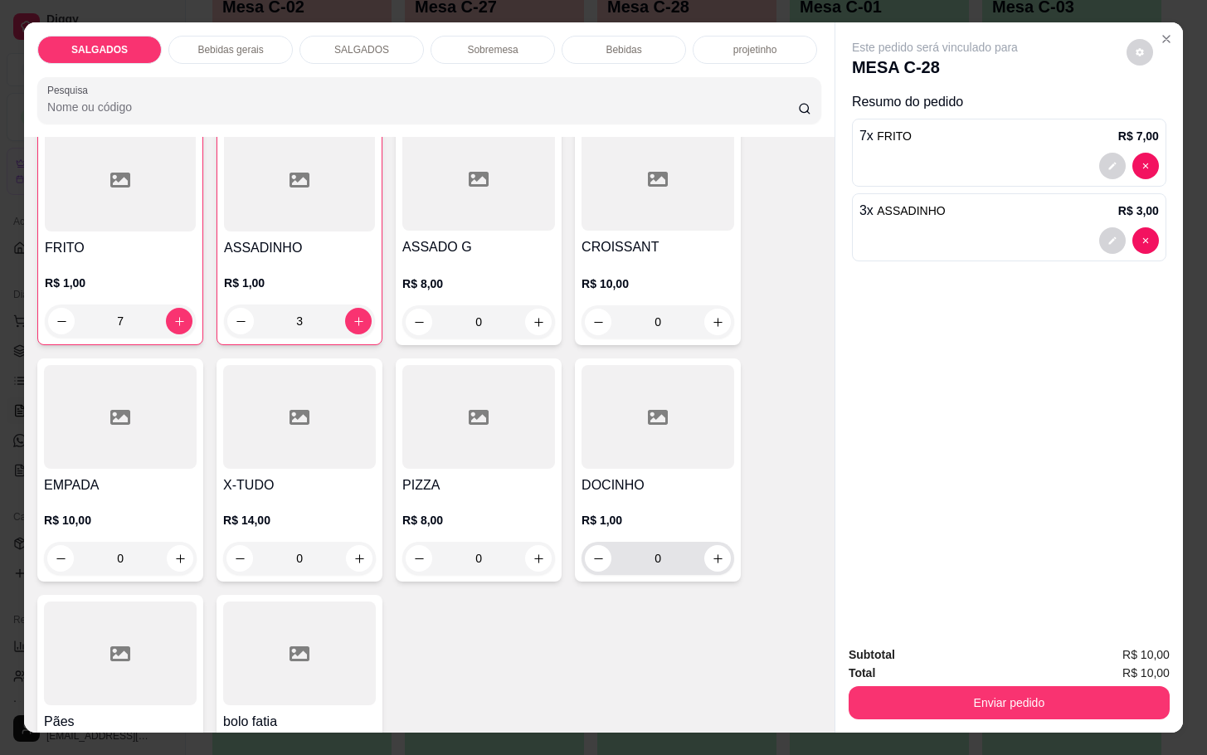
click at [722, 551] on div "0" at bounding box center [657, 557] width 153 height 33
click at [712, 552] on icon "increase-product-quantity" at bounding box center [717, 558] width 12 height 12
click at [712, 553] on icon "increase-product-quantity" at bounding box center [717, 559] width 12 height 12
type input "2"
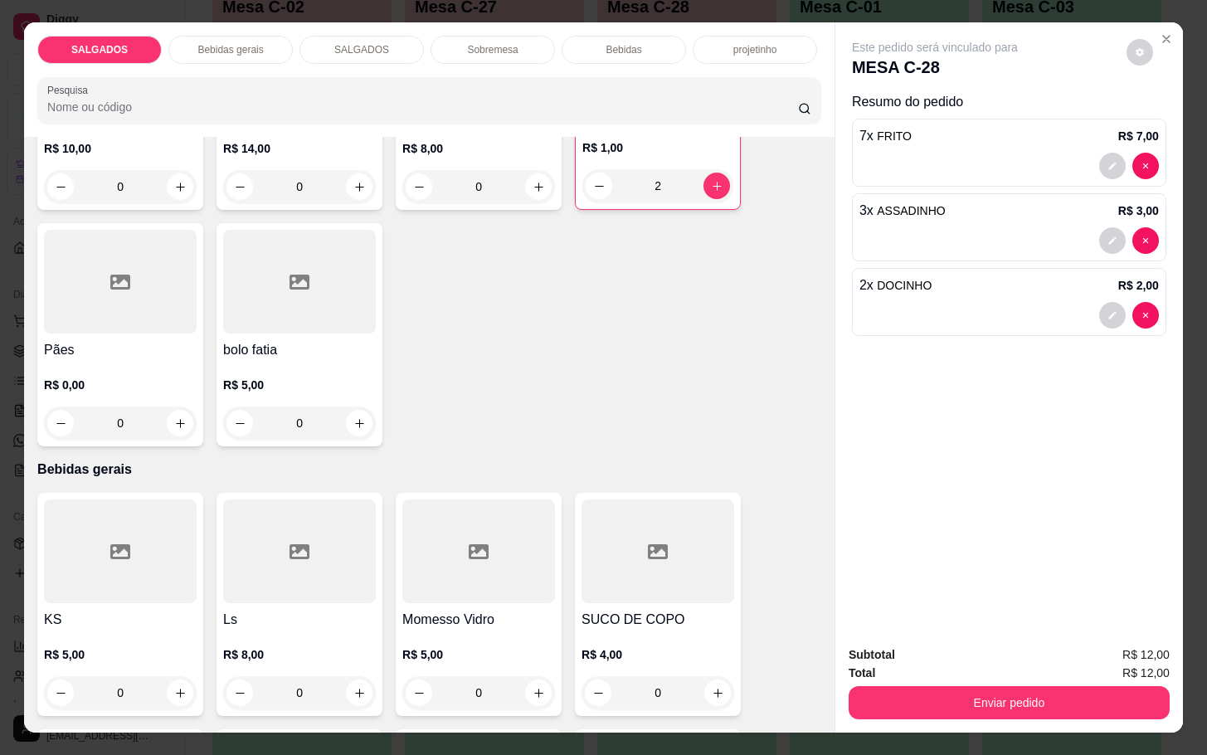
scroll to position [746, 0]
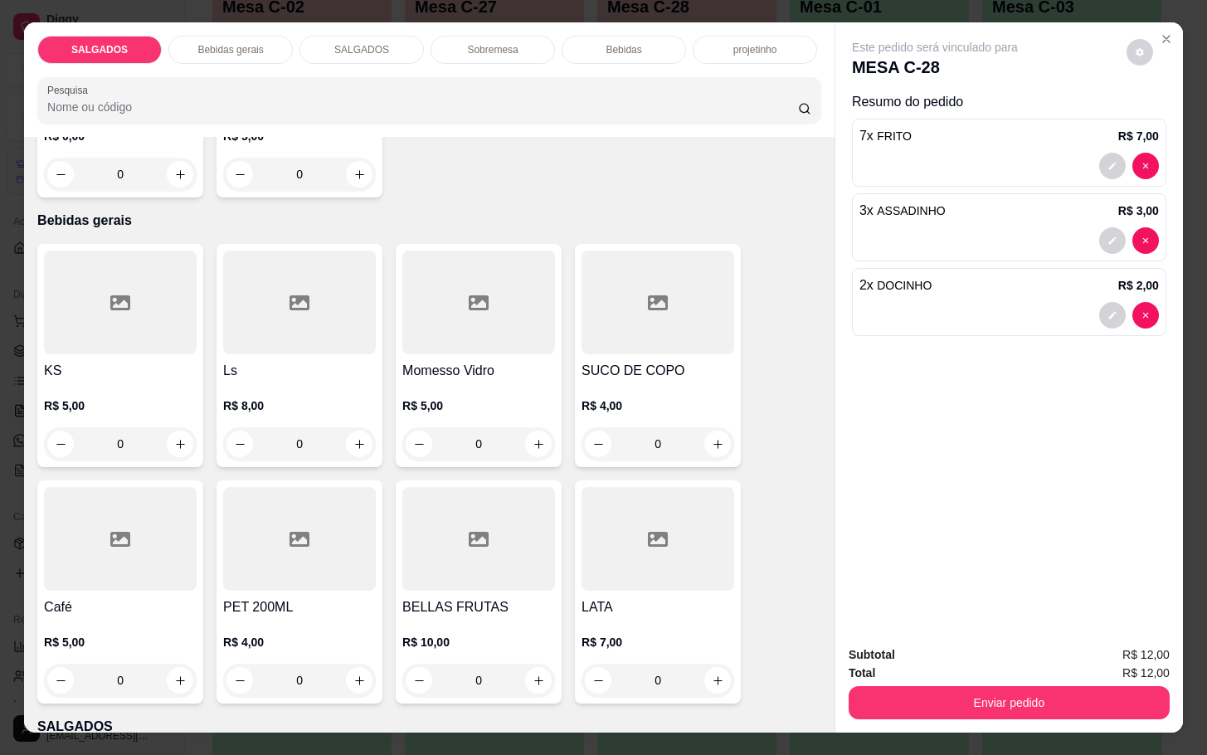
click at [421, 371] on h4 "Momesso Vidro" at bounding box center [478, 371] width 153 height 20
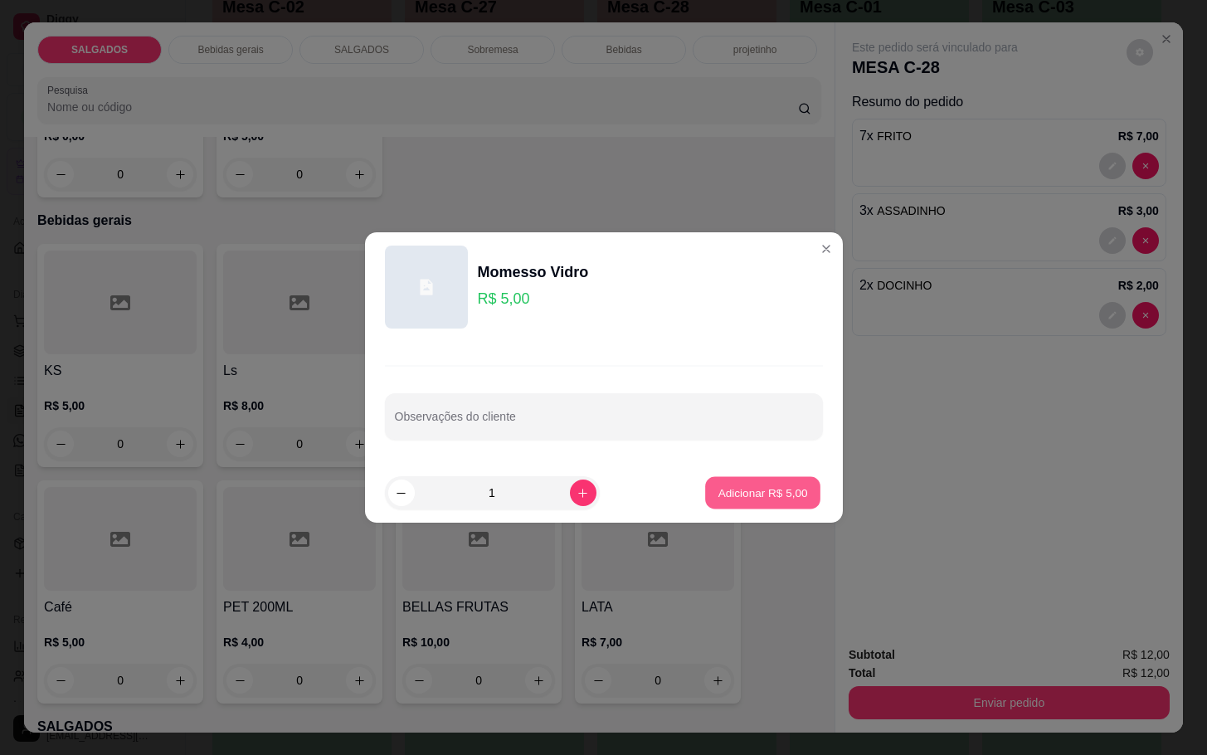
click at [727, 481] on button "Adicionar R$ 5,00" at bounding box center [762, 493] width 115 height 32
type input "1"
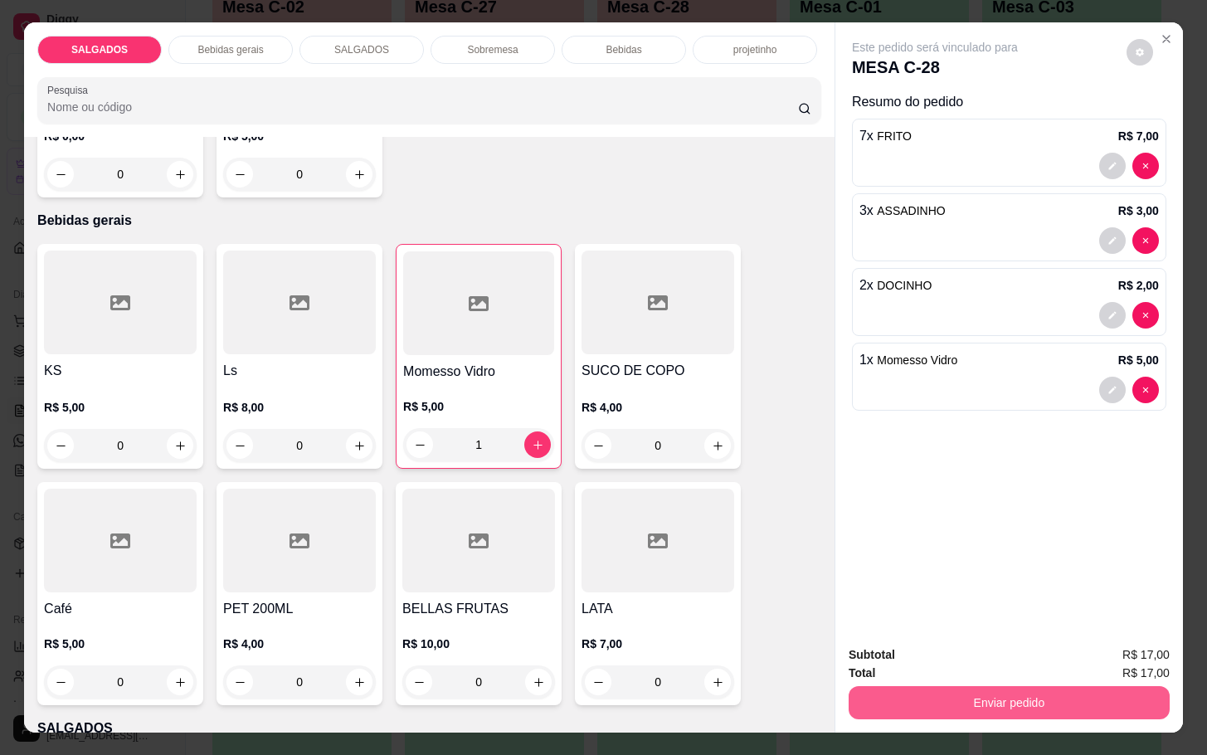
click at [965, 686] on button "Enviar pedido" at bounding box center [1008, 702] width 321 height 33
click at [969, 649] on button "Não registrar e enviar pedido" at bounding box center [951, 653] width 172 height 32
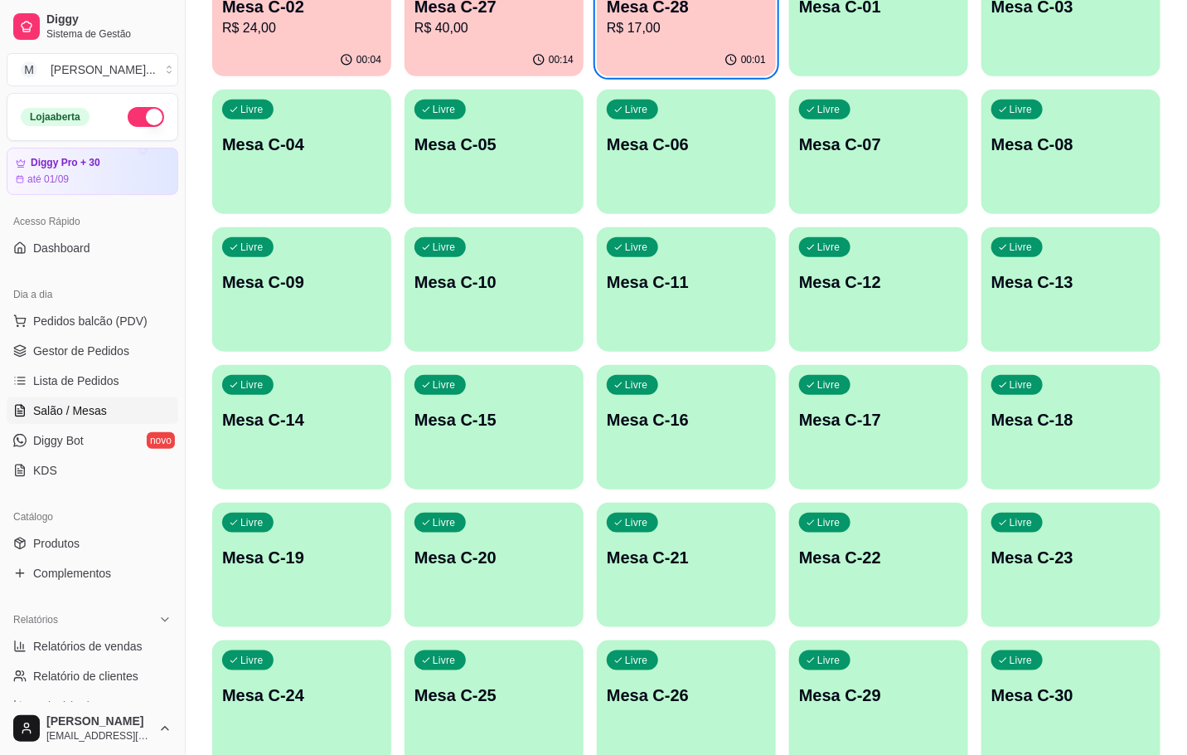
click at [433, 51] on div "00:14" at bounding box center [494, 60] width 179 height 32
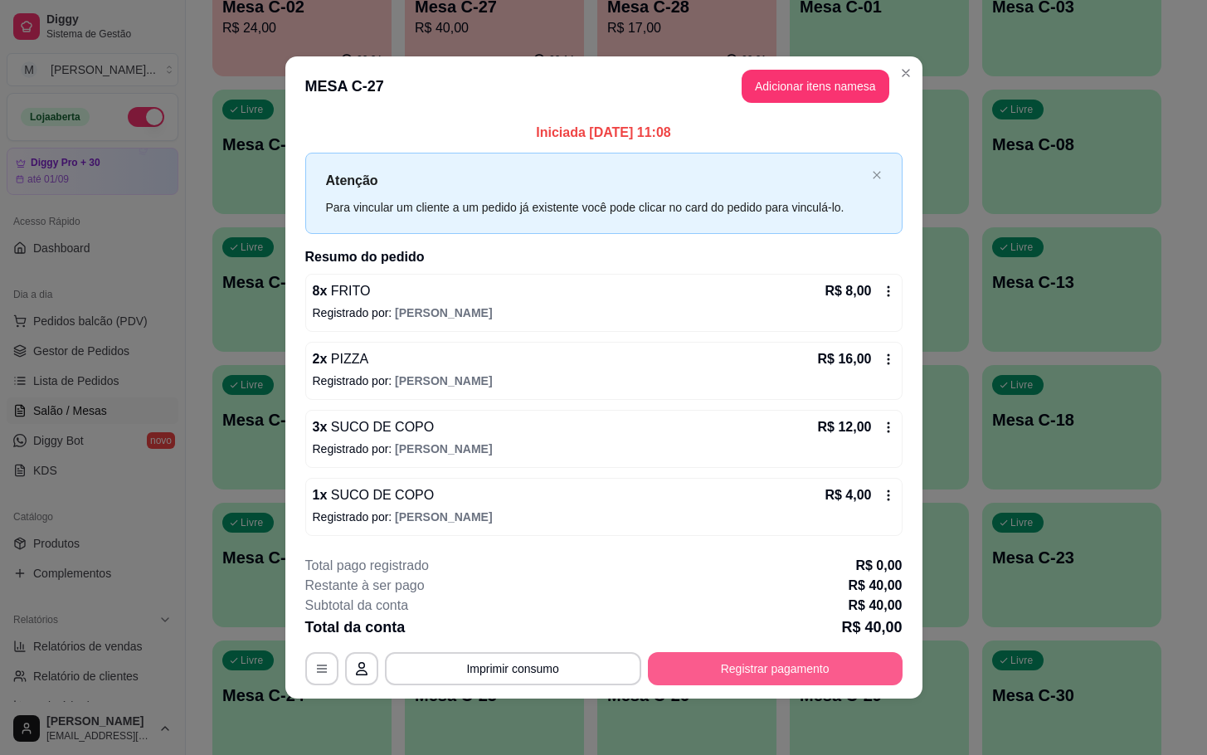
click at [782, 667] on button "Registrar pagamento" at bounding box center [775, 668] width 255 height 33
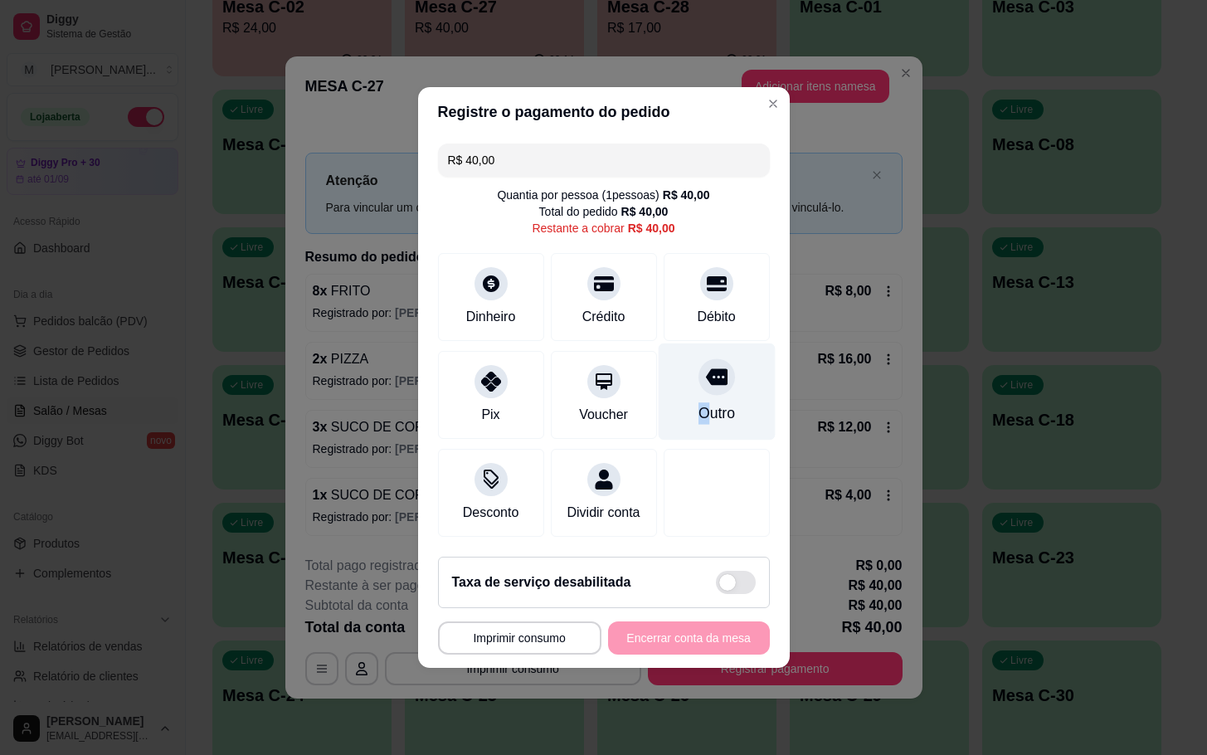
click at [697, 403] on div "Outro" at bounding box center [715, 413] width 36 height 22
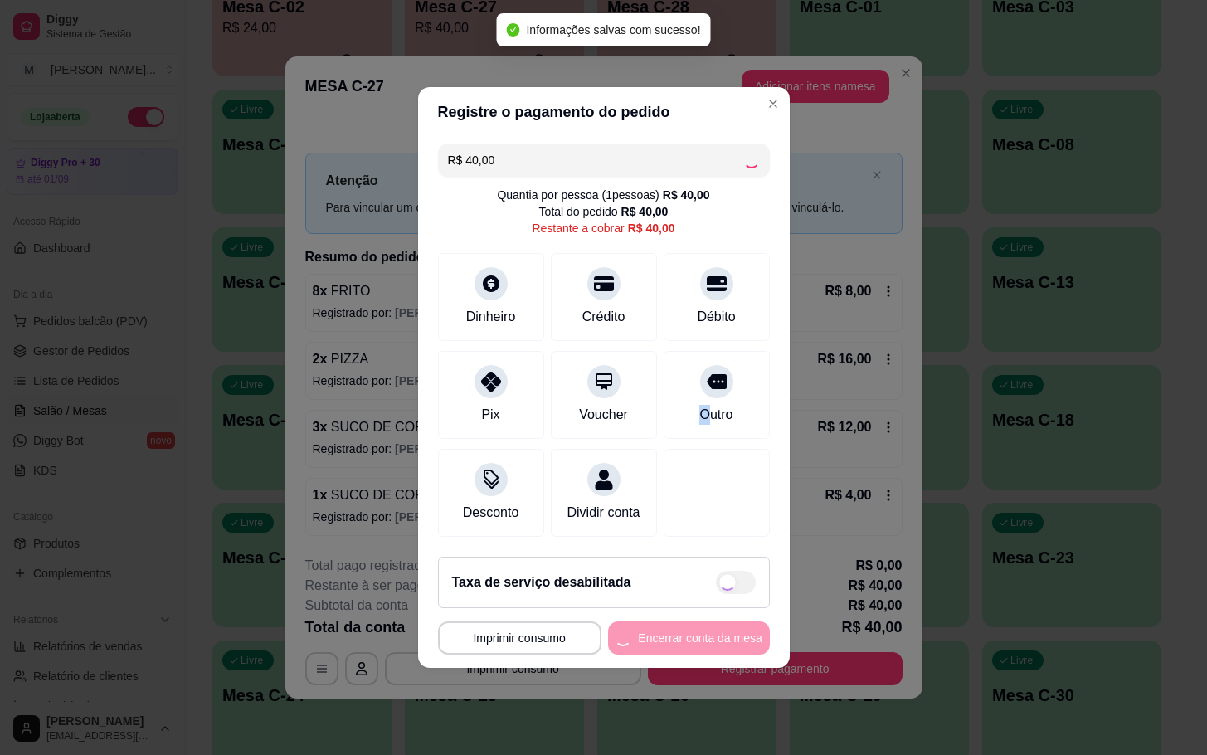
type input "R$ 0,00"
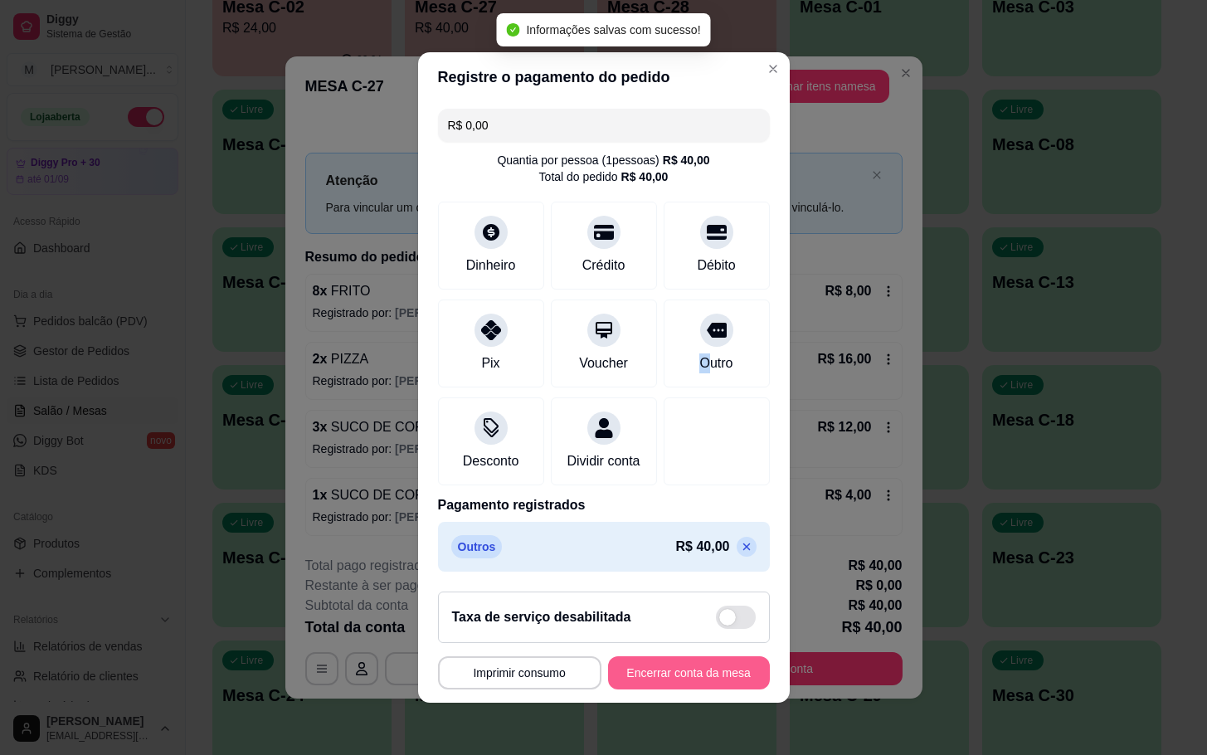
click at [647, 674] on button "Encerrar conta da mesa" at bounding box center [689, 672] width 162 height 33
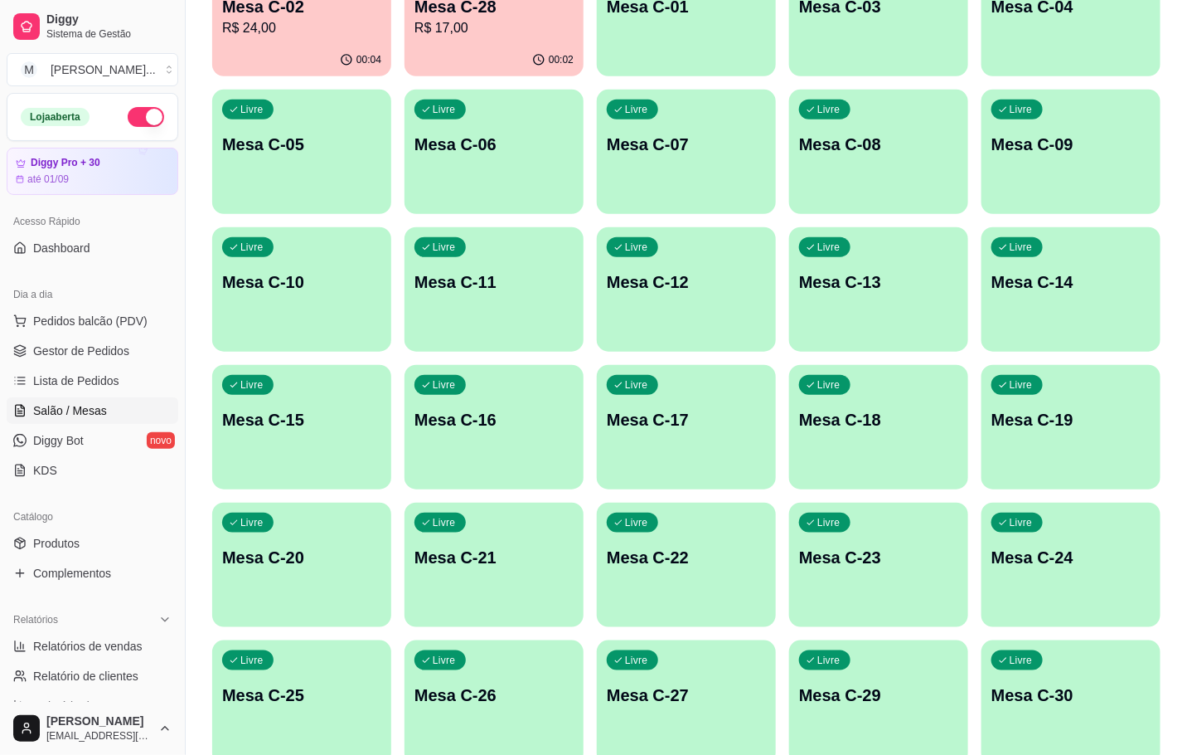
click at [490, 53] on div "00:02" at bounding box center [494, 60] width 179 height 32
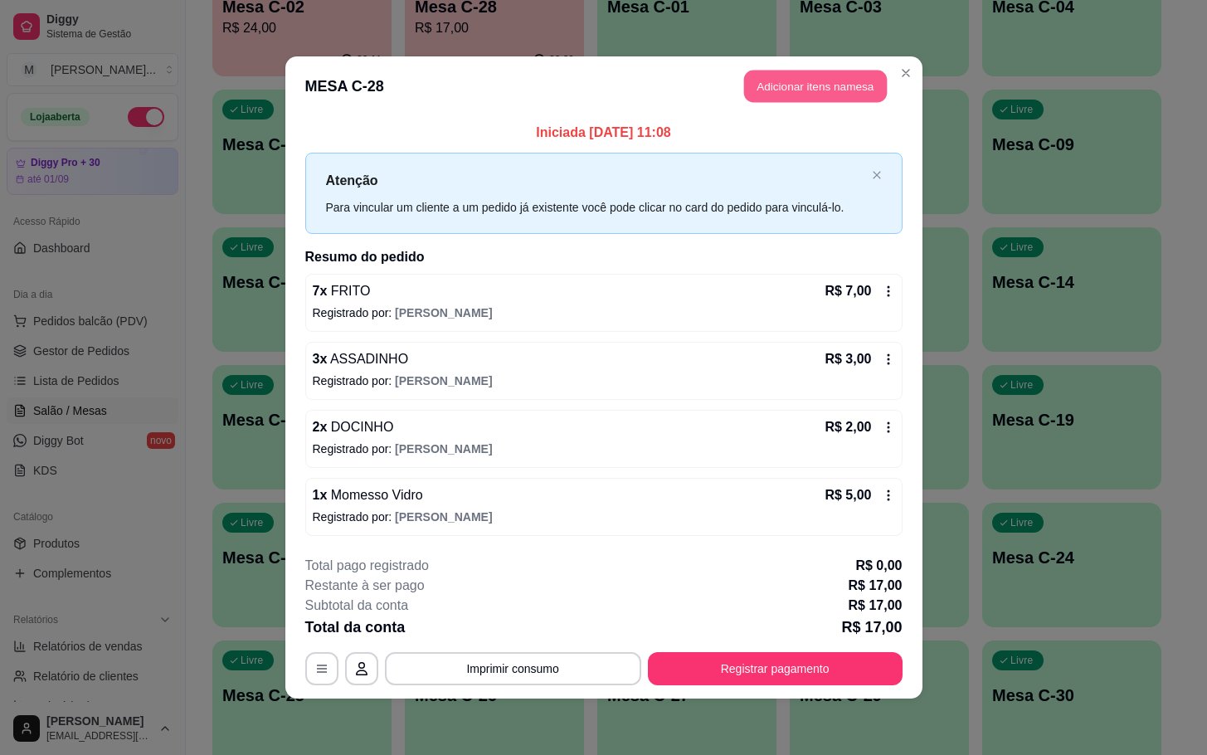
click at [756, 97] on button "Adicionar itens na mesa" at bounding box center [815, 86] width 143 height 32
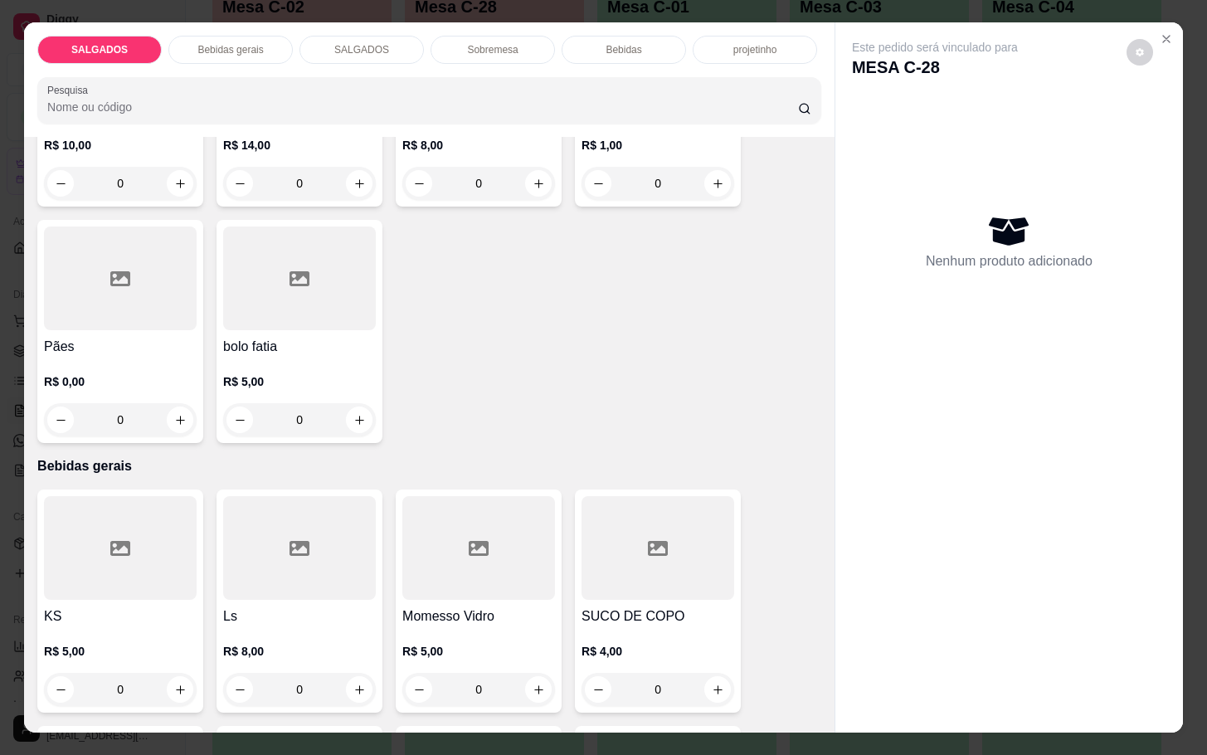
scroll to position [124, 0]
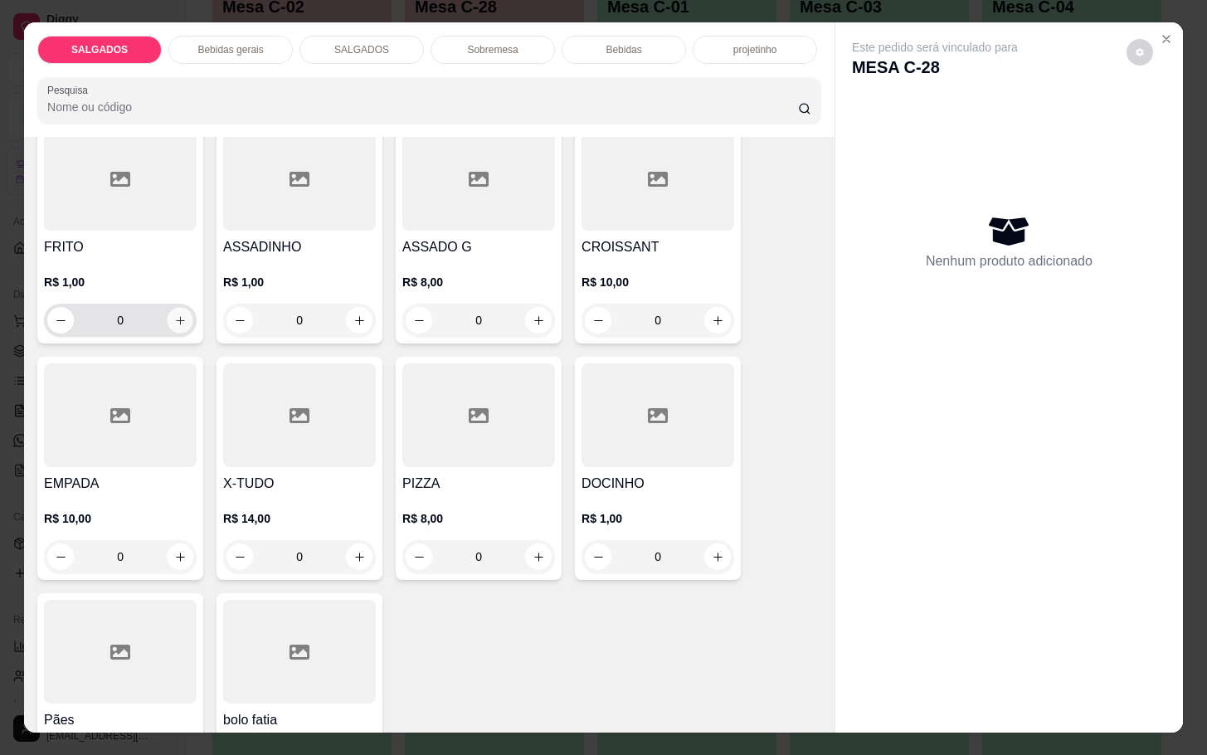
click at [177, 314] on icon "increase-product-quantity" at bounding box center [180, 320] width 12 height 12
type input "1"
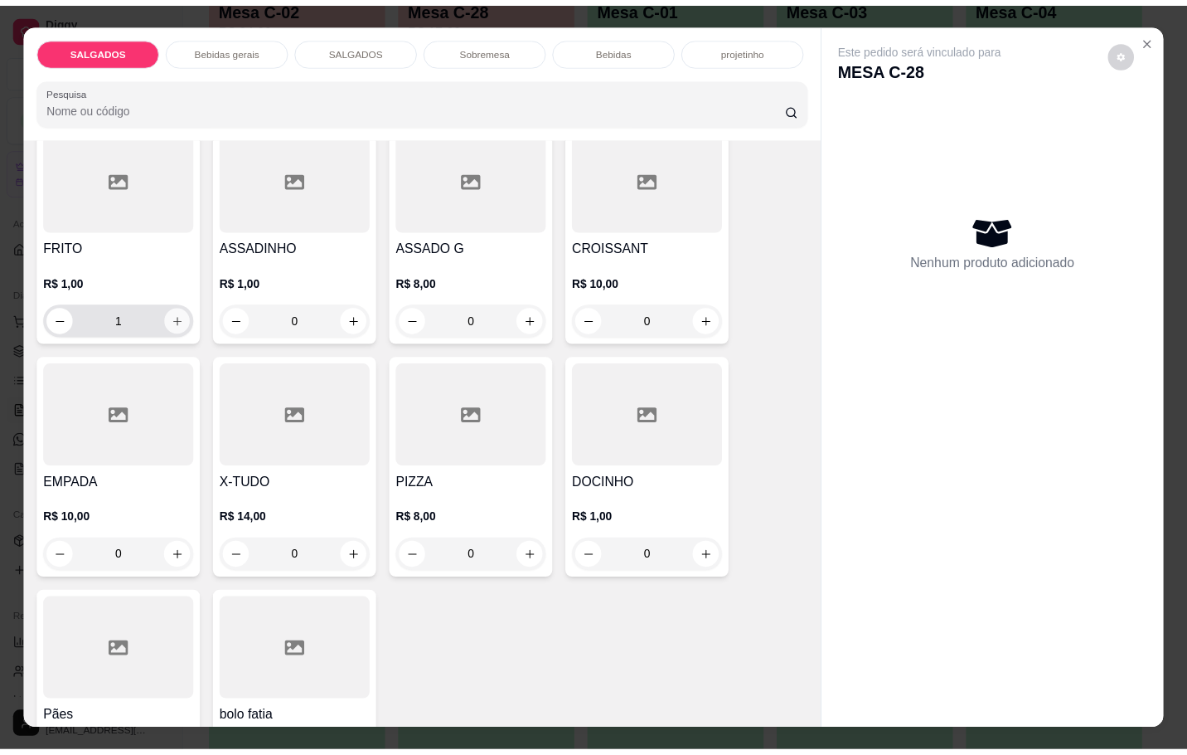
scroll to position [125, 0]
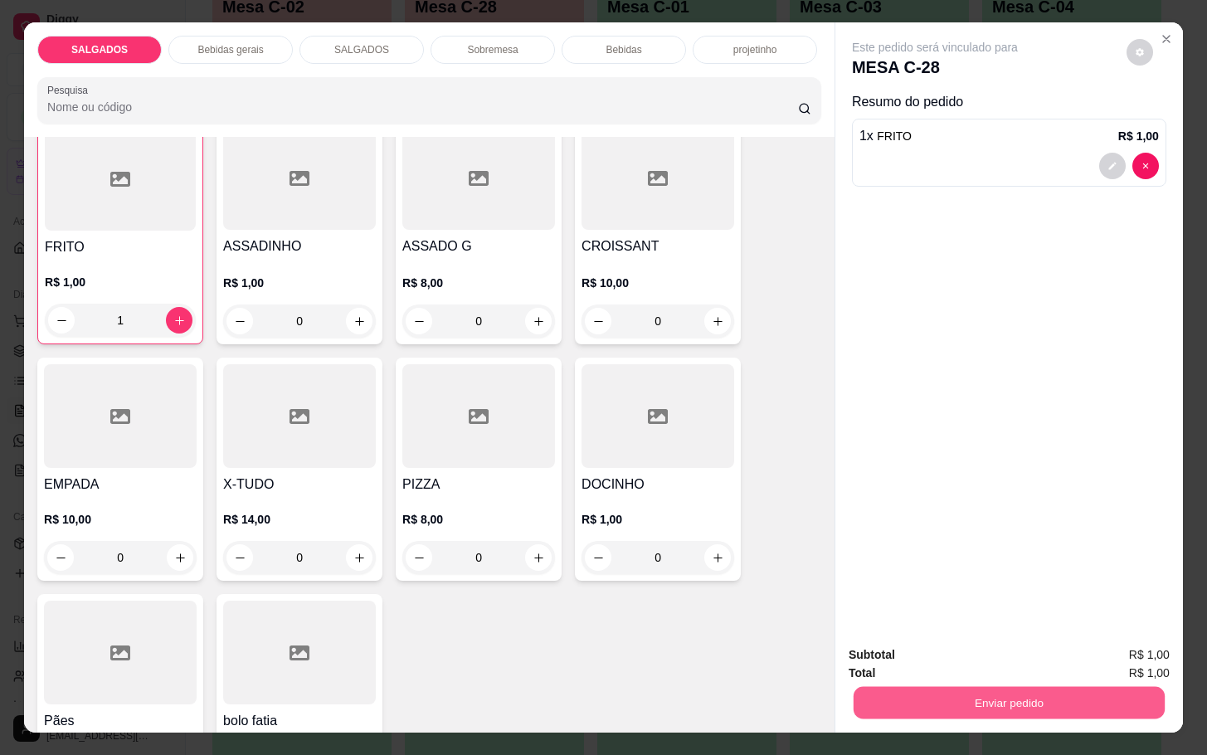
click at [931, 689] on button "Enviar pedido" at bounding box center [1008, 702] width 311 height 32
click at [948, 639] on button "Não registrar e enviar pedido" at bounding box center [951, 652] width 168 height 31
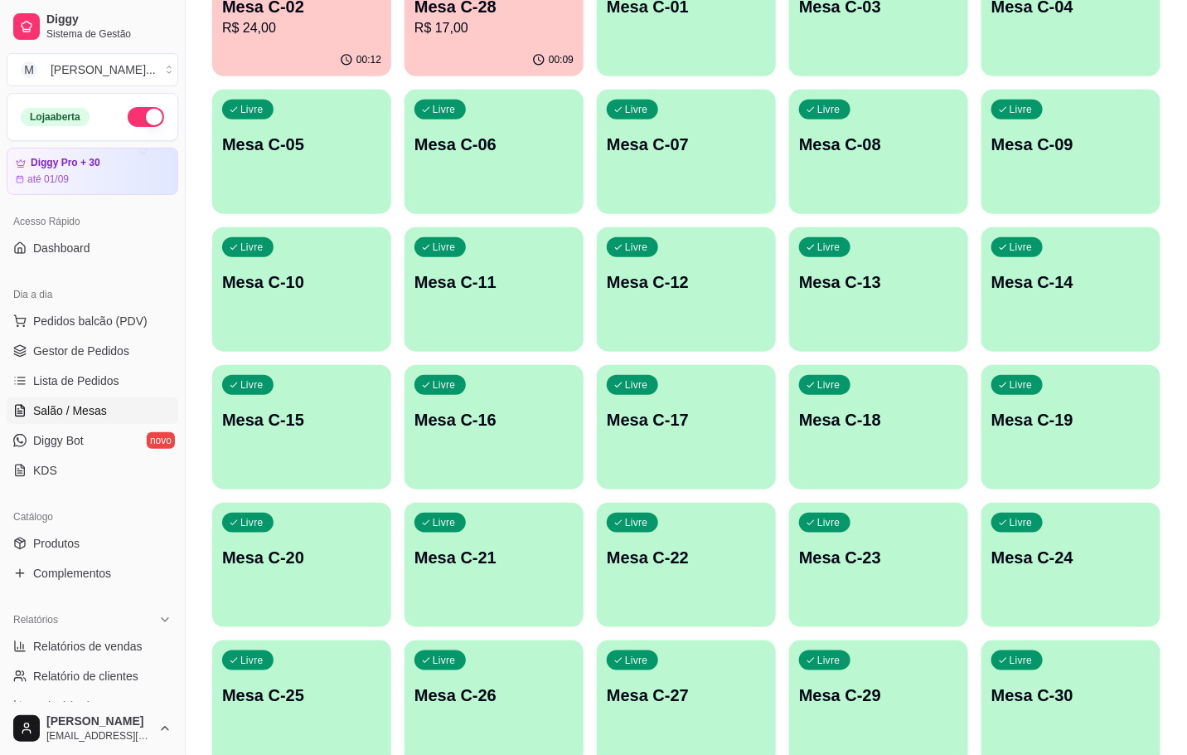
click at [316, 21] on p "R$ 24,00" at bounding box center [301, 28] width 159 height 20
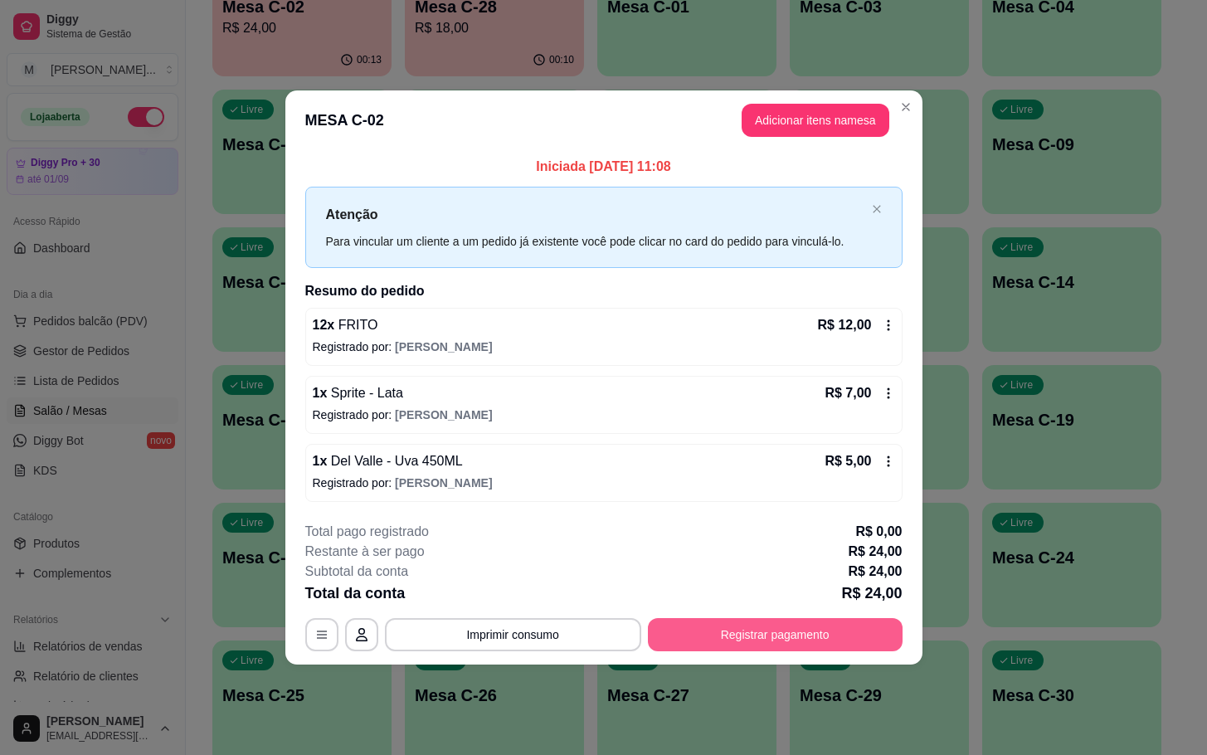
click at [715, 634] on button "Registrar pagamento" at bounding box center [775, 634] width 255 height 33
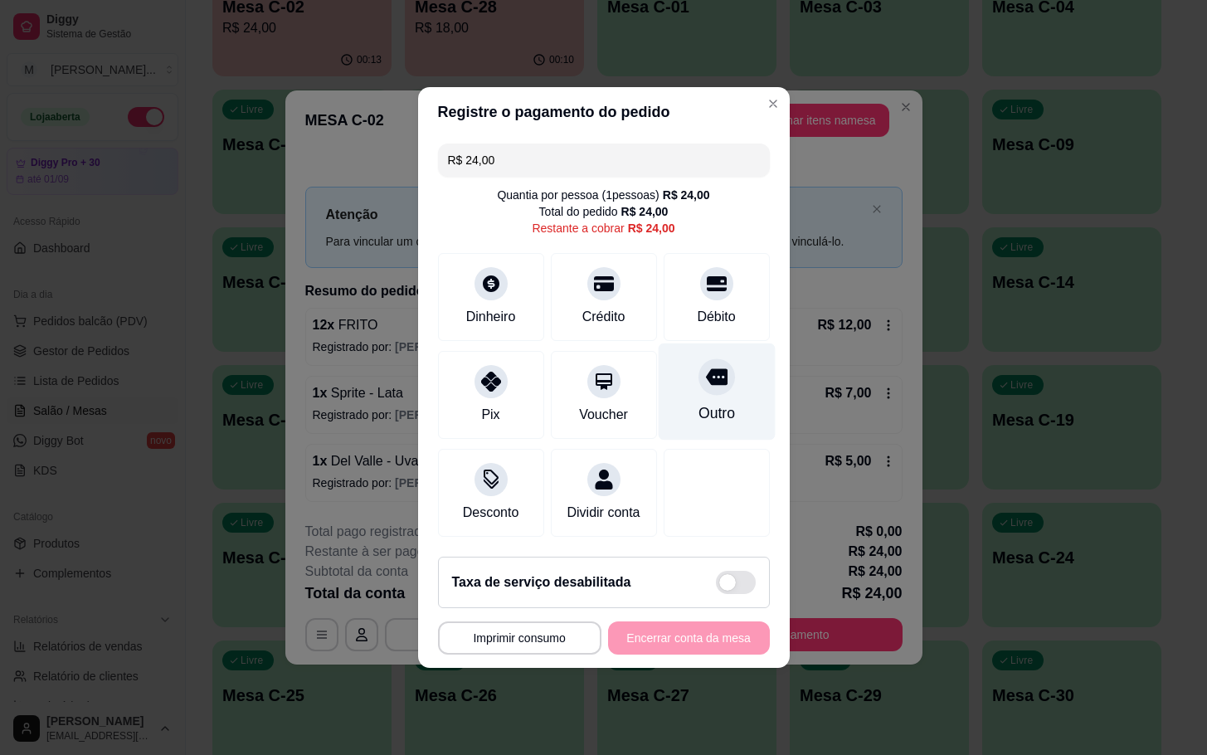
click at [705, 384] on div at bounding box center [716, 376] width 36 height 36
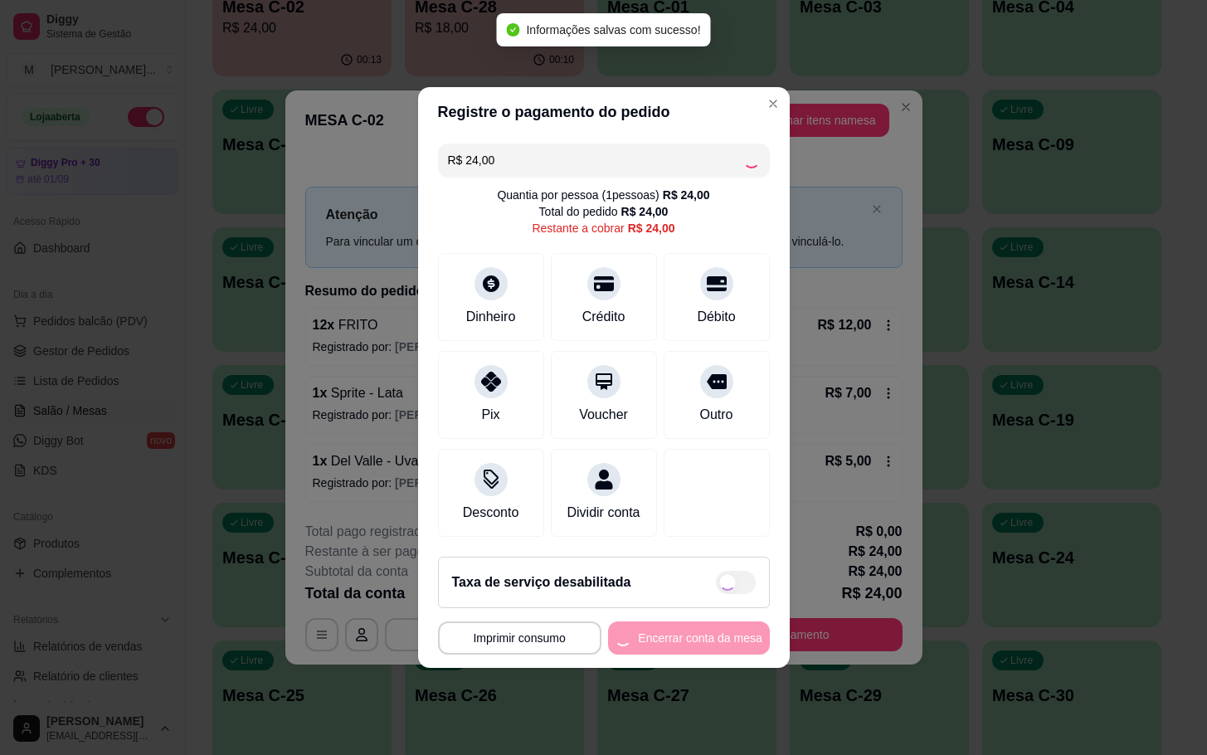
type input "R$ 0,00"
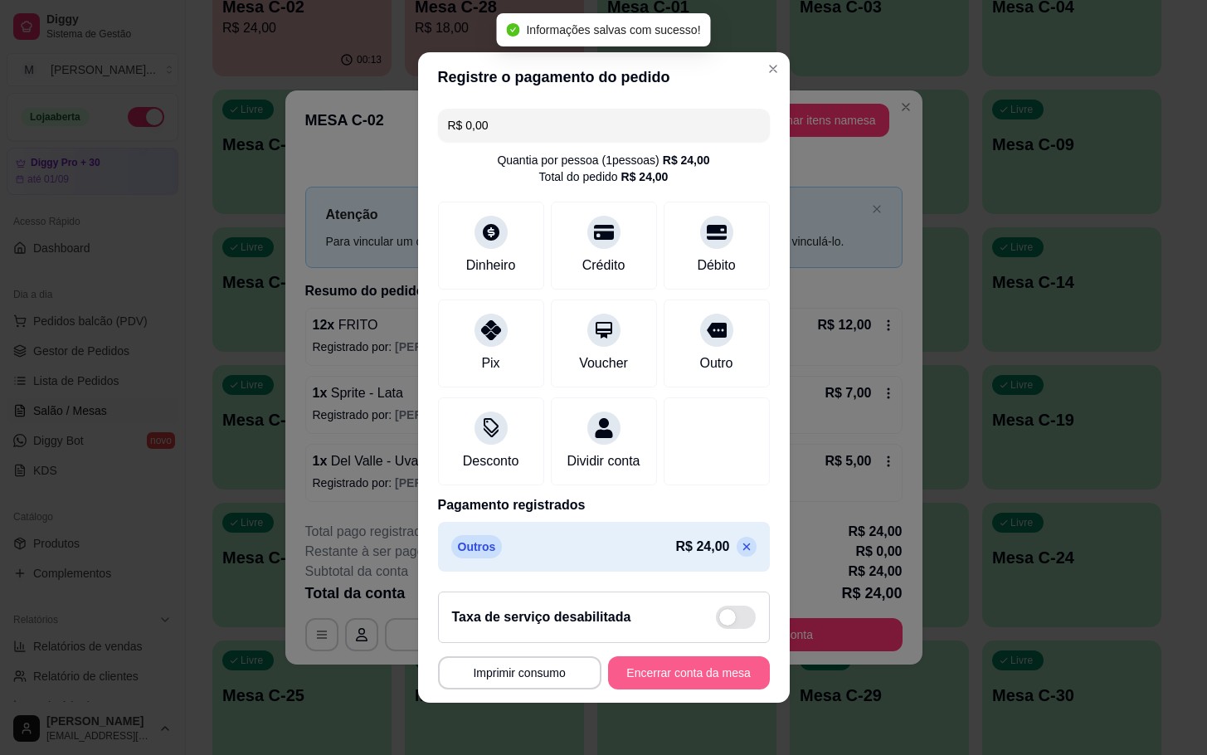
click at [622, 689] on button "Encerrar conta da mesa" at bounding box center [689, 672] width 162 height 33
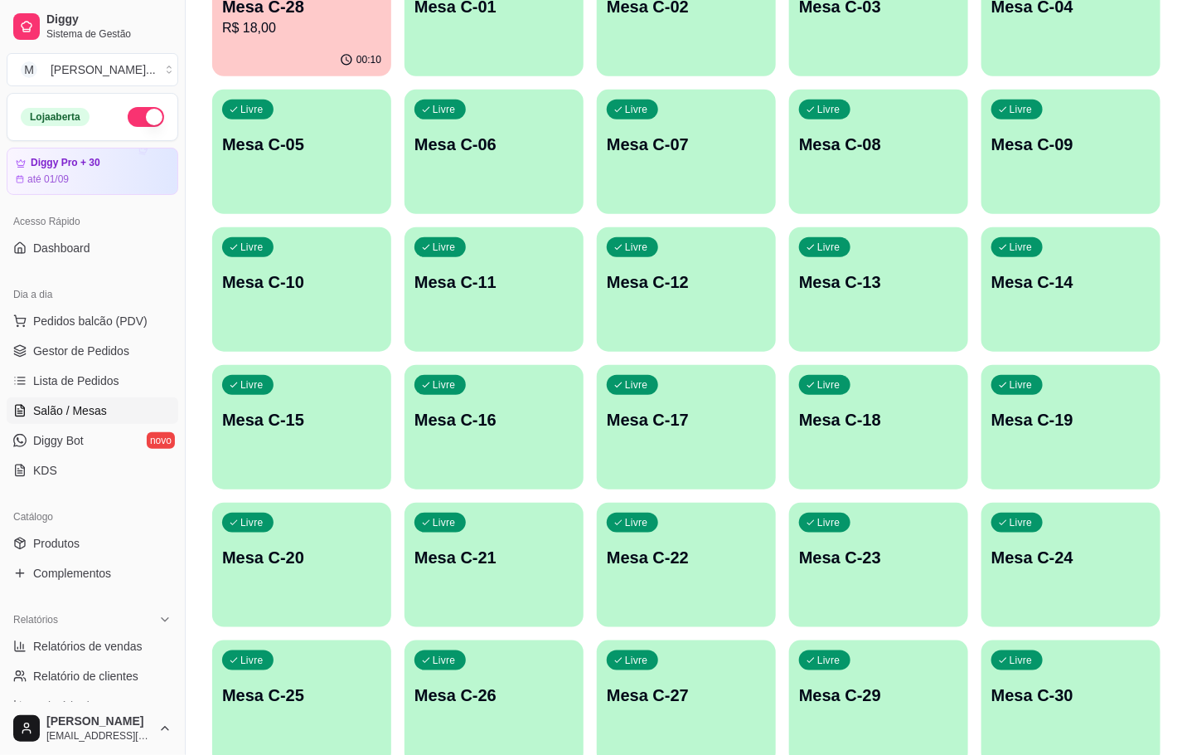
click at [337, 31] on p "R$ 18,00" at bounding box center [301, 28] width 159 height 20
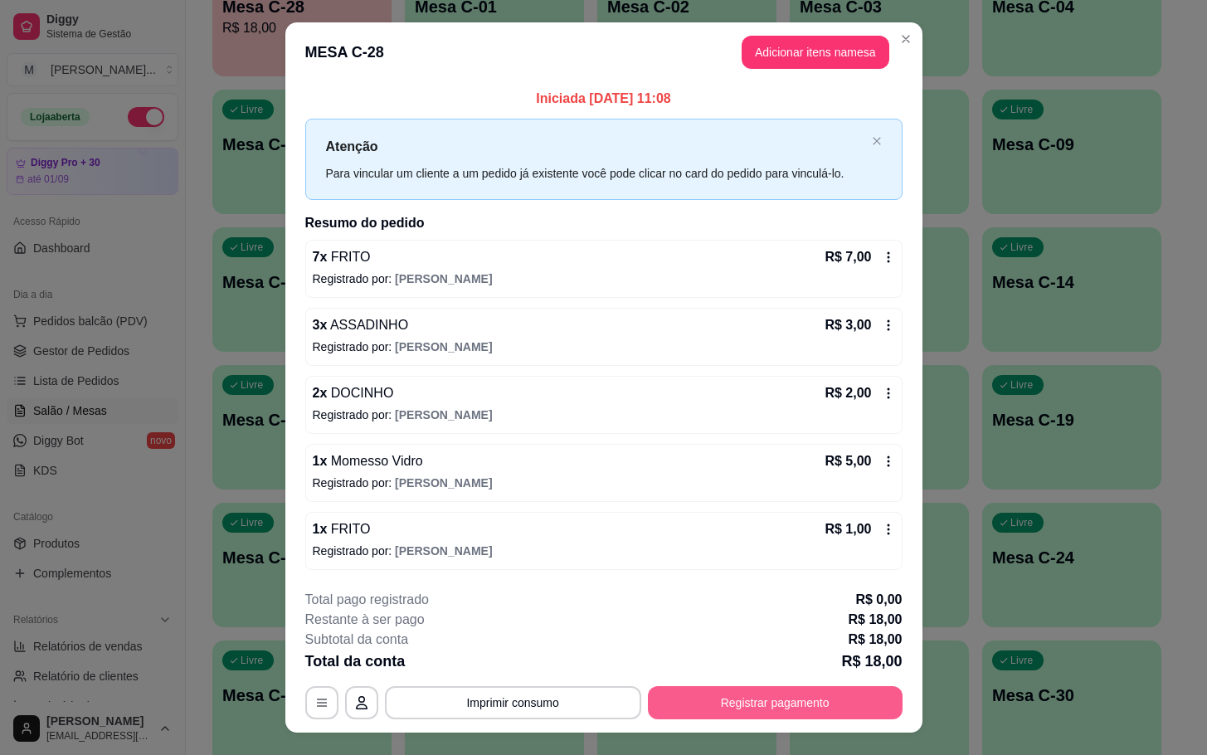
click at [789, 716] on button "Registrar pagamento" at bounding box center [775, 702] width 255 height 33
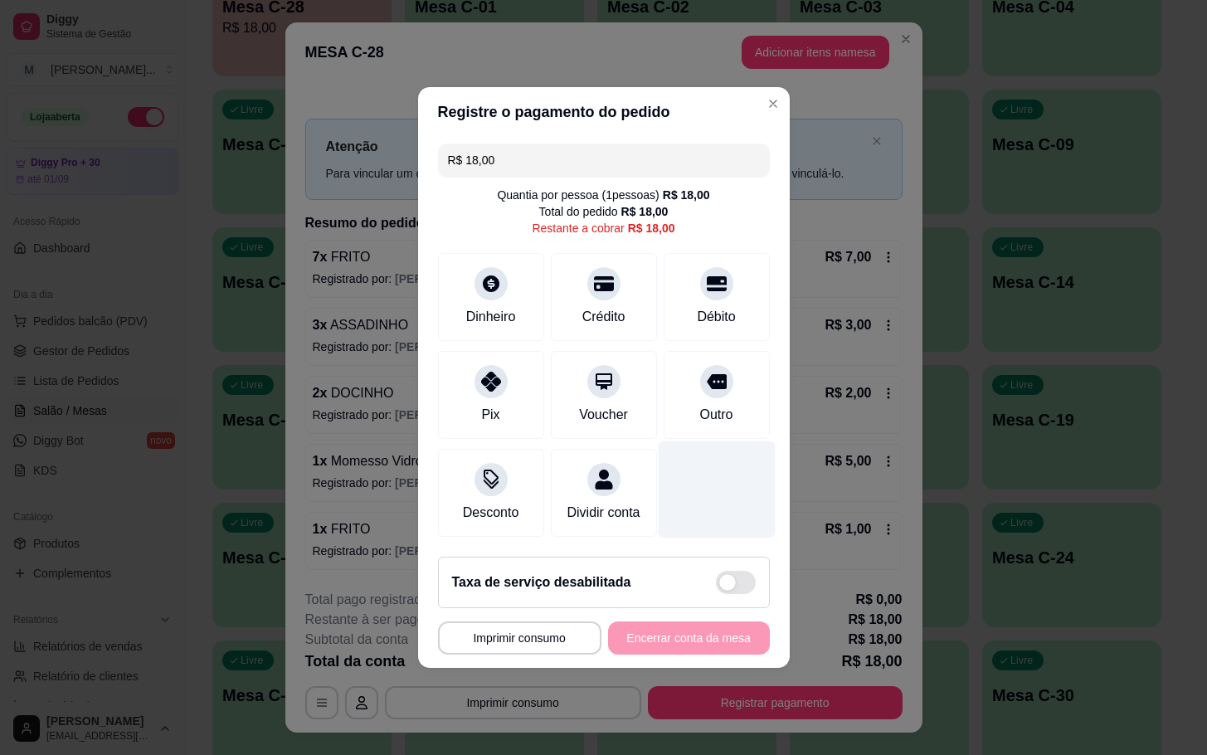
click at [692, 459] on div at bounding box center [716, 489] width 117 height 97
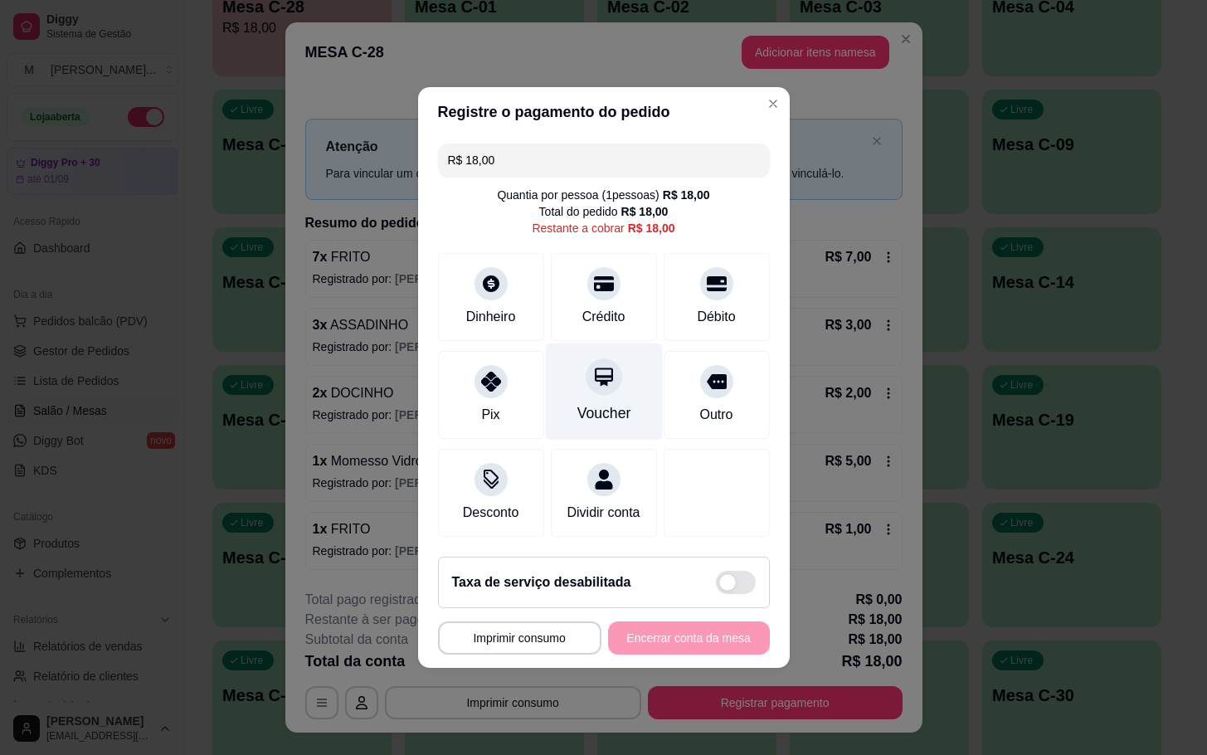
click at [642, 404] on div "Voucher" at bounding box center [603, 391] width 117 height 97
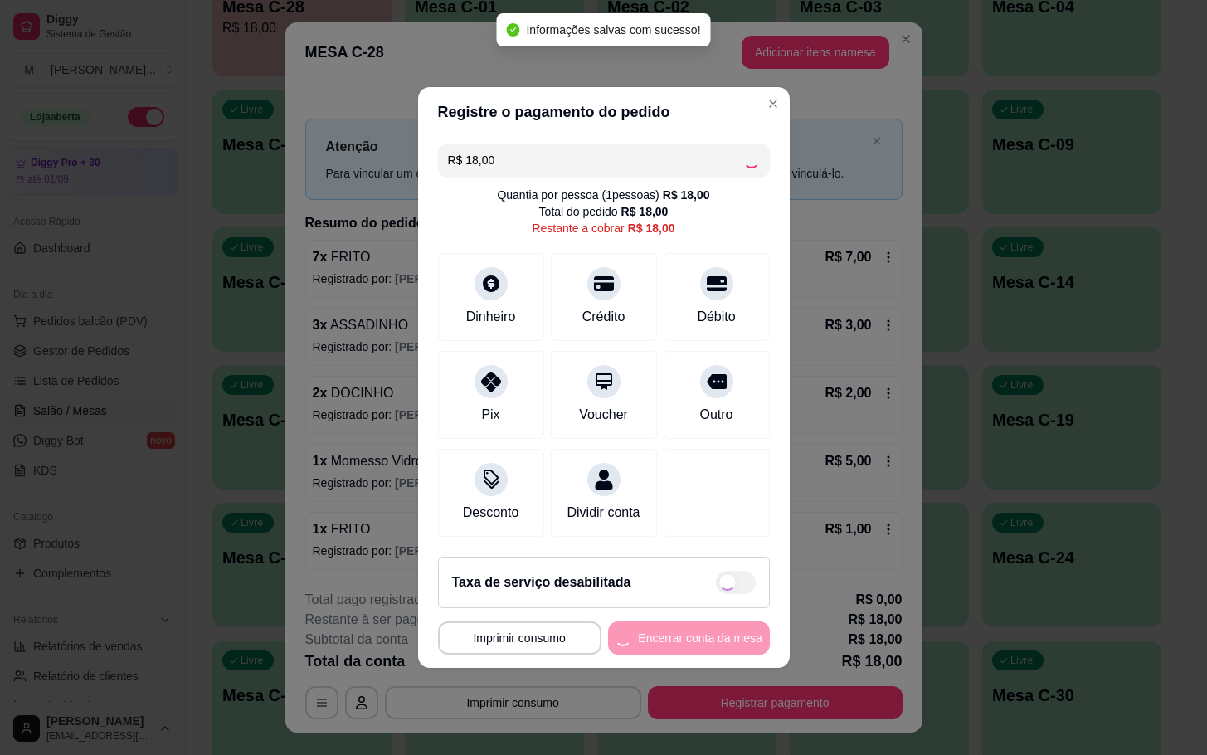
type input "R$ 0,00"
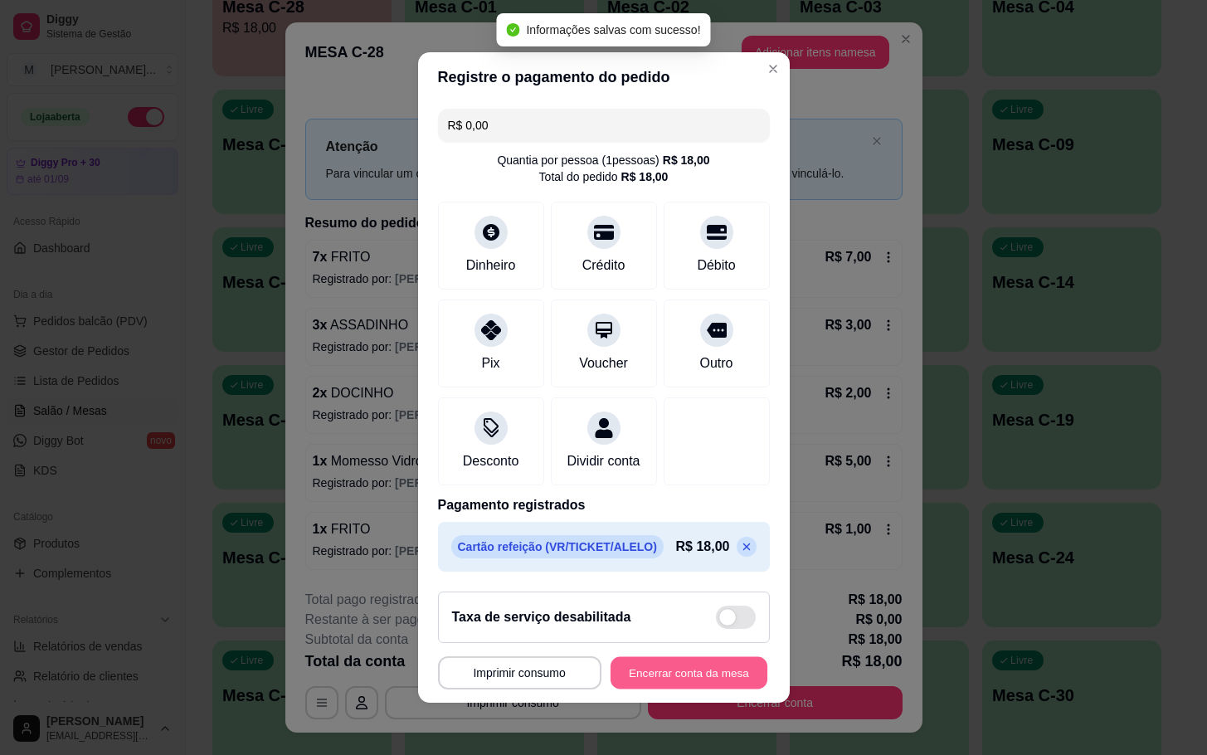
click at [677, 677] on button "Encerrar conta da mesa" at bounding box center [688, 673] width 157 height 32
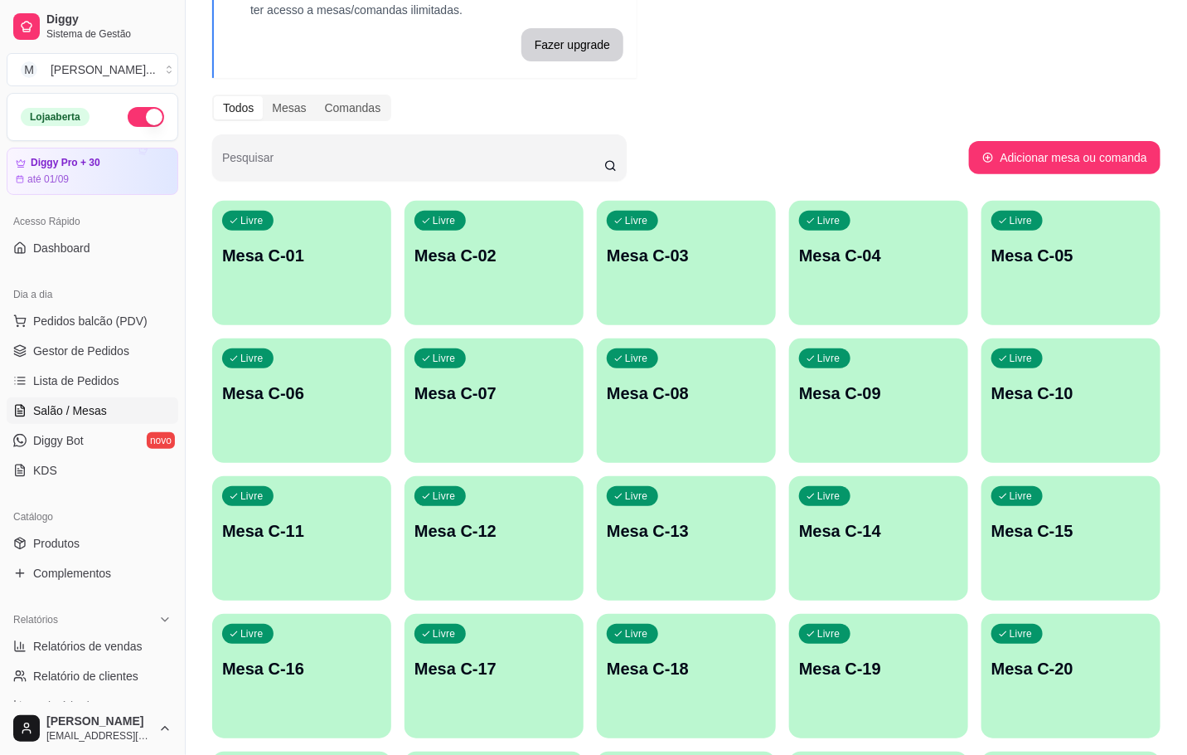
scroll to position [0, 0]
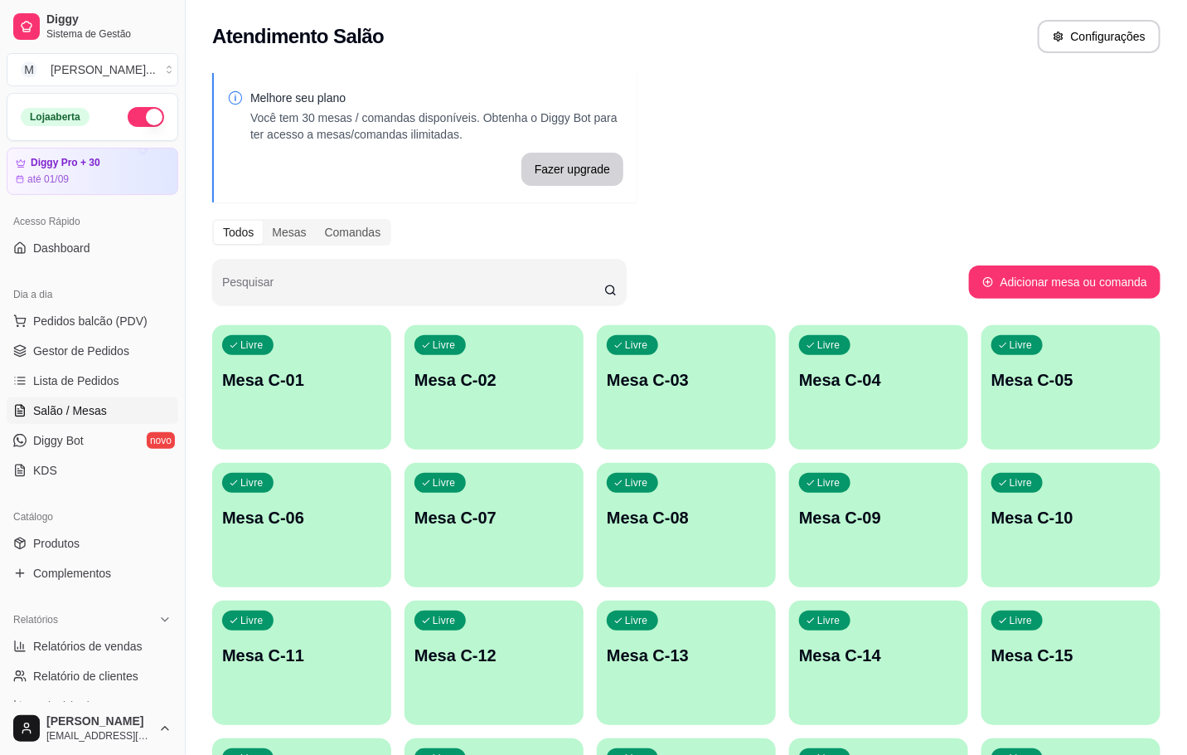
click at [781, 210] on div "Melhore seu plano Você tem 30 mesas / comandas disponíveis. Obtenha o Diggy Bot…" at bounding box center [687, 610] width 1002 height 1095
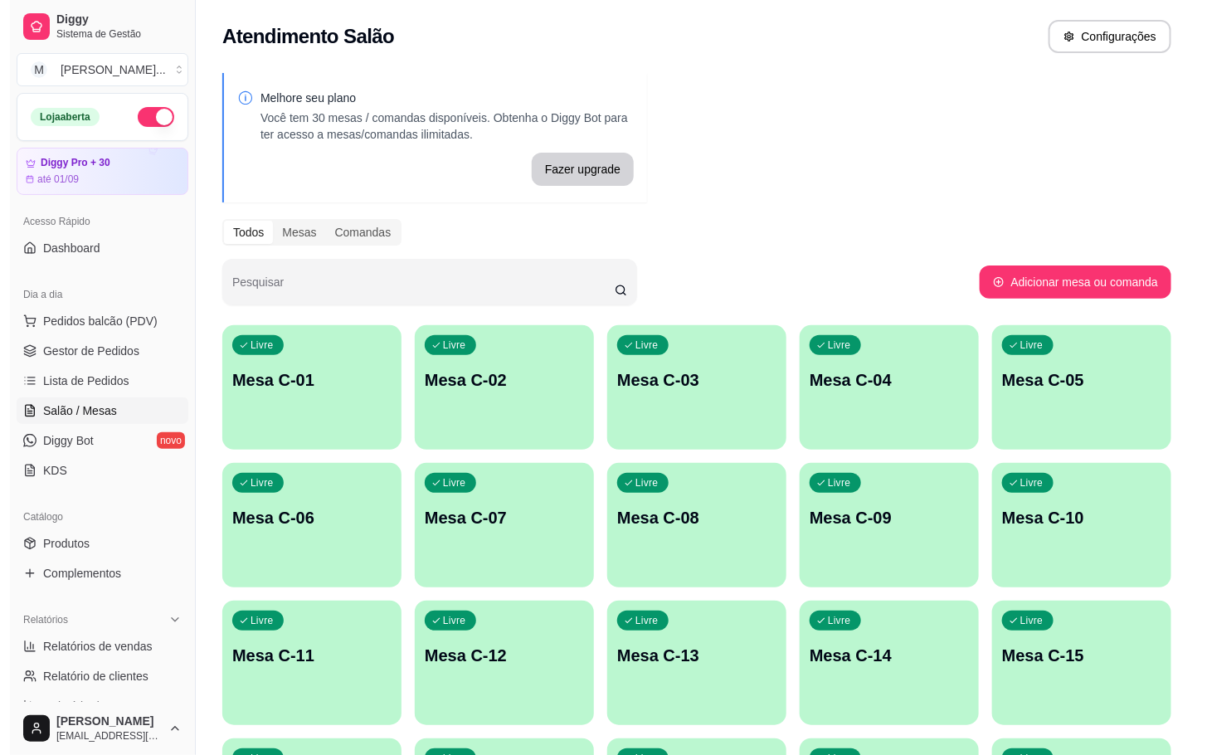
scroll to position [149, 0]
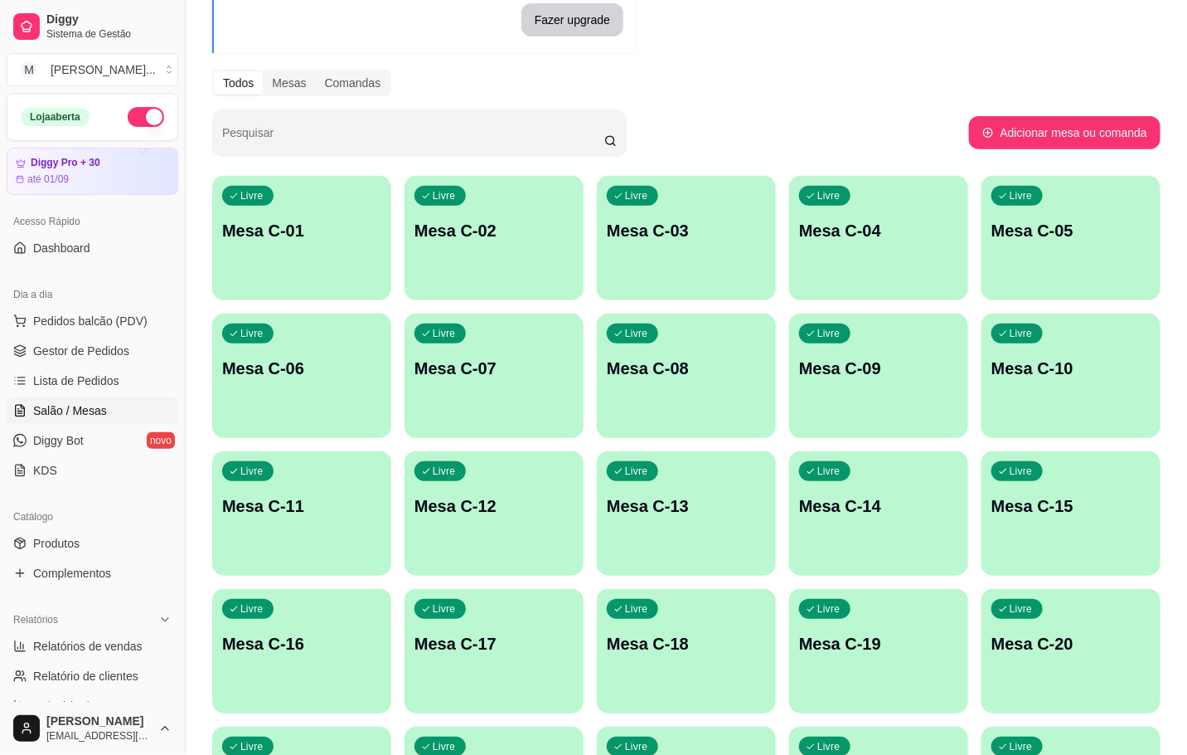
click at [525, 301] on div "Livre Mesa C-01 Livre Mesa C-02 Livre Mesa C-03 Livre Mesa C-04 Livre Mesa C-05…" at bounding box center [686, 582] width 949 height 813
click at [518, 299] on div "Livre Mesa C-01 Livre Mesa C-02 Livre Mesa C-03 Livre Mesa C-04 Livre Mesa C-05…" at bounding box center [686, 582] width 949 height 813
drag, startPoint x: 507, startPoint y: 158, endPoint x: 541, endPoint y: 212, distance: 64.0
click at [516, 164] on div "Melhore seu plano Você tem 30 mesas / comandas disponíveis. Obtenha o Diggy Bot…" at bounding box center [687, 461] width 1002 height 1095
click at [528, 220] on p "Mesa C-02" at bounding box center [494, 230] width 159 height 23
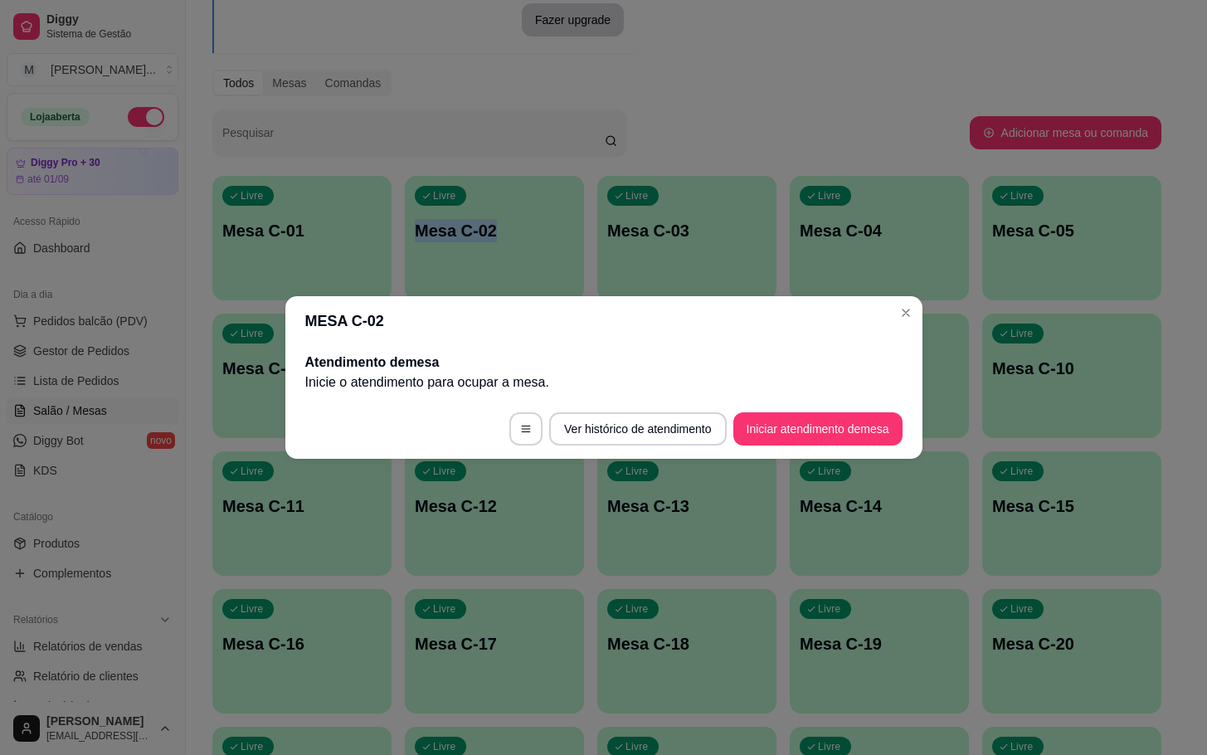
click at [821, 426] on button "Iniciar atendimento de mesa" at bounding box center [817, 428] width 169 height 33
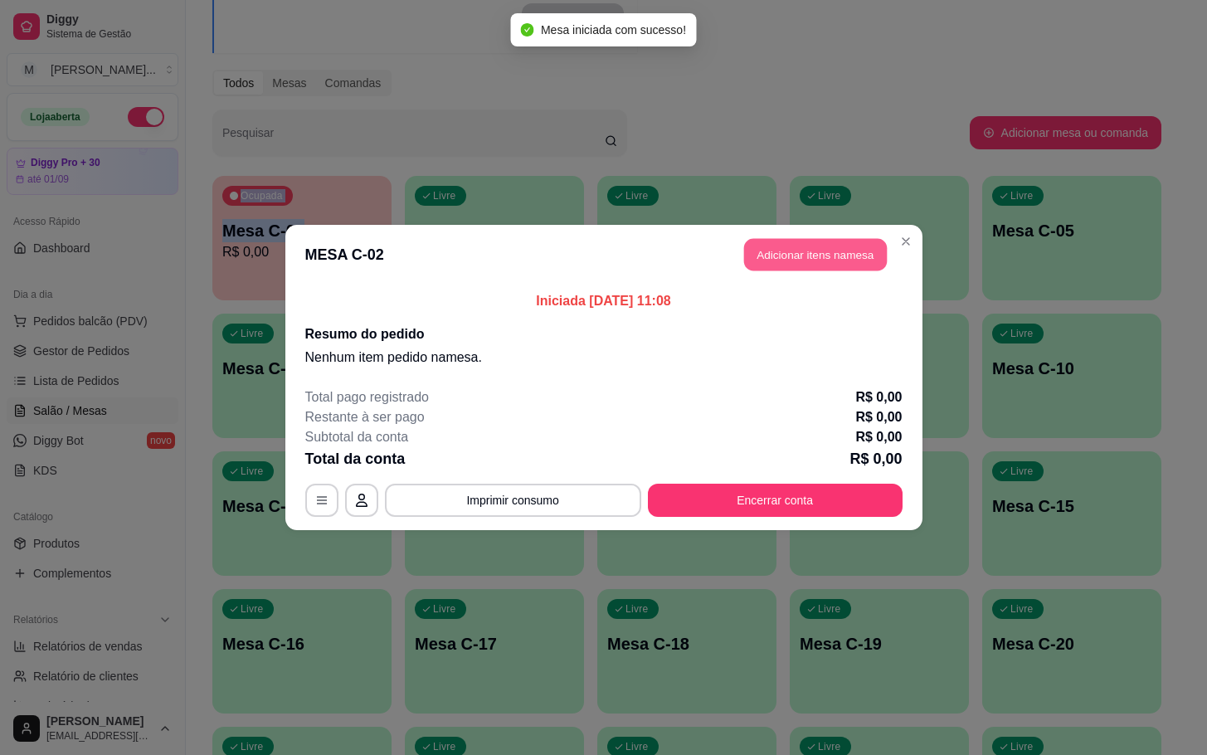
click at [802, 255] on button "Adicionar itens na mesa" at bounding box center [815, 255] width 143 height 32
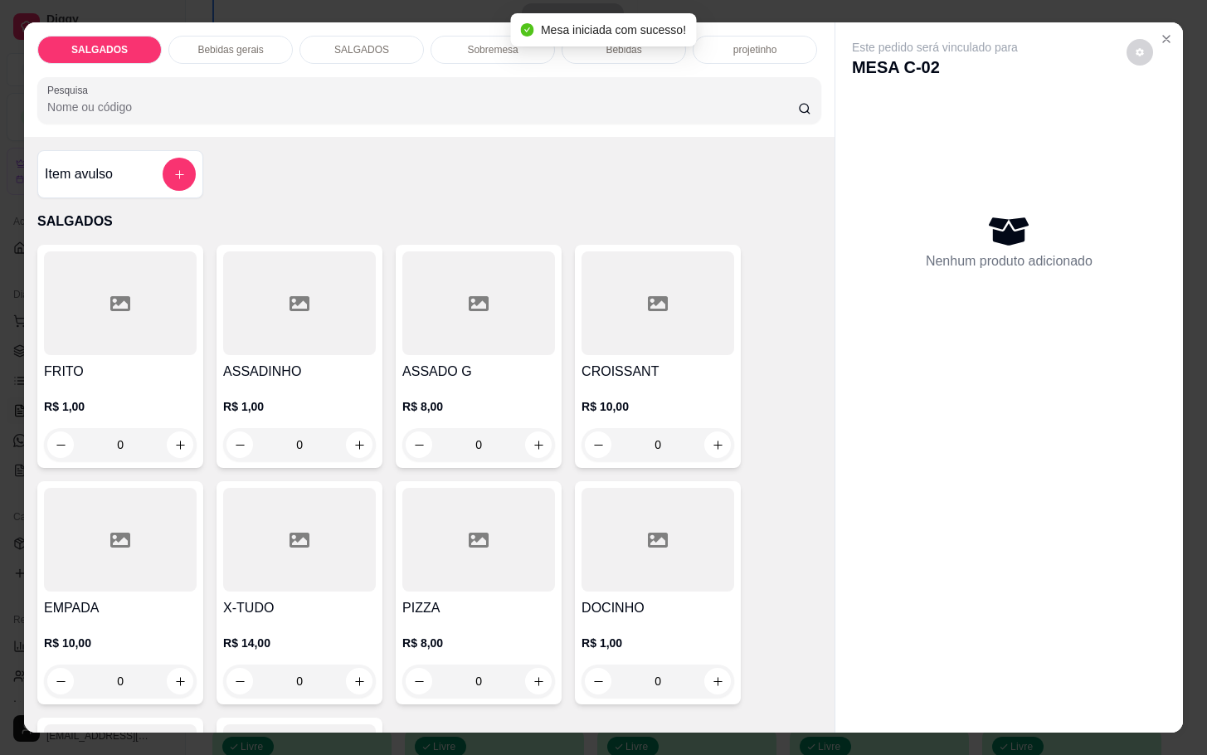
click at [47, 369] on h4 "FRITO" at bounding box center [120, 372] width 153 height 20
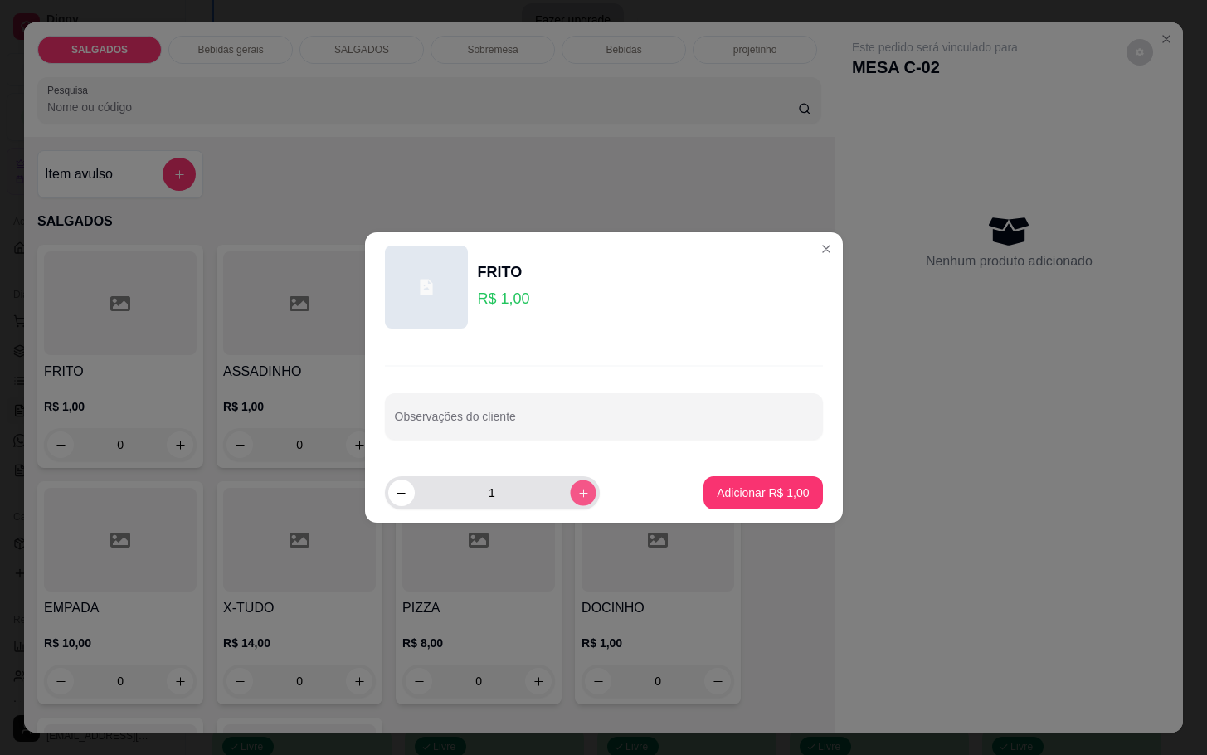
click at [576, 488] on icon "increase-product-quantity" at bounding box center [582, 493] width 12 height 12
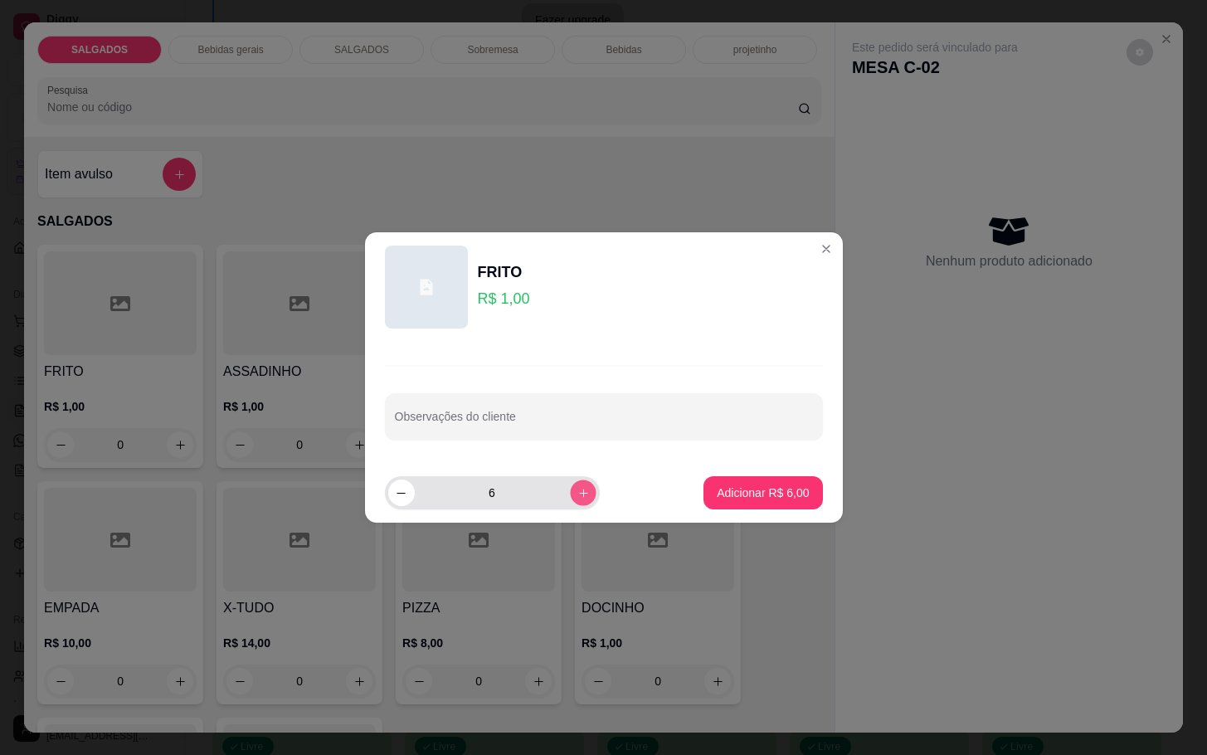
click at [576, 488] on icon "increase-product-quantity" at bounding box center [582, 493] width 12 height 12
type input "7"
click at [789, 473] on footer "7 Adicionar R$ 7,00" at bounding box center [604, 493] width 478 height 60
click at [792, 480] on button "Adicionar R$ 7,00" at bounding box center [762, 492] width 119 height 33
type input "7"
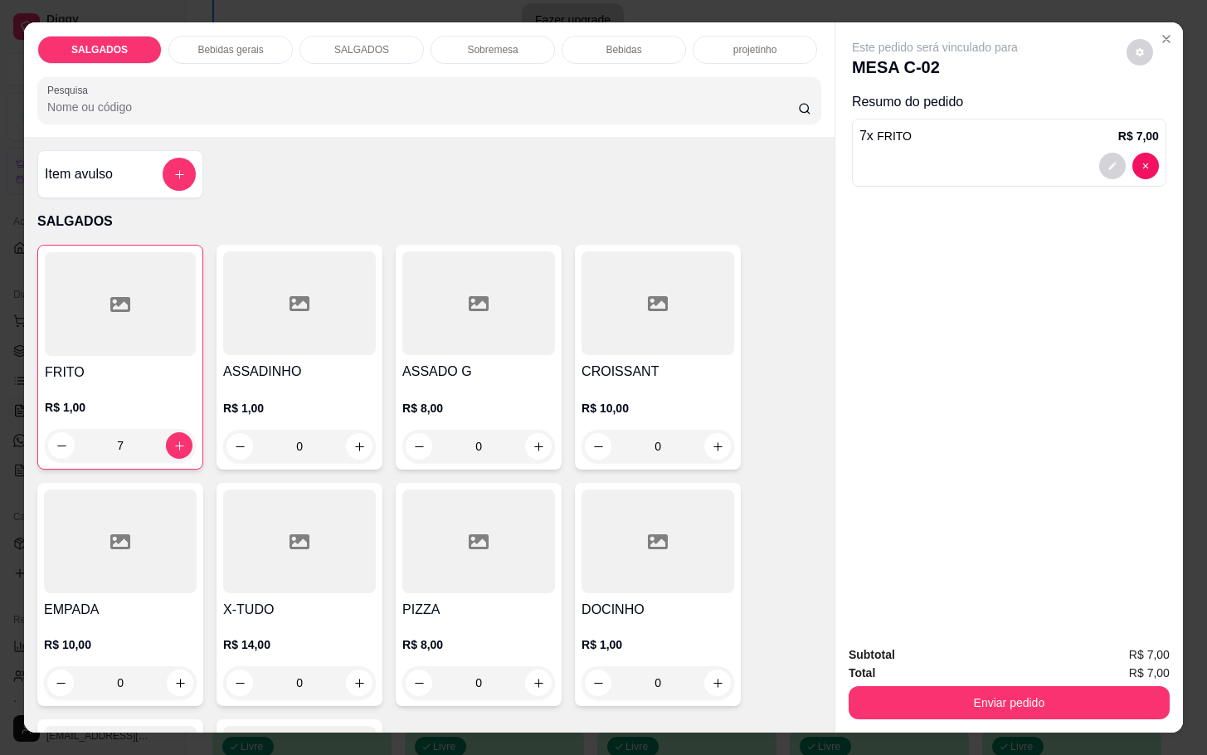
click at [200, 43] on p "Bebidas gerais" at bounding box center [230, 49] width 66 height 13
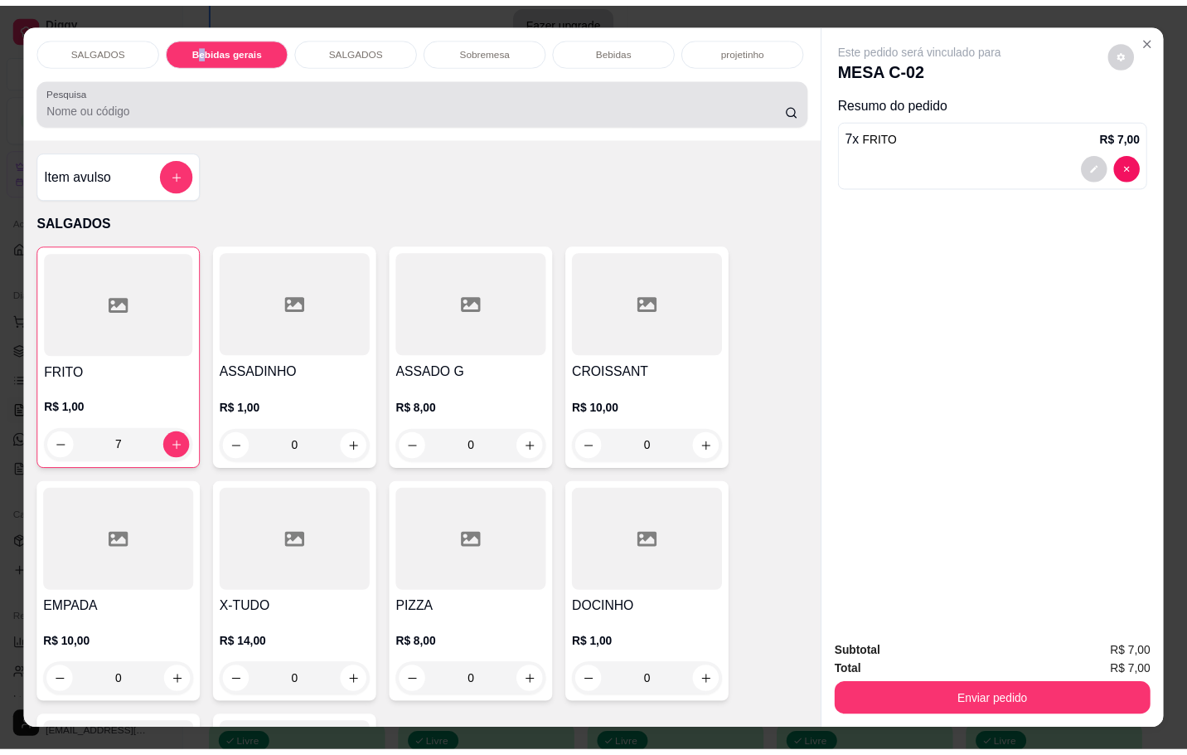
scroll to position [40, 0]
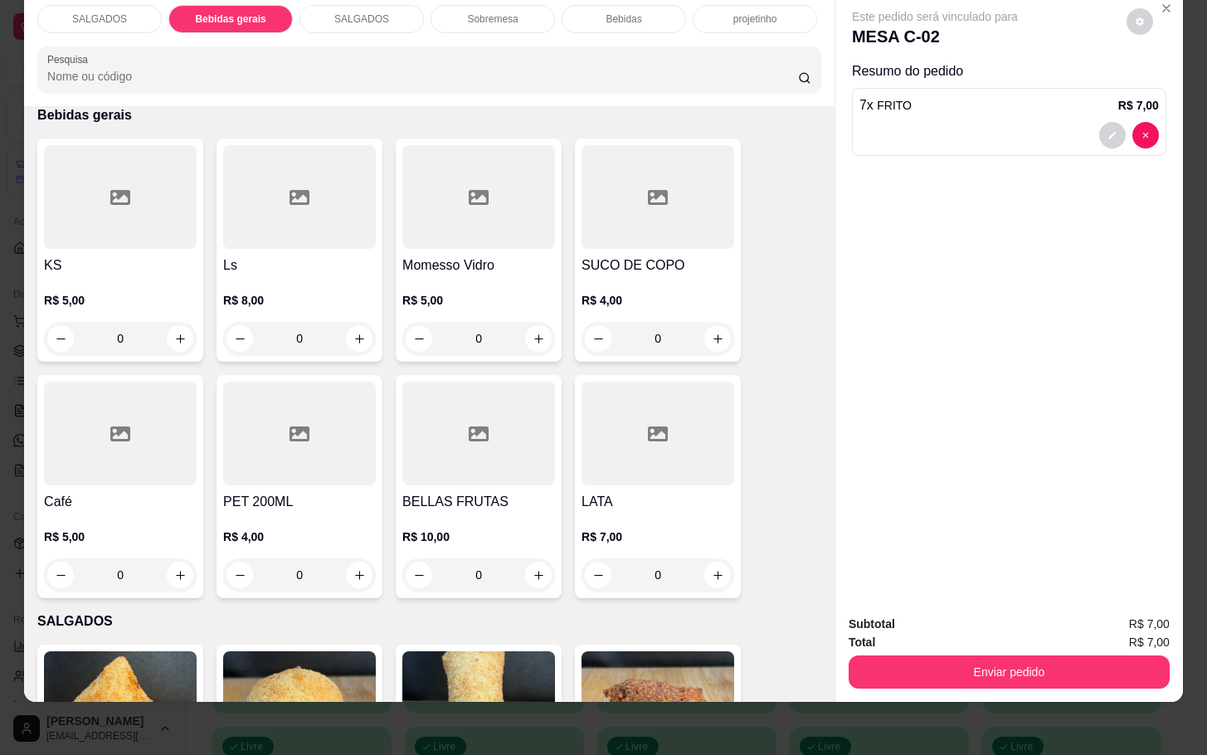
click at [289, 255] on h4 "Ls" at bounding box center [299, 265] width 153 height 20
click at [162, 211] on div at bounding box center [120, 197] width 153 height 104
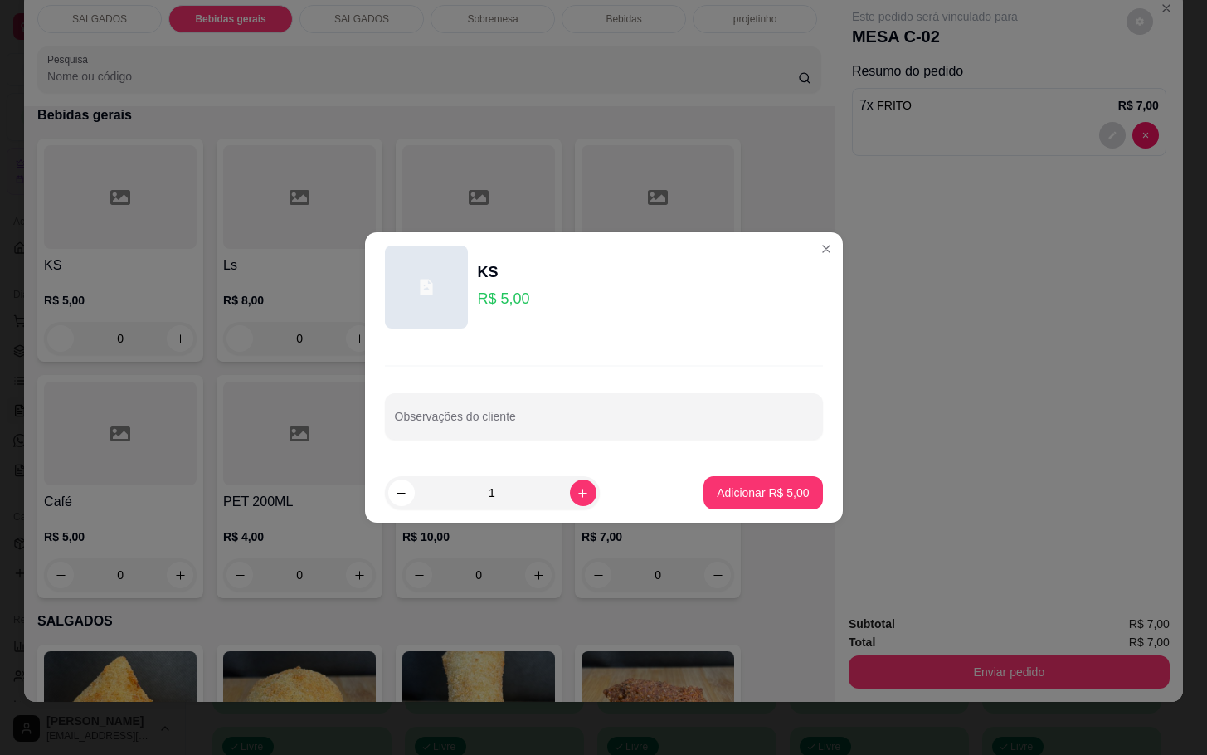
click at [692, 510] on footer "1 Adicionar R$ 5,00" at bounding box center [604, 493] width 478 height 60
click at [731, 463] on footer "1 Adicionar R$ 5,00" at bounding box center [604, 493] width 478 height 60
click at [731, 470] on footer "1 Adicionar R$ 5,00" at bounding box center [604, 493] width 478 height 60
click at [726, 478] on button "Adicionar R$ 5,00" at bounding box center [762, 493] width 115 height 32
type input "1"
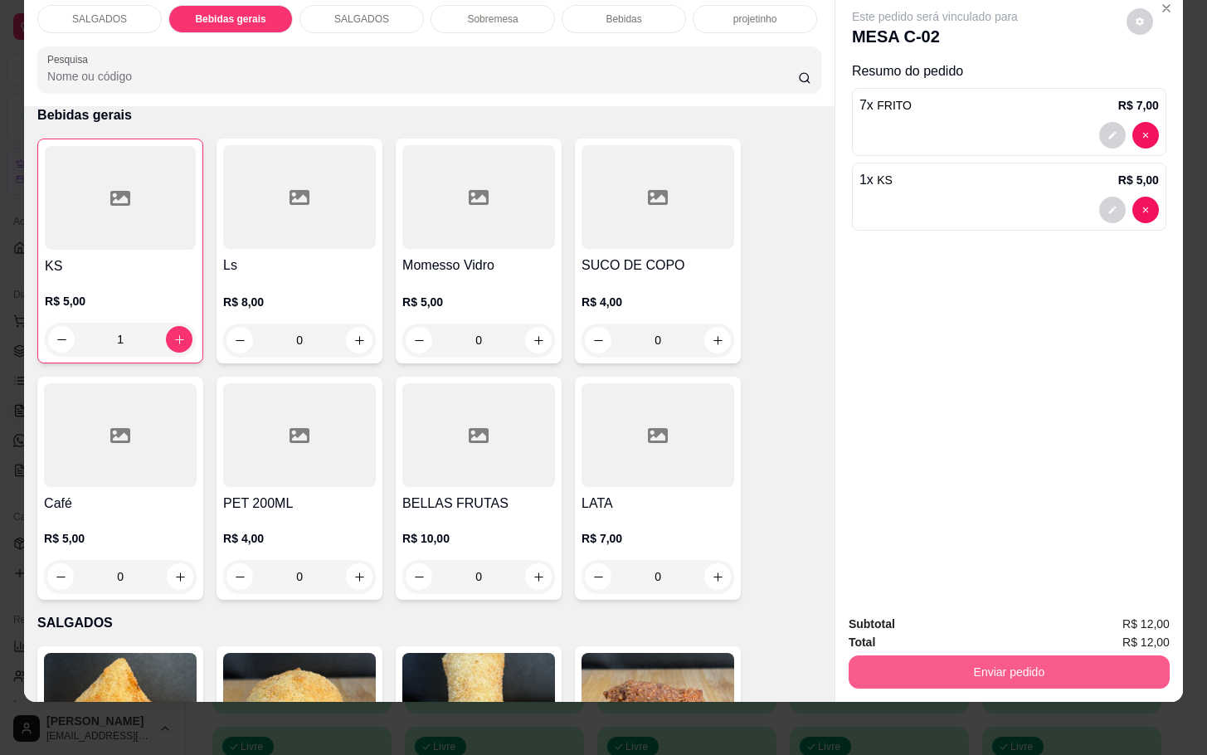
click at [858, 663] on button "Enviar pedido" at bounding box center [1008, 671] width 321 height 33
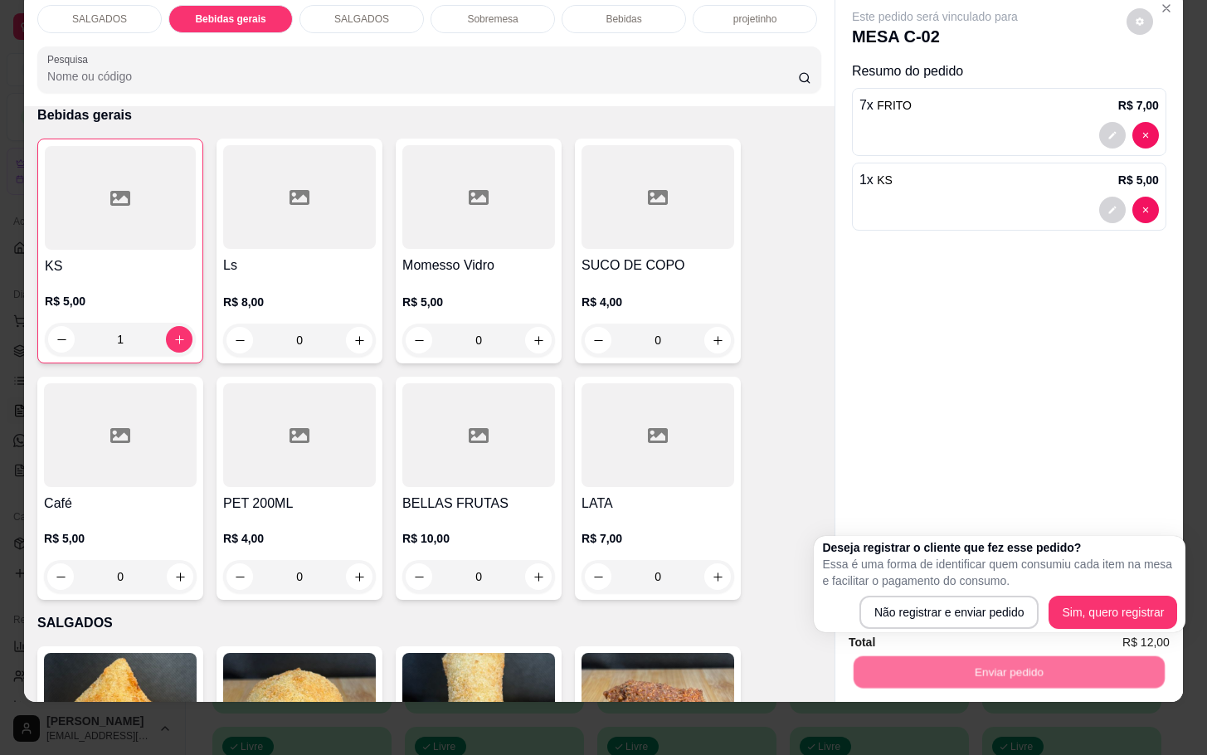
click at [863, 619] on div "Não registrar e enviar pedido Sim, quero registrar" at bounding box center [999, 611] width 355 height 33
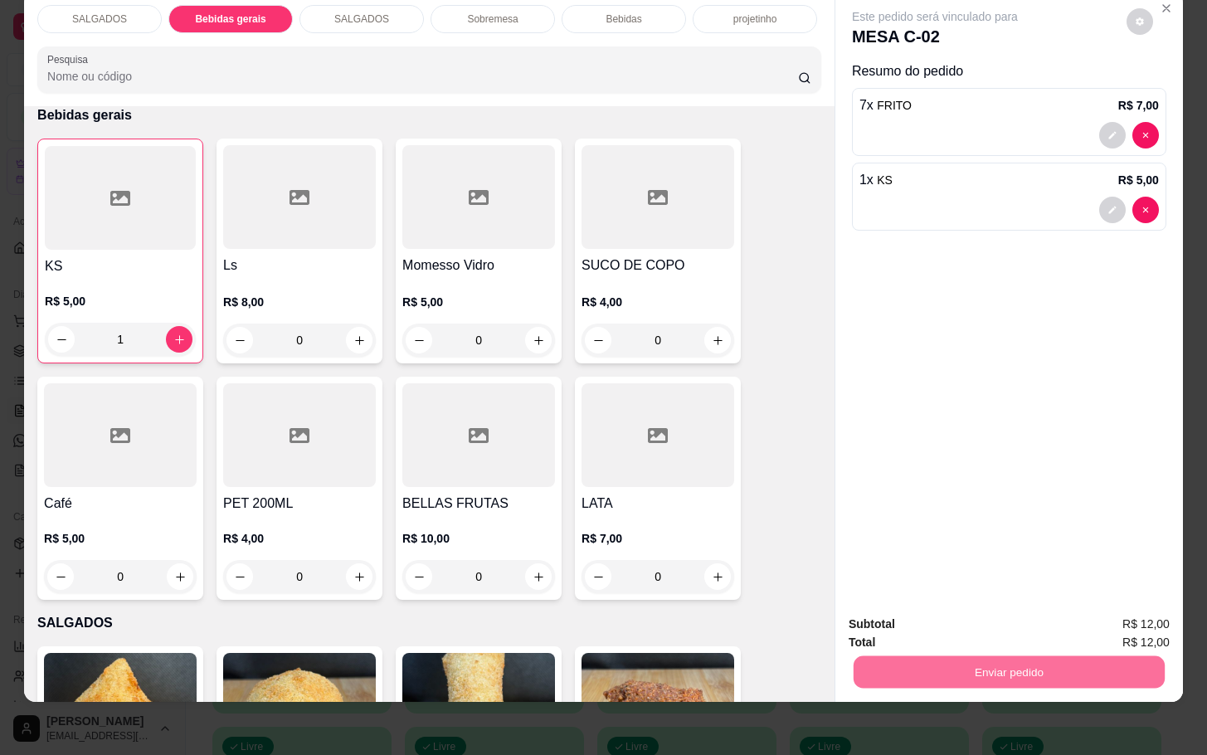
click at [866, 618] on button "Não registrar e enviar pedido" at bounding box center [951, 613] width 172 height 32
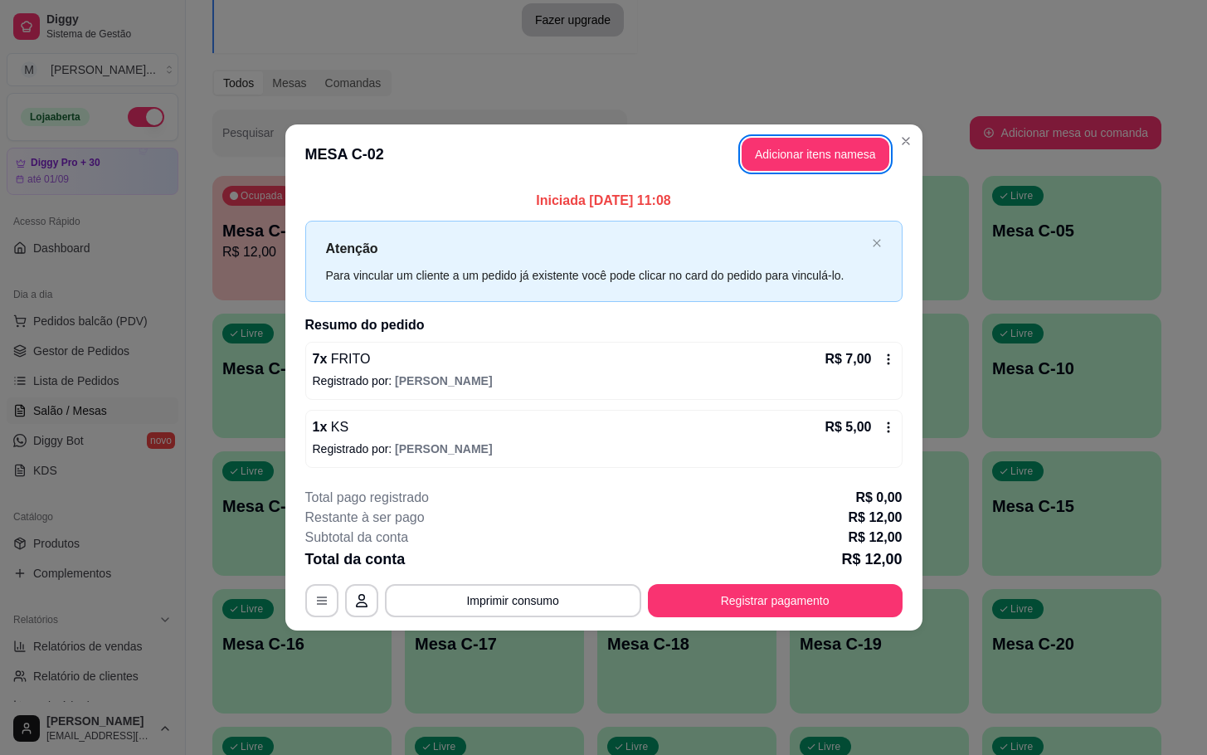
click at [772, 582] on div "**********" at bounding box center [603, 552] width 597 height 129
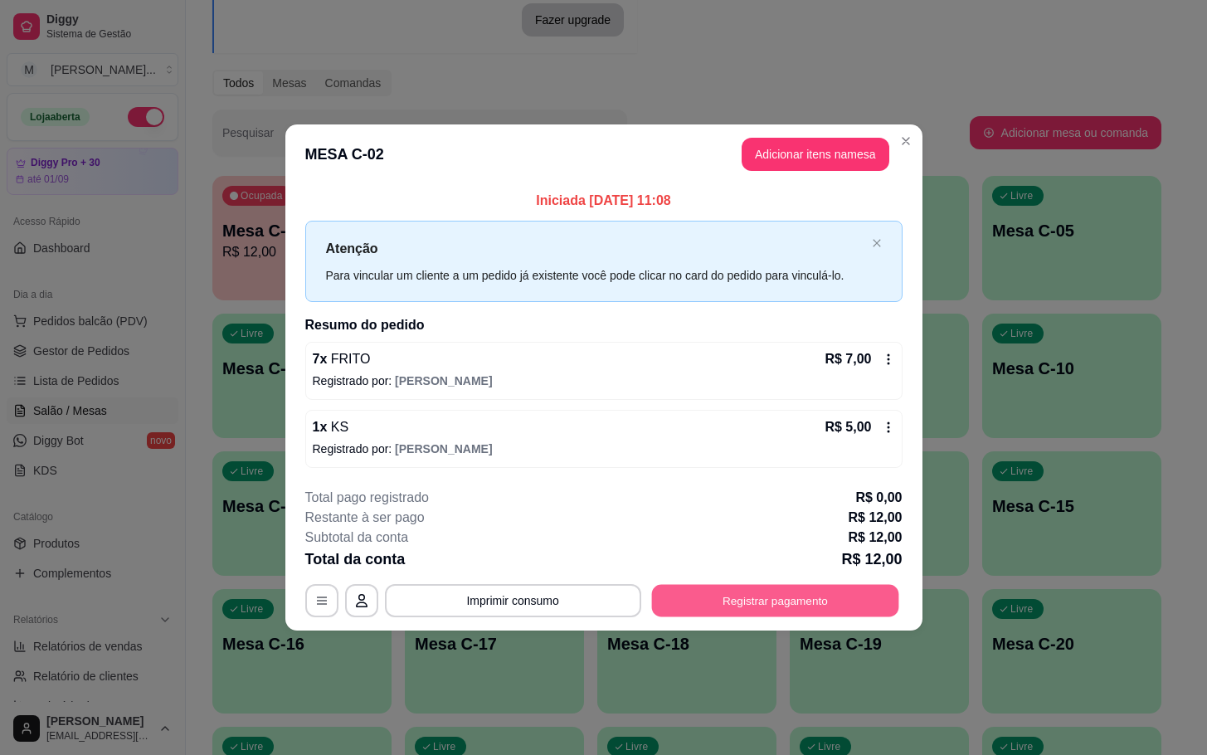
click at [769, 609] on button "Registrar pagamento" at bounding box center [774, 600] width 247 height 32
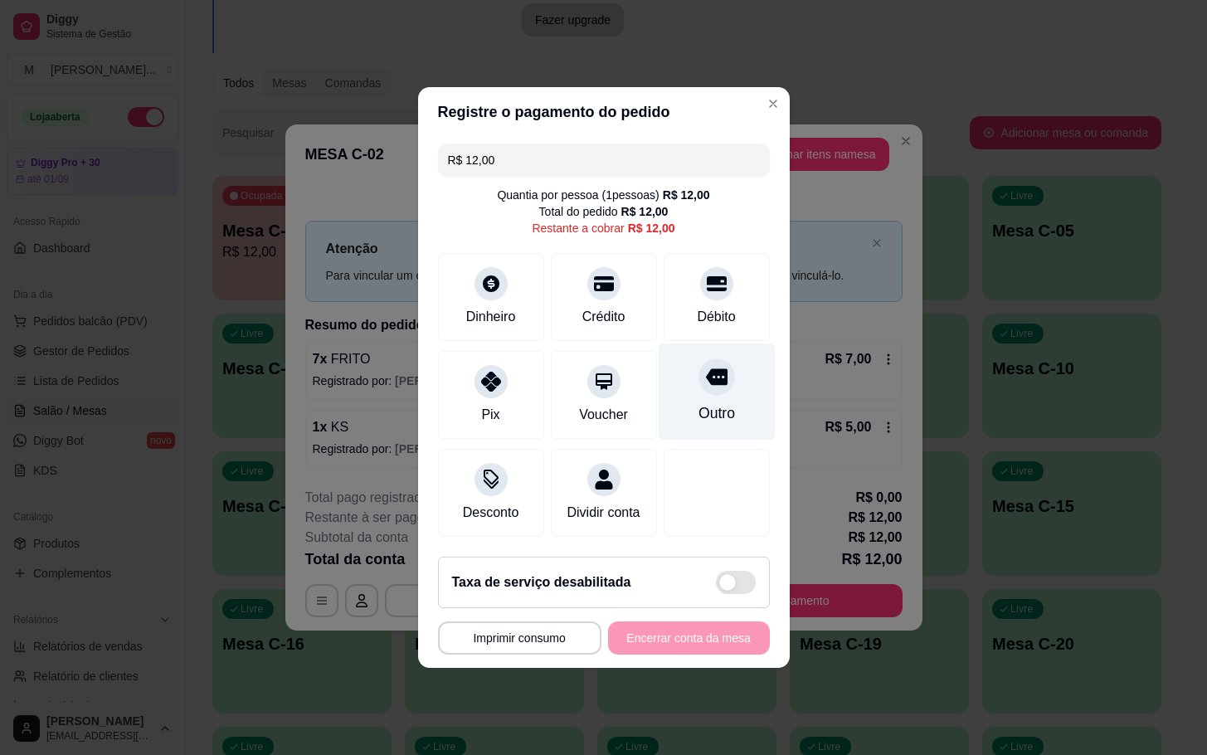
click at [712, 413] on div "Outro" at bounding box center [715, 413] width 36 height 22
type input "R$ 0,00"
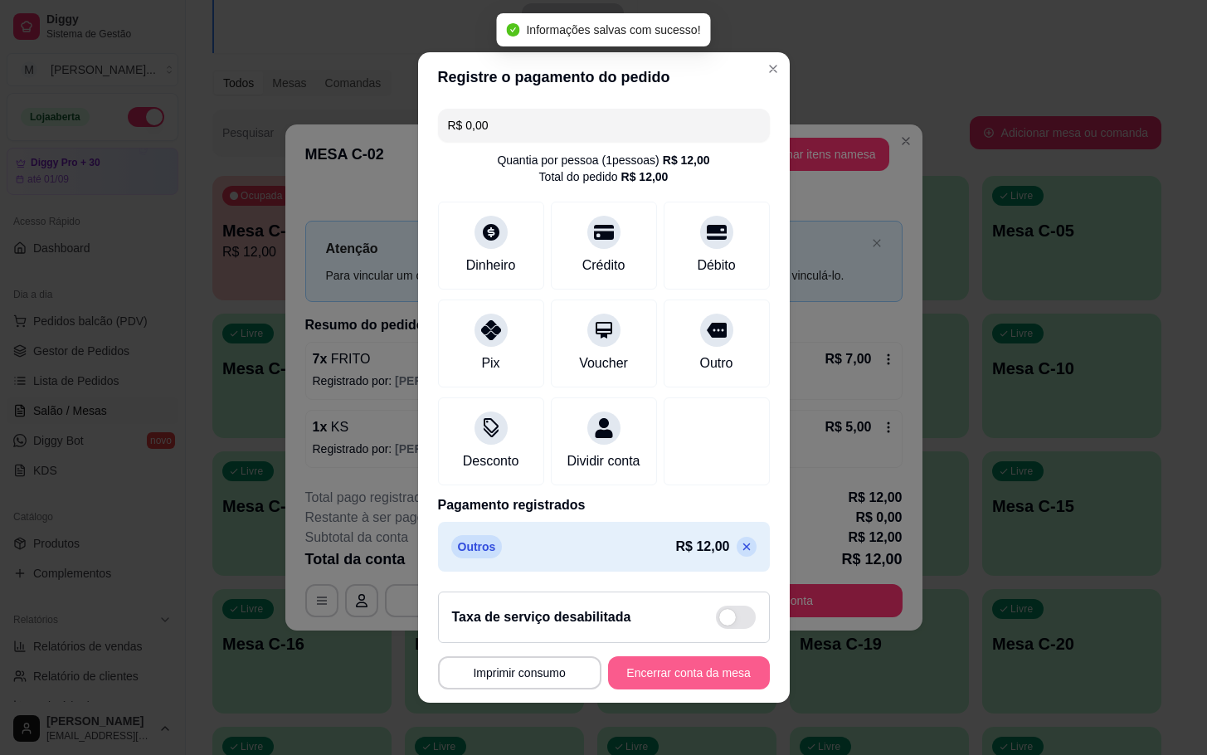
click at [679, 677] on button "Encerrar conta da mesa" at bounding box center [689, 672] width 162 height 33
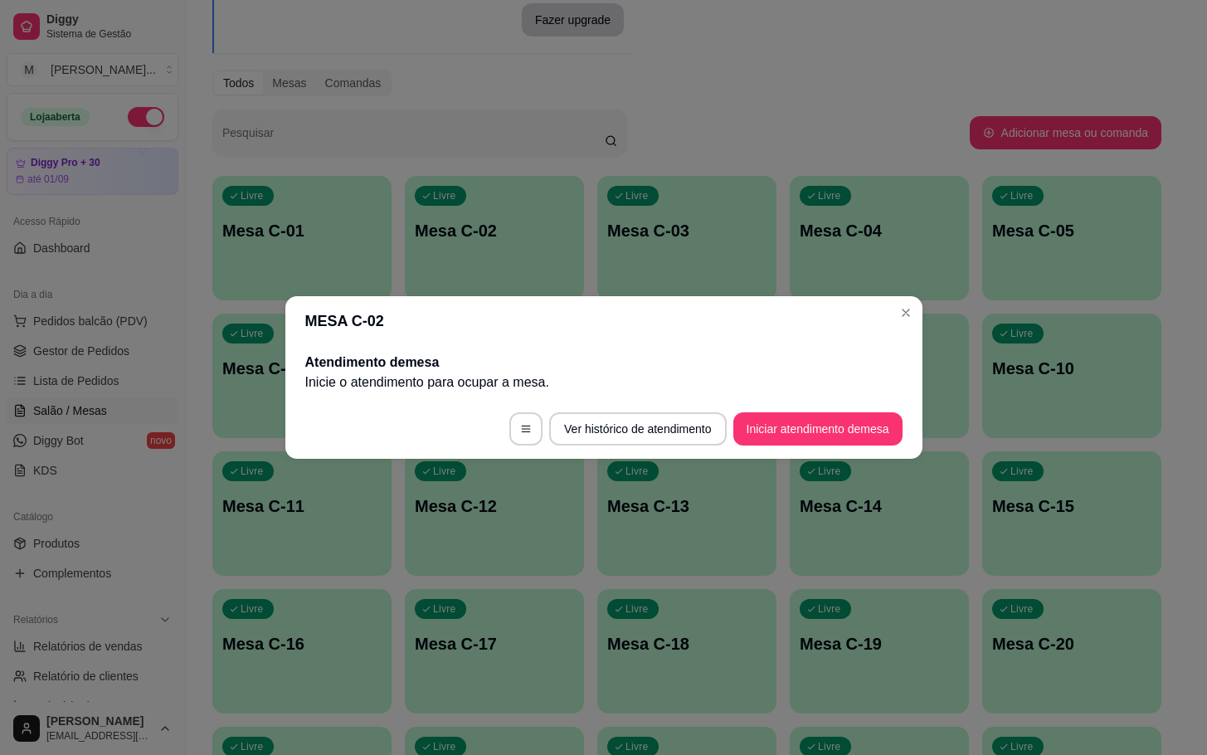
click at [679, 677] on div "Livre Mesa C-18" at bounding box center [686, 641] width 179 height 104
